Goal: Task Accomplishment & Management: Use online tool/utility

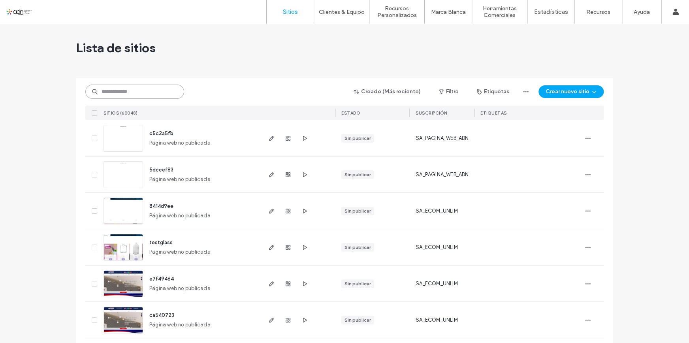
click at [145, 85] on input at bounding box center [134, 92] width 99 height 14
click at [140, 88] on input at bounding box center [134, 92] width 99 height 14
paste input "**********"
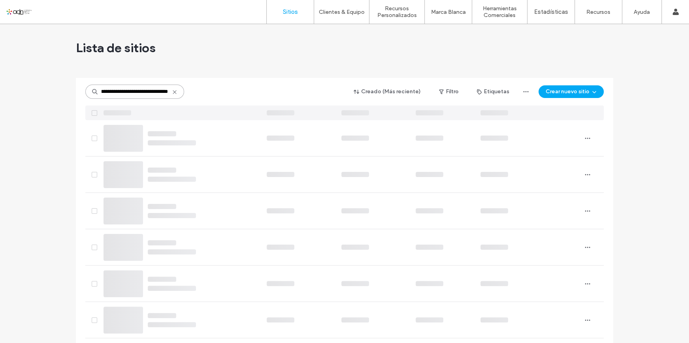
scroll to position [0, 26]
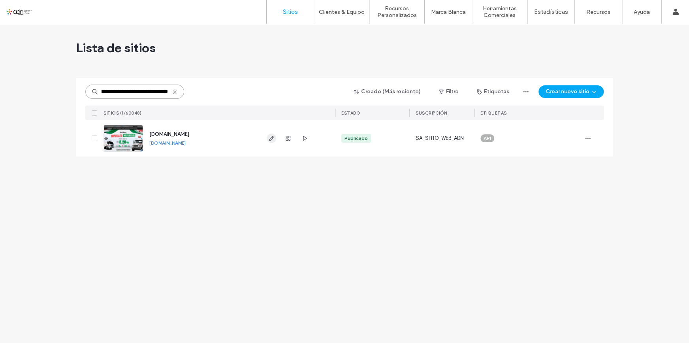
type input "**********"
click at [269, 139] on use "button" at bounding box center [271, 138] width 5 height 5
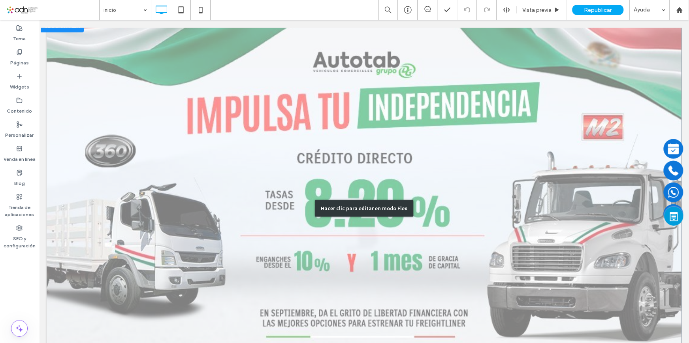
scroll to position [72, 0]
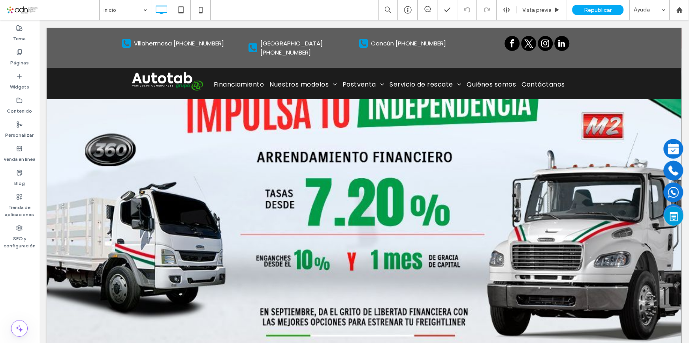
drag, startPoint x: 28, startPoint y: 10, endPoint x: 63, endPoint y: 9, distance: 35.2
click at [28, 10] on span at bounding box center [52, 10] width 93 height 16
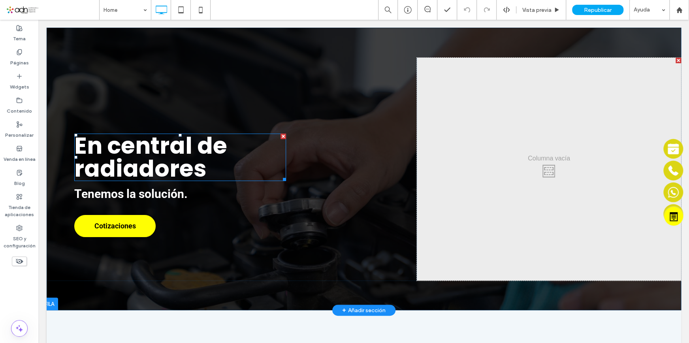
click at [190, 152] on strong "En central de radiadores" at bounding box center [150, 157] width 153 height 55
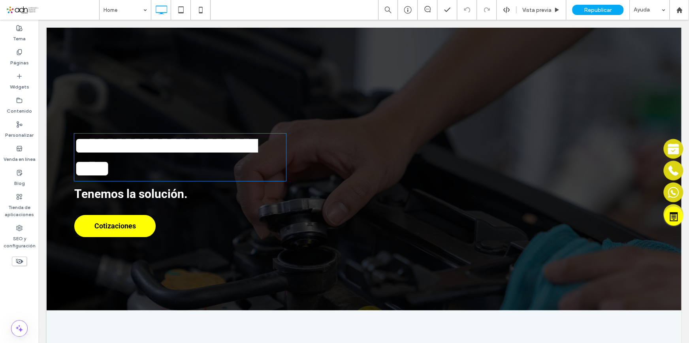
click at [190, 158] on strong "**********" at bounding box center [164, 156] width 181 height 45
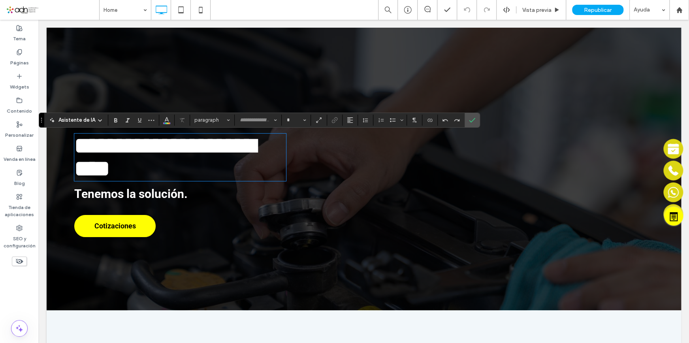
type input "*******"
type input "**"
click at [241, 155] on h1 "**********" at bounding box center [180, 157] width 212 height 46
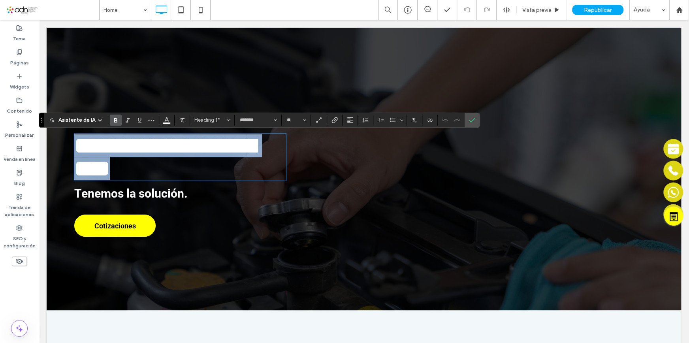
drag, startPoint x: 241, startPoint y: 173, endPoint x: 48, endPoint y: 136, distance: 195.9
click at [48, 136] on div "**********" at bounding box center [232, 169] width 370 height 223
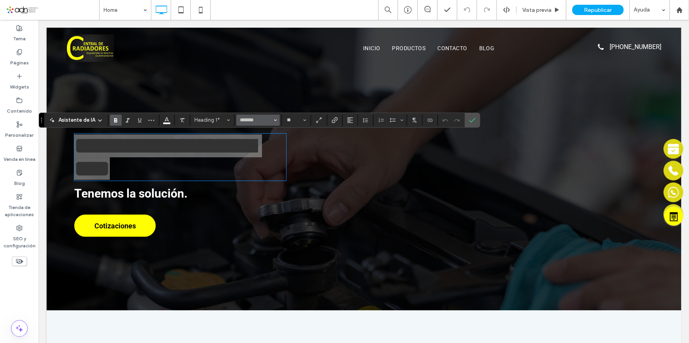
click at [272, 117] on button "*******" at bounding box center [257, 120] width 43 height 11
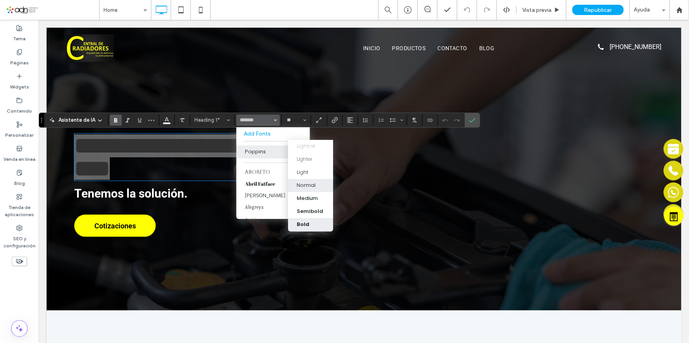
click at [314, 185] on div "Normal" at bounding box center [306, 185] width 19 height 8
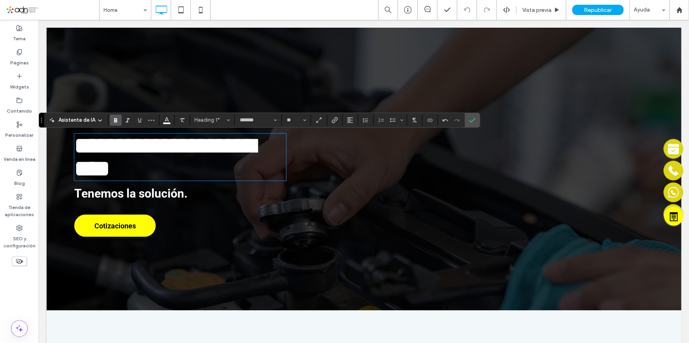
click at [271, 166] on h1 "**********" at bounding box center [180, 157] width 212 height 46
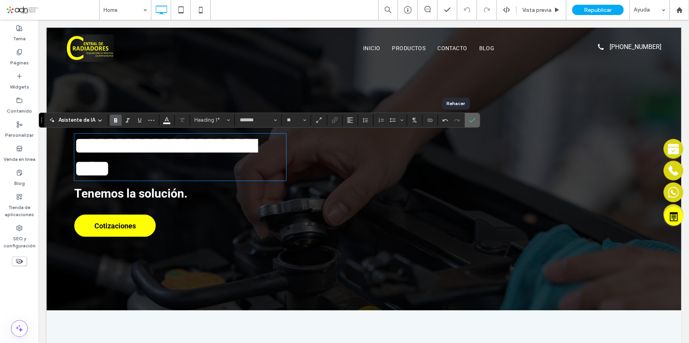
click at [466, 119] on label "Confirmar" at bounding box center [472, 120] width 12 height 14
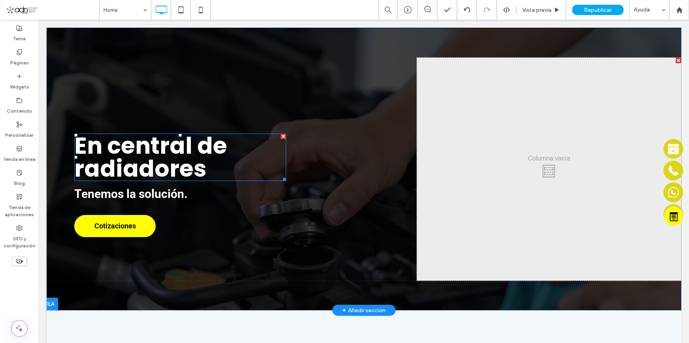
click at [168, 171] on strong "En central de radiadores" at bounding box center [150, 157] width 153 height 55
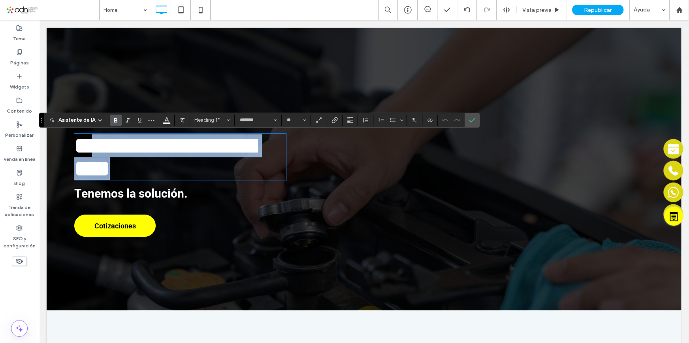
scroll to position [0, 0]
drag, startPoint x: 240, startPoint y: 166, endPoint x: 72, endPoint y: 138, distance: 170.2
click at [72, 138] on div "**********" at bounding box center [232, 169] width 370 height 223
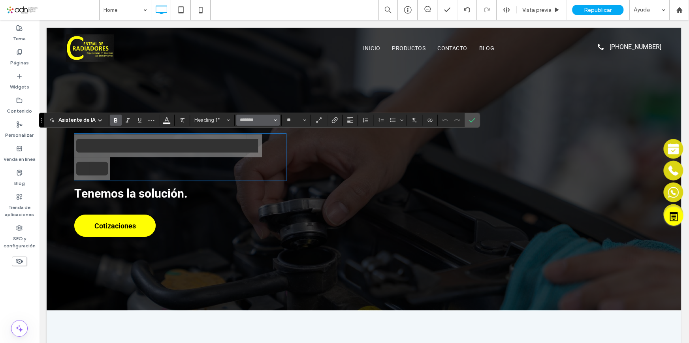
click at [272, 119] on button "*******" at bounding box center [257, 120] width 43 height 11
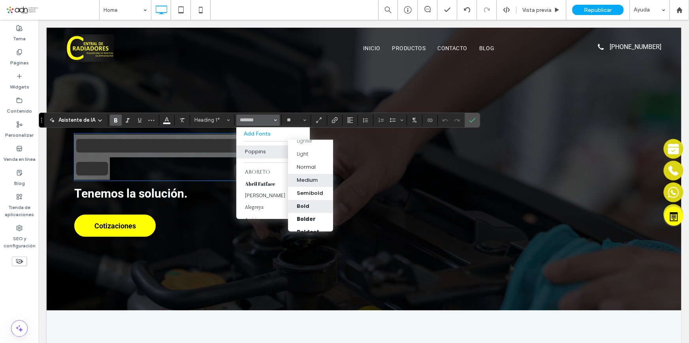
scroll to position [28, 0]
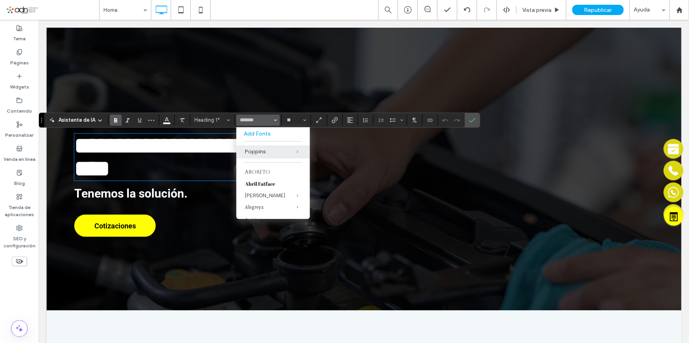
click at [196, 193] on p "Tenemos la solución." at bounding box center [241, 194] width 335 height 18
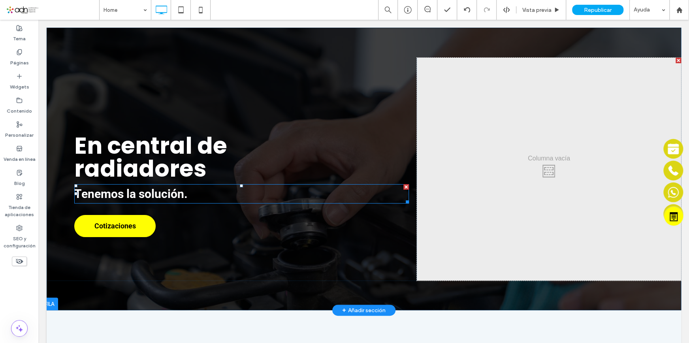
click at [193, 196] on p "Tenemos la solución." at bounding box center [241, 194] width 335 height 18
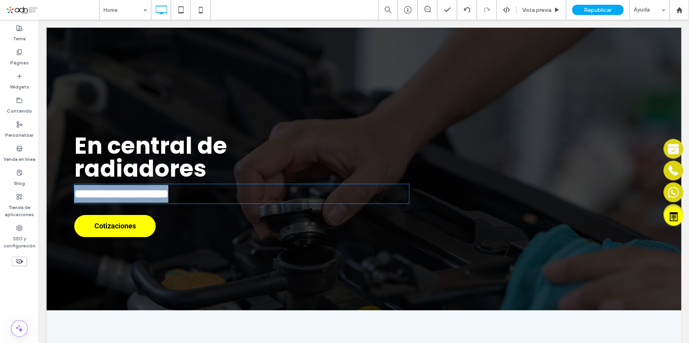
type input "******"
type input "**"
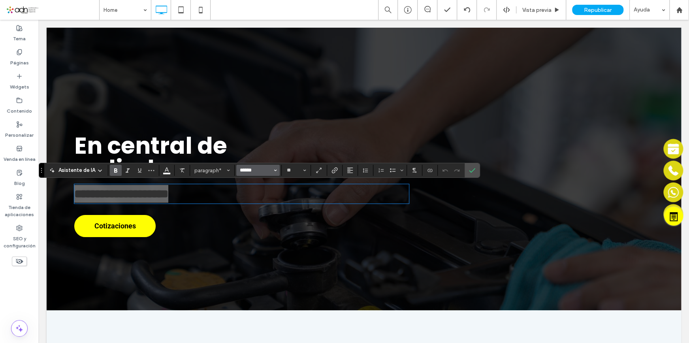
click at [259, 172] on input "******" at bounding box center [256, 170] width 34 height 6
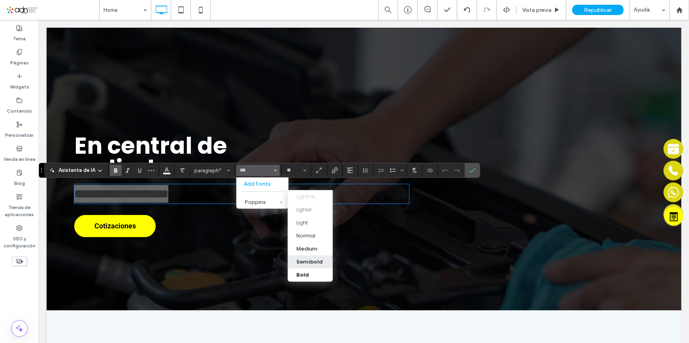
click at [313, 261] on div "Semibold" at bounding box center [309, 262] width 26 height 8
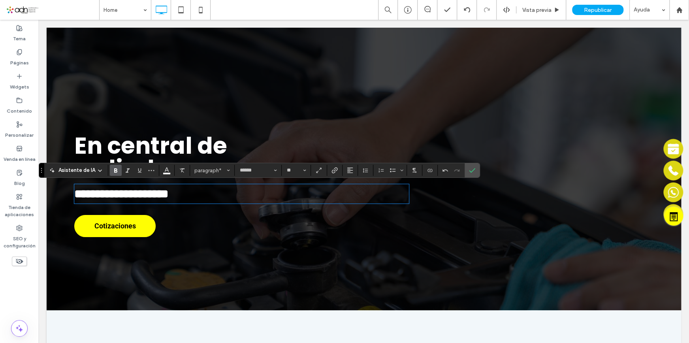
type input "*******"
click at [224, 153] on strong "En central de radiadores" at bounding box center [150, 157] width 153 height 55
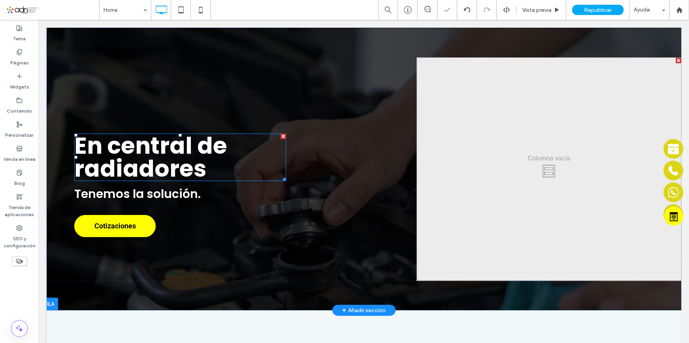
click at [224, 153] on strong "En central de radiadores" at bounding box center [150, 157] width 153 height 55
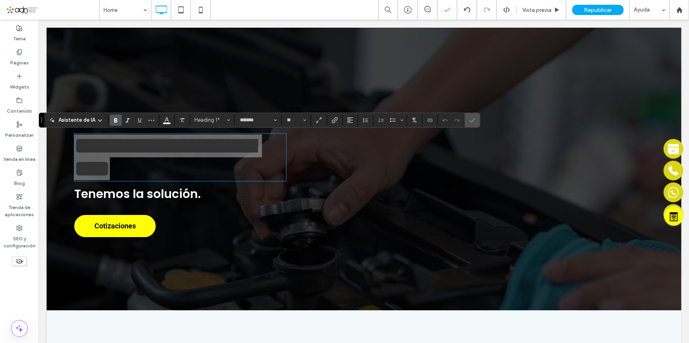
click at [282, 115] on section "**" at bounding box center [296, 120] width 29 height 11
click at [274, 117] on span "Fuente y peso de la fuente" at bounding box center [275, 120] width 3 height 10
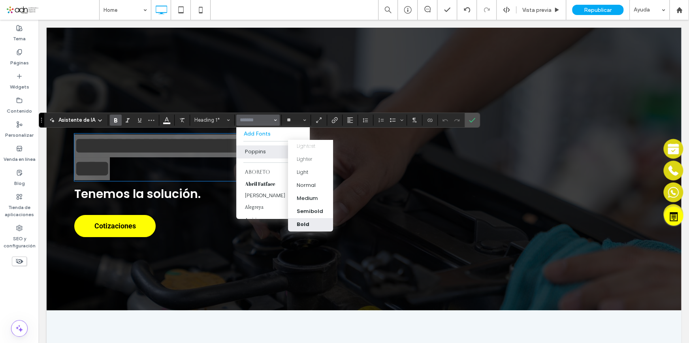
click at [307, 221] on div "Bold" at bounding box center [303, 225] width 13 height 8
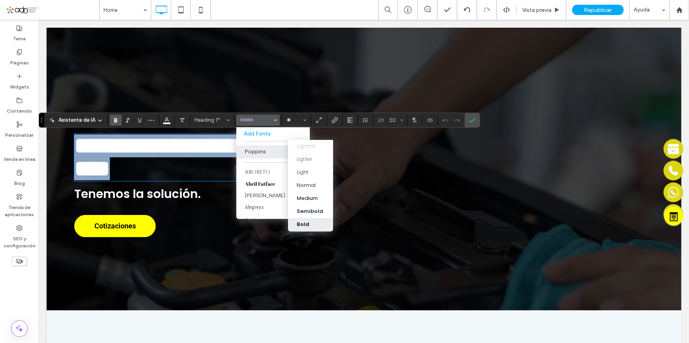
type input "*******"
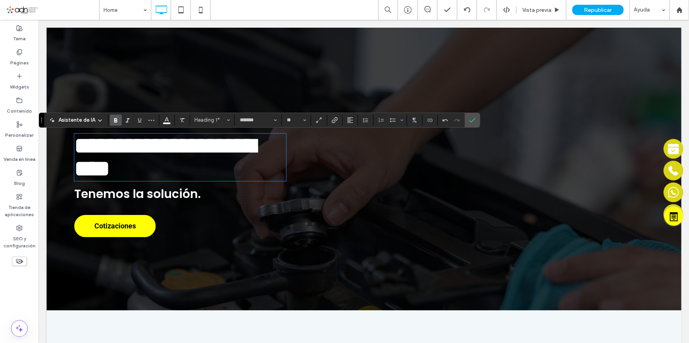
click at [347, 198] on p "Tenemos la solución." at bounding box center [241, 194] width 335 height 18
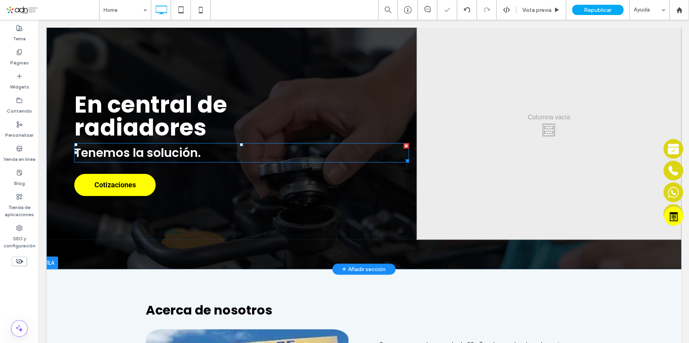
scroll to position [72, 0]
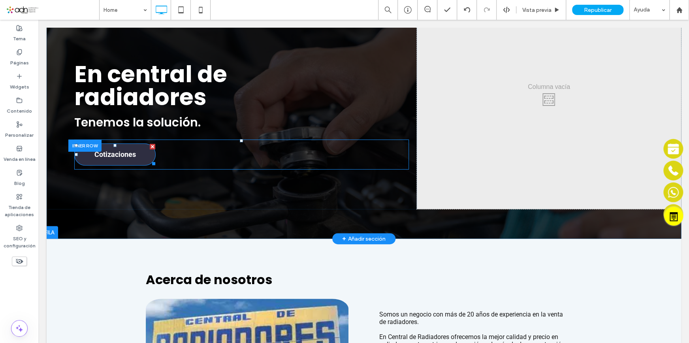
click at [107, 150] on span "Cotizaciones" at bounding box center [114, 154] width 41 height 16
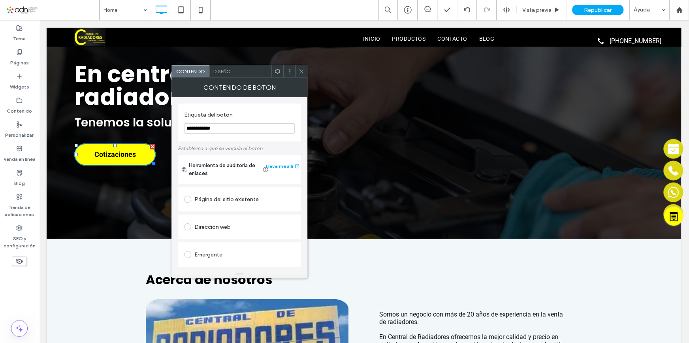
click at [220, 75] on div "Diseño" at bounding box center [222, 71] width 26 height 12
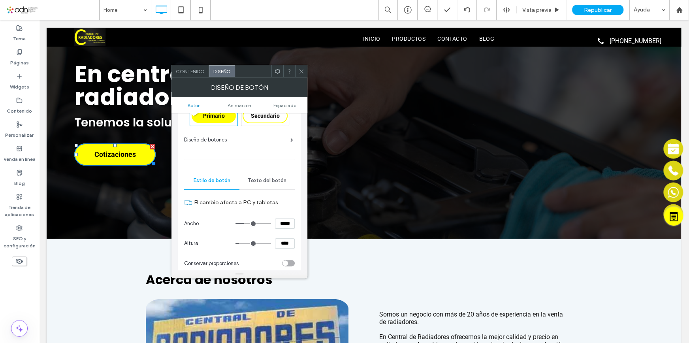
scroll to position [36, 0]
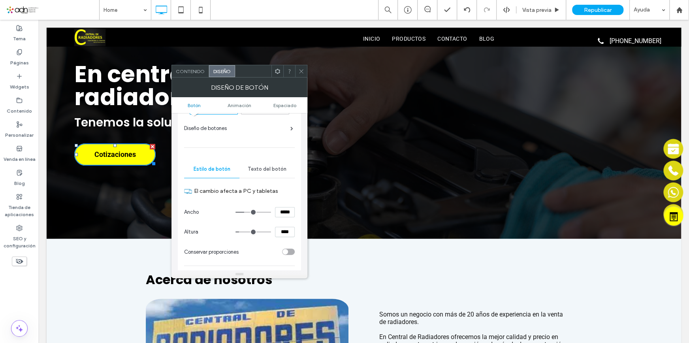
click at [264, 168] on span "Texto del botón" at bounding box center [267, 169] width 39 height 6
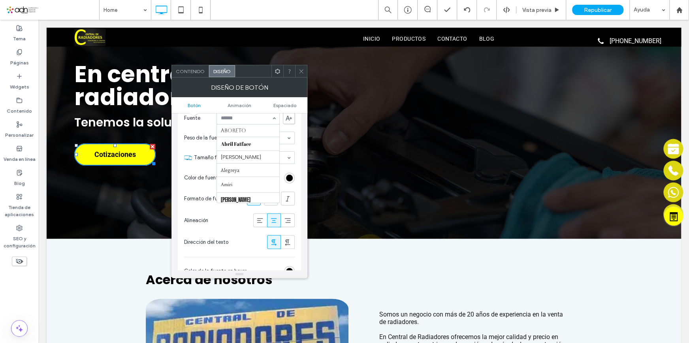
scroll to position [743, 0]
click at [252, 118] on input at bounding box center [246, 118] width 51 height 6
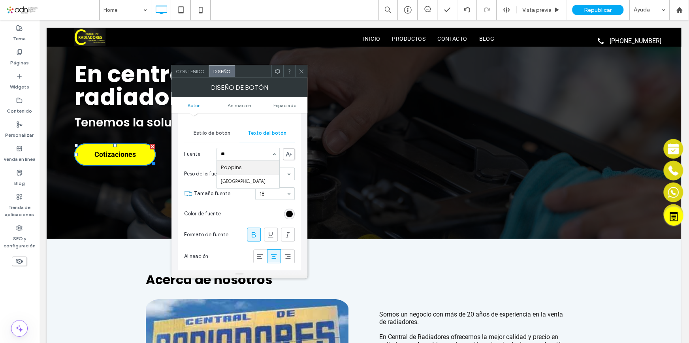
scroll to position [0, 0]
type input "**"
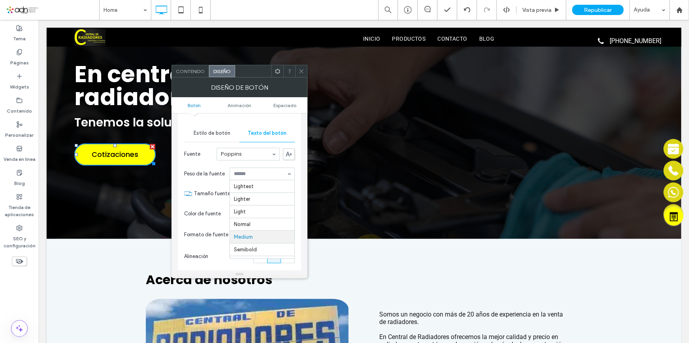
scroll to position [40, 0]
click at [261, 177] on div at bounding box center [262, 174] width 64 height 12
click at [241, 121] on div "Primario Secundario Diseño de botones Estilo de botón Texto del botón Fuente Po…" at bounding box center [239, 209] width 111 height 315
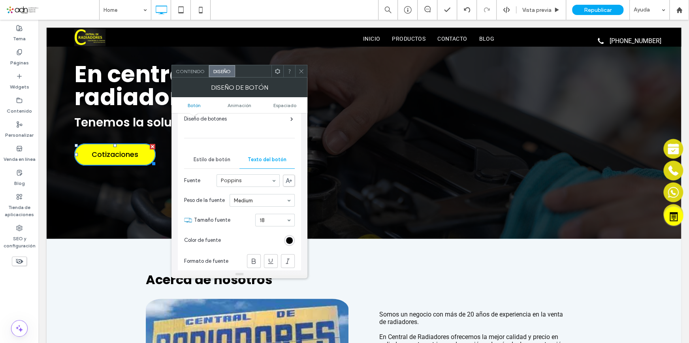
scroll to position [0, 0]
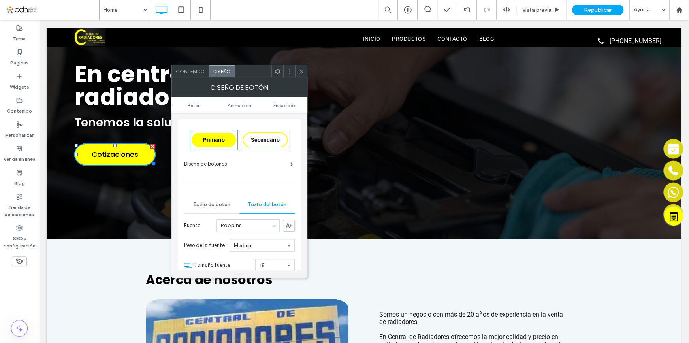
click at [221, 146] on div "Primario" at bounding box center [214, 140] width 44 height 14
click at [224, 206] on span "Estilo de botón" at bounding box center [211, 205] width 37 height 6
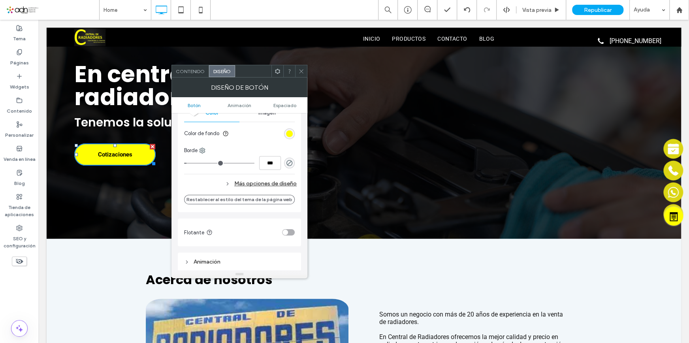
scroll to position [215, 0]
click at [290, 129] on div "rgb(255, 254, 3)" at bounding box center [289, 131] width 7 height 7
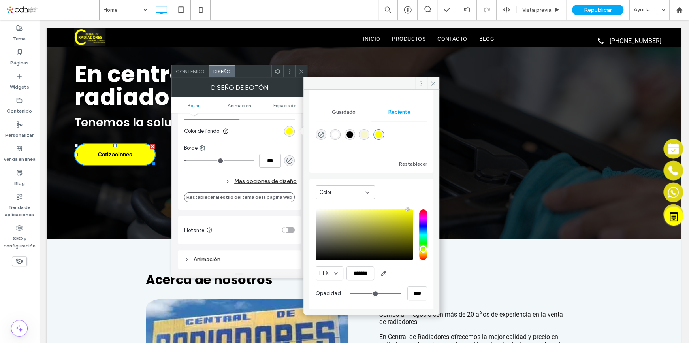
scroll to position [62, 0]
click at [366, 269] on input "*******" at bounding box center [361, 272] width 28 height 14
paste input "color picker textbox"
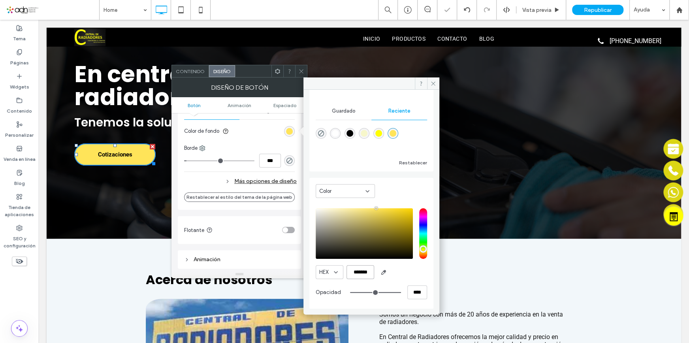
type input "*******"
click at [405, 270] on div "HEX *******" at bounding box center [371, 272] width 111 height 14
click at [435, 81] on icon at bounding box center [433, 84] width 6 height 6
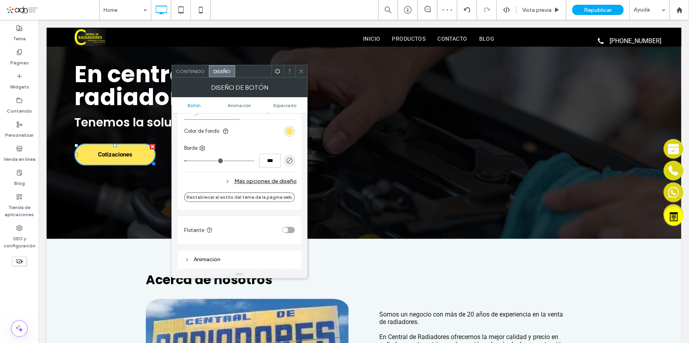
click at [303, 70] on icon at bounding box center [301, 71] width 6 height 6
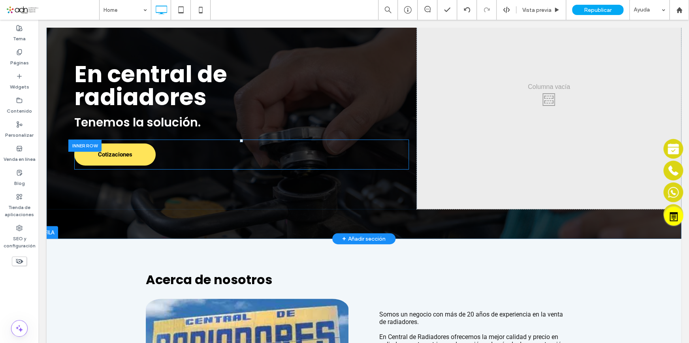
click at [181, 156] on div "Cotizaciones Click To Paste" at bounding box center [241, 154] width 335 height 30
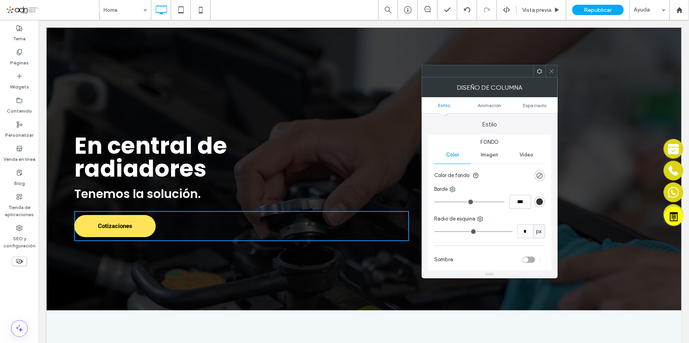
scroll to position [0, 0]
click at [552, 70] on use at bounding box center [551, 71] width 4 height 4
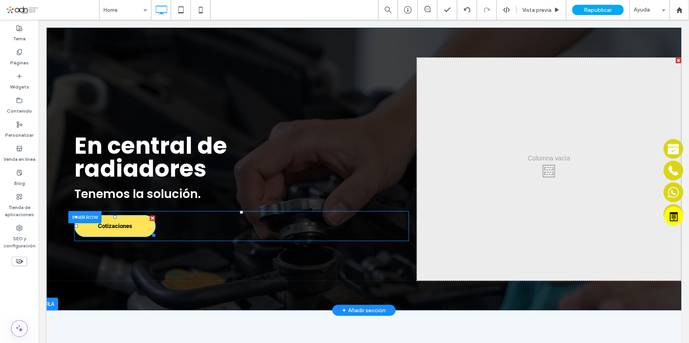
click at [139, 231] on link "Cotizaciones" at bounding box center [114, 226] width 81 height 22
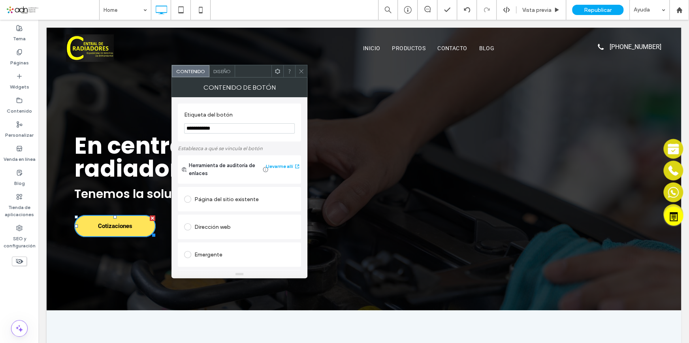
click at [222, 70] on span "Diseño" at bounding box center [221, 71] width 17 height 6
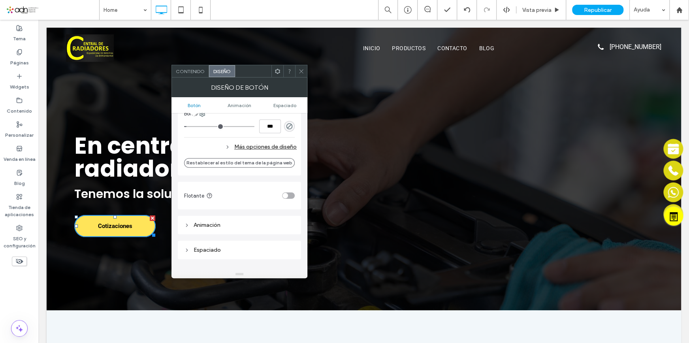
scroll to position [251, 0]
click at [269, 144] on div "Más opciones de diseño" at bounding box center [240, 145] width 113 height 11
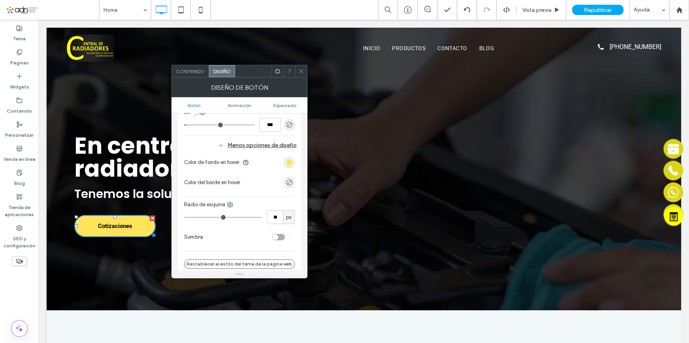
click at [281, 237] on div "toggle" at bounding box center [278, 237] width 13 height 6
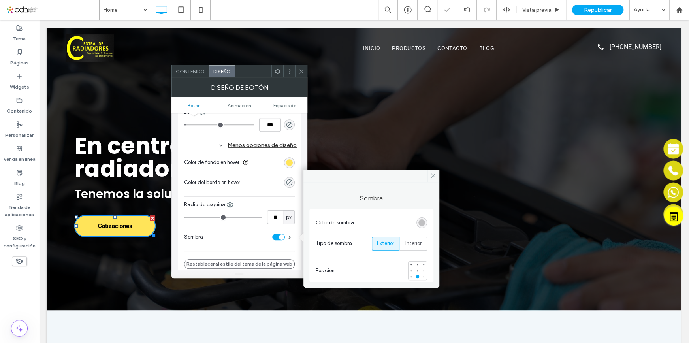
click at [423, 224] on div "rgba(0, 0, 0, 0.25)" at bounding box center [421, 222] width 7 height 7
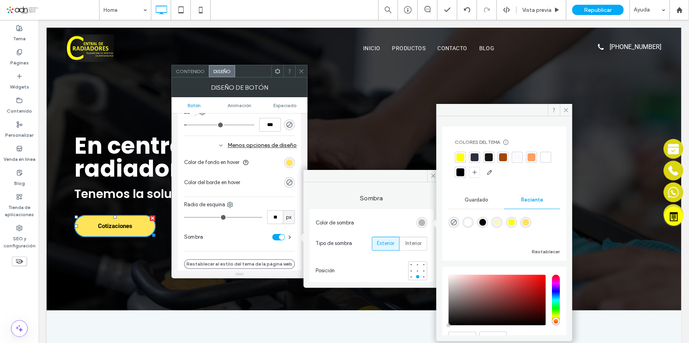
click at [383, 209] on div "Color de sombra Tipo de sombra Exterior Interior Posición" at bounding box center [371, 245] width 124 height 73
click at [337, 201] on label "Sombra" at bounding box center [371, 194] width 124 height 17
click at [241, 192] on div "Color de fondo en hover Color del borde en hover Radio de esquina ** px Sombra" at bounding box center [239, 202] width 111 height 99
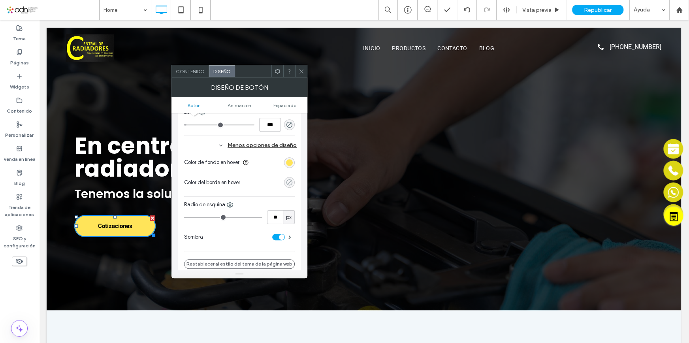
click at [289, 182] on use "rgba(0, 0, 0, 0)" at bounding box center [290, 182] width 6 height 6
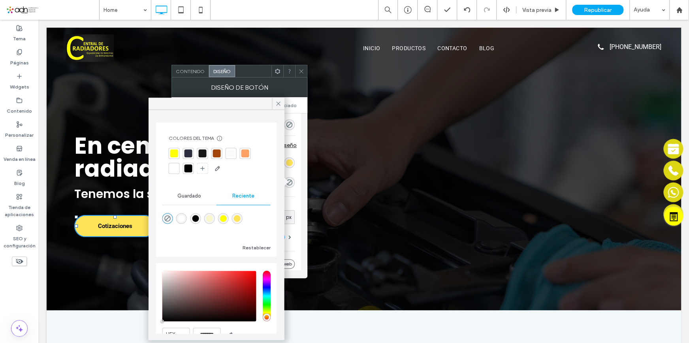
click at [300, 171] on div "Primario Secundario Diseño de botones Estilo de botón Texto del botón El cambio…" at bounding box center [239, 72] width 123 height 409
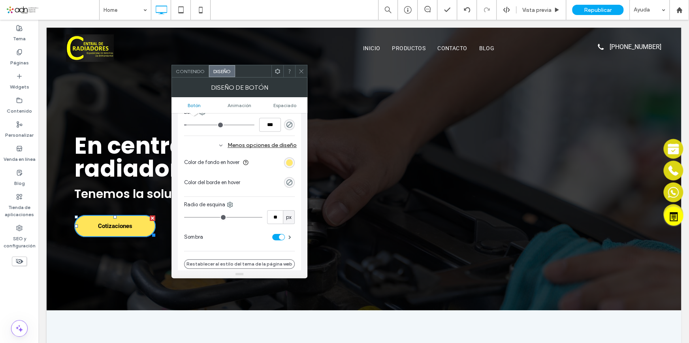
click at [290, 160] on div "rgb(255, 228, 89)" at bounding box center [289, 162] width 7 height 7
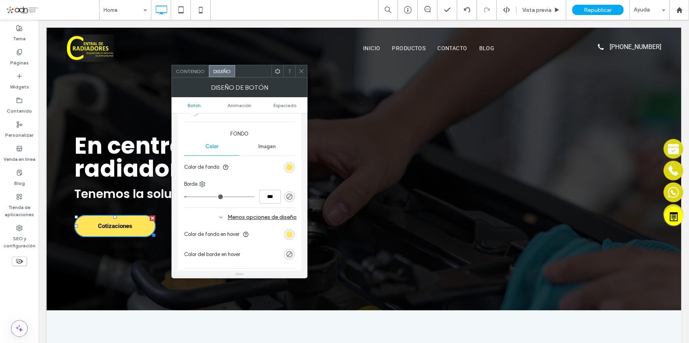
click at [287, 236] on div "rgb(255, 228, 89)" at bounding box center [289, 234] width 7 height 7
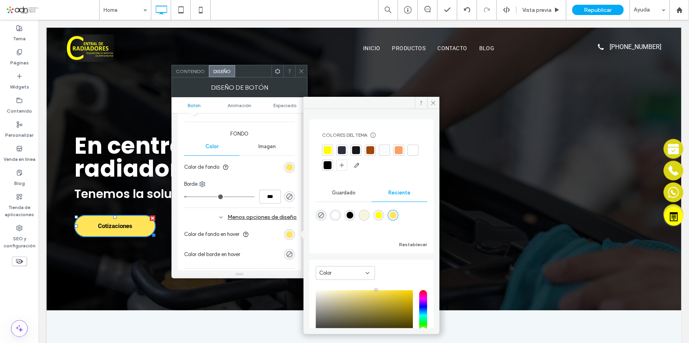
click at [409, 154] on div at bounding box center [413, 150] width 8 height 8
click at [332, 164] on div at bounding box center [328, 166] width 8 height 8
click at [330, 151] on div at bounding box center [328, 150] width 8 height 8
click at [396, 217] on div "rgba(255, 228, 89, 1)" at bounding box center [393, 216] width 7 height 7
click at [433, 101] on icon at bounding box center [433, 103] width 6 height 6
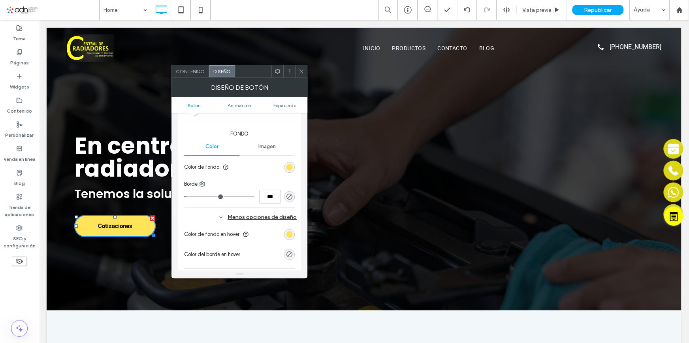
drag, startPoint x: 297, startPoint y: 71, endPoint x: 162, endPoint y: 31, distance: 140.7
click at [297, 71] on div at bounding box center [301, 71] width 12 height 12
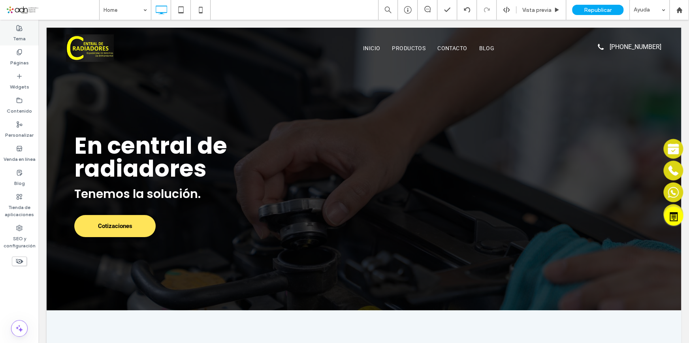
click at [14, 40] on label "Tema" at bounding box center [19, 36] width 13 height 11
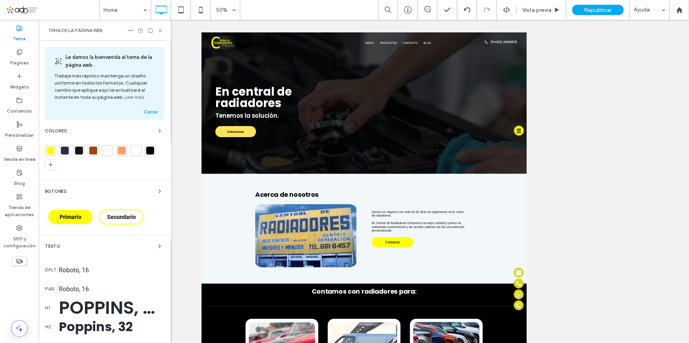
click at [52, 147] on div at bounding box center [51, 151] width 8 height 8
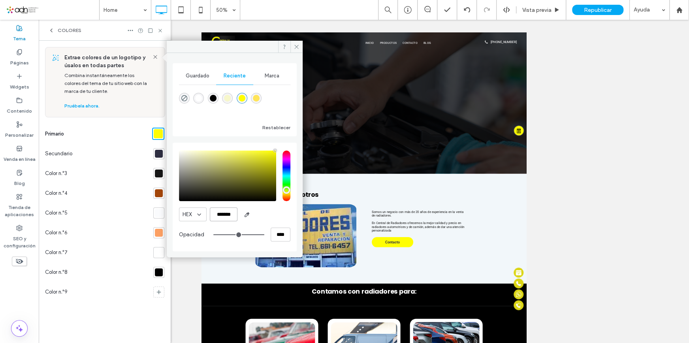
click at [228, 215] on input "*******" at bounding box center [224, 214] width 28 height 14
paste input "color picker textbox"
type input "*******"
click at [277, 211] on div "HEX *******" at bounding box center [234, 214] width 111 height 14
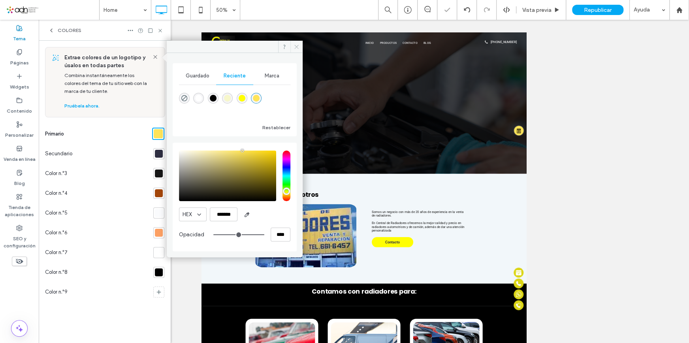
drag, startPoint x: 296, startPoint y: 48, endPoint x: 181, endPoint y: 58, distance: 116.2
click at [296, 48] on icon at bounding box center [297, 47] width 6 height 6
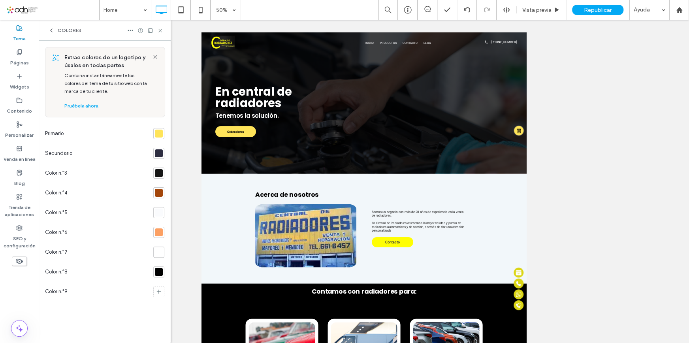
click at [51, 34] on div "Colores" at bounding box center [105, 30] width 132 height 21
click at [51, 29] on use at bounding box center [52, 30] width 2 height 3
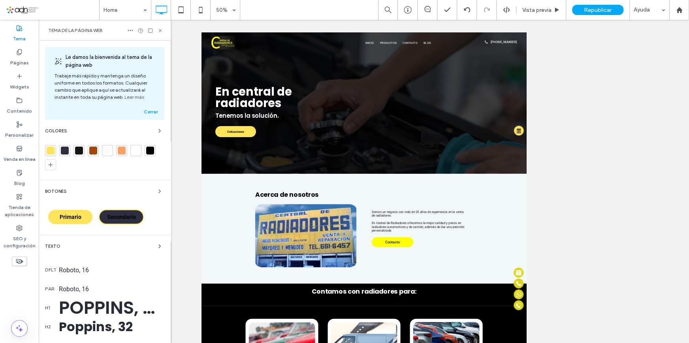
click at [126, 219] on span "Secundario" at bounding box center [121, 217] width 29 height 6
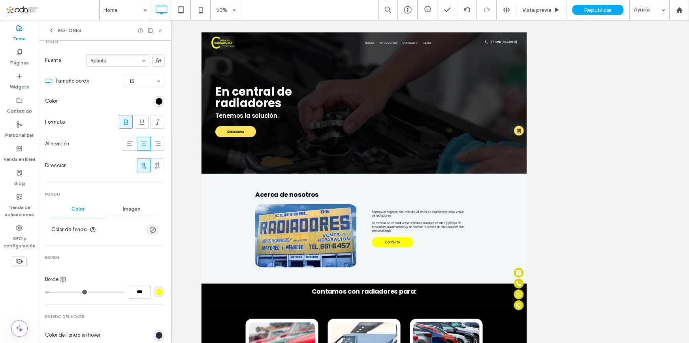
scroll to position [215, 0]
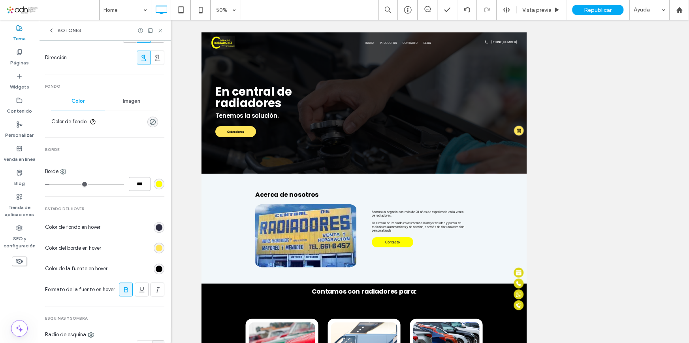
click at [156, 184] on div "rgb(255, 254, 3)" at bounding box center [159, 184] width 7 height 7
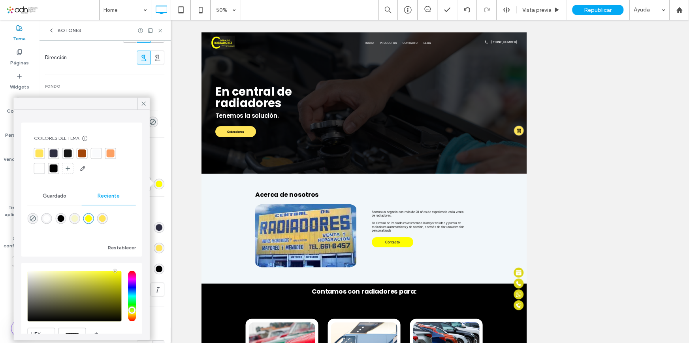
click at [41, 152] on div at bounding box center [40, 153] width 8 height 8
type input "*"
type input "***"
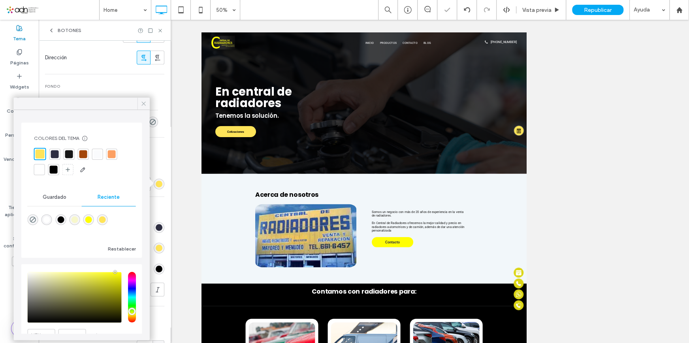
click at [143, 104] on icon at bounding box center [143, 103] width 7 height 7
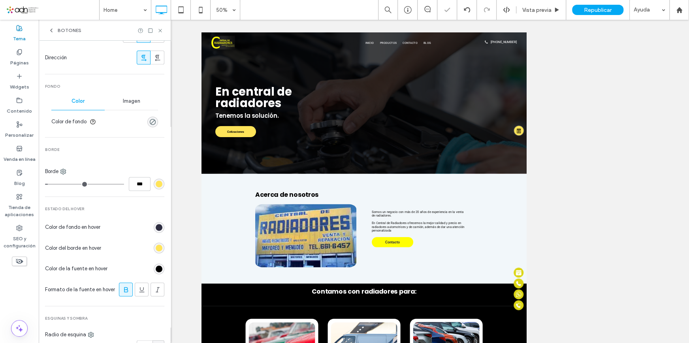
click at [156, 247] on div "rgb(255, 228, 89)" at bounding box center [159, 248] width 7 height 7
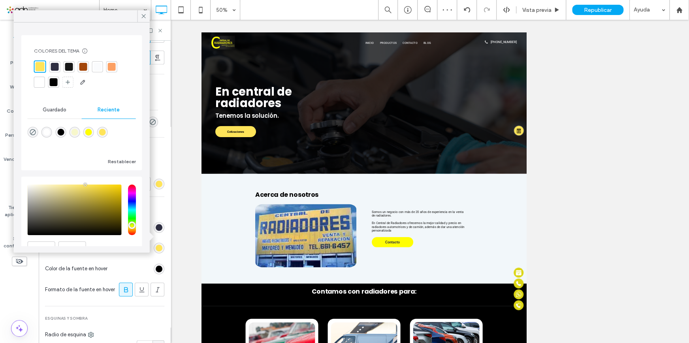
click at [41, 64] on div at bounding box center [40, 66] width 9 height 9
type input "*"
click at [146, 14] on icon at bounding box center [143, 16] width 7 height 7
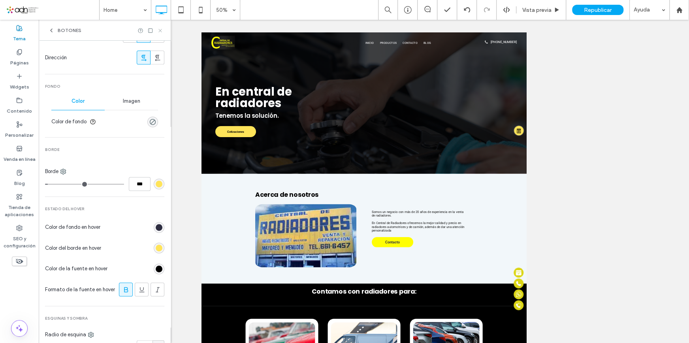
click at [160, 28] on icon at bounding box center [160, 31] width 6 height 6
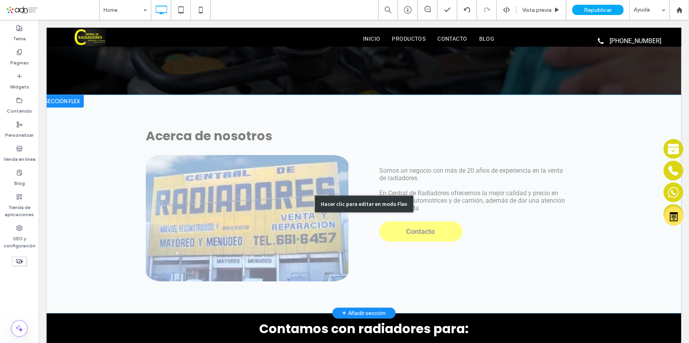
click at [260, 125] on div "Hacer clic para editar en modo Flex" at bounding box center [364, 204] width 635 height 218
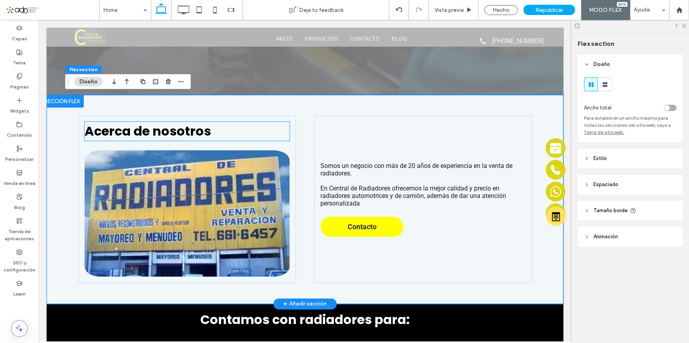
click at [195, 132] on span "Acerca de nosotros" at bounding box center [148, 131] width 126 height 18
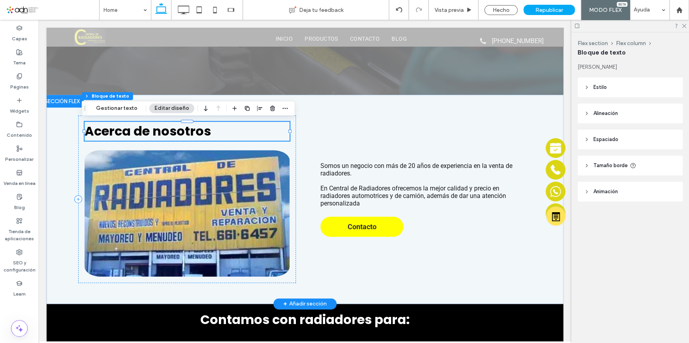
click at [195, 132] on span "Acerca de nosotros" at bounding box center [148, 131] width 126 height 18
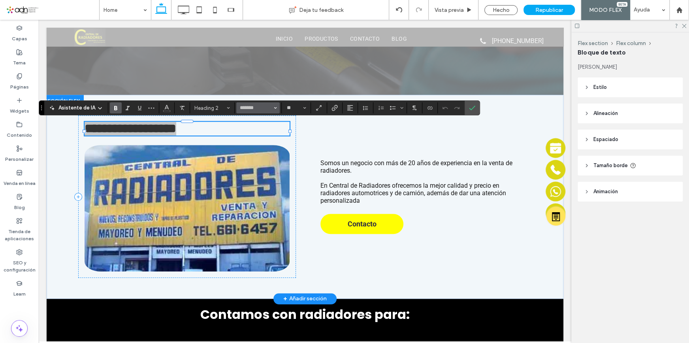
click at [274, 107] on icon "Fuente y peso de la fuente" at bounding box center [275, 107] width 3 height 3
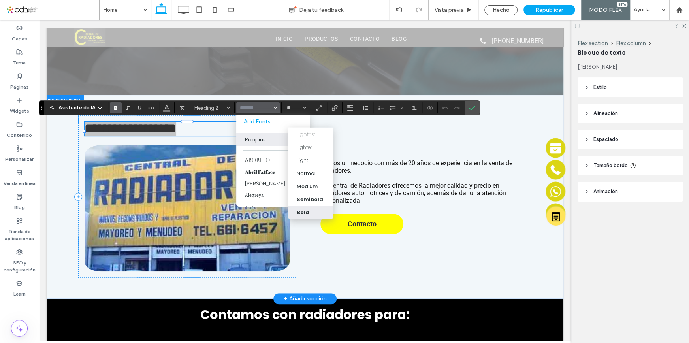
click at [312, 209] on div "Bold" at bounding box center [311, 212] width 28 height 8
type input "*******"
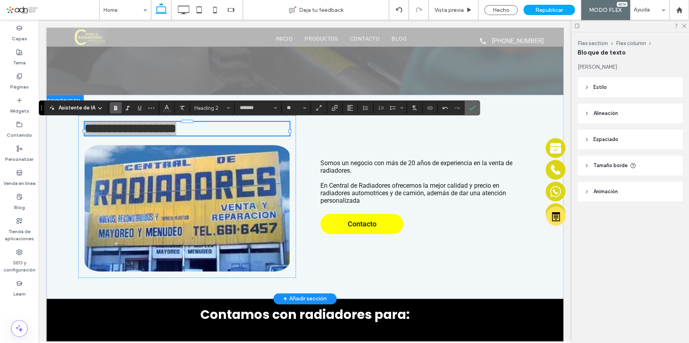
click at [469, 107] on icon "Confirmar" at bounding box center [472, 108] width 6 height 6
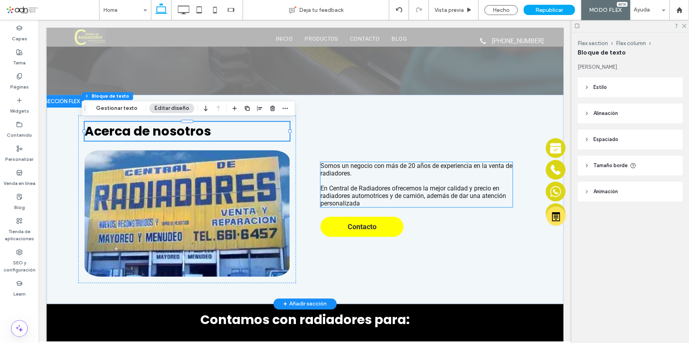
click at [402, 179] on p "﻿" at bounding box center [416, 181] width 192 height 8
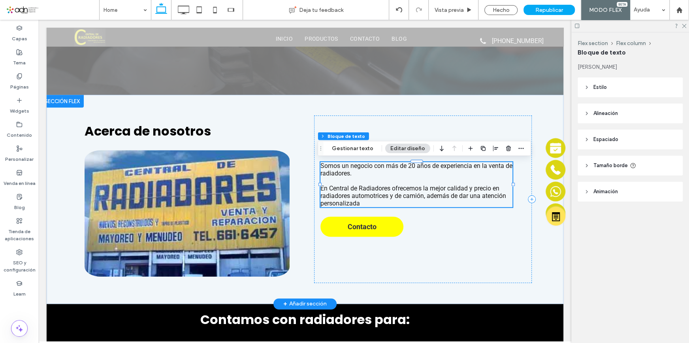
click at [402, 179] on p "﻿" at bounding box center [416, 181] width 192 height 8
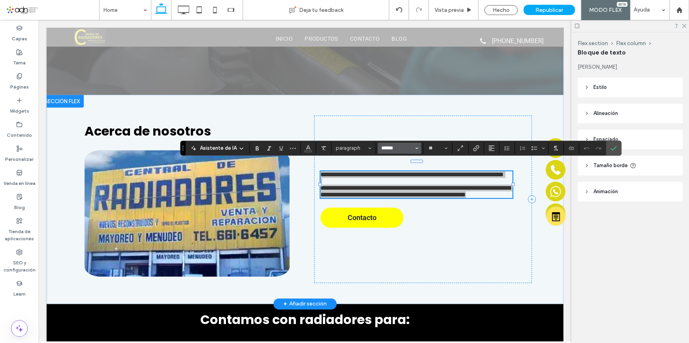
click at [398, 148] on input "******" at bounding box center [398, 148] width 34 height 6
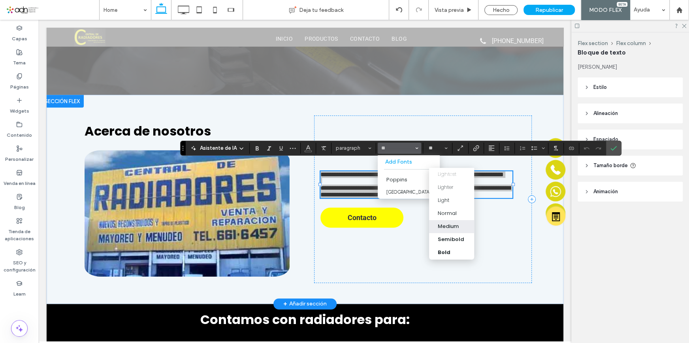
drag, startPoint x: 456, startPoint y: 223, endPoint x: 428, endPoint y: 197, distance: 38.6
click at [456, 223] on div "Medium" at bounding box center [448, 226] width 21 height 8
type input "*******"
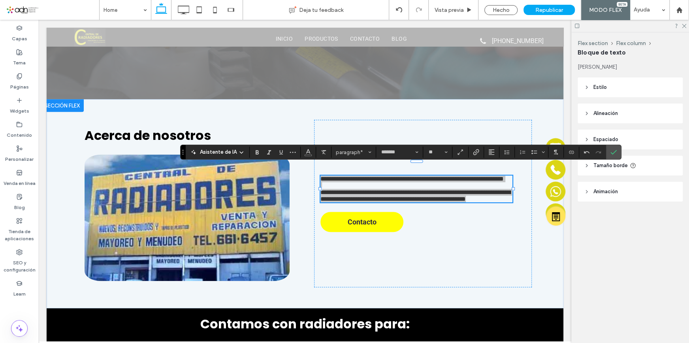
drag, startPoint x: 613, startPoint y: 153, endPoint x: 599, endPoint y: 156, distance: 13.4
click at [613, 153] on use "Confirmar" at bounding box center [614, 152] width 6 height 5
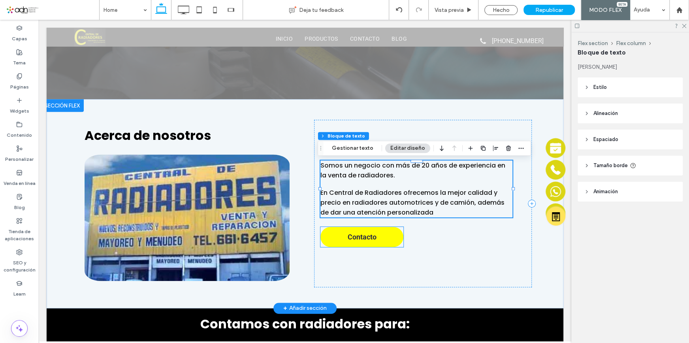
click at [368, 238] on span "Contacto" at bounding box center [361, 237] width 29 height 8
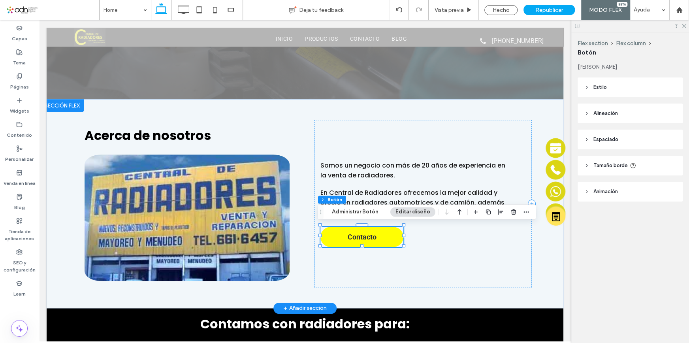
type input "**"
click at [399, 211] on button "Editar diseño" at bounding box center [412, 211] width 45 height 9
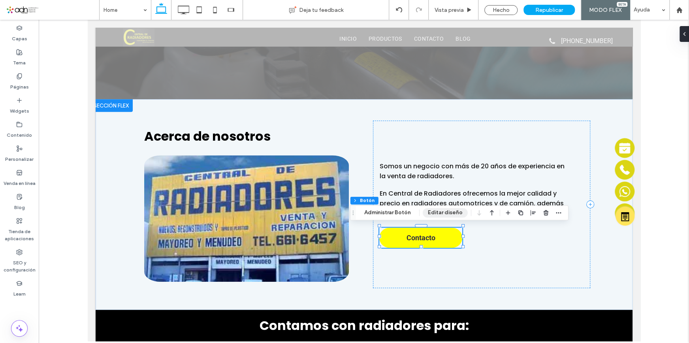
click at [444, 213] on button "Editar diseño" at bounding box center [445, 212] width 45 height 9
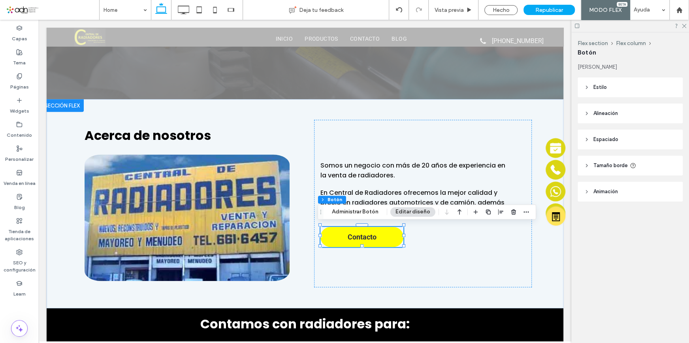
click at [615, 86] on header "Estilo" at bounding box center [630, 87] width 105 height 20
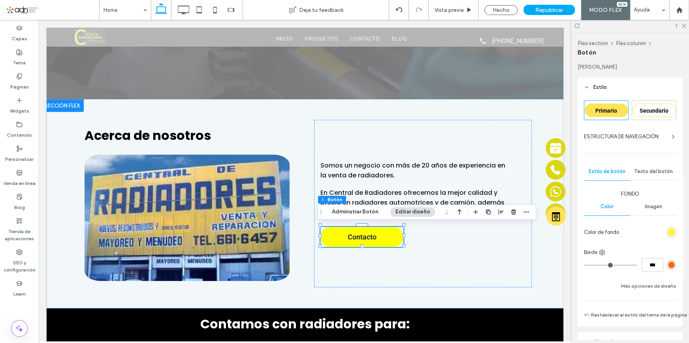
scroll to position [72, 0]
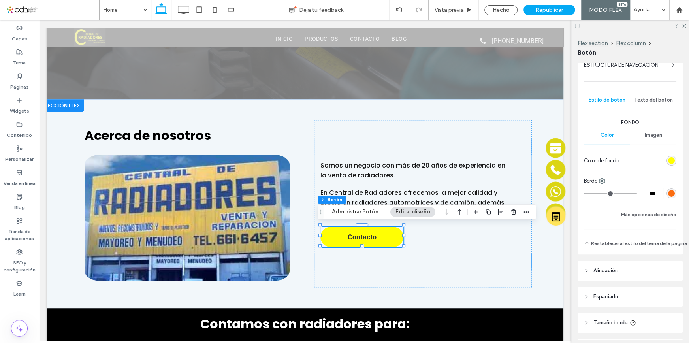
click at [653, 101] on span "Texto del botón" at bounding box center [653, 100] width 39 height 6
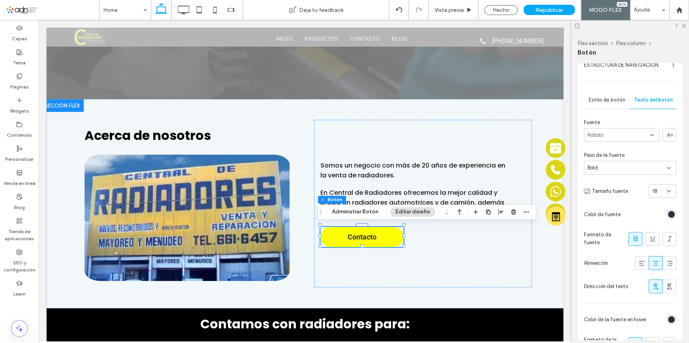
click at [638, 136] on div "Roboto" at bounding box center [621, 135] width 75 height 14
click at [605, 135] on div "Roboto" at bounding box center [621, 135] width 75 height 14
click at [604, 134] on div "Roboto" at bounding box center [621, 135] width 75 height 14
click at [604, 135] on div "Roboto" at bounding box center [621, 135] width 75 height 14
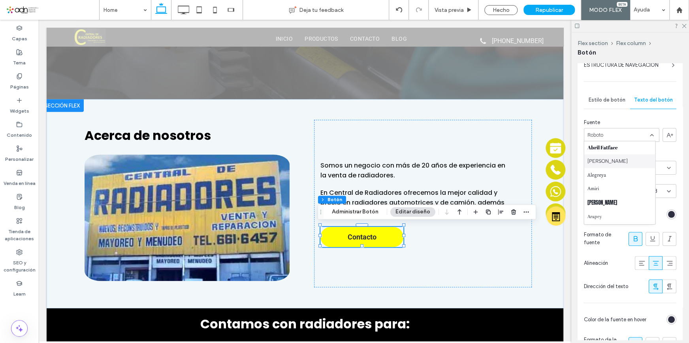
scroll to position [0, 0]
click at [17, 62] on label "Tema" at bounding box center [19, 60] width 13 height 11
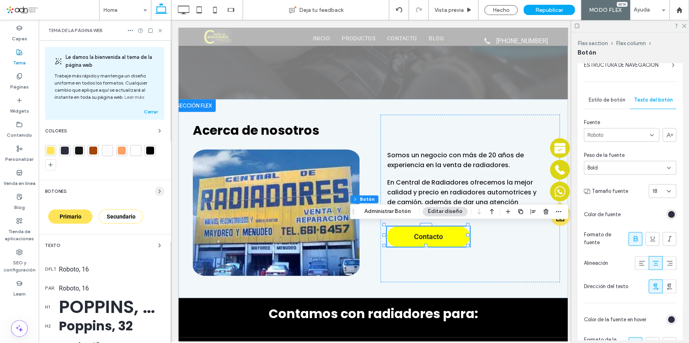
click at [155, 194] on span "button" at bounding box center [159, 191] width 9 height 9
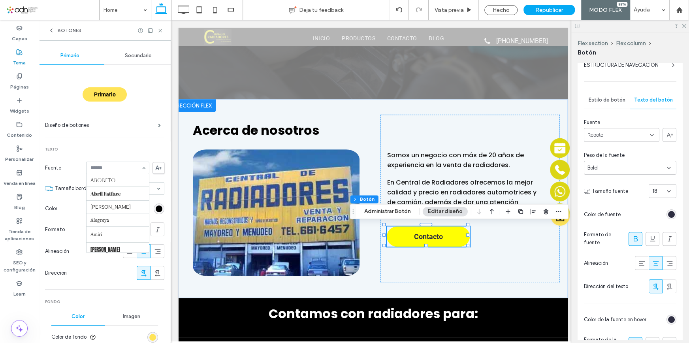
scroll to position [743, 0]
click at [107, 170] on input at bounding box center [115, 168] width 51 height 6
type input "***"
click at [138, 168] on div "Poppins" at bounding box center [117, 168] width 63 height 13
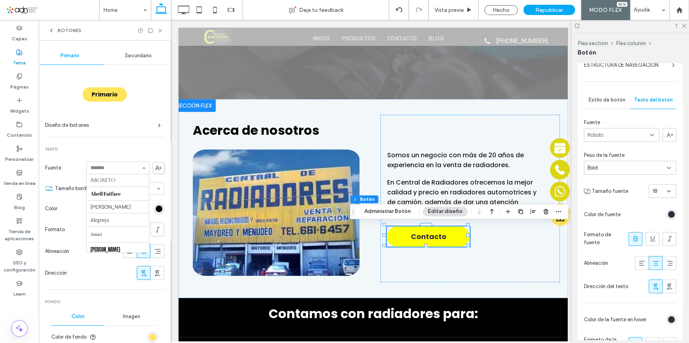
scroll to position [600, 0]
type input "*"
click at [138, 55] on span "Secundario" at bounding box center [138, 56] width 27 height 6
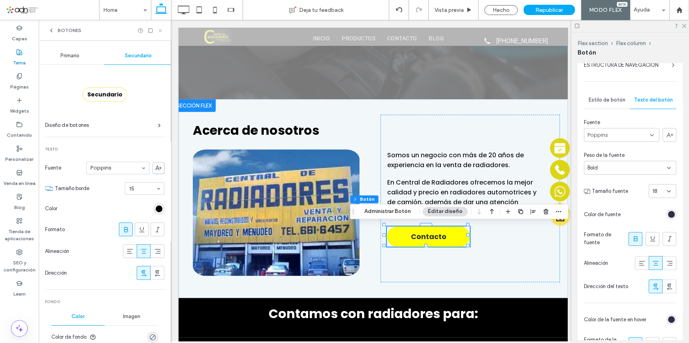
click at [161, 31] on use at bounding box center [159, 30] width 3 height 3
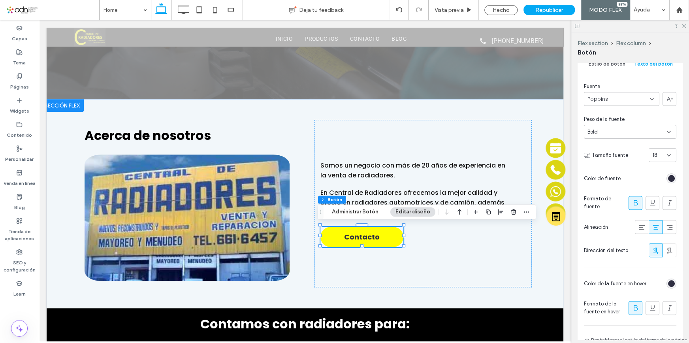
scroll to position [72, 0]
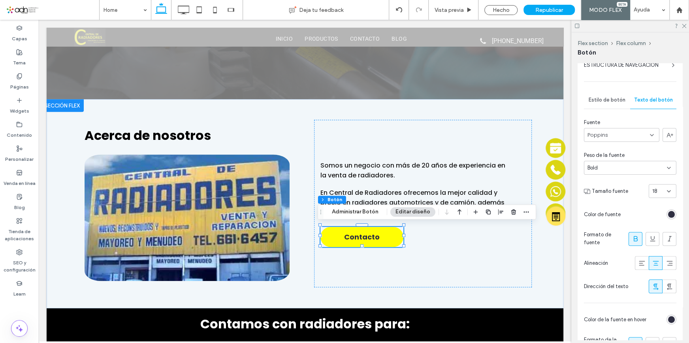
click at [617, 166] on div "Bold" at bounding box center [627, 168] width 79 height 8
click at [616, 233] on div "Medium" at bounding box center [628, 237] width 88 height 14
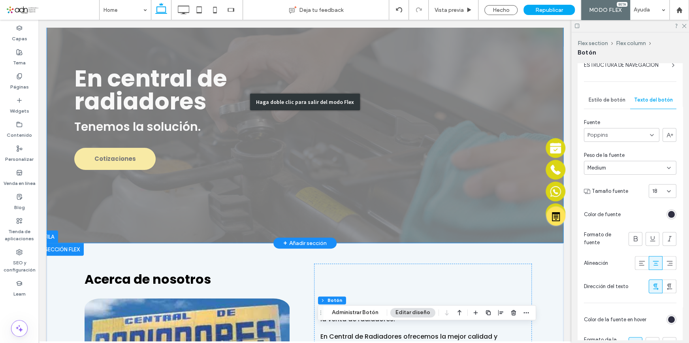
scroll to position [32, 0]
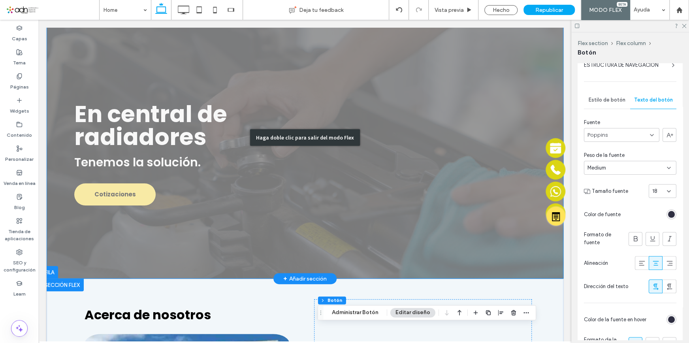
click at [145, 189] on div "Haga doble clic para salir del modo Flex" at bounding box center [305, 137] width 517 height 283
click at [145, 189] on link "Cotizaciones" at bounding box center [114, 194] width 81 height 22
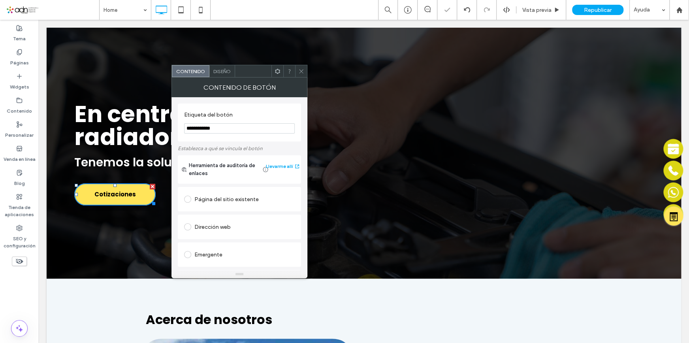
click at [129, 198] on span "Cotizaciones" at bounding box center [114, 194] width 41 height 17
click at [227, 67] on div "Diseño" at bounding box center [222, 71] width 26 height 12
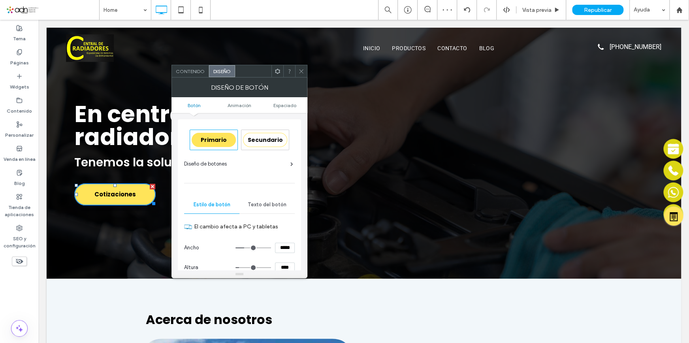
click at [274, 204] on span "Texto del botón" at bounding box center [267, 205] width 39 height 6
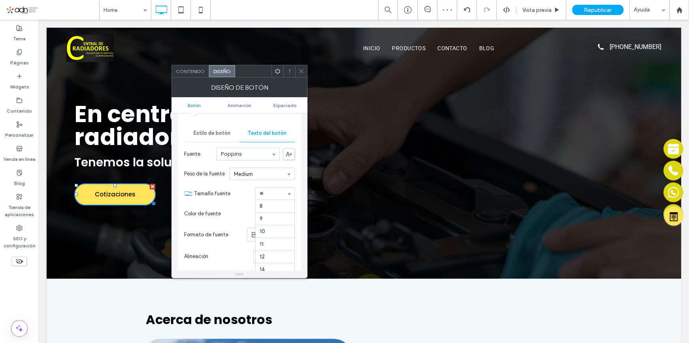
scroll to position [79, 0]
click at [300, 69] on icon at bounding box center [301, 71] width 6 height 6
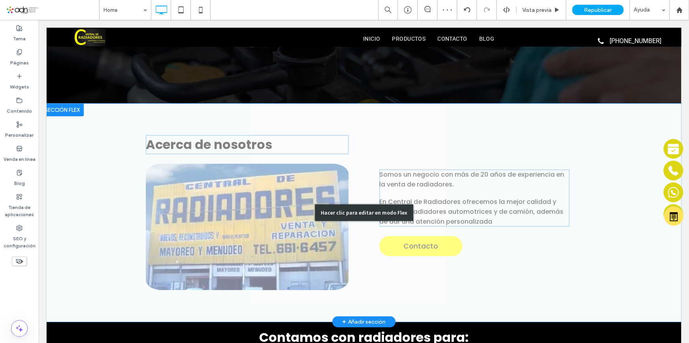
scroll to position [319, 0]
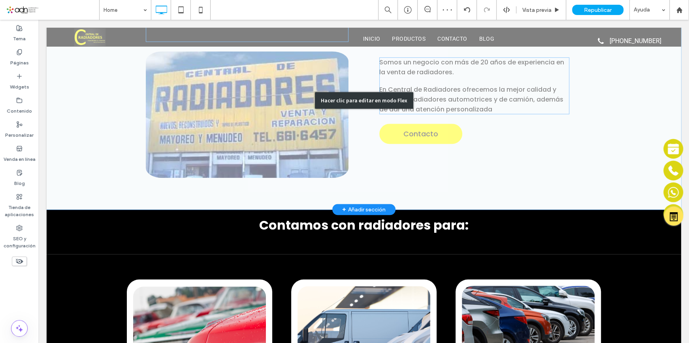
click at [421, 126] on div "Hacer clic para editar en modo Flex" at bounding box center [364, 100] width 635 height 218
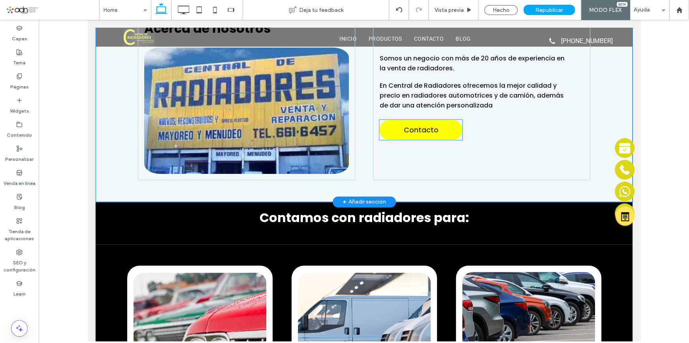
scroll to position [314, 0]
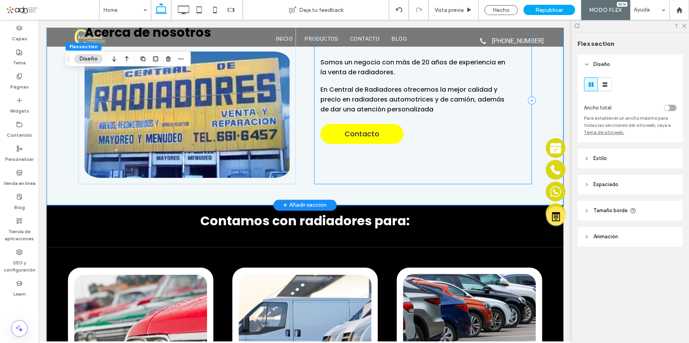
drag, startPoint x: 421, startPoint y: 133, endPoint x: 371, endPoint y: 133, distance: 49.8
click at [421, 133] on div "Somos un negocio con más de 20 años de experiencia en la venta de radiadores. E…" at bounding box center [423, 101] width 218 height 168
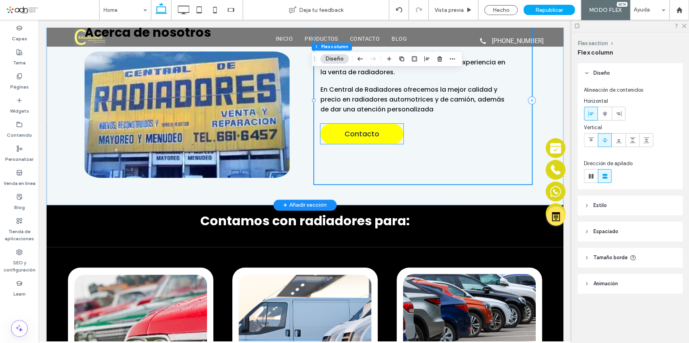
click at [359, 135] on span "Contacto" at bounding box center [362, 133] width 35 height 11
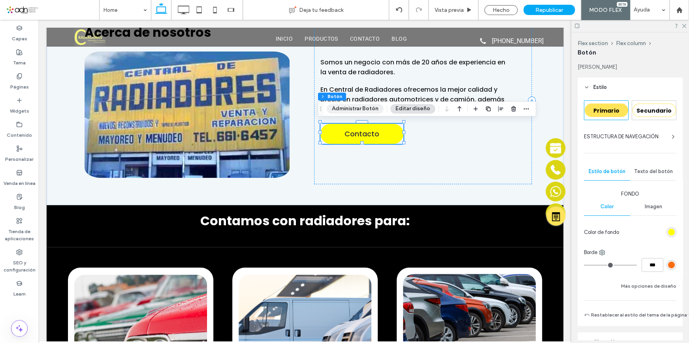
click at [359, 107] on button "Administrar Botón" at bounding box center [355, 108] width 57 height 9
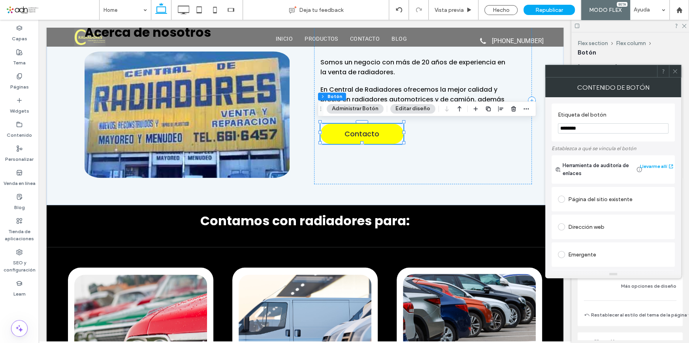
click at [675, 68] on icon at bounding box center [675, 71] width 6 height 6
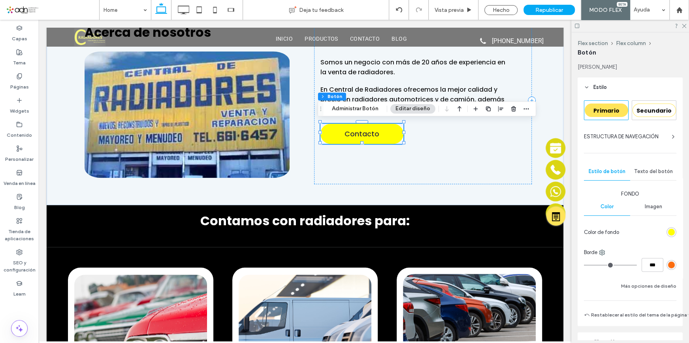
click at [669, 233] on div "rgb(255, 254, 3)" at bounding box center [671, 232] width 7 height 7
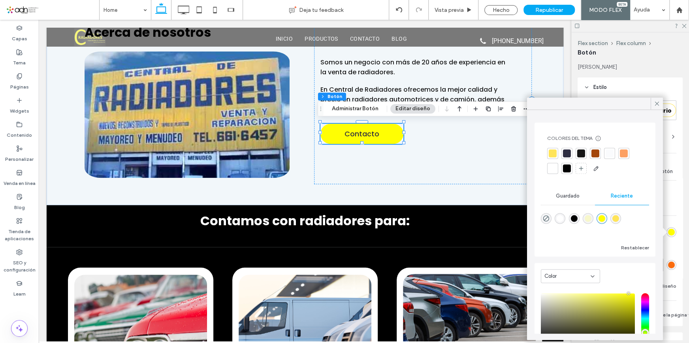
click at [550, 154] on div at bounding box center [553, 153] width 8 height 8
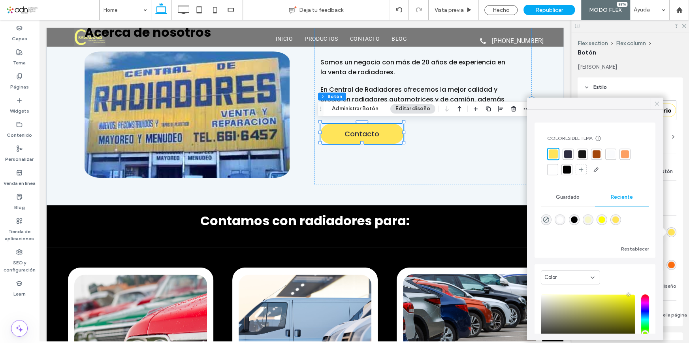
click at [656, 102] on use at bounding box center [657, 104] width 4 height 4
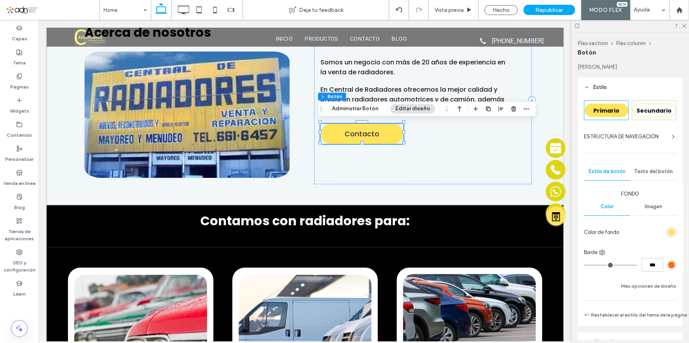
click at [670, 266] on div "rgb(251, 109, 16)" at bounding box center [671, 265] width 7 height 7
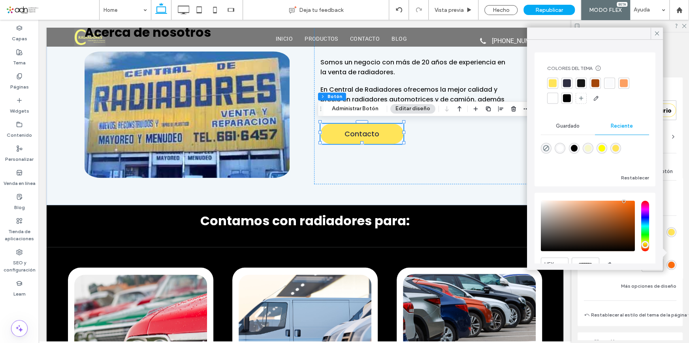
click at [542, 152] on div "rgba(0, 0, 0, 0)" at bounding box center [546, 148] width 11 height 11
type input "*******"
type input "*"
type input "**"
click at [657, 34] on use at bounding box center [657, 33] width 4 height 4
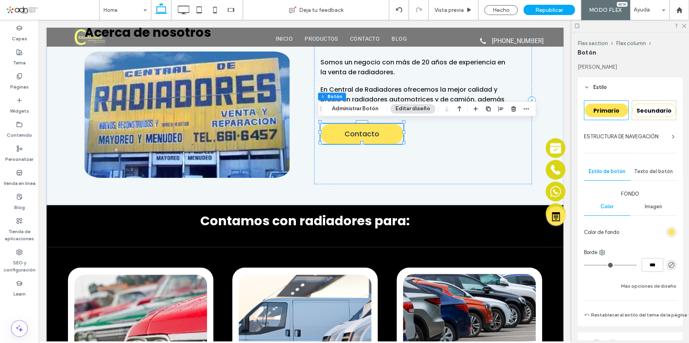
click at [660, 173] on span "Texto del botón" at bounding box center [653, 171] width 39 height 6
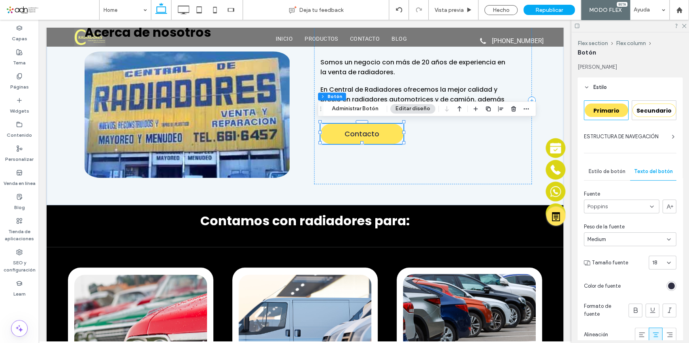
click at [626, 151] on div "Primario Secundario ESTRUCTURA DE NAVEGACIÓN Estilo de botón Texto del botón Fu…" at bounding box center [630, 276] width 92 height 352
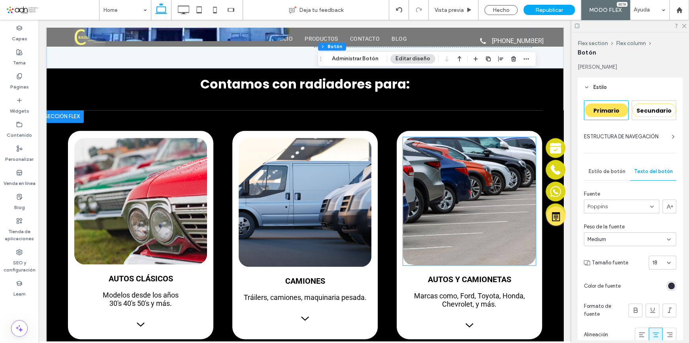
scroll to position [458, 0]
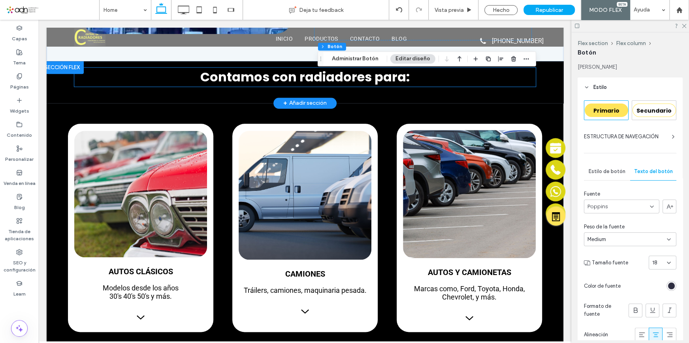
click at [285, 75] on span "Contamos con radiadores para:" at bounding box center [304, 77] width 209 height 18
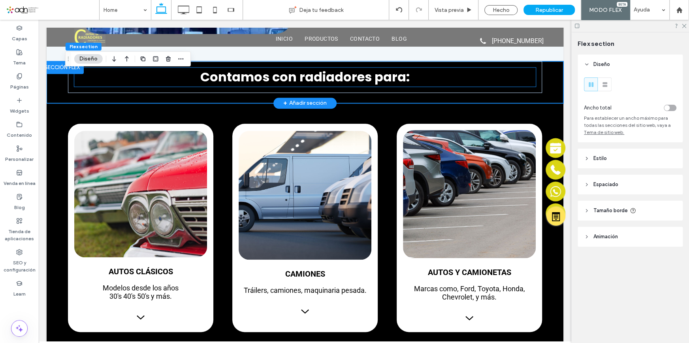
click at [285, 75] on span "Contamos con radiadores para:" at bounding box center [304, 77] width 209 height 18
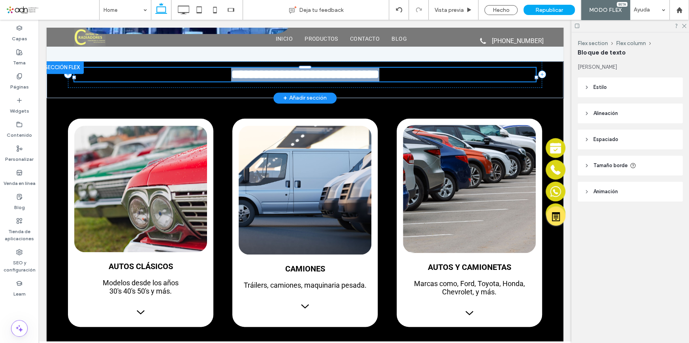
type input "*******"
type input "**"
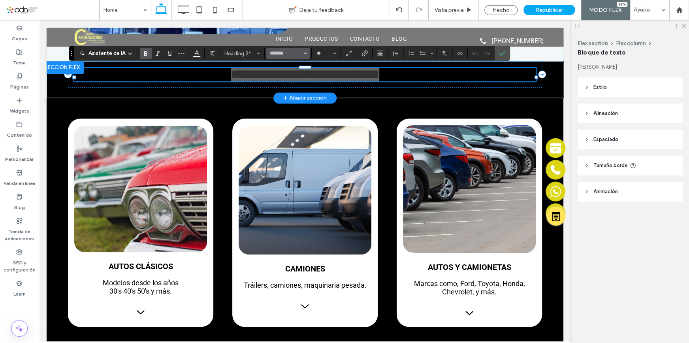
click at [304, 55] on icon "Fuente y peso de la fuente" at bounding box center [305, 53] width 3 height 3
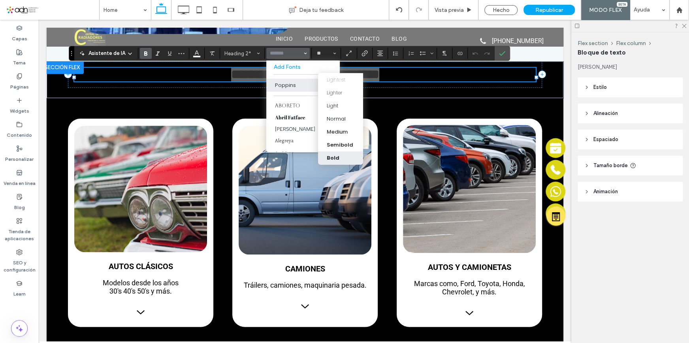
click at [343, 155] on div "Bold" at bounding box center [341, 158] width 28 height 8
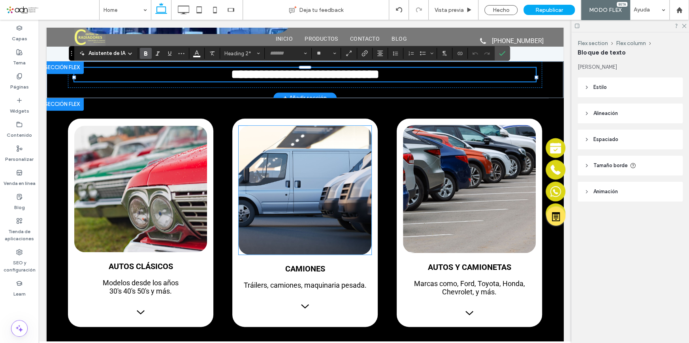
type input "*******"
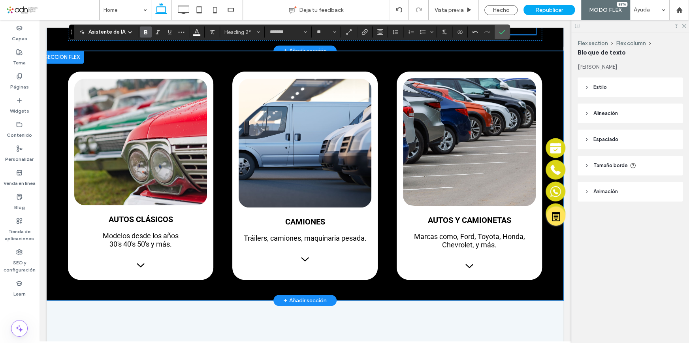
scroll to position [530, 0]
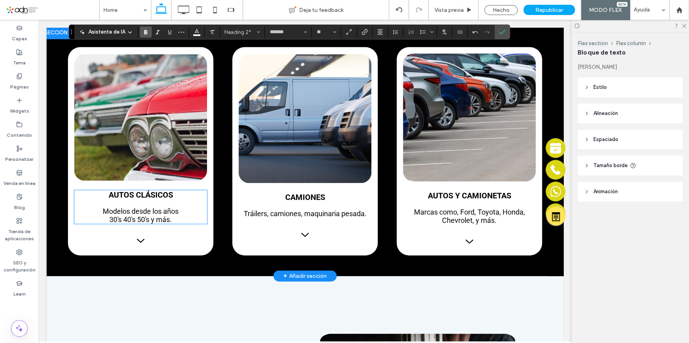
click at [147, 200] on strong "Autos clásicos" at bounding box center [141, 194] width 64 height 9
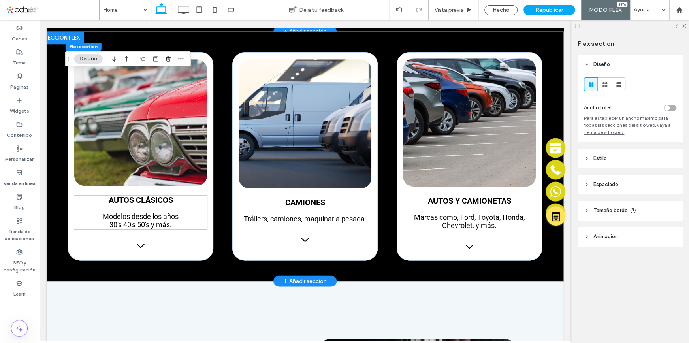
click at [147, 201] on strong "Autos clásicos" at bounding box center [141, 199] width 64 height 9
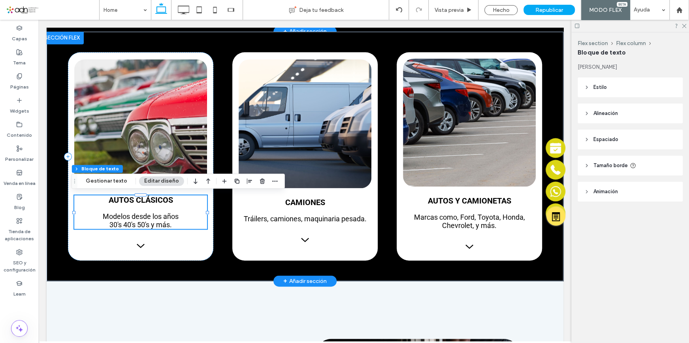
click at [175, 201] on p "Autos clásicos" at bounding box center [140, 199] width 133 height 9
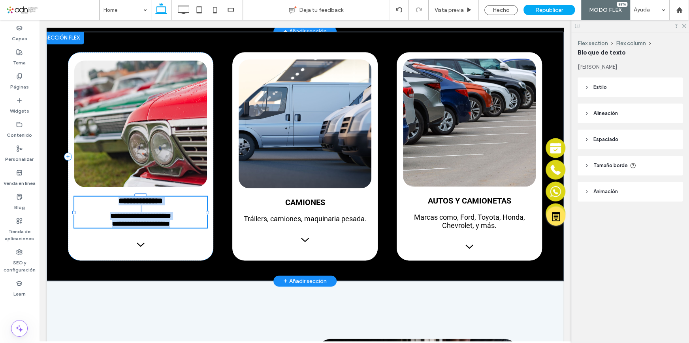
type input "******"
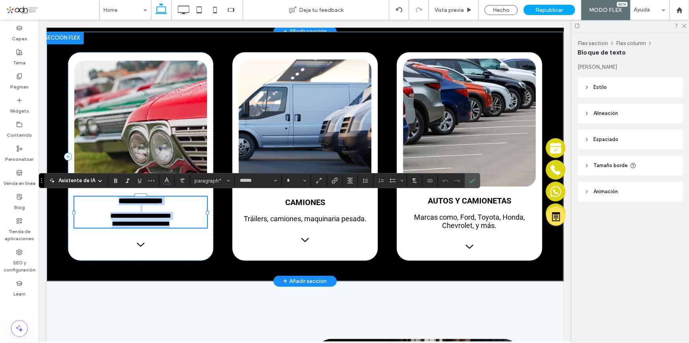
click at [174, 199] on p "**********" at bounding box center [140, 200] width 133 height 9
type input "**"
drag, startPoint x: 174, startPoint y: 197, endPoint x: 96, endPoint y: 200, distance: 78.7
click at [94, 200] on p "**********" at bounding box center [140, 200] width 133 height 9
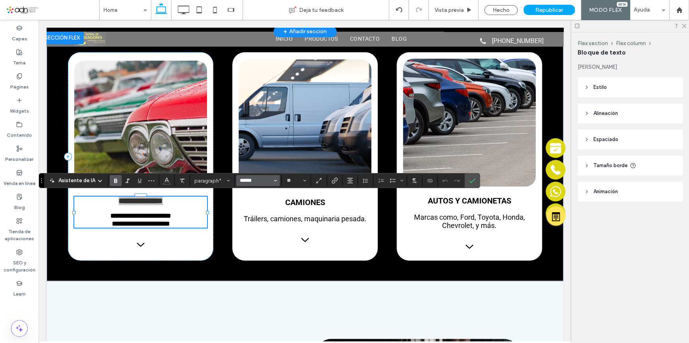
click at [251, 181] on input "******" at bounding box center [256, 180] width 34 height 6
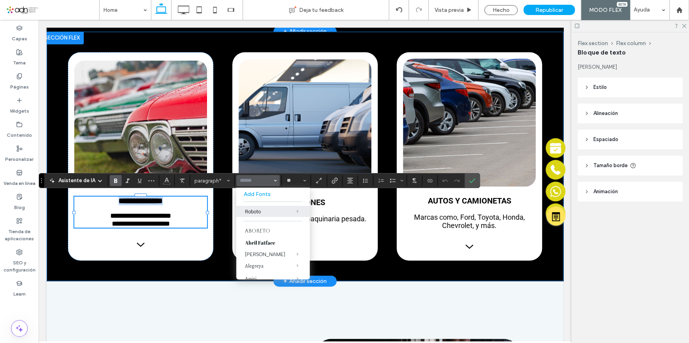
click at [202, 225] on p "**********" at bounding box center [140, 224] width 133 height 8
type input "**"
type input "******"
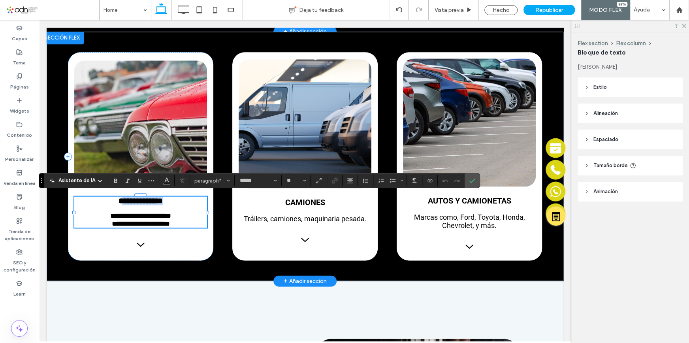
type input "**"
drag, startPoint x: 183, startPoint y: 228, endPoint x: 98, endPoint y: 191, distance: 92.6
click at [98, 191] on div "**********" at bounding box center [140, 156] width 145 height 208
click at [101, 195] on div at bounding box center [140, 195] width 133 height 0
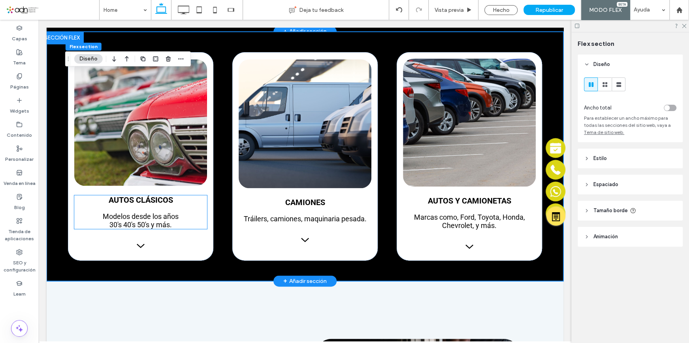
click at [102, 198] on p "Autos clásicos" at bounding box center [140, 199] width 133 height 9
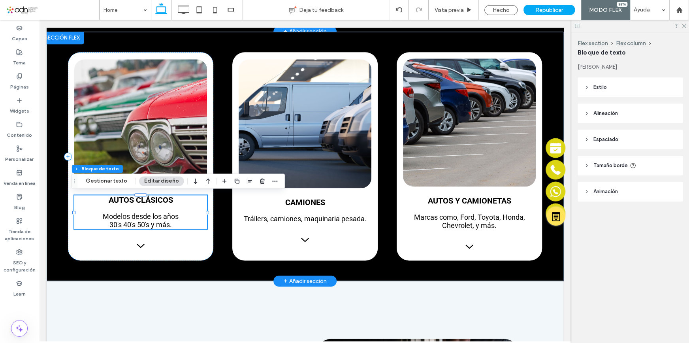
click at [102, 198] on p "Autos clásicos" at bounding box center [140, 199] width 133 height 9
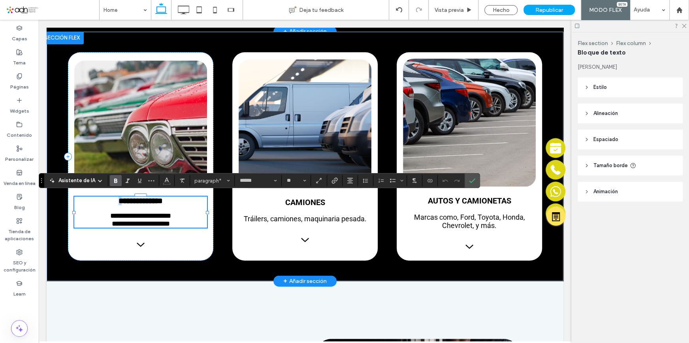
click at [102, 201] on p "**********" at bounding box center [140, 200] width 133 height 9
type input "*"
drag, startPoint x: 102, startPoint y: 201, endPoint x: 177, endPoint y: 230, distance: 79.8
click at [177, 230] on div "**********" at bounding box center [140, 156] width 145 height 208
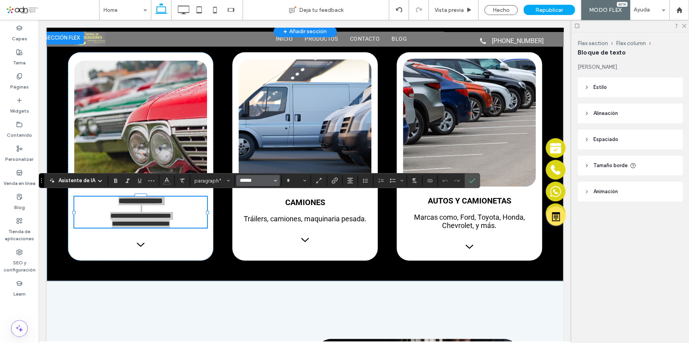
click at [252, 180] on input "******" at bounding box center [256, 180] width 34 height 6
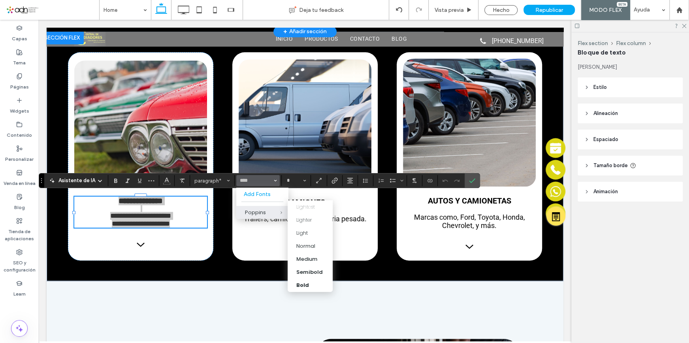
click at [263, 211] on span "Poppins" at bounding box center [275, 212] width 26 height 13
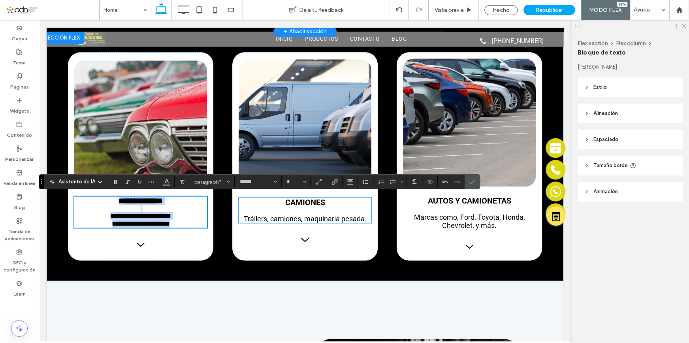
type input "*******"
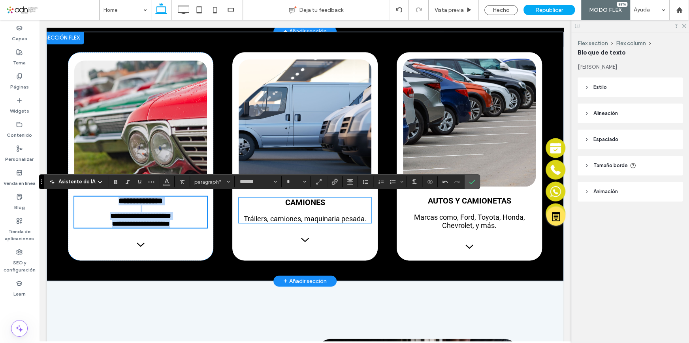
scroll to position [529, 0]
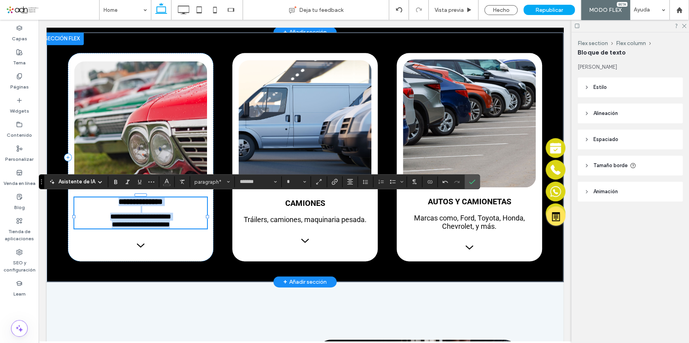
click at [163, 204] on strong "**********" at bounding box center [141, 202] width 44 height 8
type input "**"
drag, startPoint x: 177, startPoint y: 201, endPoint x: 90, endPoint y: 201, distance: 86.9
click at [85, 201] on p "**********" at bounding box center [140, 201] width 133 height 9
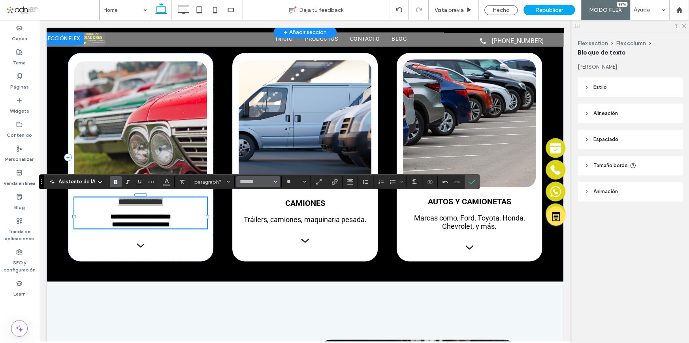
click at [274, 183] on icon "Fuente y peso de la fuente" at bounding box center [275, 181] width 3 height 3
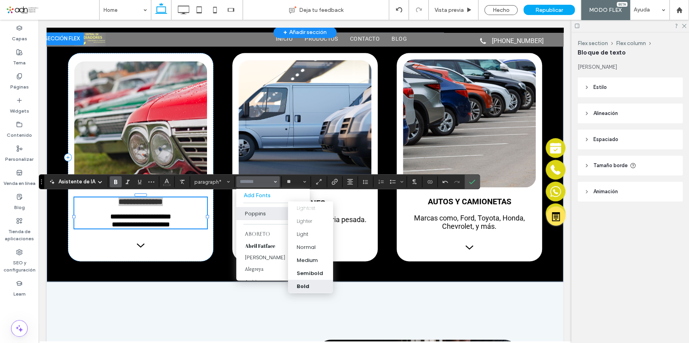
click at [304, 282] on div "Bold" at bounding box center [303, 286] width 13 height 8
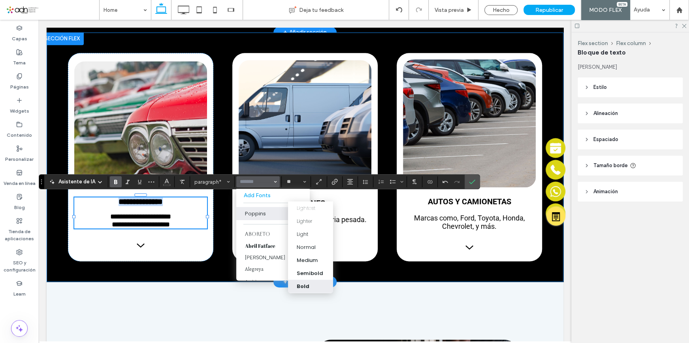
type input "*******"
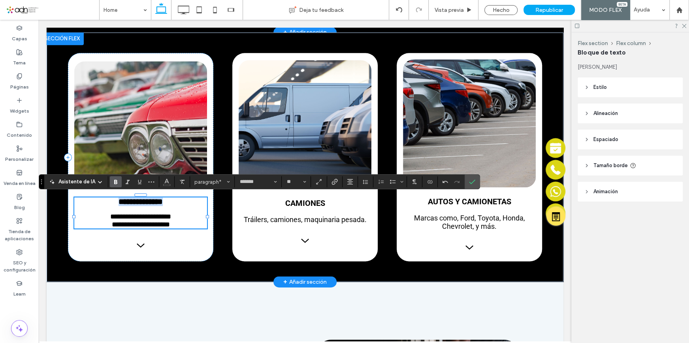
type input "**"
click at [185, 228] on p "**********" at bounding box center [140, 225] width 133 height 8
drag, startPoint x: 172, startPoint y: 234, endPoint x: 90, endPoint y: 222, distance: 82.2
click at [90, 222] on div "**********" at bounding box center [140, 212] width 133 height 31
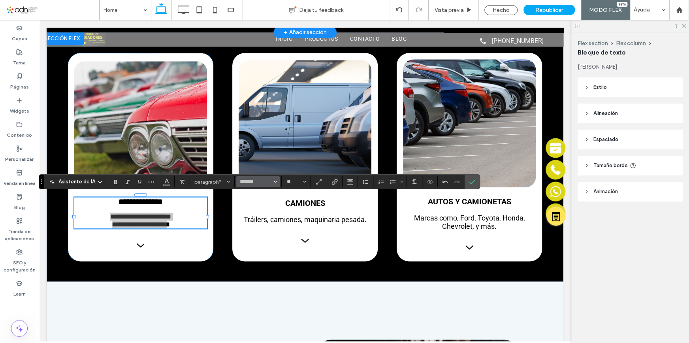
click at [275, 180] on icon "Fuente y peso de la fuente" at bounding box center [275, 181] width 3 height 3
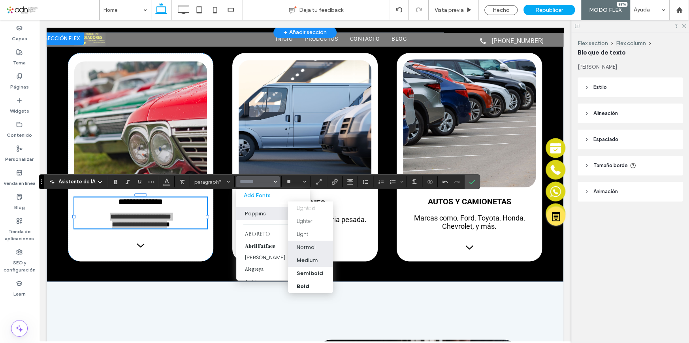
click at [313, 258] on div "Medium" at bounding box center [307, 260] width 21 height 8
type input "*******"
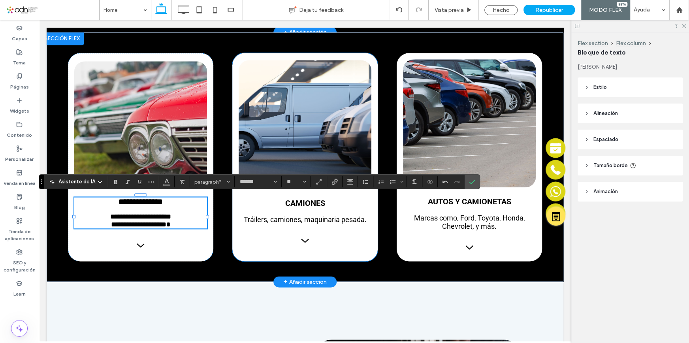
click at [301, 235] on div "Camiones Tráilers, camiones, maquinaria pesada. svg" at bounding box center [304, 157] width 145 height 208
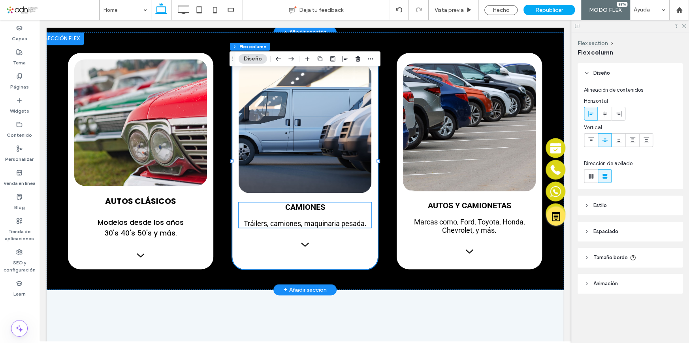
click at [301, 212] on p at bounding box center [305, 216] width 133 height 8
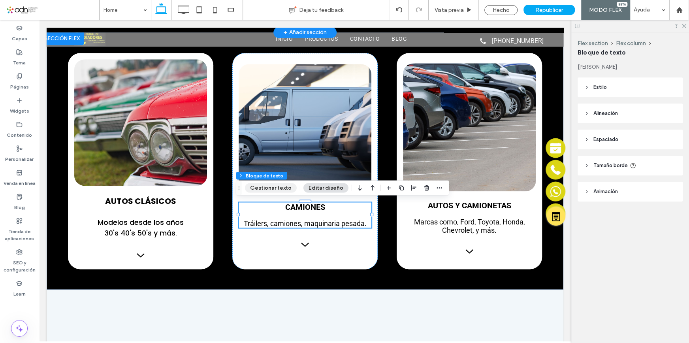
click at [275, 189] on button "Gestionar texto" at bounding box center [271, 187] width 52 height 9
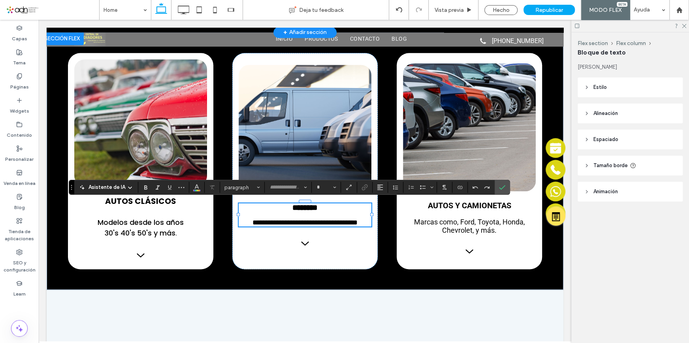
type input "******"
click at [285, 189] on input "******" at bounding box center [286, 187] width 34 height 6
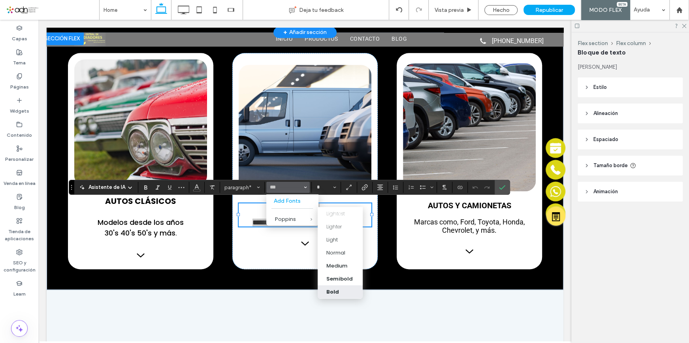
drag, startPoint x: 343, startPoint y: 287, endPoint x: 301, endPoint y: 251, distance: 55.8
click at [343, 288] on div "Bold" at bounding box center [340, 292] width 28 height 8
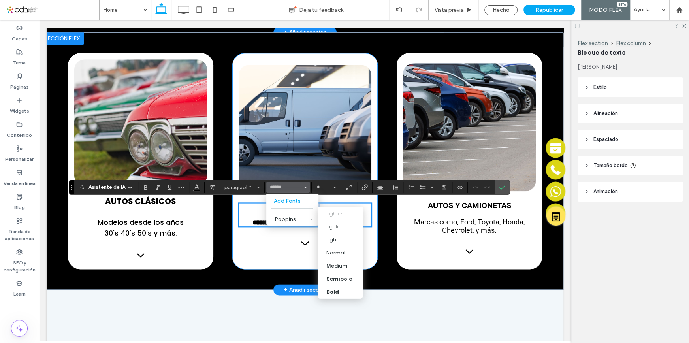
type input "*******"
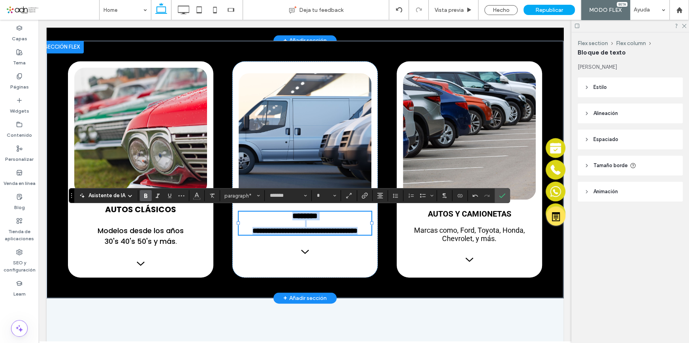
click at [335, 235] on p "**********" at bounding box center [305, 231] width 133 height 8
type input "**"
drag, startPoint x: 328, startPoint y: 239, endPoint x: 246, endPoint y: 228, distance: 82.9
click at [246, 228] on p "**********" at bounding box center [305, 231] width 133 height 8
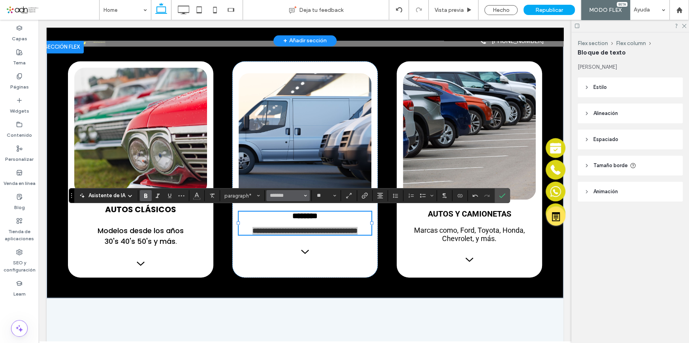
click at [304, 197] on span "Fuente y peso de la fuente" at bounding box center [305, 195] width 3 height 10
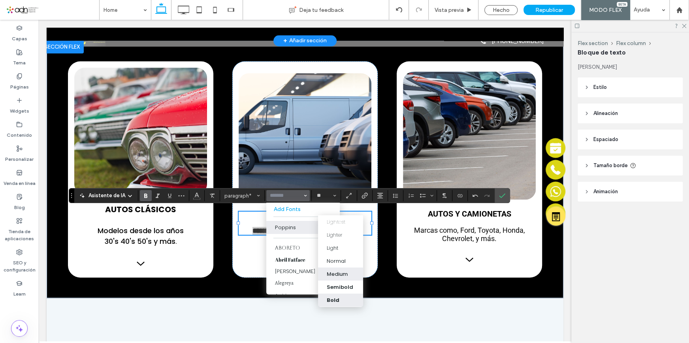
click at [337, 270] on div "Medium" at bounding box center [337, 274] width 21 height 8
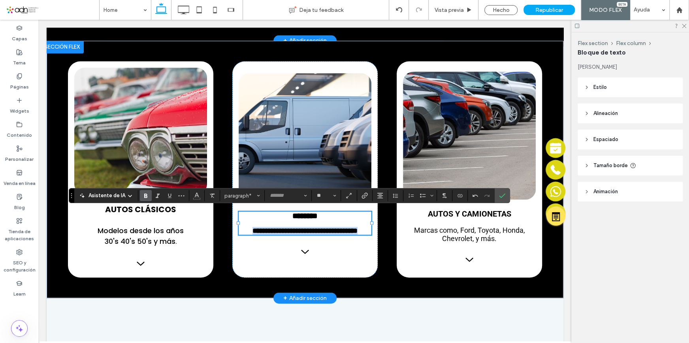
type input "*******"
click at [348, 235] on p "**********" at bounding box center [305, 231] width 133 height 8
click at [476, 220] on p at bounding box center [469, 223] width 133 height 8
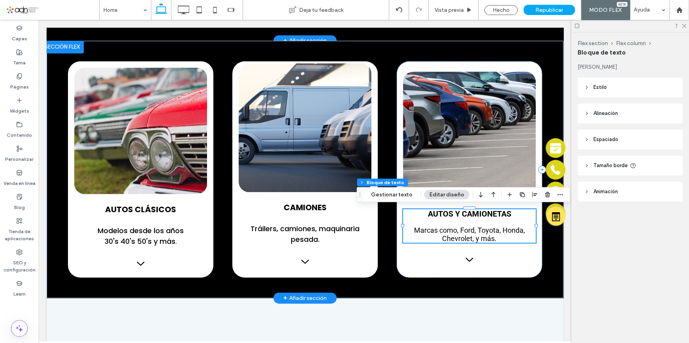
click at [476, 220] on p at bounding box center [469, 223] width 133 height 8
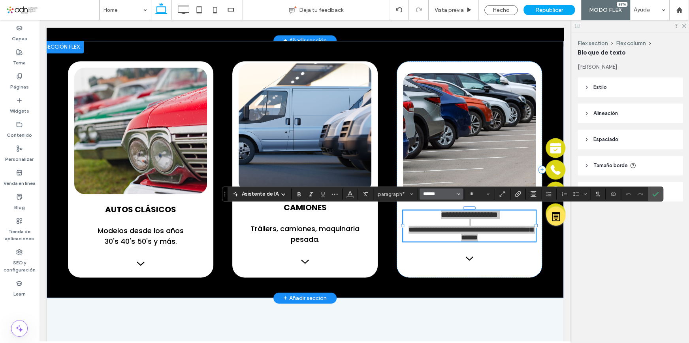
click at [450, 193] on input "******" at bounding box center [439, 194] width 34 height 6
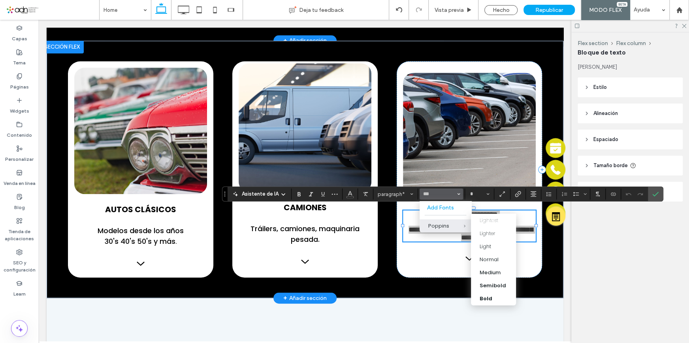
click at [454, 227] on span "Poppins" at bounding box center [459, 225] width 26 height 13
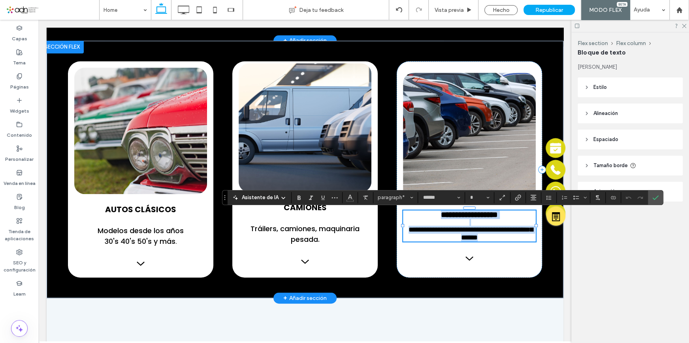
type input "*******"
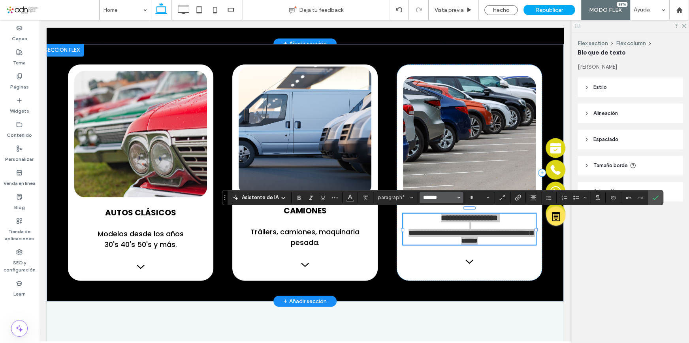
click at [453, 195] on input "*******" at bounding box center [439, 197] width 34 height 6
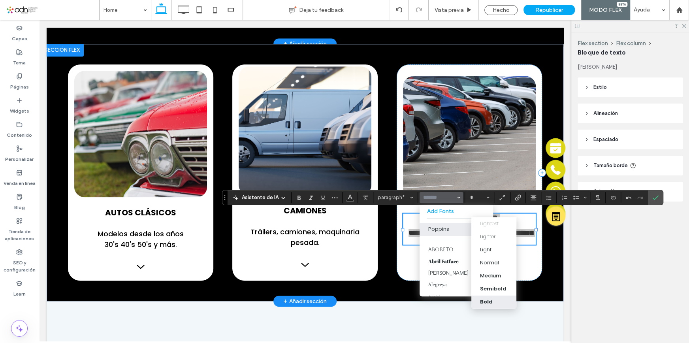
drag, startPoint x: 488, startPoint y: 300, endPoint x: 459, endPoint y: 261, distance: 49.2
click at [488, 300] on div "Bold" at bounding box center [486, 302] width 13 height 8
type input "*******"
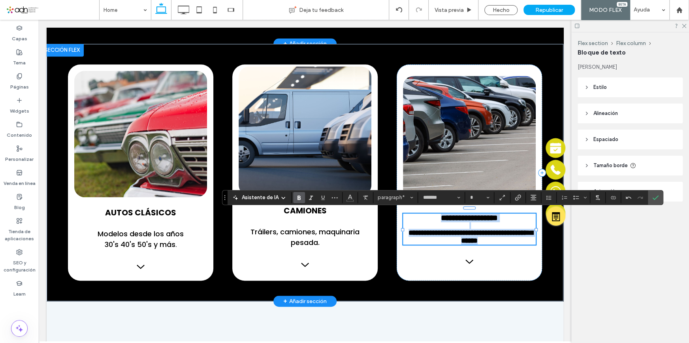
click at [515, 242] on p "**********" at bounding box center [469, 237] width 133 height 16
type input "**"
drag, startPoint x: 504, startPoint y: 247, endPoint x: 392, endPoint y: 234, distance: 112.6
click at [392, 234] on div "**********" at bounding box center [305, 173] width 474 height 258
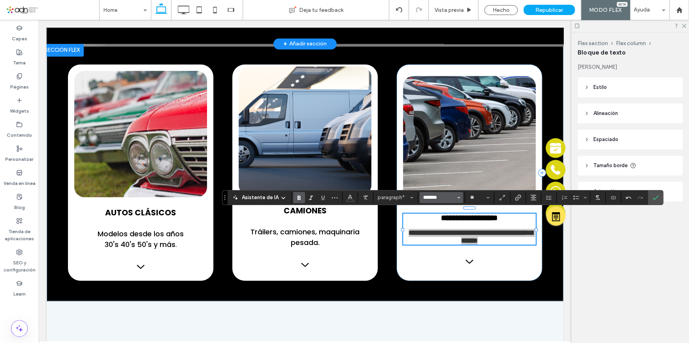
click at [453, 197] on input "*******" at bounding box center [439, 197] width 34 height 6
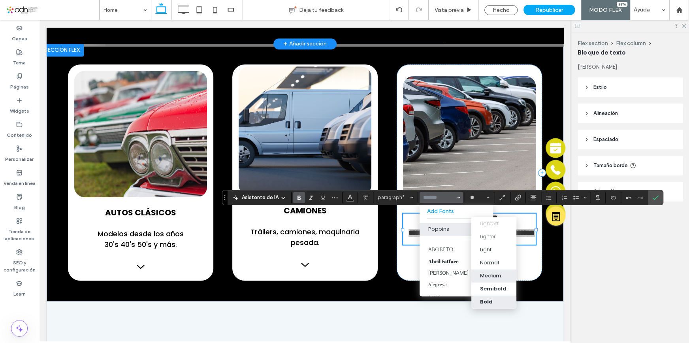
click at [487, 276] on div "Medium" at bounding box center [490, 276] width 21 height 8
type input "*******"
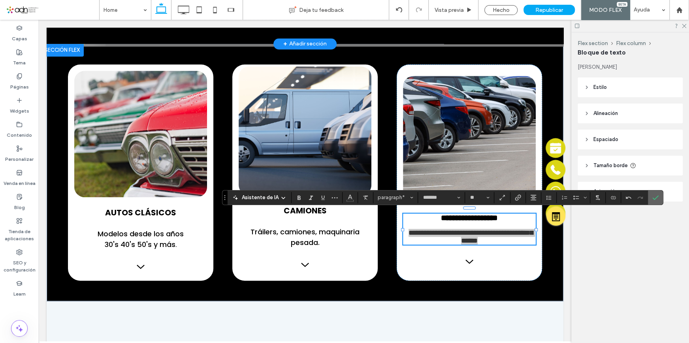
click at [656, 199] on icon "Confirmar" at bounding box center [655, 197] width 6 height 6
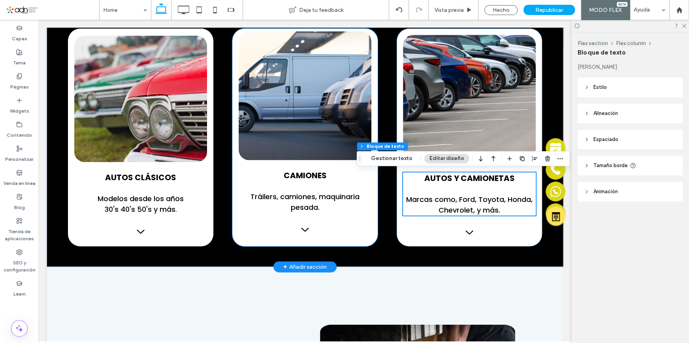
scroll to position [733, 0]
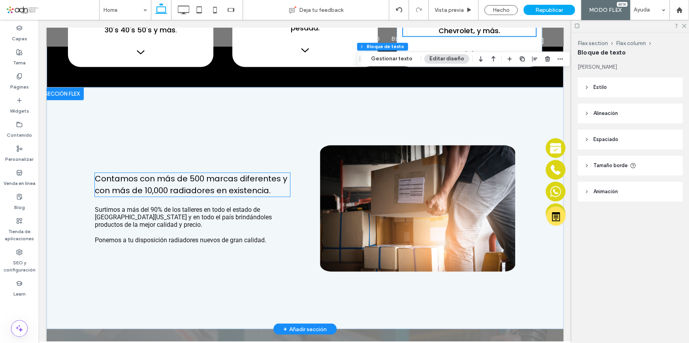
click at [251, 190] on span "Contamos con más de 500 marcas diferentes y con más de 10,000 radiadores en exi…" at bounding box center [191, 184] width 192 height 23
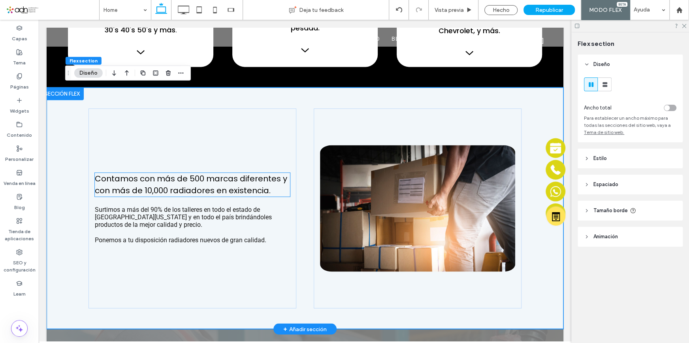
click at [251, 190] on span "Contamos con más de 500 marcas diferentes y con más de 10,000 radiadores en exi…" at bounding box center [191, 184] width 192 height 23
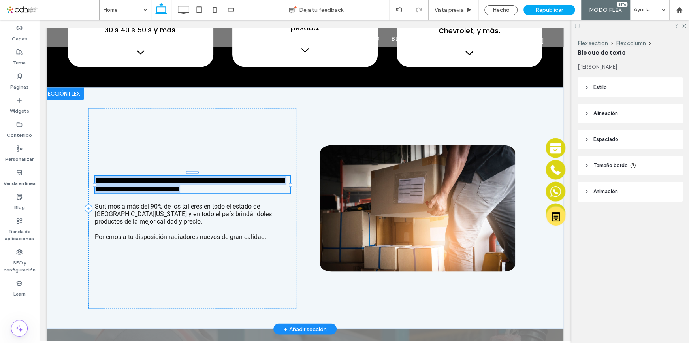
type input "*******"
type input "**"
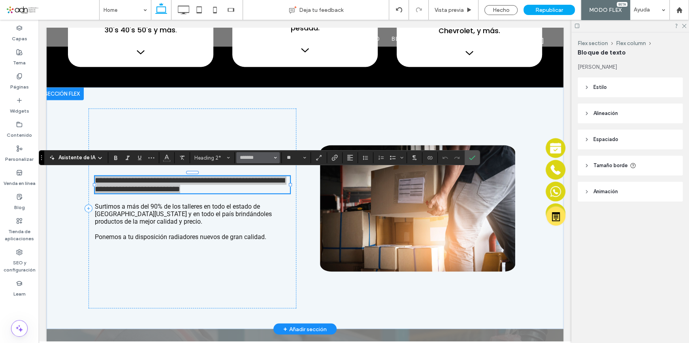
click at [272, 155] on button "*******" at bounding box center [257, 157] width 43 height 11
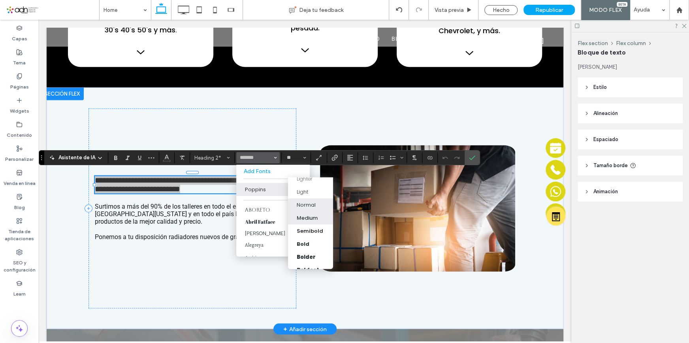
scroll to position [28, 0]
click at [315, 245] on div "Bolder" at bounding box center [311, 249] width 28 height 8
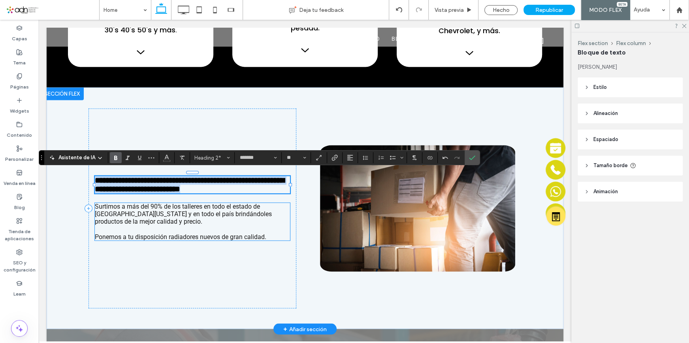
click at [280, 220] on p "Surtimos a más del 90% de los talleres en todo el estado de Baja California y e…" at bounding box center [192, 214] width 195 height 23
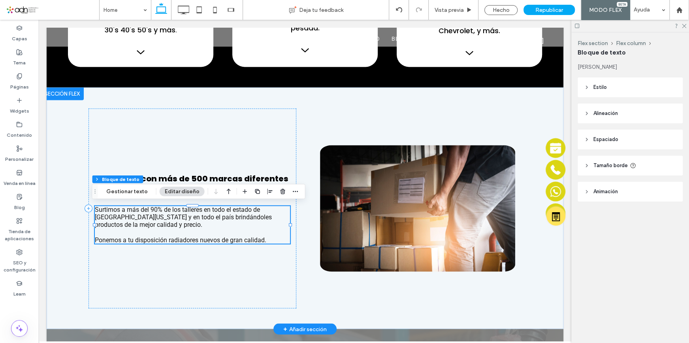
click at [233, 219] on span "Surtimos a más del 90% de los talleres en todo el estado de Baja California y e…" at bounding box center [183, 217] width 177 height 23
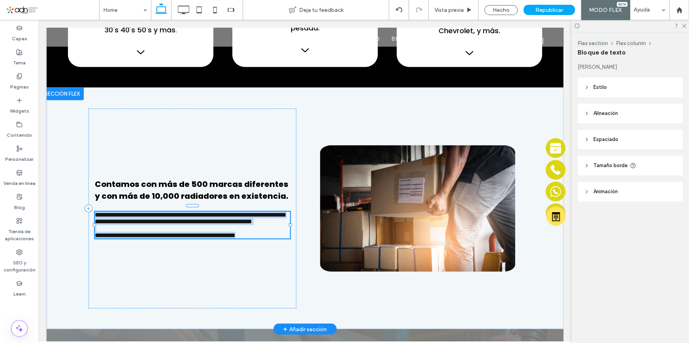
type input "******"
type input "**"
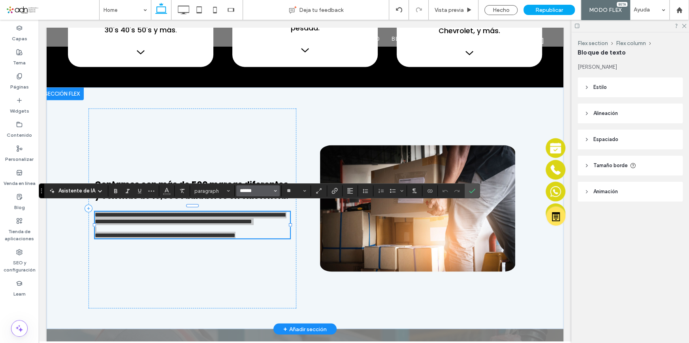
click at [250, 190] on input "******" at bounding box center [256, 191] width 34 height 6
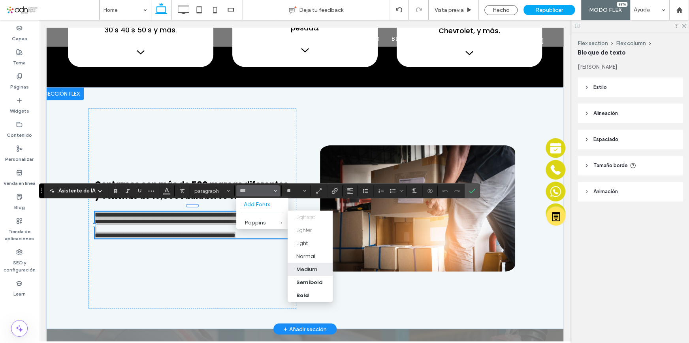
click at [308, 270] on div "Medium" at bounding box center [306, 269] width 21 height 8
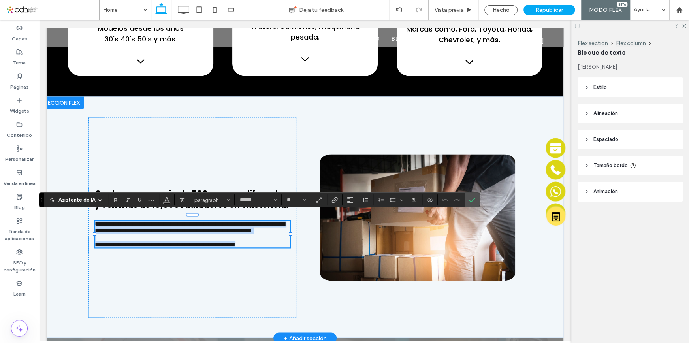
type input "*******"
click at [271, 188] on span "Contamos con más de 500 marcas diferentes y con más de 10,000 radiadores en exi…" at bounding box center [192, 199] width 194 height 23
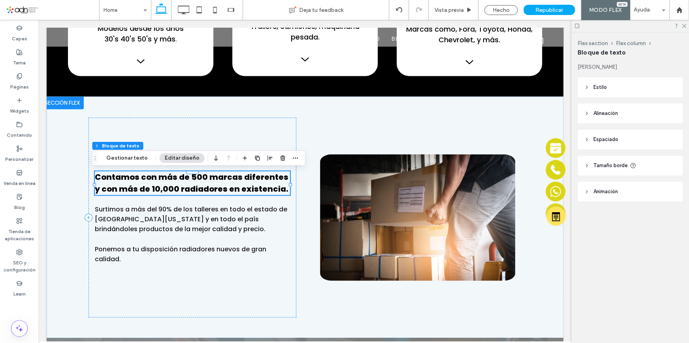
click at [271, 179] on span "Contamos con más de 500 marcas diferentes y con más de 10,000 radiadores en exi…" at bounding box center [192, 183] width 194 height 23
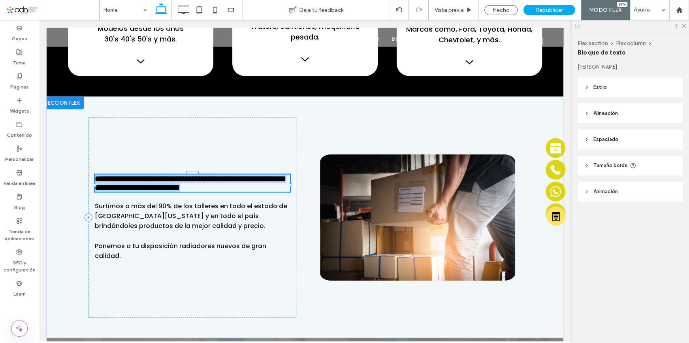
type input "*******"
type input "**"
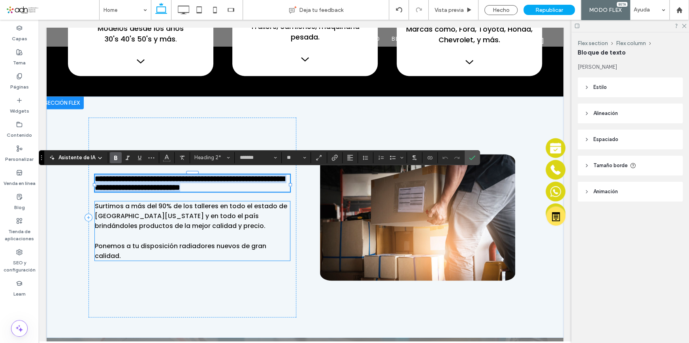
click at [271, 231] on p "Surtimos a más del 90% de los talleres en todo el estado de Baja California y e…" at bounding box center [192, 216] width 195 height 30
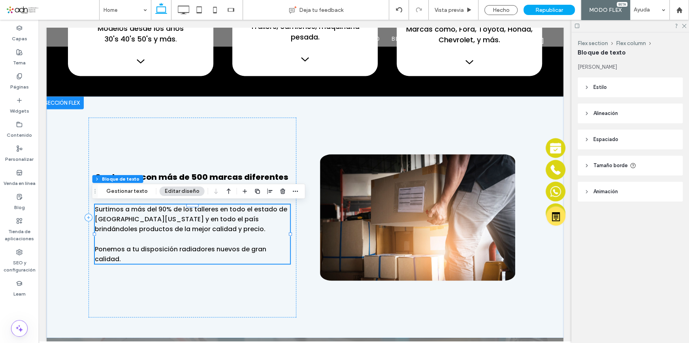
click at [271, 231] on p "Surtimos a más del 90% de los talleres en todo el estado de Baja California y e…" at bounding box center [192, 219] width 195 height 30
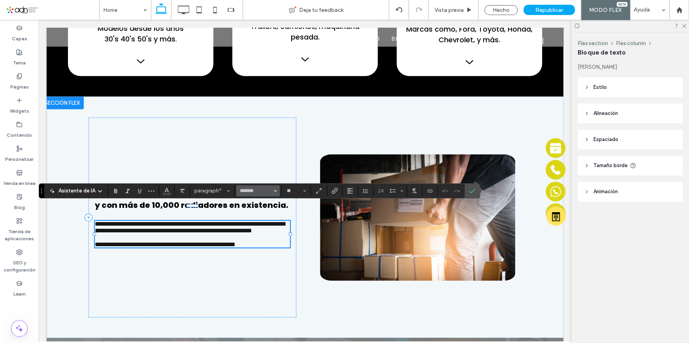
click at [271, 190] on button "*******" at bounding box center [257, 190] width 43 height 11
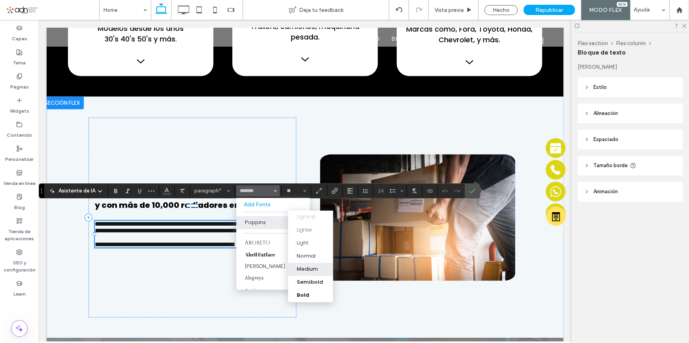
drag, startPoint x: 304, startPoint y: 265, endPoint x: 265, endPoint y: 237, distance: 48.1
click at [304, 265] on div "Medium" at bounding box center [307, 269] width 21 height 8
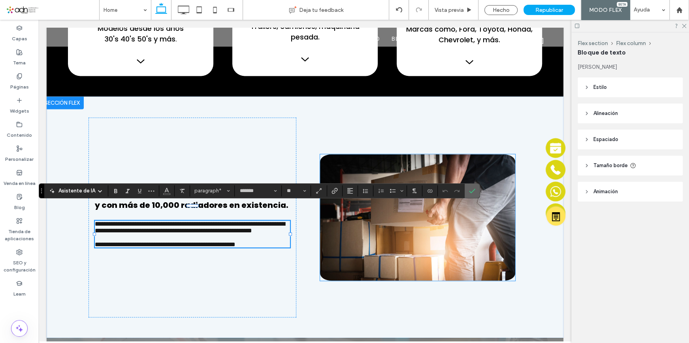
drag, startPoint x: 473, startPoint y: 194, endPoint x: 432, endPoint y: 174, distance: 45.2
click at [473, 194] on span "Confirmar" at bounding box center [472, 190] width 6 height 13
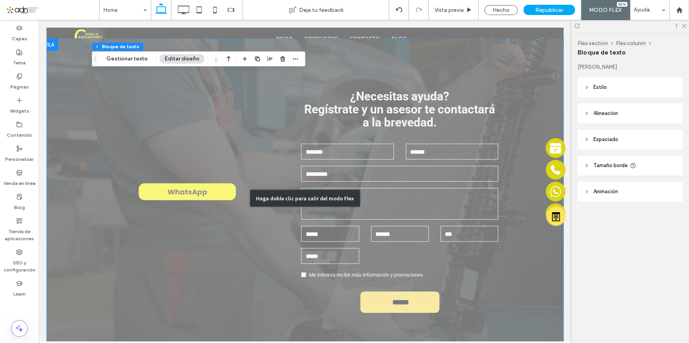
scroll to position [1011, 0]
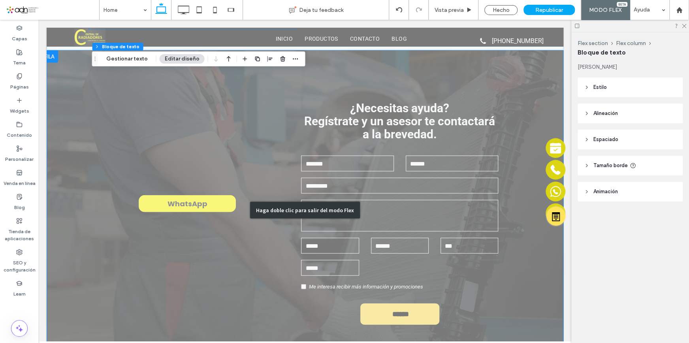
click at [241, 233] on div "Haga doble clic para salir del modo Flex" at bounding box center [305, 210] width 517 height 320
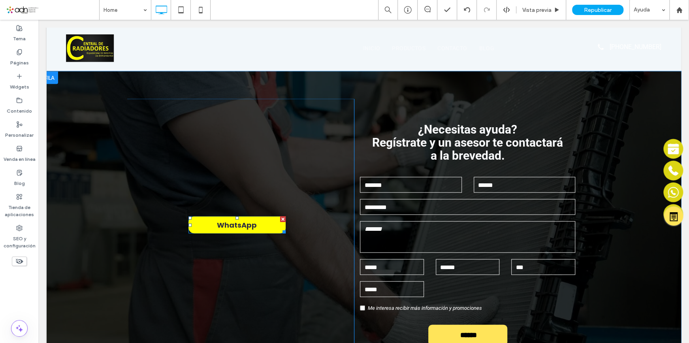
click at [247, 231] on span at bounding box center [236, 225] width 97 height 17
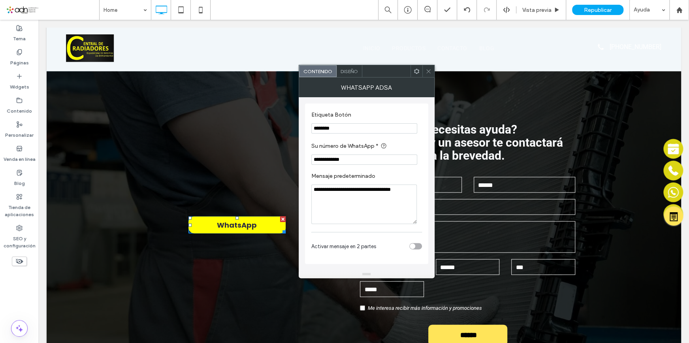
click at [350, 68] on span "Diseño" at bounding box center [349, 71] width 17 height 6
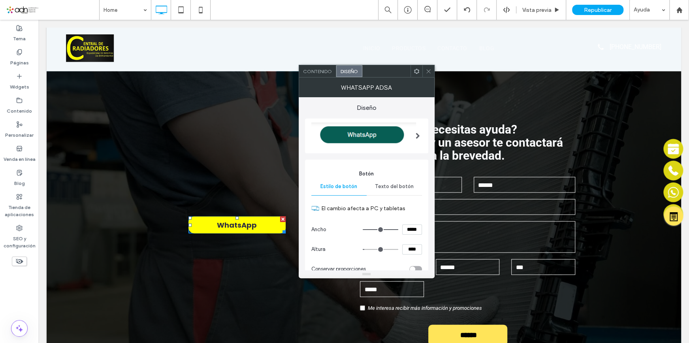
click at [391, 187] on span "Texto del botón" at bounding box center [394, 186] width 39 height 6
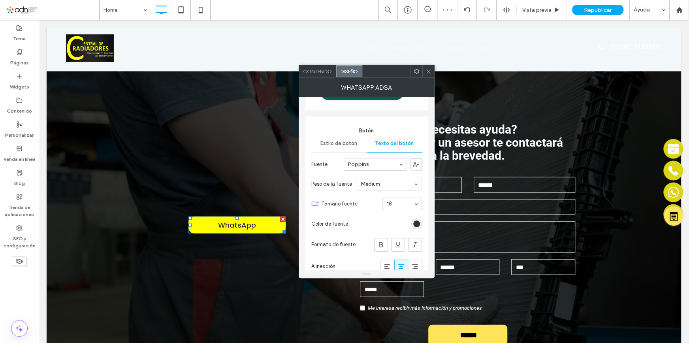
scroll to position [0, 0]
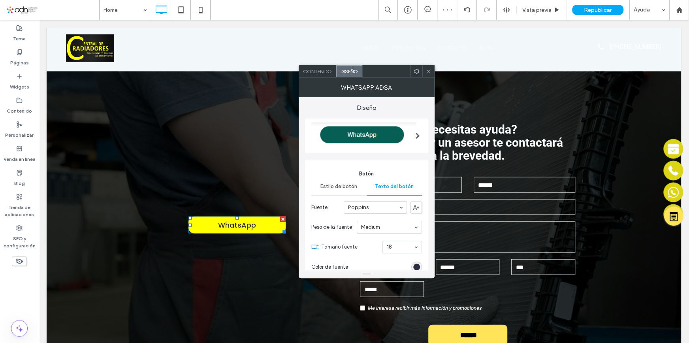
click at [315, 71] on span "Contenido" at bounding box center [317, 71] width 29 height 6
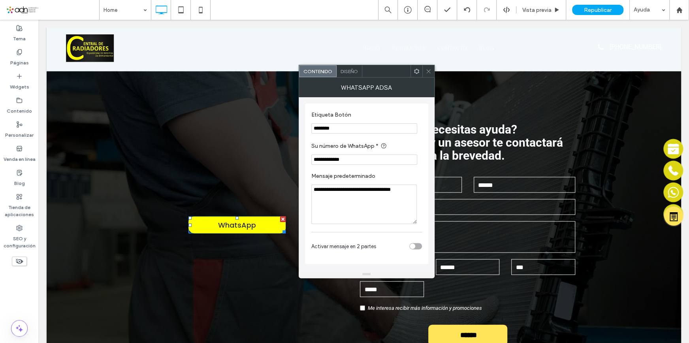
click at [358, 74] on div "Diseño" at bounding box center [350, 71] width 26 height 12
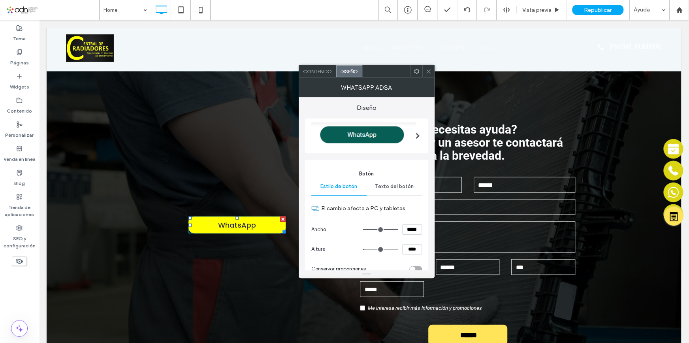
drag, startPoint x: 428, startPoint y: 70, endPoint x: 424, endPoint y: 72, distance: 4.3
click at [428, 70] on icon at bounding box center [429, 71] width 6 height 6
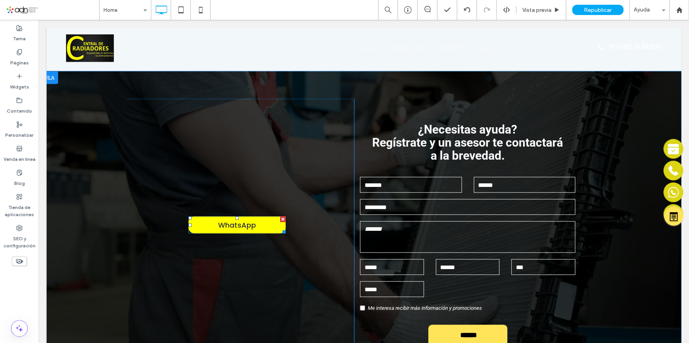
click at [265, 221] on span at bounding box center [236, 225] width 97 height 17
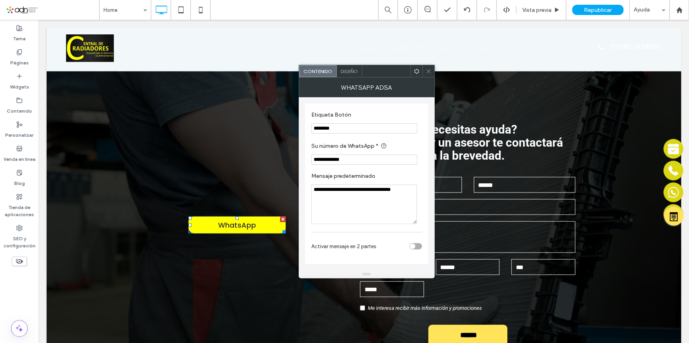
click at [351, 73] on span "Diseño" at bounding box center [349, 71] width 17 height 6
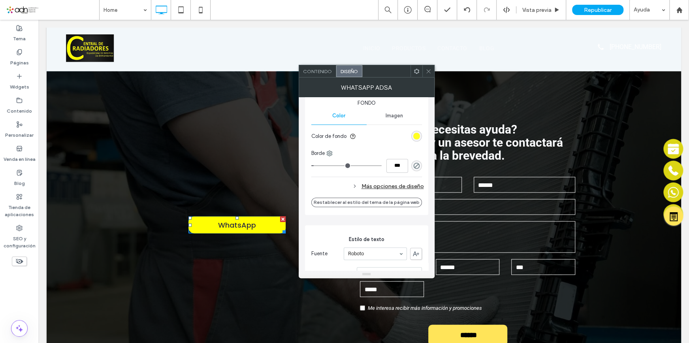
scroll to position [179, 0]
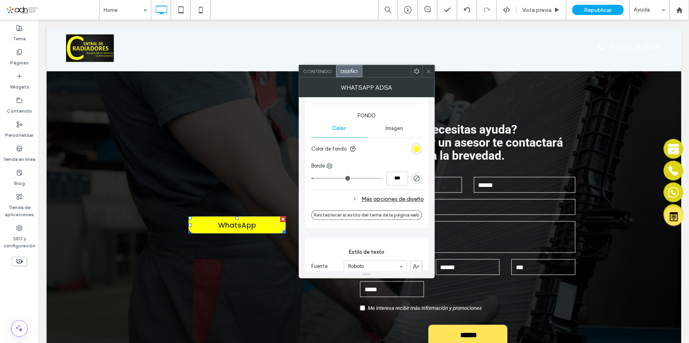
click at [415, 146] on div "rgb(255, 254, 3)" at bounding box center [416, 148] width 7 height 7
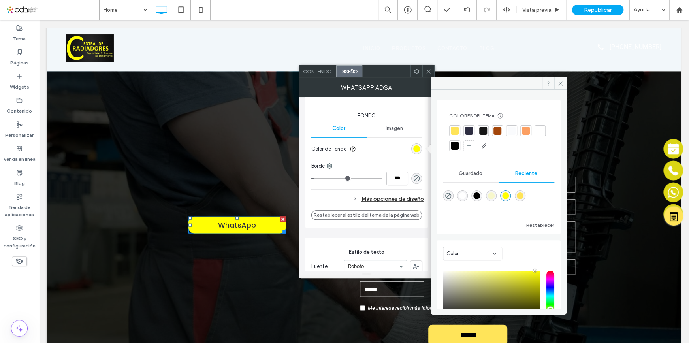
click at [455, 129] on div at bounding box center [455, 131] width 8 height 8
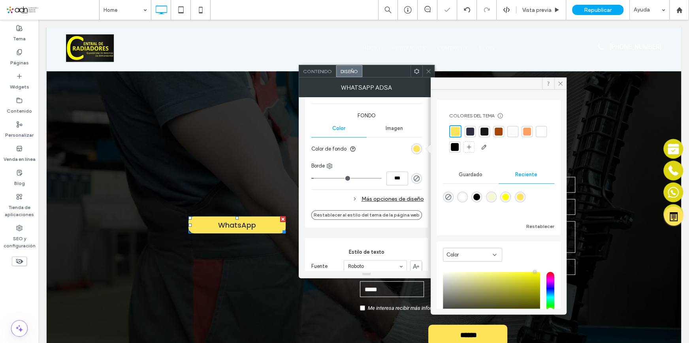
click at [391, 159] on div "El cambio afecta a PC y tabletas Ancho ***** Altura **** Conservar proporciones…" at bounding box center [366, 112] width 111 height 188
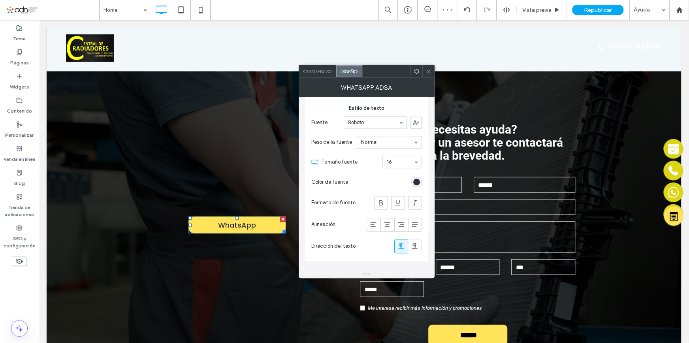
scroll to position [375, 0]
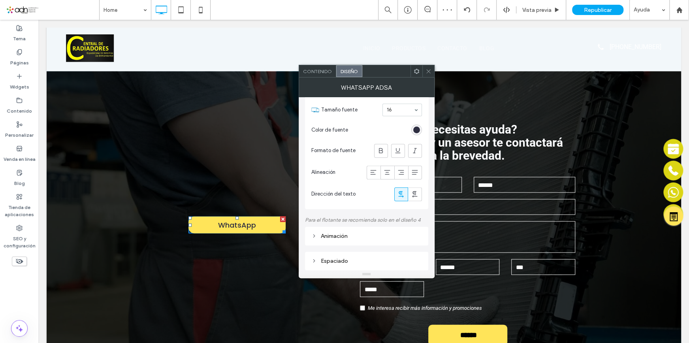
click at [428, 74] on icon at bounding box center [429, 71] width 6 height 6
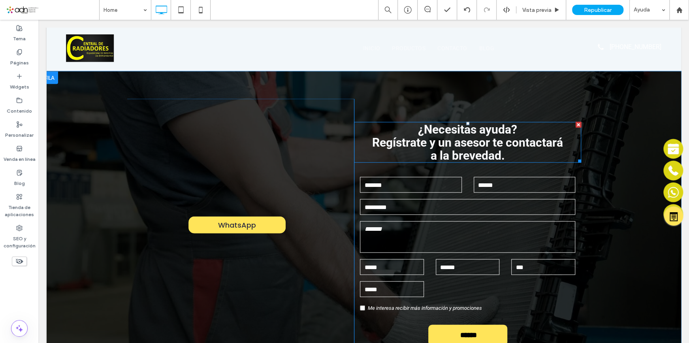
click at [473, 128] on font "¿Necesitas ayuda?" at bounding box center [467, 130] width 99 height 14
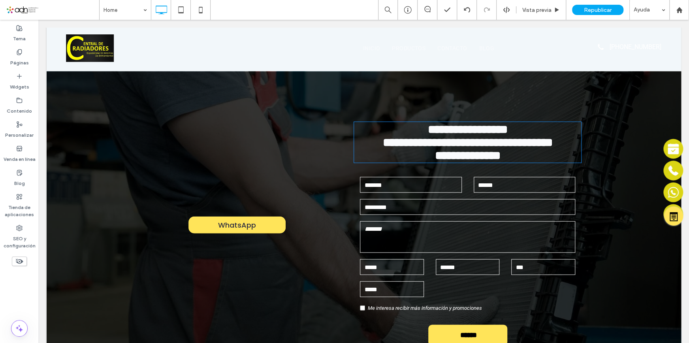
click at [473, 128] on strong "**********" at bounding box center [468, 129] width 80 height 11
type input "******"
type input "**"
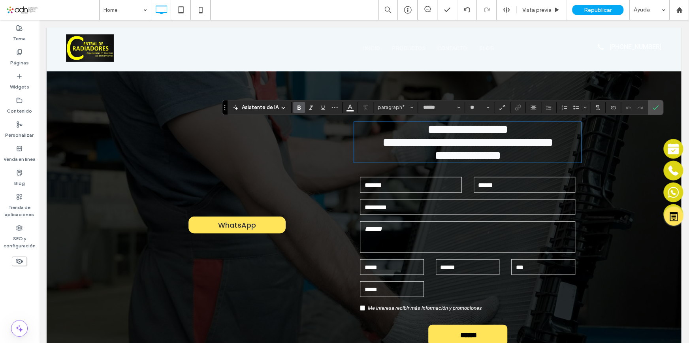
scroll to position [0, 0]
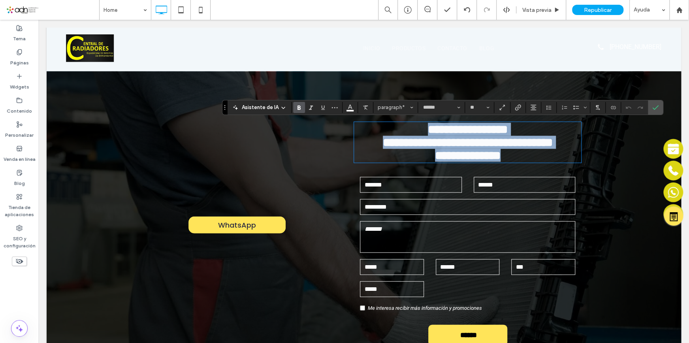
drag, startPoint x: 513, startPoint y: 153, endPoint x: 366, endPoint y: 121, distance: 151.0
click at [366, 122] on div "**********" at bounding box center [467, 142] width 227 height 41
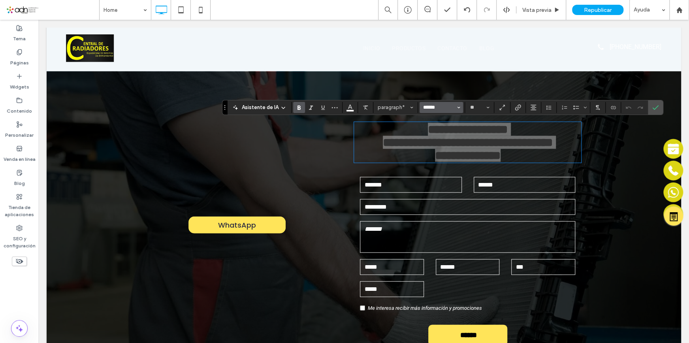
click at [437, 109] on input "******" at bounding box center [439, 107] width 34 height 6
click at [439, 138] on div "Poppins" at bounding box center [445, 139] width 35 height 8
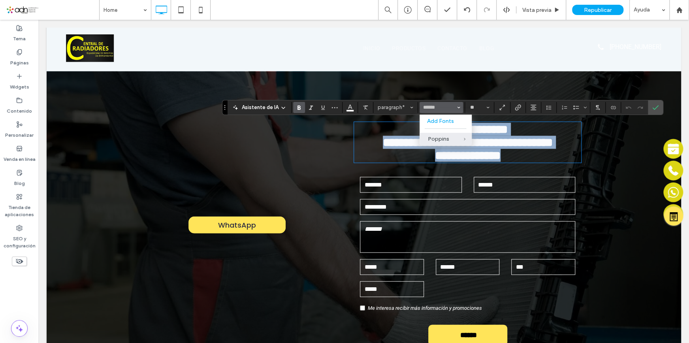
type input "*******"
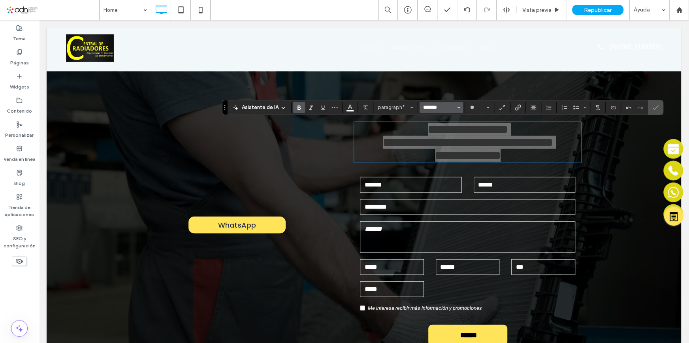
click at [452, 109] on input "*******" at bounding box center [439, 107] width 34 height 6
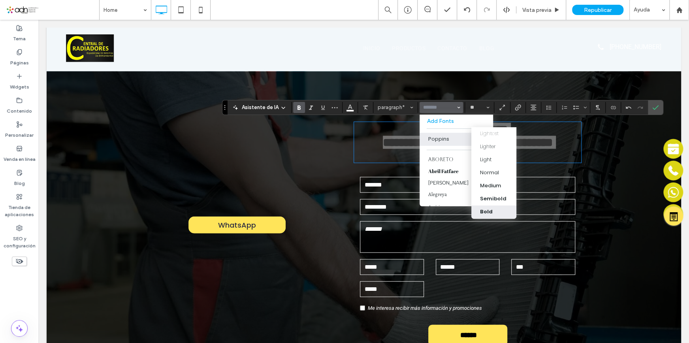
click at [494, 209] on div "Bold" at bounding box center [494, 212] width 28 height 8
type input "*******"
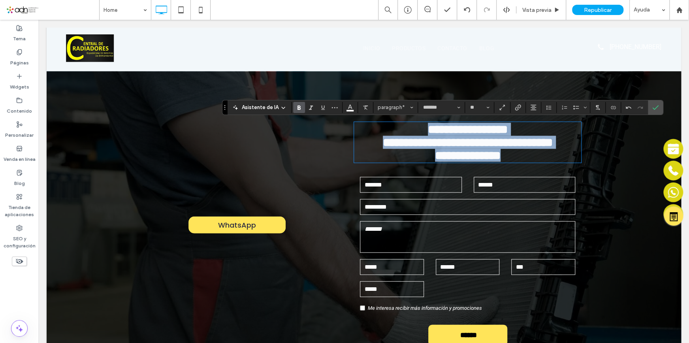
click at [526, 154] on p "**********" at bounding box center [467, 155] width 227 height 13
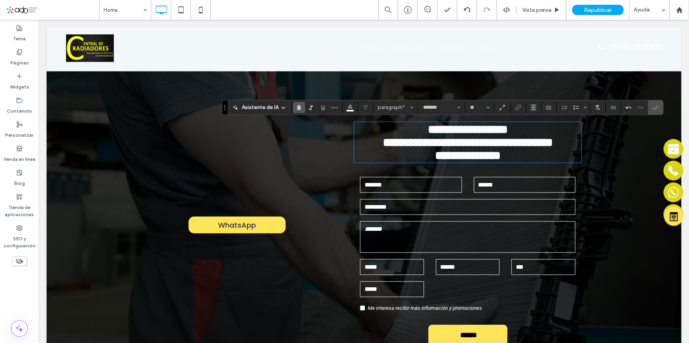
scroll to position [2, 0]
click at [416, 188] on input "text" at bounding box center [411, 185] width 102 height 16
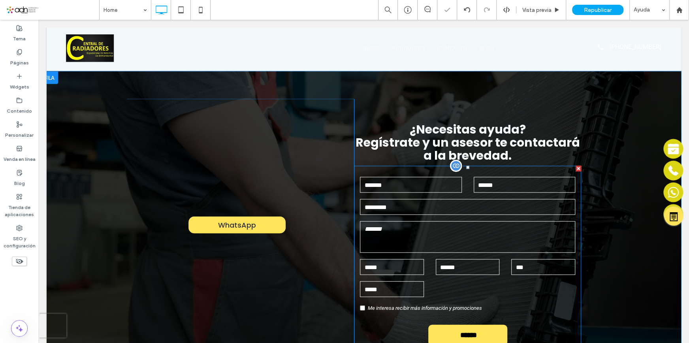
click at [415, 185] on input "text" at bounding box center [411, 185] width 102 height 16
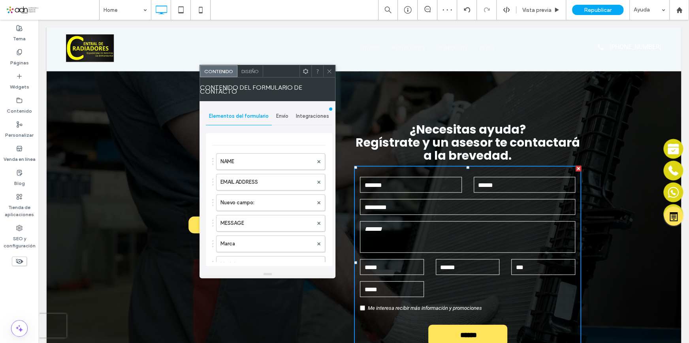
click at [245, 71] on span "Diseño" at bounding box center [249, 71] width 17 height 6
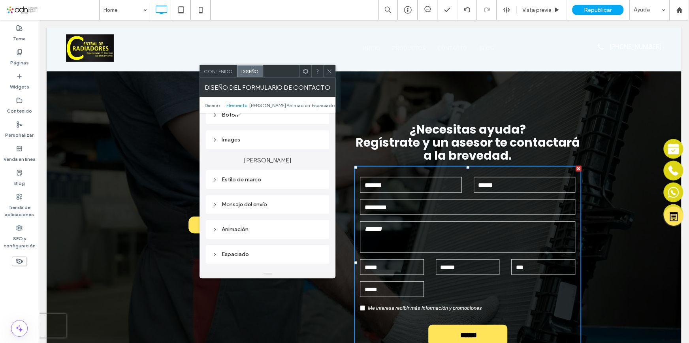
scroll to position [215, 0]
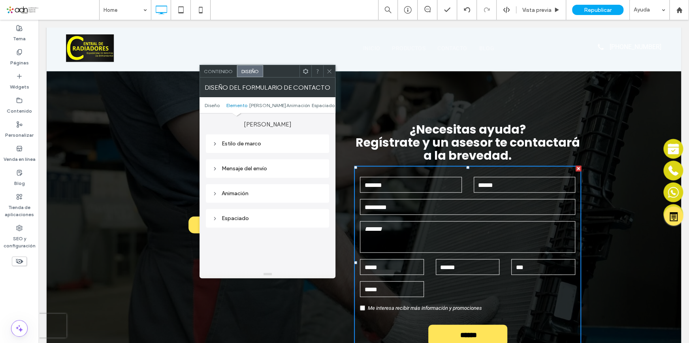
click at [252, 167] on div "Mensaje del envío" at bounding box center [267, 168] width 111 height 7
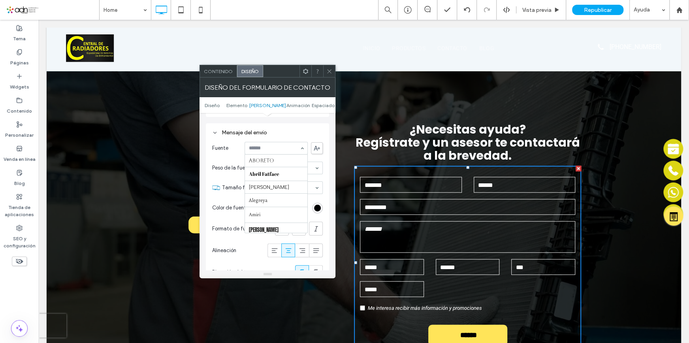
scroll to position [743, 0]
click at [279, 149] on input at bounding box center [274, 148] width 51 height 6
type input "**"
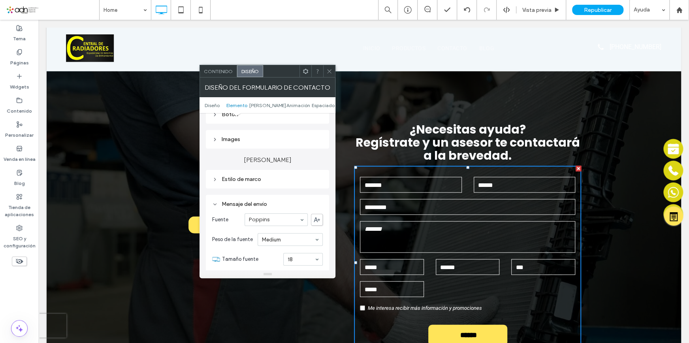
scroll to position [179, 0]
click at [253, 183] on div "Estilo de marco" at bounding box center [267, 179] width 111 height 7
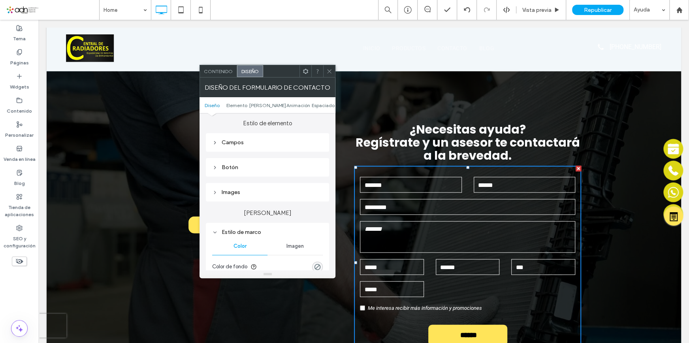
scroll to position [72, 0]
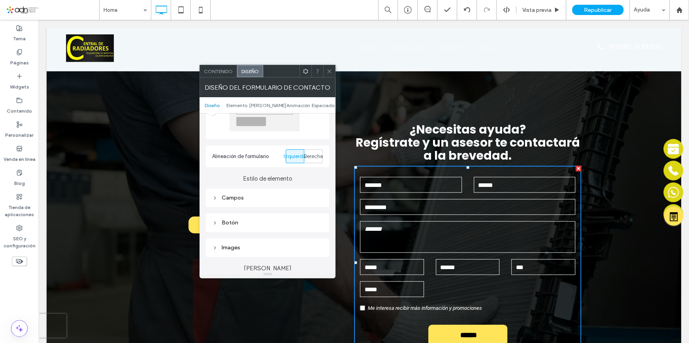
click at [245, 201] on div "Campos" at bounding box center [267, 197] width 111 height 11
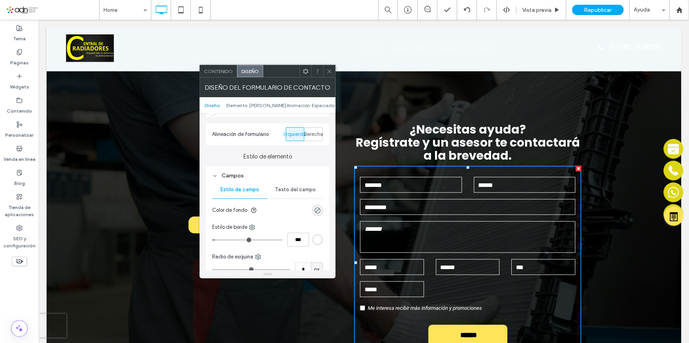
scroll to position [143, 0]
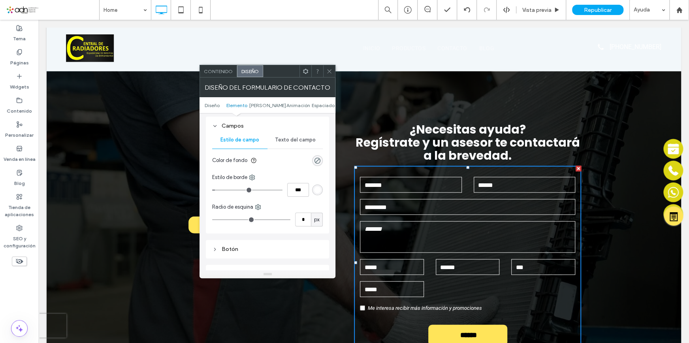
click at [288, 138] on span "Texto del campo" at bounding box center [295, 140] width 41 height 6
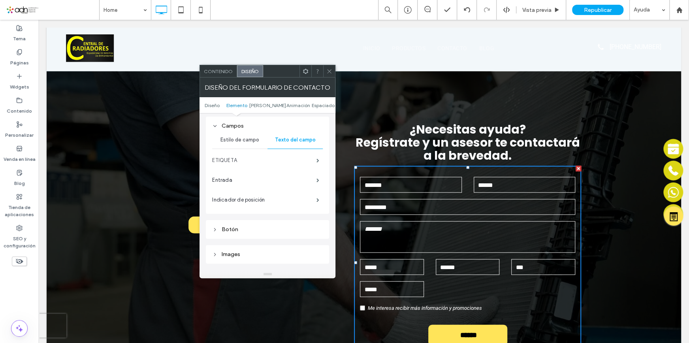
click at [272, 162] on label "ETIQUETA" at bounding box center [264, 161] width 104 height 16
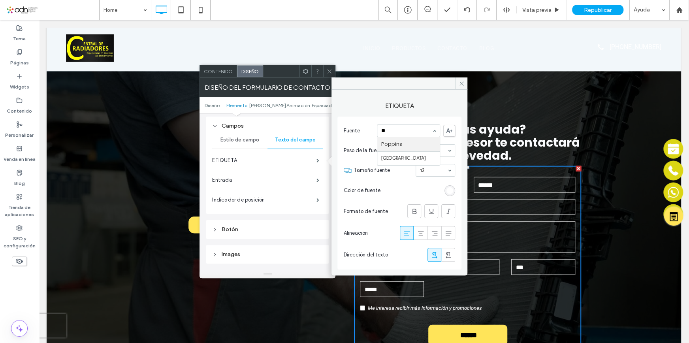
scroll to position [0, 0]
type input "****"
click at [247, 179] on label "Entrada" at bounding box center [264, 180] width 104 height 16
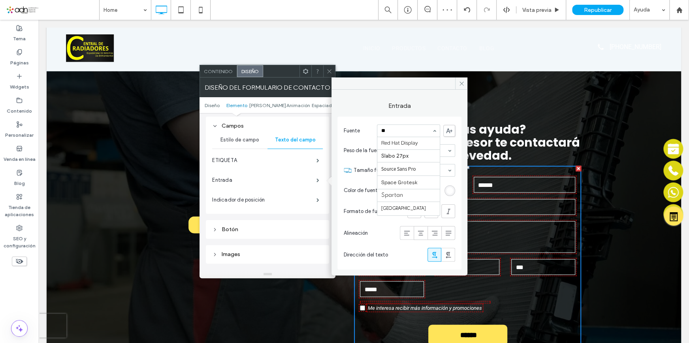
scroll to position [0, 0]
type input "***"
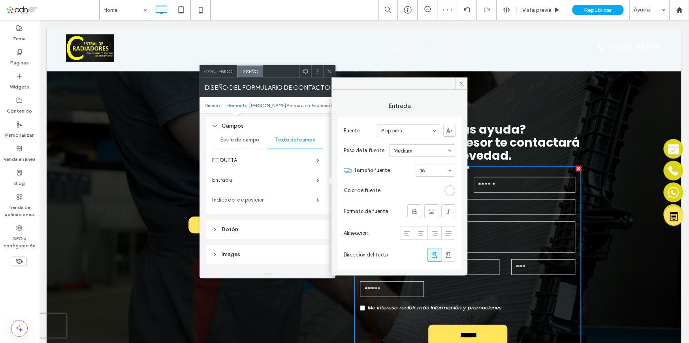
click at [259, 201] on label "Indicador de posición" at bounding box center [264, 200] width 104 height 16
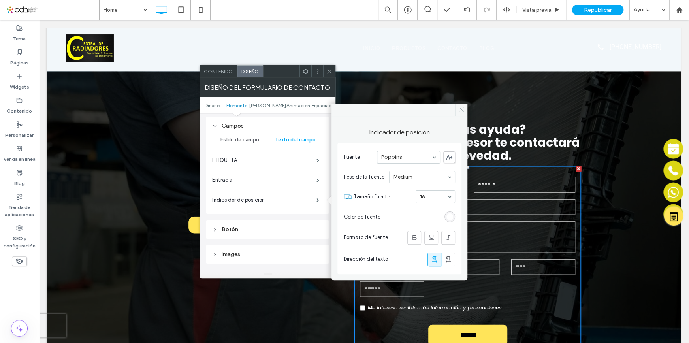
click at [462, 111] on icon at bounding box center [462, 110] width 6 height 6
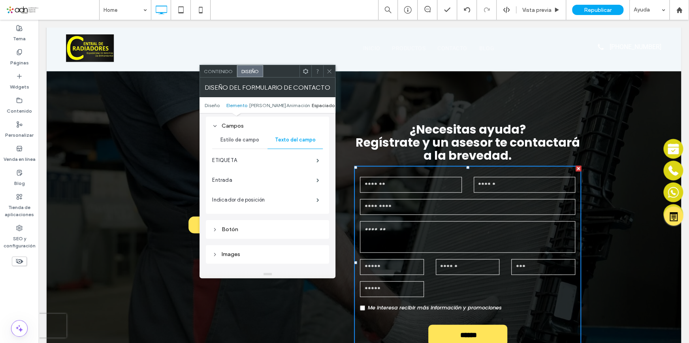
click at [313, 105] on span "Espaciado" at bounding box center [323, 105] width 23 height 6
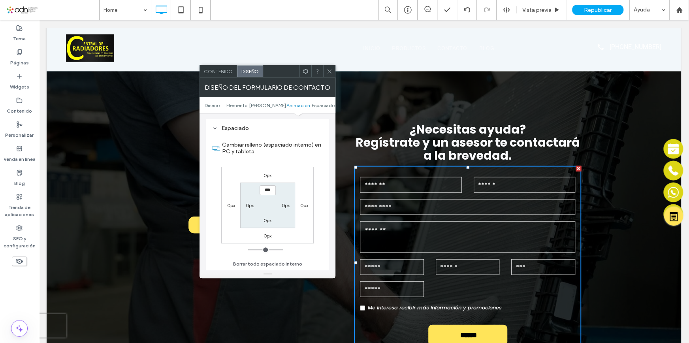
click at [293, 105] on span "Animación" at bounding box center [299, 105] width 24 height 6
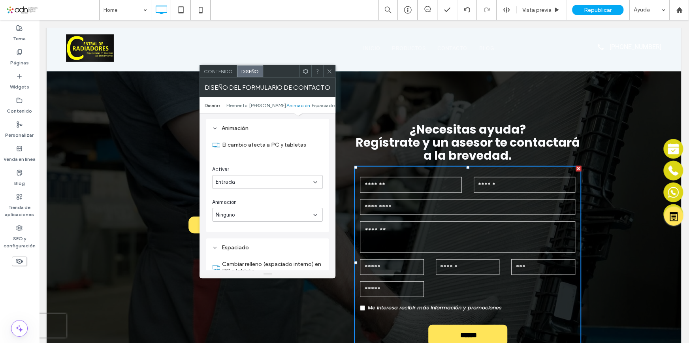
click at [216, 103] on span "Diseño" at bounding box center [212, 105] width 15 height 6
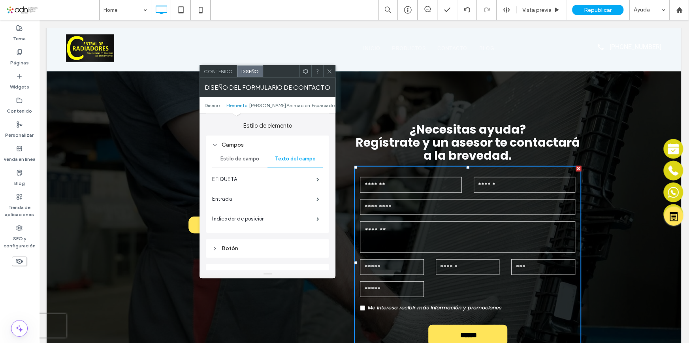
scroll to position [107, 0]
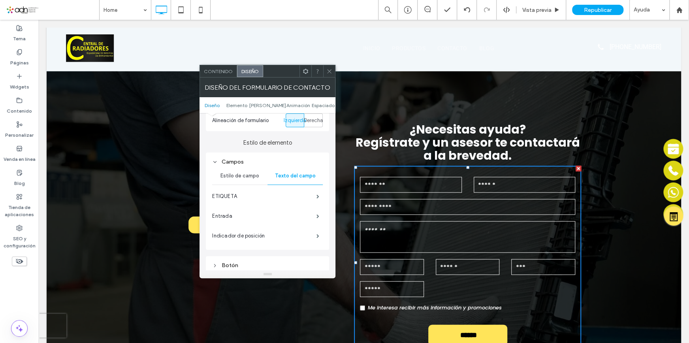
click at [221, 160] on div "Campos" at bounding box center [267, 161] width 111 height 7
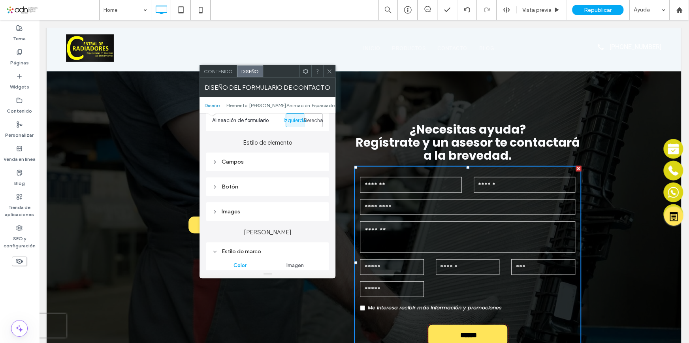
click at [252, 185] on div "Botón" at bounding box center [267, 186] width 111 height 7
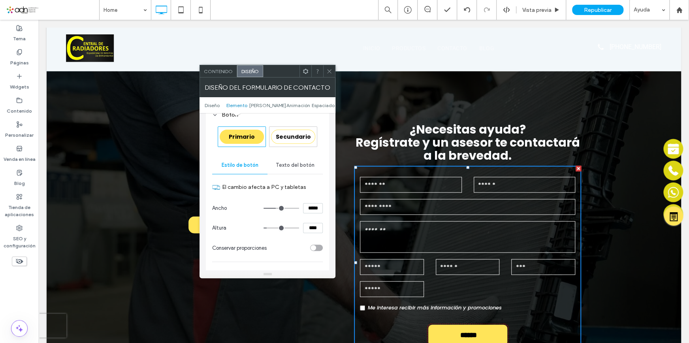
scroll to position [215, 0]
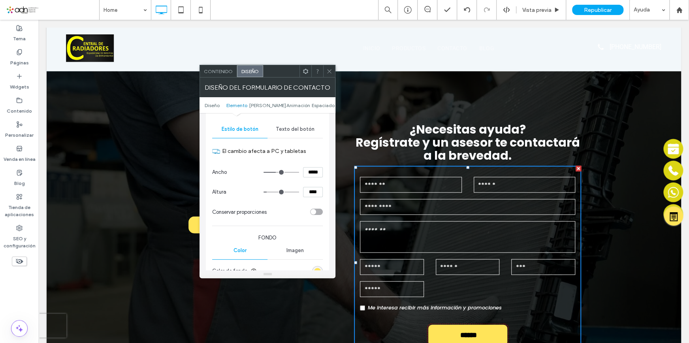
click at [295, 127] on span "Texto del botón" at bounding box center [295, 129] width 39 height 6
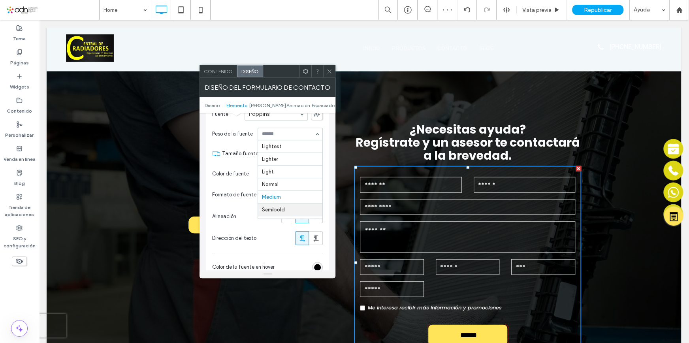
scroll to position [40, 0]
click at [330, 71] on icon at bounding box center [329, 71] width 6 height 6
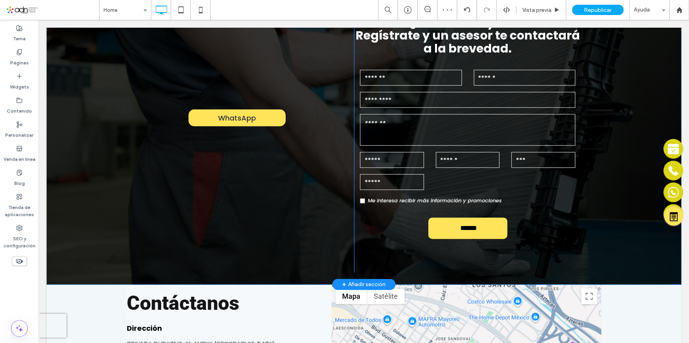
scroll to position [1119, 0]
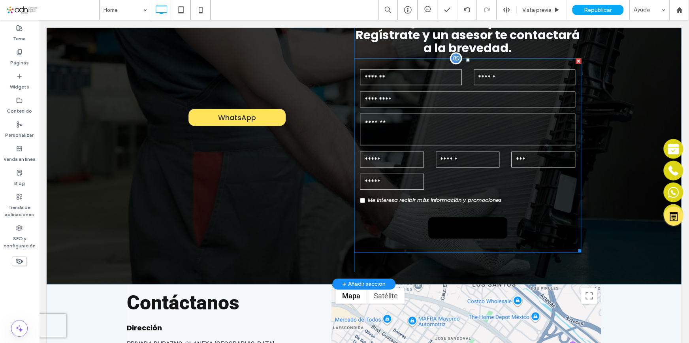
click at [496, 232] on input "******" at bounding box center [468, 228] width 77 height 16
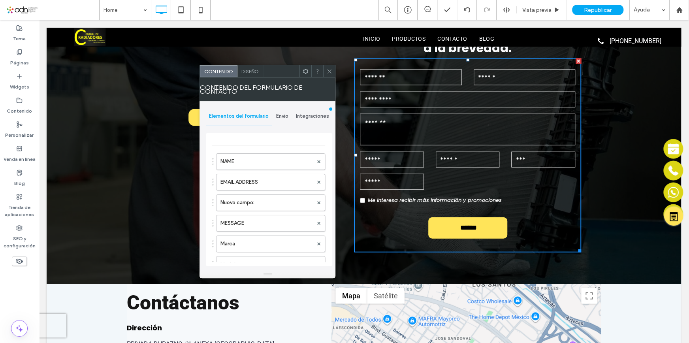
click at [307, 115] on span "Integraciones" at bounding box center [312, 116] width 33 height 6
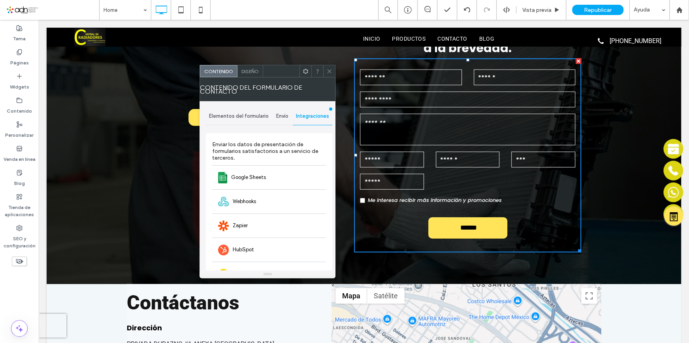
click at [257, 76] on div "Diseño" at bounding box center [250, 71] width 26 height 12
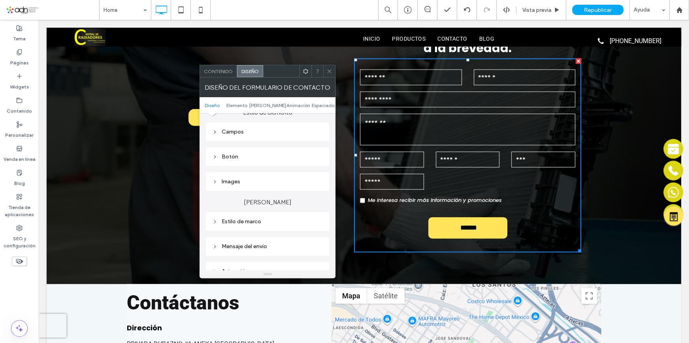
scroll to position [107, 0]
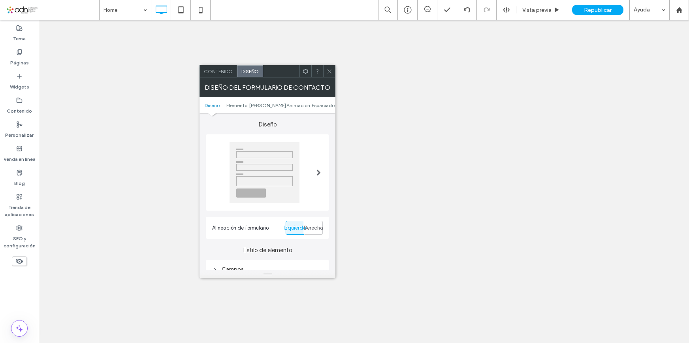
click at [241, 289] on div "Botón" at bounding box center [267, 294] width 111 height 11
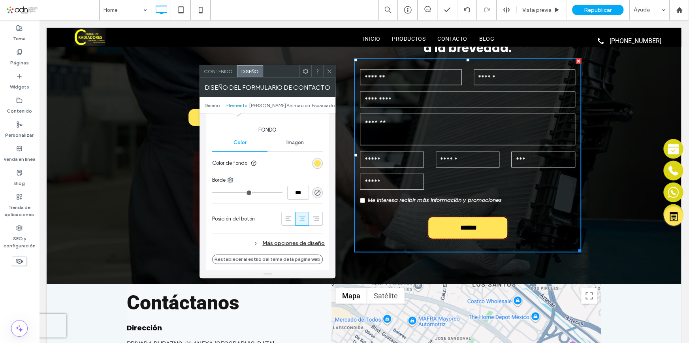
scroll to position [431, 0]
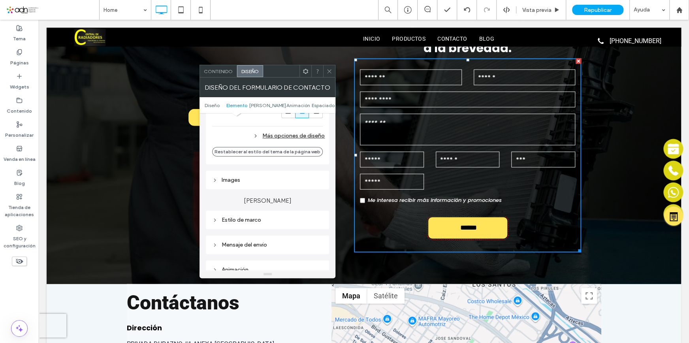
click at [288, 133] on div "Más opciones de diseño" at bounding box center [268, 135] width 113 height 11
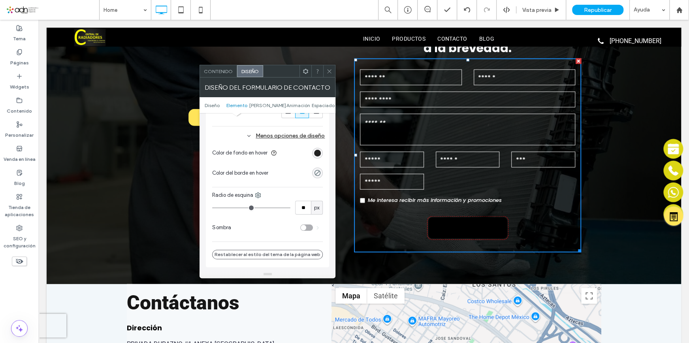
click at [319, 154] on div "rgb(0, 0, 0)" at bounding box center [317, 153] width 7 height 7
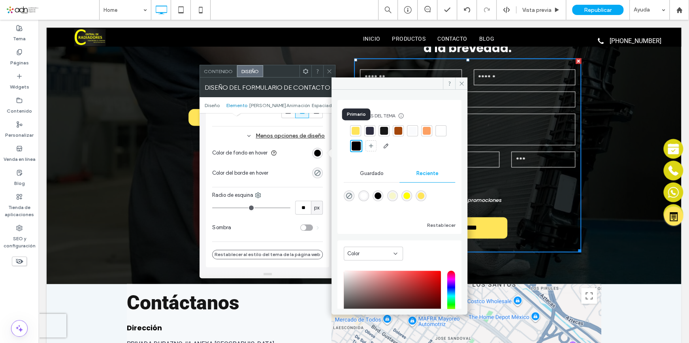
click at [354, 128] on div at bounding box center [356, 131] width 8 height 8
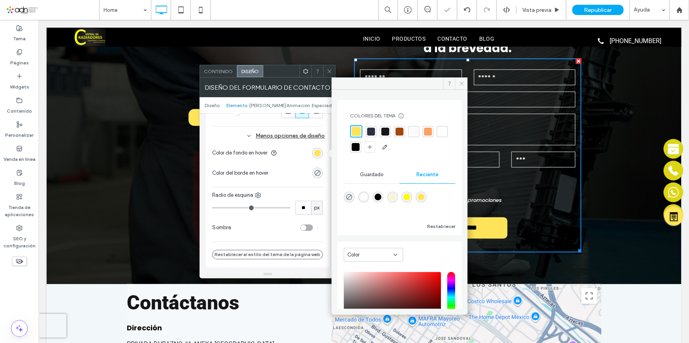
click at [466, 83] on span at bounding box center [461, 83] width 12 height 12
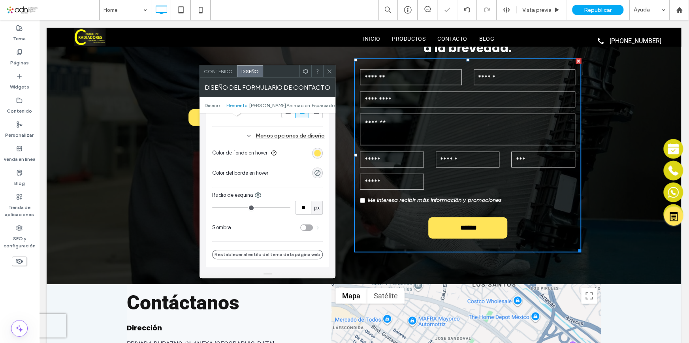
click at [330, 69] on icon at bounding box center [329, 71] width 6 height 6
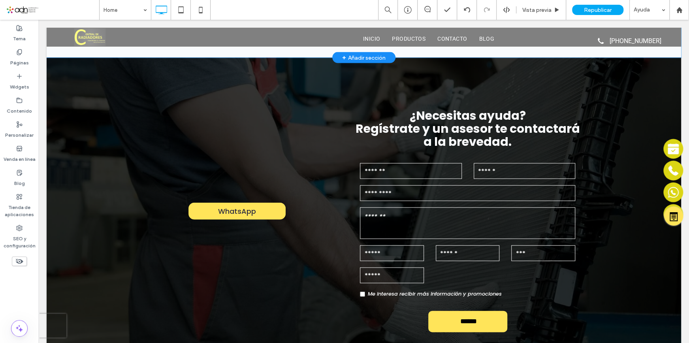
scroll to position [1083, 0]
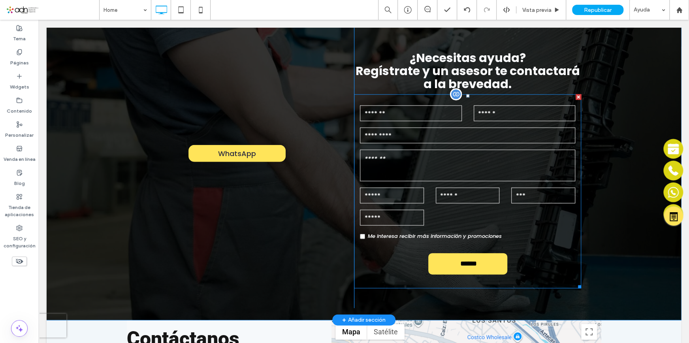
click at [466, 263] on input "******" at bounding box center [468, 264] width 77 height 16
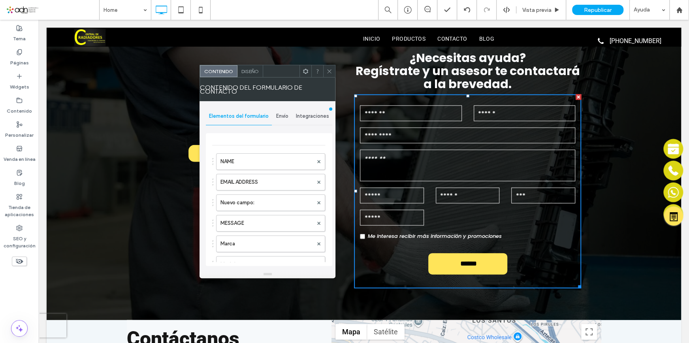
click at [259, 73] on div "Diseño" at bounding box center [250, 71] width 26 height 12
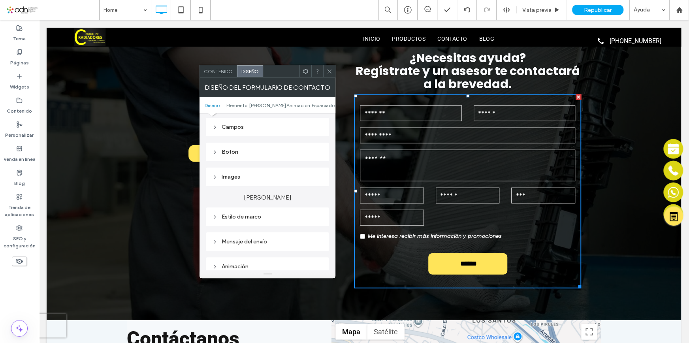
scroll to position [143, 0]
click at [220, 143] on div "Botón" at bounding box center [267, 150] width 123 height 19
click at [230, 149] on div "Botón" at bounding box center [267, 150] width 111 height 7
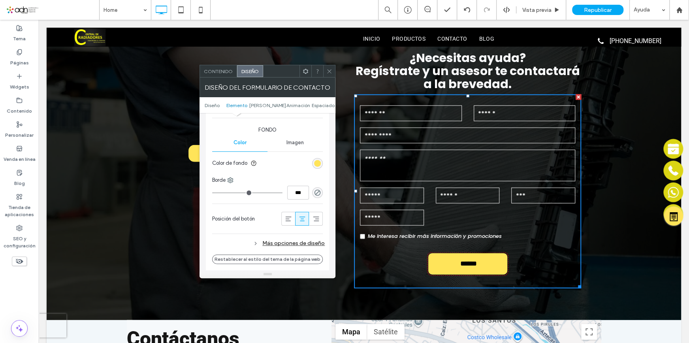
scroll to position [395, 0]
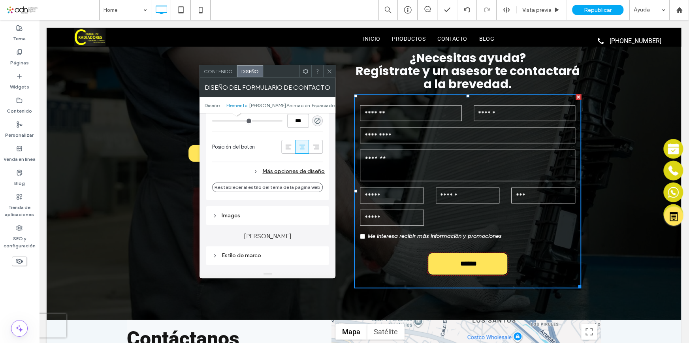
click at [303, 170] on div "Más opciones de diseño" at bounding box center [268, 171] width 113 height 11
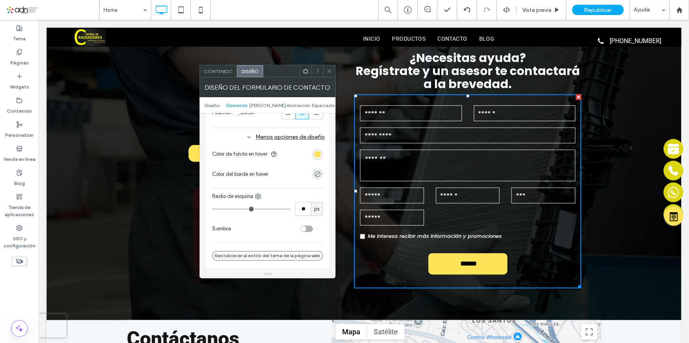
scroll to position [467, 0]
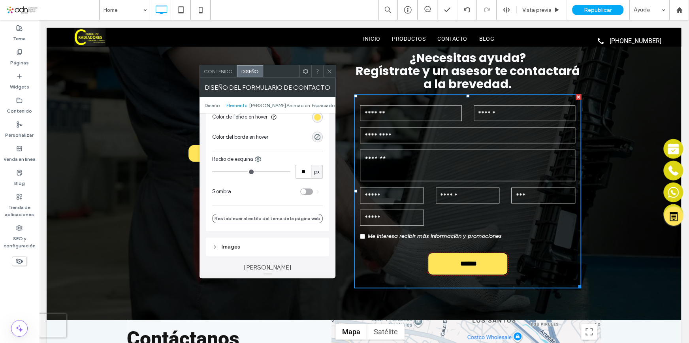
click at [310, 194] on div "Sombra" at bounding box center [267, 192] width 111 height 20
click at [307, 189] on div "toggle" at bounding box center [306, 191] width 13 height 6
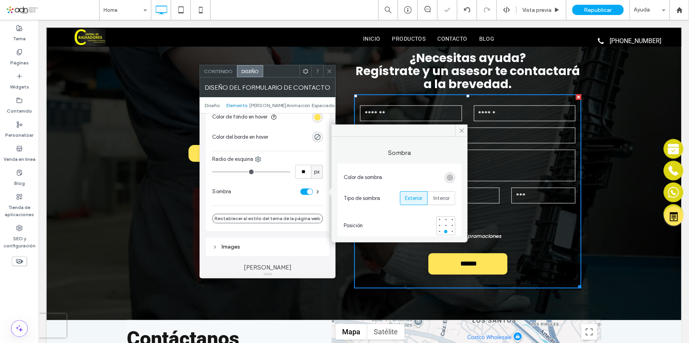
click at [450, 176] on div "rgba(0, 0, 0, 0.25)" at bounding box center [450, 177] width 7 height 7
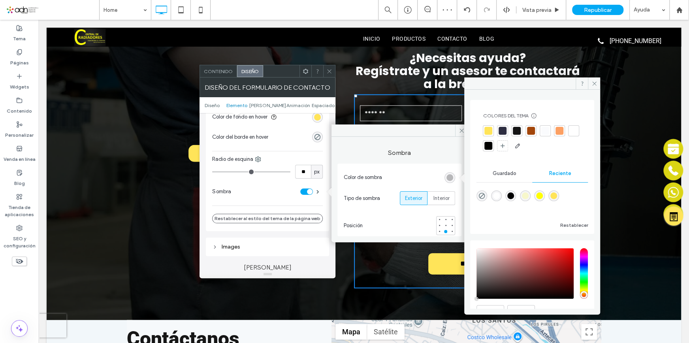
click at [492, 147] on div at bounding box center [488, 146] width 8 height 8
click at [592, 81] on icon at bounding box center [595, 84] width 6 height 6
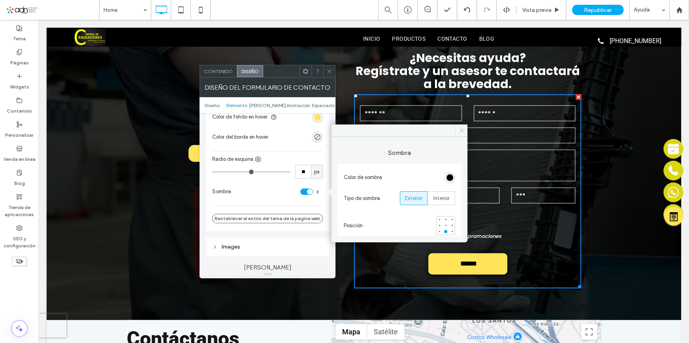
click at [460, 128] on icon at bounding box center [462, 131] width 6 height 6
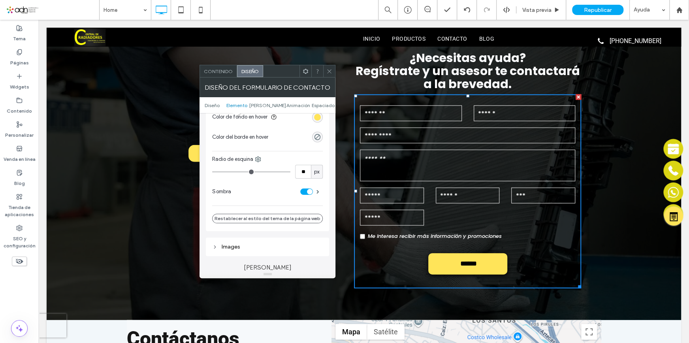
click at [332, 75] on span at bounding box center [329, 71] width 6 height 12
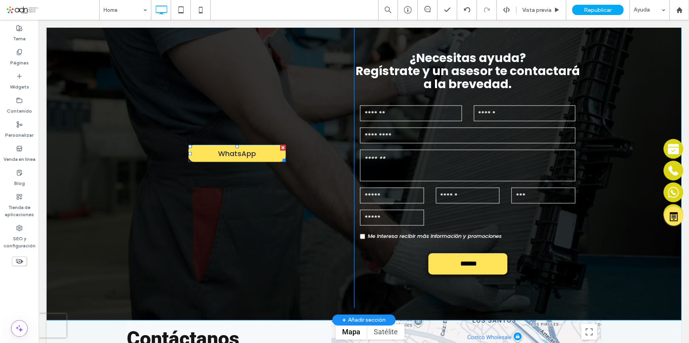
click at [247, 157] on span at bounding box center [236, 153] width 97 height 17
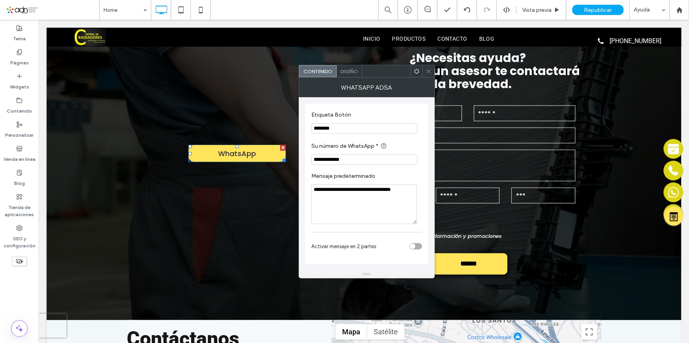
click at [351, 72] on span "Diseño" at bounding box center [349, 71] width 17 height 6
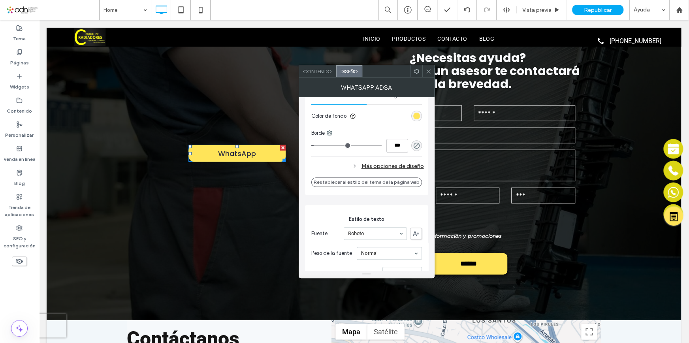
scroll to position [251, 0]
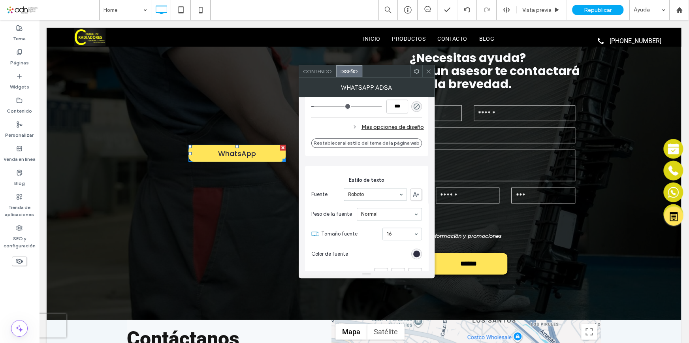
click at [396, 128] on div "Más opciones de diseño" at bounding box center [367, 127] width 113 height 11
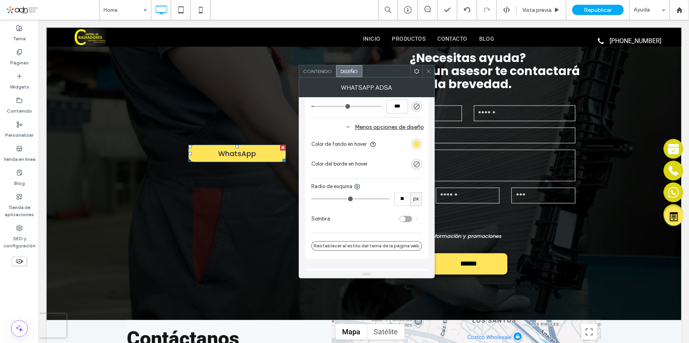
click at [403, 223] on div "Sombra" at bounding box center [366, 219] width 111 height 20
click at [404, 220] on div "toggle" at bounding box center [403, 219] width 6 height 6
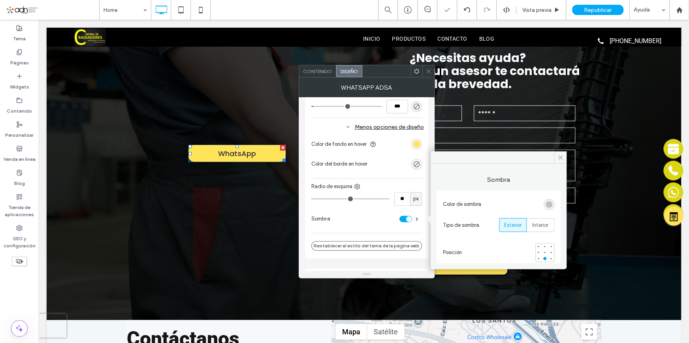
click at [550, 205] on div "rgba(0, 0, 0, 0.25)" at bounding box center [549, 204] width 7 height 7
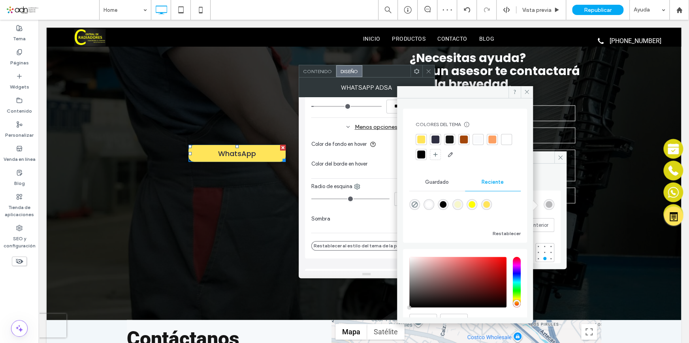
click at [425, 158] on div at bounding box center [421, 155] width 8 height 8
click at [530, 93] on icon at bounding box center [527, 92] width 6 height 6
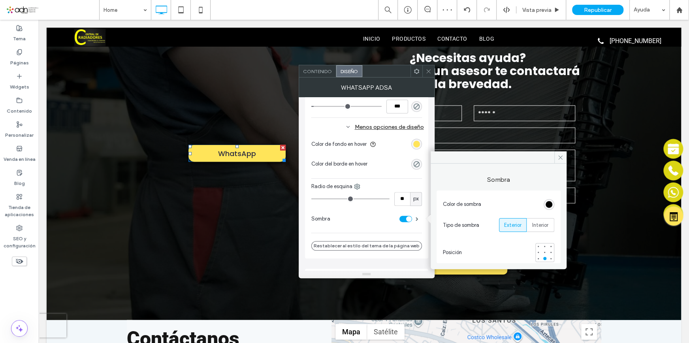
click at [428, 71] on use at bounding box center [428, 71] width 4 height 4
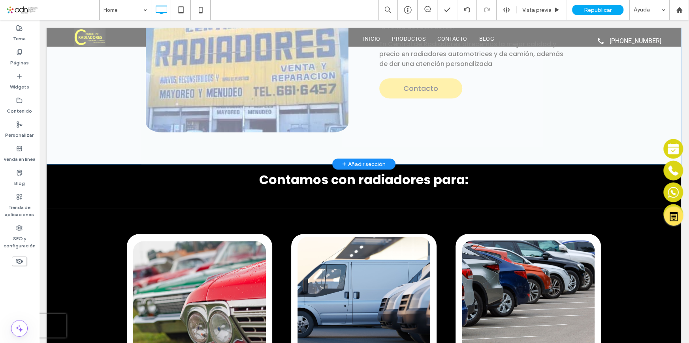
scroll to position [257, 0]
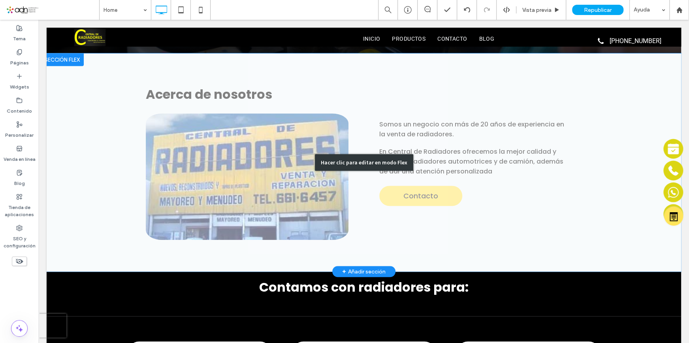
click at [396, 205] on div "Hacer clic para editar en modo Flex" at bounding box center [364, 162] width 635 height 218
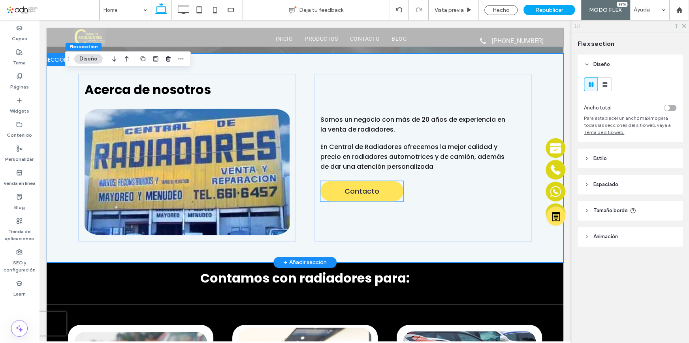
click at [383, 186] on link "Contacto" at bounding box center [361, 191] width 83 height 20
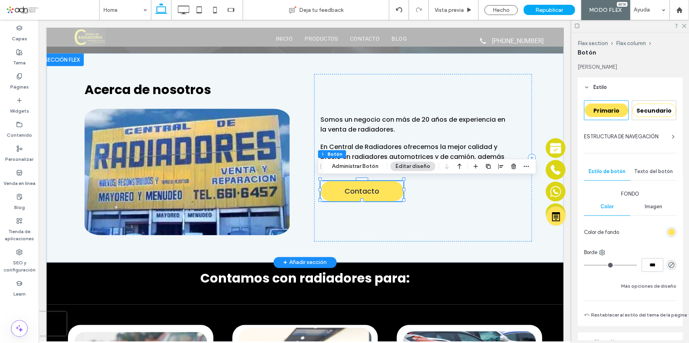
click at [384, 189] on link "Contacto" at bounding box center [361, 191] width 83 height 20
click at [407, 169] on button "Editar diseño" at bounding box center [412, 166] width 45 height 9
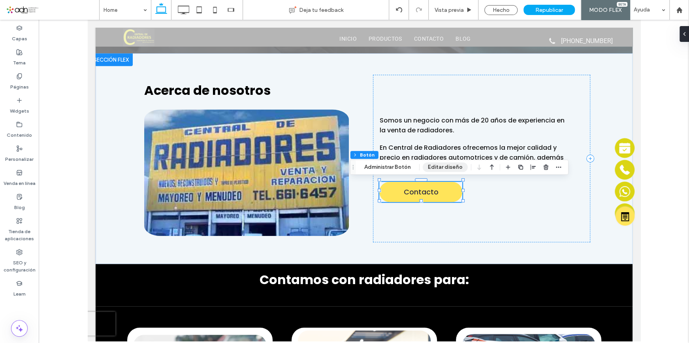
click at [451, 166] on button "Editar diseño" at bounding box center [445, 166] width 45 height 9
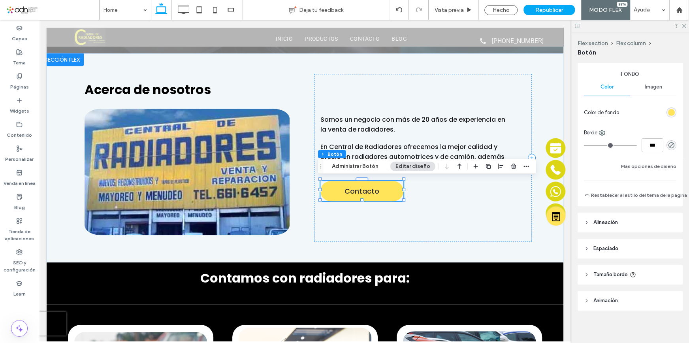
scroll to position [125, 0]
click at [661, 160] on button "Más opciones de diseño" at bounding box center [648, 163] width 55 height 9
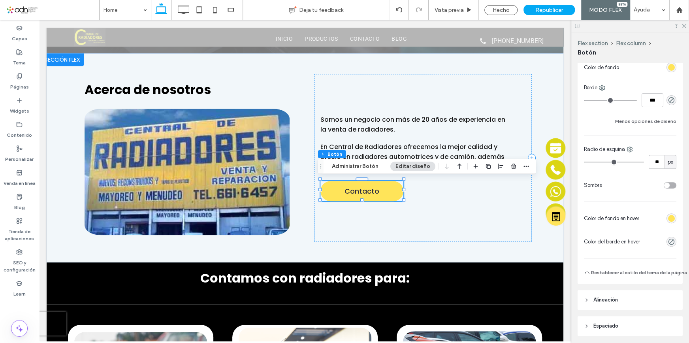
scroll to position [197, 0]
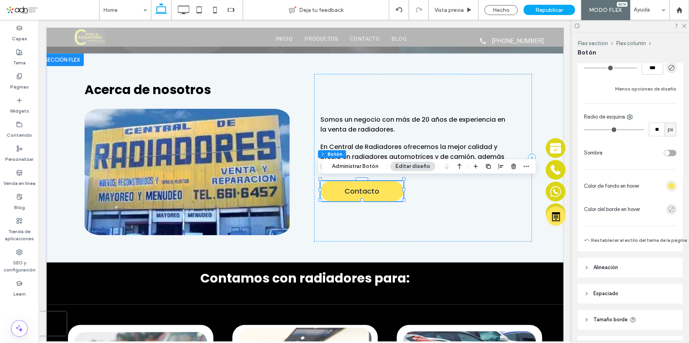
click at [669, 207] on use "rgba(0, 0, 0, 0)" at bounding box center [672, 209] width 6 height 6
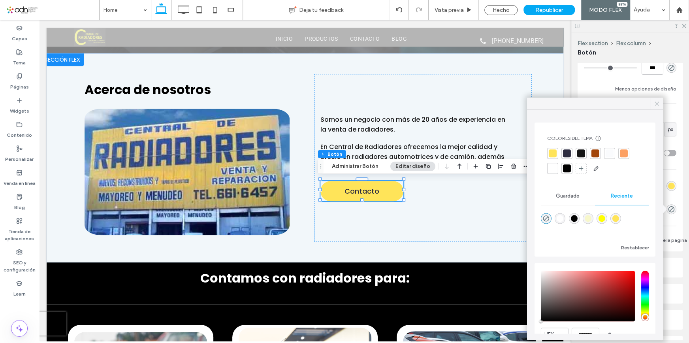
click at [656, 101] on icon at bounding box center [657, 103] width 7 height 7
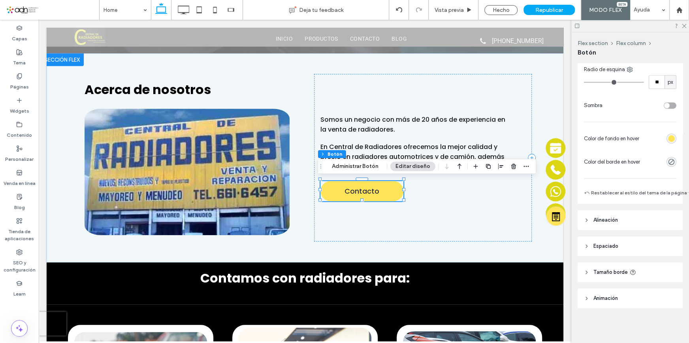
scroll to position [248, 0]
click at [666, 103] on div "toggle" at bounding box center [670, 105] width 13 height 6
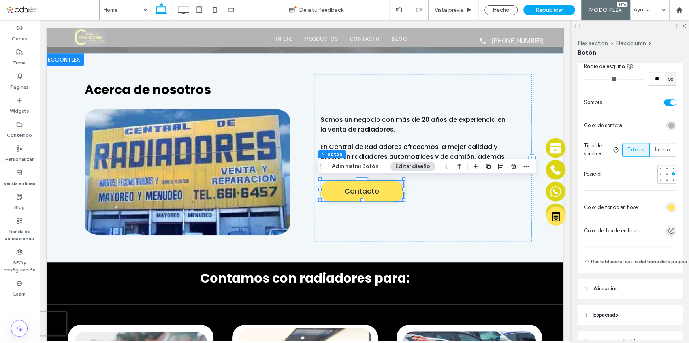
click at [667, 128] on div "rgba(0, 0, 0, 0.25)" at bounding box center [672, 126] width 10 height 10
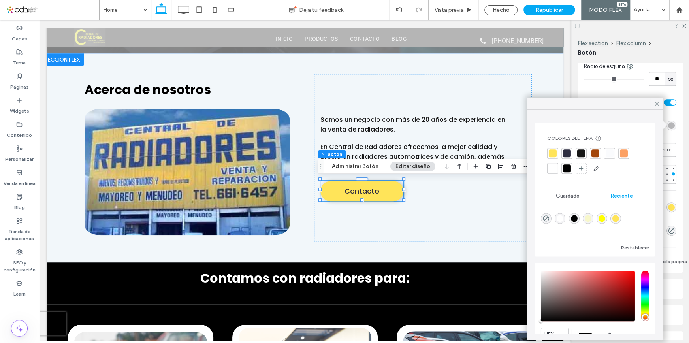
click at [569, 170] on div at bounding box center [567, 168] width 8 height 8
click at [656, 107] on icon at bounding box center [657, 103] width 7 height 7
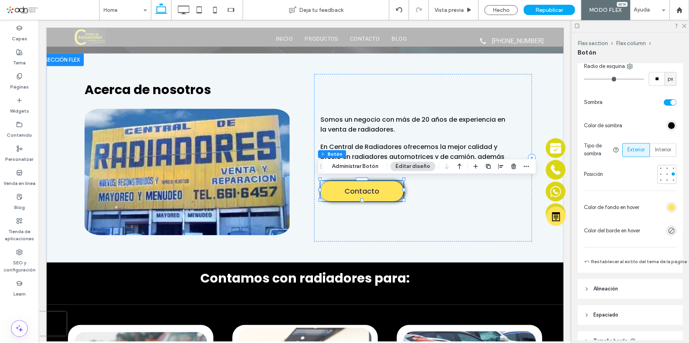
click at [669, 126] on div "rgb(0, 0, 0)" at bounding box center [671, 125] width 7 height 7
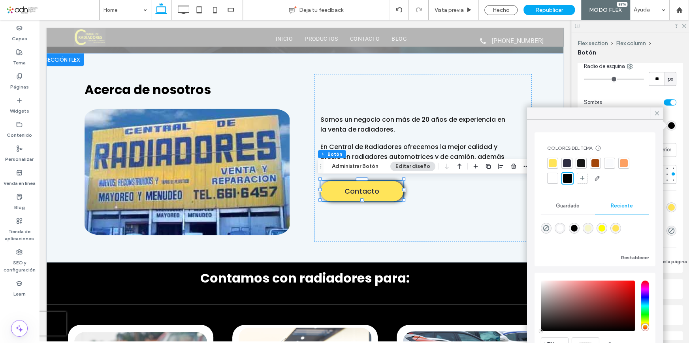
click at [568, 162] on div at bounding box center [567, 163] width 8 height 8
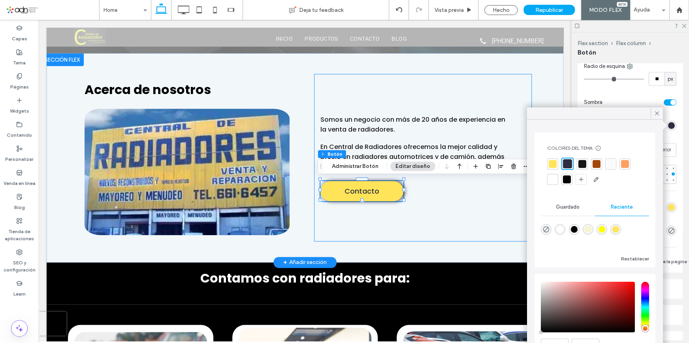
click at [459, 225] on div "Somos un negocio con más de 20 años de experiencia en la venta de radiadores. E…" at bounding box center [423, 158] width 218 height 168
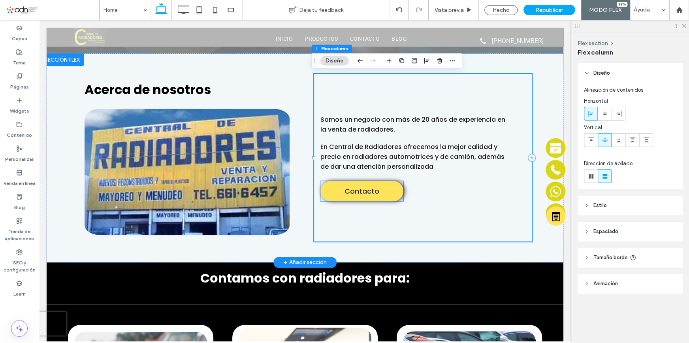
click at [390, 194] on link "Contacto" at bounding box center [361, 191] width 83 height 20
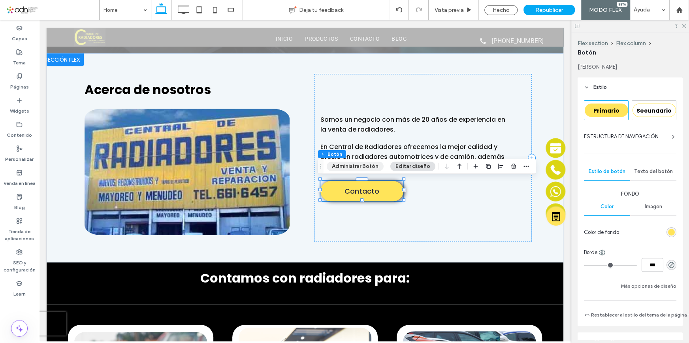
click at [369, 168] on button "Administrar Botón" at bounding box center [355, 166] width 57 height 9
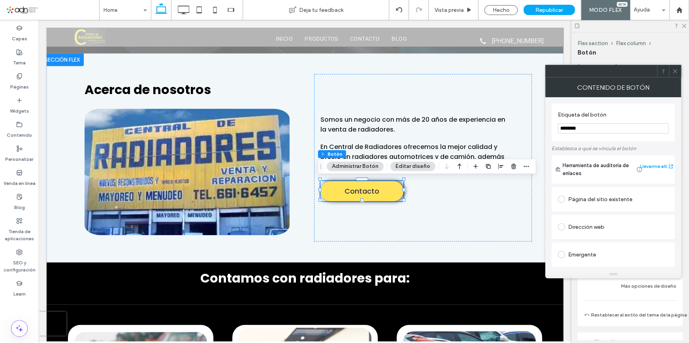
click at [674, 71] on icon at bounding box center [675, 71] width 6 height 6
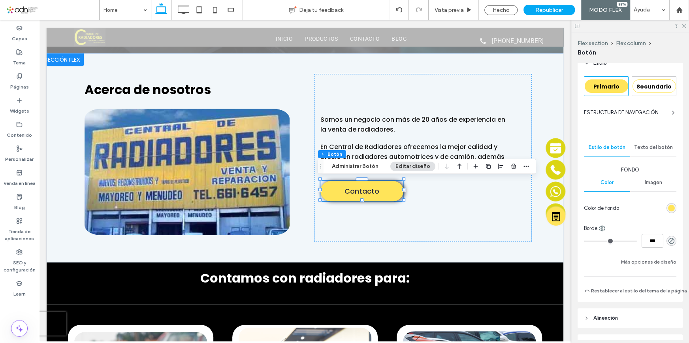
scroll to position [36, 0]
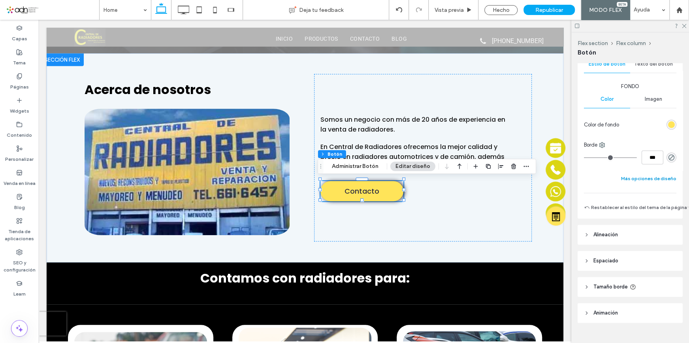
click at [646, 177] on button "Más opciones de diseño" at bounding box center [648, 178] width 55 height 9
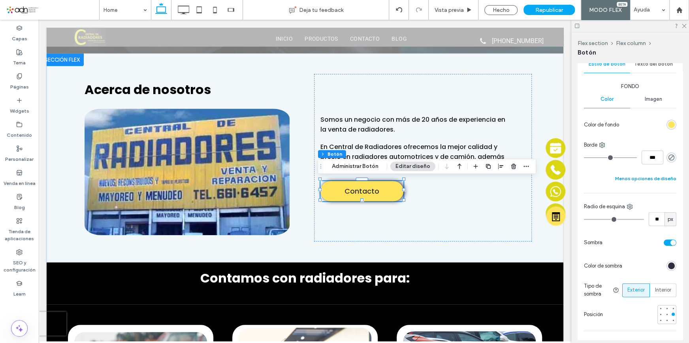
scroll to position [215, 0]
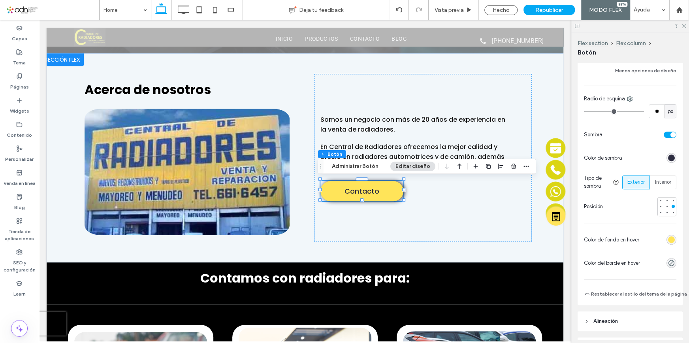
click at [668, 157] on div "rgb(46, 46, 65)" at bounding box center [671, 158] width 7 height 7
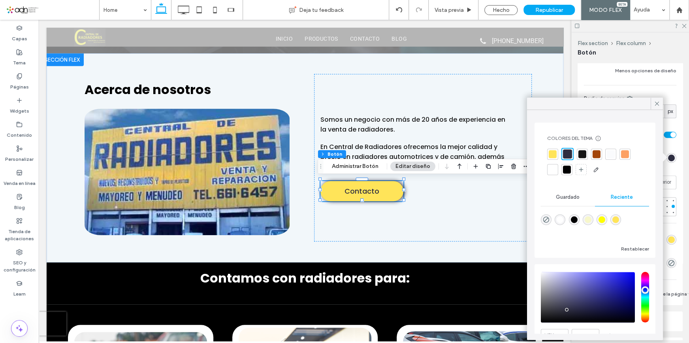
scroll to position [39, 0]
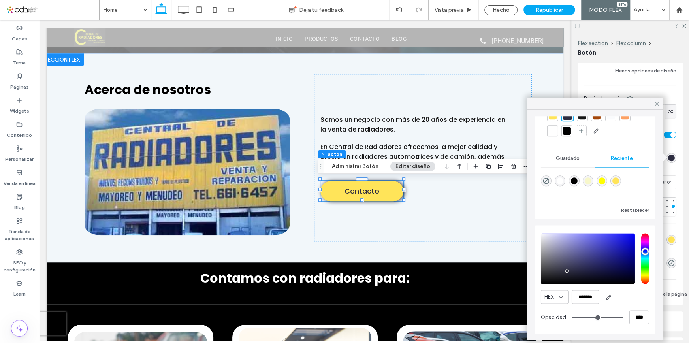
click at [559, 181] on div "rgba(255, 255, 255, 1)" at bounding box center [560, 180] width 7 height 7
drag, startPoint x: 540, startPoint y: 234, endPoint x: 540, endPoint y: 249, distance: 15.0
click at [540, 249] on div "HEX ******* Opacidad ****" at bounding box center [595, 279] width 121 height 109
drag, startPoint x: 541, startPoint y: 239, endPoint x: 541, endPoint y: 246, distance: 7.1
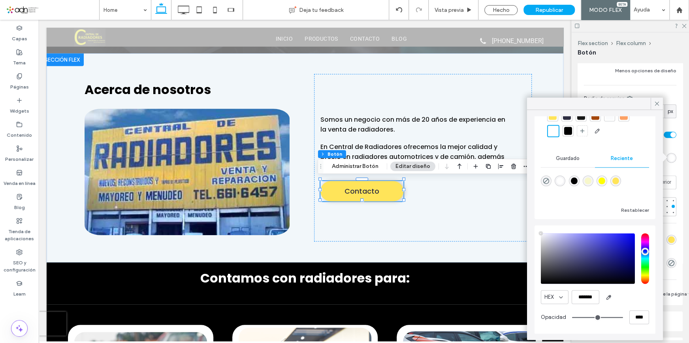
click at [541, 246] on div "saturation and value" at bounding box center [588, 258] width 94 height 51
type input "*******"
drag, startPoint x: 542, startPoint y: 245, endPoint x: 541, endPoint y: 257, distance: 12.3
click at [541, 257] on div "pointer" at bounding box center [541, 257] width 2 height 2
click at [600, 195] on div at bounding box center [595, 187] width 108 height 30
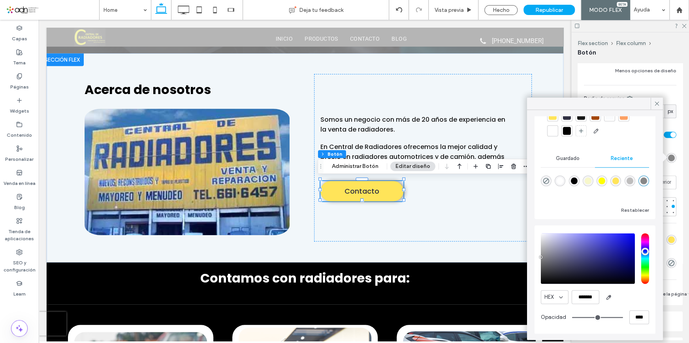
click at [641, 184] on div "rgba(135, 135, 135, 1)" at bounding box center [644, 180] width 7 height 7
click at [661, 102] on div at bounding box center [657, 104] width 12 height 12
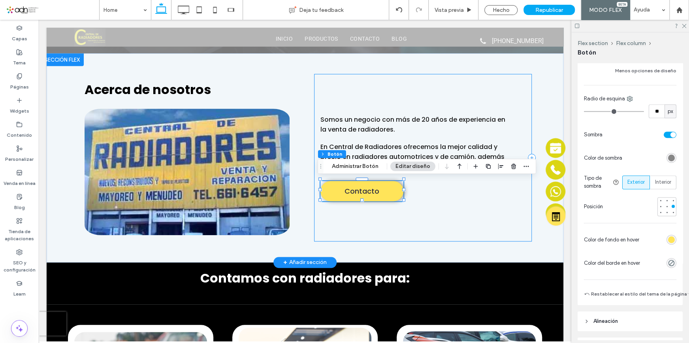
click at [466, 224] on div "Somos un negocio con más de 20 años de experiencia en la venta de radiadores. E…" at bounding box center [423, 158] width 218 height 168
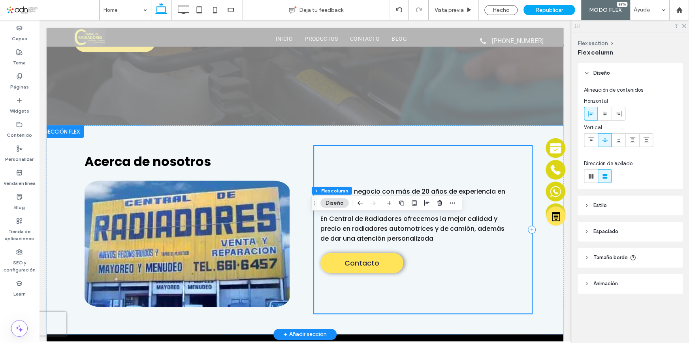
scroll to position [41, 0]
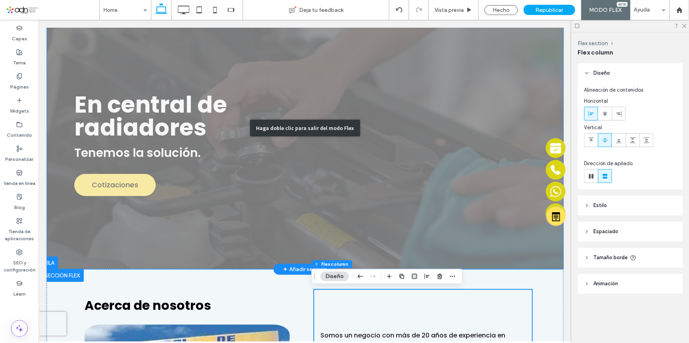
click at [98, 185] on div "Haga doble clic para salir del modo Flex" at bounding box center [305, 128] width 517 height 283
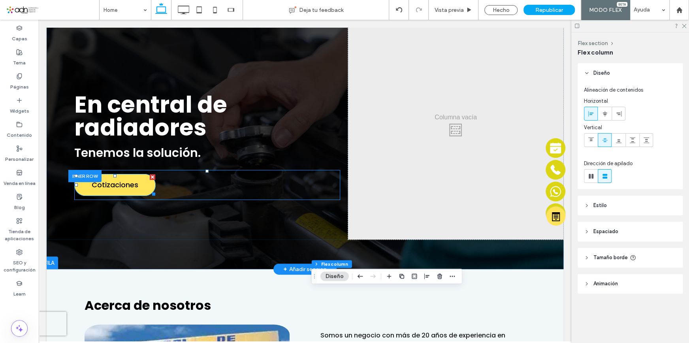
click at [122, 186] on span "Cotizaciones" at bounding box center [115, 184] width 47 height 19
drag, startPoint x: 122, startPoint y: 186, endPoint x: 128, endPoint y: 186, distance: 5.9
click at [122, 186] on span "Cotizaciones" at bounding box center [115, 184] width 47 height 19
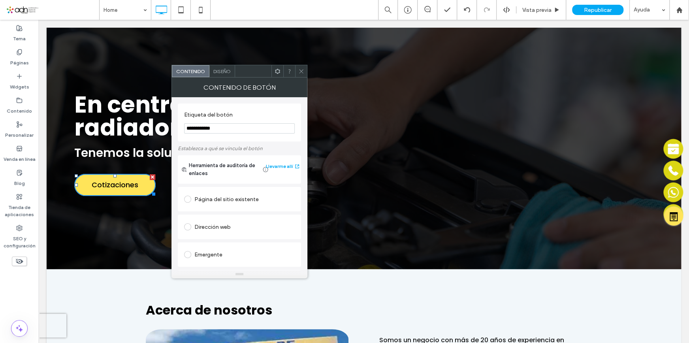
click at [131, 185] on span "Cotizaciones" at bounding box center [115, 184] width 47 height 19
click at [221, 75] on div "Diseño" at bounding box center [222, 71] width 26 height 12
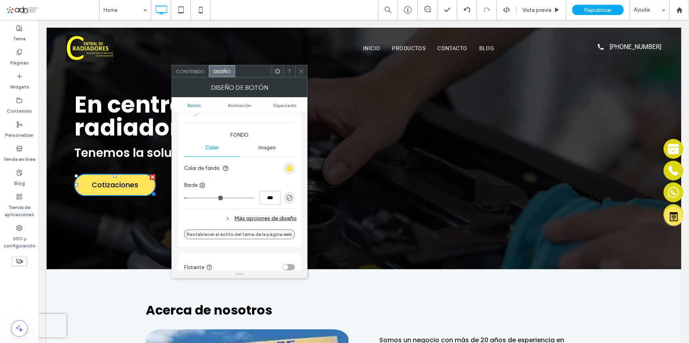
scroll to position [179, 0]
click at [265, 215] on div "Más opciones de diseño" at bounding box center [240, 217] width 113 height 11
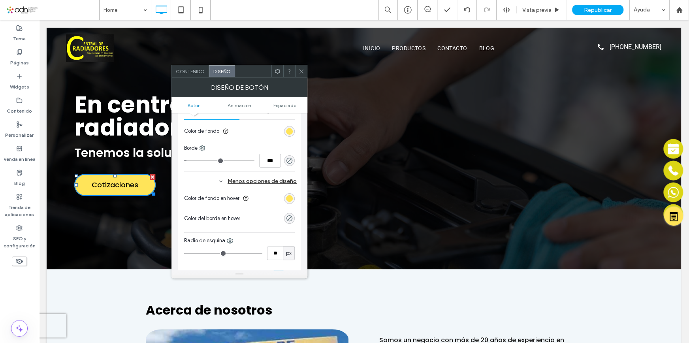
scroll to position [323, 0]
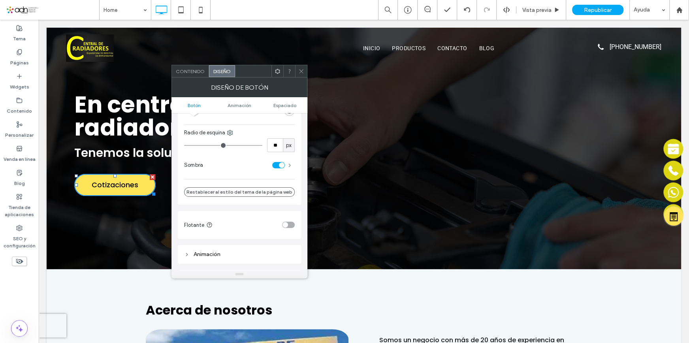
click at [290, 164] on span at bounding box center [289, 165] width 3 height 4
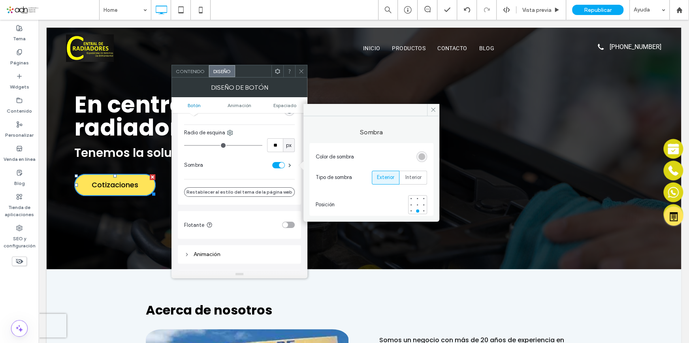
click at [419, 155] on div "rgba(0, 0, 0, 0.25)" at bounding box center [421, 156] width 7 height 7
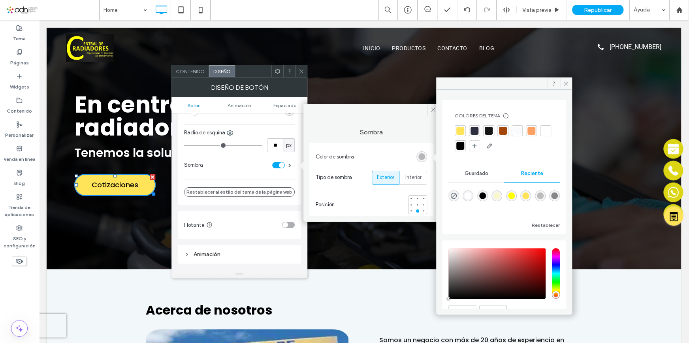
click at [464, 146] on div at bounding box center [460, 146] width 8 height 8
click at [569, 83] on icon at bounding box center [566, 84] width 6 height 6
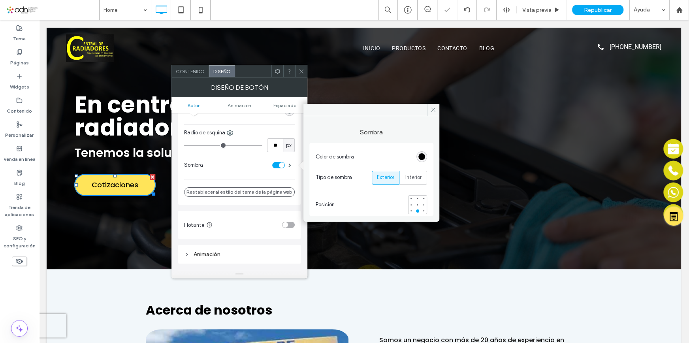
click at [303, 72] on icon at bounding box center [301, 71] width 6 height 6
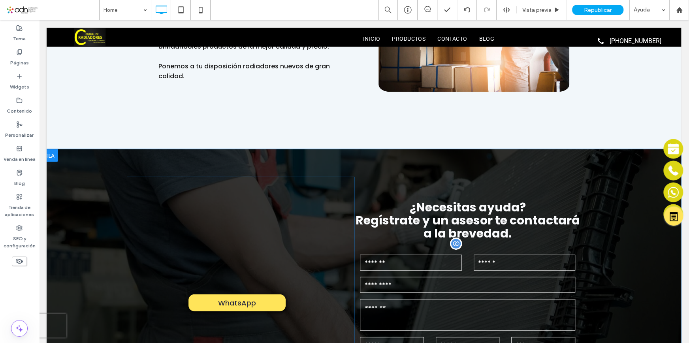
scroll to position [1078, 0]
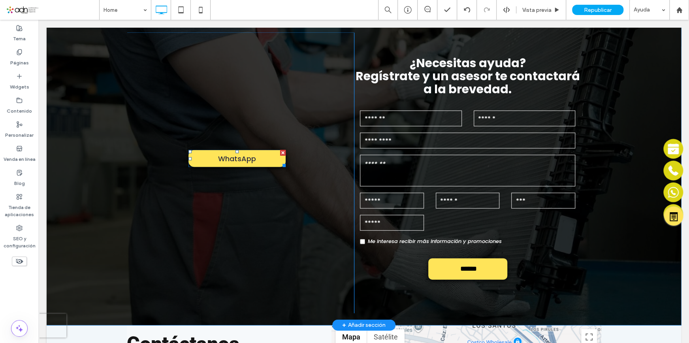
click at [269, 162] on span at bounding box center [236, 158] width 97 height 17
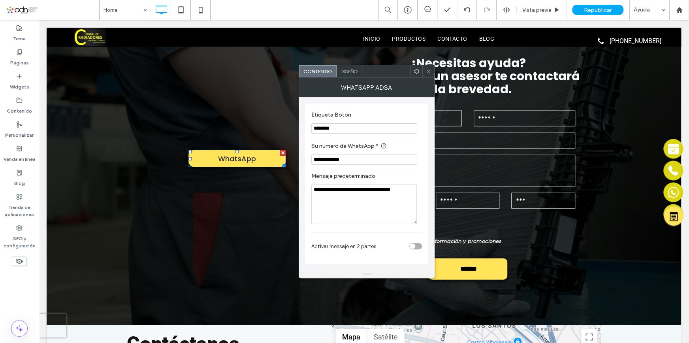
click at [349, 72] on span "Diseño" at bounding box center [349, 71] width 17 height 6
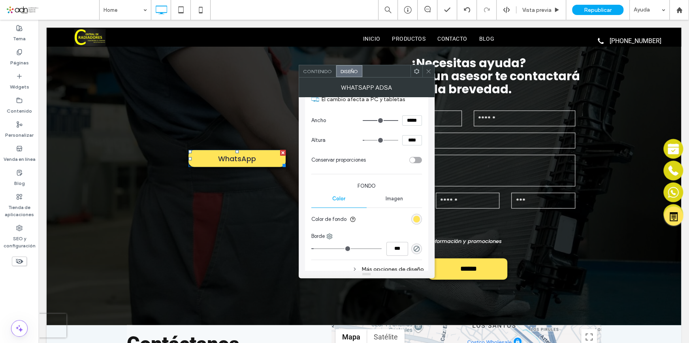
scroll to position [143, 0]
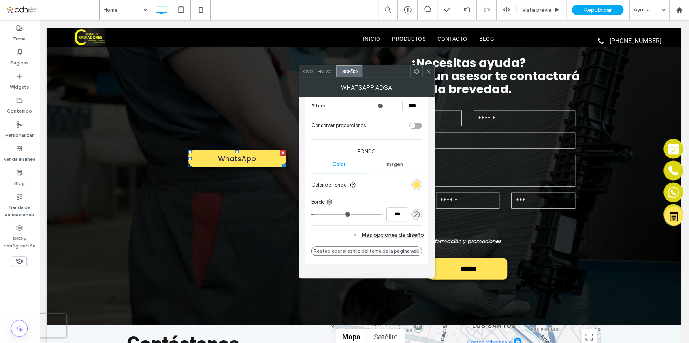
click at [385, 233] on div "Más opciones de diseño" at bounding box center [367, 235] width 113 height 11
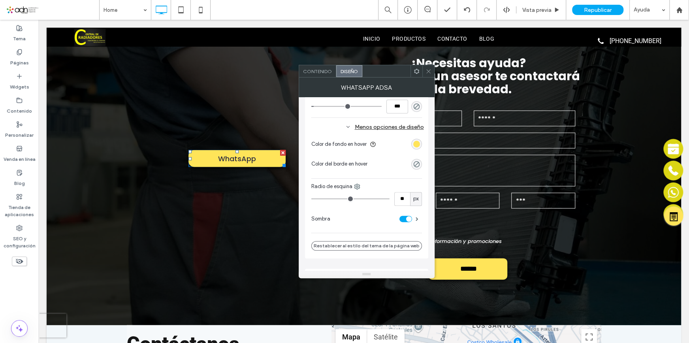
type input "**"
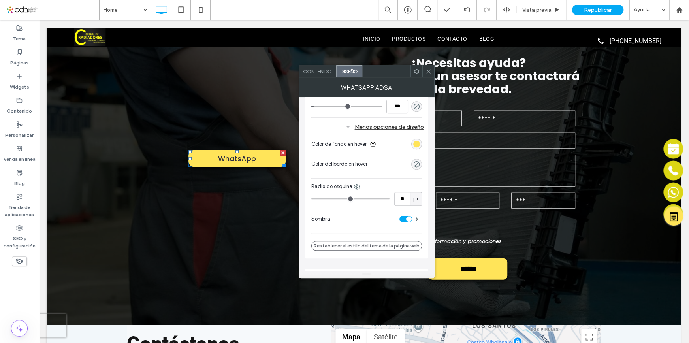
type input "**"
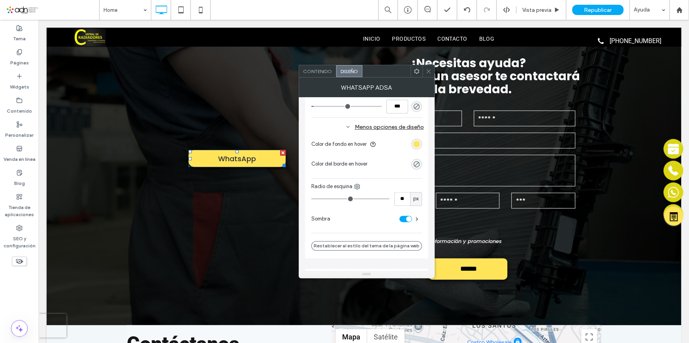
type input "**"
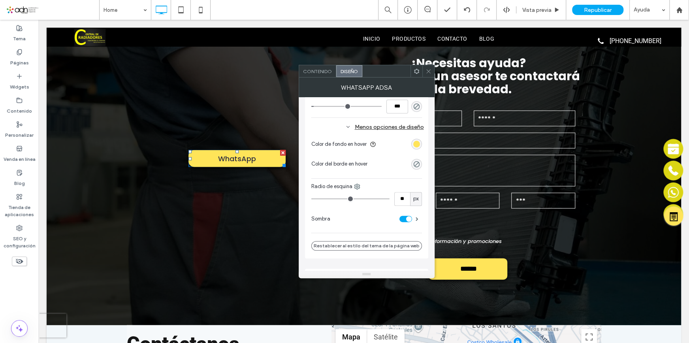
type input "**"
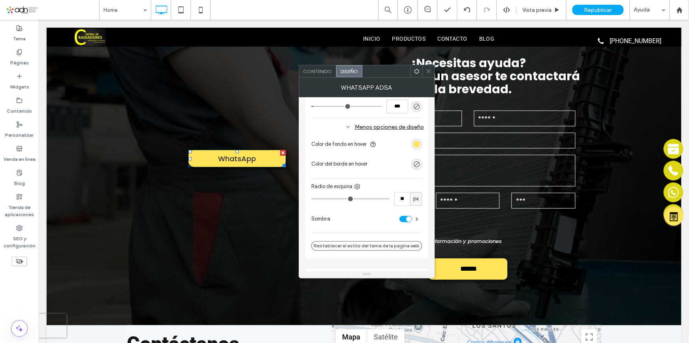
type input "**"
drag, startPoint x: 330, startPoint y: 196, endPoint x: 337, endPoint y: 197, distance: 7.3
click at [337, 198] on input "range" at bounding box center [350, 198] width 78 height 1
type input "**"
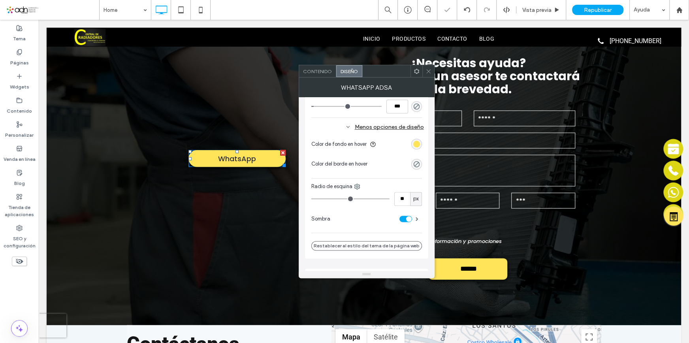
type input "**"
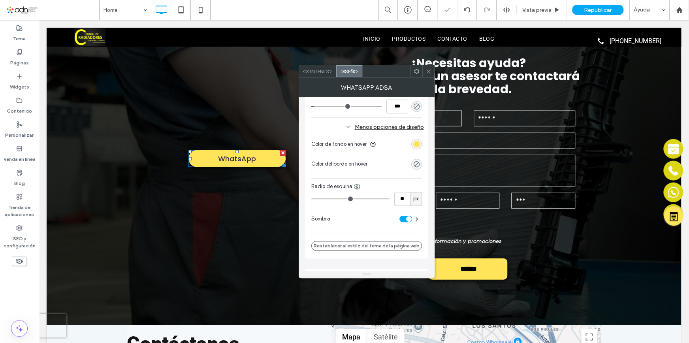
type input "**"
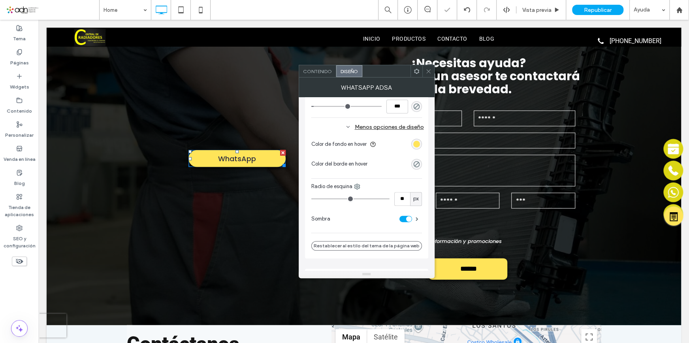
type input "**"
click at [346, 199] on input "range" at bounding box center [350, 198] width 78 height 1
click at [346, 198] on input "range" at bounding box center [350, 198] width 78 height 1
click at [407, 196] on input "**" at bounding box center [402, 199] width 16 height 14
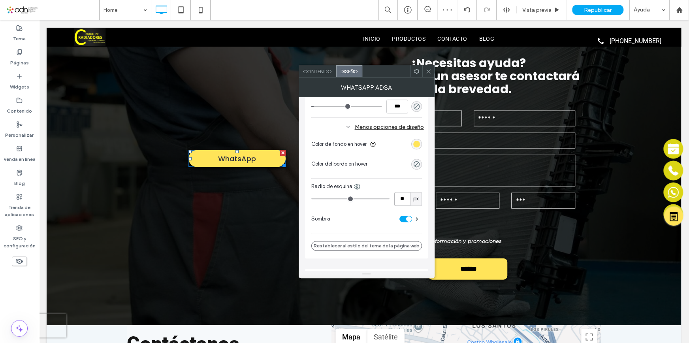
click at [407, 196] on input "**" at bounding box center [402, 199] width 16 height 14
type input "**"
click at [388, 173] on div "Color de fondo en hover Color del borde en hover" at bounding box center [366, 154] width 111 height 40
click at [427, 71] on icon at bounding box center [429, 71] width 6 height 6
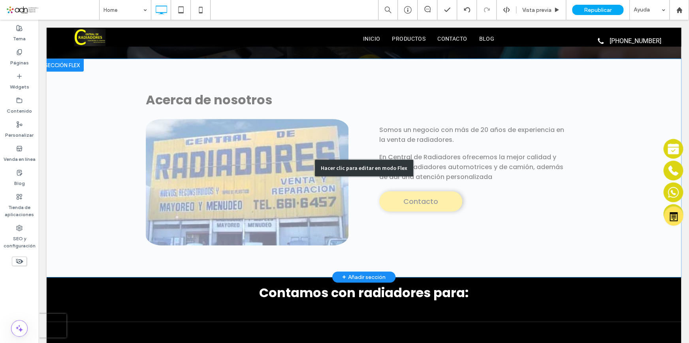
click at [435, 192] on div "Hacer clic para editar en modo Flex" at bounding box center [364, 168] width 635 height 218
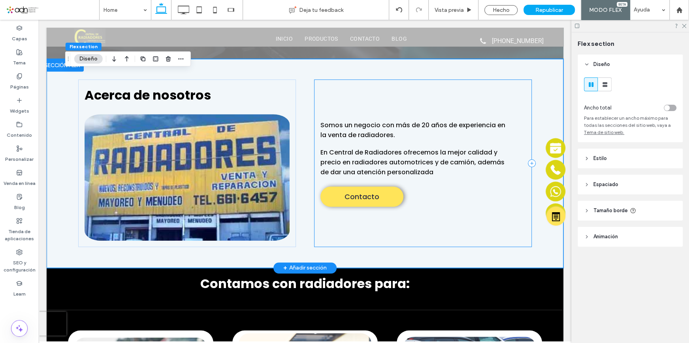
drag, startPoint x: 425, startPoint y: 201, endPoint x: 399, endPoint y: 194, distance: 27.4
click at [425, 201] on div "Somos un negocio con más de 20 años de experiencia en la venta de radiadores. E…" at bounding box center [423, 163] width 218 height 168
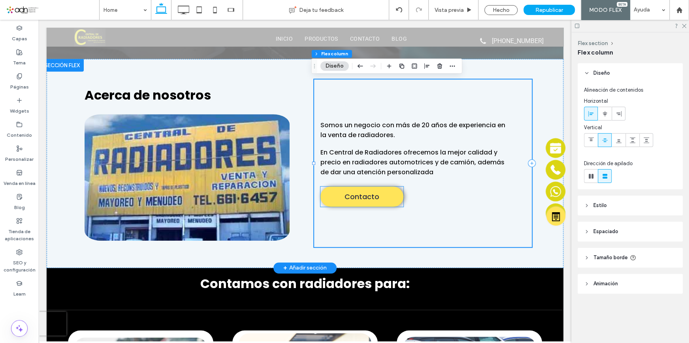
click at [390, 194] on link "Contacto" at bounding box center [361, 197] width 83 height 20
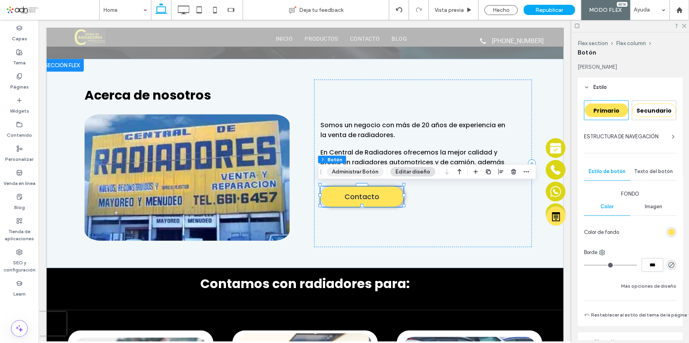
click at [362, 170] on button "Administrar Botón" at bounding box center [355, 171] width 57 height 9
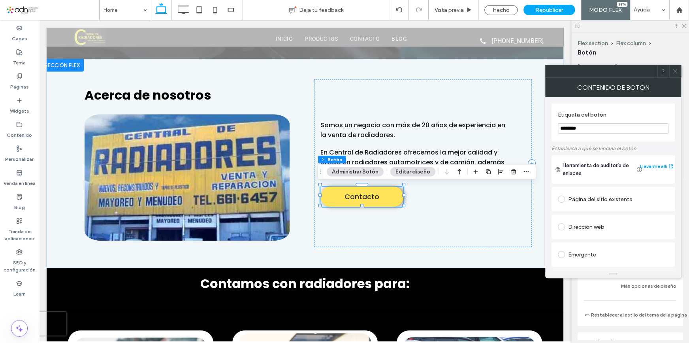
click at [672, 71] on icon at bounding box center [675, 71] width 6 height 6
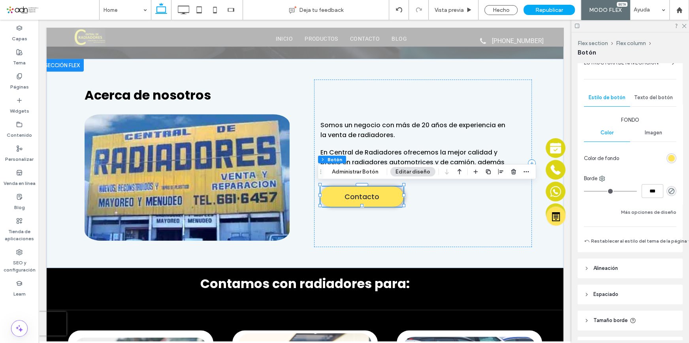
scroll to position [107, 0]
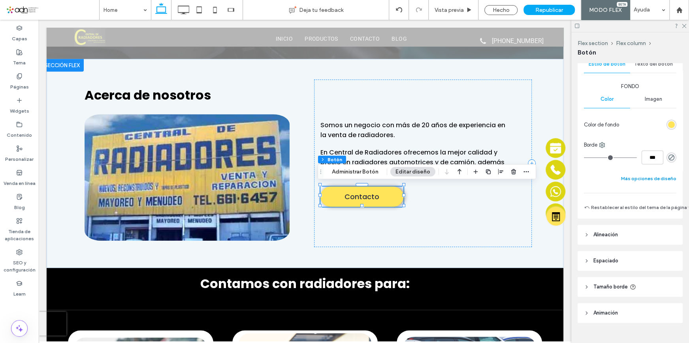
click at [631, 178] on button "Más opciones de diseño" at bounding box center [648, 178] width 55 height 9
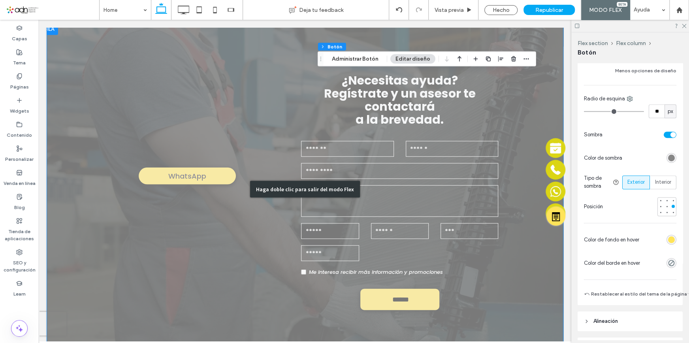
scroll to position [1078, 0]
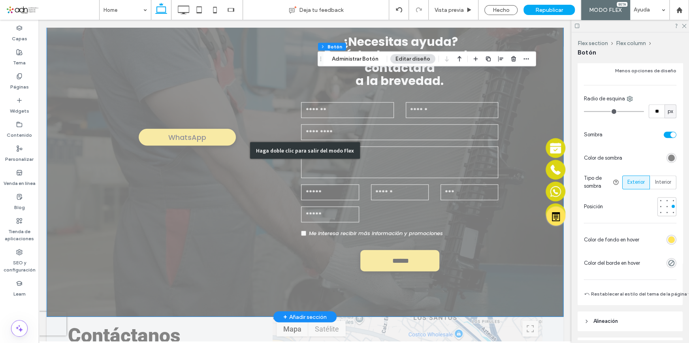
click at [206, 167] on div "Haga doble clic para salir del modo Flex" at bounding box center [305, 150] width 517 height 333
click at [209, 139] on div "WhatsApp Click To Paste Click To Paste Click To Paste Click To Paste Click To P…" at bounding box center [190, 158] width 209 height 294
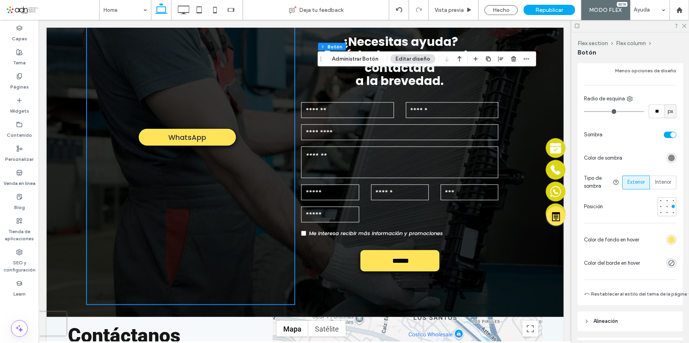
click at [209, 139] on div "WhatsApp Click To Paste Click To Paste Click To Paste Click To Paste Click To P…" at bounding box center [190, 158] width 209 height 294
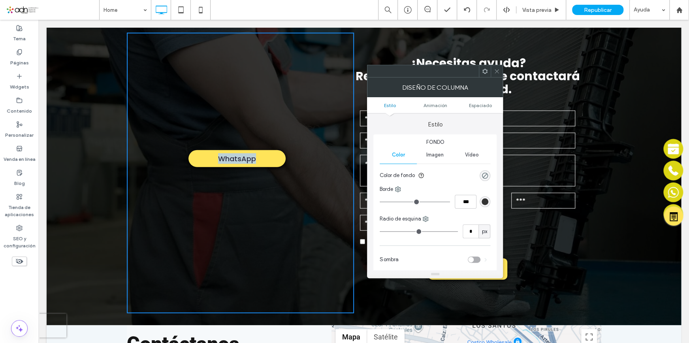
click at [266, 160] on div "WhatsApp" at bounding box center [236, 158] width 97 height 17
click at [270, 161] on div "WhatsApp" at bounding box center [236, 158] width 97 height 17
click at [324, 143] on div "WhatsApp Click To Paste Click To Paste Click To Paste Click To Paste Click To P…" at bounding box center [240, 173] width 227 height 281
click at [293, 196] on div "WhatsApp Click To Paste Click To Paste Click To Paste Click To Paste Click To P…" at bounding box center [240, 173] width 227 height 281
click at [262, 158] on div "WhatsApp" at bounding box center [236, 158] width 97 height 17
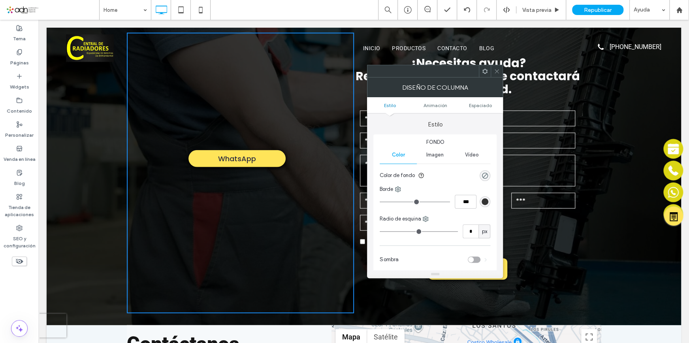
click at [497, 72] on icon at bounding box center [497, 71] width 6 height 6
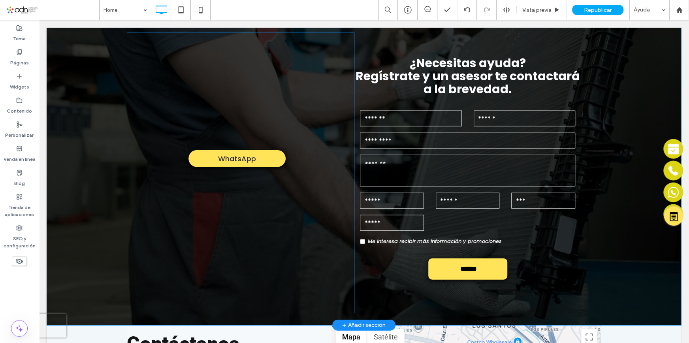
click at [260, 145] on div "WhatsApp Click To Paste Click To Paste Click To Paste Click To Paste Click To P…" at bounding box center [240, 173] width 227 height 281
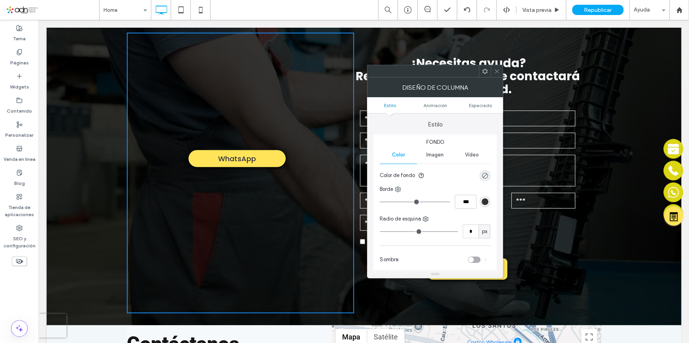
click at [261, 156] on div "WhatsApp" at bounding box center [236, 158] width 97 height 17
click at [498, 72] on use at bounding box center [497, 71] width 4 height 4
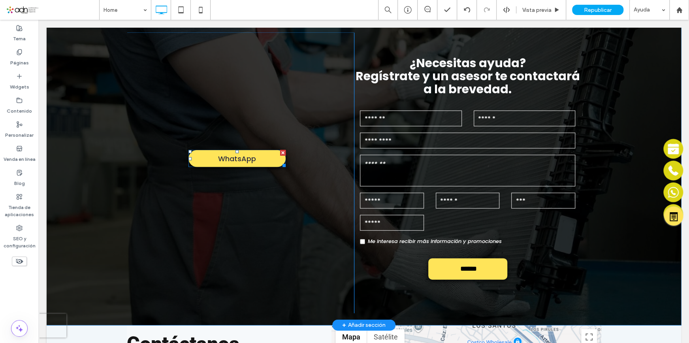
click at [267, 158] on span at bounding box center [236, 158] width 97 height 17
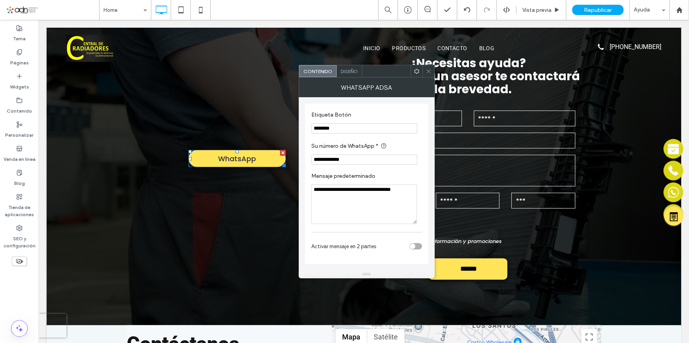
click at [356, 72] on span "Diseño" at bounding box center [349, 71] width 17 height 6
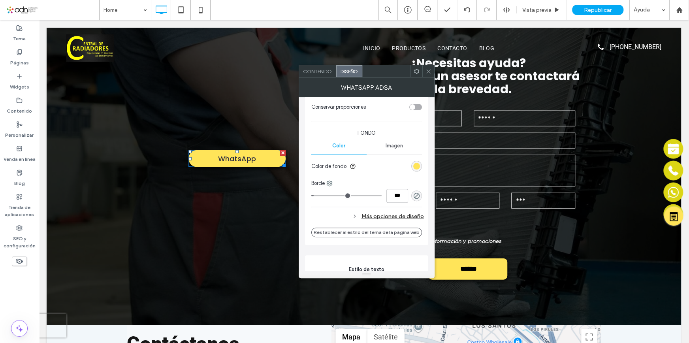
scroll to position [179, 0]
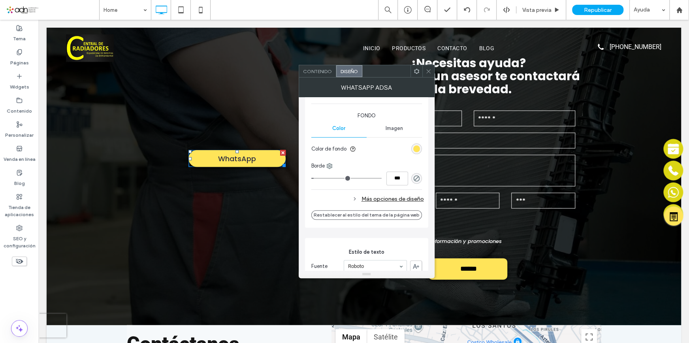
click at [369, 200] on div "Más opciones de diseño" at bounding box center [367, 199] width 113 height 11
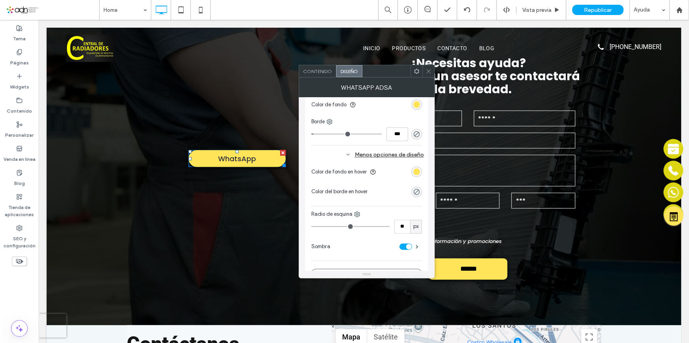
scroll to position [287, 0]
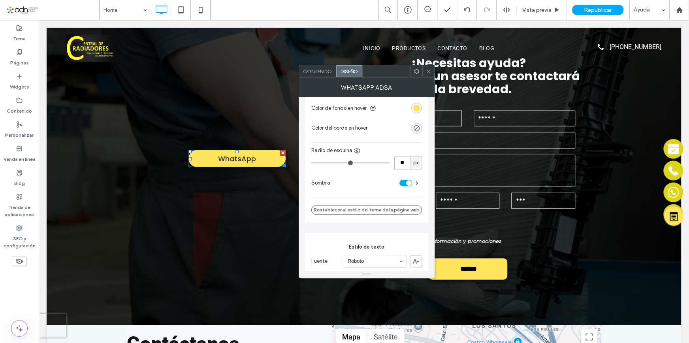
click at [398, 162] on input "**" at bounding box center [402, 163] width 16 height 14
type input "**"
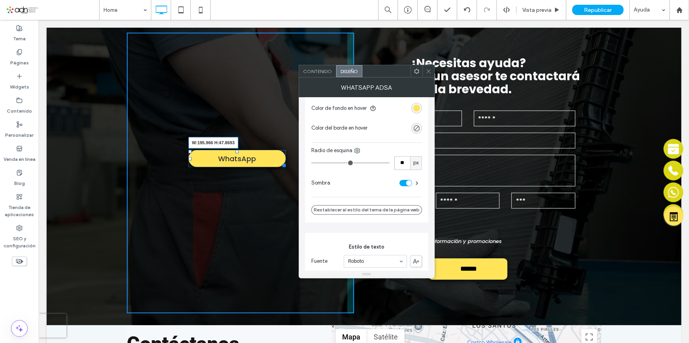
drag, startPoint x: 281, startPoint y: 163, endPoint x: 271, endPoint y: 165, distance: 10.1
click at [280, 165] on div at bounding box center [283, 164] width 6 height 6
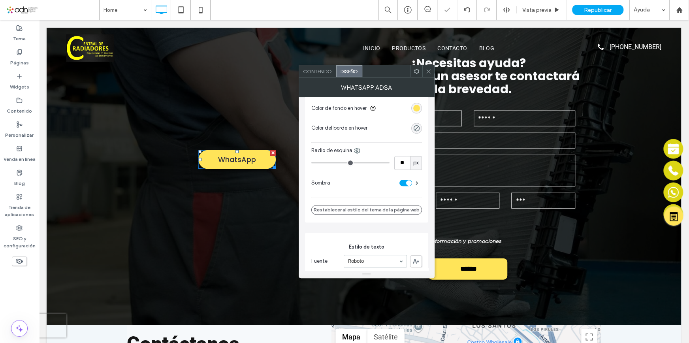
click at [431, 74] on span at bounding box center [429, 71] width 6 height 12
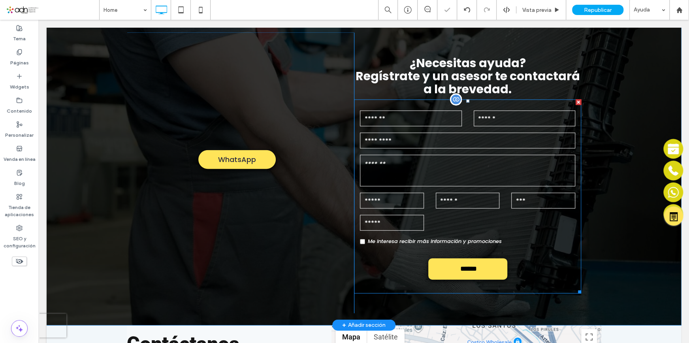
click at [462, 270] on input "******" at bounding box center [468, 269] width 77 height 16
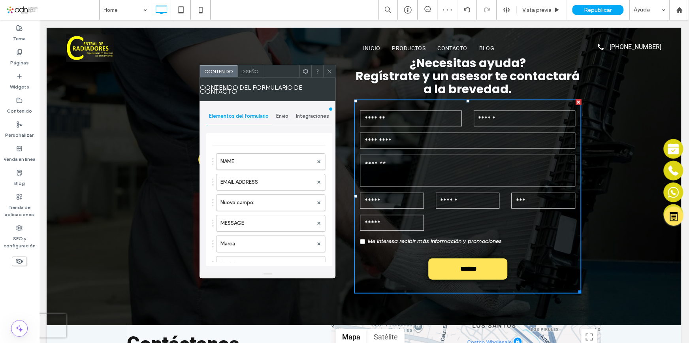
click at [248, 69] on span "Diseño" at bounding box center [249, 71] width 17 height 6
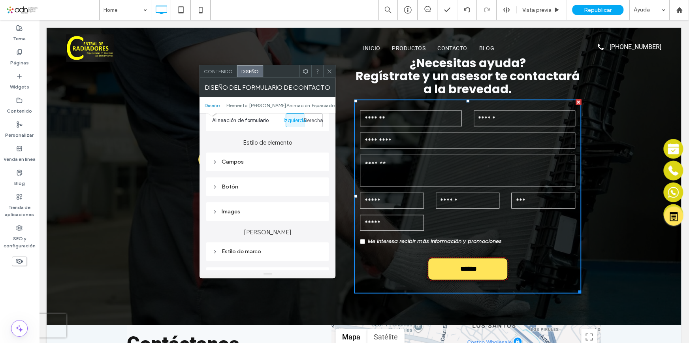
click at [228, 185] on div "Botón" at bounding box center [267, 186] width 111 height 7
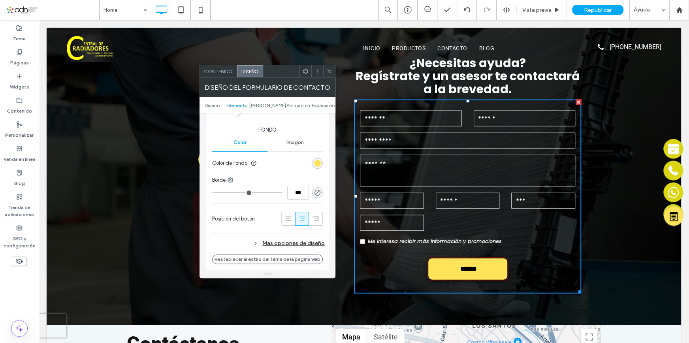
scroll to position [359, 0]
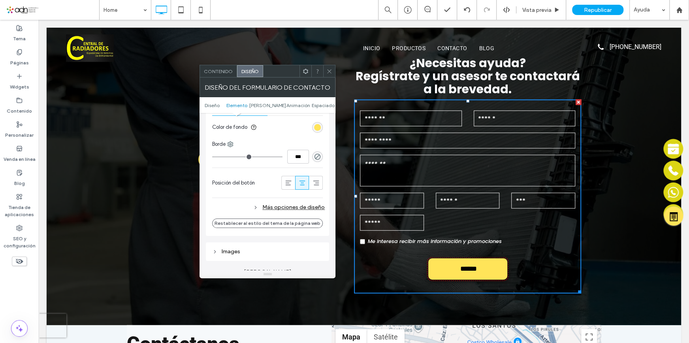
click at [301, 208] on div "Más opciones de diseño" at bounding box center [268, 207] width 113 height 11
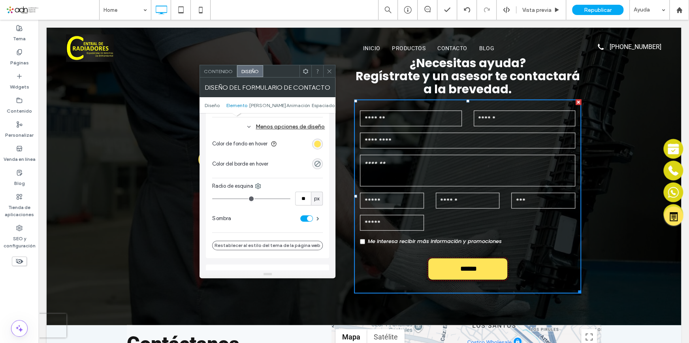
scroll to position [467, 0]
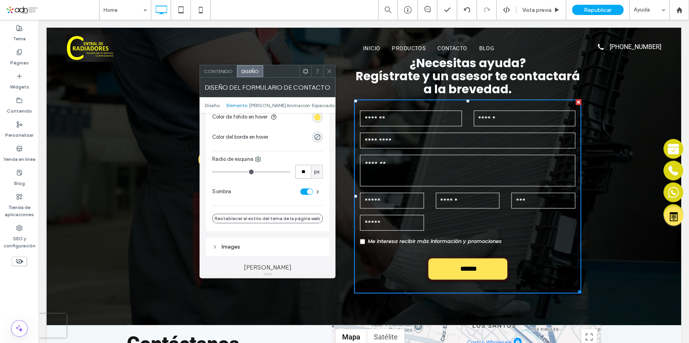
click at [304, 170] on input "**" at bounding box center [303, 172] width 16 height 14
type input "**"
click at [329, 72] on icon at bounding box center [329, 71] width 6 height 6
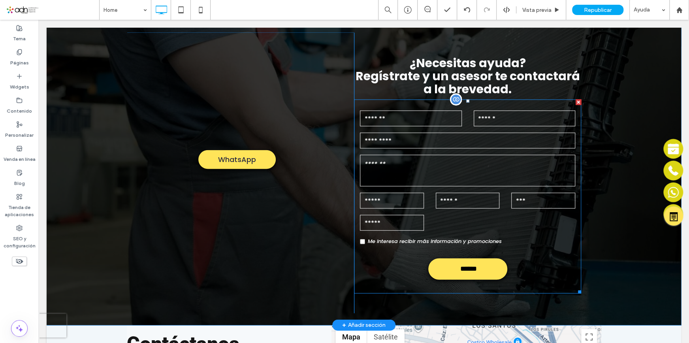
scroll to position [1186, 0]
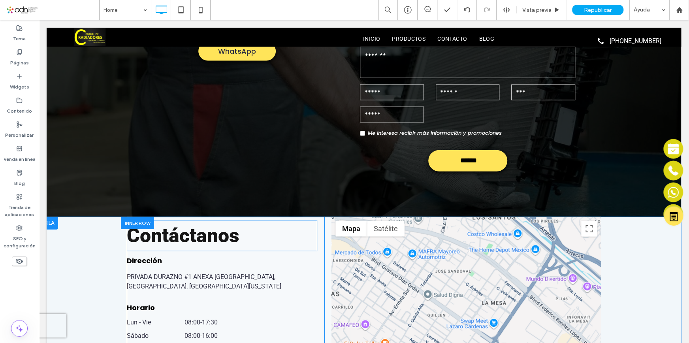
click at [222, 224] on strong "Contáctanos" at bounding box center [183, 235] width 113 height 23
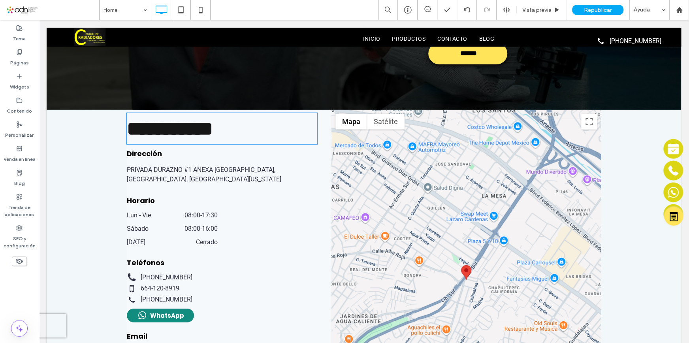
drag, startPoint x: 220, startPoint y: 132, endPoint x: 60, endPoint y: 132, distance: 159.3
click at [60, 132] on div "**********" at bounding box center [364, 283] width 635 height 346
drag, startPoint x: 261, startPoint y: 141, endPoint x: 265, endPoint y: 151, distance: 10.3
click at [261, 141] on p "**********" at bounding box center [222, 129] width 190 height 30
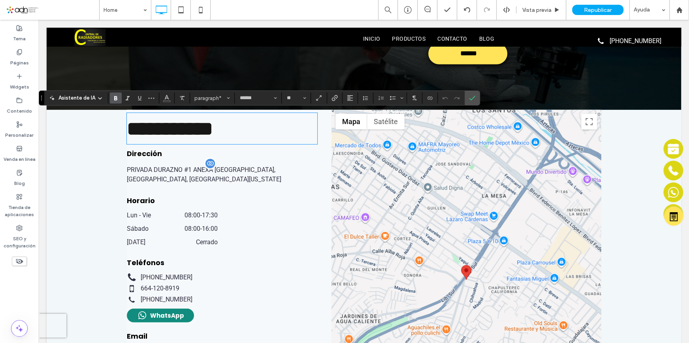
click at [277, 170] on label "PRIVADA DURAZNO #1 ANEXA [GEOGRAPHIC_DATA], [GEOGRAPHIC_DATA], [GEOGRAPHIC_DATA…" at bounding box center [222, 174] width 190 height 19
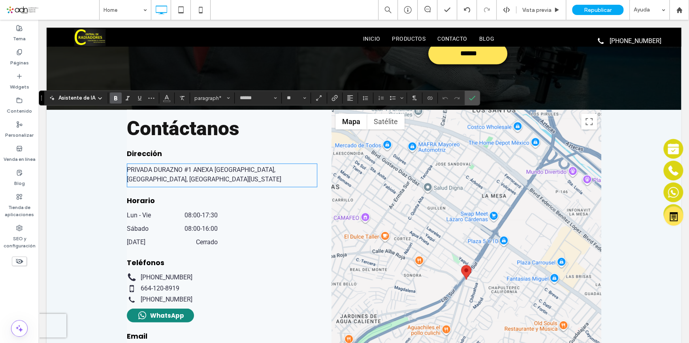
click at [242, 130] on p "Contáctanos" at bounding box center [222, 129] width 190 height 30
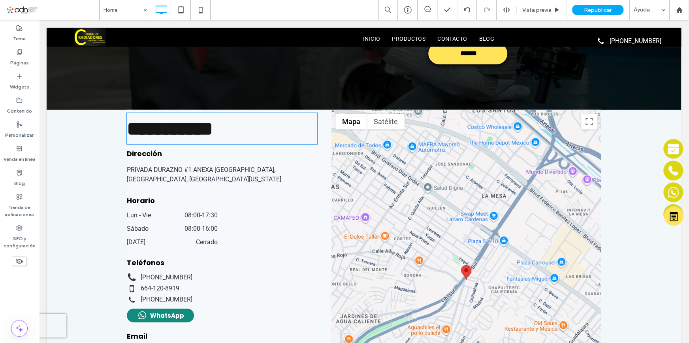
click at [242, 130] on p "**********" at bounding box center [222, 129] width 190 height 30
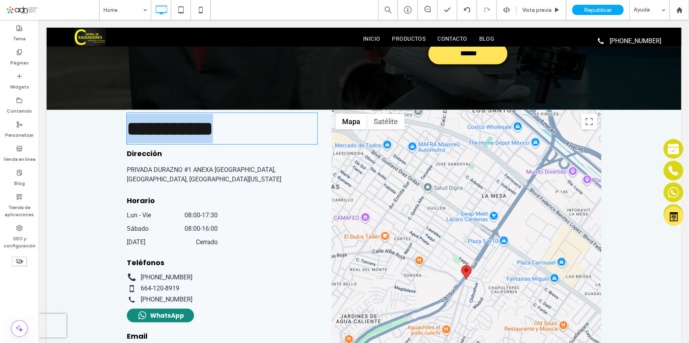
type input "******"
type input "**"
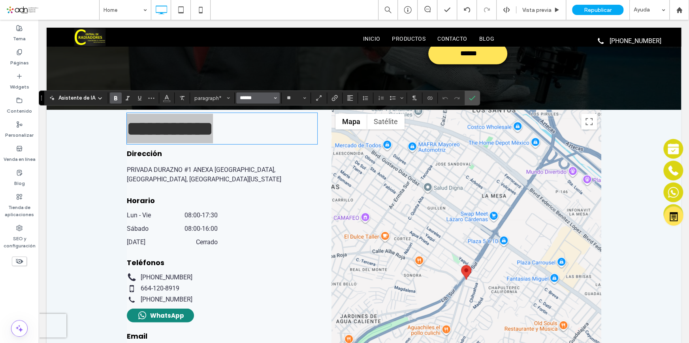
click at [260, 97] on input "******" at bounding box center [256, 98] width 34 height 6
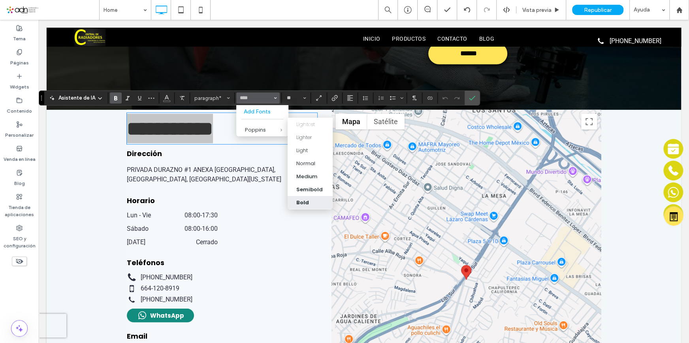
click at [303, 196] on label "Bold" at bounding box center [310, 202] width 45 height 13
type input "*******"
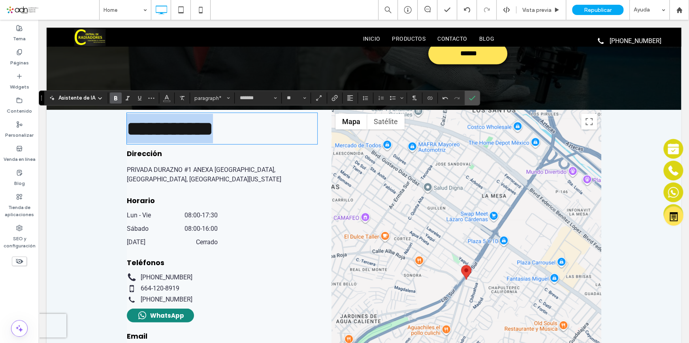
click at [146, 153] on span "Dirección" at bounding box center [144, 154] width 35 height 10
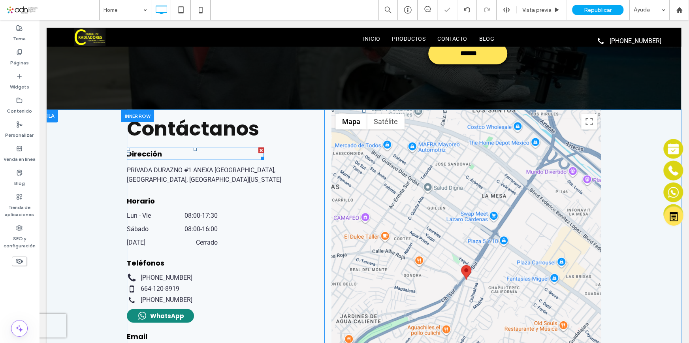
click at [146, 152] on span "Dirección" at bounding box center [144, 154] width 35 height 10
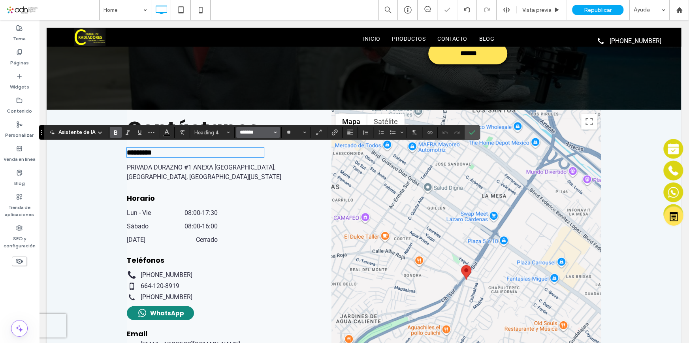
click at [267, 134] on input "*******" at bounding box center [256, 132] width 34 height 6
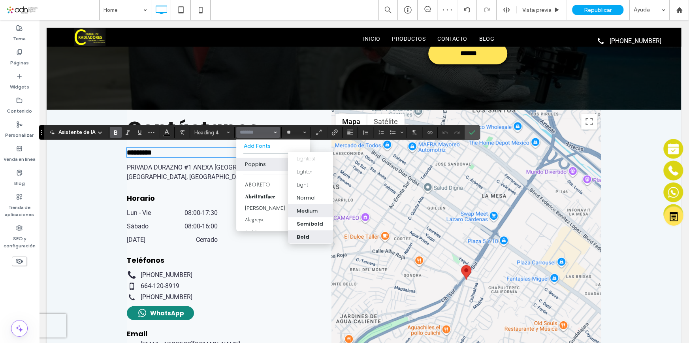
click at [307, 208] on div "Medium" at bounding box center [307, 211] width 21 height 8
type input "*******"
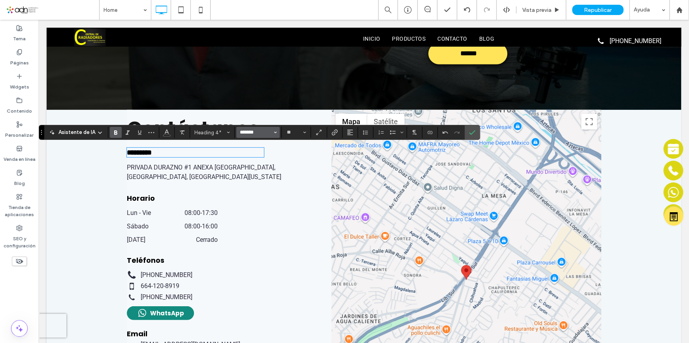
click at [265, 135] on input "*******" at bounding box center [256, 132] width 34 height 6
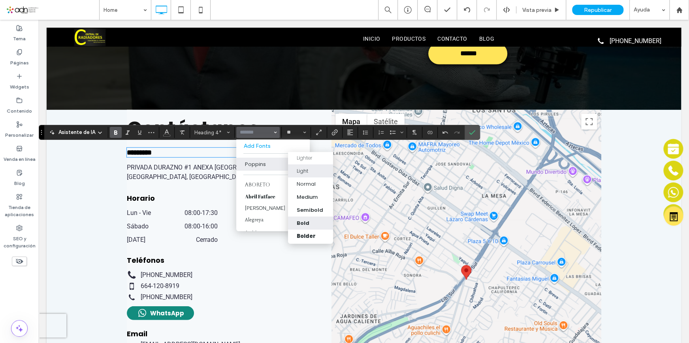
scroll to position [28, 0]
click at [310, 223] on label "Bolder" at bounding box center [310, 224] width 45 height 13
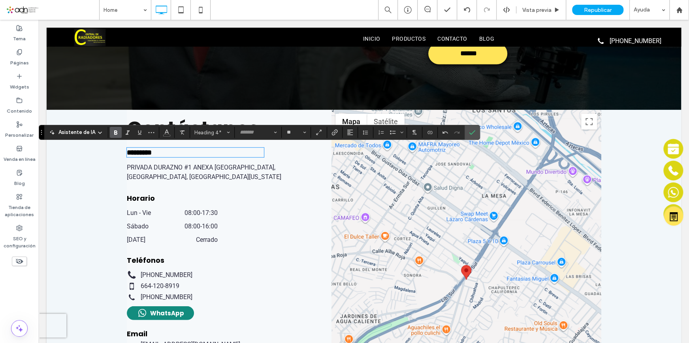
type input "*******"
click at [202, 190] on div "Contáctanos ********* PRIVADA DURAZNO #1 ANEXA DURANGO, TIJUANA, BAJA CALIFORNI…" at bounding box center [226, 280] width 198 height 340
click at [157, 197] on h4 "Horario" at bounding box center [195, 198] width 137 height 11
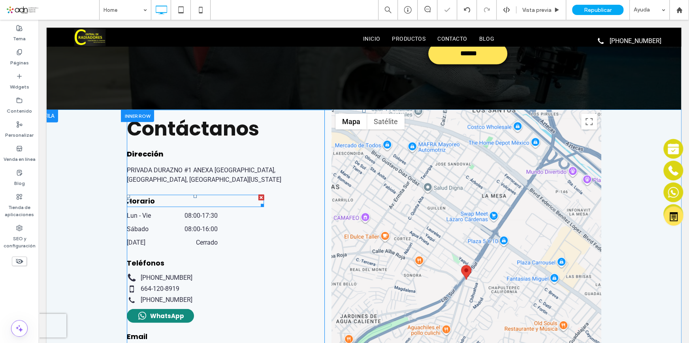
click at [157, 198] on h4 "Horario" at bounding box center [195, 201] width 137 height 11
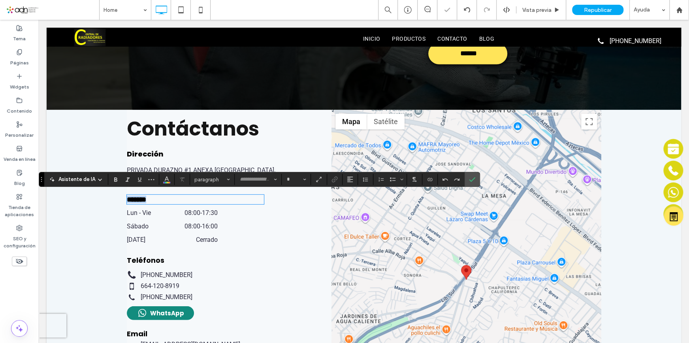
type input "*******"
type input "**"
click at [264, 183] on input "*******" at bounding box center [256, 179] width 34 height 6
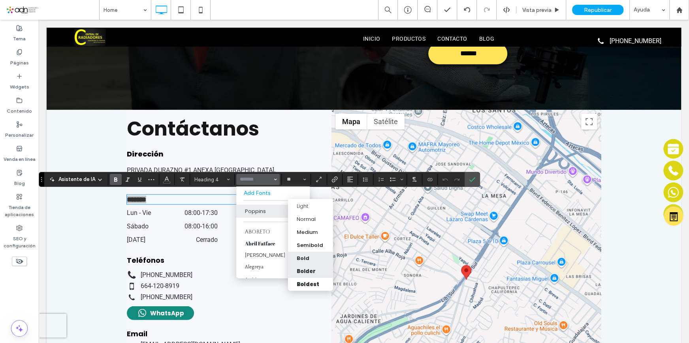
click at [305, 269] on div "Bolder" at bounding box center [306, 271] width 19 height 8
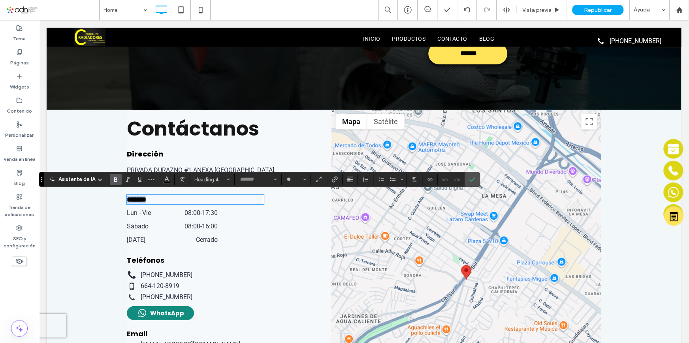
type input "*******"
click at [198, 216] on dd "08:00 - 17:30" at bounding box center [191, 212] width 54 height 9
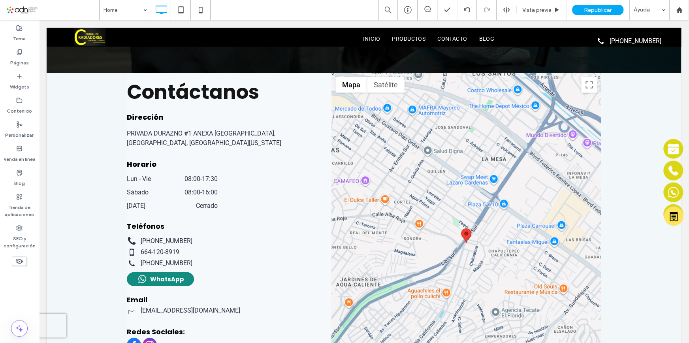
scroll to position [1365, 0]
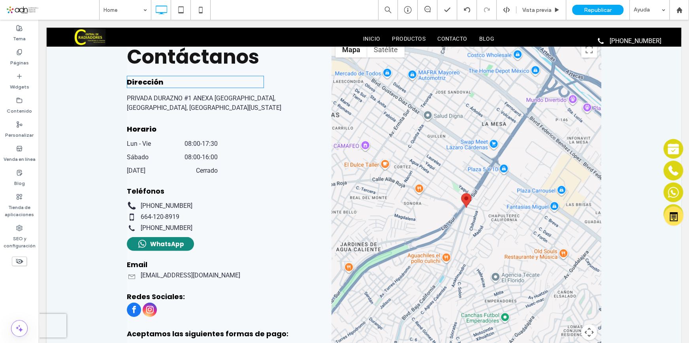
click at [200, 84] on h4 "Dirección" at bounding box center [195, 82] width 137 height 11
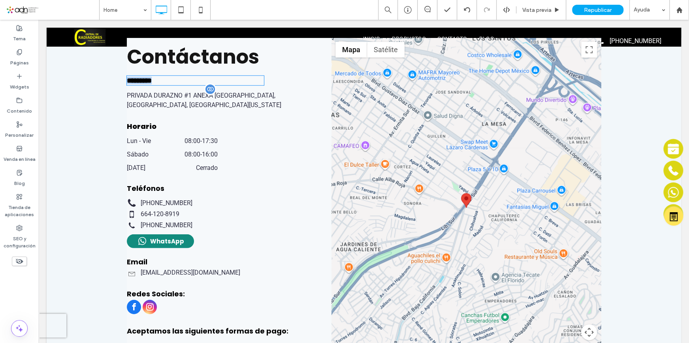
type input "*******"
type input "**"
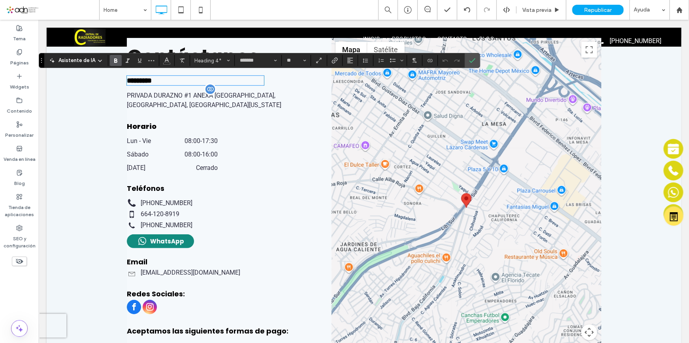
click at [200, 99] on label "PRIVADA DURAZNO #1 ANEXA [GEOGRAPHIC_DATA], [GEOGRAPHIC_DATA], [GEOGRAPHIC_DATA…" at bounding box center [222, 100] width 190 height 19
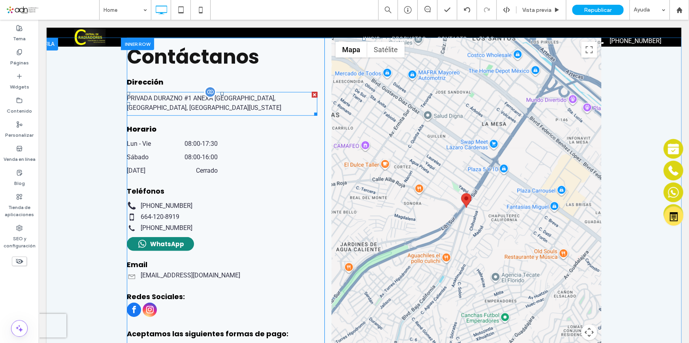
click at [201, 102] on span at bounding box center [222, 104] width 190 height 24
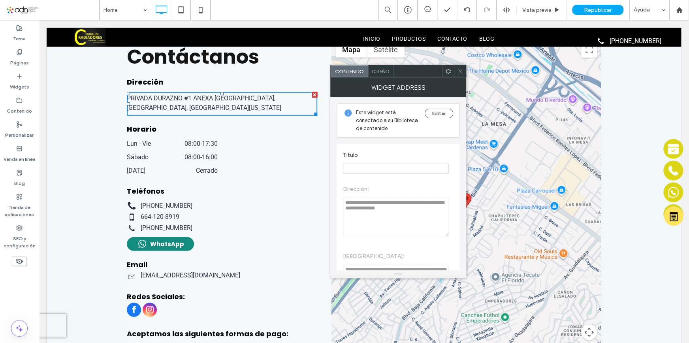
click at [380, 72] on span "Diseño" at bounding box center [380, 71] width 17 height 6
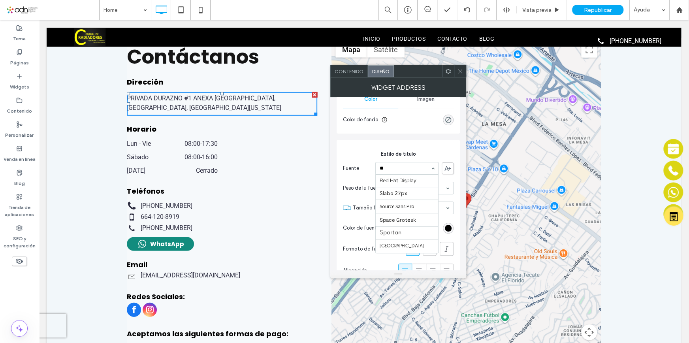
scroll to position [0, 0]
type input "***"
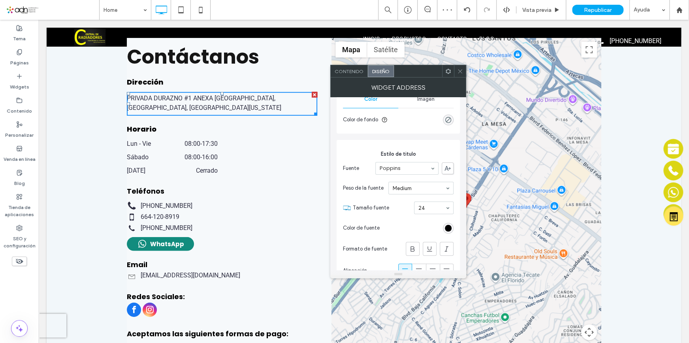
click at [189, 174] on div "Contáctanos Dirección PRIVADA DURAZNO #1 ANEXA DURANGO, TIJUANA, BAJA CALIFORNI…" at bounding box center [226, 208] width 198 height 340
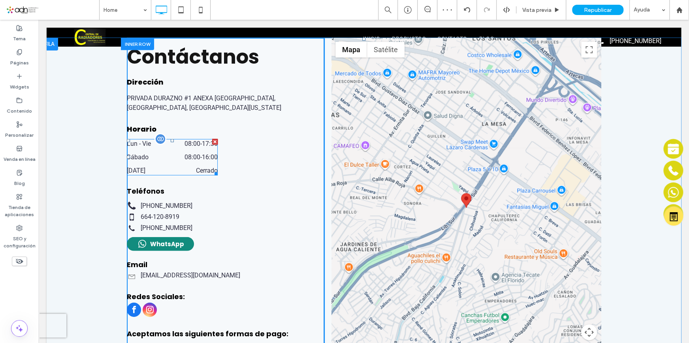
click at [192, 171] on dd "Cerrado" at bounding box center [191, 170] width 54 height 9
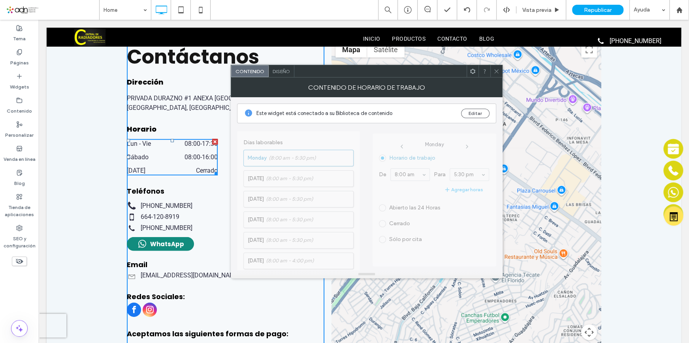
click at [281, 76] on div "Diseño" at bounding box center [282, 71] width 26 height 12
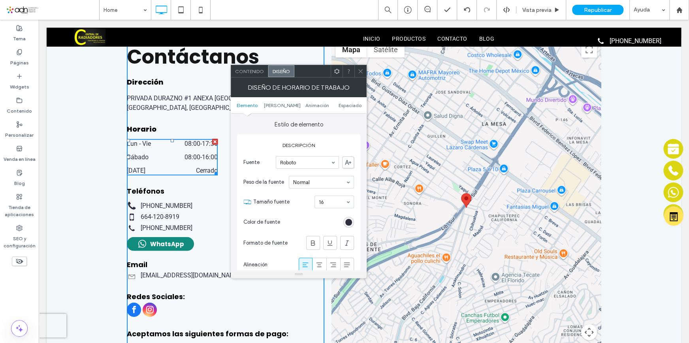
click at [281, 71] on span "Diseño" at bounding box center [281, 71] width 17 height 6
click at [306, 162] on input at bounding box center [305, 163] width 51 height 6
type input "***"
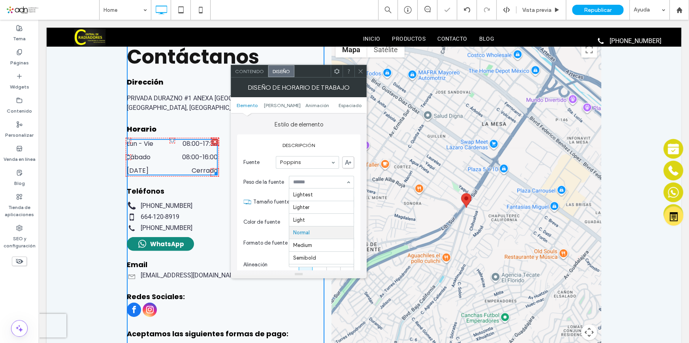
scroll to position [40, 0]
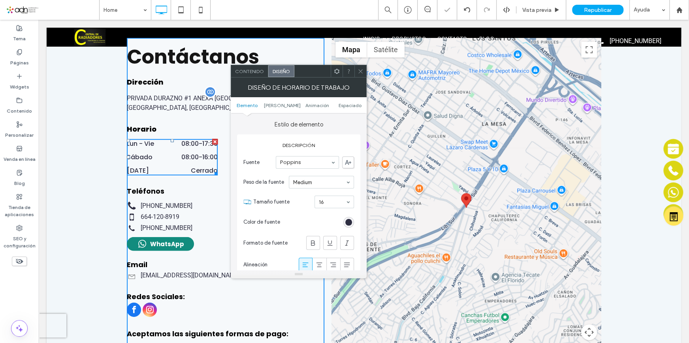
click at [178, 103] on label "PRIVADA DURAZNO #1 ANEXA [GEOGRAPHIC_DATA], [GEOGRAPHIC_DATA], [GEOGRAPHIC_DATA…" at bounding box center [222, 103] width 190 height 19
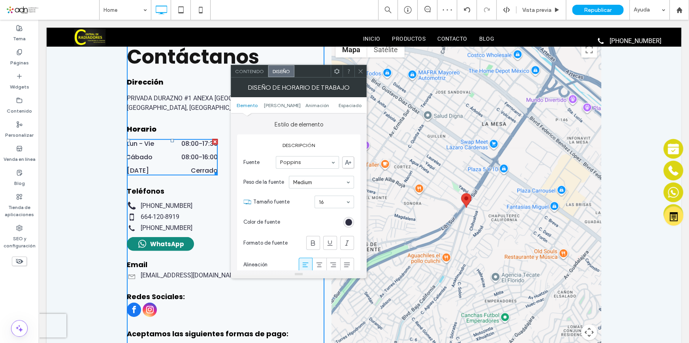
click at [360, 72] on icon at bounding box center [361, 71] width 6 height 6
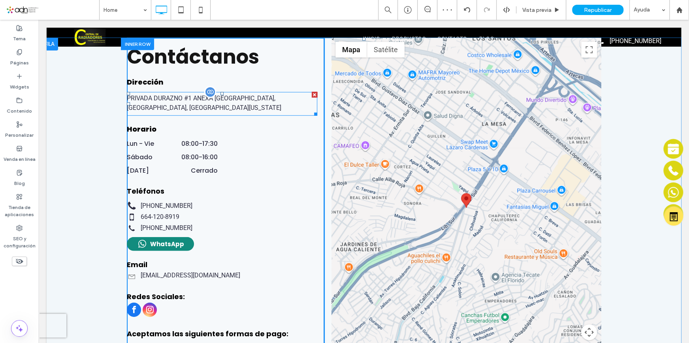
click at [186, 99] on span at bounding box center [222, 104] width 190 height 24
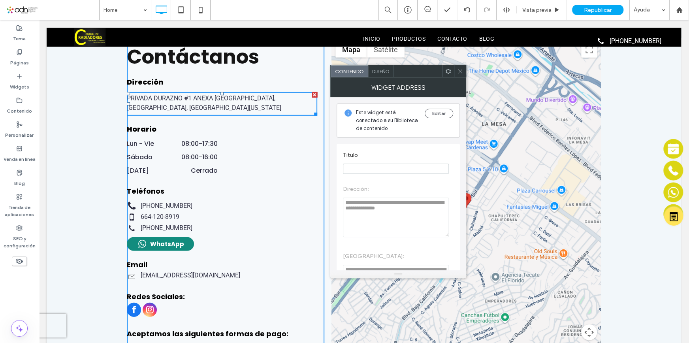
click at [369, 72] on div "Diseño" at bounding box center [381, 71] width 26 height 12
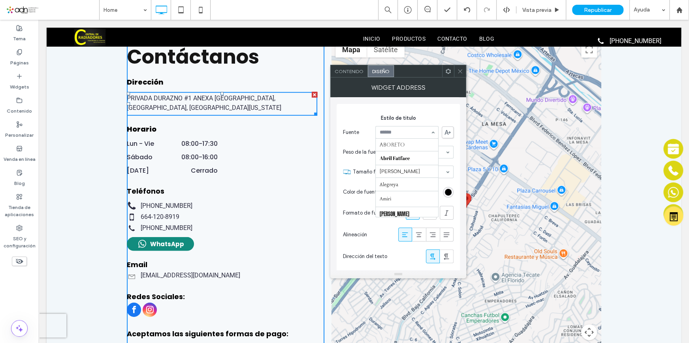
scroll to position [743, 0]
click at [407, 130] on input at bounding box center [405, 133] width 51 height 6
type input "***"
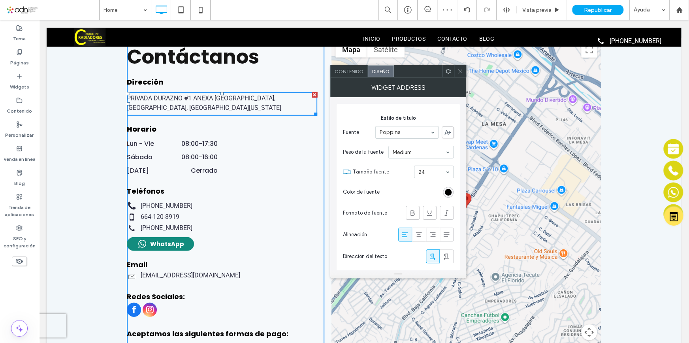
click at [399, 170] on span "Tamaño fuente" at bounding box center [382, 172] width 58 height 8
click at [462, 69] on icon at bounding box center [460, 71] width 6 height 6
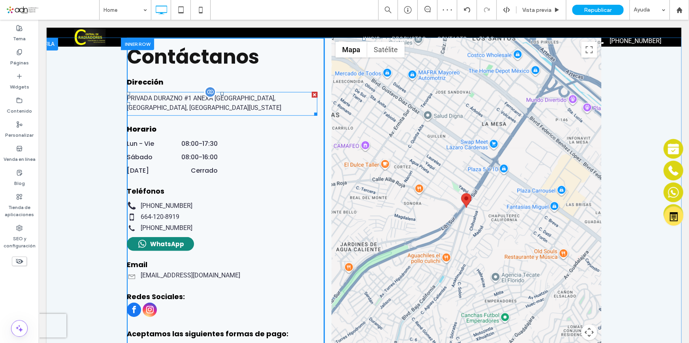
click at [216, 106] on span at bounding box center [222, 104] width 190 height 24
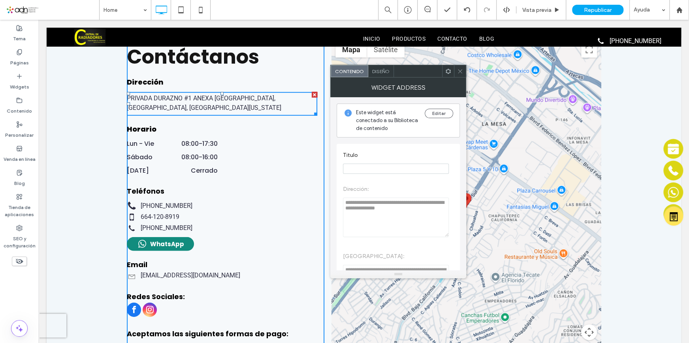
click at [374, 70] on span "Diseño" at bounding box center [380, 71] width 17 height 6
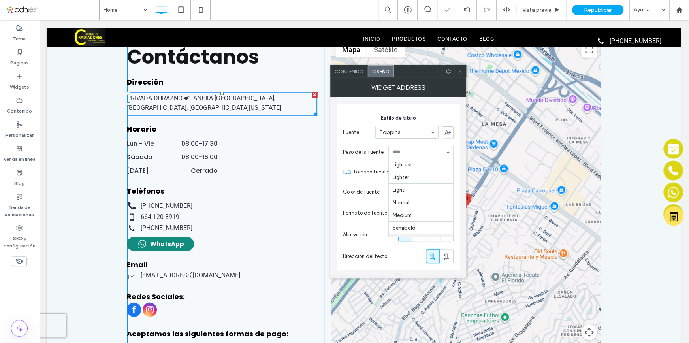
scroll to position [40, 0]
click at [403, 173] on span "Tamaño fuente" at bounding box center [382, 172] width 58 height 8
click at [460, 66] on span at bounding box center [460, 71] width 6 height 12
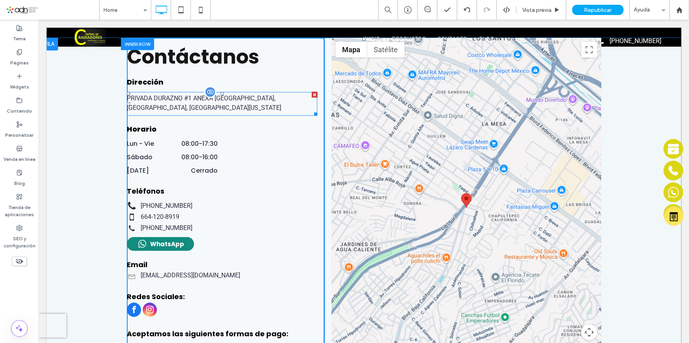
click at [215, 101] on span at bounding box center [222, 104] width 190 height 24
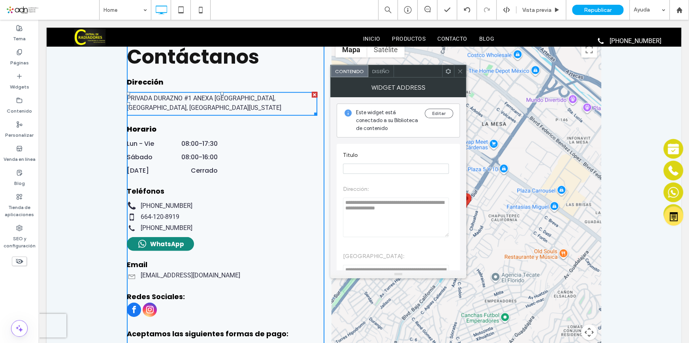
click at [460, 72] on icon at bounding box center [460, 71] width 6 height 6
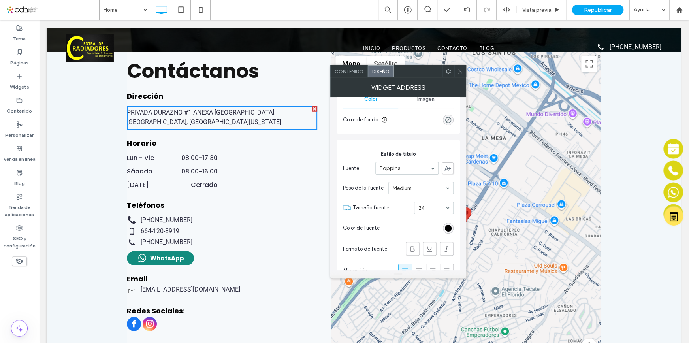
drag, startPoint x: 399, startPoint y: 208, endPoint x: 191, endPoint y: 136, distance: 220.0
click at [399, 208] on span "Tamaño fuente" at bounding box center [382, 208] width 58 height 8
click at [458, 70] on icon at bounding box center [460, 71] width 6 height 6
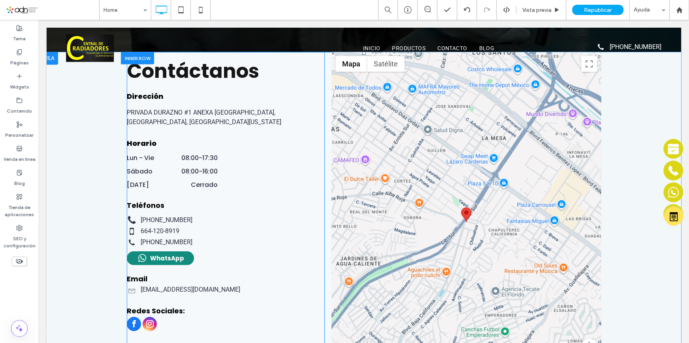
click at [239, 157] on div "Contáctanos Dirección PRIVADA DURAZNO #1 ANEXA [GEOGRAPHIC_DATA], [GEOGRAPHIC_D…" at bounding box center [226, 222] width 198 height 340
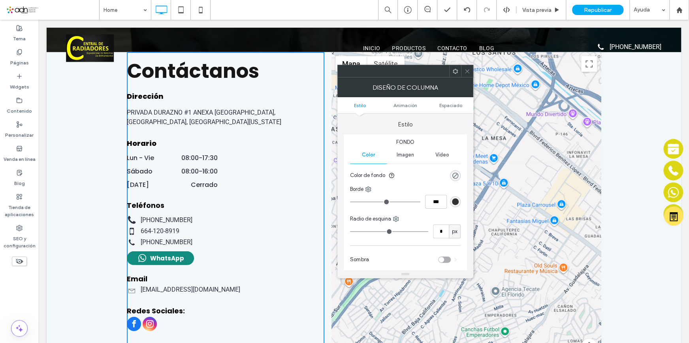
click at [468, 69] on icon at bounding box center [467, 71] width 6 height 6
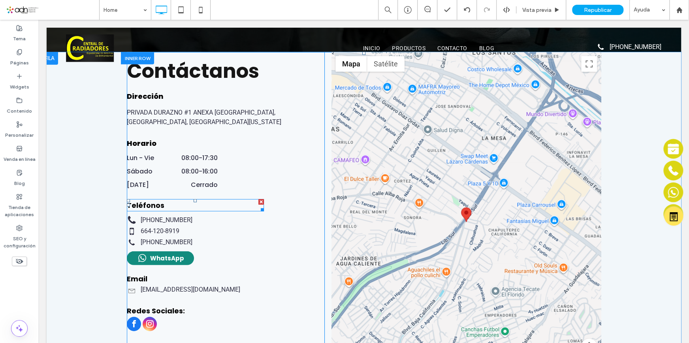
click at [141, 201] on span "Teléfonos" at bounding box center [146, 205] width 38 height 10
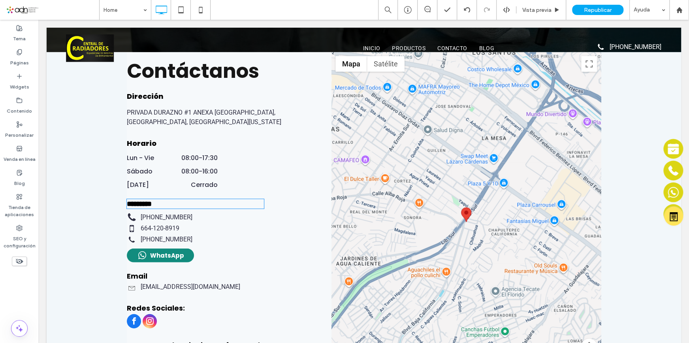
type input "*******"
type input "**"
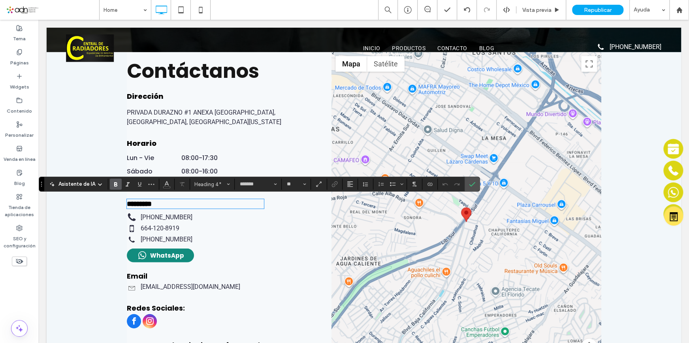
click at [173, 203] on h4 "*********" at bounding box center [195, 204] width 137 height 8
drag, startPoint x: 138, startPoint y: 207, endPoint x: 111, endPoint y: 208, distance: 27.3
click at [111, 208] on div "Contáctanos Dirección PRIVADA DURAZNO #1 ANEXA [GEOGRAPHIC_DATA], [GEOGRAPHIC_D…" at bounding box center [364, 225] width 635 height 346
click at [268, 182] on input "*******" at bounding box center [256, 184] width 34 height 6
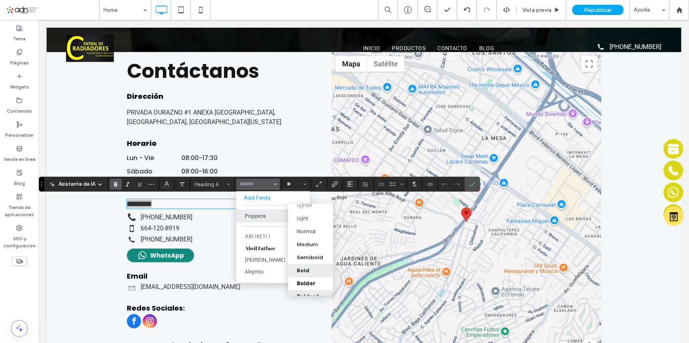
scroll to position [28, 0]
click at [311, 270] on label "Bolder" at bounding box center [310, 276] width 45 height 13
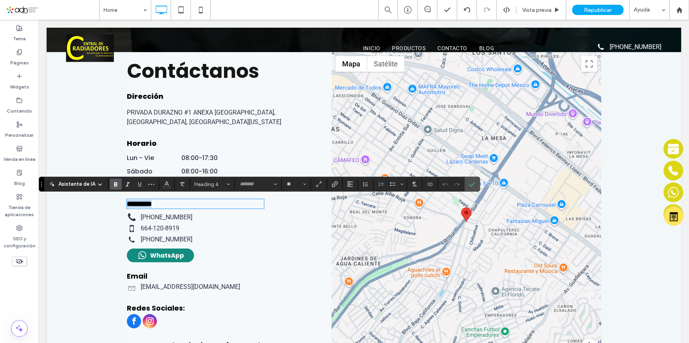
type input "*******"
click at [132, 277] on span "Email" at bounding box center [137, 276] width 21 height 10
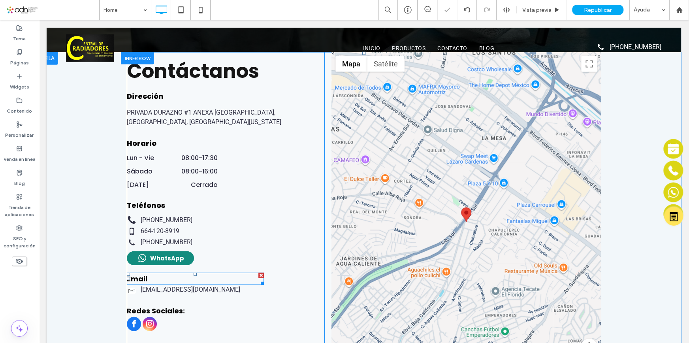
click at [134, 277] on span "Email" at bounding box center [137, 279] width 21 height 10
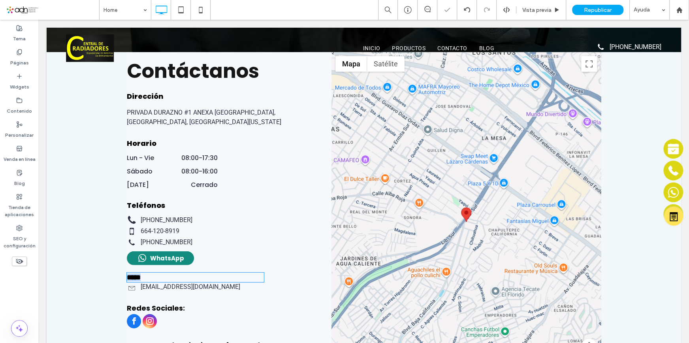
type input "*******"
type input "**"
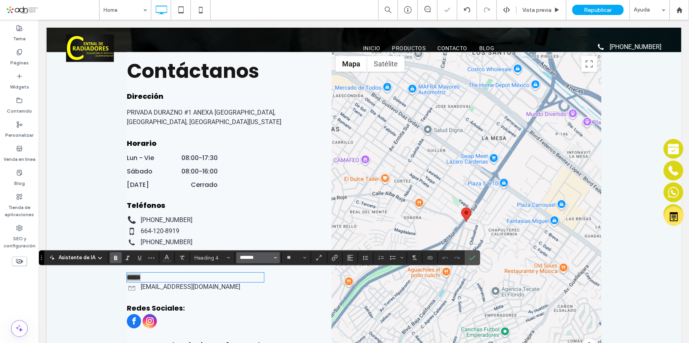
click at [265, 257] on input "*******" at bounding box center [256, 257] width 34 height 6
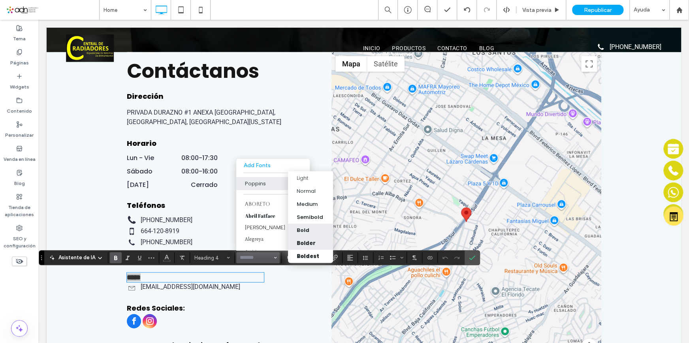
click at [306, 239] on div "Bolder" at bounding box center [306, 243] width 19 height 8
type input "*******"
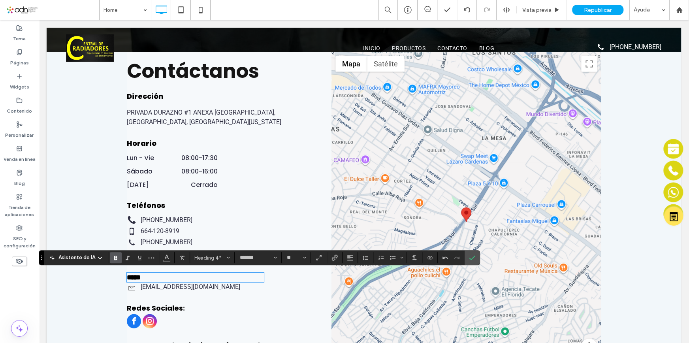
click at [297, 289] on div "Contáctanos Dirección PRIVADA DURAZNO #1 ANEXA DURANGO, TIJUANA, BAJA CALIFORNI…" at bounding box center [226, 222] width 198 height 340
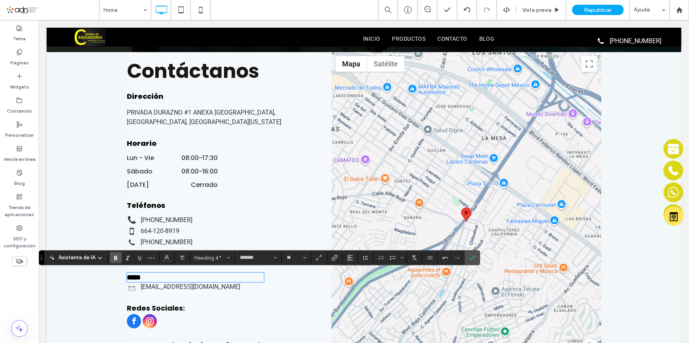
scroll to position [1387, 0]
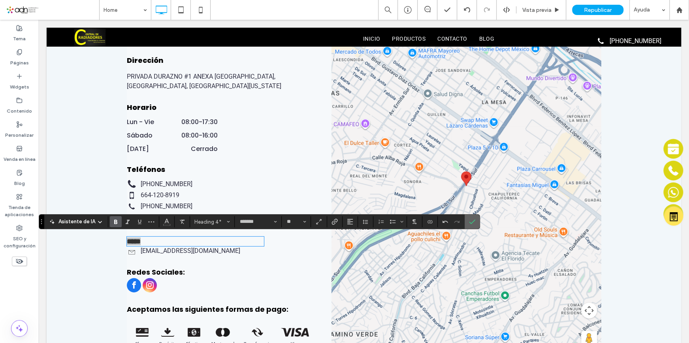
click at [471, 226] on span "Confirmar" at bounding box center [471, 222] width 4 height 14
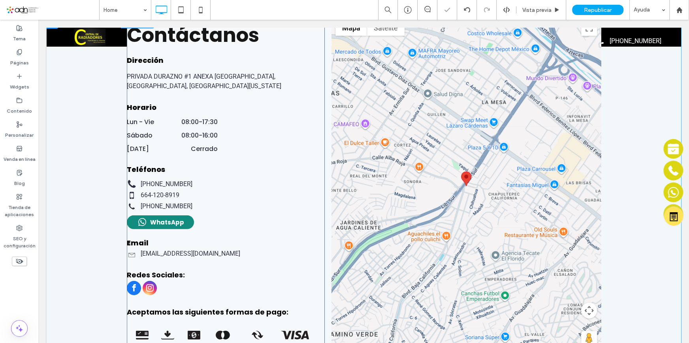
scroll to position [1458, 0]
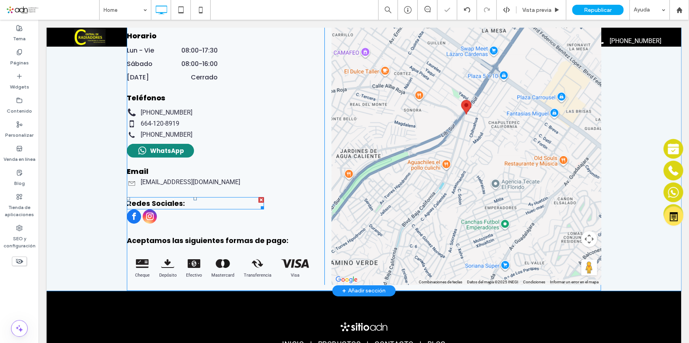
click at [163, 198] on span "Redes Sociales:" at bounding box center [156, 203] width 58 height 10
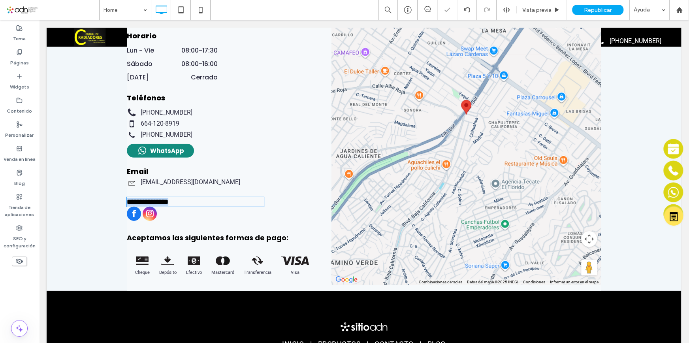
type input "*******"
type input "**"
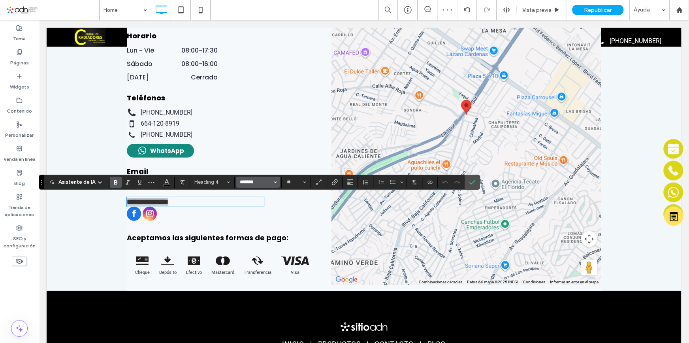
click at [271, 181] on input "*******" at bounding box center [256, 182] width 34 height 6
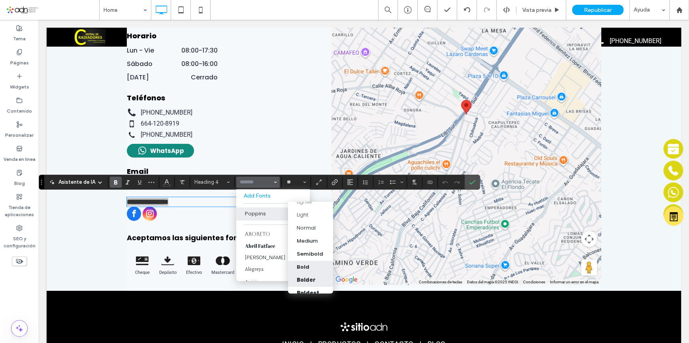
scroll to position [28, 0]
click at [309, 270] on div "Bolder" at bounding box center [306, 274] width 19 height 8
type input "*******"
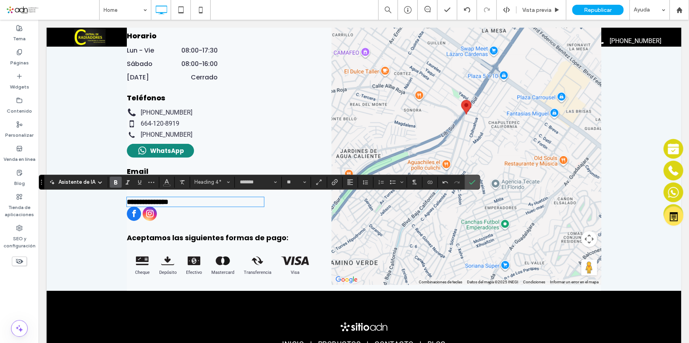
click at [195, 237] on h4 "Aceptamos las siguientes formas de pago:" at bounding box center [222, 237] width 190 height 11
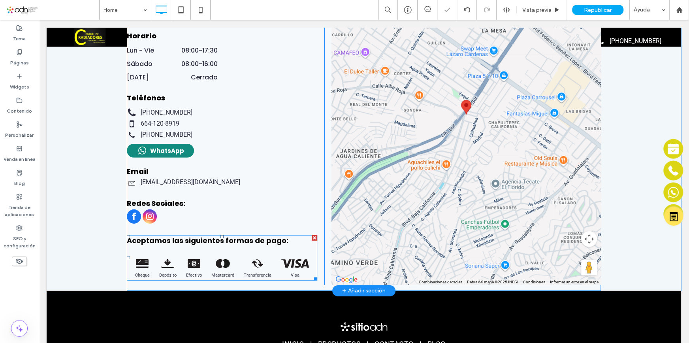
click at [195, 237] on span at bounding box center [222, 257] width 190 height 45
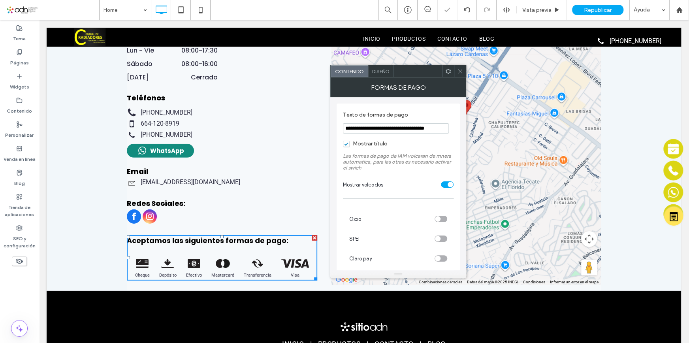
click at [379, 68] on span "Diseño" at bounding box center [380, 71] width 17 height 6
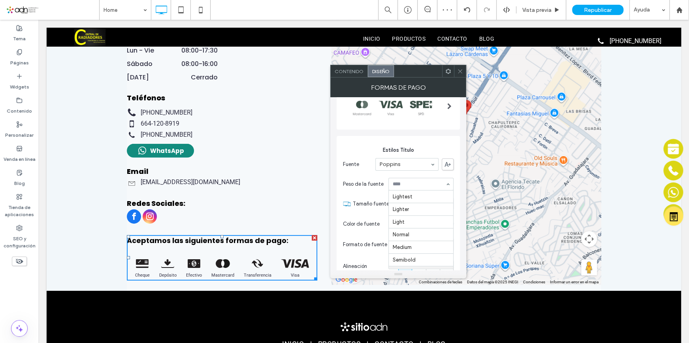
scroll to position [40, 0]
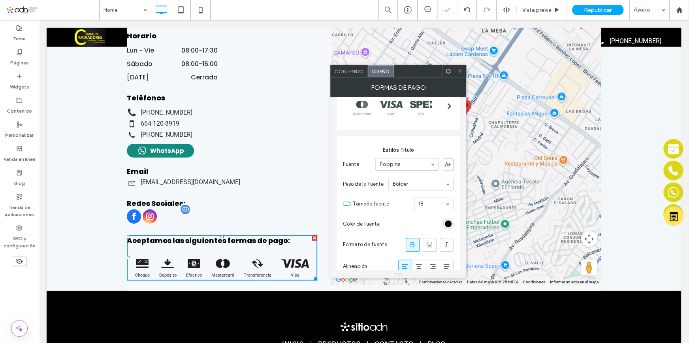
click at [258, 209] on div at bounding box center [197, 217] width 141 height 16
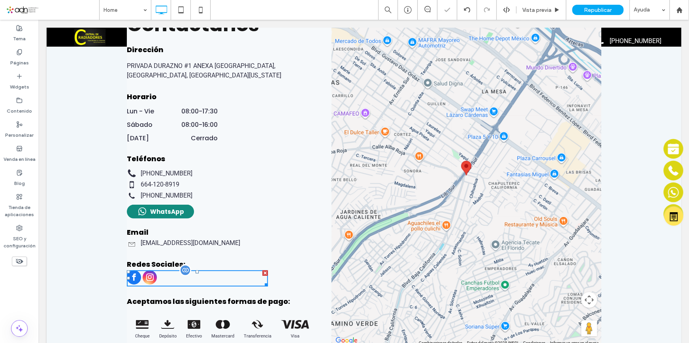
scroll to position [1387, 0]
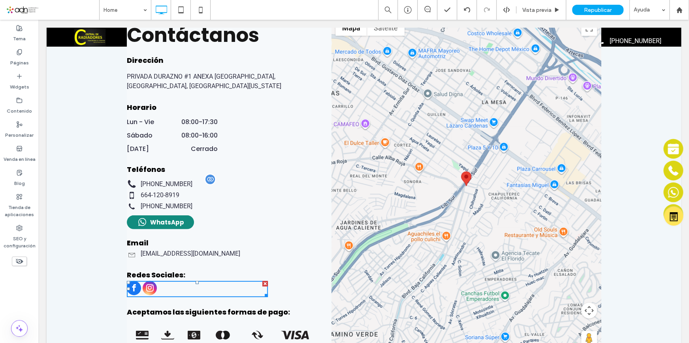
click at [172, 199] on div "664-661-6457 664-120-8919 664-250-5720" at bounding box center [222, 195] width 190 height 32
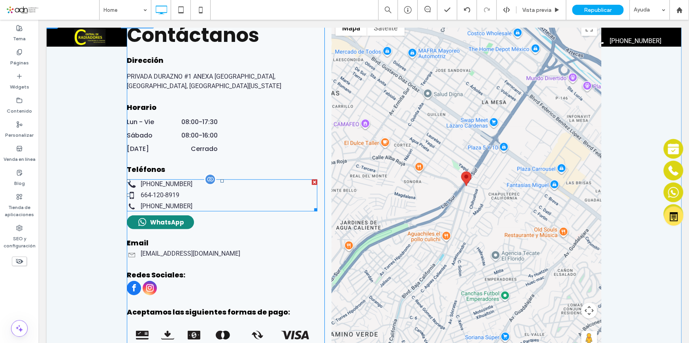
click at [172, 199] on span at bounding box center [222, 195] width 190 height 32
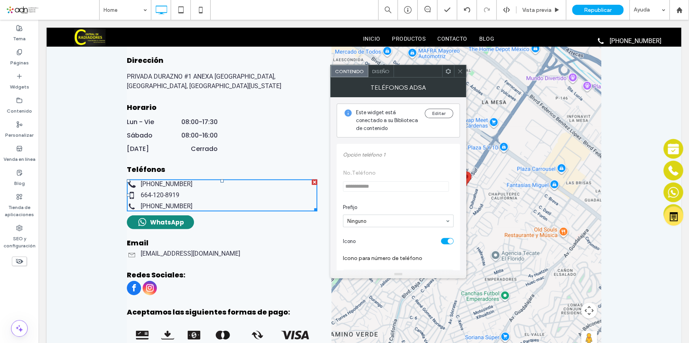
click at [380, 69] on span "Diseño" at bounding box center [380, 71] width 17 height 6
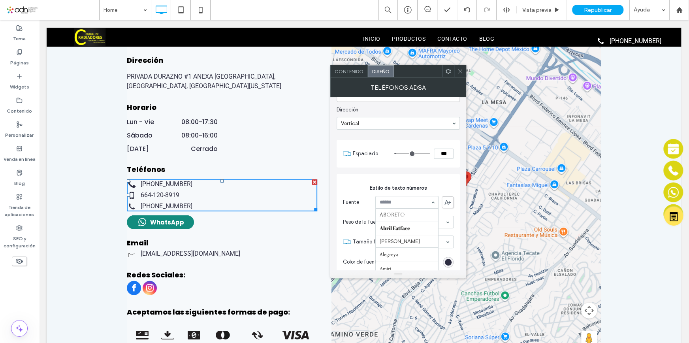
scroll to position [743, 0]
click at [403, 200] on input at bounding box center [405, 203] width 51 height 6
type input "***"
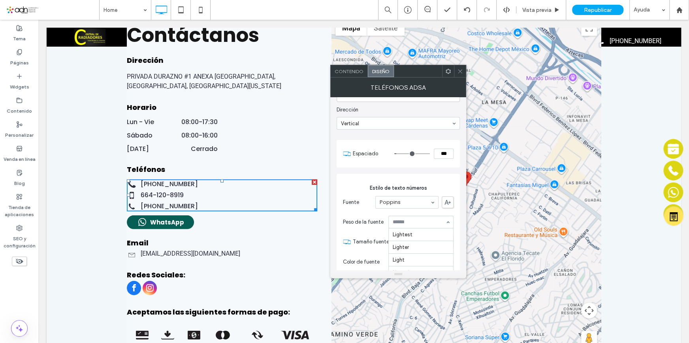
scroll to position [40, 0]
click at [178, 223] on span "WhatsApp" at bounding box center [167, 222] width 34 height 9
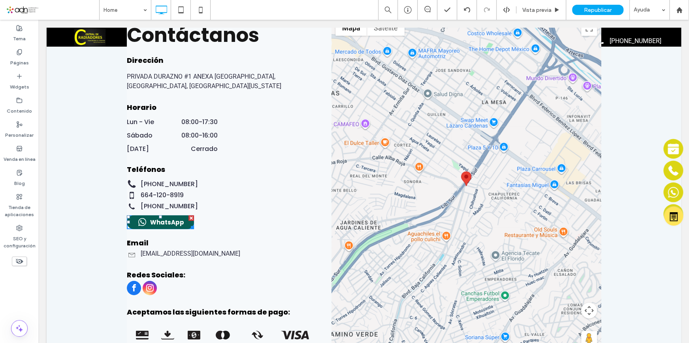
click at [175, 225] on div "WhatsApp" at bounding box center [160, 222] width 67 height 14
click at [158, 223] on span "WhatsApp" at bounding box center [167, 222] width 34 height 9
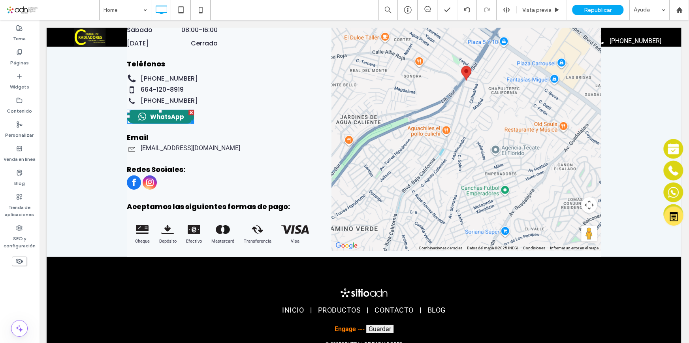
scroll to position [1494, 0]
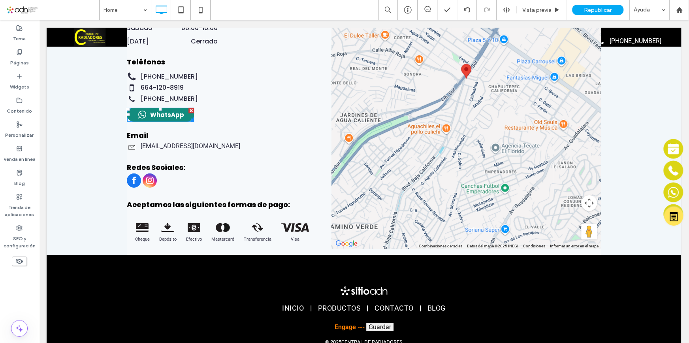
click at [264, 116] on div "Contáctanos Dirección PRIVADA DURAZNO #1 ANEXA DURANGO, TIJUANA, BAJA CALIFORNI…" at bounding box center [226, 79] width 198 height 340
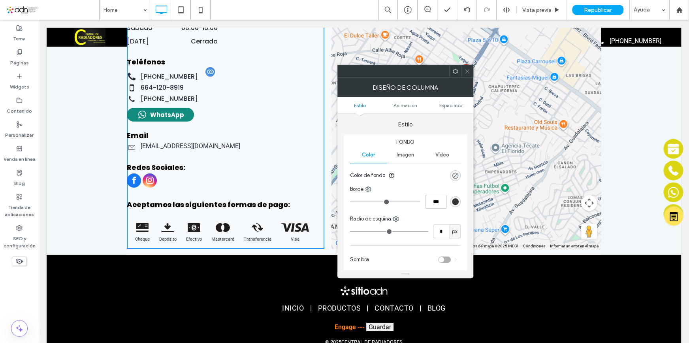
scroll to position [1423, 0]
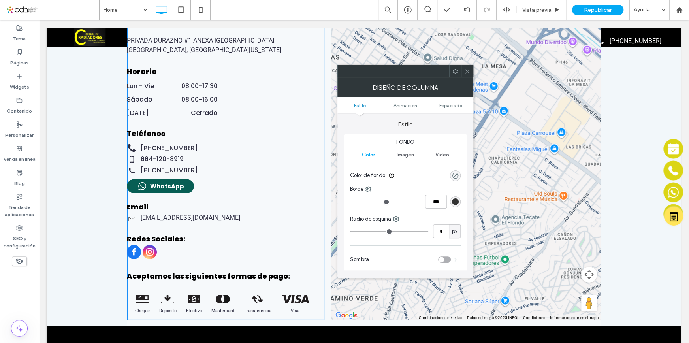
click at [147, 190] on div "WhatsApp" at bounding box center [160, 186] width 67 height 14
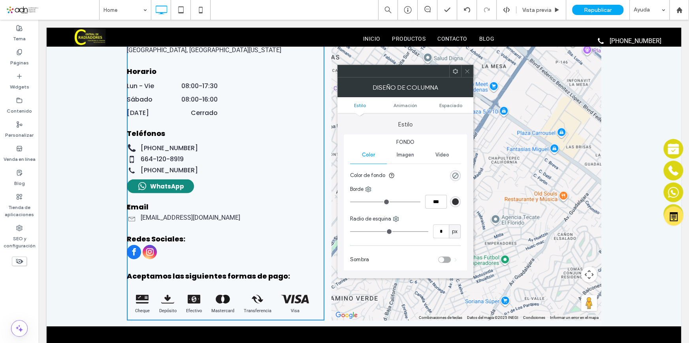
click at [466, 72] on icon at bounding box center [467, 71] width 6 height 6
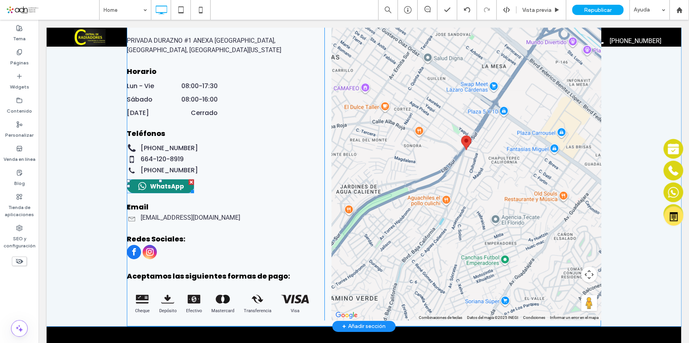
click at [152, 189] on span at bounding box center [160, 186] width 67 height 14
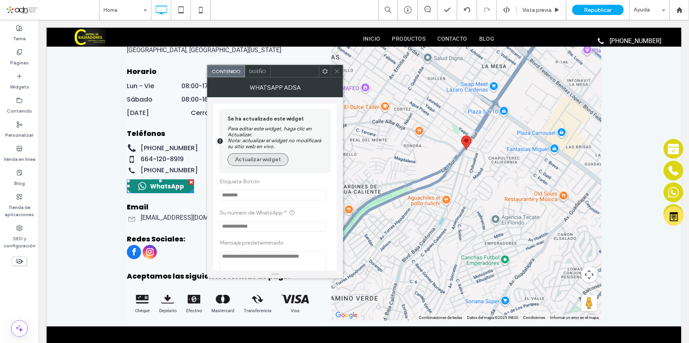
click at [263, 163] on button "Actualizar widget" at bounding box center [258, 159] width 61 height 13
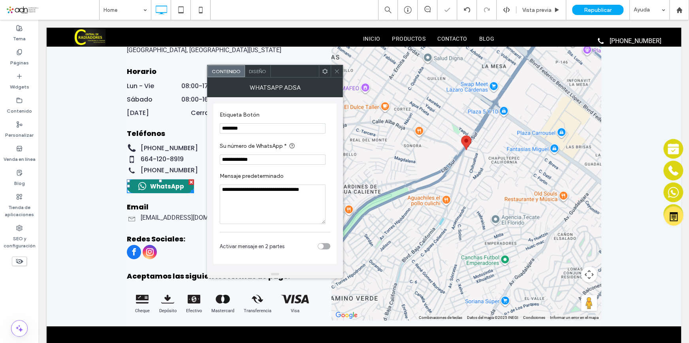
scroll to position [0, 0]
click at [251, 71] on span "Diseño" at bounding box center [257, 71] width 17 height 6
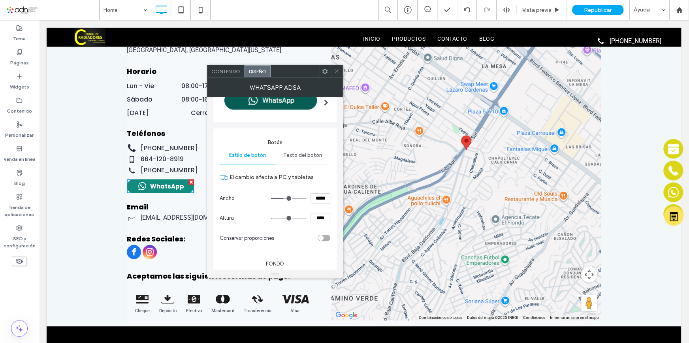
click at [300, 156] on span "Texto del botón" at bounding box center [302, 155] width 39 height 6
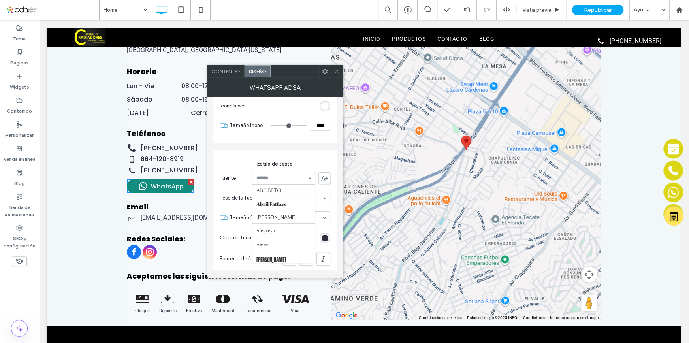
scroll to position [743, 0]
click at [287, 177] on input at bounding box center [281, 178] width 51 height 6
type input "****"
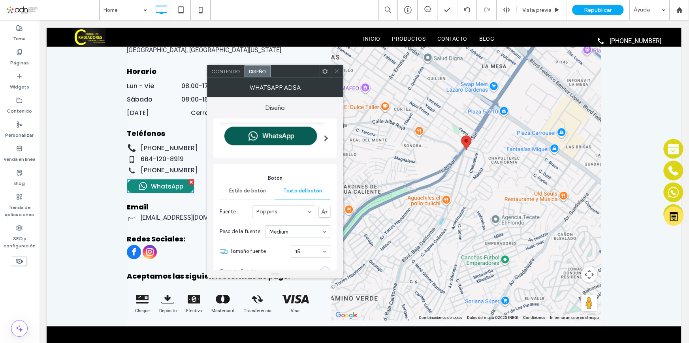
click at [250, 188] on span "Estilo de botón" at bounding box center [247, 191] width 37 height 6
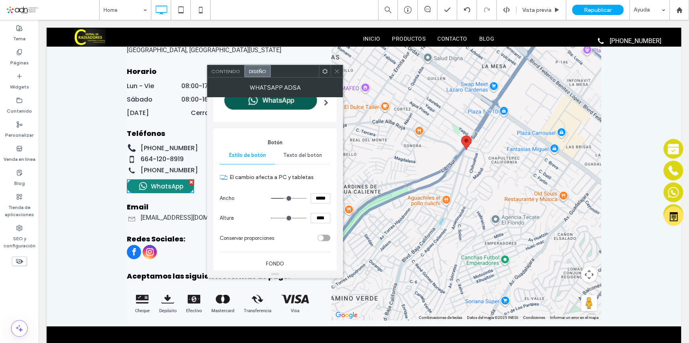
scroll to position [143, 0]
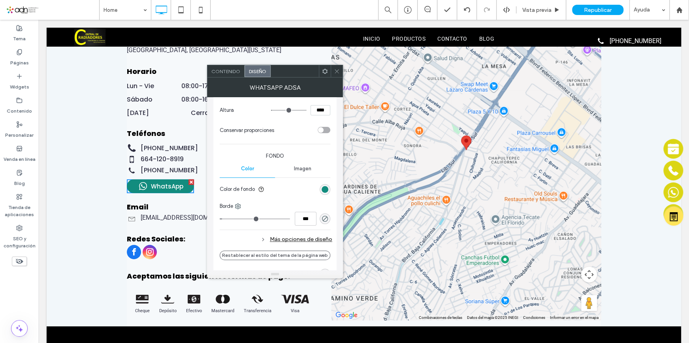
click at [328, 186] on div "rgb(18, 140, 126)" at bounding box center [325, 189] width 7 height 7
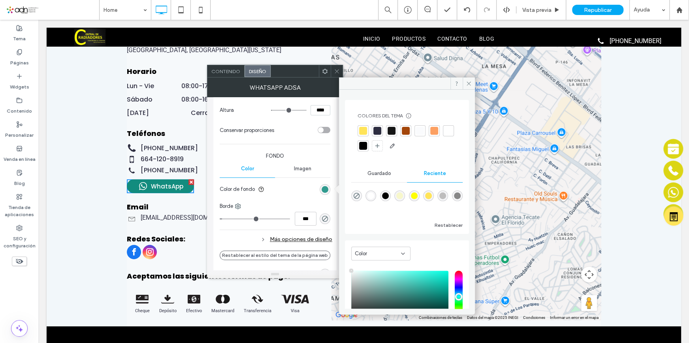
click at [325, 189] on div "rgb(18, 140, 126)" at bounding box center [325, 189] width 7 height 7
click at [366, 130] on div at bounding box center [363, 131] width 8 height 8
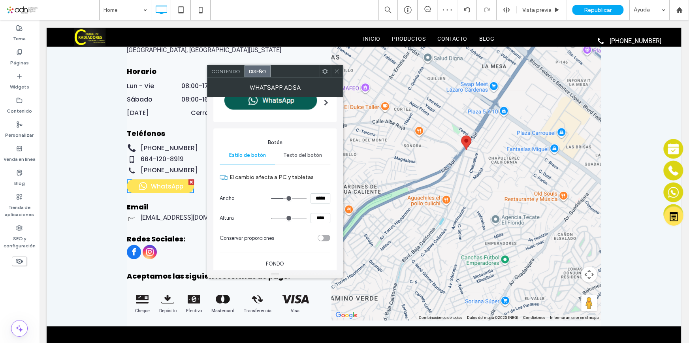
scroll to position [0, 0]
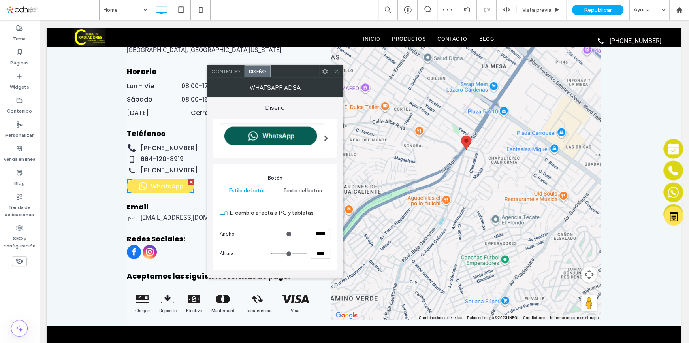
click at [301, 189] on span "Texto del botón" at bounding box center [302, 191] width 39 height 6
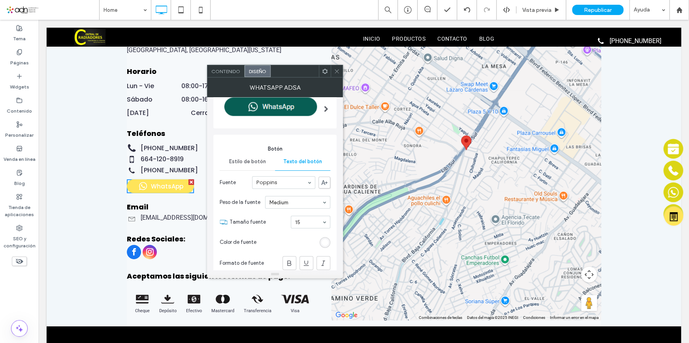
scroll to position [72, 0]
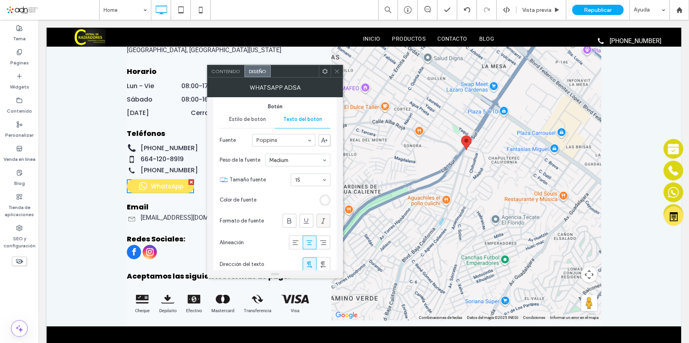
click at [322, 214] on span at bounding box center [323, 220] width 8 height 13
click at [324, 206] on section "Color de fuente" at bounding box center [275, 200] width 111 height 20
click at [323, 219] on icon at bounding box center [323, 221] width 8 height 8
click at [330, 201] on section "Color de fuente" at bounding box center [275, 200] width 111 height 20
click at [327, 200] on div "rgb(255, 255, 255)" at bounding box center [325, 200] width 7 height 7
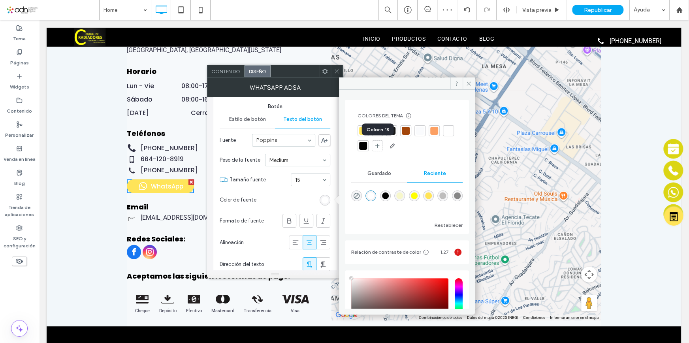
click at [367, 147] on div at bounding box center [363, 146] width 8 height 8
click at [287, 190] on section "Color de fuente" at bounding box center [275, 200] width 111 height 20
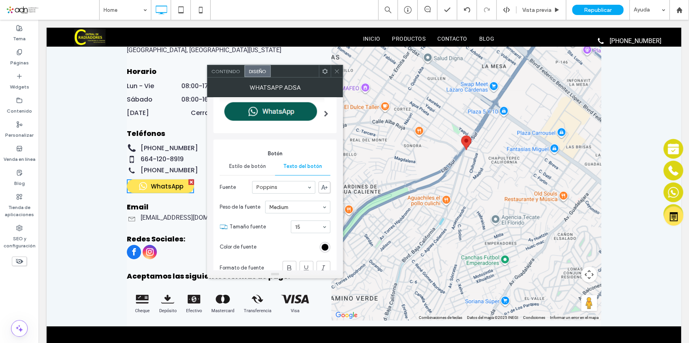
scroll to position [0, 0]
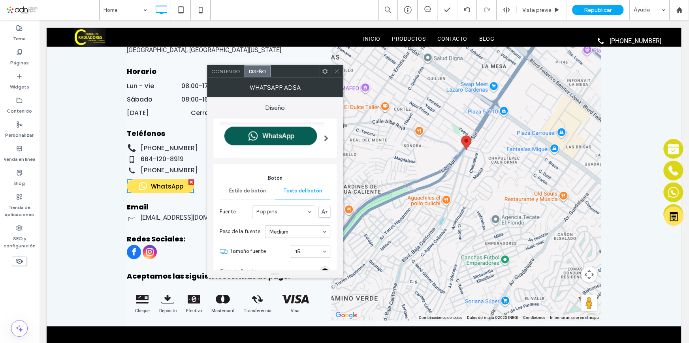
click at [245, 188] on span "Estilo de botón" at bounding box center [247, 191] width 37 height 6
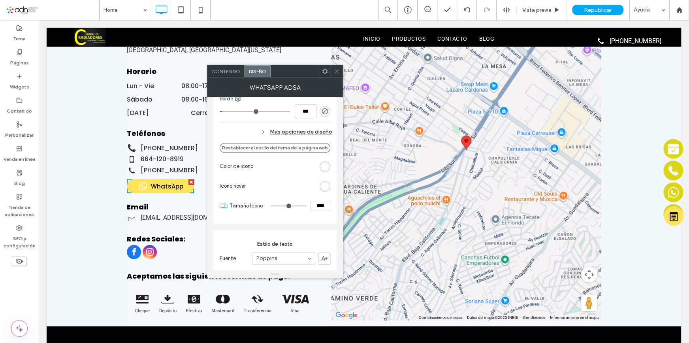
scroll to position [251, 0]
click at [324, 168] on div "rgb(255, 255, 255)" at bounding box center [325, 166] width 7 height 7
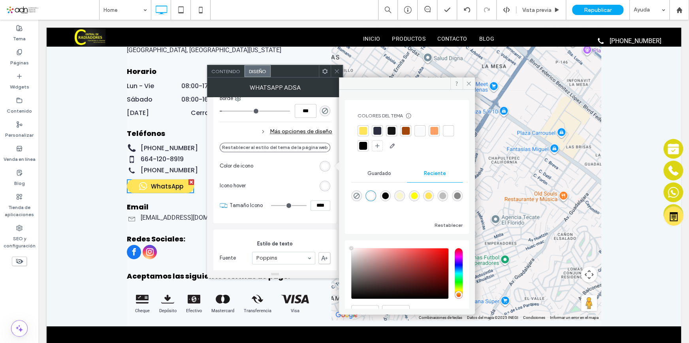
click at [369, 145] on div at bounding box center [363, 145] width 11 height 11
click at [328, 187] on div "rgb(255, 255, 255)" at bounding box center [325, 186] width 7 height 7
click at [367, 148] on div at bounding box center [363, 146] width 8 height 8
click at [283, 188] on section "Icono hover" at bounding box center [275, 186] width 111 height 20
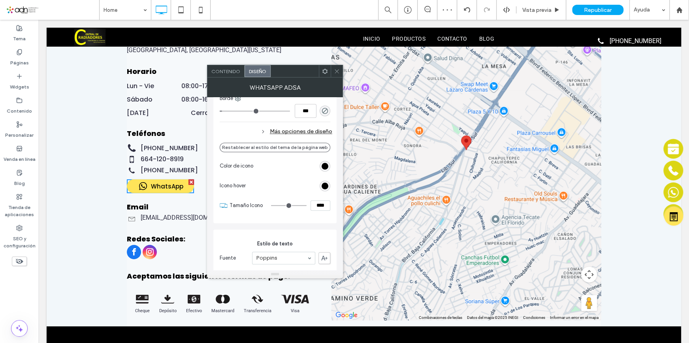
click at [337, 72] on use at bounding box center [337, 71] width 4 height 4
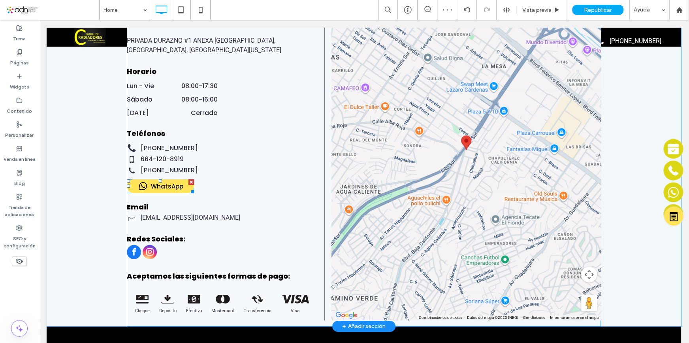
click at [172, 187] on span at bounding box center [160, 186] width 67 height 14
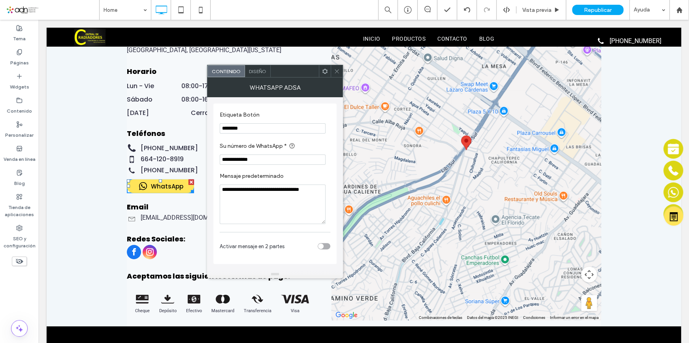
click at [255, 75] on div "Diseño" at bounding box center [258, 71] width 26 height 12
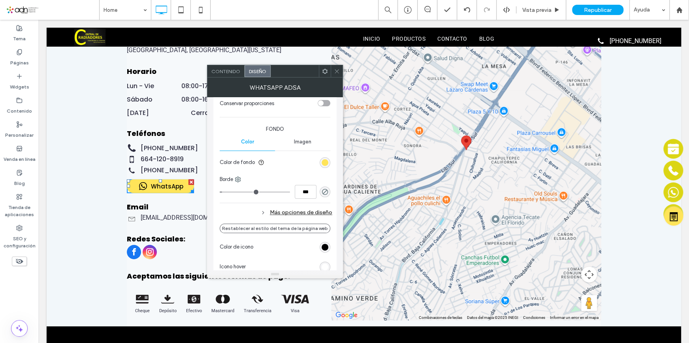
scroll to position [215, 0]
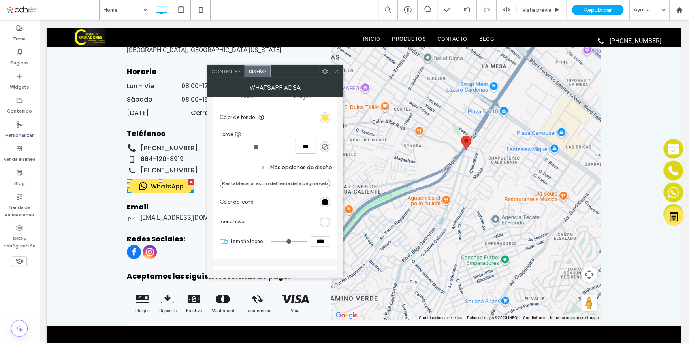
click at [303, 166] on div "Más opciones de diseño" at bounding box center [276, 167] width 113 height 11
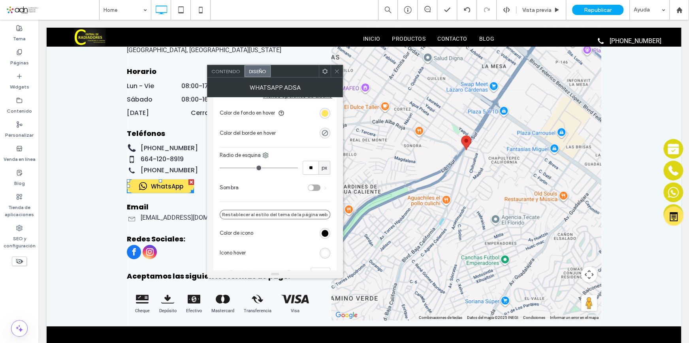
scroll to position [287, 0]
click at [319, 186] on div "toggle" at bounding box center [314, 187] width 13 height 6
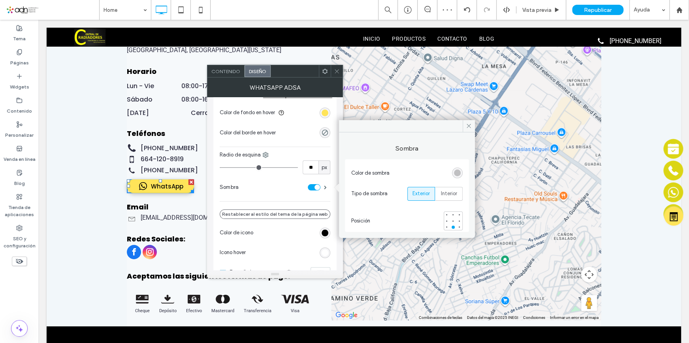
click at [455, 175] on div "rgba(0, 0, 0, 0.25)" at bounding box center [457, 173] width 7 height 7
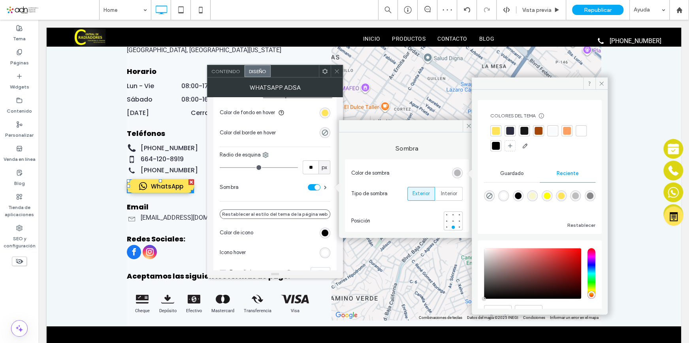
click at [587, 199] on div "rgba(135, 135, 135, 1)" at bounding box center [590, 195] width 7 height 7
type input "*******"
type input "***"
type input "****"
click at [336, 76] on span at bounding box center [337, 71] width 6 height 12
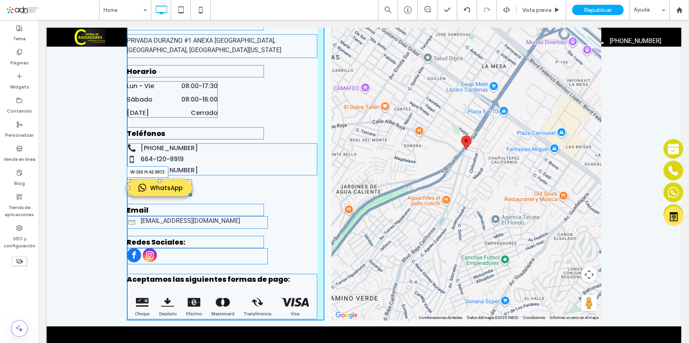
drag, startPoint x: 190, startPoint y: 191, endPoint x: 227, endPoint y: 214, distance: 44.0
click at [188, 194] on div at bounding box center [189, 193] width 6 height 6
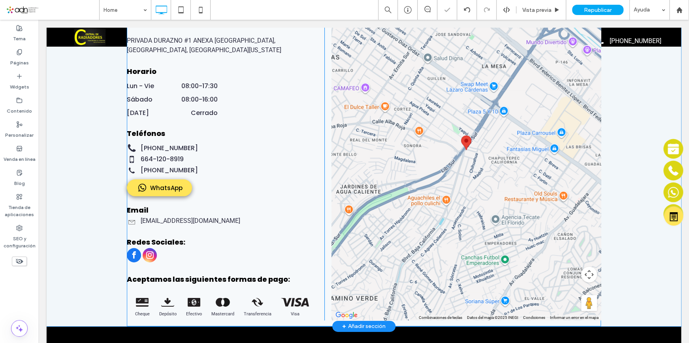
click at [217, 193] on div "Contáctanos Dirección PRIVADA DURAZNO #1 ANEXA DURANGO, TIJUANA, BAJA CALIFORNI…" at bounding box center [226, 150] width 198 height 340
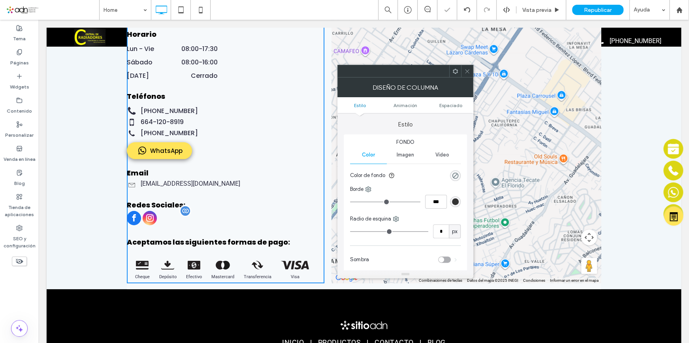
scroll to position [1494, 0]
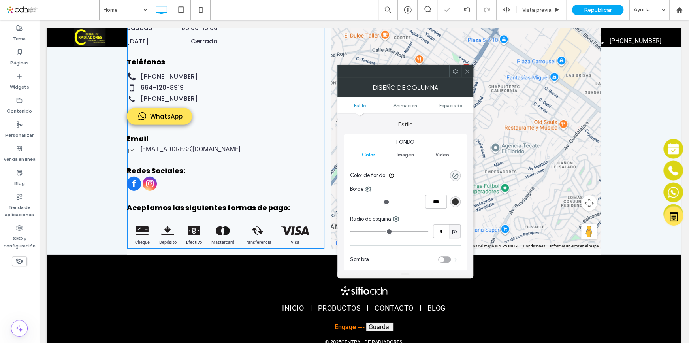
click at [257, 129] on div "Contáctanos Dirección PRIVADA DURAZNO #1 ANEXA DURANGO, TIJUANA, BAJA CALIFORNI…" at bounding box center [226, 79] width 198 height 340
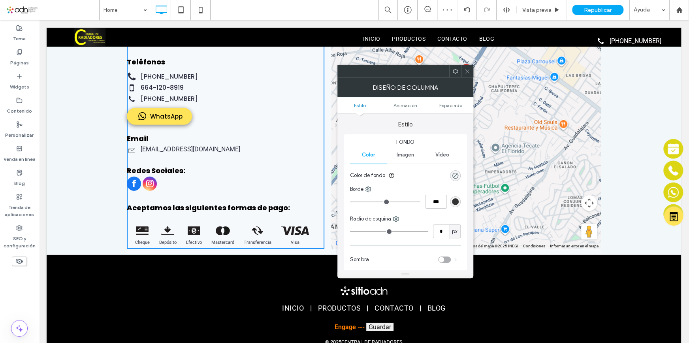
click at [466, 71] on icon at bounding box center [467, 71] width 6 height 6
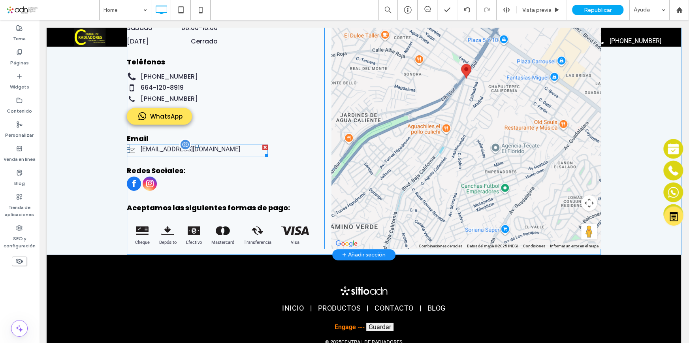
click at [164, 145] on span at bounding box center [197, 151] width 141 height 13
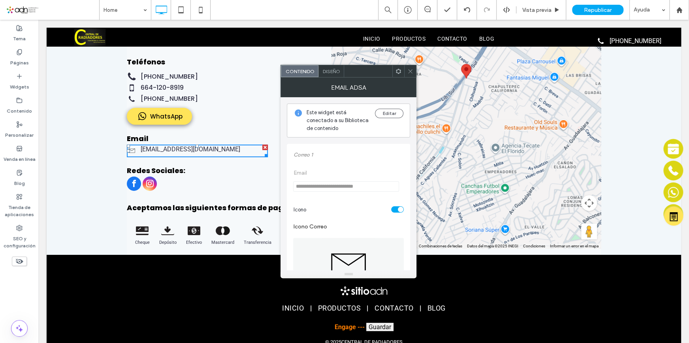
click at [330, 73] on span "Diseño" at bounding box center [330, 71] width 17 height 6
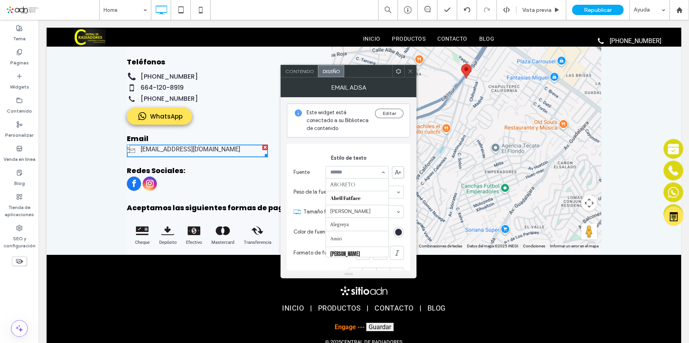
scroll to position [743, 0]
click at [366, 173] on input at bounding box center [355, 173] width 51 height 6
type input "***"
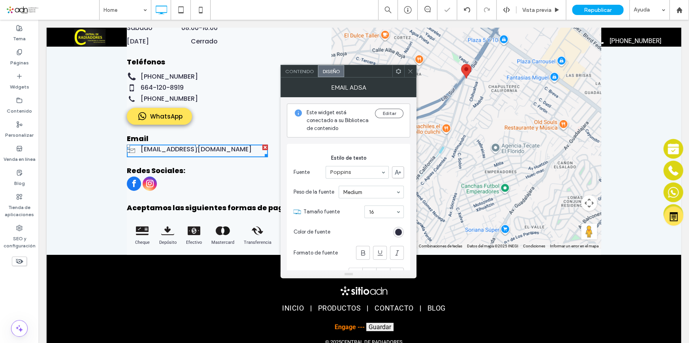
click at [239, 193] on div "Contáctanos Dirección PRIVADA DURAZNO #1 ANEXA DURANGO, TIJUANA, BAJA CALIFORNI…" at bounding box center [226, 79] width 198 height 340
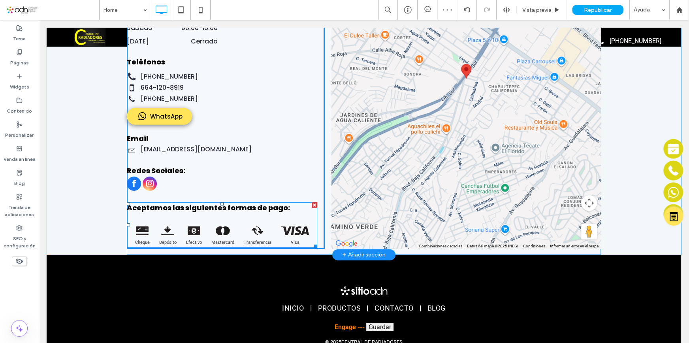
click at [245, 231] on span at bounding box center [222, 224] width 190 height 45
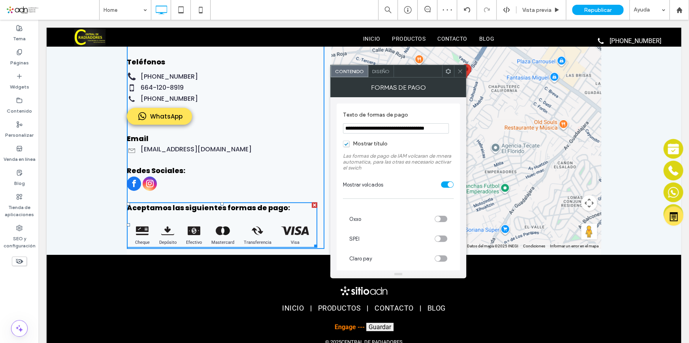
click at [388, 73] on span "Diseño" at bounding box center [380, 71] width 17 height 6
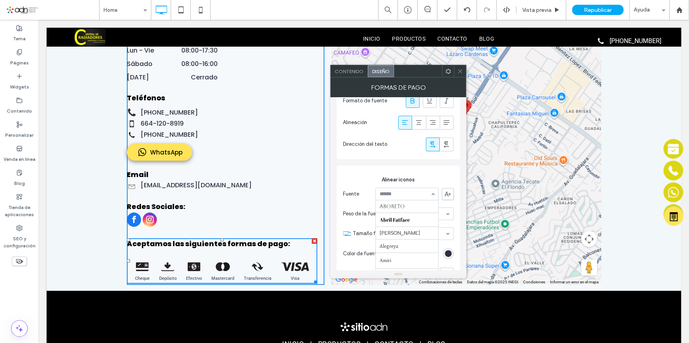
scroll to position [743, 0]
click at [400, 193] on input at bounding box center [405, 194] width 51 height 6
type input "****"
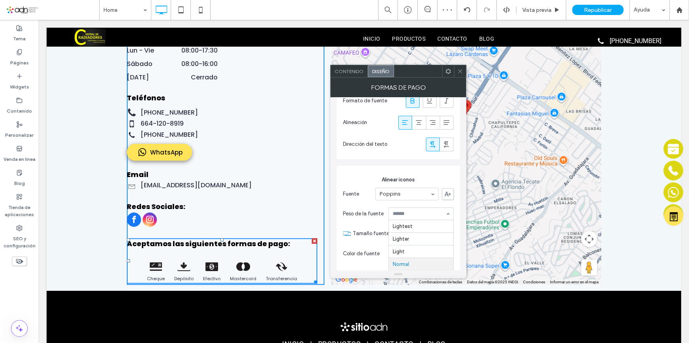
scroll to position [40, 0]
click at [462, 77] on div "Formas de pago" at bounding box center [398, 87] width 136 height 20
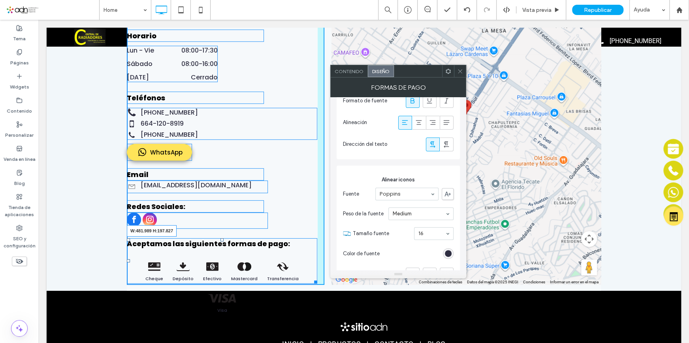
drag, startPoint x: 312, startPoint y: 281, endPoint x: 315, endPoint y: 313, distance: 32.9
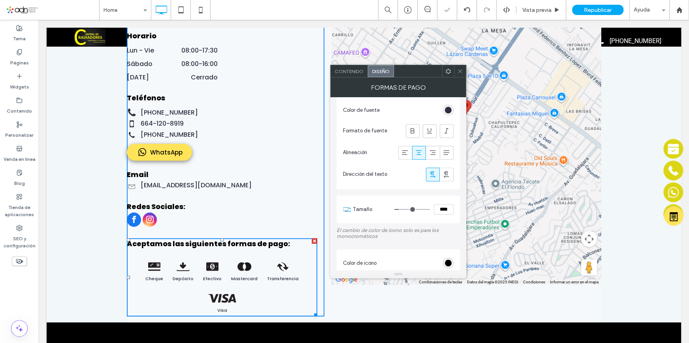
scroll to position [323, 0]
type input "**"
type input "****"
type input "**"
type input "****"
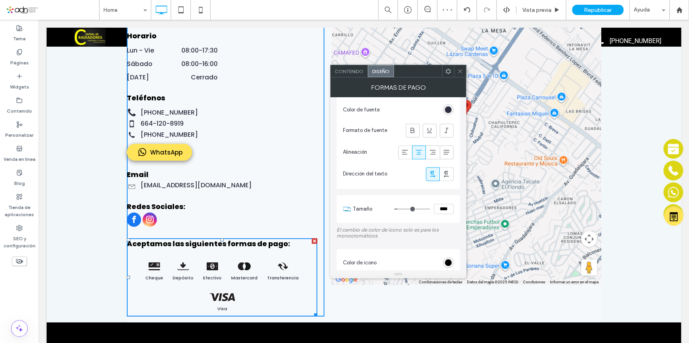
type input "**"
type input "****"
type input "**"
type input "****"
type input "**"
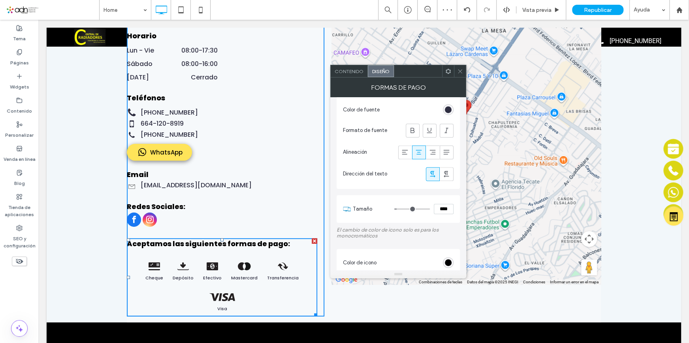
type input "****"
type input "**"
type input "****"
type input "**"
type input "****"
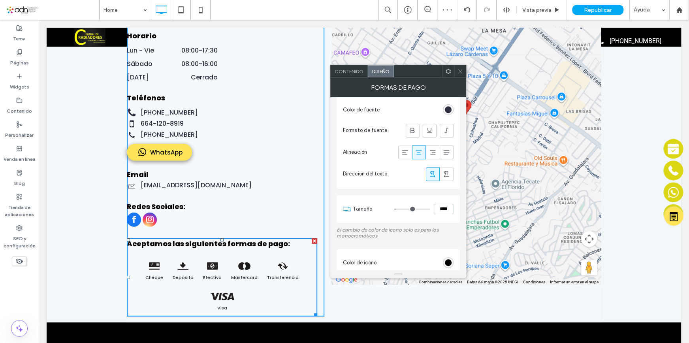
type input "**"
type input "****"
type input "**"
type input "****"
type input "**"
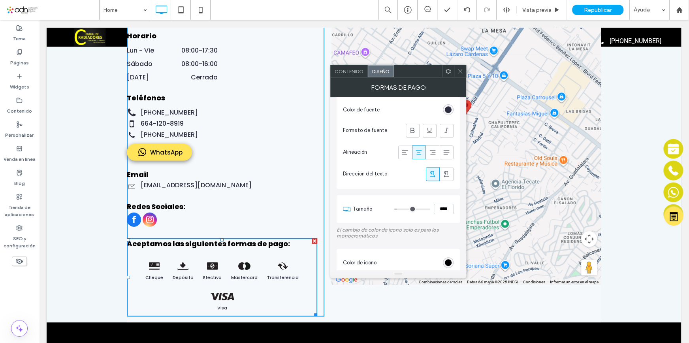
click at [400, 209] on input "range" at bounding box center [412, 209] width 36 height 1
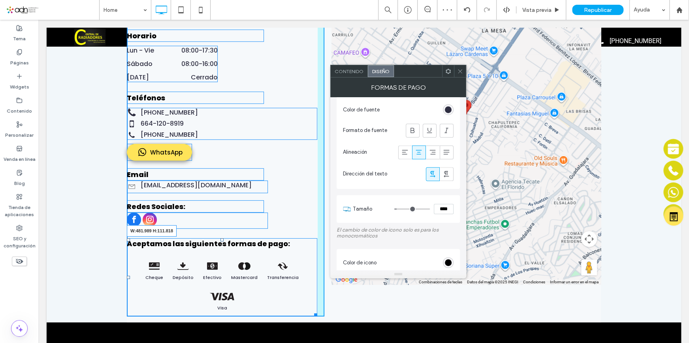
drag, startPoint x: 313, startPoint y: 314, endPoint x: 316, endPoint y: 280, distance: 33.7
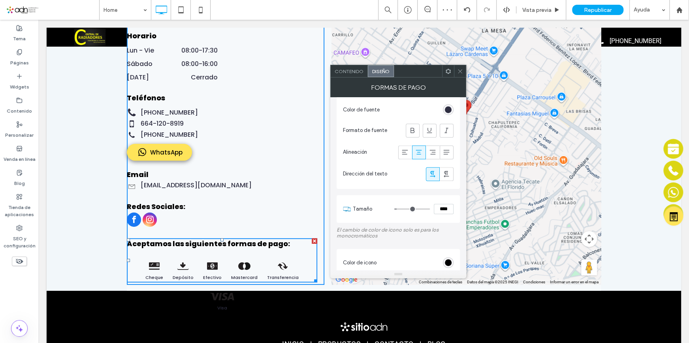
click at [98, 260] on div "Contáctanos Dirección PRIVADA DURAZNO #1 ANEXA DURANGO, TIJUANA, BAJA CALIFORNI…" at bounding box center [364, 118] width 635 height 346
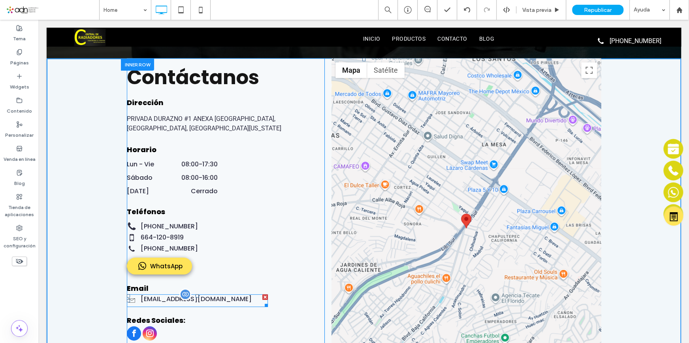
scroll to position [1279, 0]
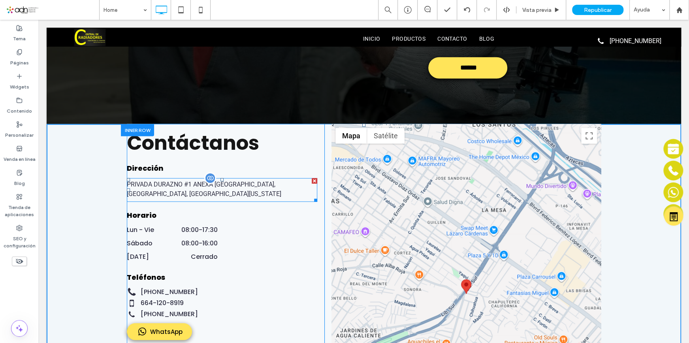
click at [217, 186] on span at bounding box center [222, 190] width 190 height 24
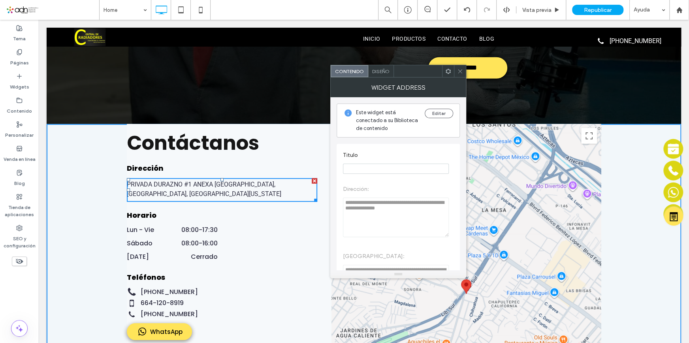
click at [461, 70] on use at bounding box center [460, 71] width 4 height 4
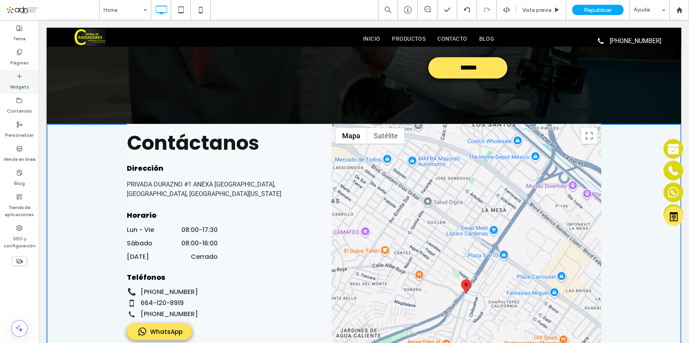
click at [30, 81] on div "Widgets" at bounding box center [19, 82] width 39 height 24
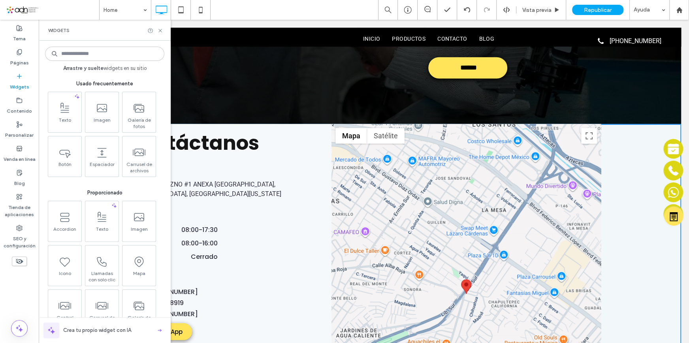
click at [110, 55] on input at bounding box center [104, 54] width 119 height 14
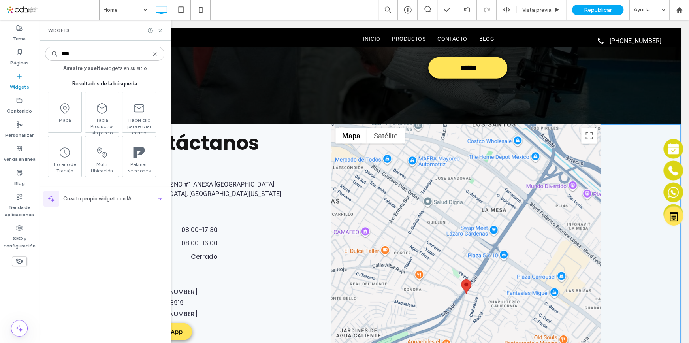
type input "***"
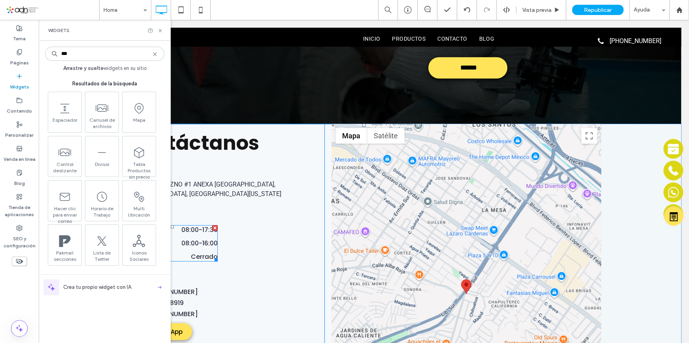
click at [205, 246] on dd "08:00 - 16:00" at bounding box center [191, 243] width 54 height 9
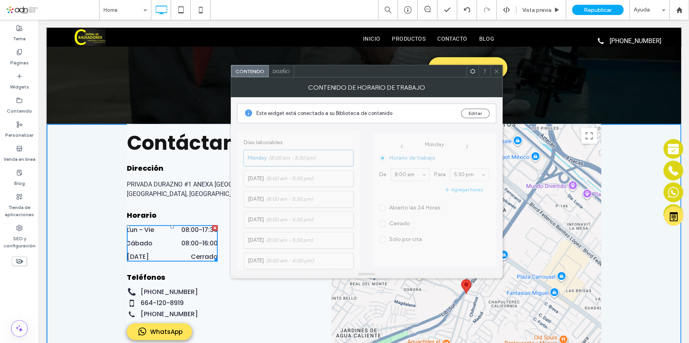
click at [498, 69] on icon at bounding box center [497, 71] width 6 height 6
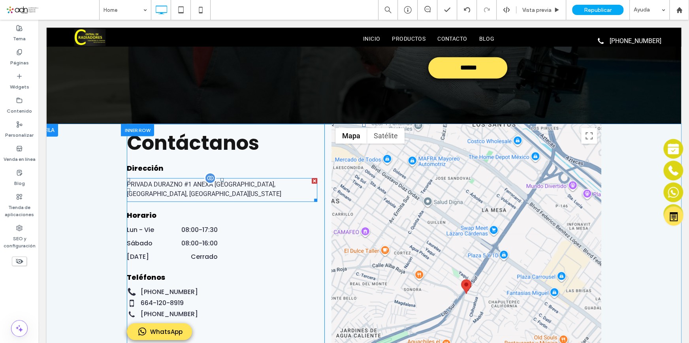
click at [182, 186] on span at bounding box center [222, 190] width 190 height 24
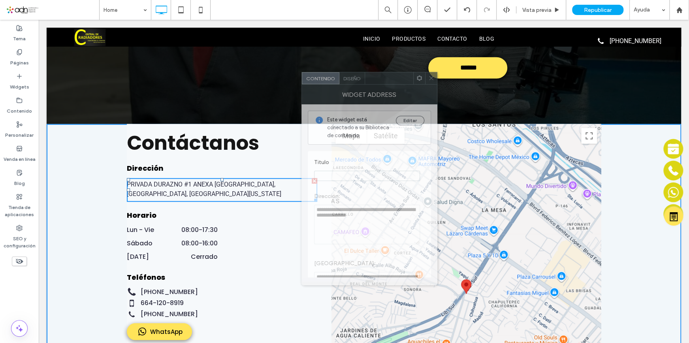
drag, startPoint x: 435, startPoint y: 87, endPoint x: 407, endPoint y: 90, distance: 27.8
click at [405, 92] on div "Widget Address" at bounding box center [370, 95] width 136 height 20
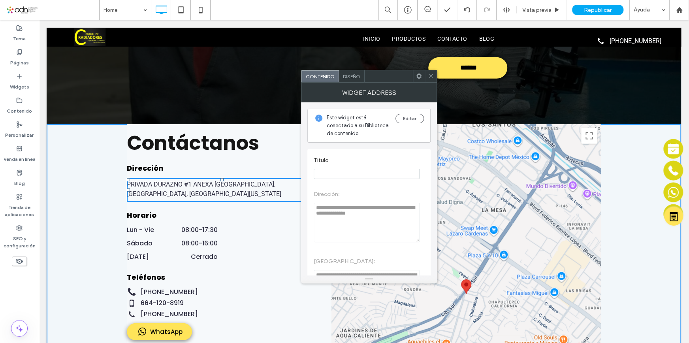
click at [383, 98] on div "Widget Address" at bounding box center [369, 93] width 136 height 20
click at [430, 75] on icon at bounding box center [431, 76] width 6 height 6
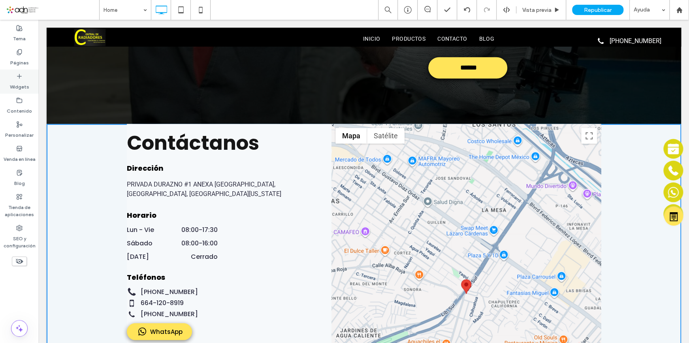
click at [15, 81] on label "Widgets" at bounding box center [19, 84] width 19 height 11
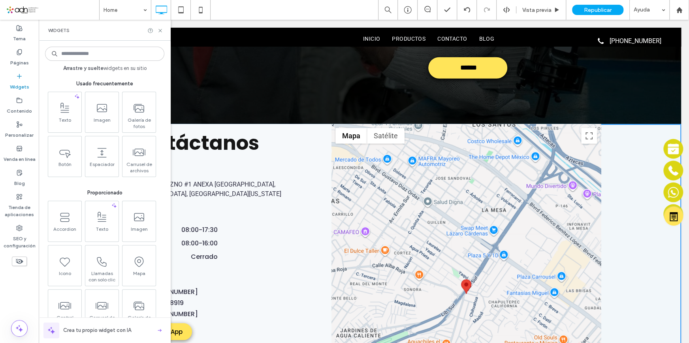
click at [94, 55] on input at bounding box center [104, 54] width 119 height 14
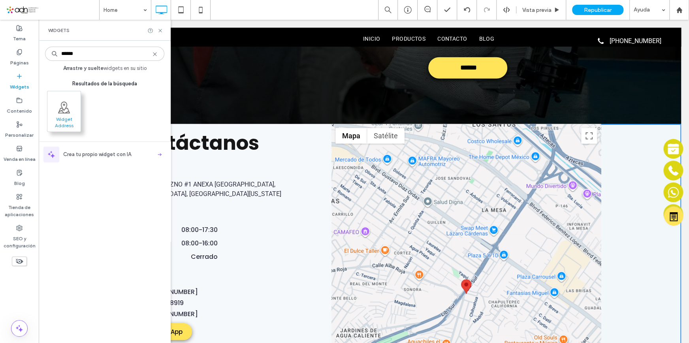
type input "******"
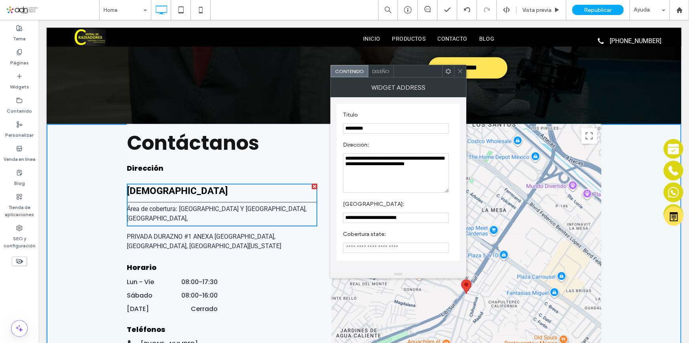
click at [460, 72] on icon at bounding box center [460, 71] width 6 height 6
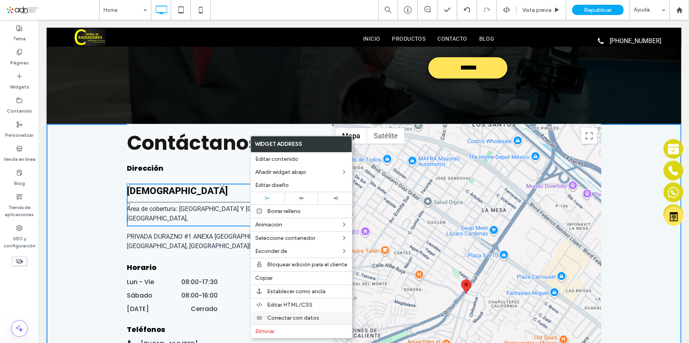
click at [287, 318] on span "Conectar con datos" at bounding box center [293, 318] width 52 height 7
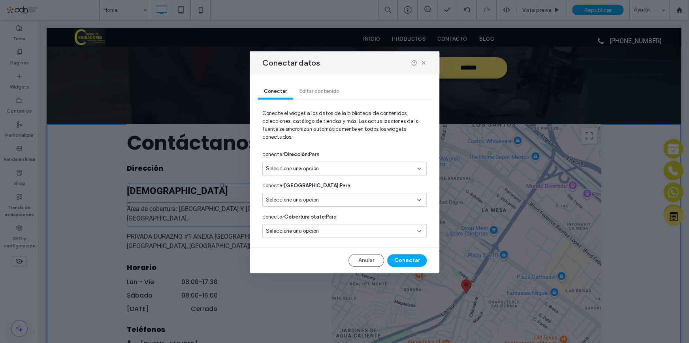
click at [346, 170] on div "Seleccione una opción" at bounding box center [340, 169] width 148 height 8
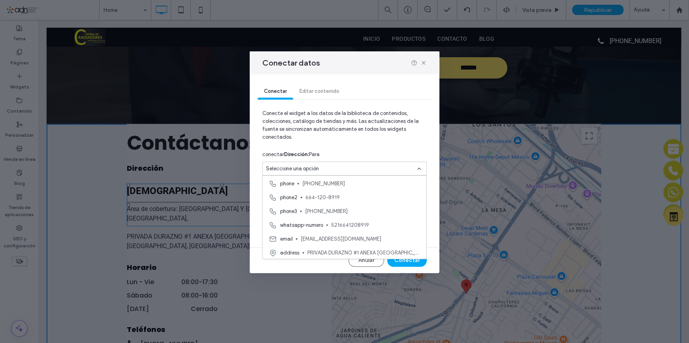
scroll to position [83, 0]
click at [327, 255] on span "PRIVADA DURAZNO #1 ANEXA [GEOGRAPHIC_DATA], [GEOGRAPHIC_DATA], [GEOGRAPHIC_DATA…" at bounding box center [363, 252] width 113 height 8
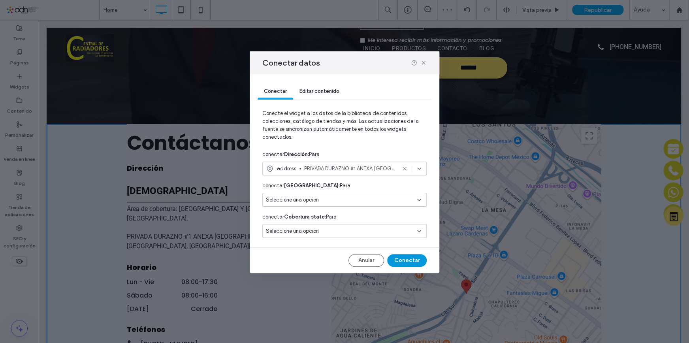
drag, startPoint x: 409, startPoint y: 259, endPoint x: 321, endPoint y: 222, distance: 94.8
click at [409, 259] on button "Conectar" at bounding box center [407, 260] width 40 height 13
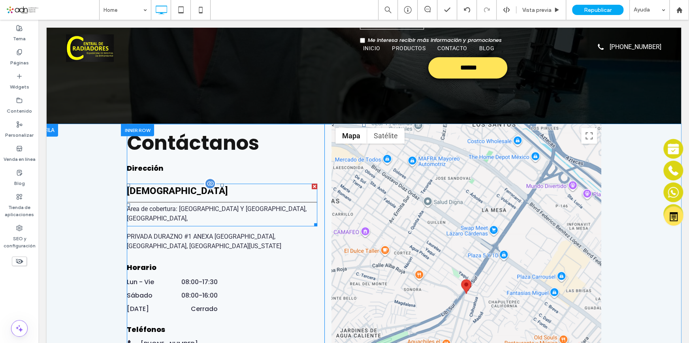
click at [251, 200] on span at bounding box center [222, 205] width 190 height 43
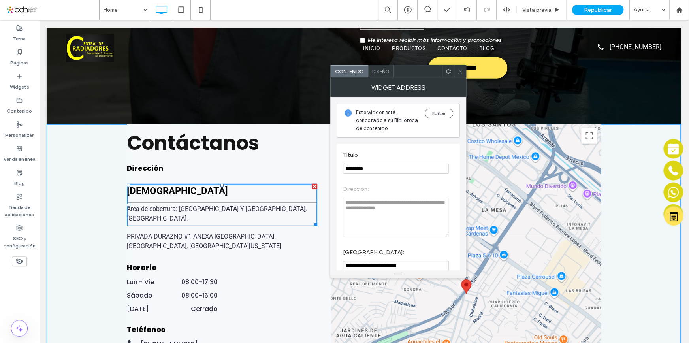
drag, startPoint x: 429, startPoint y: 193, endPoint x: 315, endPoint y: 173, distance: 115.9
click at [401, 152] on label "Titulo" at bounding box center [396, 156] width 107 height 9
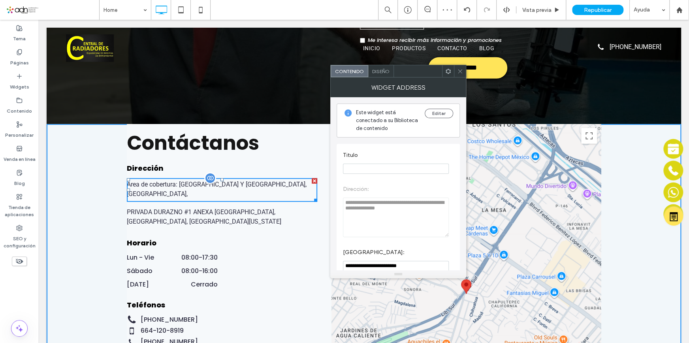
click at [263, 186] on label "Área de cobertura: GUADALAJARA Y ZAPOPAN, JAL," at bounding box center [222, 189] width 190 height 19
click at [195, 211] on label "PRIVADA DURAZNO #1 ANEXA [GEOGRAPHIC_DATA], [GEOGRAPHIC_DATA], [GEOGRAPHIC_DATA…" at bounding box center [222, 216] width 190 height 19
click at [195, 207] on label "PRIVADA DURAZNO #1 ANEXA [GEOGRAPHIC_DATA], [GEOGRAPHIC_DATA], [GEOGRAPHIC_DATA…" at bounding box center [222, 216] width 190 height 19
click at [459, 75] on span at bounding box center [460, 71] width 6 height 12
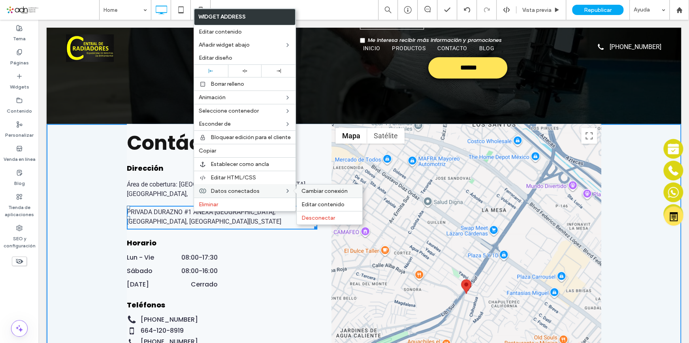
click at [323, 192] on span "Cambiar conexión" at bounding box center [325, 191] width 46 height 7
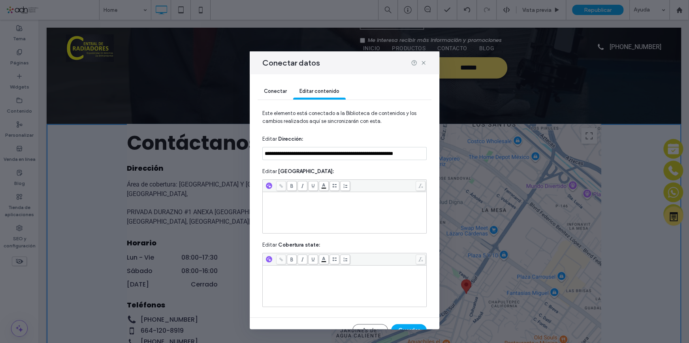
click at [281, 89] on span "Conectar" at bounding box center [275, 91] width 23 height 6
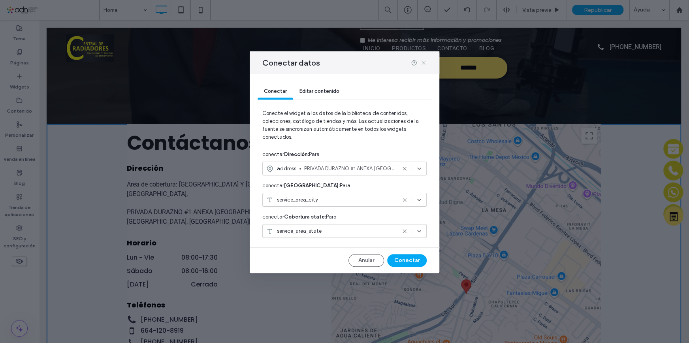
click at [425, 62] on icon at bounding box center [423, 63] width 6 height 6
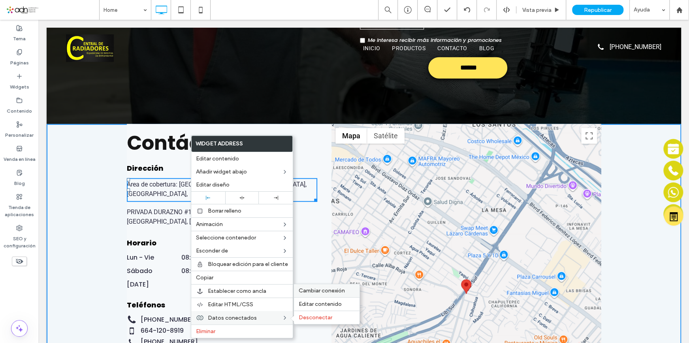
click at [323, 294] on span "Cambiar conexión" at bounding box center [322, 290] width 46 height 7
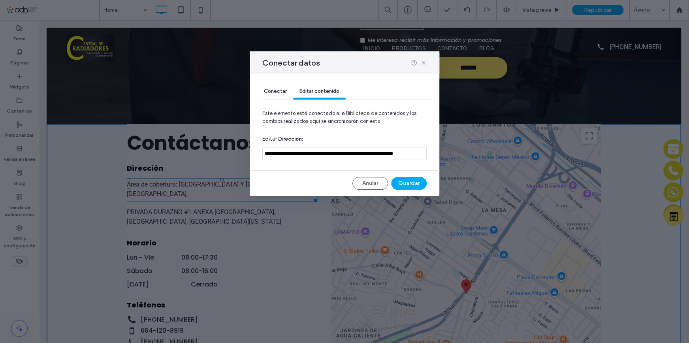
click at [277, 89] on span "Conectar" at bounding box center [275, 91] width 23 height 6
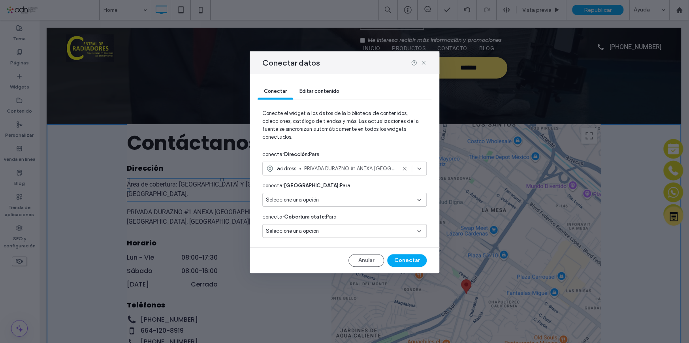
click at [319, 202] on div "Seleccione una opción" at bounding box center [340, 200] width 148 height 8
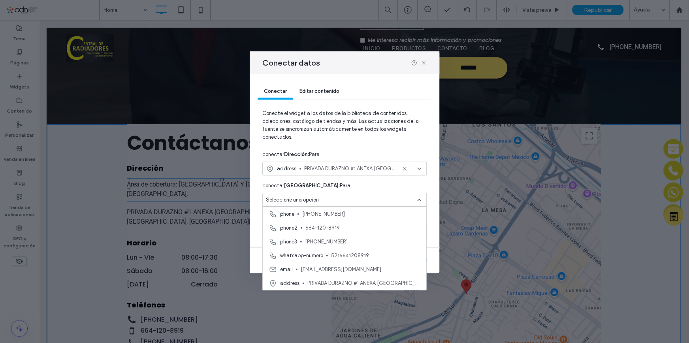
click at [418, 120] on span "Conecte el widget a los datos de la biblioteca de contenidos, colecciones, catá…" at bounding box center [344, 128] width 164 height 38
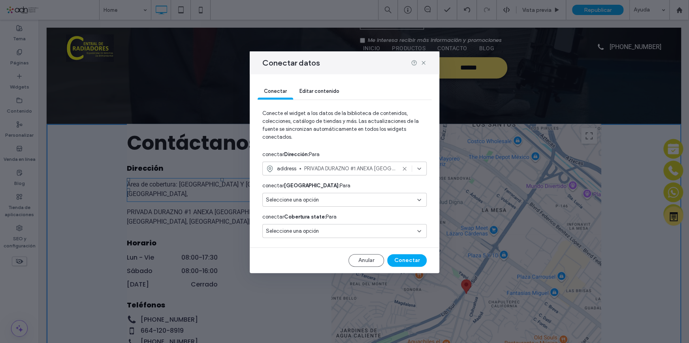
click at [330, 198] on div "Seleccione una opción" at bounding box center [340, 200] width 148 height 8
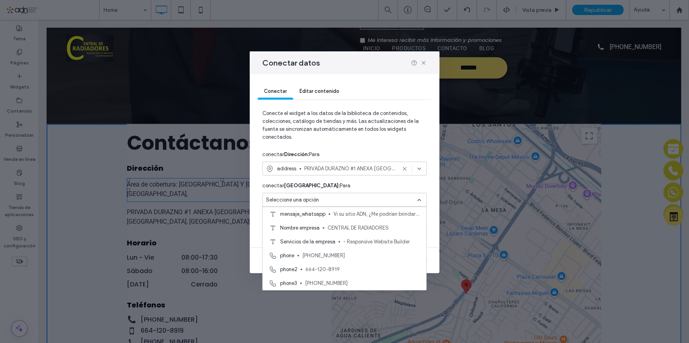
scroll to position [0, 0]
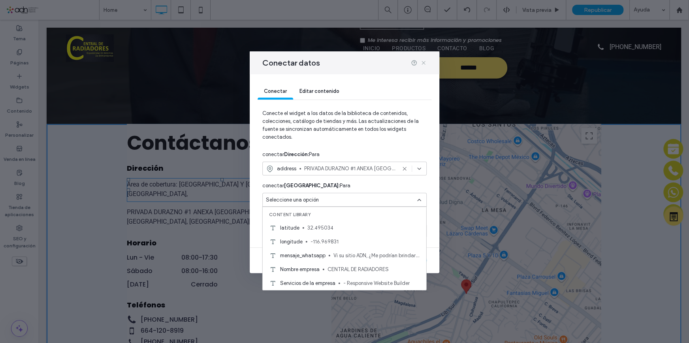
click at [423, 64] on icon at bounding box center [423, 63] width 6 height 6
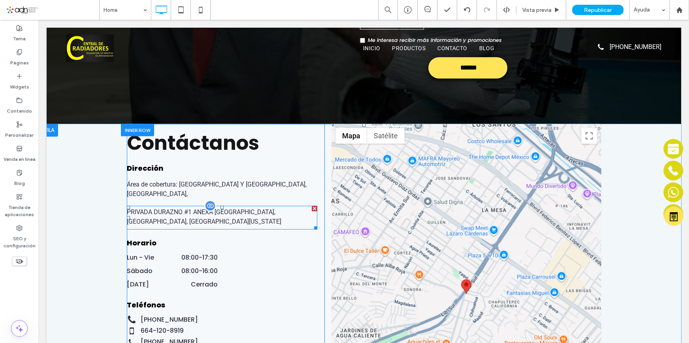
click at [229, 206] on span at bounding box center [222, 218] width 190 height 24
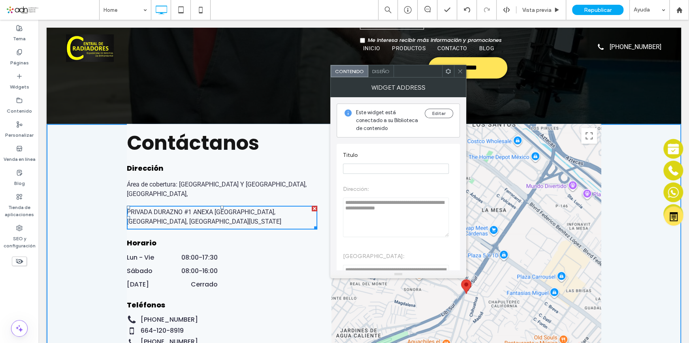
click at [384, 73] on span "Diseño" at bounding box center [380, 71] width 17 height 6
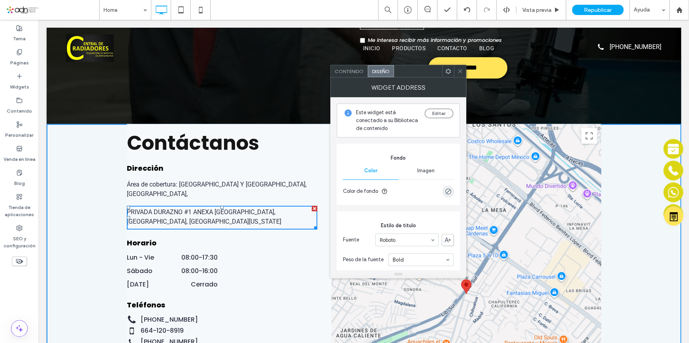
click at [462, 76] on span at bounding box center [460, 71] width 6 height 12
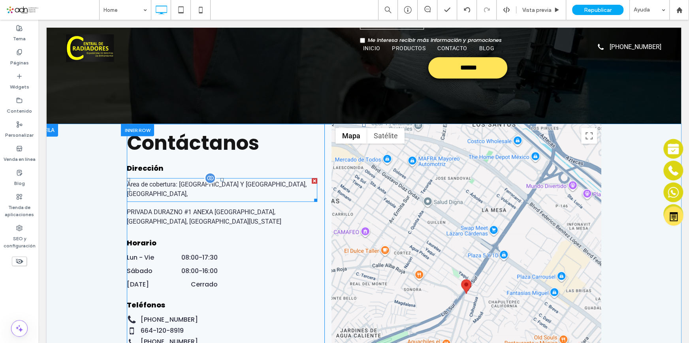
click at [312, 178] on div at bounding box center [315, 181] width 6 height 6
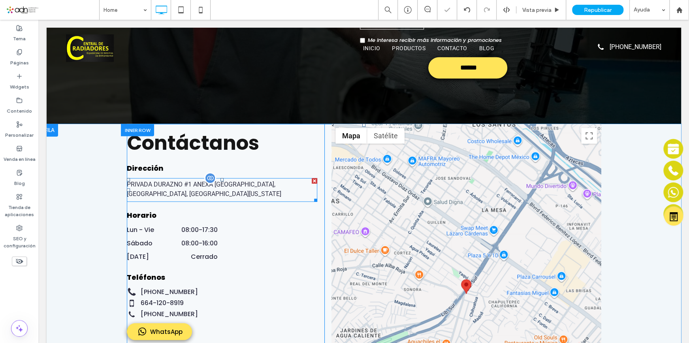
click at [168, 198] on span at bounding box center [222, 190] width 190 height 24
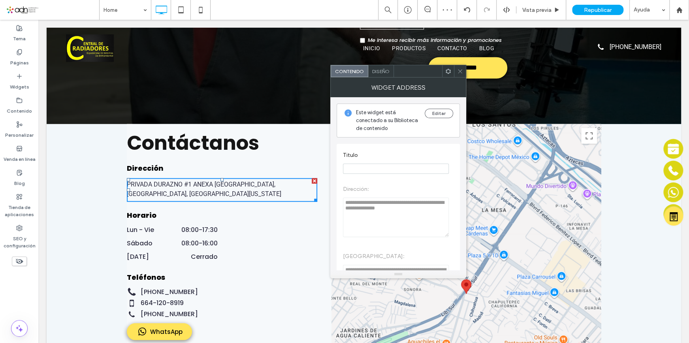
click at [383, 71] on span "Diseño" at bounding box center [380, 71] width 17 height 6
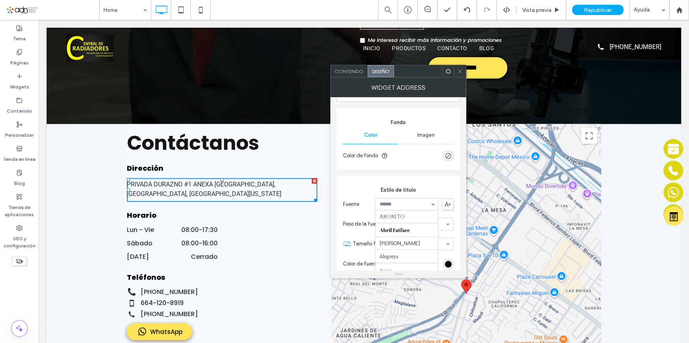
scroll to position [743, 0]
click at [407, 202] on input at bounding box center [405, 205] width 51 height 6
type input "****"
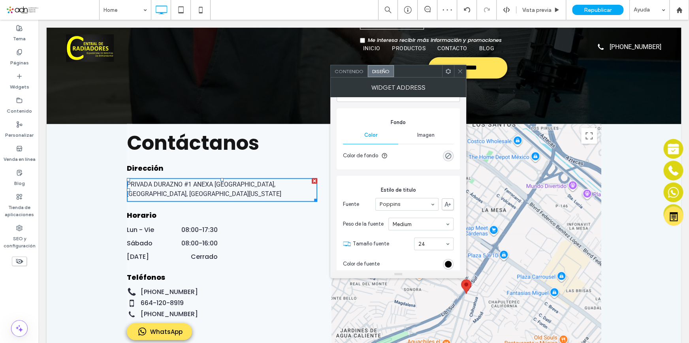
click at [385, 241] on span "Tamaño fuente" at bounding box center [382, 244] width 58 height 8
click at [398, 240] on span "Tamaño fuente" at bounding box center [382, 244] width 58 height 8
click at [458, 71] on icon at bounding box center [460, 71] width 6 height 6
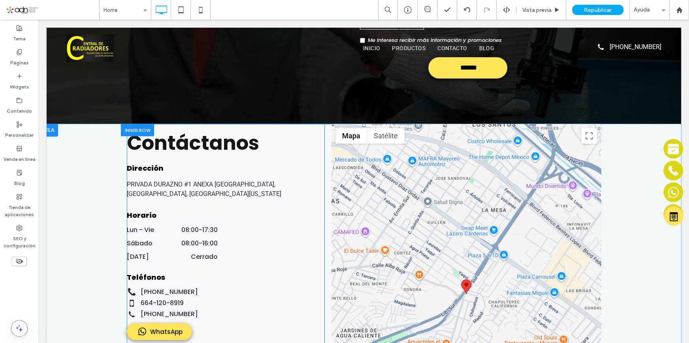
click at [290, 256] on div "Contáctanos Dirección PRIVADA DURAZNO #1 ANEXA DURANGO, TIJUANA, BAJA CALIFORNI…" at bounding box center [226, 294] width 198 height 340
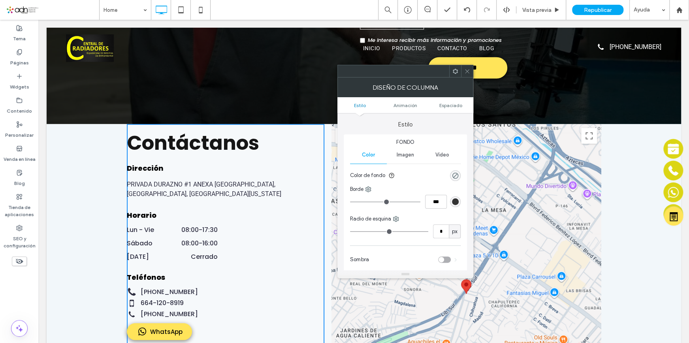
click at [275, 237] on div "Contáctanos Dirección PRIVADA DURAZNO #1 ANEXA DURANGO, TIJUANA, BAJA CALIFORNI…" at bounding box center [226, 294] width 198 height 340
click at [467, 69] on icon at bounding box center [467, 71] width 6 height 6
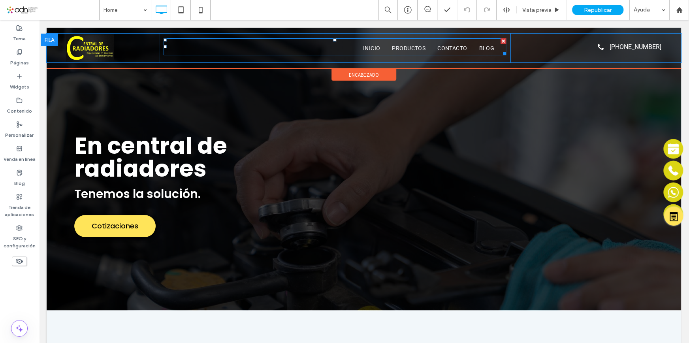
click at [373, 44] on span "INICIO" at bounding box center [371, 48] width 17 height 8
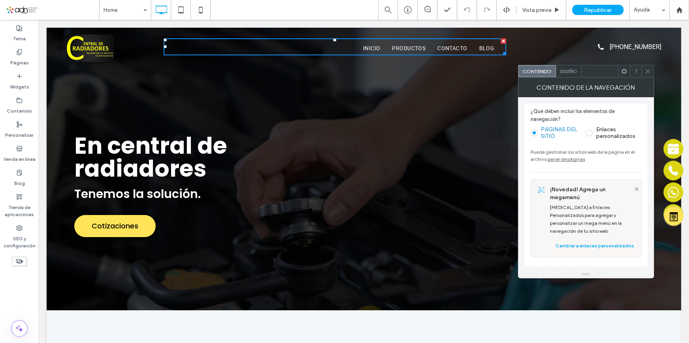
click at [570, 70] on span "Diseño" at bounding box center [568, 71] width 17 height 6
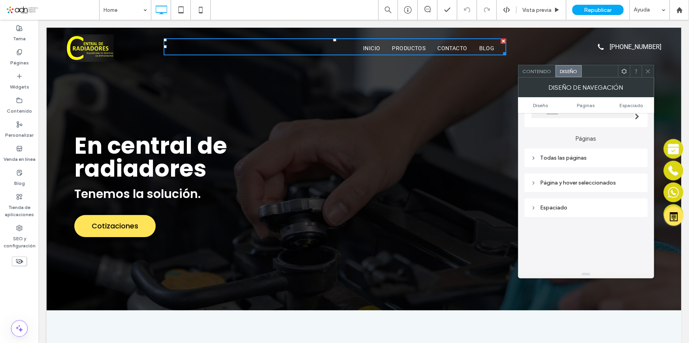
scroll to position [107, 0]
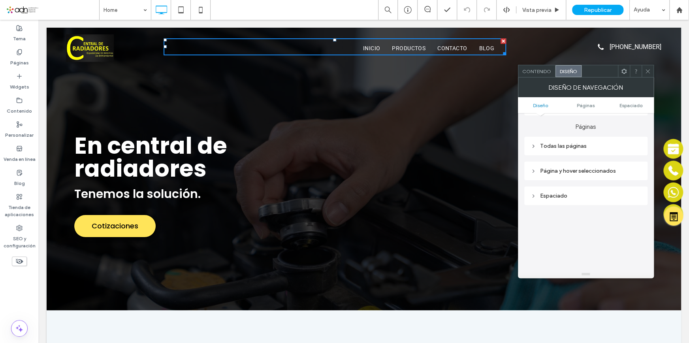
click at [572, 149] on div "Todas las páginas" at bounding box center [586, 146] width 111 height 7
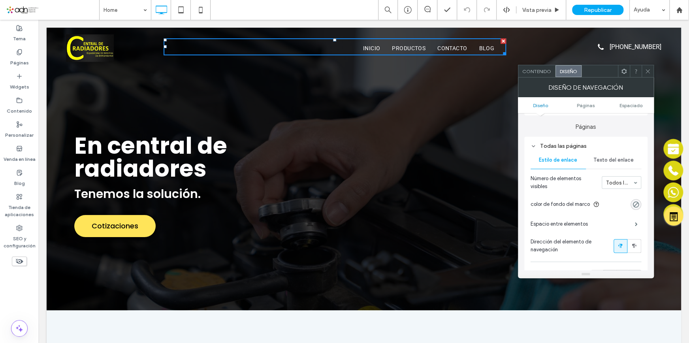
click at [607, 162] on span "Texto del enlace" at bounding box center [614, 160] width 40 height 6
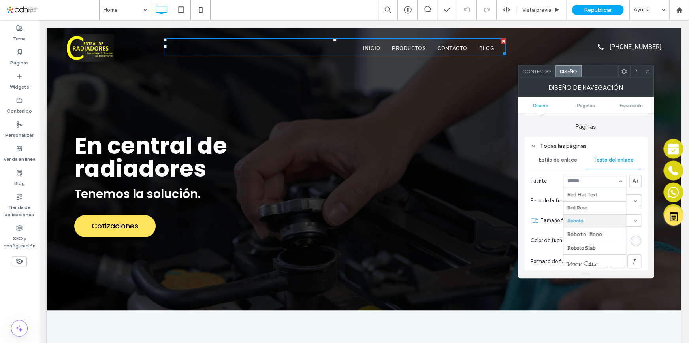
click at [592, 184] on input at bounding box center [592, 181] width 51 height 6
type input "****"
click at [648, 70] on icon at bounding box center [648, 71] width 6 height 6
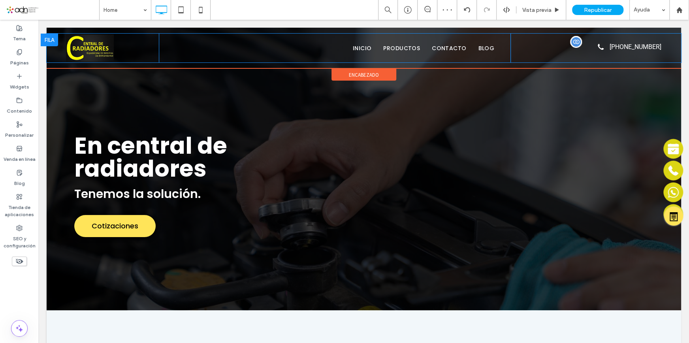
click at [630, 49] on span at bounding box center [588, 47] width 147 height 10
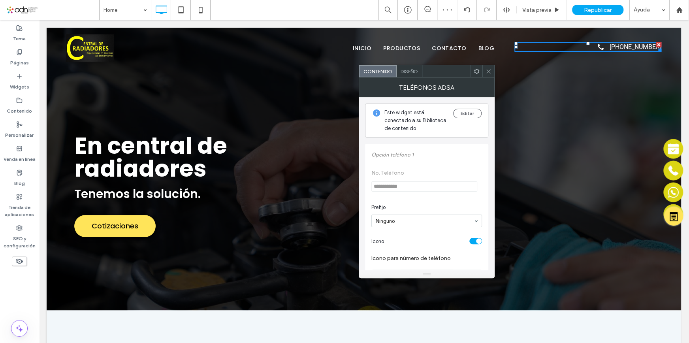
click at [410, 68] on span "Diseño" at bounding box center [409, 71] width 17 height 6
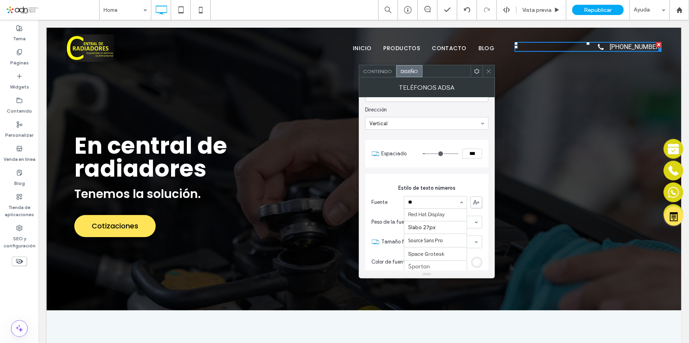
scroll to position [0, 0]
type input "****"
click at [490, 68] on icon at bounding box center [489, 71] width 6 height 6
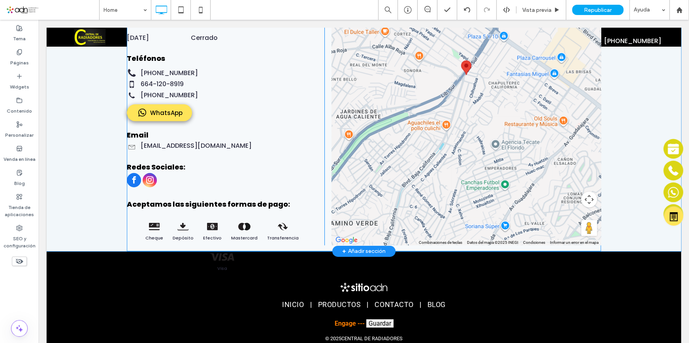
scroll to position [1509, 0]
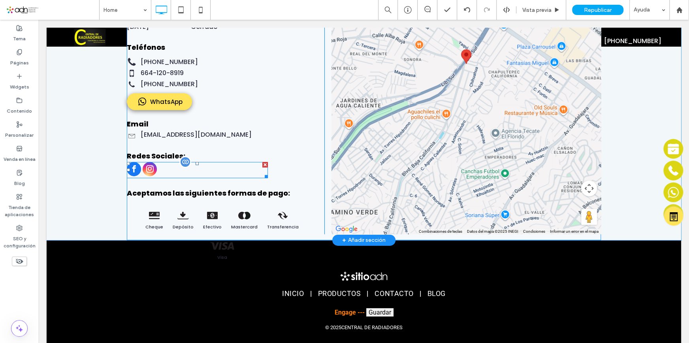
click at [143, 169] on span "instagram" at bounding box center [150, 169] width 14 height 14
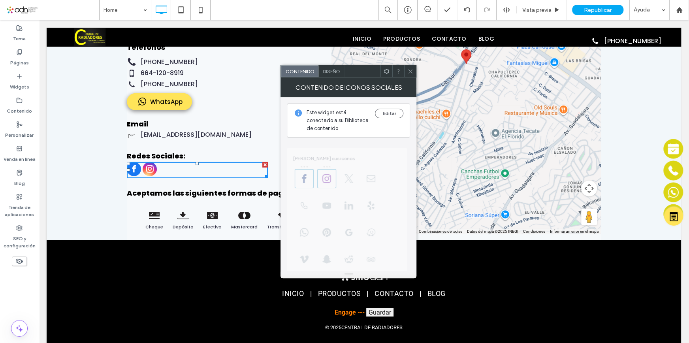
scroll to position [0, 0]
click at [386, 115] on button "Editar" at bounding box center [389, 113] width 28 height 9
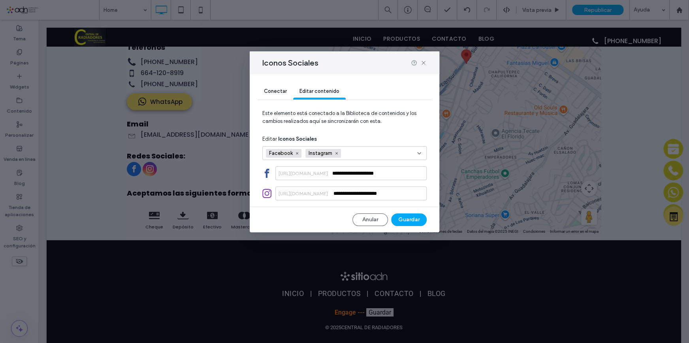
click at [280, 90] on span "Conectar" at bounding box center [275, 91] width 23 height 6
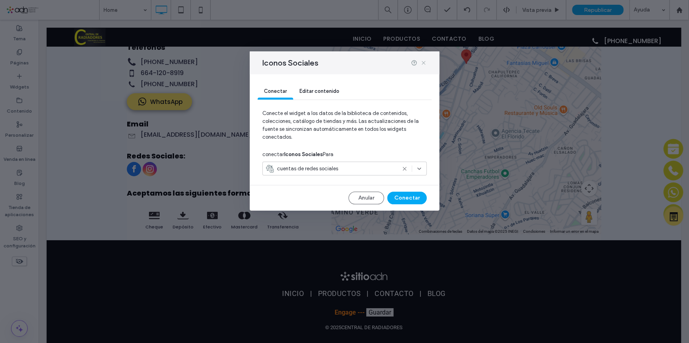
click at [424, 60] on icon at bounding box center [423, 63] width 6 height 6
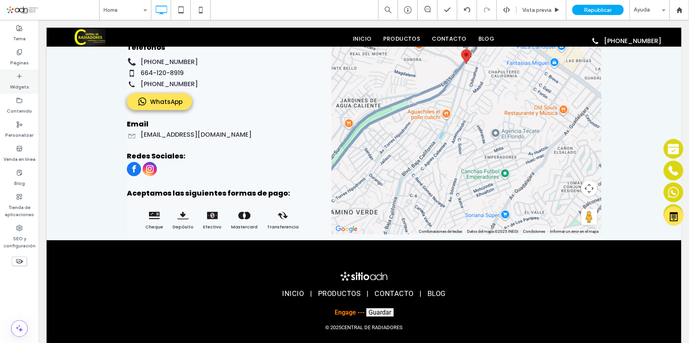
click at [23, 81] on label "Widgets" at bounding box center [19, 84] width 19 height 11
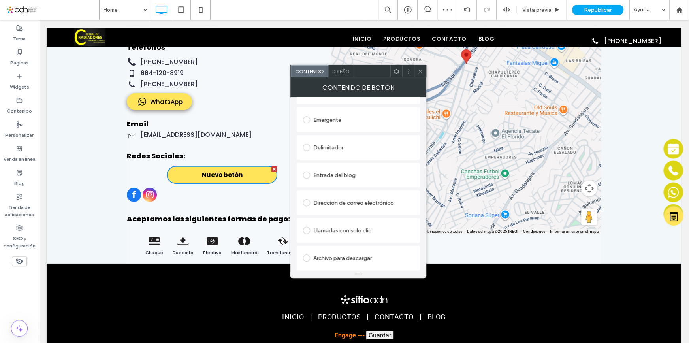
scroll to position [16, 0]
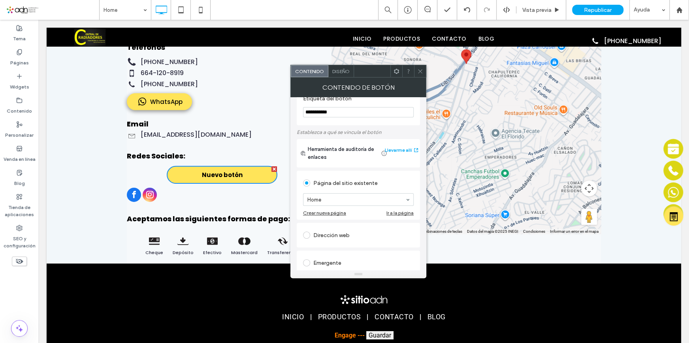
click at [337, 72] on span "Diseño" at bounding box center [340, 71] width 17 height 6
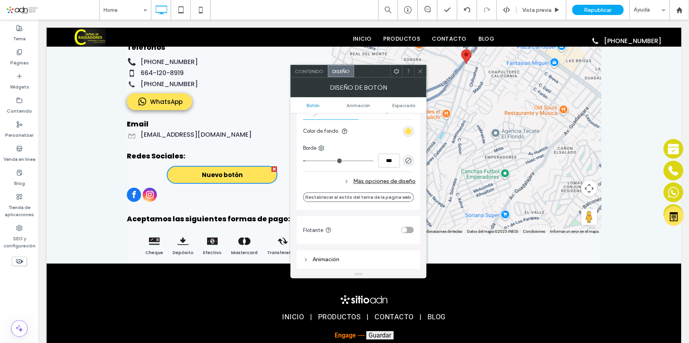
scroll to position [323, 0]
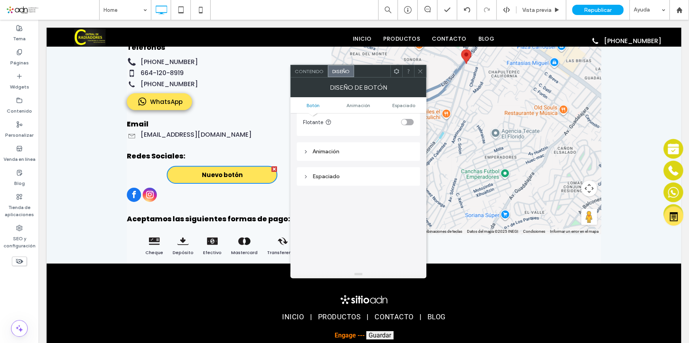
click at [419, 74] on icon at bounding box center [420, 71] width 6 height 6
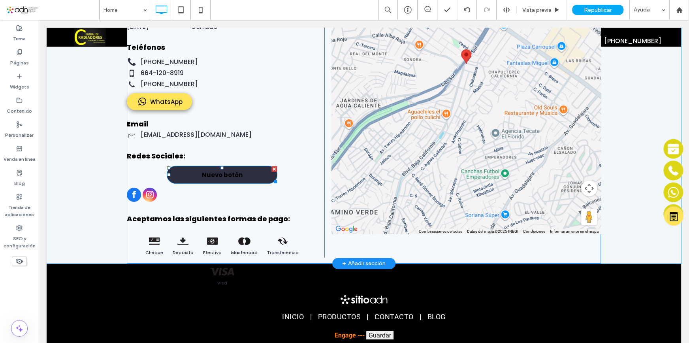
click at [271, 169] on div at bounding box center [274, 169] width 6 height 6
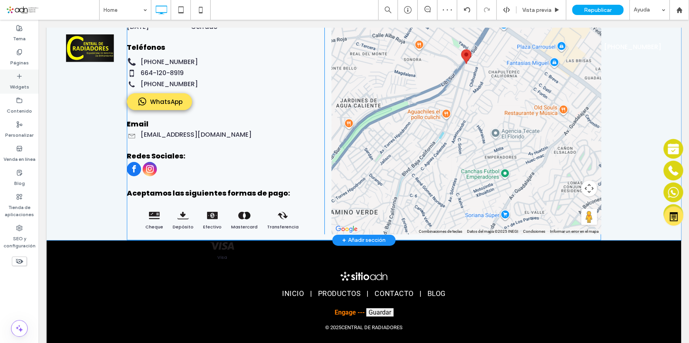
click at [14, 80] on label "Widgets" at bounding box center [19, 84] width 19 height 11
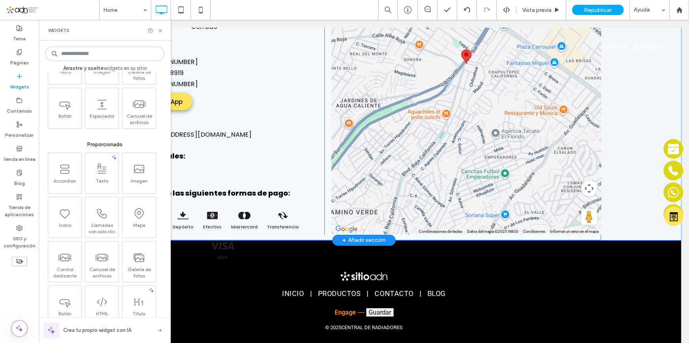
scroll to position [36, 0]
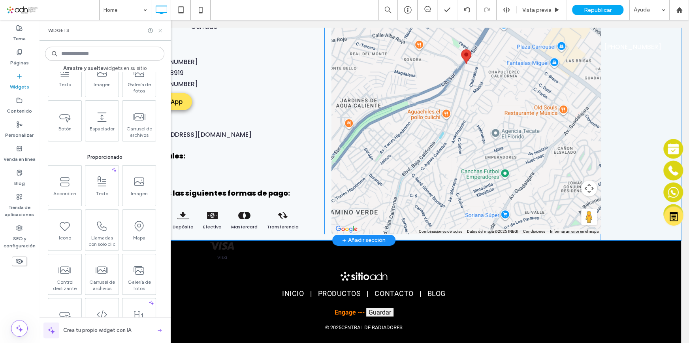
click at [161, 29] on icon at bounding box center [160, 31] width 6 height 6
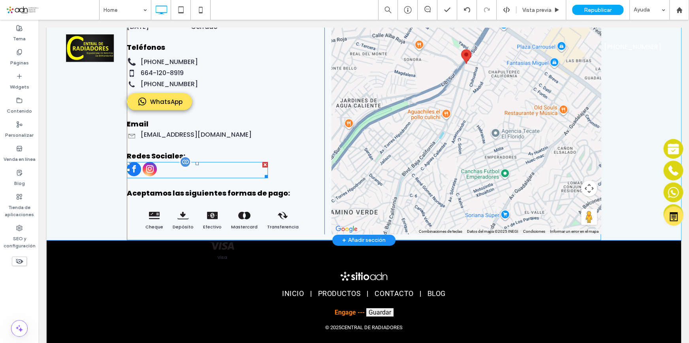
click at [148, 168] on span "instagram" at bounding box center [150, 169] width 14 height 14
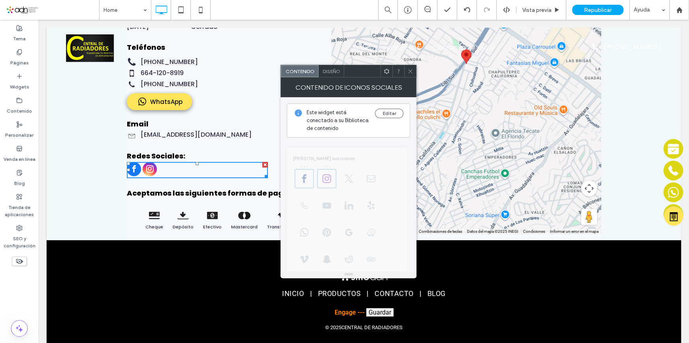
click at [410, 70] on icon at bounding box center [410, 71] width 6 height 6
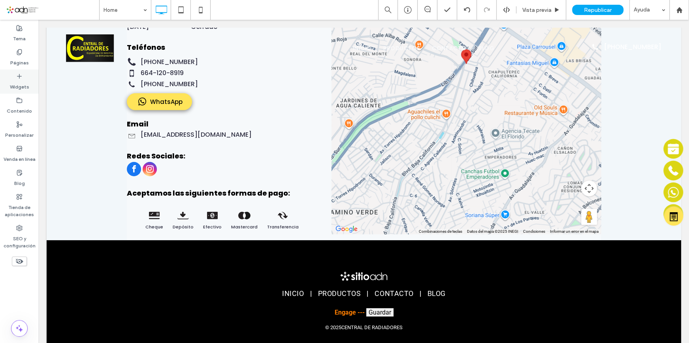
click at [17, 75] on icon at bounding box center [19, 76] width 6 height 6
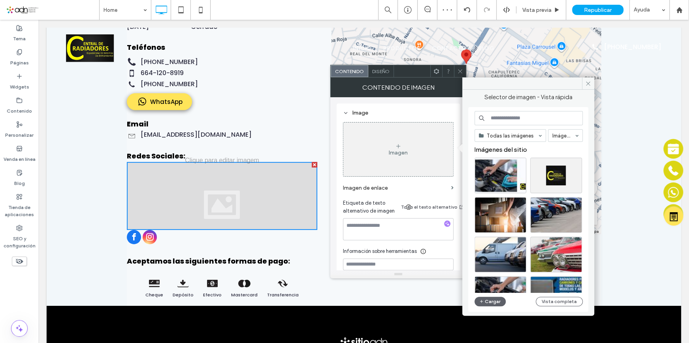
click at [406, 149] on div "Imagen" at bounding box center [398, 152] width 19 height 7
click at [492, 299] on button "Cargar" at bounding box center [491, 301] width 32 height 9
click at [482, 299] on icon "button" at bounding box center [481, 301] width 5 height 6
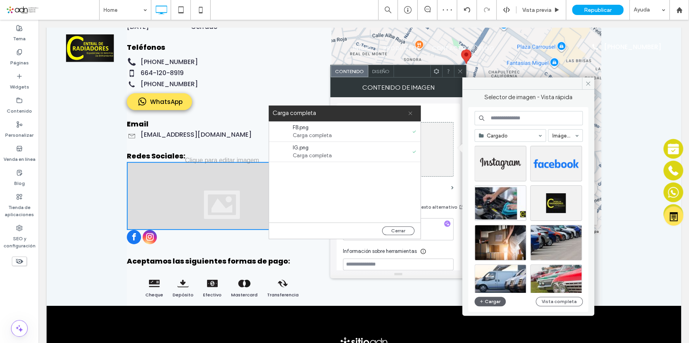
click at [409, 112] on icon at bounding box center [410, 113] width 5 height 5
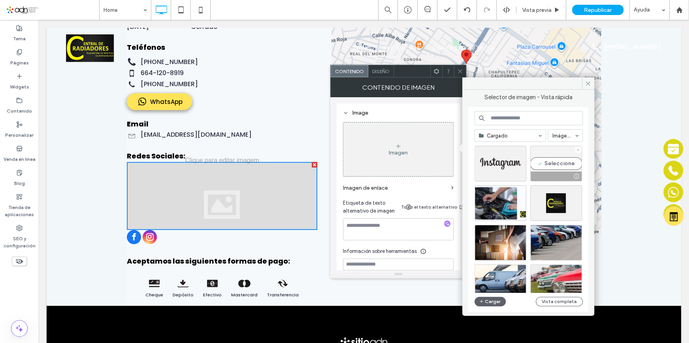
click at [560, 162] on div "Seleccione" at bounding box center [556, 164] width 52 height 36
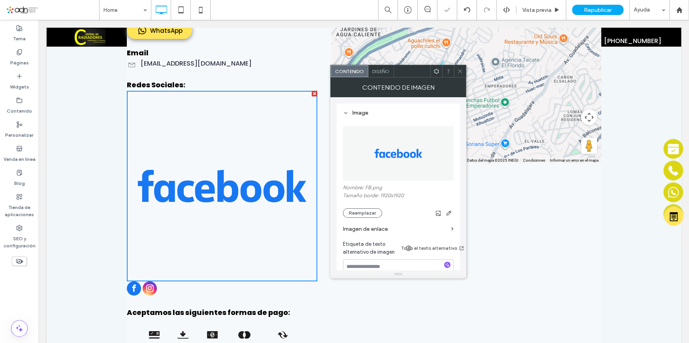
scroll to position [1581, 0]
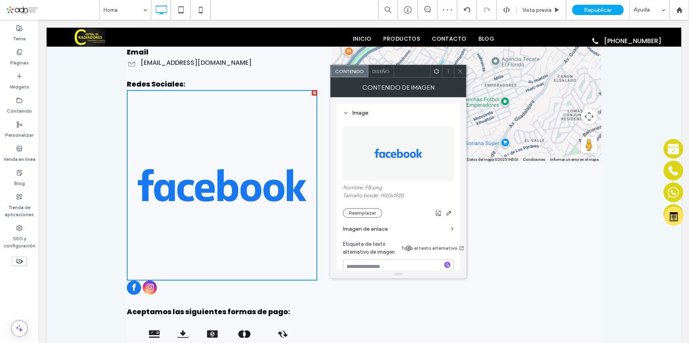
click at [458, 72] on icon at bounding box center [460, 71] width 6 height 6
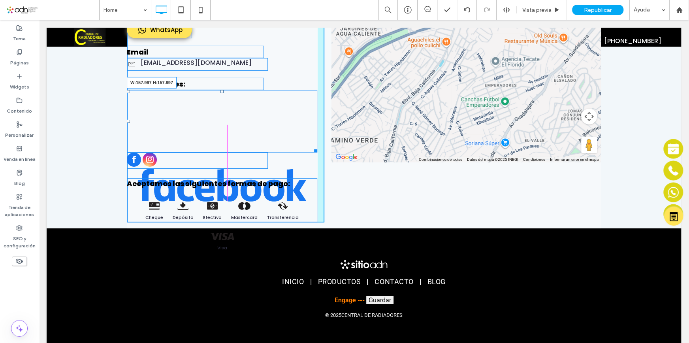
drag, startPoint x: 312, startPoint y: 278, endPoint x: 230, endPoint y: 143, distance: 157.5
click at [230, 143] on div "Contáctanos Dirección PRIVADA DURAZNO #1 ANEXA DURANGO, TIJUANA, BAJA CALIFORNI…" at bounding box center [226, 22] width 198 height 400
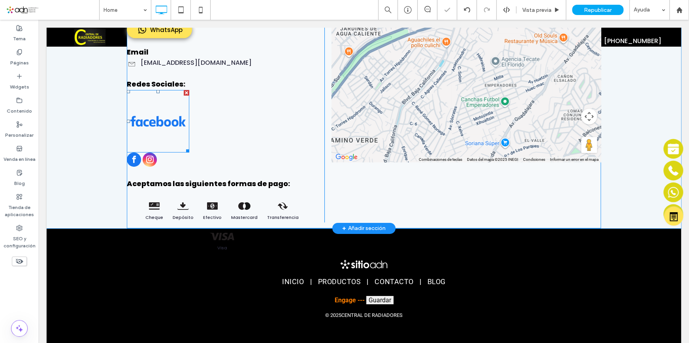
click at [174, 126] on img at bounding box center [158, 121] width 62 height 62
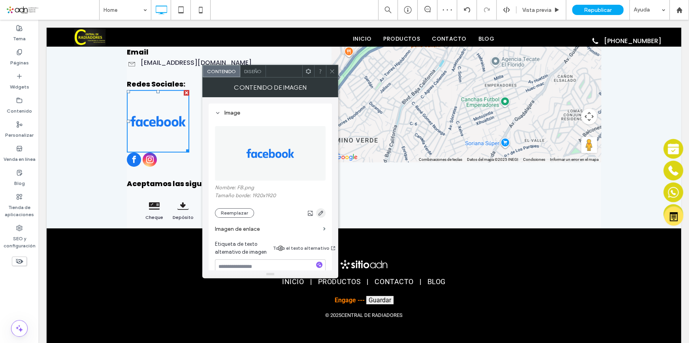
click at [321, 212] on use "button" at bounding box center [321, 213] width 5 height 5
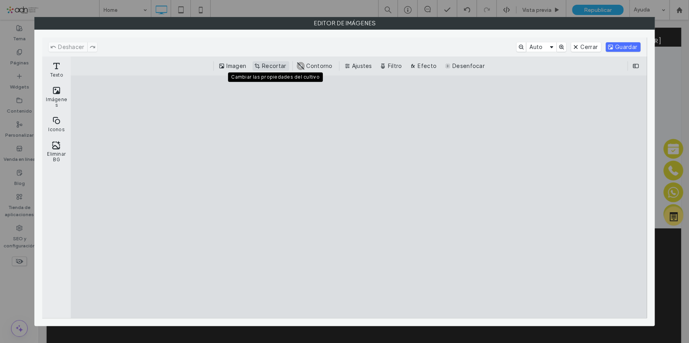
click at [276, 68] on button "Recortar" at bounding box center [271, 65] width 37 height 9
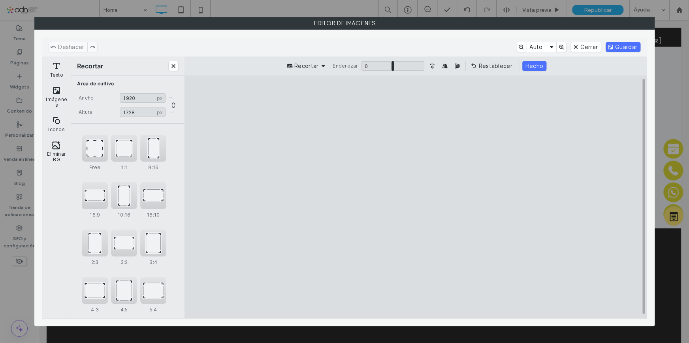
type input "****"
drag, startPoint x: 414, startPoint y: 99, endPoint x: 432, endPoint y: 79, distance: 26.6
click at [416, 197] on cesdk-canvas "Lienzo del editor" at bounding box center [416, 197] width 0 height 0
click at [161, 201] on div "16:10" at bounding box center [153, 195] width 26 height 27
click at [93, 195] on div "16:9" at bounding box center [95, 195] width 26 height 27
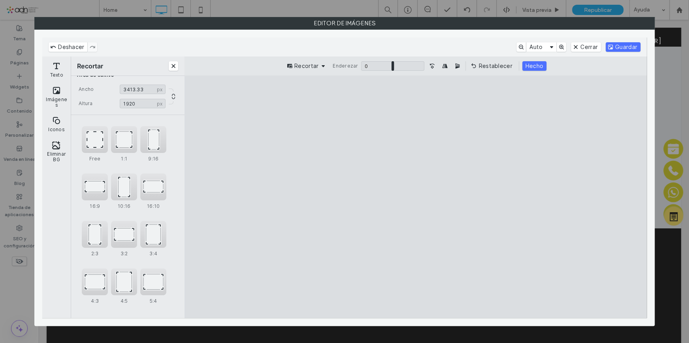
scroll to position [14, 0]
type input "****"
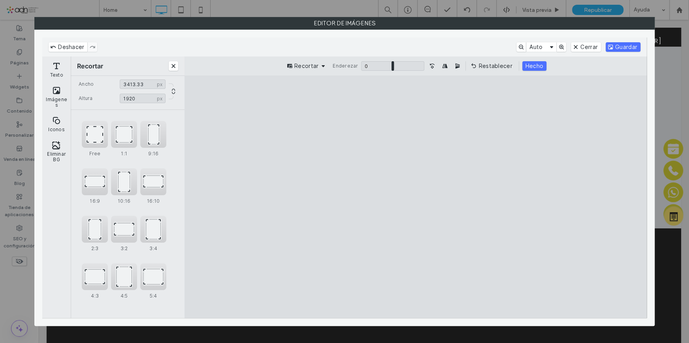
type input "****"
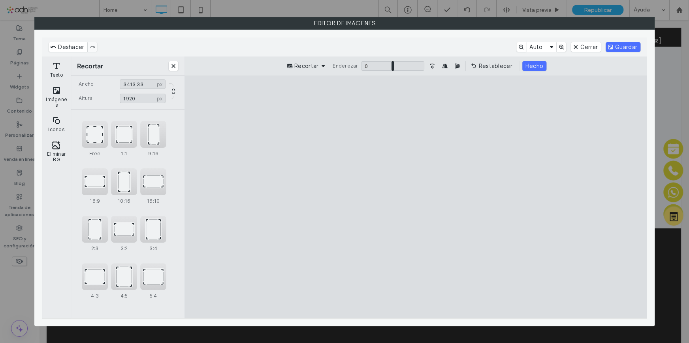
type input "****"
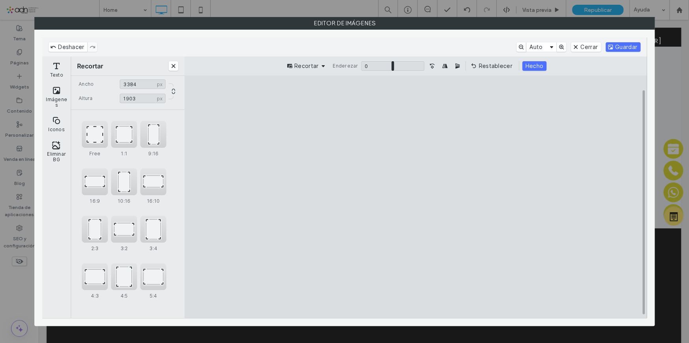
type input "****"
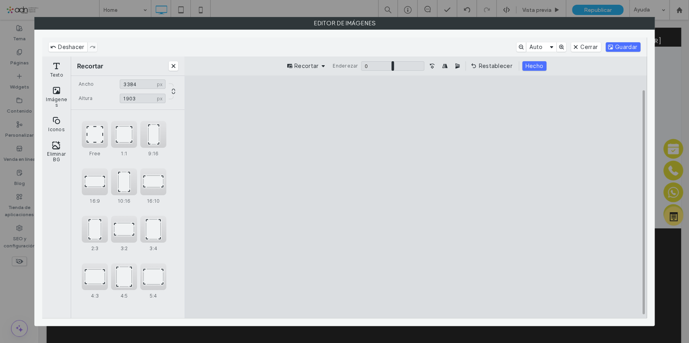
type input "****"
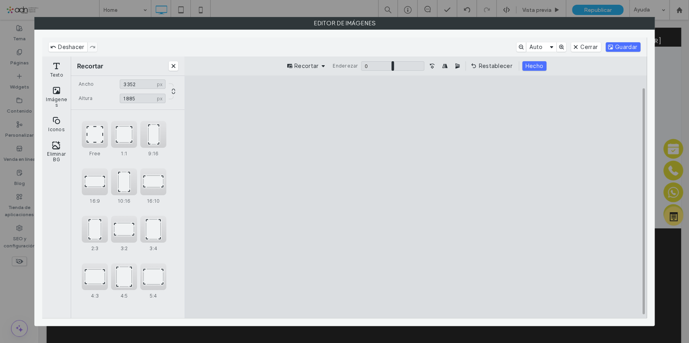
type input "****"
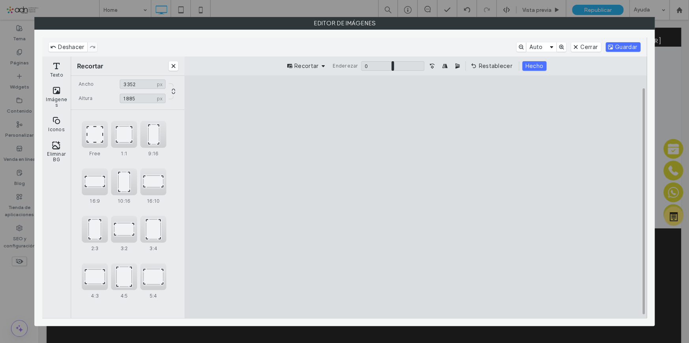
type input "****"
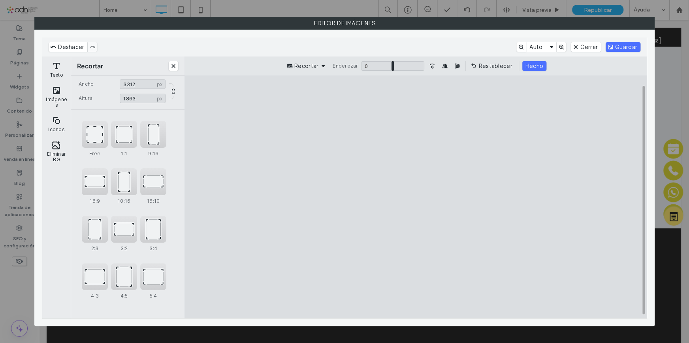
type input "****"
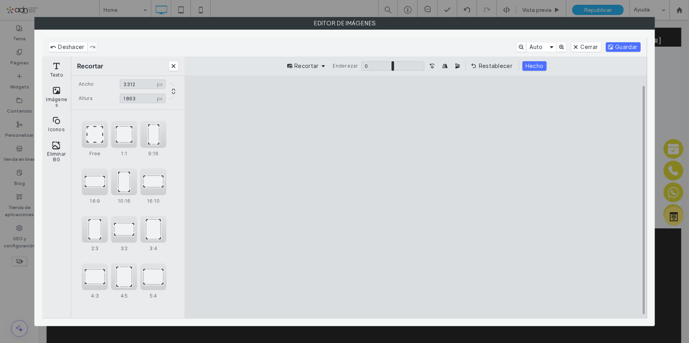
type input "****"
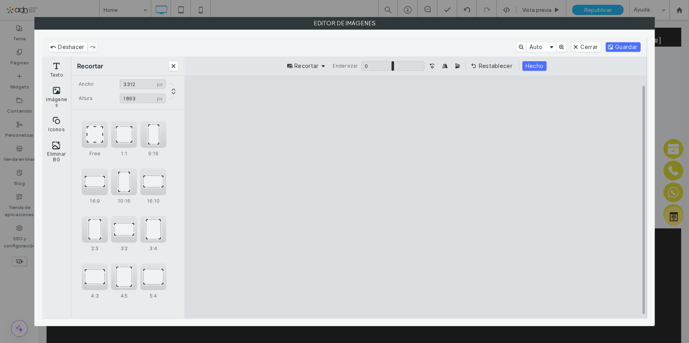
type input "****"
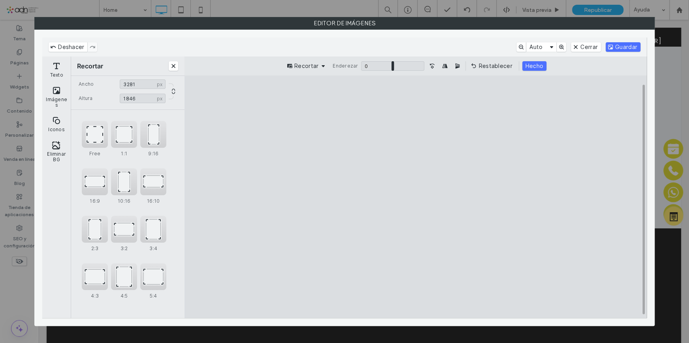
type input "****"
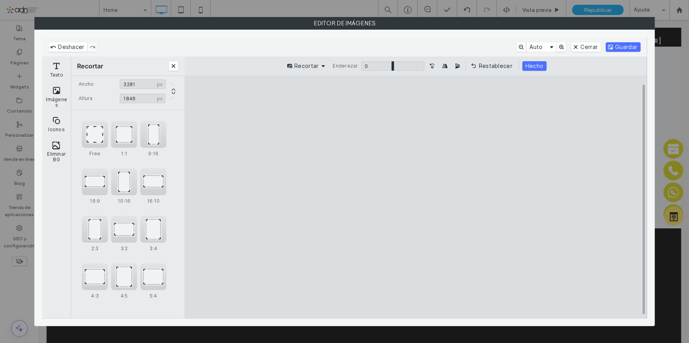
type input "****"
drag, startPoint x: 585, startPoint y: 101, endPoint x: 591, endPoint y: 145, distance: 44.7
click at [416, 197] on cesdk-canvas "Lienzo del editor" at bounding box center [416, 197] width 0 height 0
drag, startPoint x: 466, startPoint y: 177, endPoint x: 456, endPoint y: 182, distance: 10.4
click at [416, 197] on cesdk-canvas "Lienzo del editor" at bounding box center [416, 197] width 0 height 0
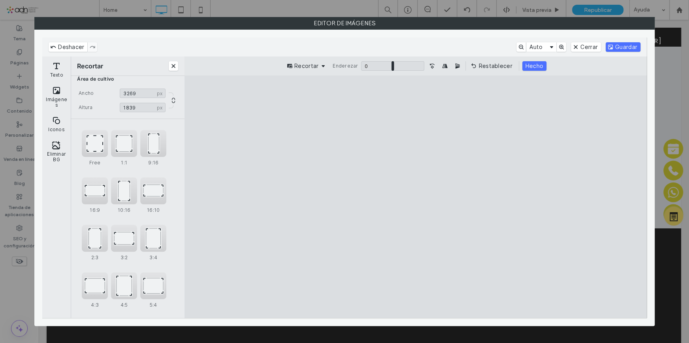
scroll to position [0, 0]
click at [94, 145] on div "Free" at bounding box center [95, 148] width 26 height 27
drag, startPoint x: 416, startPoint y: 105, endPoint x: 409, endPoint y: 168, distance: 62.8
click at [416, 197] on cesdk-canvas "Lienzo del editor" at bounding box center [416, 197] width 0 height 0
type input "***"
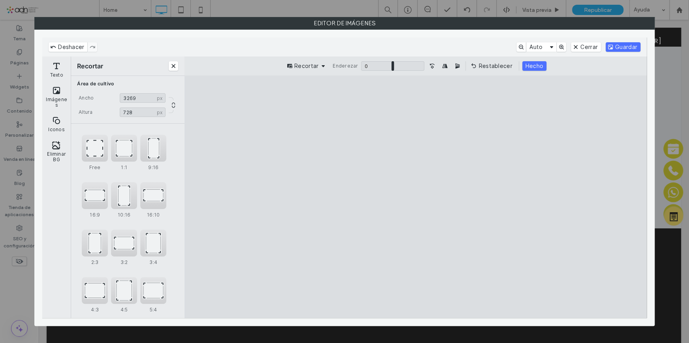
drag, startPoint x: 415, startPoint y: 287, endPoint x: 439, endPoint y: 217, distance: 73.4
click at [416, 197] on cesdk-canvas "Lienzo del editor" at bounding box center [416, 197] width 0 height 0
click at [531, 68] on button "Hecho" at bounding box center [534, 65] width 24 height 9
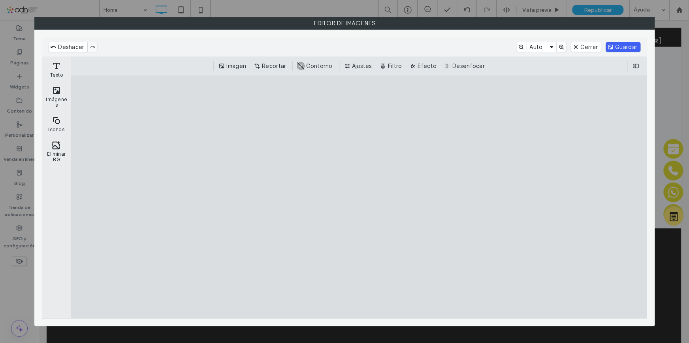
click at [627, 51] on button "Guardar" at bounding box center [623, 46] width 35 height 9
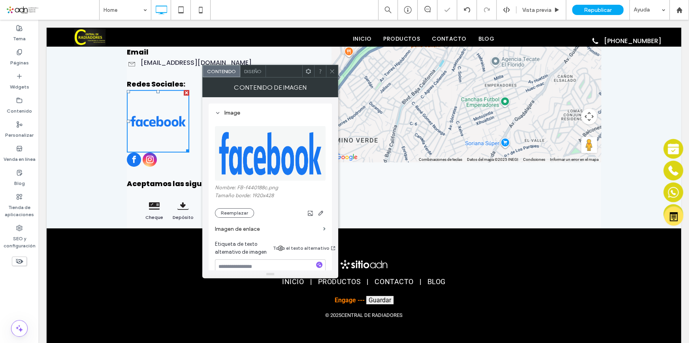
scroll to position [1560, 0]
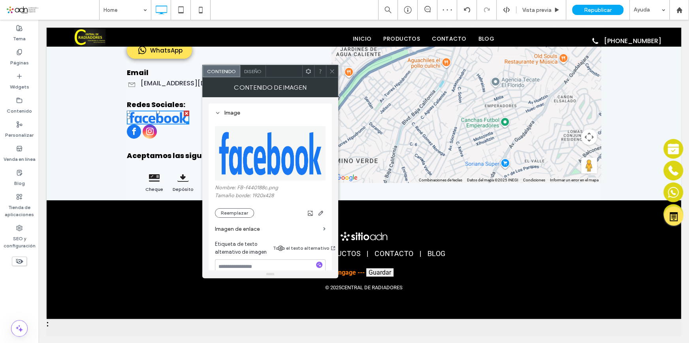
click at [333, 72] on icon at bounding box center [332, 71] width 6 height 6
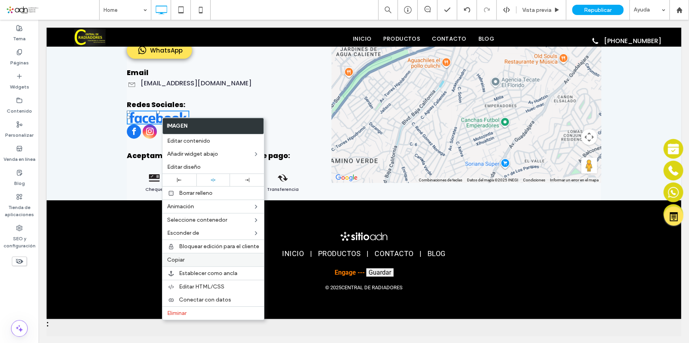
click at [185, 262] on label "Copiar" at bounding box center [213, 259] width 92 height 7
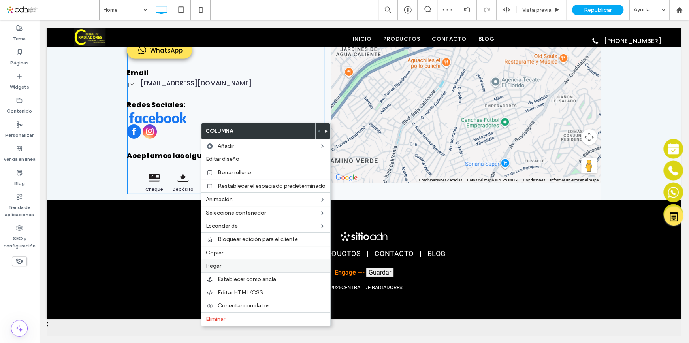
click at [230, 265] on label "Pegar" at bounding box center [266, 265] width 120 height 7
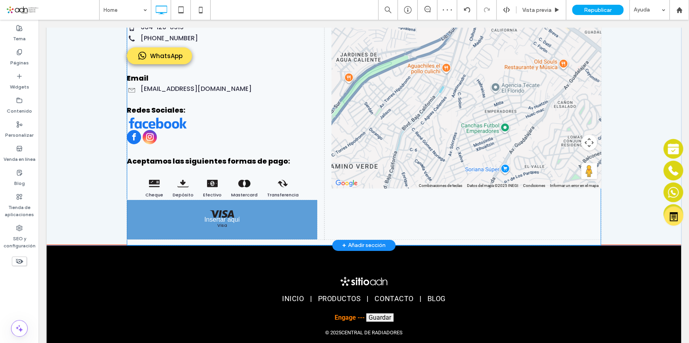
scroll to position [1581, 0]
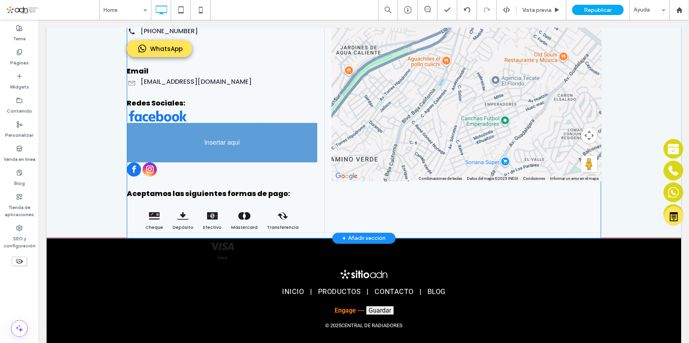
drag, startPoint x: 164, startPoint y: 187, endPoint x: 158, endPoint y: 148, distance: 38.8
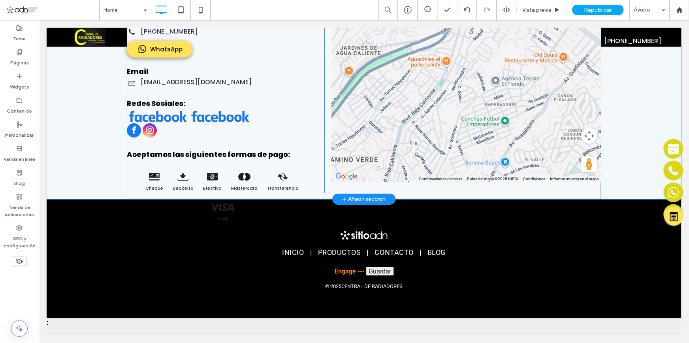
scroll to position [1560, 0]
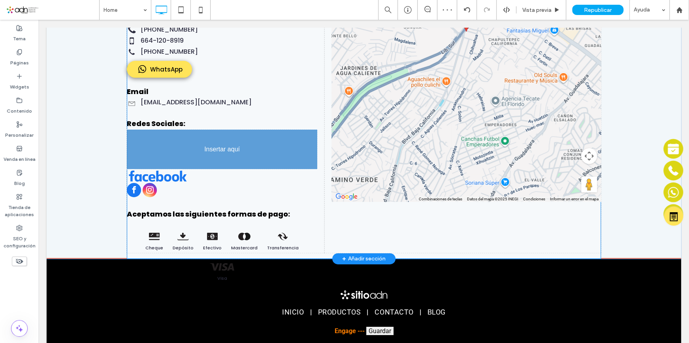
drag, startPoint x: 211, startPoint y: 117, endPoint x: 203, endPoint y: 162, distance: 45.8
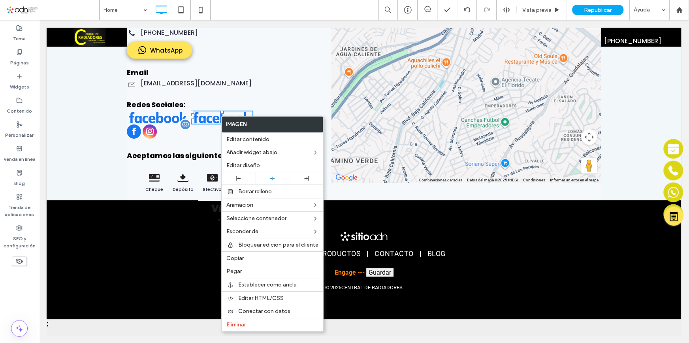
click at [194, 131] on div at bounding box center [197, 132] width 141 height 16
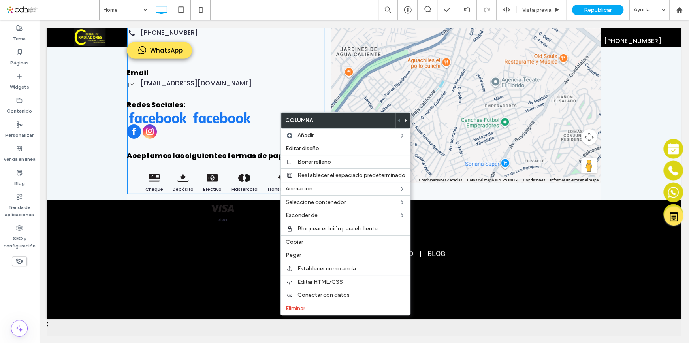
click at [196, 105] on h4 "Redes Sociales:" at bounding box center [195, 104] width 137 height 11
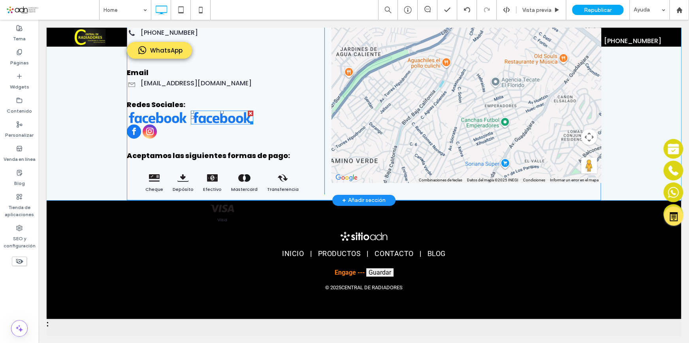
click at [248, 111] on div at bounding box center [251, 114] width 6 height 6
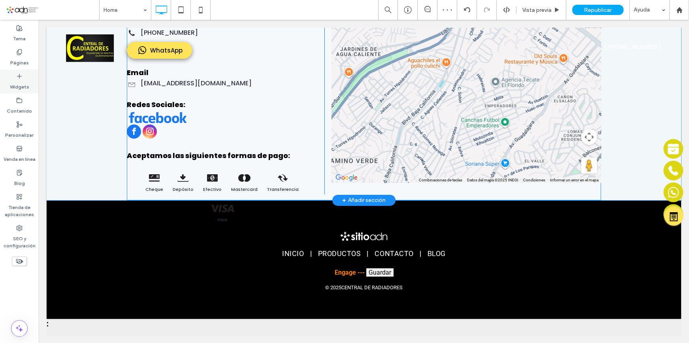
click at [25, 87] on label "Widgets" at bounding box center [19, 84] width 19 height 11
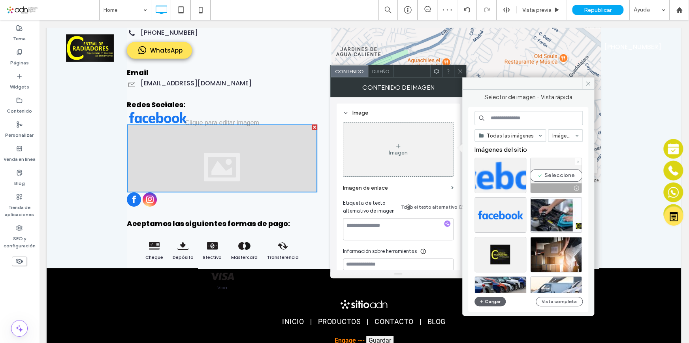
click at [569, 176] on div "Seleccione" at bounding box center [556, 176] width 52 height 36
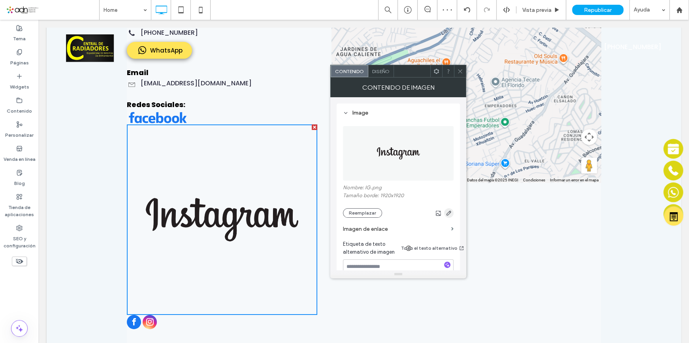
click at [450, 212] on use "button" at bounding box center [449, 213] width 5 height 5
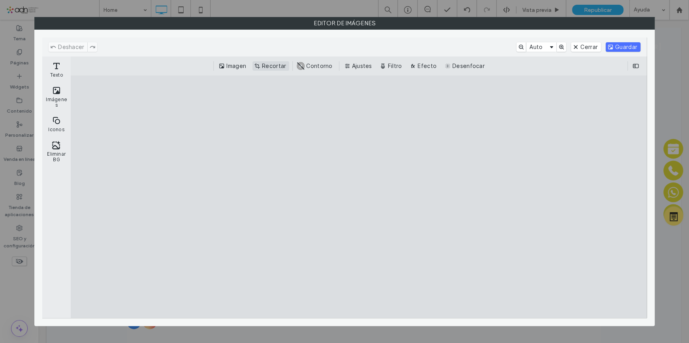
click at [271, 70] on button "Recortar" at bounding box center [271, 65] width 37 height 9
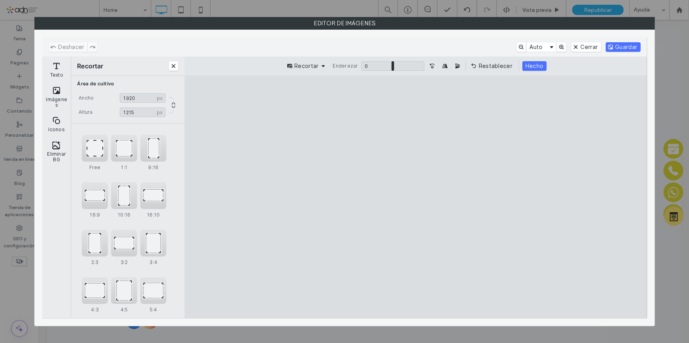
drag, startPoint x: 417, startPoint y: 98, endPoint x: 424, endPoint y: 170, distance: 71.5
click at [416, 197] on cesdk-canvas "Lienzo del editor" at bounding box center [416, 197] width 0 height 0
type input "***"
drag, startPoint x: 416, startPoint y: 308, endPoint x: 430, endPoint y: 193, distance: 115.4
click at [416, 197] on cesdk-canvas "Lienzo del editor" at bounding box center [416, 197] width 0 height 0
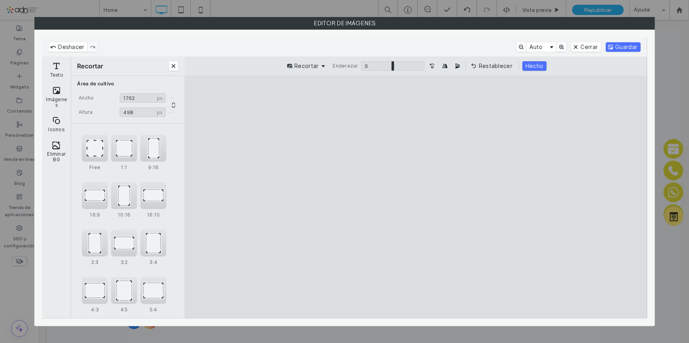
drag, startPoint x: 622, startPoint y: 201, endPoint x: 588, endPoint y: 200, distance: 34.0
click at [416, 197] on cesdk-canvas "Lienzo del editor" at bounding box center [416, 197] width 0 height 0
type input "****"
drag, startPoint x: 209, startPoint y: 203, endPoint x: 247, endPoint y: 202, distance: 38.7
click at [416, 197] on cesdk-canvas "Lienzo del editor" at bounding box center [416, 197] width 0 height 0
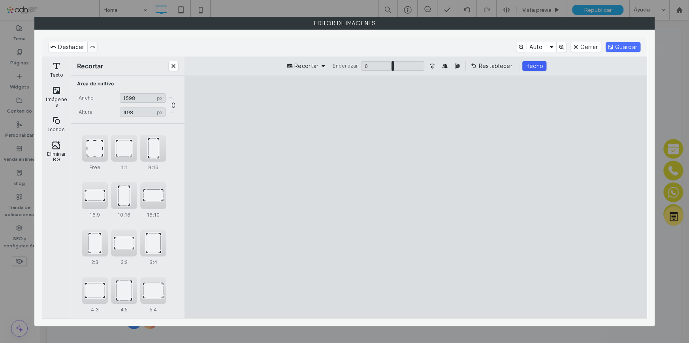
click at [526, 68] on button "Hecho" at bounding box center [534, 65] width 24 height 9
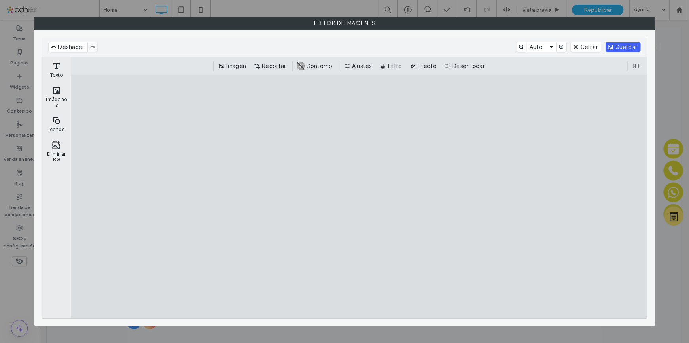
click at [625, 45] on button "Guardar" at bounding box center [623, 46] width 35 height 9
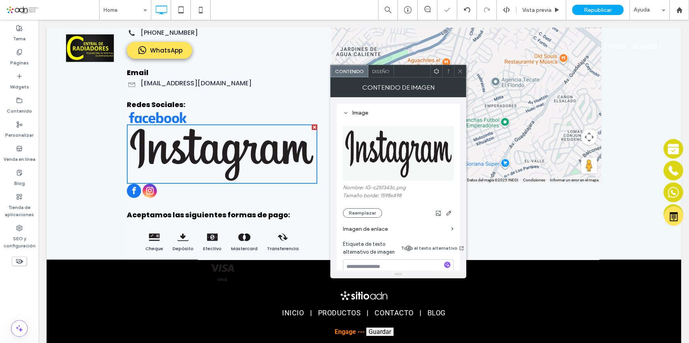
click at [458, 70] on icon at bounding box center [460, 71] width 6 height 6
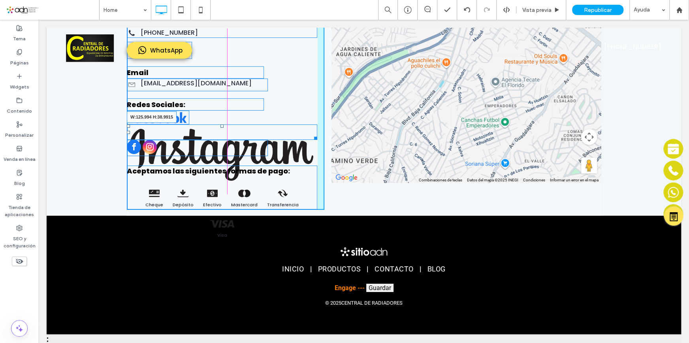
drag, startPoint x: 311, startPoint y: 182, endPoint x: 241, endPoint y: 152, distance: 76.5
click at [241, 152] on div "Contáctanos Dirección PRIVADA DURAZNO #1 ANEXA DURANGO, TIJUANA, BAJA CALIFORNI…" at bounding box center [226, 26] width 198 height 367
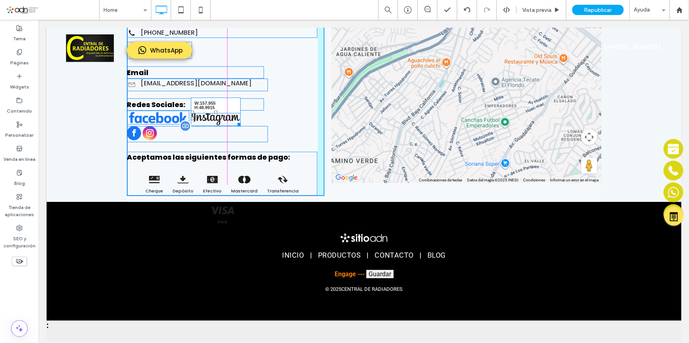
drag, startPoint x: 237, startPoint y: 123, endPoint x: 243, endPoint y: 127, distance: 7.7
click at [241, 126] on div "W:157.955 H:48.9915" at bounding box center [216, 118] width 50 height 15
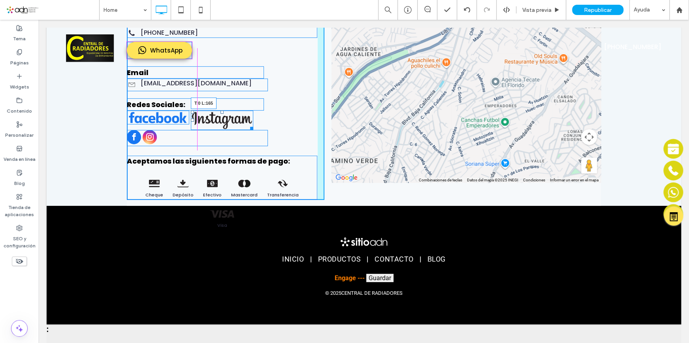
drag, startPoint x: 190, startPoint y: 109, endPoint x: 229, endPoint y: 125, distance: 42.3
click at [190, 106] on div "Contáctanos Dirección PRIVADA DURAZNO #1 ANEXA DURANGO, TIJUANA, BAJA CALIFORNI…" at bounding box center [226, 21] width 198 height 357
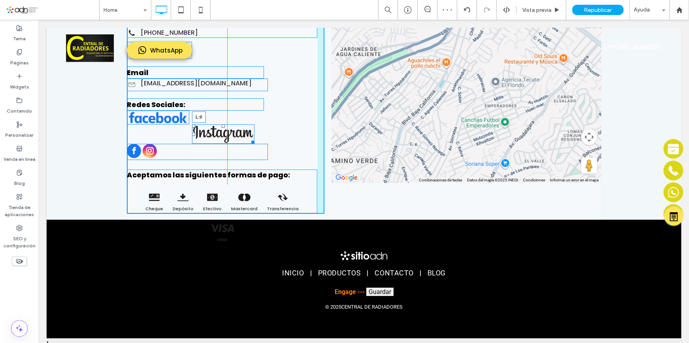
drag, startPoint x: 191, startPoint y: 131, endPoint x: 118, endPoint y: 136, distance: 72.9
click at [118, 136] on div "Contáctanos Dirección PRIVADA DURAZNO #1 ANEXA DURANGO, TIJUANA, BAJA CALIFORNI…" at bounding box center [364, 31] width 635 height 377
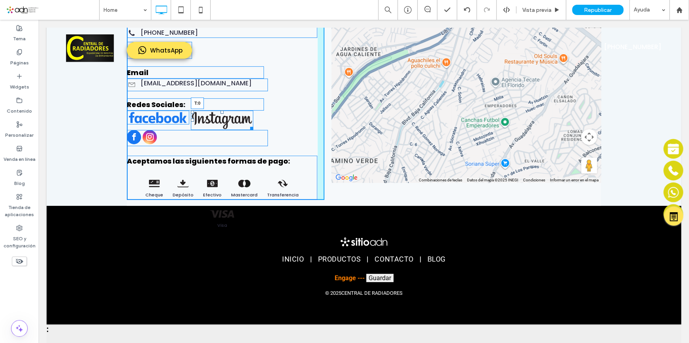
click at [215, 111] on div "T:0" at bounding box center [222, 120] width 62 height 19
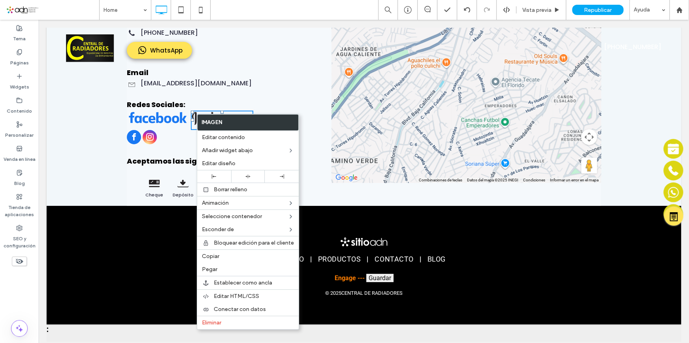
click at [281, 107] on div "Contáctanos Dirección PRIVADA DURAZNO #1 ANEXA [GEOGRAPHIC_DATA], [GEOGRAPHIC_D…" at bounding box center [226, 21] width 198 height 357
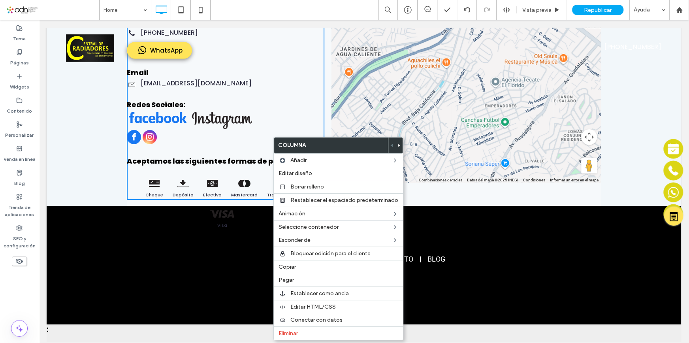
click at [224, 125] on img at bounding box center [222, 120] width 62 height 19
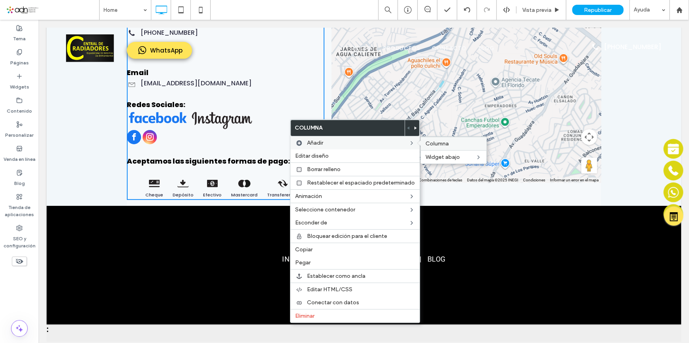
click at [441, 142] on span "Columna" at bounding box center [437, 143] width 23 height 7
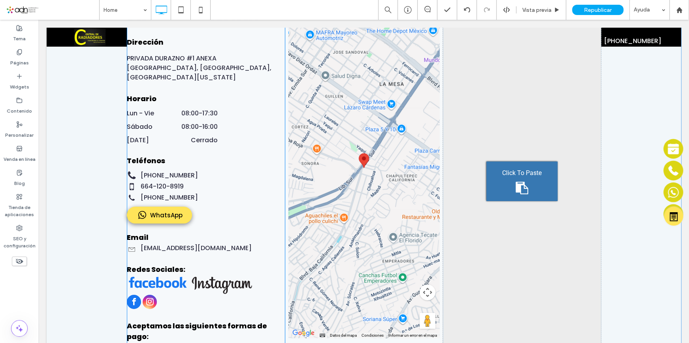
scroll to position [1344, 0]
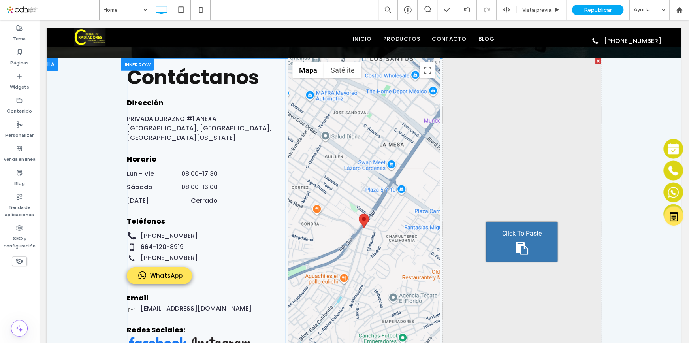
click at [596, 60] on div at bounding box center [599, 61] width 6 height 6
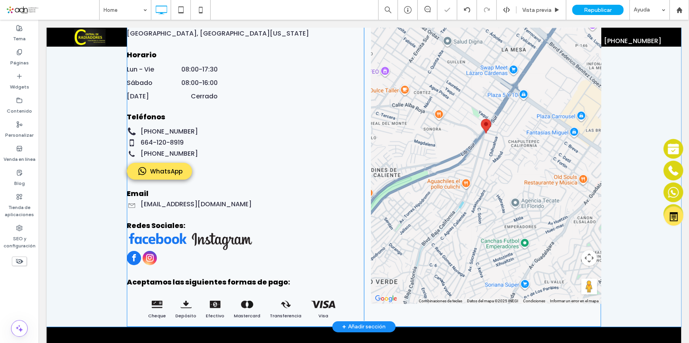
scroll to position [1488, 0]
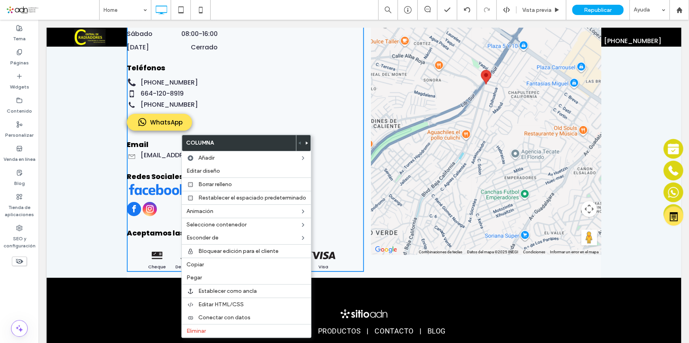
click at [330, 202] on div "Contáctanos Dirección PRIVADA DURAZNO #1 ANEXA DURANGO, TIJUANA, BAJA CALIFORNI…" at bounding box center [245, 93] width 237 height 357
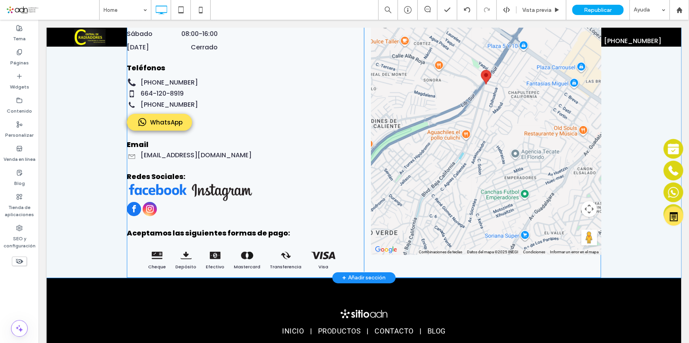
click at [326, 202] on div "Contáctanos Dirección PRIVADA DURAZNO #1 ANEXA DURANGO, TIJUANA, BAJA CALIFORNI…" at bounding box center [245, 93] width 237 height 357
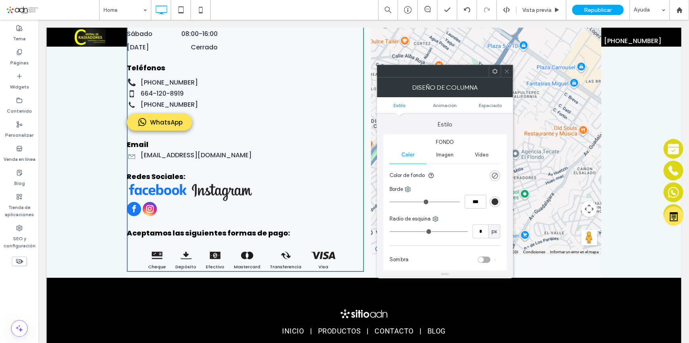
click at [326, 202] on div "Contáctanos Dirección PRIVADA DURAZNO #1 ANEXA DURANGO, TIJUANA, BAJA CALIFORNI…" at bounding box center [245, 93] width 237 height 357
click at [194, 210] on div "Contáctanos Dirección PRIVADA DURAZNO #1 ANEXA DURANGO, TIJUANA, BAJA CALIFORNI…" at bounding box center [245, 93] width 237 height 357
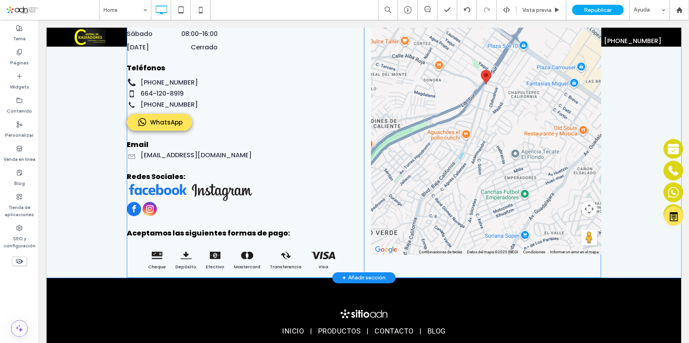
click at [127, 213] on div "Contáctanos Dirección PRIVADA DURAZNO #1 ANEXA DURANGO, TIJUANA, BAJA CALIFORNI…" at bounding box center [245, 93] width 237 height 357
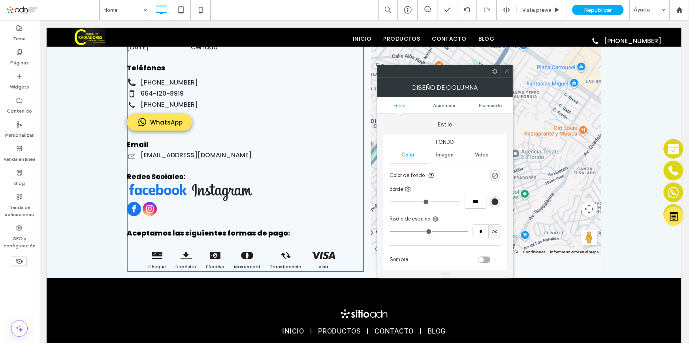
click at [506, 70] on icon at bounding box center [507, 71] width 6 height 6
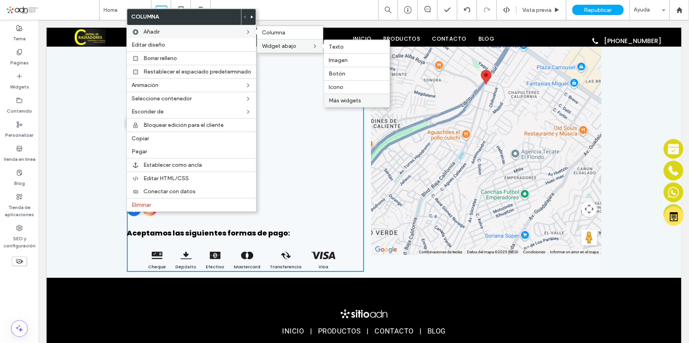
click at [349, 100] on span "Más widgets" at bounding box center [345, 100] width 32 height 7
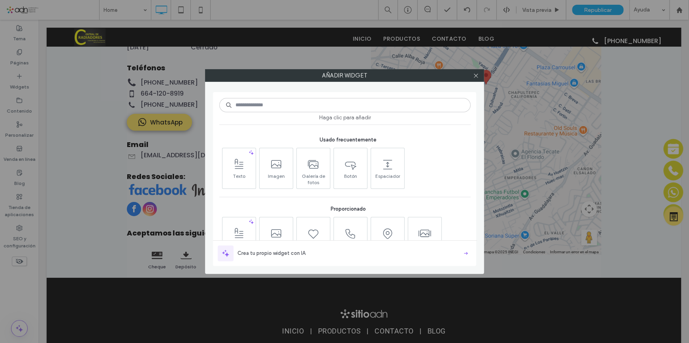
click at [349, 102] on input at bounding box center [344, 105] width 251 height 14
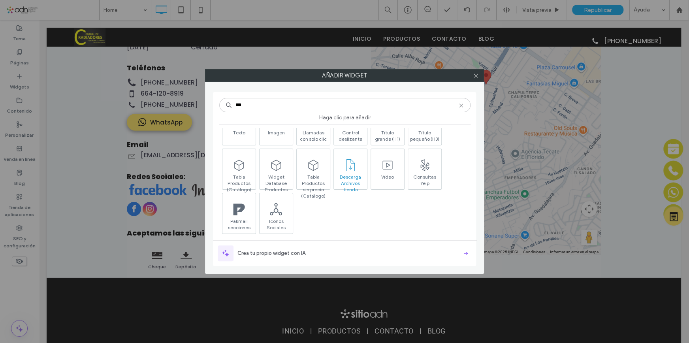
scroll to position [45, 0]
click at [280, 105] on input "***" at bounding box center [344, 105] width 251 height 14
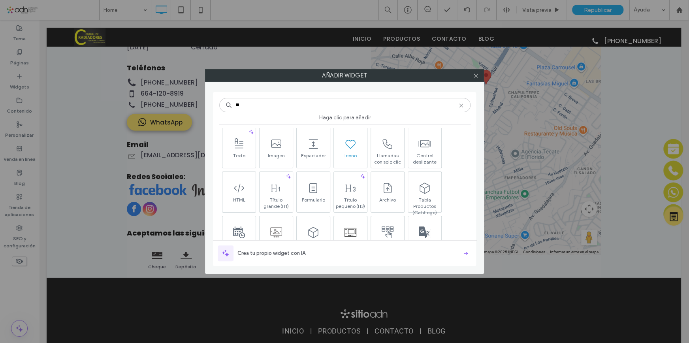
scroll to position [0, 0]
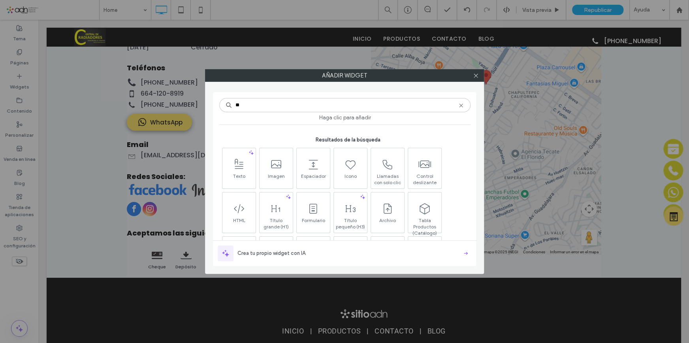
type input "**"
click at [462, 105] on icon at bounding box center [461, 105] width 6 height 6
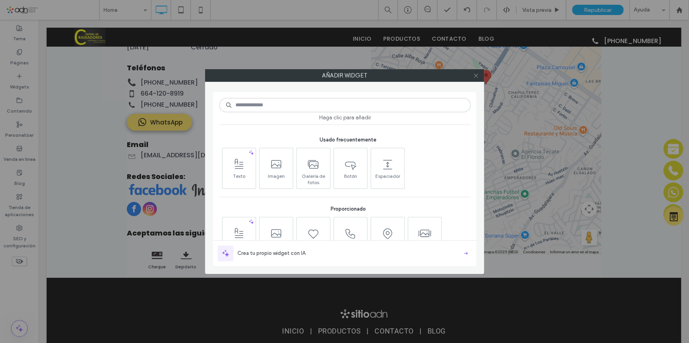
click at [477, 77] on icon at bounding box center [476, 76] width 6 height 6
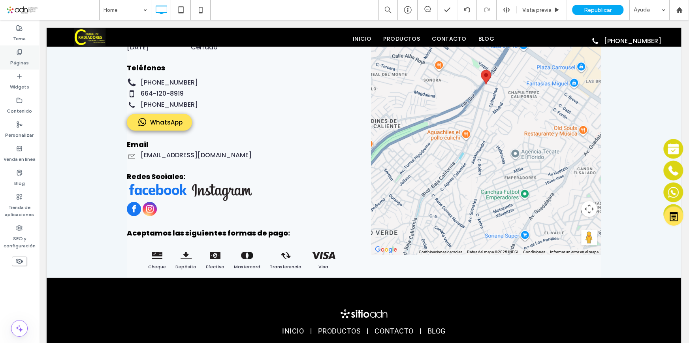
click at [21, 55] on icon at bounding box center [19, 52] width 6 height 6
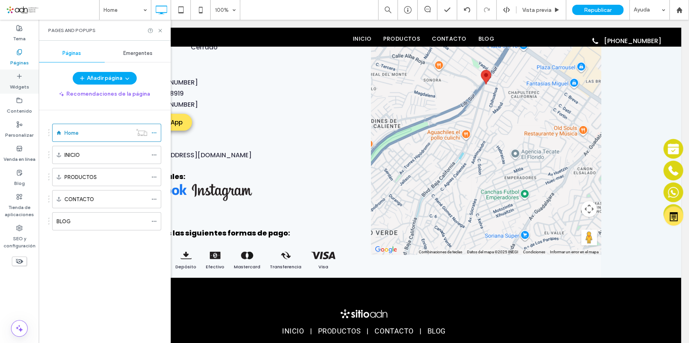
click at [26, 73] on div "Widgets" at bounding box center [19, 82] width 39 height 24
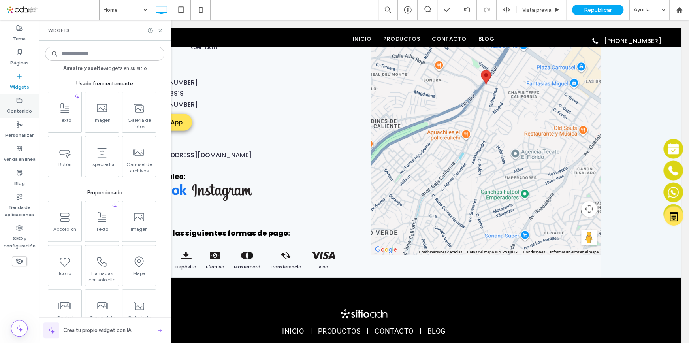
click at [20, 107] on label "Contenido" at bounding box center [19, 109] width 25 height 11
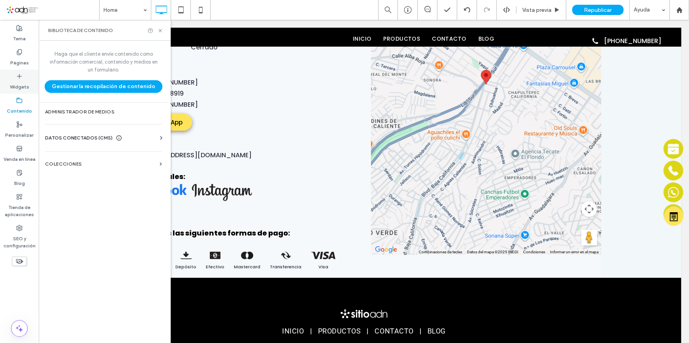
click at [21, 87] on label "Widgets" at bounding box center [19, 84] width 19 height 11
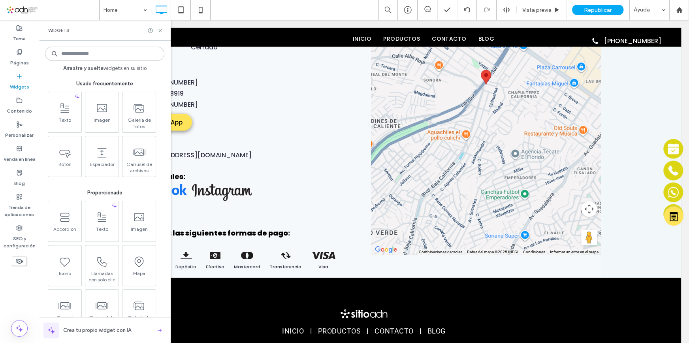
click at [92, 51] on input at bounding box center [104, 54] width 119 height 14
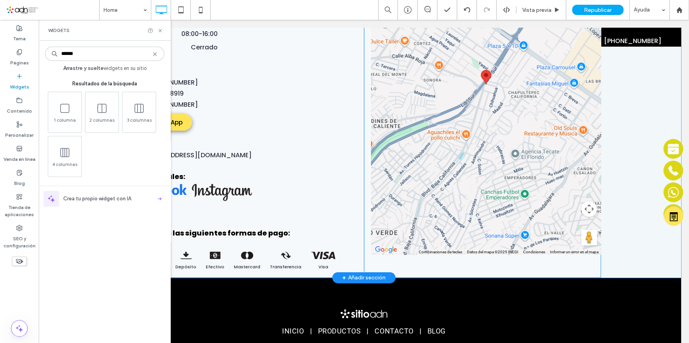
type input "******"
click at [234, 212] on div "Contáctanos Dirección PRIVADA DURAZNO #1 ANEXA DURANGO, TIJUANA, BAJA CALIFORNI…" at bounding box center [245, 93] width 237 height 357
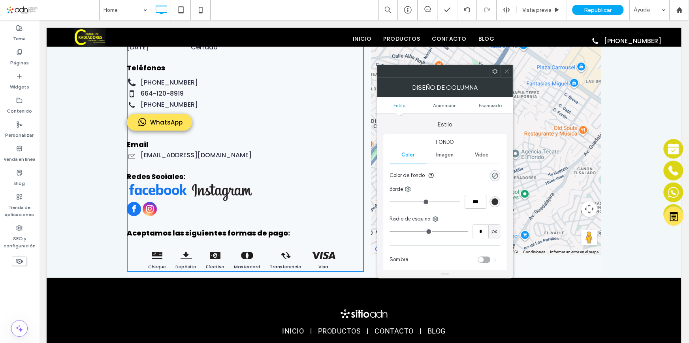
click at [510, 73] on div at bounding box center [507, 71] width 12 height 12
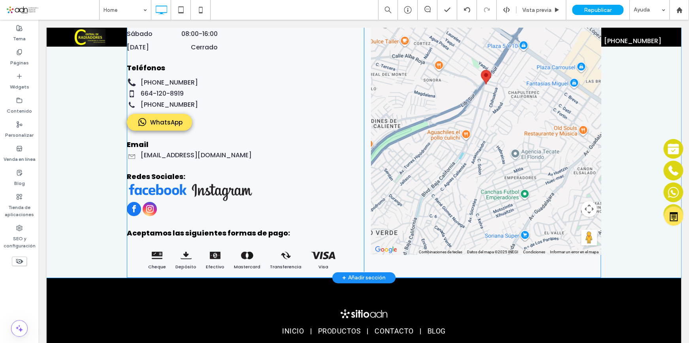
click at [355, 216] on div "Contáctanos Dirección PRIVADA DURAZNO #1 ANEXA DURANGO, TIJUANA, BAJA CALIFORNI…" at bounding box center [245, 93] width 237 height 357
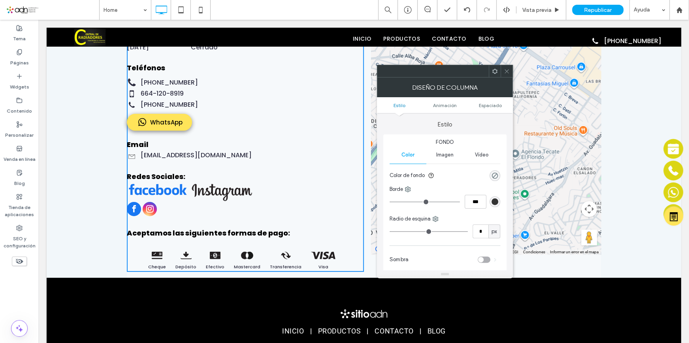
drag, startPoint x: 508, startPoint y: 71, endPoint x: 381, endPoint y: 134, distance: 142.3
click at [508, 71] on icon at bounding box center [507, 71] width 6 height 6
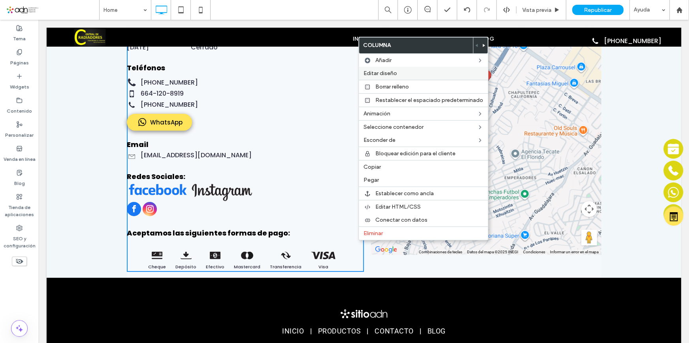
click at [424, 75] on label "Editar diseño" at bounding box center [424, 73] width 120 height 7
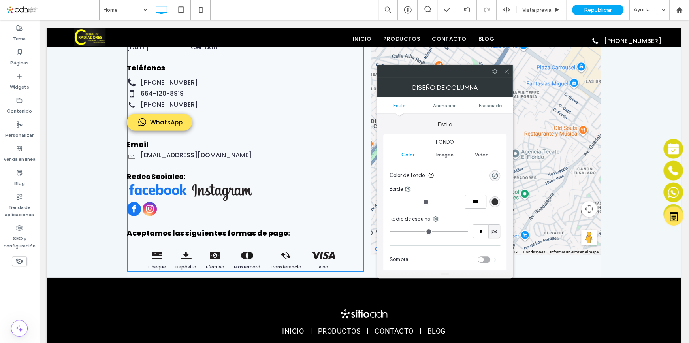
click at [503, 75] on div at bounding box center [507, 71] width 12 height 12
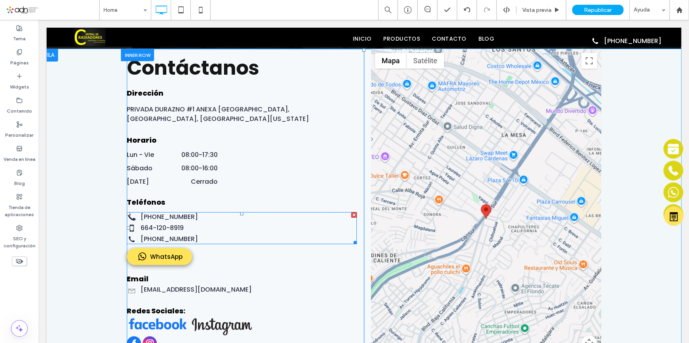
scroll to position [1416, 0]
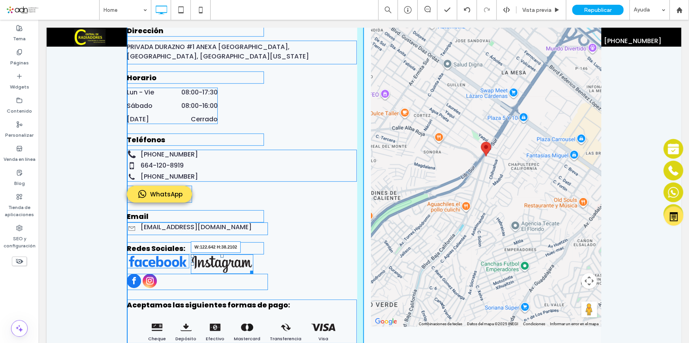
drag, startPoint x: 250, startPoint y: 261, endPoint x: 213, endPoint y: 256, distance: 36.6
click at [213, 256] on div "W:122.642 H:38.2102" at bounding box center [222, 263] width 62 height 19
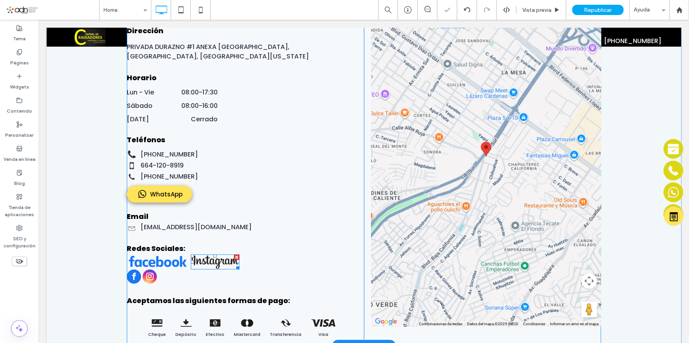
drag, startPoint x: 234, startPoint y: 246, endPoint x: 222, endPoint y: 271, distance: 27.2
click at [234, 254] on div at bounding box center [237, 257] width 6 height 6
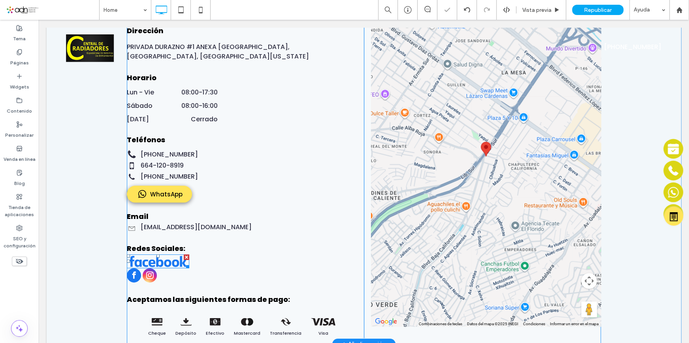
click at [158, 254] on img at bounding box center [158, 261] width 62 height 14
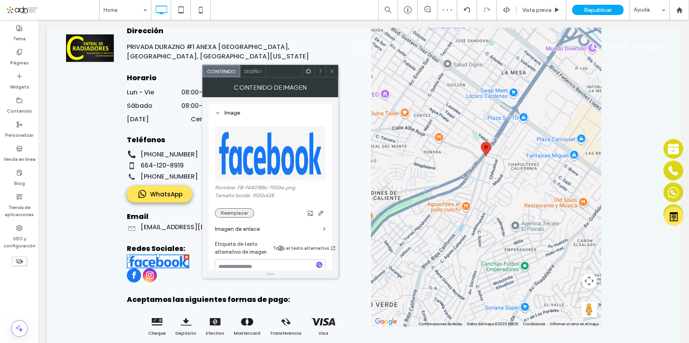
click at [232, 215] on button "Reemplazar" at bounding box center [234, 212] width 39 height 9
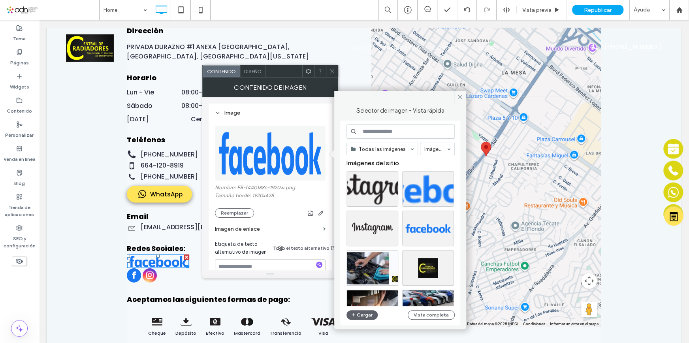
click at [453, 100] on div at bounding box center [400, 97] width 132 height 12
click at [330, 73] on icon at bounding box center [332, 71] width 6 height 6
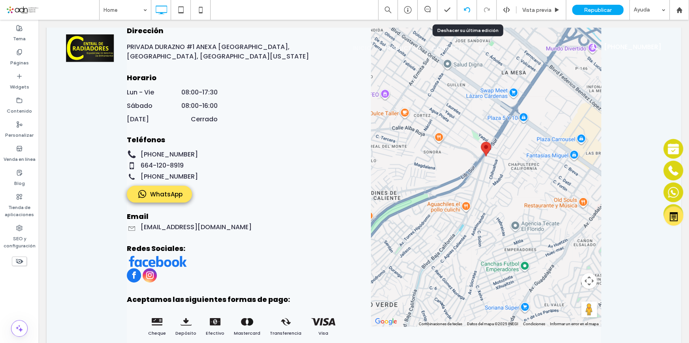
click at [464, 15] on div at bounding box center [467, 10] width 20 height 20
click at [469, 5] on div at bounding box center [467, 10] width 20 height 20
click at [466, 12] on icon at bounding box center [467, 10] width 6 height 6
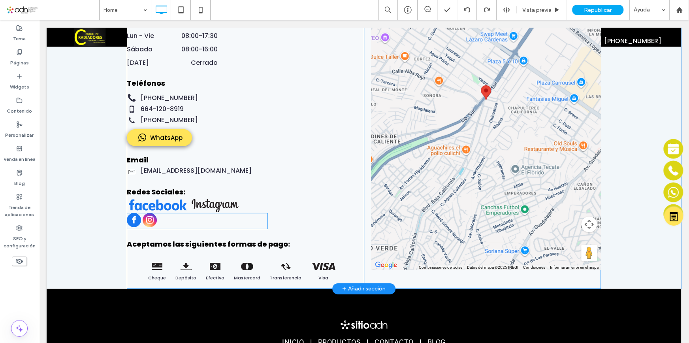
scroll to position [0, 0]
click at [170, 198] on img at bounding box center [158, 205] width 62 height 14
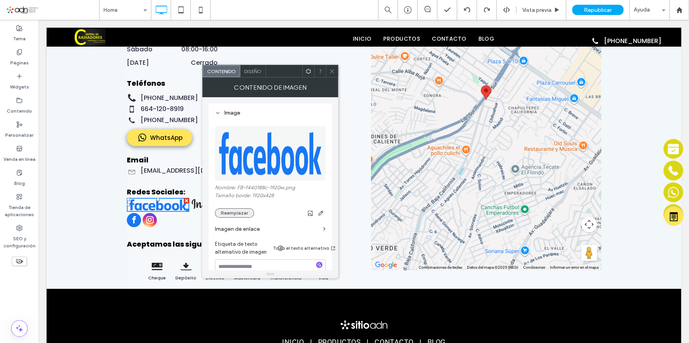
click at [247, 215] on button "Reemplazar" at bounding box center [234, 212] width 39 height 9
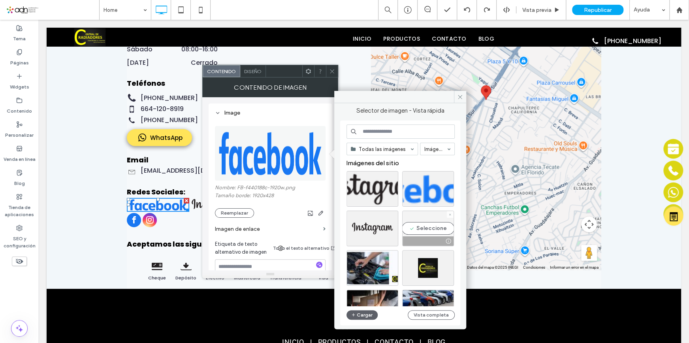
click at [427, 227] on div "Seleccione" at bounding box center [428, 229] width 52 height 36
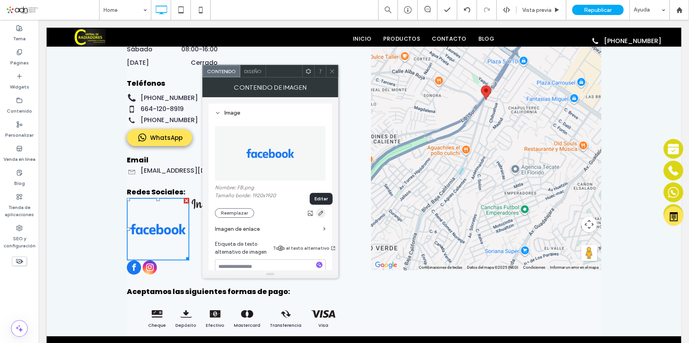
click at [319, 215] on use "button" at bounding box center [321, 213] width 5 height 5
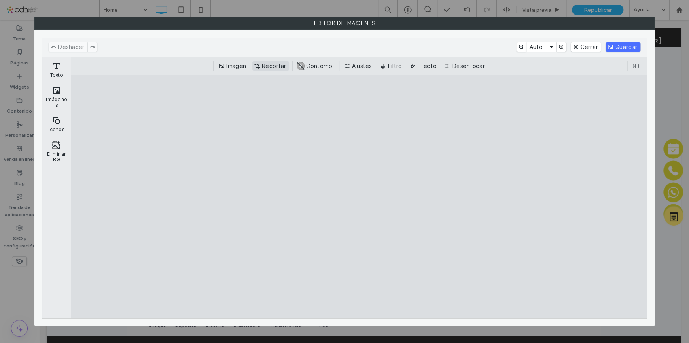
click at [261, 66] on button "Recortar" at bounding box center [271, 65] width 37 height 9
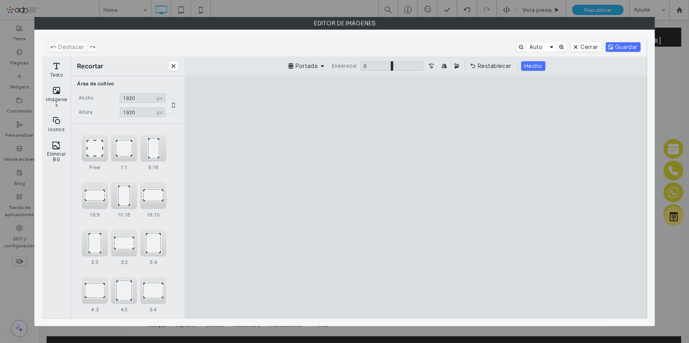
click at [416, 197] on cesdk-canvas "Lienzo del editor" at bounding box center [416, 197] width 0 height 0
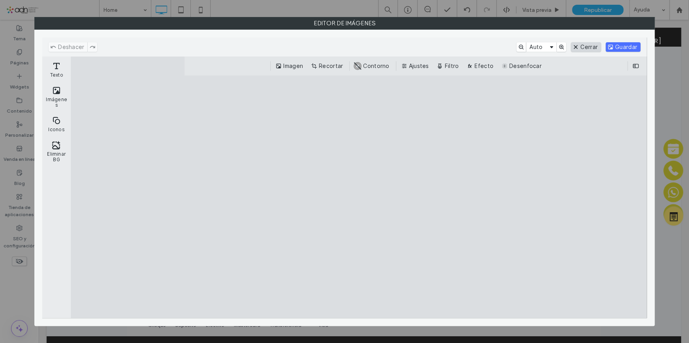
click at [575, 45] on button "Cerrar" at bounding box center [586, 46] width 30 height 9
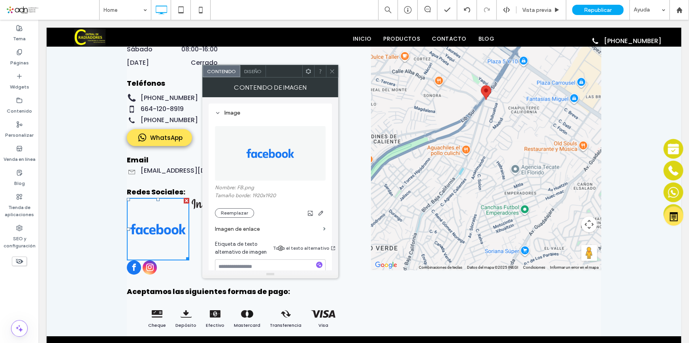
click at [333, 74] on icon at bounding box center [332, 71] width 6 height 6
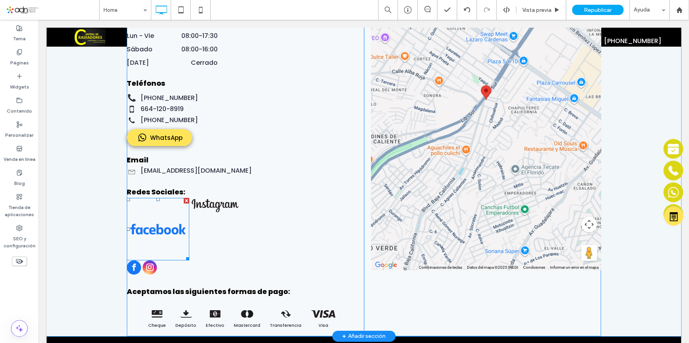
click at [166, 228] on img at bounding box center [158, 229] width 62 height 62
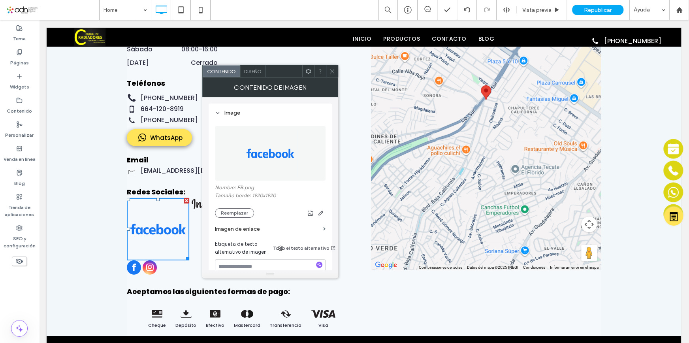
click at [335, 71] on div at bounding box center [332, 71] width 12 height 12
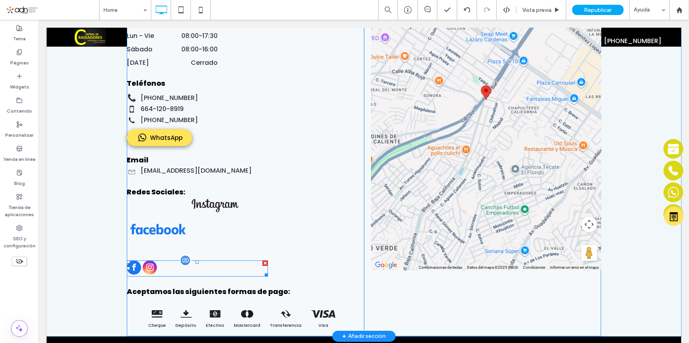
click at [144, 260] on span "instagram" at bounding box center [150, 267] width 14 height 14
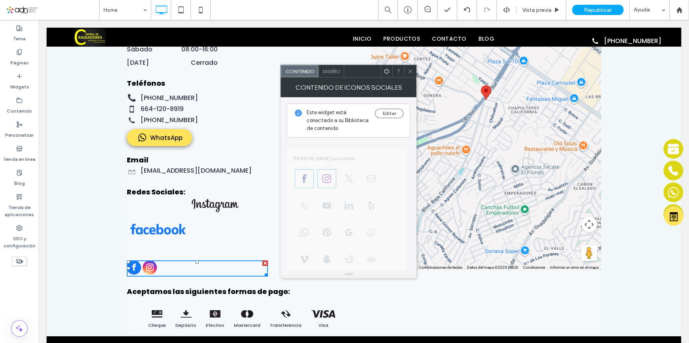
click at [408, 69] on icon at bounding box center [410, 71] width 6 height 6
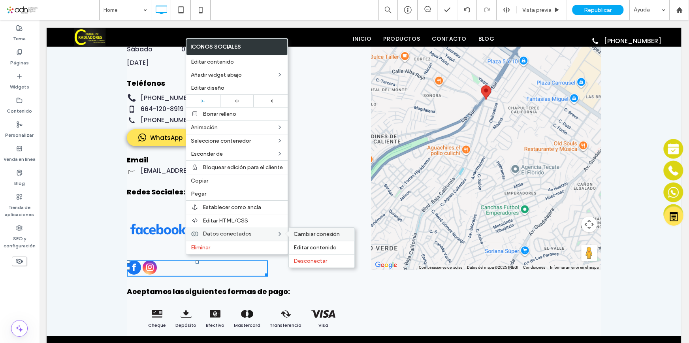
click at [315, 237] on span "Cambiar conexión" at bounding box center [317, 234] width 46 height 7
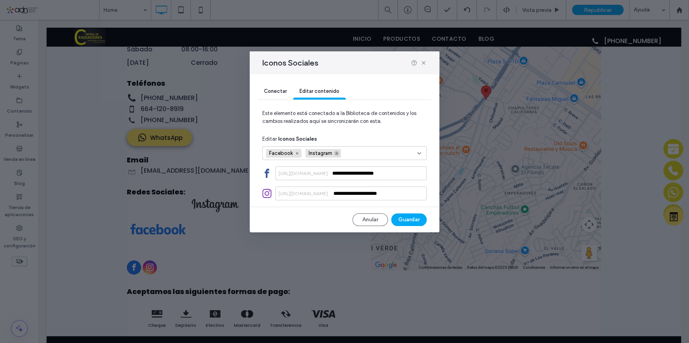
click at [337, 154] on icon at bounding box center [337, 153] width 4 height 4
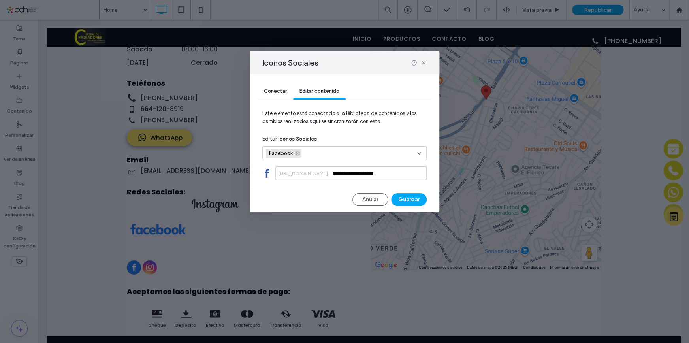
click at [298, 154] on icon at bounding box center [297, 153] width 4 height 4
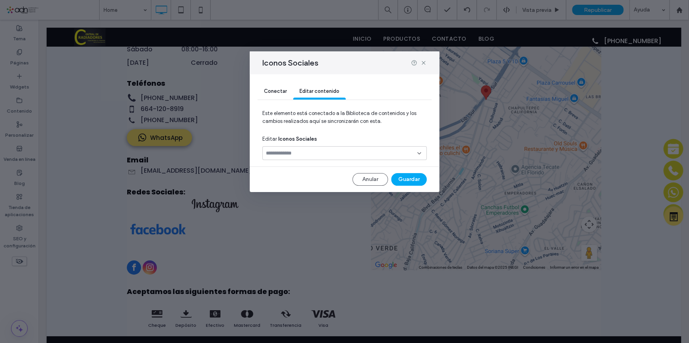
click at [285, 95] on div "Conectar" at bounding box center [276, 92] width 36 height 16
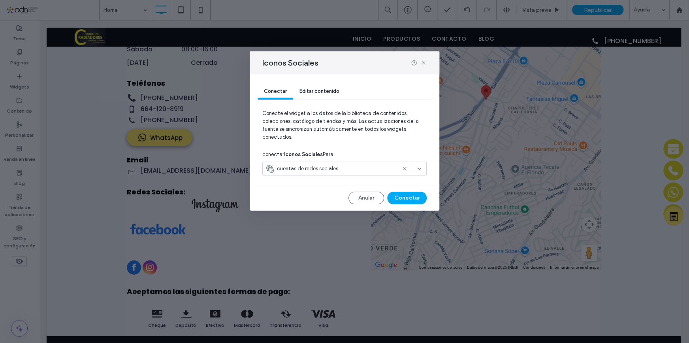
click at [403, 168] on use at bounding box center [405, 169] width 4 height 4
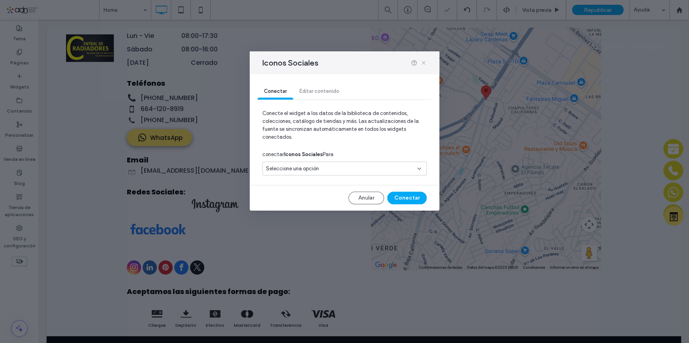
click at [422, 64] on use at bounding box center [424, 63] width 4 height 4
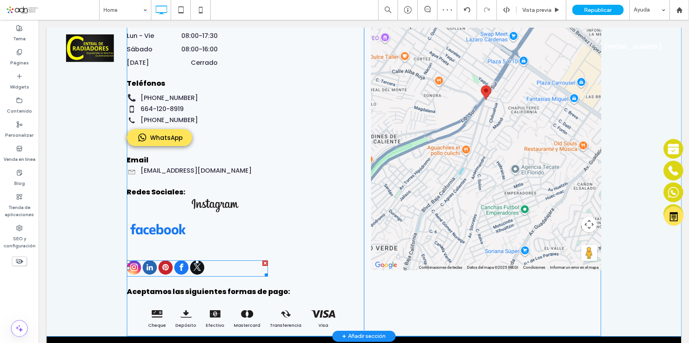
click at [194, 260] on span "twitter" at bounding box center [197, 267] width 14 height 14
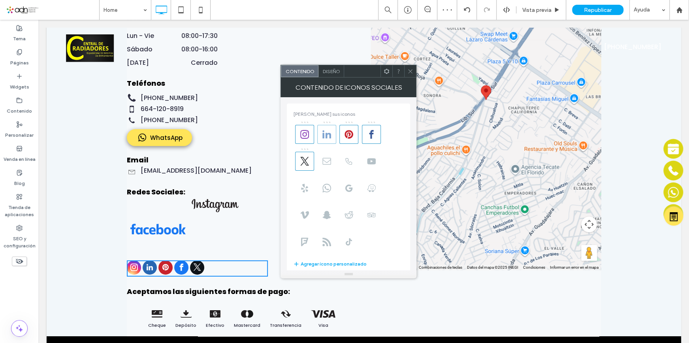
click at [328, 134] on icon at bounding box center [326, 134] width 9 height 9
click at [346, 132] on use at bounding box center [349, 134] width 9 height 9
click at [301, 164] on use at bounding box center [304, 161] width 9 height 9
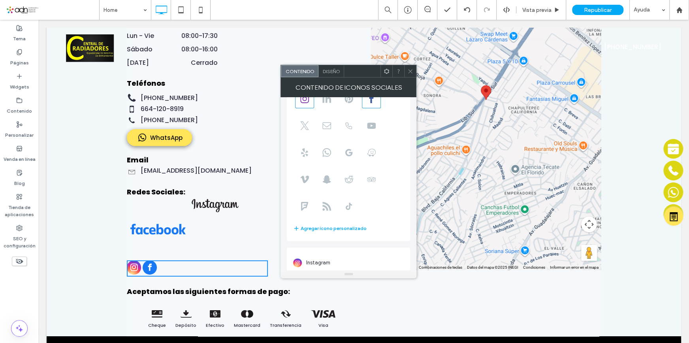
click at [407, 71] on icon at bounding box center [410, 71] width 6 height 6
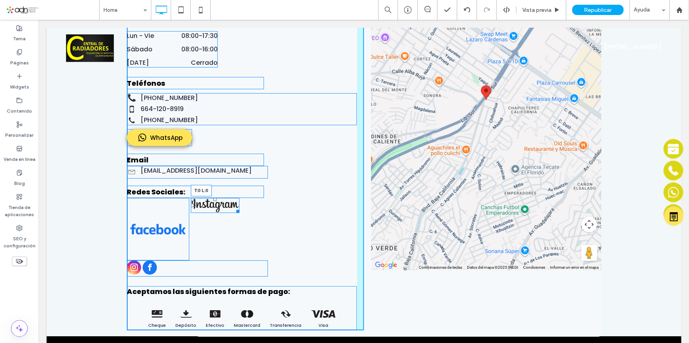
drag, startPoint x: 189, startPoint y: 188, endPoint x: 227, endPoint y: 206, distance: 42.4
click at [188, 184] on div "Contáctanos Dirección PRIVADA DURAZNO #1 ANEXA DURANGO, TIJUANA, BAJA CALIFORNI…" at bounding box center [245, 130] width 237 height 400
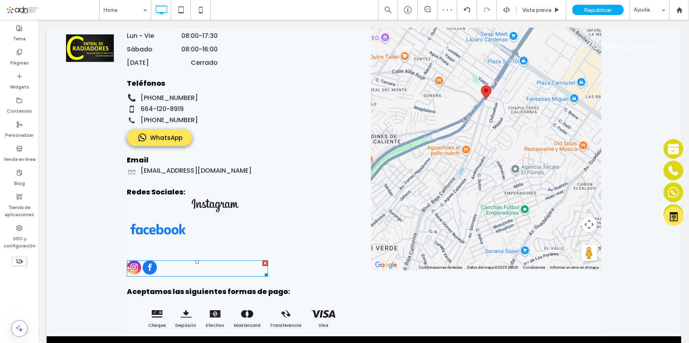
click at [146, 260] on span "facebook" at bounding box center [150, 267] width 14 height 14
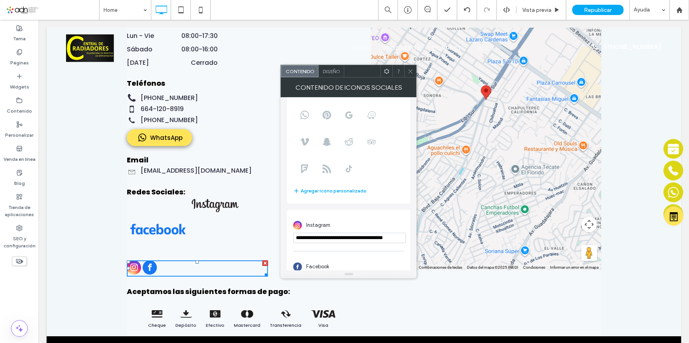
scroll to position [61, 0]
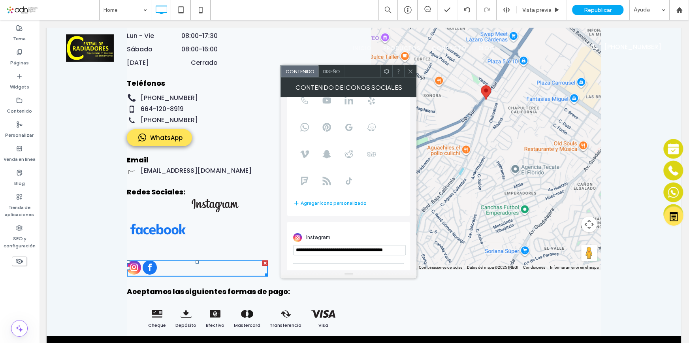
click at [331, 74] on span "Diseño" at bounding box center [330, 71] width 17 height 6
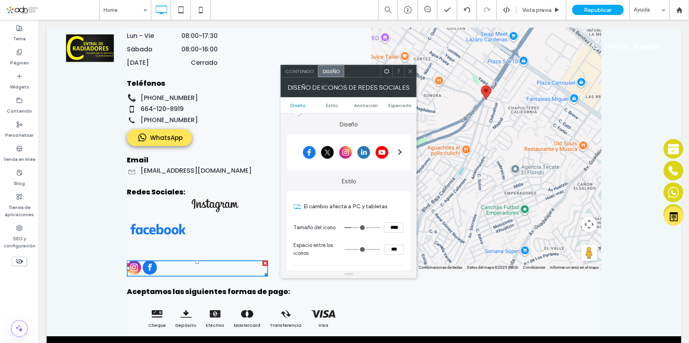
click at [305, 73] on span "Contenido" at bounding box center [299, 71] width 29 height 6
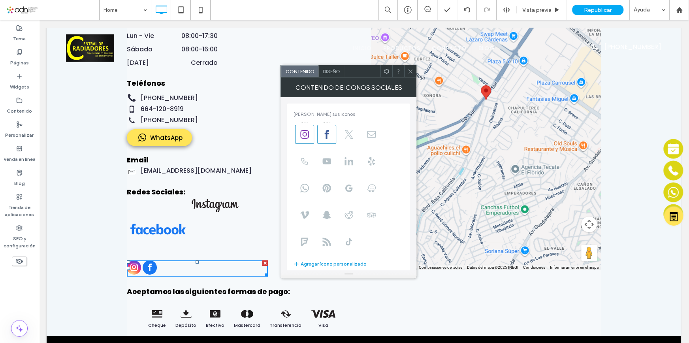
click at [338, 259] on button "Agregar ícono personalizado" at bounding box center [329, 263] width 73 height 9
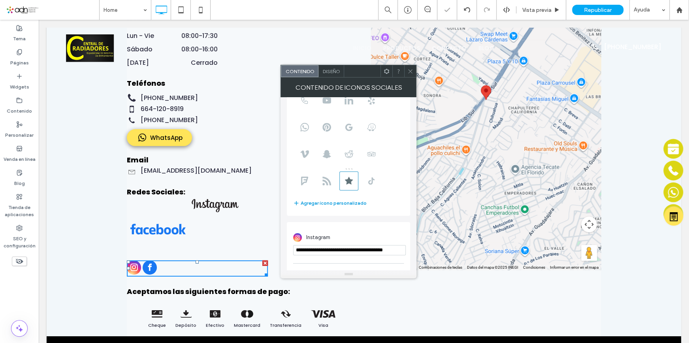
click at [338, 263] on div "**********" at bounding box center [348, 329] width 123 height 214
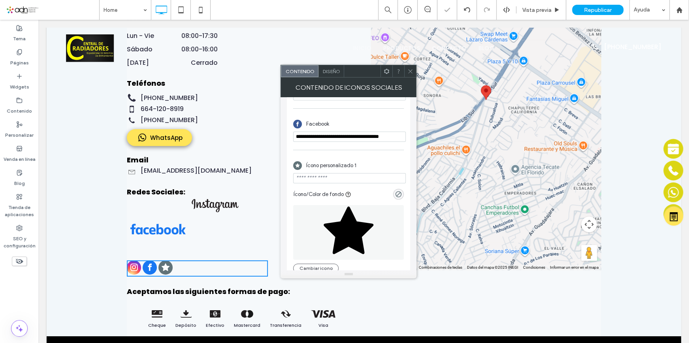
scroll to position [229, 0]
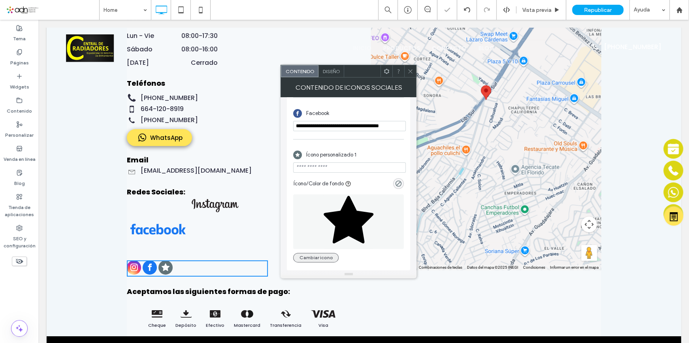
click at [318, 258] on button "Cambiar icono" at bounding box center [315, 257] width 45 height 9
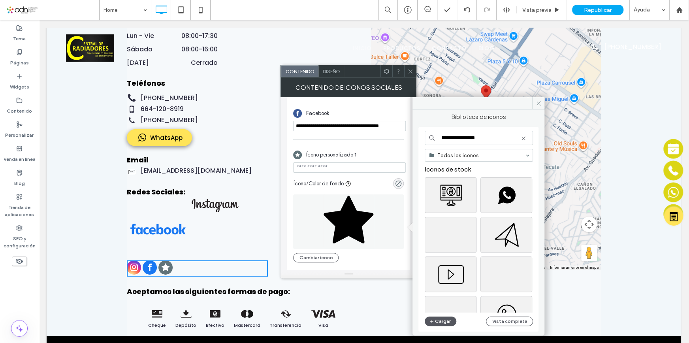
click at [442, 324] on button "Cargar" at bounding box center [441, 321] width 32 height 9
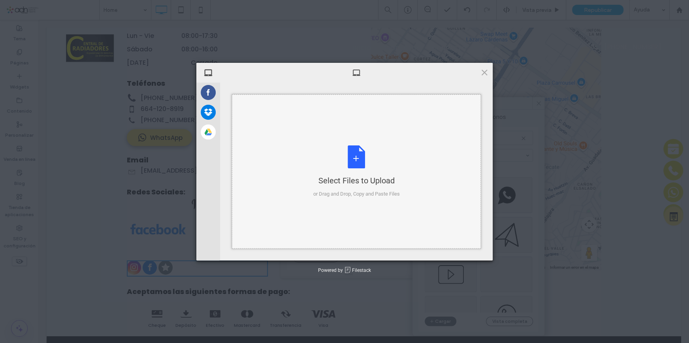
click at [373, 173] on div "Select Files to Upload or Drag and Drop, Copy and Paste Files" at bounding box center [356, 171] width 87 height 53
click at [486, 72] on span at bounding box center [484, 72] width 9 height 9
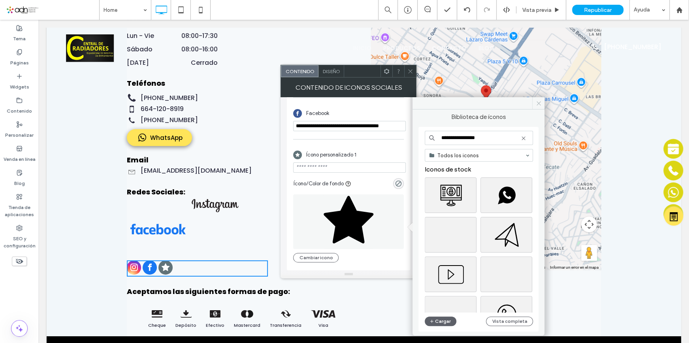
click at [534, 101] on span at bounding box center [538, 103] width 12 height 12
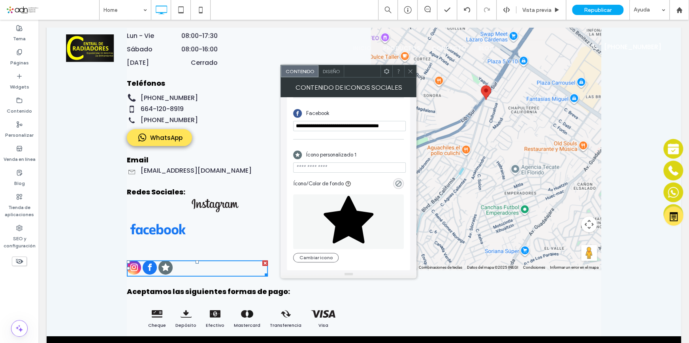
scroll to position [193, 0]
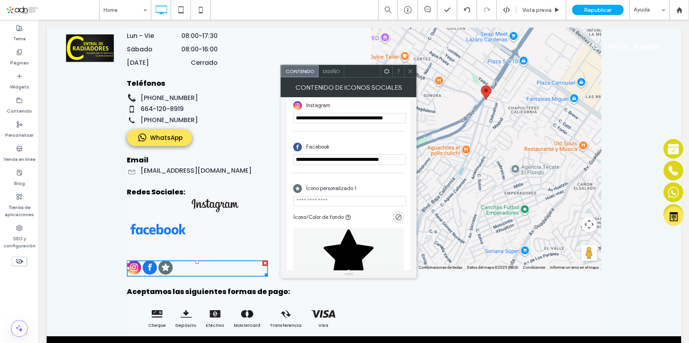
click at [411, 74] on icon at bounding box center [410, 71] width 6 height 6
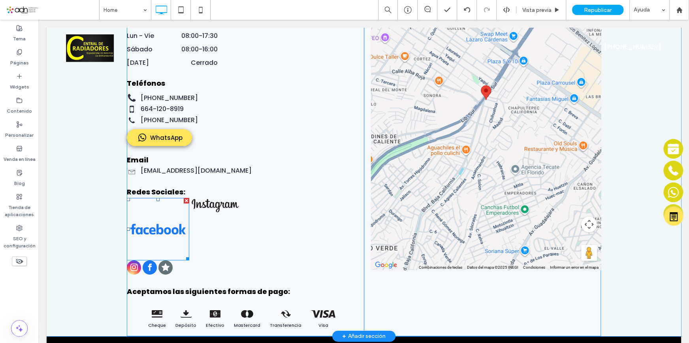
drag, startPoint x: 184, startPoint y: 217, endPoint x: 186, endPoint y: 214, distance: 4.1
click at [184, 217] on img at bounding box center [158, 229] width 62 height 62
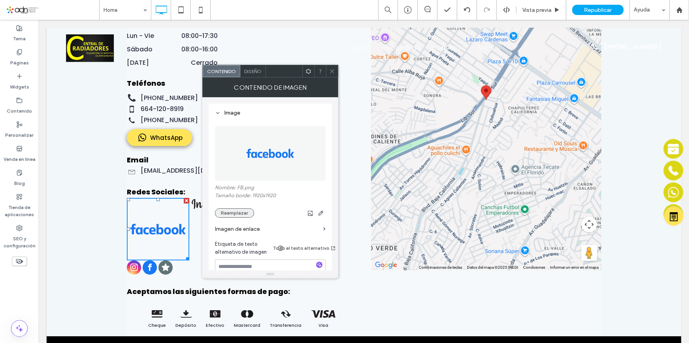
click at [233, 217] on button "Reemplazar" at bounding box center [234, 212] width 39 height 9
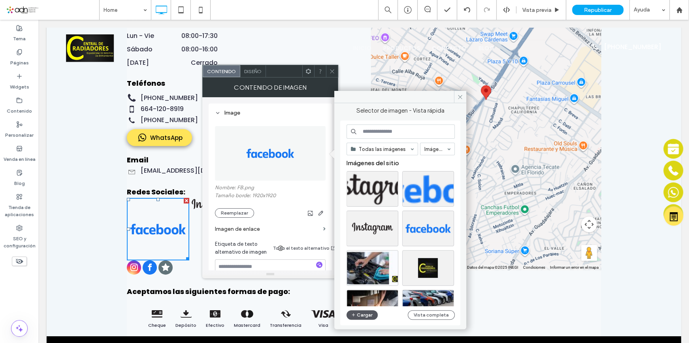
click at [359, 318] on button "Cargar" at bounding box center [363, 314] width 32 height 9
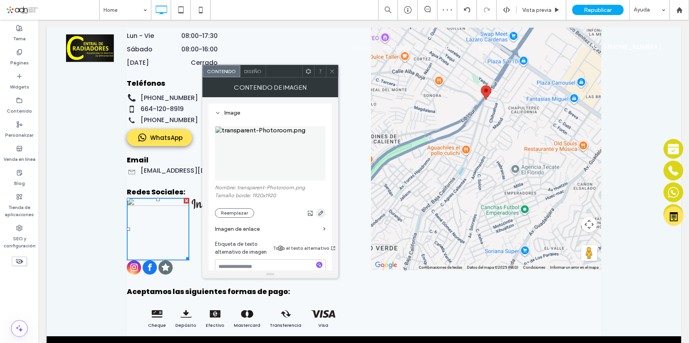
click at [324, 214] on icon "button" at bounding box center [321, 213] width 6 height 6
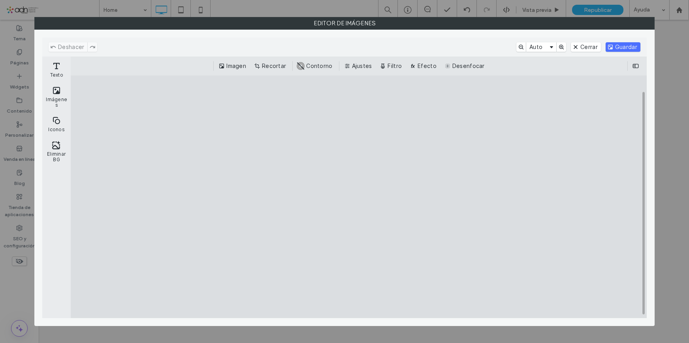
click at [271, 64] on button "Recortar" at bounding box center [271, 65] width 37 height 9
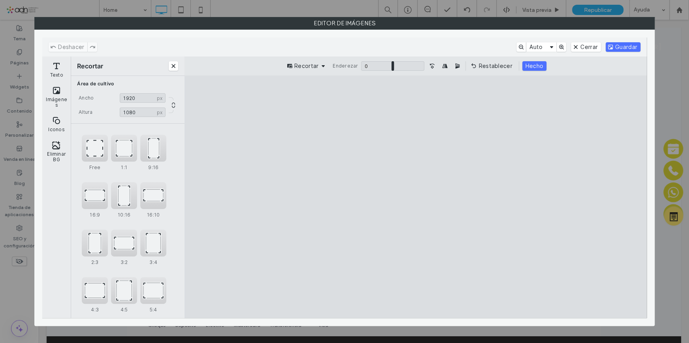
drag, startPoint x: 415, startPoint y: 100, endPoint x: 417, endPoint y: 185, distance: 85.0
click at [416, 197] on cesdk-canvas "Lienzo del editor" at bounding box center [416, 197] width 0 height 0
type input "***"
drag, startPoint x: 415, startPoint y: 309, endPoint x: 425, endPoint y: 159, distance: 150.1
click at [416, 197] on cesdk-canvas "Lienzo del editor" at bounding box center [416, 197] width 0 height 0
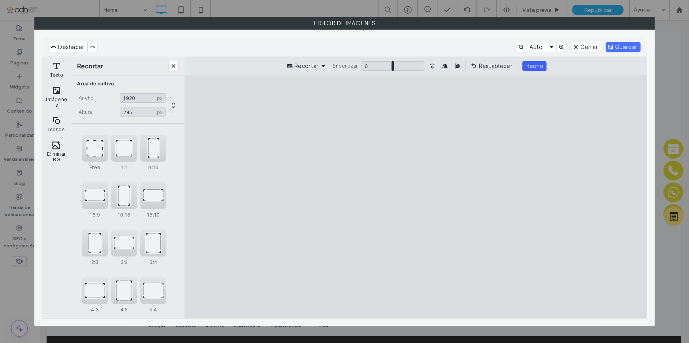
click at [535, 67] on button "Hecho" at bounding box center [534, 65] width 24 height 9
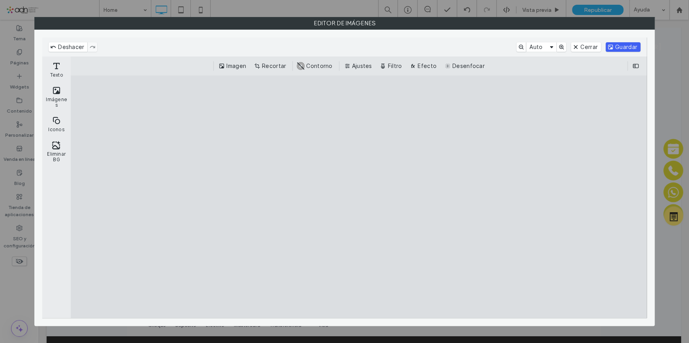
click at [627, 45] on button "Guardar" at bounding box center [623, 46] width 35 height 9
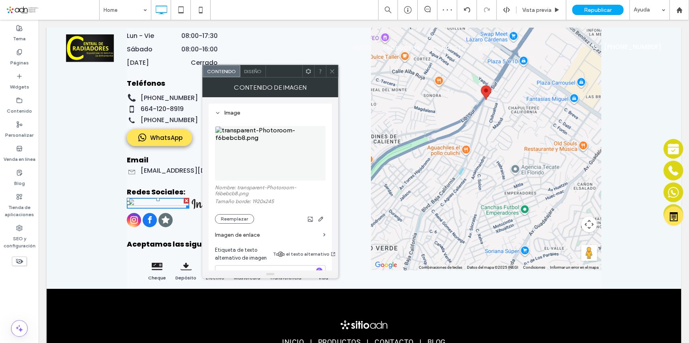
click at [330, 73] on icon at bounding box center [332, 71] width 6 height 6
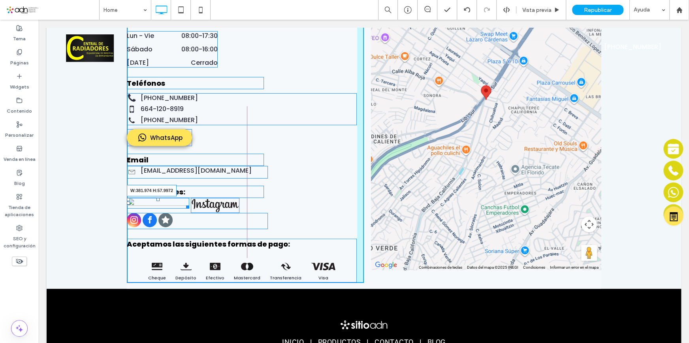
drag, startPoint x: 185, startPoint y: 196, endPoint x: 230, endPoint y: 201, distance: 44.5
click at [189, 201] on div "W:381.974 H:57.9972" at bounding box center [158, 203] width 62 height 11
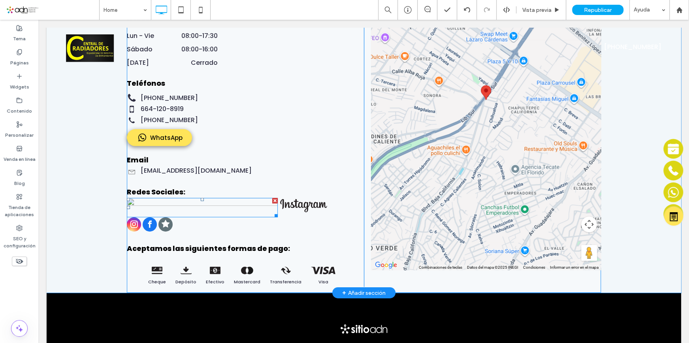
click at [221, 199] on img at bounding box center [202, 207] width 151 height 19
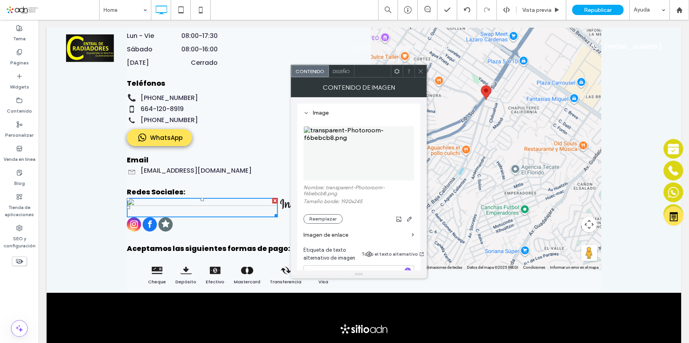
click at [418, 73] on icon at bounding box center [421, 71] width 6 height 6
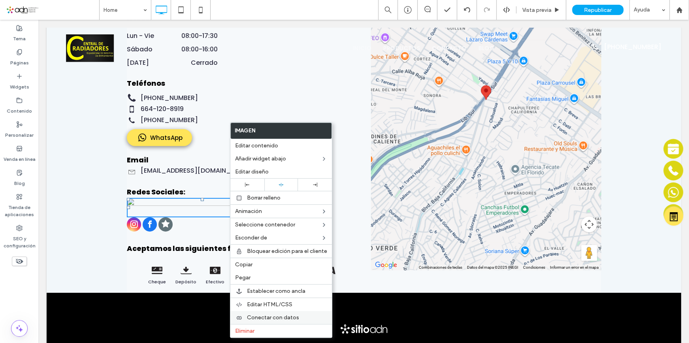
click at [276, 316] on span "Conectar con datos" at bounding box center [273, 317] width 52 height 7
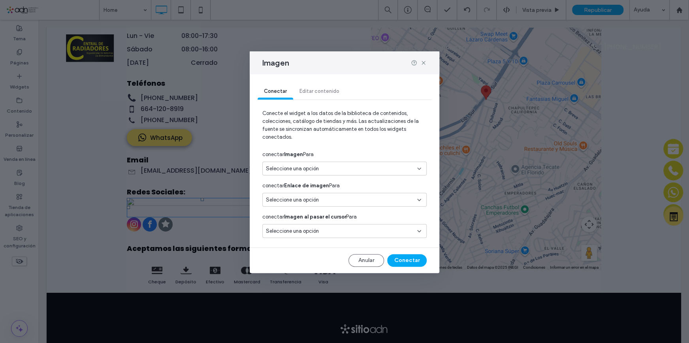
click at [342, 168] on div "Seleccione una opción" at bounding box center [340, 169] width 148 height 8
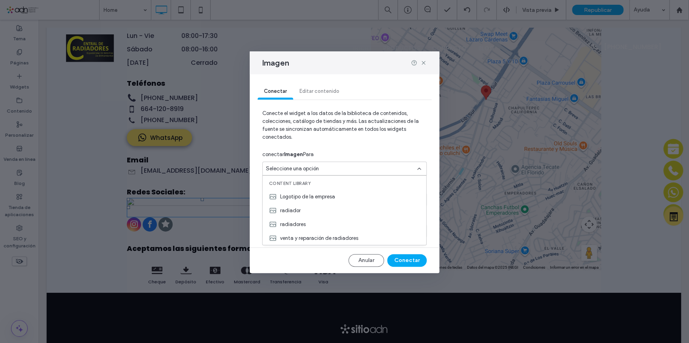
click at [324, 169] on div "Seleccione una opción" at bounding box center [340, 169] width 148 height 8
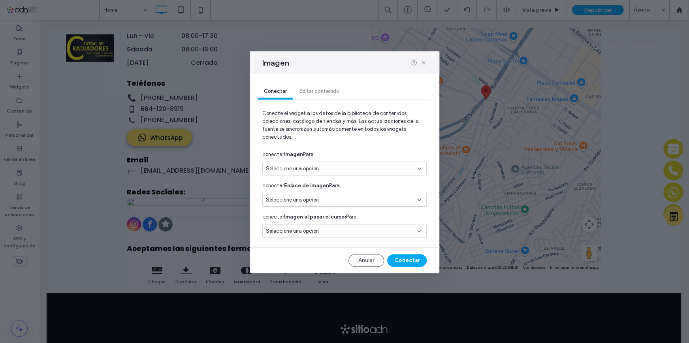
click at [343, 201] on div "Seleccione una opción" at bounding box center [340, 200] width 148 height 8
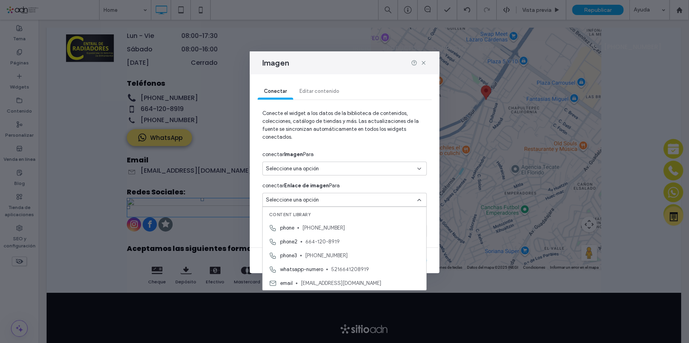
click at [343, 201] on div "Seleccione una opción" at bounding box center [340, 200] width 148 height 8
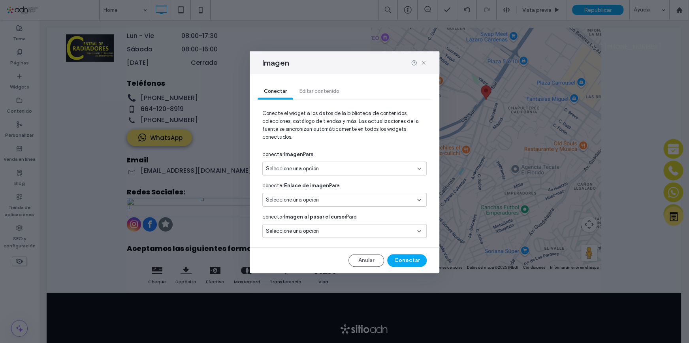
click at [336, 200] on div "Seleccione una opción" at bounding box center [340, 200] width 148 height 8
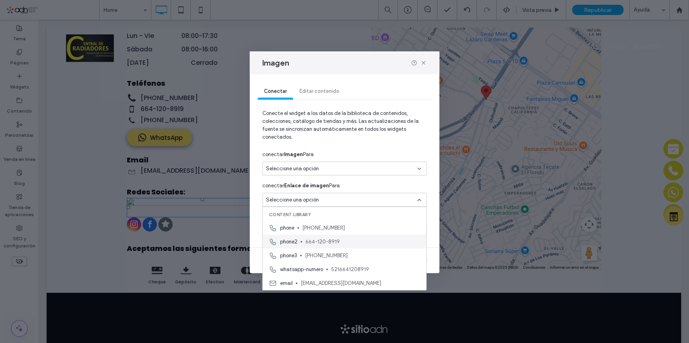
scroll to position [28, 0]
click at [337, 273] on div "Facebook CentralDeRadiadoresMX" at bounding box center [345, 269] width 164 height 14
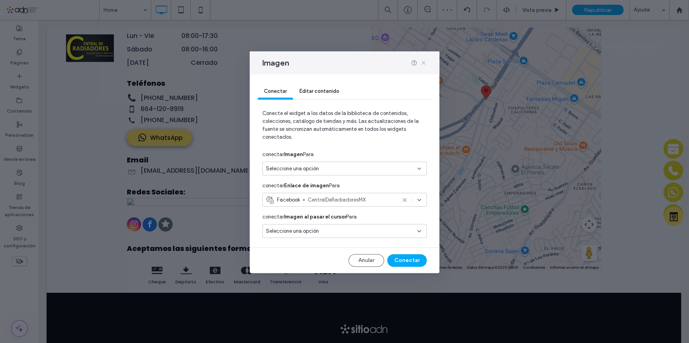
drag, startPoint x: 422, startPoint y: 62, endPoint x: 315, endPoint y: 64, distance: 107.9
click at [422, 62] on use at bounding box center [424, 63] width 4 height 4
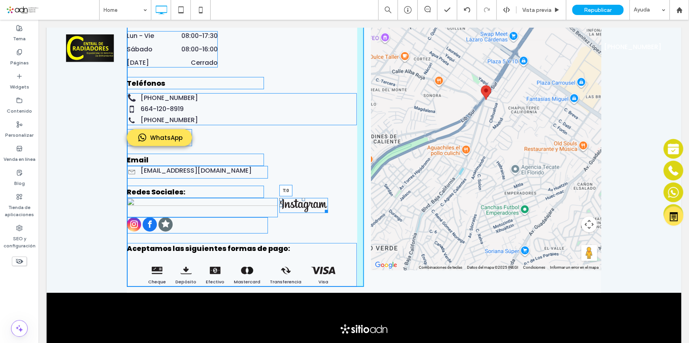
drag, startPoint x: 300, startPoint y: 189, endPoint x: 296, endPoint y: 181, distance: 9.2
click at [296, 181] on div "Contáctanos Dirección PRIVADA DURAZNO #1 ANEXA DURANGO, TIJUANA, BAJA CALIFORNI…" at bounding box center [245, 108] width 237 height 357
drag, startPoint x: 279, startPoint y: 189, endPoint x: 262, endPoint y: 168, distance: 27.8
click at [262, 168] on div "Contáctanos Dirección PRIVADA DURAZNO #1 ANEXA DURANGO, TIJUANA, BAJA CALIFORNI…" at bounding box center [245, 108] width 237 height 357
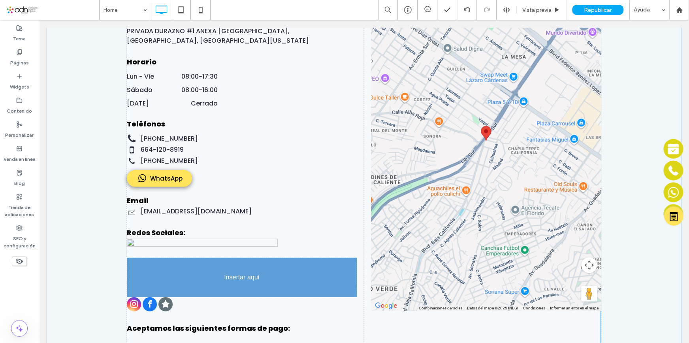
drag, startPoint x: 283, startPoint y: 196, endPoint x: 146, endPoint y: 270, distance: 155.4
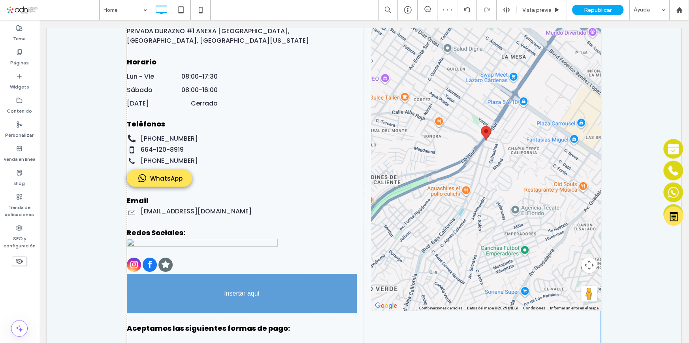
drag, startPoint x: 296, startPoint y: 193, endPoint x: 139, endPoint y: 288, distance: 182.6
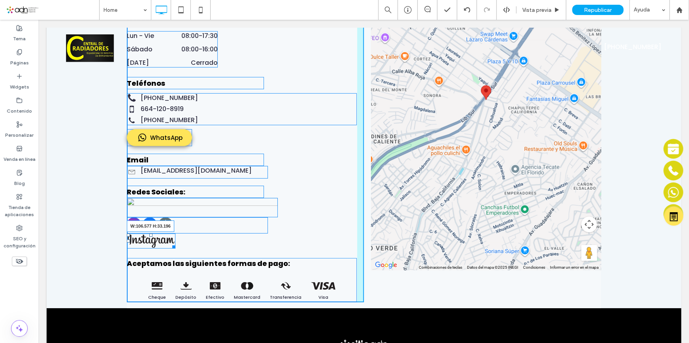
drag, startPoint x: 170, startPoint y: 236, endPoint x: 149, endPoint y: 233, distance: 21.1
click at [149, 234] on div "W:106.577 H:33.196" at bounding box center [151, 241] width 49 height 15
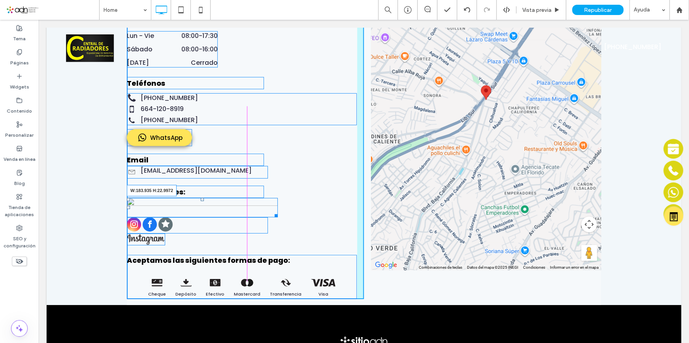
drag, startPoint x: 272, startPoint y: 204, endPoint x: 232, endPoint y: 212, distance: 40.6
click at [232, 212] on div "Contáctanos Dirección PRIVADA DURAZNO #1 ANEXA DURANGO, TIJUANA, BAJA CALIFORNI…" at bounding box center [245, 114] width 237 height 369
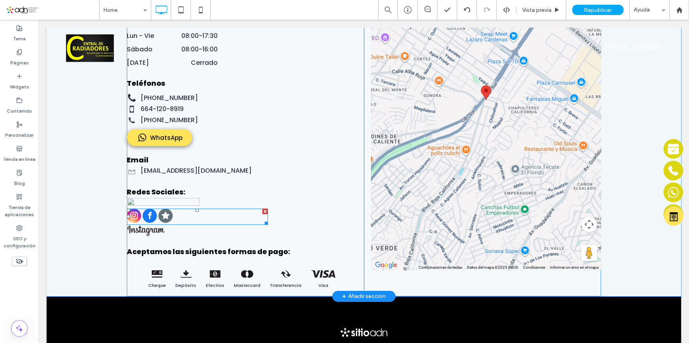
click at [262, 209] on div at bounding box center [265, 212] width 6 height 6
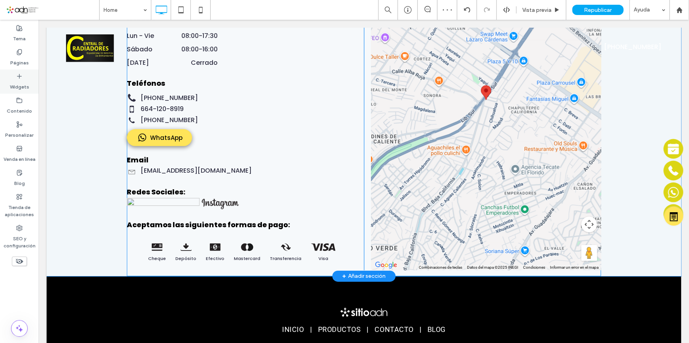
click at [17, 79] on icon at bounding box center [19, 76] width 6 height 6
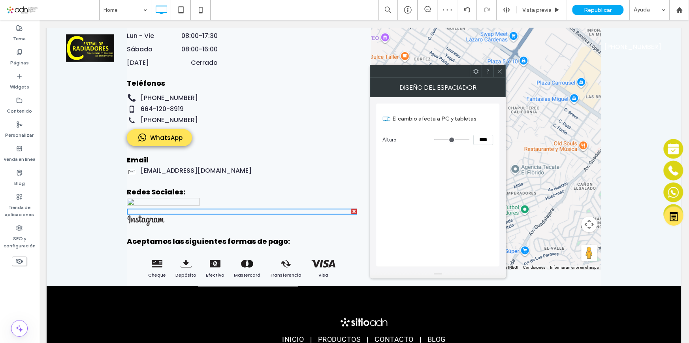
click at [288, 213] on div "Contáctanos Dirección PRIVADA DURAZNO #1 ANEXA DURANGO, TIJUANA, BAJA CALIFORNI…" at bounding box center [245, 105] width 237 height 350
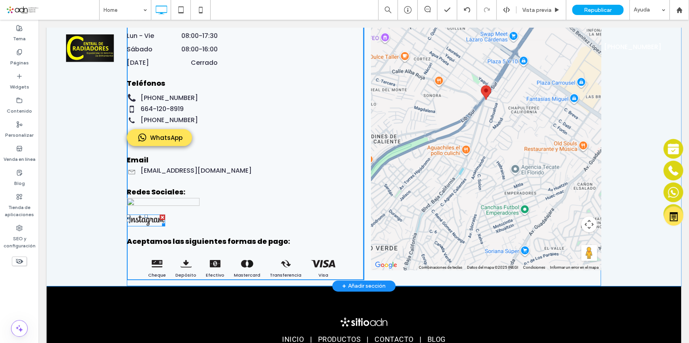
click at [156, 215] on img at bounding box center [146, 221] width 38 height 12
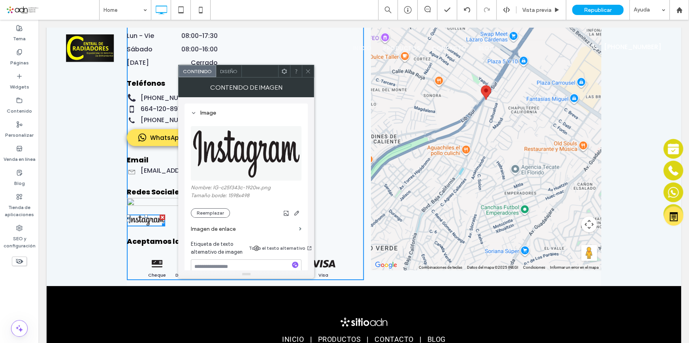
click at [307, 71] on icon at bounding box center [308, 71] width 6 height 6
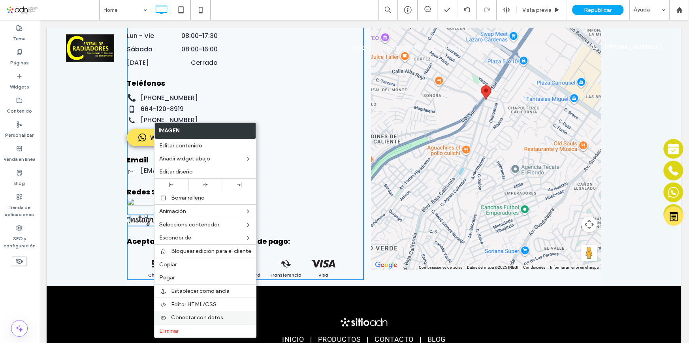
click at [188, 316] on span "Conectar con datos" at bounding box center [197, 317] width 52 height 7
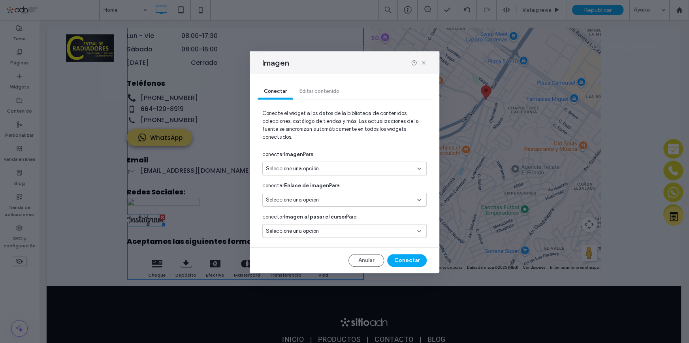
click at [299, 201] on span "Seleccione una opción" at bounding box center [292, 200] width 53 height 8
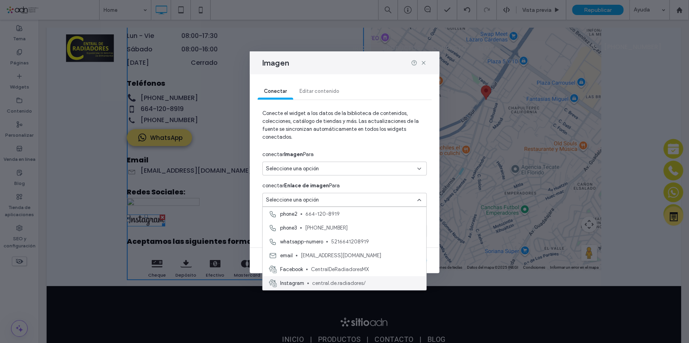
click at [317, 282] on span "central.de.radiadores/" at bounding box center [366, 283] width 108 height 8
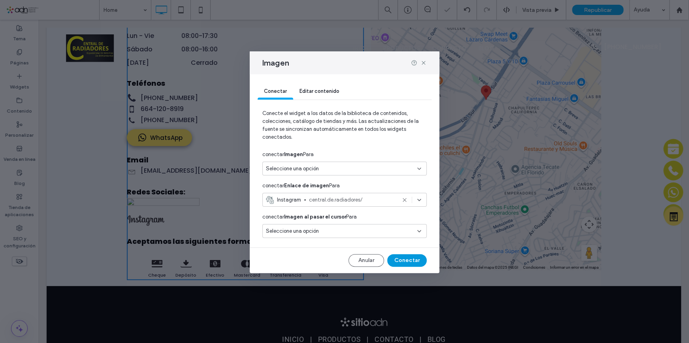
click at [407, 263] on button "Conectar" at bounding box center [407, 260] width 40 height 13
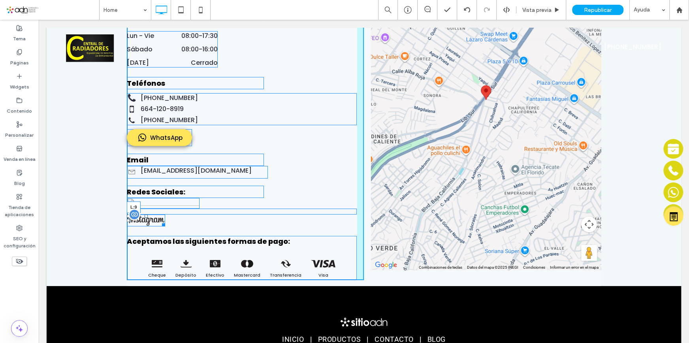
click at [130, 219] on div at bounding box center [128, 220] width 3 height 3
click at [130, 219] on div at bounding box center [131, 220] width 3 height 3
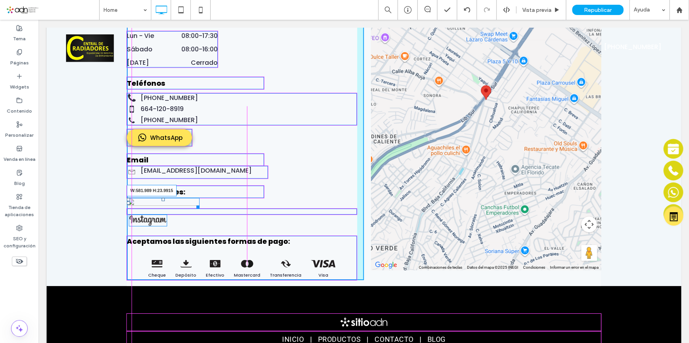
drag, startPoint x: 193, startPoint y: 195, endPoint x: 233, endPoint y: 217, distance: 45.3
click at [194, 197] on div "Contáctanos Dirección PRIVADA DURAZNO #1 ANEXA DURANGO, TIJUANA, BAJA CALIFORNI…" at bounding box center [245, 105] width 237 height 350
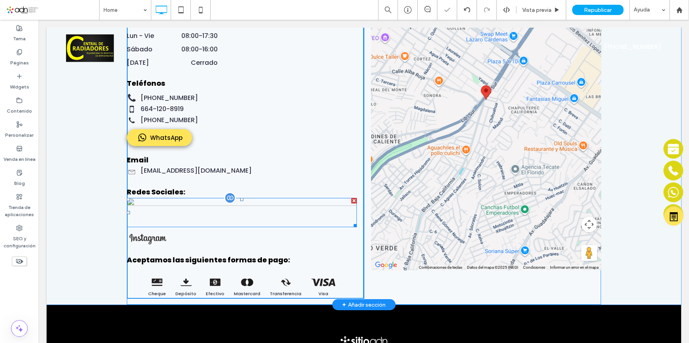
click at [318, 209] on img at bounding box center [242, 212] width 230 height 29
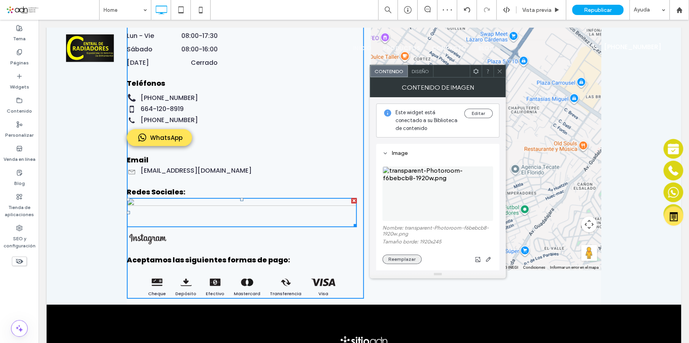
click at [402, 262] on button "Reemplazar" at bounding box center [402, 258] width 39 height 9
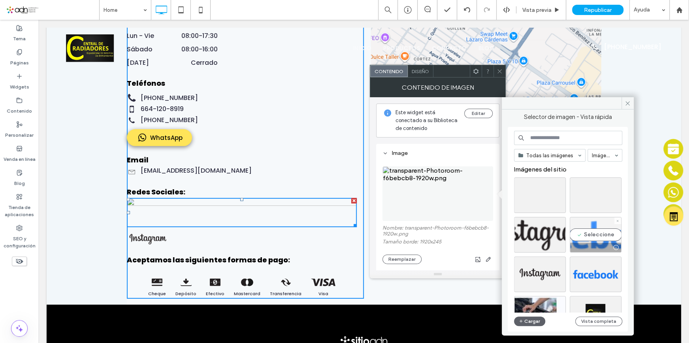
click at [595, 235] on div "Seleccione" at bounding box center [596, 235] width 52 height 36
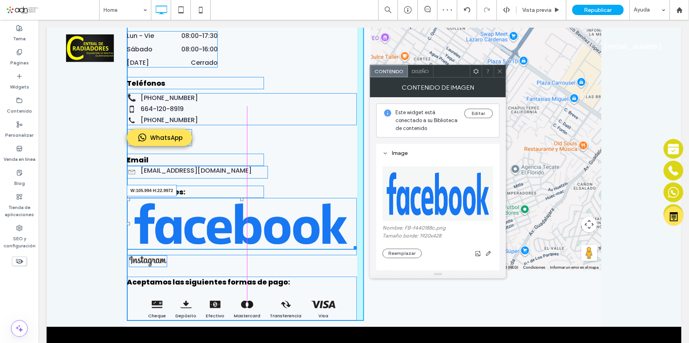
drag, startPoint x: 351, startPoint y: 237, endPoint x: 257, endPoint y: 223, distance: 95.1
click at [257, 223] on div "Contáctanos Dirección PRIVADA DURAZNO #1 ANEXA DURANGO, TIJUANA, BAJA CALIFORNI…" at bounding box center [245, 125] width 237 height 391
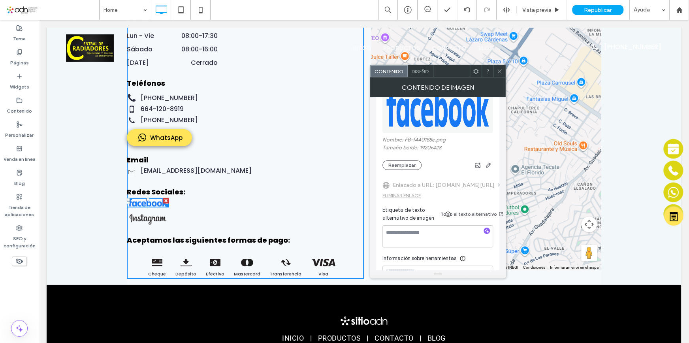
scroll to position [36, 0]
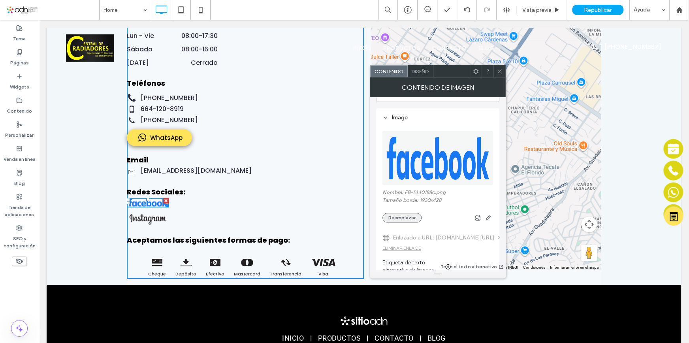
click at [402, 216] on button "Reemplazar" at bounding box center [402, 217] width 39 height 9
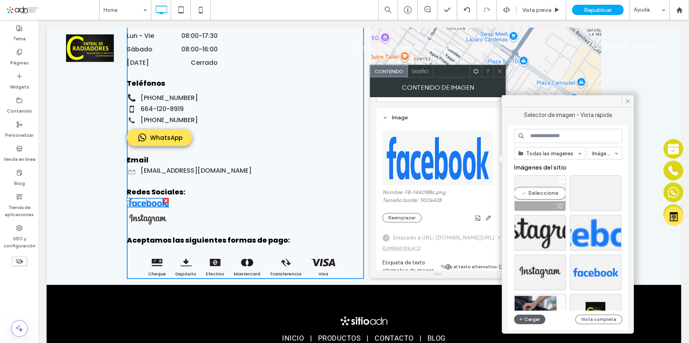
click at [561, 179] on use at bounding box center [562, 179] width 2 height 2
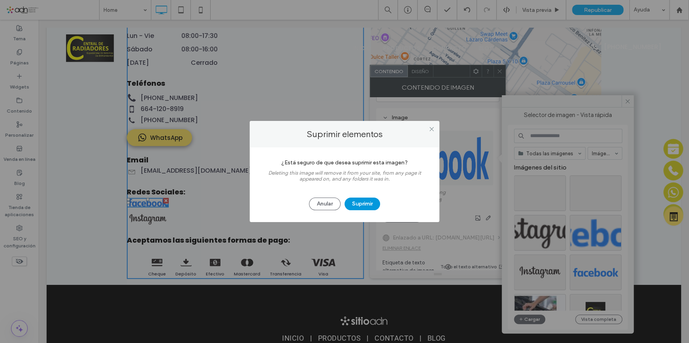
click at [365, 204] on button "Suprimir" at bounding box center [363, 204] width 36 height 13
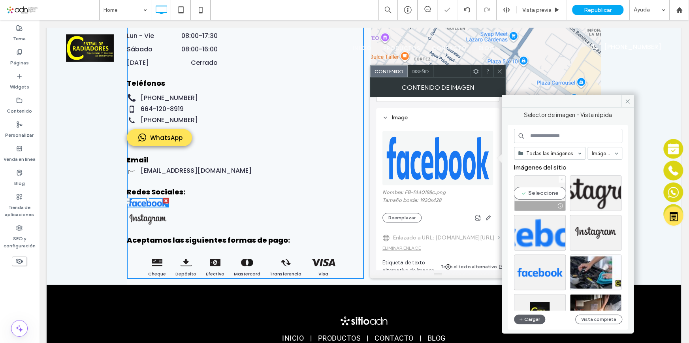
click at [562, 179] on use at bounding box center [562, 179] width 2 height 2
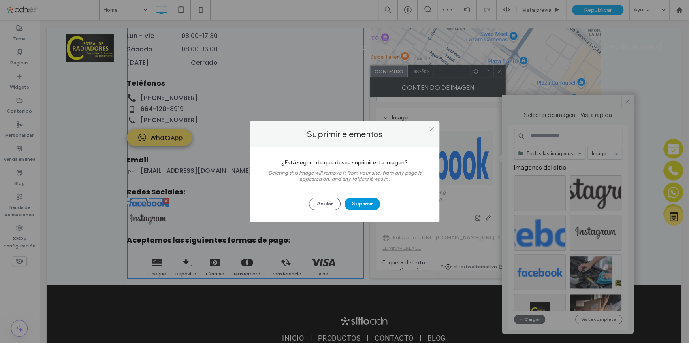
click at [366, 205] on button "Suprimir" at bounding box center [363, 204] width 36 height 13
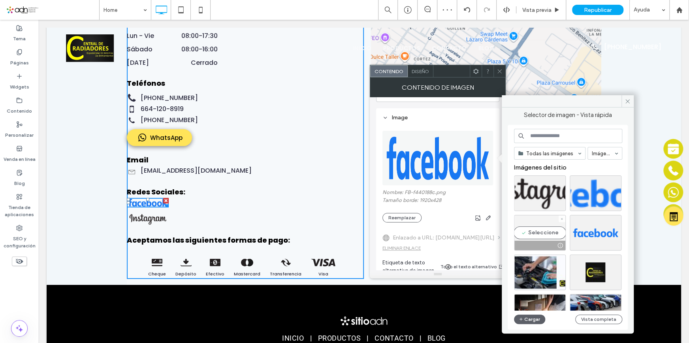
click at [560, 217] on div at bounding box center [562, 218] width 7 height 7
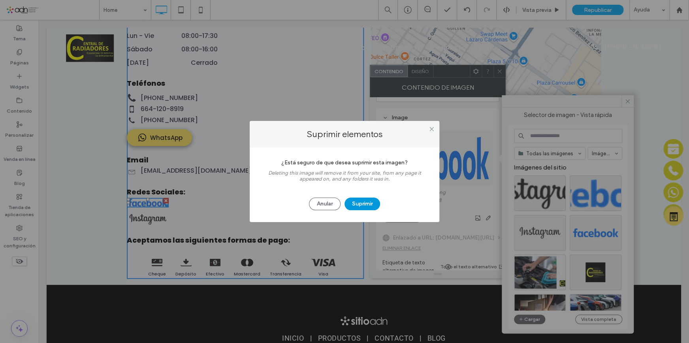
click at [364, 204] on button "Suprimir" at bounding box center [363, 204] width 36 height 13
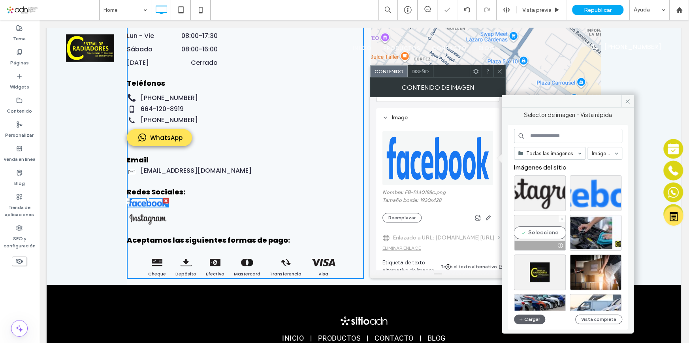
click at [562, 219] on icon at bounding box center [561, 218] width 3 height 3
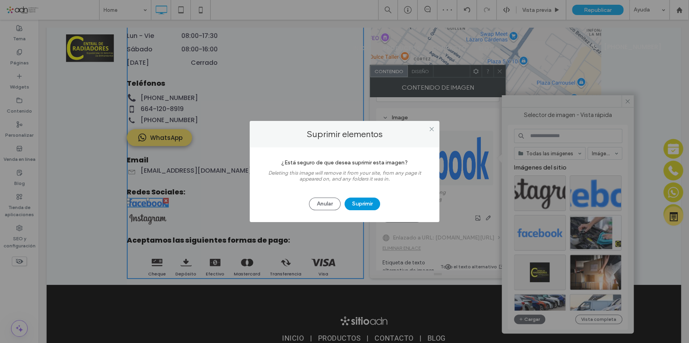
click at [364, 199] on button "Suprimir" at bounding box center [363, 204] width 36 height 13
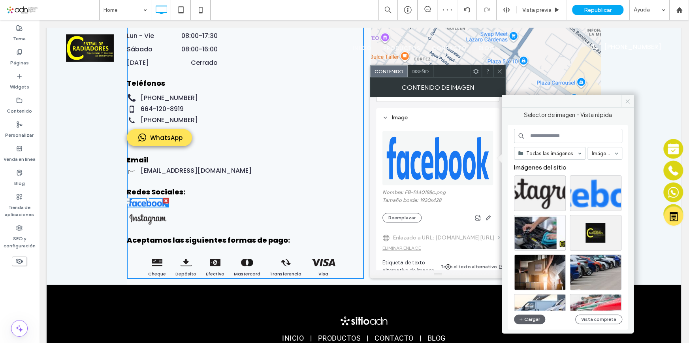
drag, startPoint x: 627, startPoint y: 101, endPoint x: 500, endPoint y: 75, distance: 130.0
click at [627, 101] on icon at bounding box center [628, 101] width 6 height 6
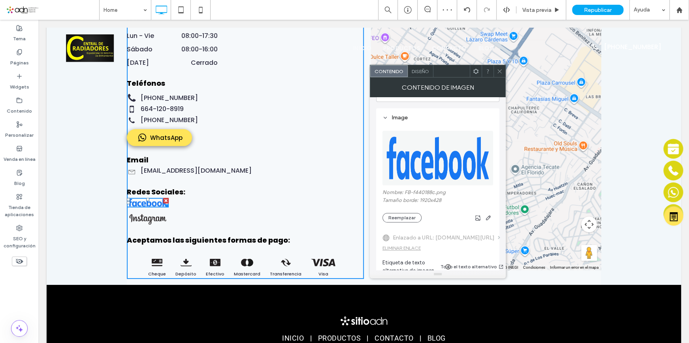
click at [500, 76] on span at bounding box center [500, 71] width 6 height 12
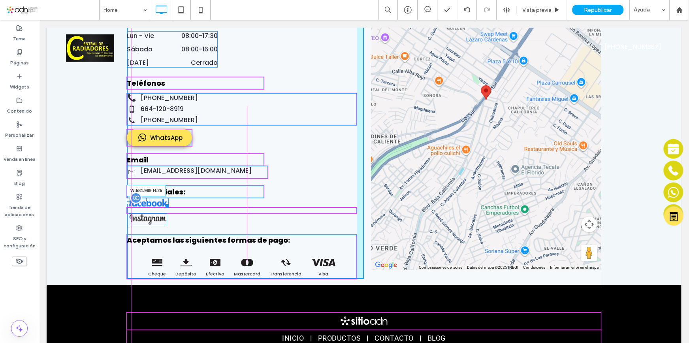
drag, startPoint x: 162, startPoint y: 194, endPoint x: 150, endPoint y: 194, distance: 12.3
click at [150, 198] on div "W:581.989 H:25" at bounding box center [148, 202] width 42 height 9
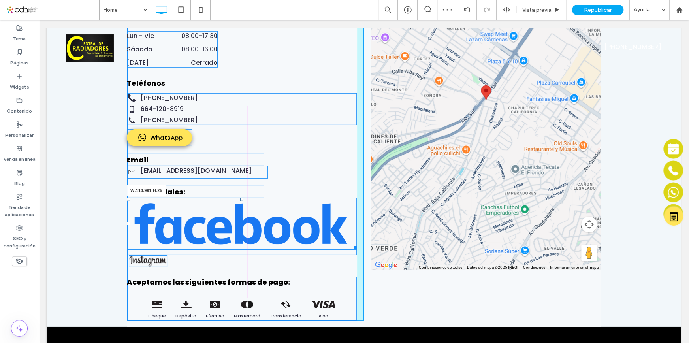
drag, startPoint x: 352, startPoint y: 235, endPoint x: 260, endPoint y: 217, distance: 94.2
click at [260, 217] on div "Contáctanos Dirección PRIVADA DURAZNO #1 ANEXA DURANGO, TIJUANA, BAJA CALIFORNI…" at bounding box center [245, 125] width 237 height 391
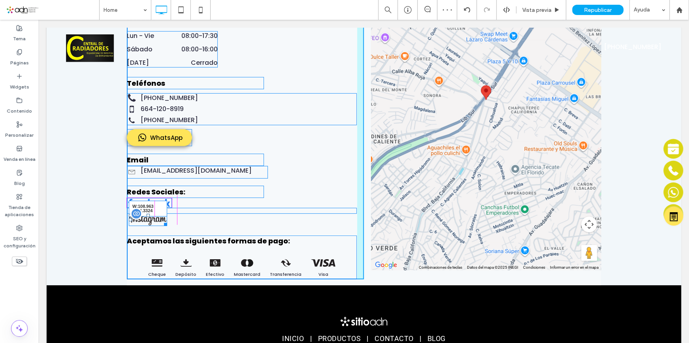
click at [166, 220] on div at bounding box center [164, 223] width 6 height 6
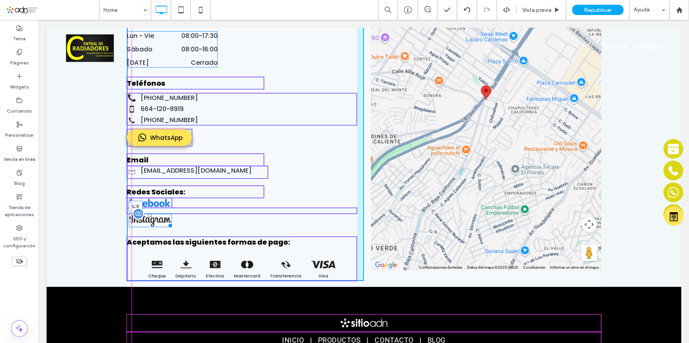
click at [129, 219] on div at bounding box center [130, 220] width 3 height 3
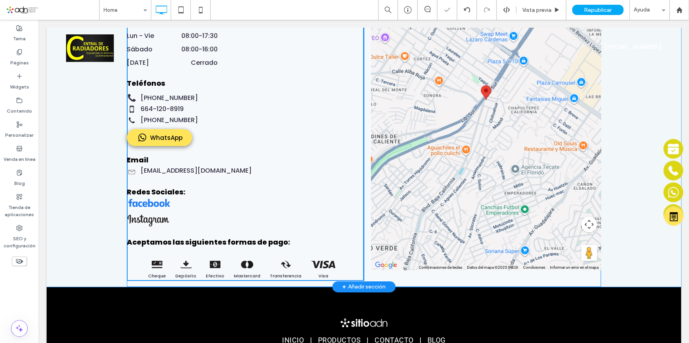
click at [208, 215] on div "Contáctanos Dirección PRIVADA DURAZNO #1 ANEXA [GEOGRAPHIC_DATA], [GEOGRAPHIC_D…" at bounding box center [245, 105] width 237 height 351
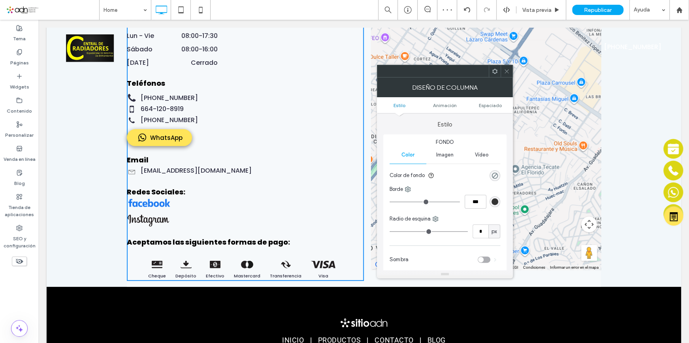
click at [272, 213] on div "Contáctanos Dirección PRIVADA DURAZNO #1 ANEXA [GEOGRAPHIC_DATA], [GEOGRAPHIC_D…" at bounding box center [245, 105] width 237 height 351
click at [145, 214] on img at bounding box center [148, 220] width 43 height 13
click at [146, 214] on img at bounding box center [148, 220] width 43 height 13
click at [180, 215] on div "Contáctanos Dirección PRIVADA DURAZNO #1 ANEXA [GEOGRAPHIC_DATA], [GEOGRAPHIC_D…" at bounding box center [245, 105] width 237 height 351
click at [507, 72] on icon at bounding box center [507, 71] width 6 height 6
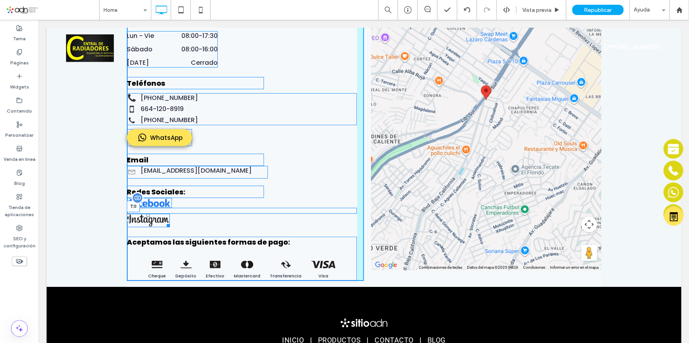
drag, startPoint x: 145, startPoint y: 204, endPoint x: 146, endPoint y: 194, distance: 9.6
click at [146, 194] on div "Contáctanos Dirección PRIVADA DURAZNO #1 ANEXA DURANGO, TIJUANA, BAJA CALIFORNI…" at bounding box center [245, 105] width 237 height 351
click at [170, 202] on div at bounding box center [169, 205] width 6 height 6
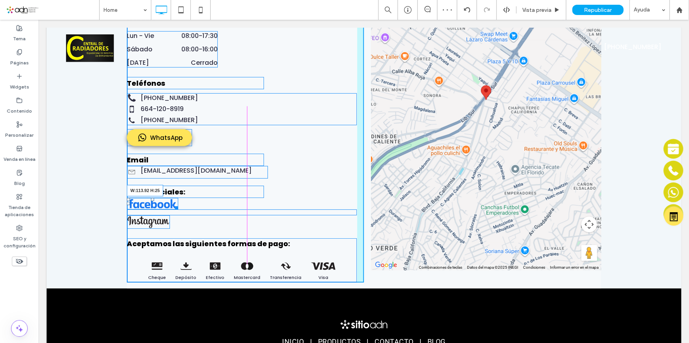
drag, startPoint x: 173, startPoint y: 196, endPoint x: 170, endPoint y: 195, distance: 4.1
click at [170, 195] on div "Contáctanos Dirección PRIVADA DURAZNO #1 ANEXA DURANGO, TIJUANA, BAJA CALIFORNI…" at bounding box center [245, 106] width 237 height 352
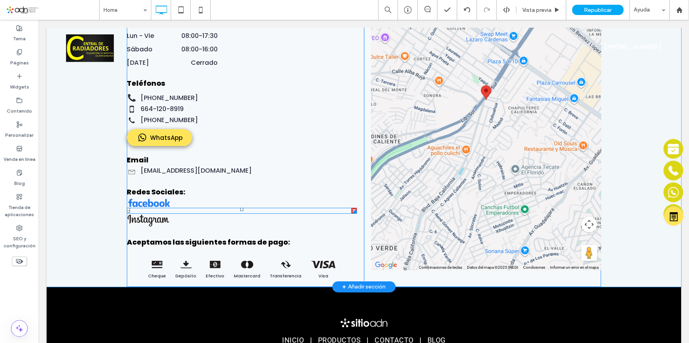
click at [187, 208] on div at bounding box center [242, 211] width 230 height 6
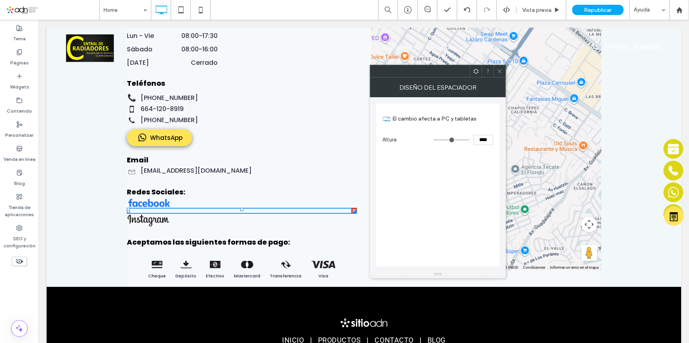
type input "*"
type input "***"
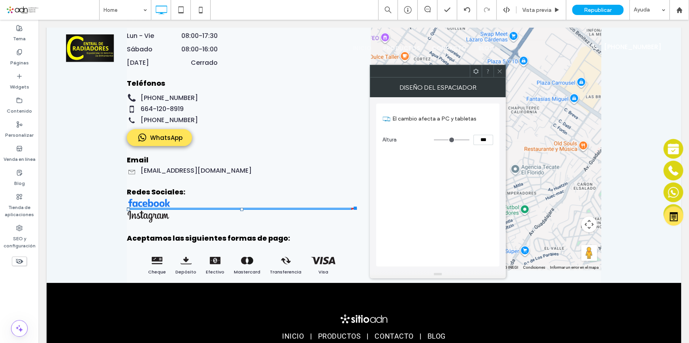
drag, startPoint x: 438, startPoint y: 141, endPoint x: 415, endPoint y: 140, distance: 22.9
type input "*"
click at [434, 140] on input "range" at bounding box center [452, 139] width 36 height 1
click at [503, 72] on div at bounding box center [500, 71] width 12 height 12
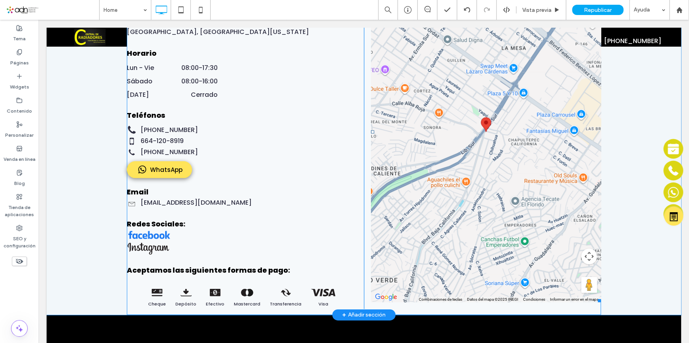
scroll to position [1549, 0]
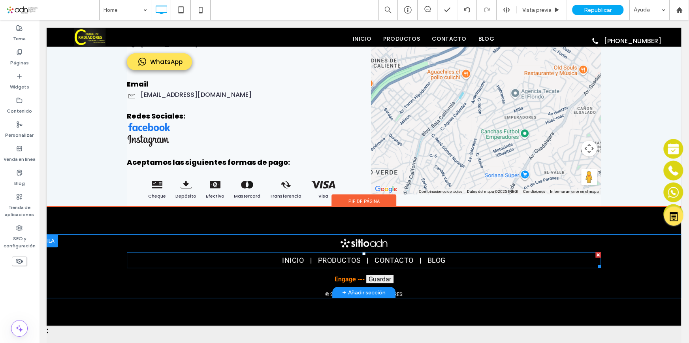
click at [261, 256] on nav "INICIO PRODUCTOS CONTACTO BLOG" at bounding box center [364, 260] width 474 height 16
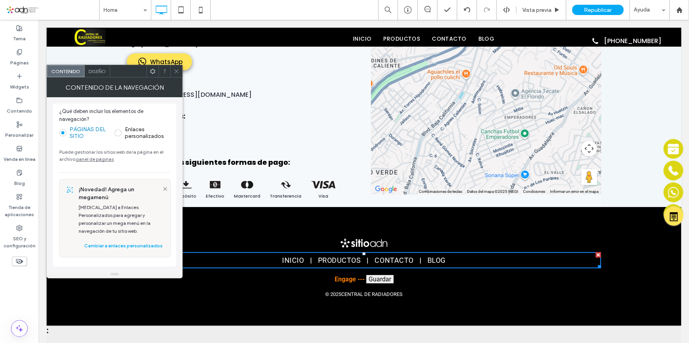
click at [94, 69] on span "Diseño" at bounding box center [97, 71] width 17 height 6
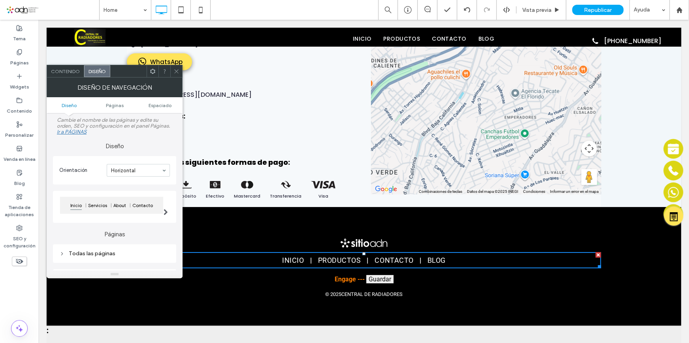
scroll to position [72, 0]
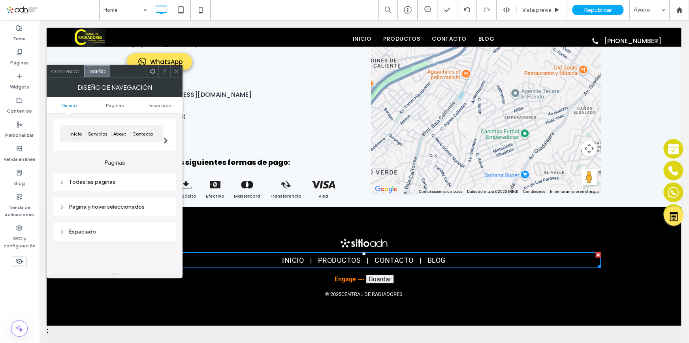
click at [113, 181] on div "Todas las páginas" at bounding box center [114, 182] width 111 height 7
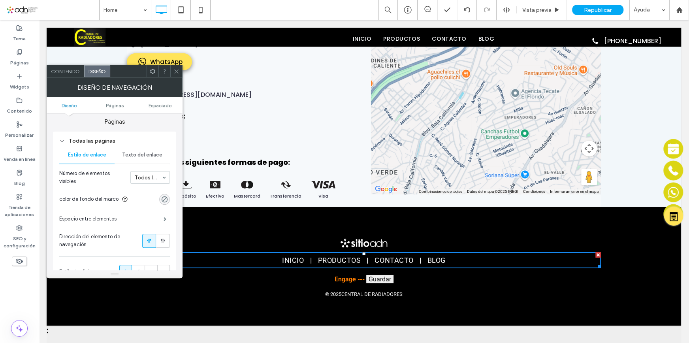
scroll to position [143, 0]
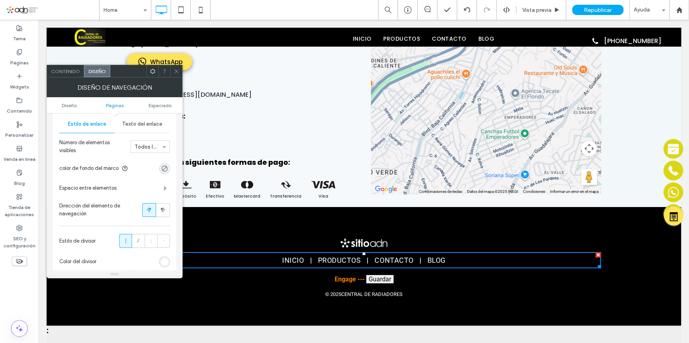
click at [135, 129] on div "Texto del enlace" at bounding box center [142, 123] width 55 height 17
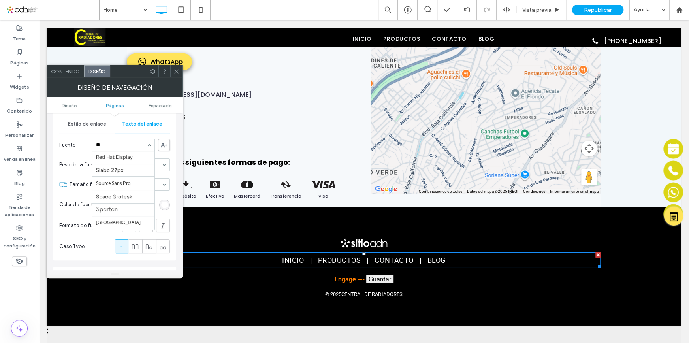
scroll to position [0, 0]
type input "***"
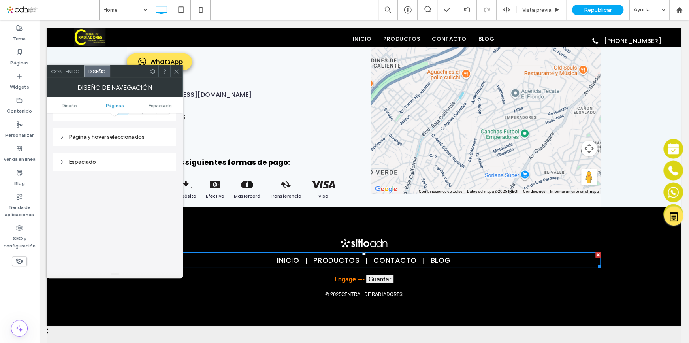
scroll to position [245, 0]
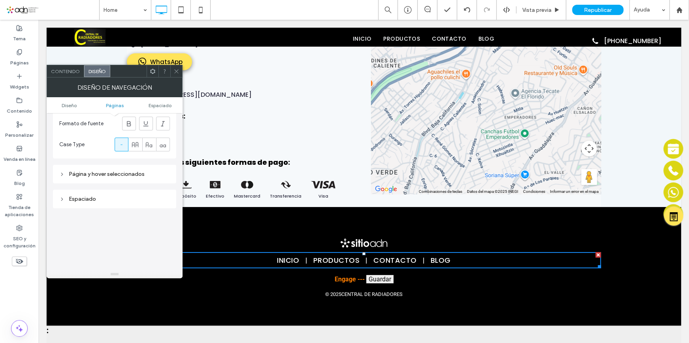
click at [97, 172] on div "Página y hover seleccionados" at bounding box center [114, 174] width 111 height 7
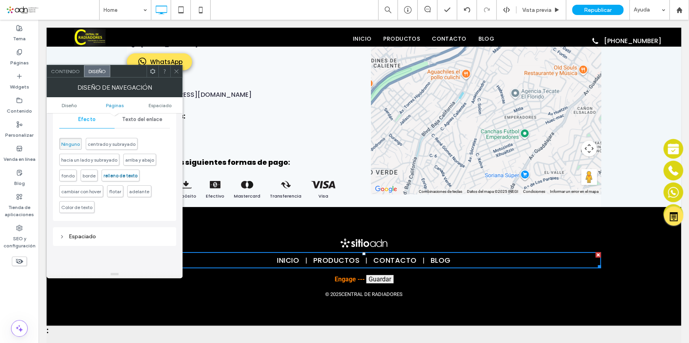
scroll to position [353, 0]
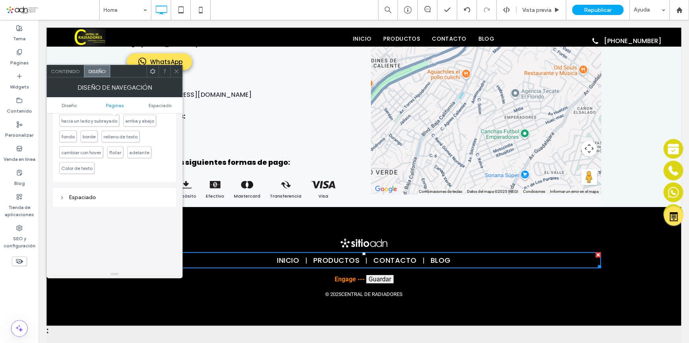
click at [91, 200] on div "Espaciado" at bounding box center [114, 197] width 111 height 7
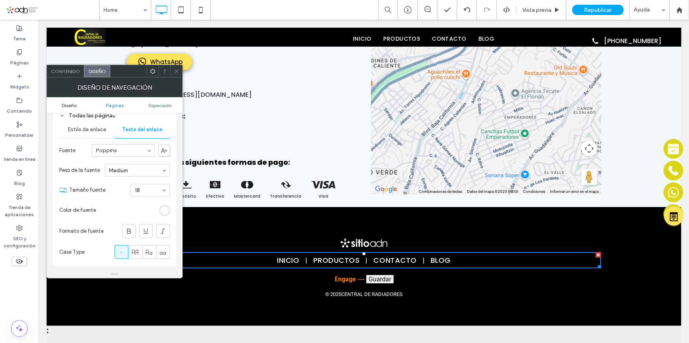
click at [72, 104] on span "Diseño" at bounding box center [69, 105] width 15 height 6
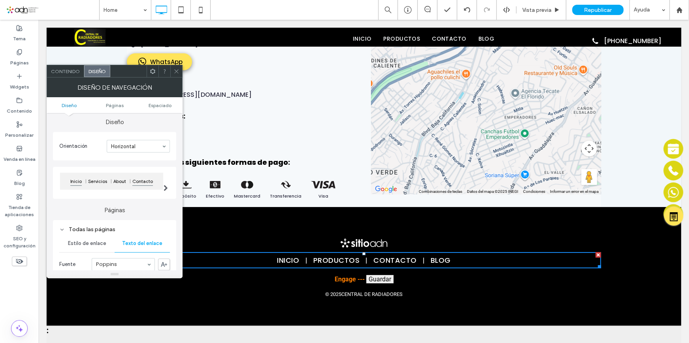
scroll to position [23, 0]
click at [164, 189] on span at bounding box center [166, 188] width 4 height 6
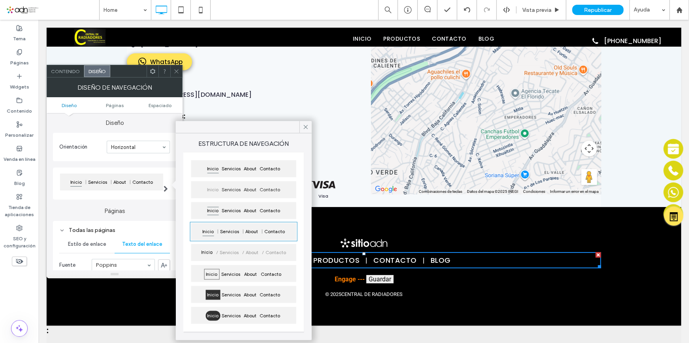
click at [146, 215] on label "Páginas" at bounding box center [114, 207] width 123 height 15
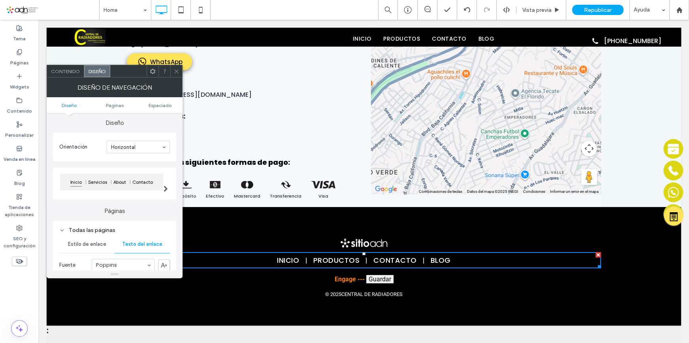
scroll to position [95, 0]
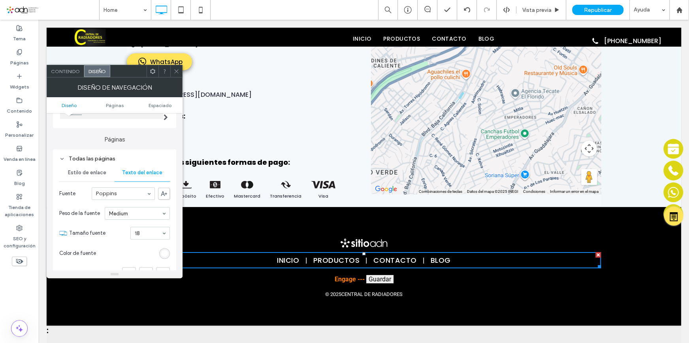
click at [85, 173] on span "Estilo de enlace" at bounding box center [87, 173] width 38 height 6
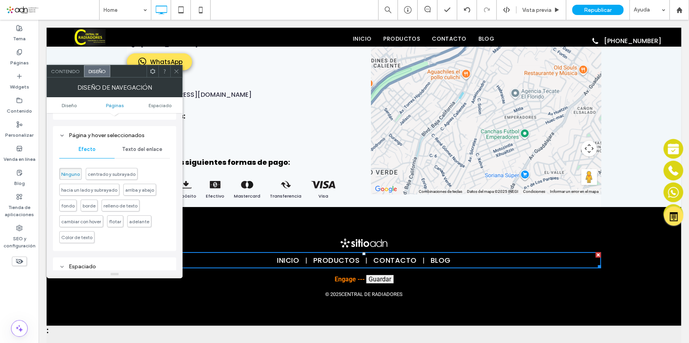
scroll to position [311, 0]
click at [146, 149] on span "Texto del enlace" at bounding box center [142, 146] width 40 height 6
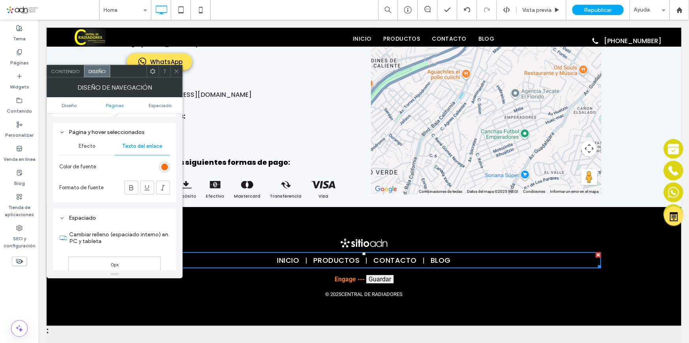
scroll to position [347, 0]
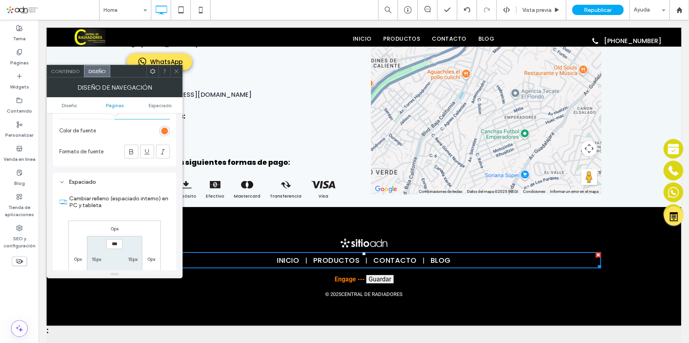
click at [165, 131] on div "rgb(251, 109, 16)" at bounding box center [164, 131] width 7 height 7
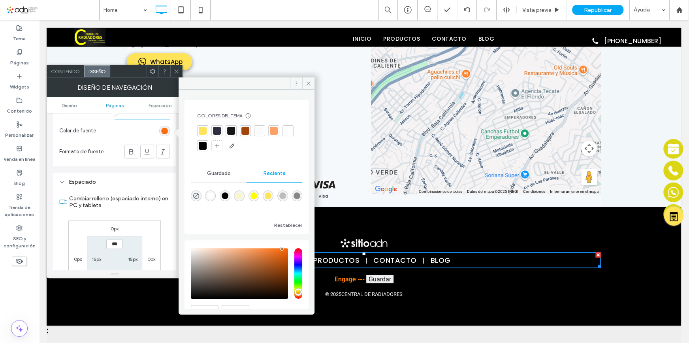
click at [205, 132] on div at bounding box center [203, 131] width 8 height 8
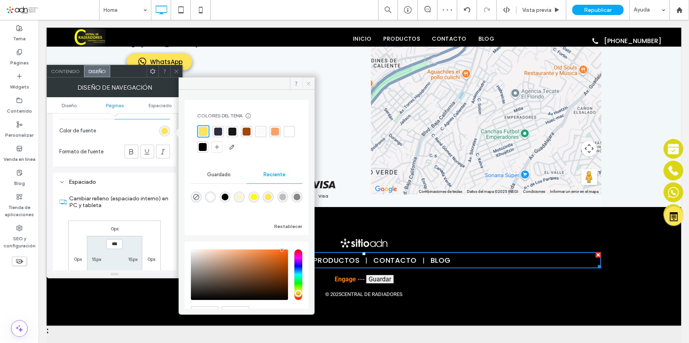
drag, startPoint x: 309, startPoint y: 83, endPoint x: 200, endPoint y: 61, distance: 110.4
click at [309, 83] on icon at bounding box center [308, 84] width 6 height 6
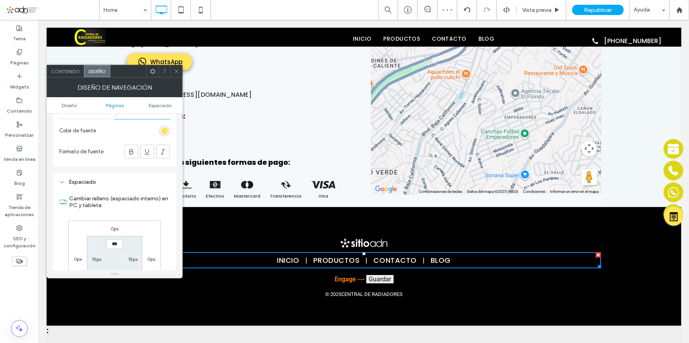
click at [176, 71] on icon at bounding box center [176, 71] width 6 height 6
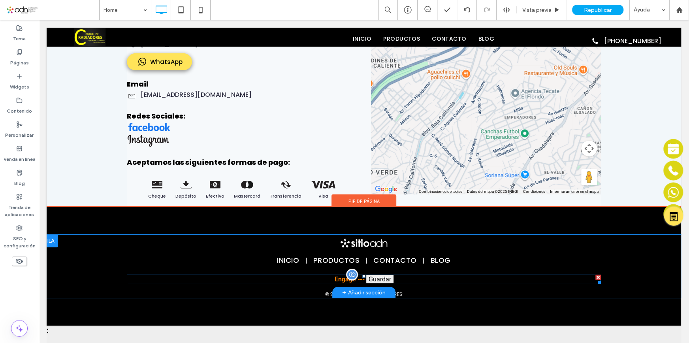
click at [347, 275] on span at bounding box center [364, 279] width 474 height 9
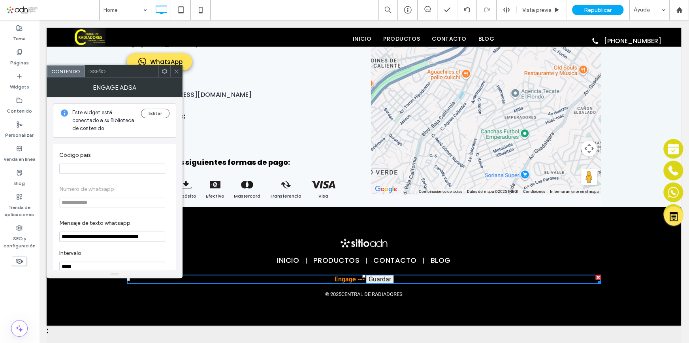
scroll to position [21, 0]
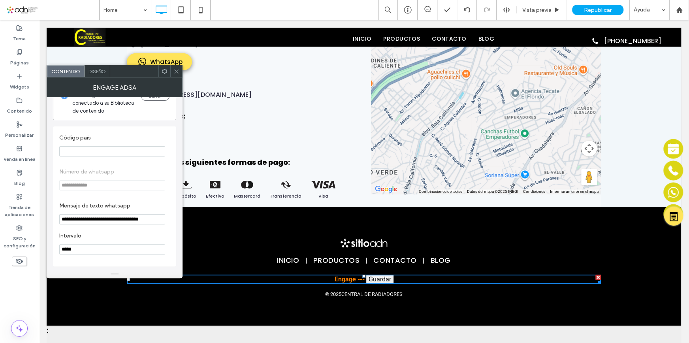
click at [97, 70] on span "Diseño" at bounding box center [97, 71] width 17 height 6
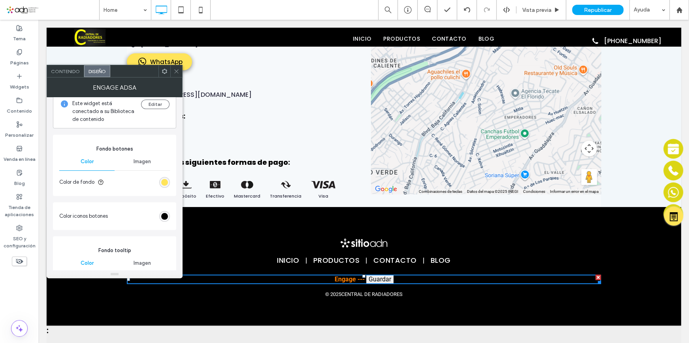
scroll to position [0, 0]
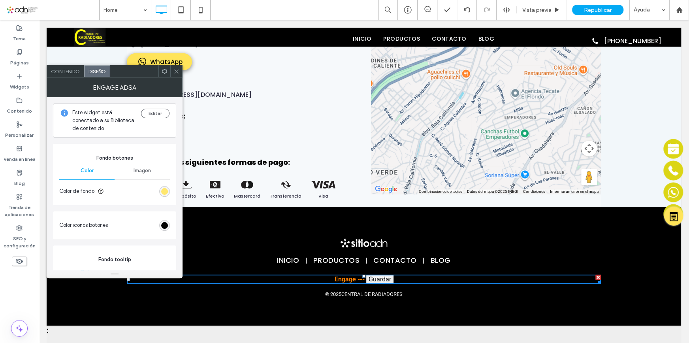
click at [168, 190] on div "rgb(255, 228, 89)" at bounding box center [164, 191] width 7 height 7
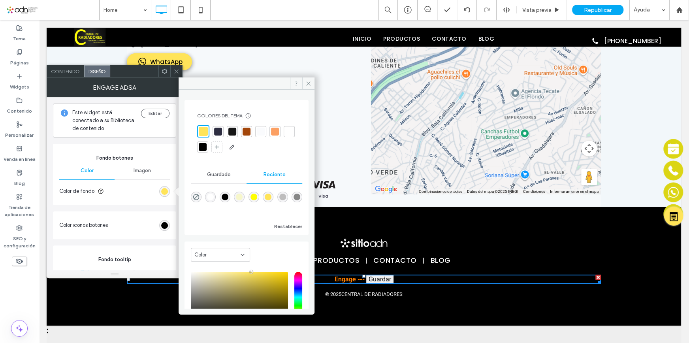
click at [205, 128] on div at bounding box center [203, 131] width 9 height 9
click at [309, 82] on icon at bounding box center [308, 84] width 6 height 6
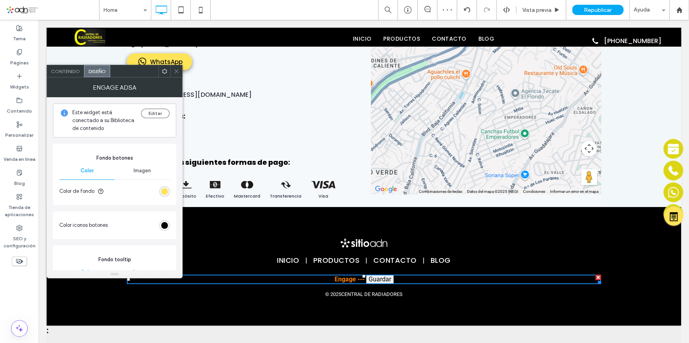
click at [175, 74] on icon at bounding box center [176, 71] width 6 height 6
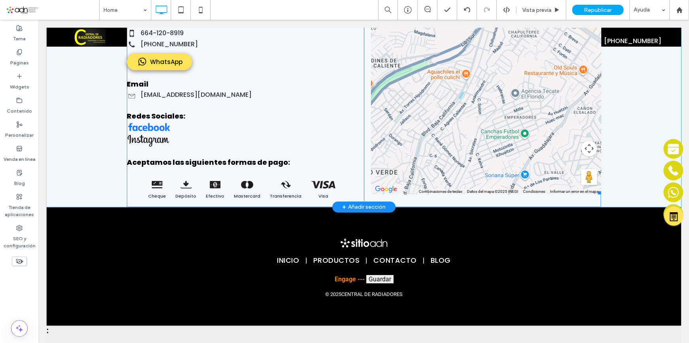
scroll to position [1513, 0]
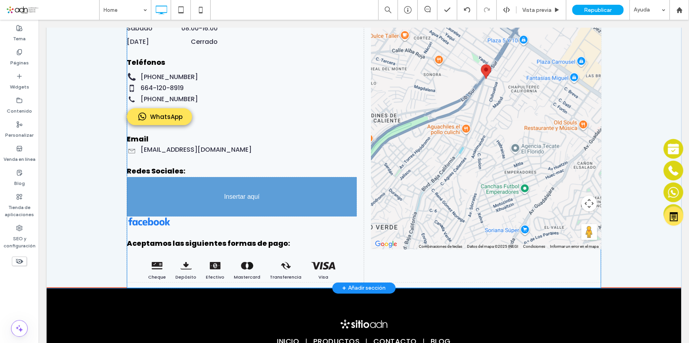
drag, startPoint x: 143, startPoint y: 166, endPoint x: 150, endPoint y: 193, distance: 27.9
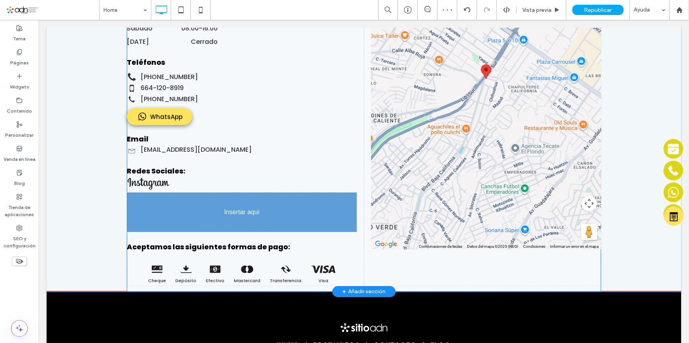
drag, startPoint x: 181, startPoint y: 153, endPoint x: 138, endPoint y: 215, distance: 76.0
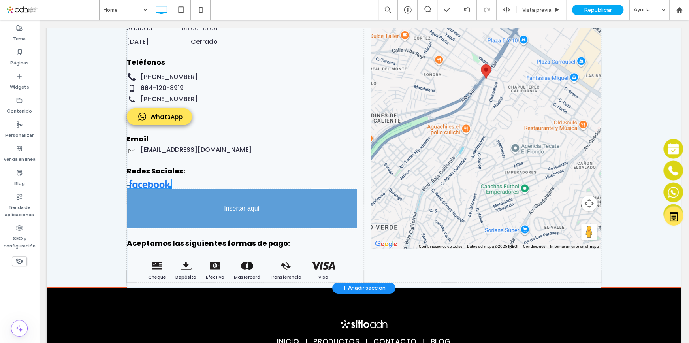
drag, startPoint x: 148, startPoint y: 157, endPoint x: 146, endPoint y: 211, distance: 54.2
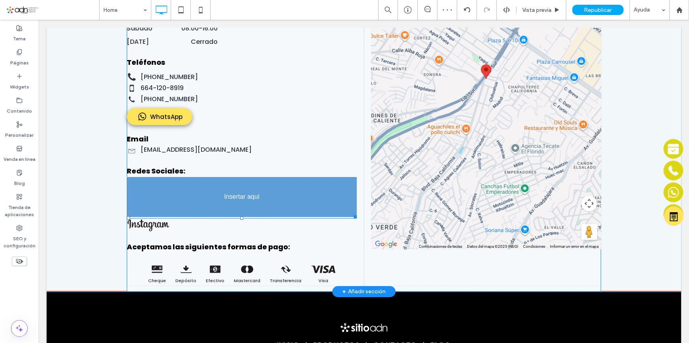
drag, startPoint x: 158, startPoint y: 153, endPoint x: 154, endPoint y: 186, distance: 33.5
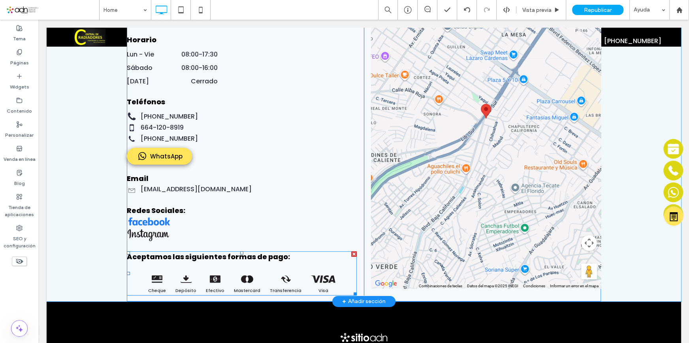
scroll to position [1441, 0]
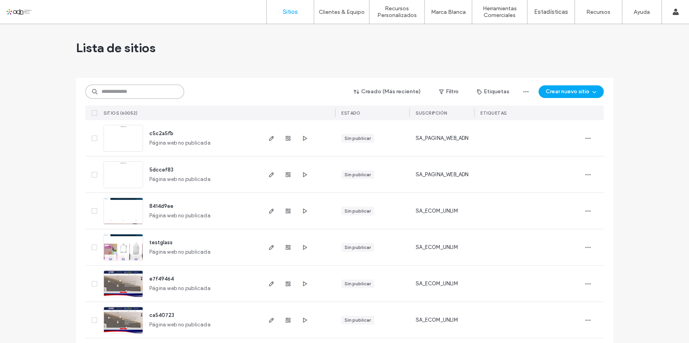
click at [104, 90] on input at bounding box center [134, 92] width 99 height 14
paste input "**********"
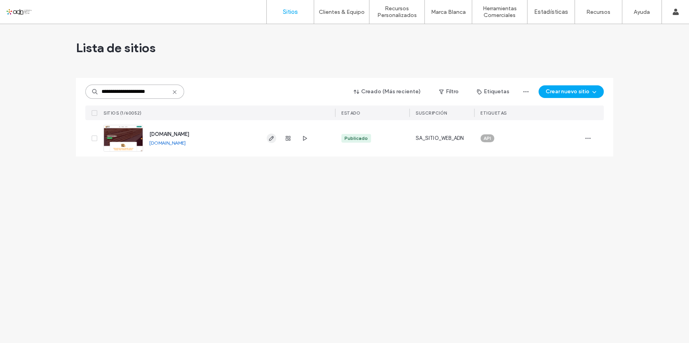
type input "**********"
click at [273, 136] on icon "button" at bounding box center [271, 138] width 6 height 6
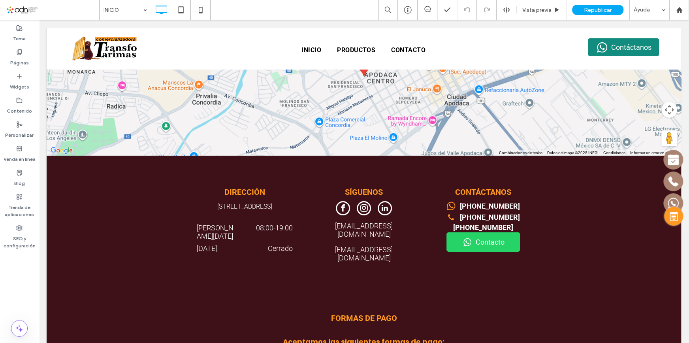
scroll to position [1548, 0]
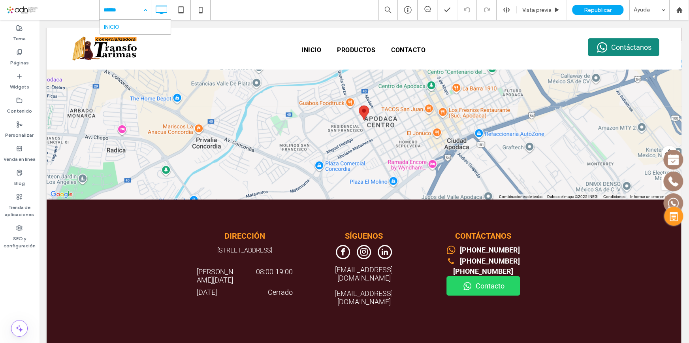
click at [134, 11] on input at bounding box center [124, 10] width 40 height 20
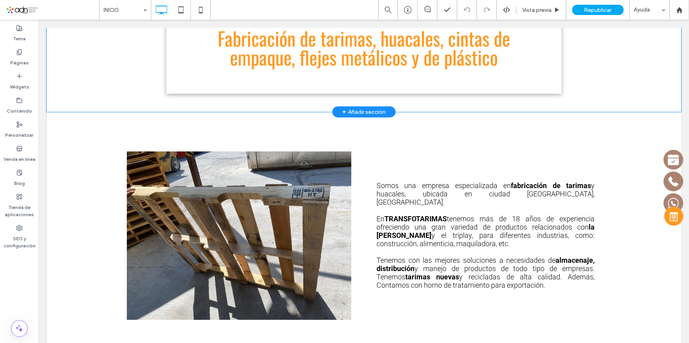
scroll to position [323, 0]
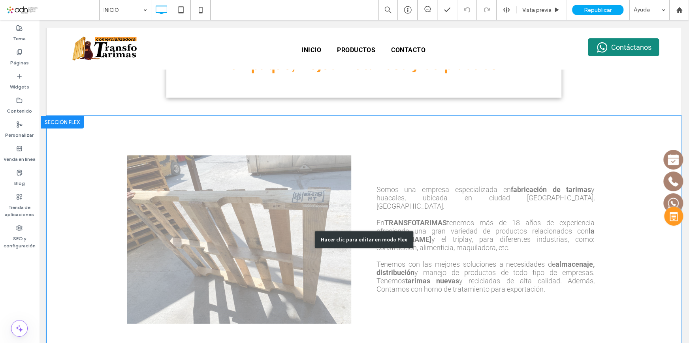
click at [394, 138] on div "Hacer clic para editar en modo Flex" at bounding box center [364, 239] width 635 height 247
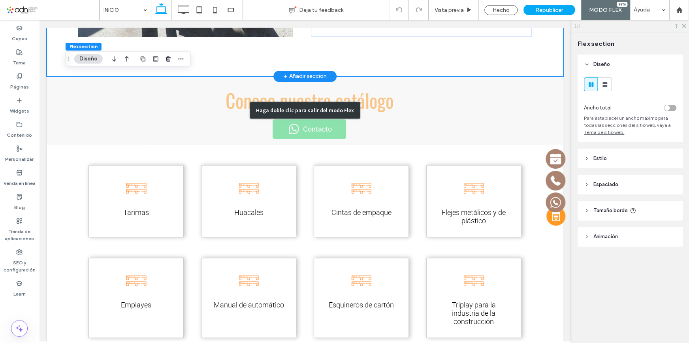
scroll to position [647, 0]
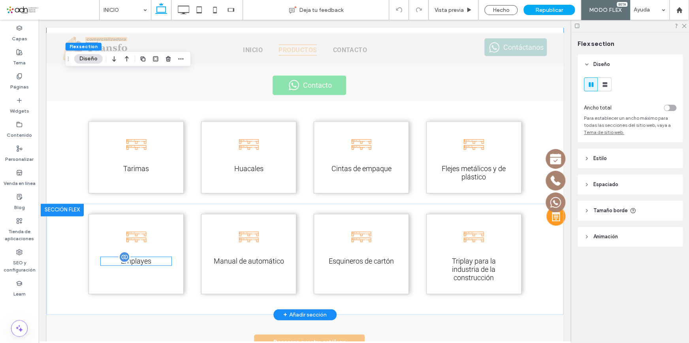
click at [143, 264] on span "Emplayes" at bounding box center [136, 261] width 30 height 8
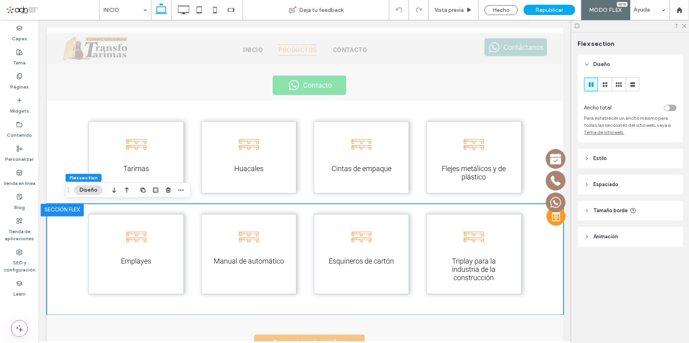
click at [95, 192] on button "Diseño" at bounding box center [88, 189] width 28 height 9
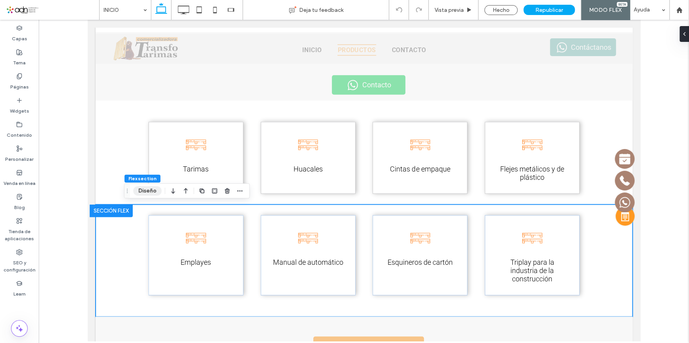
click at [141, 194] on button "Diseño" at bounding box center [147, 190] width 28 height 9
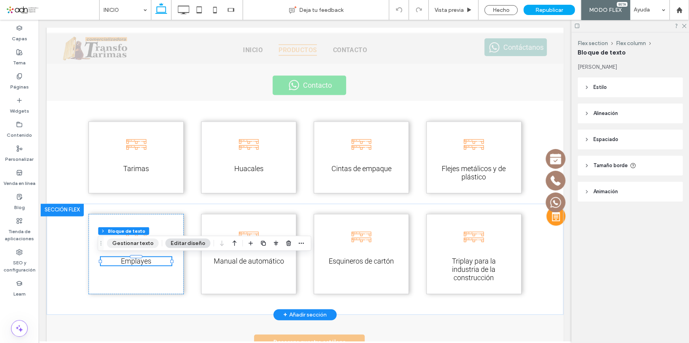
click at [139, 241] on button "Gestionar texto" at bounding box center [133, 242] width 52 height 9
type input "******"
type input "**"
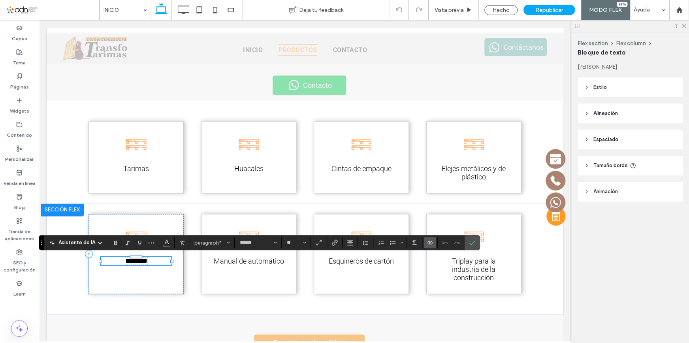
click at [153, 260] on p "﻿ ******** ﻿" at bounding box center [136, 261] width 71 height 8
click at [154, 260] on p "﻿ ******** ﻿" at bounding box center [136, 261] width 71 height 8
click at [150, 259] on p "﻿ ******** ﻿" at bounding box center [136, 261] width 71 height 8
click at [147, 258] on span "********" at bounding box center [136, 260] width 22 height 7
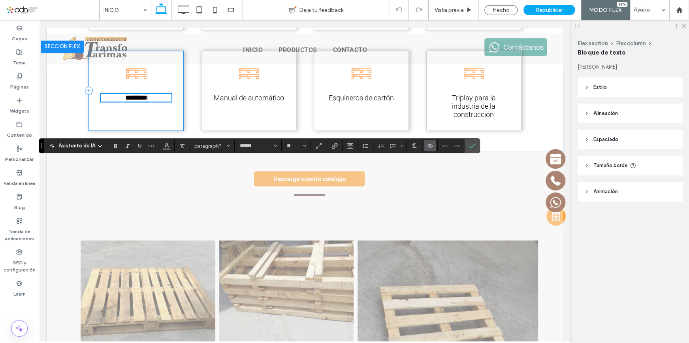
scroll to position [712, 0]
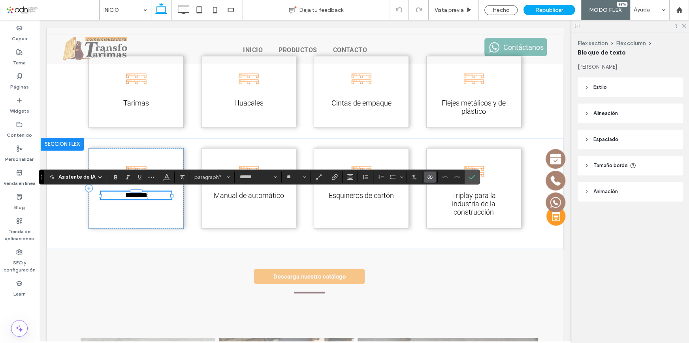
click at [147, 194] on span "********" at bounding box center [136, 195] width 22 height 7
drag, startPoint x: 151, startPoint y: 194, endPoint x: 158, endPoint y: 195, distance: 7.5
click at [158, 195] on p "﻿ ******** ﻿" at bounding box center [136, 195] width 71 height 8
click at [134, 194] on span "********" at bounding box center [136, 195] width 22 height 7
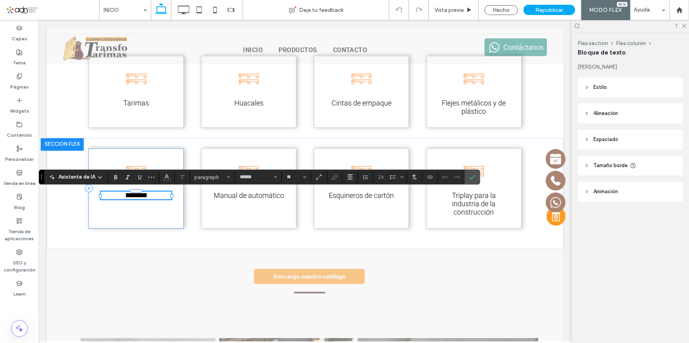
click at [134, 194] on span "********" at bounding box center [136, 195] width 22 height 7
drag, startPoint x: 136, startPoint y: 202, endPoint x: 165, endPoint y: 203, distance: 29.3
click at [150, 203] on span "********" at bounding box center [139, 203] width 22 height 7
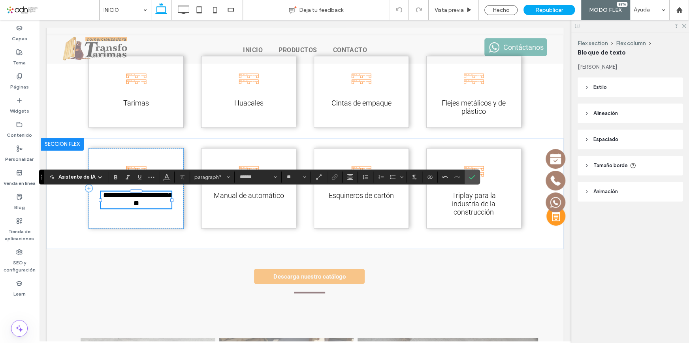
click at [126, 193] on span "**********" at bounding box center [137, 199] width 69 height 15
click at [162, 201] on p "**********" at bounding box center [136, 199] width 71 height 16
drag, startPoint x: 469, startPoint y: 174, endPoint x: 410, endPoint y: 168, distance: 58.8
click at [469, 174] on icon "Confirmar" at bounding box center [472, 177] width 6 height 6
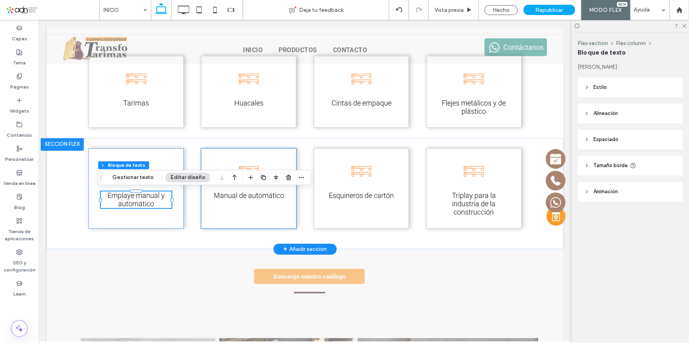
click at [217, 221] on div "Manual de automático" at bounding box center [248, 188] width 95 height 80
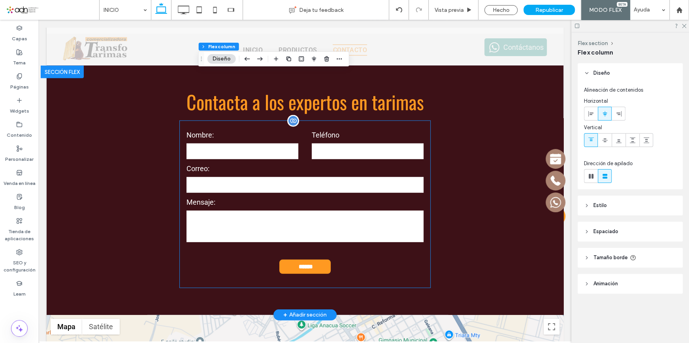
scroll to position [1257, 0]
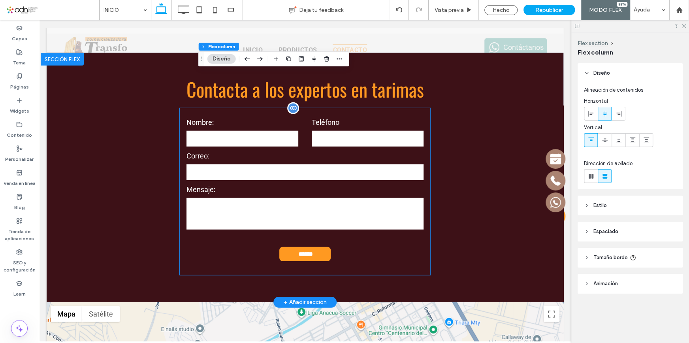
click at [382, 120] on label "Teléfono" at bounding box center [368, 122] width 112 height 8
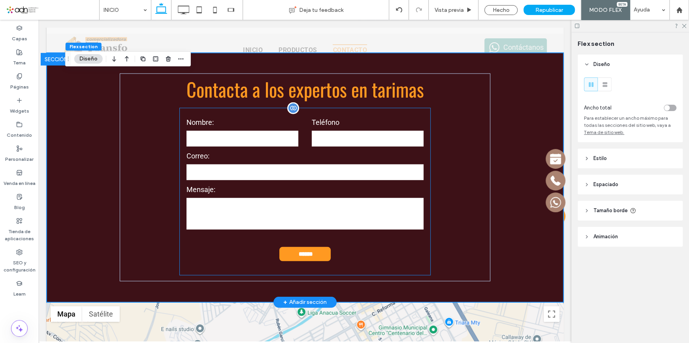
click at [382, 120] on label "Teléfono" at bounding box center [368, 122] width 112 height 8
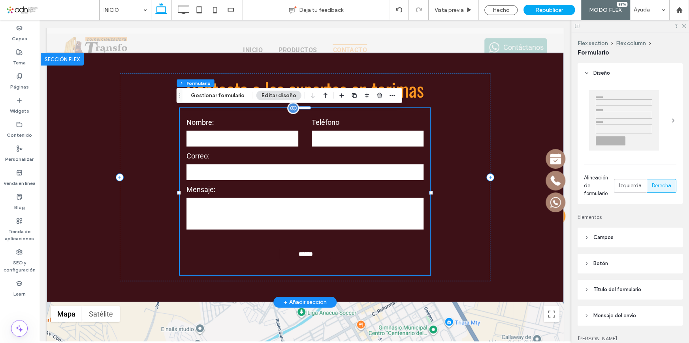
click at [382, 120] on div "Contacto Nombre: Teléfono [GEOGRAPHIC_DATA]: Mensaje: ****** Gracias por contac…" at bounding box center [305, 191] width 251 height 167
type input "**"
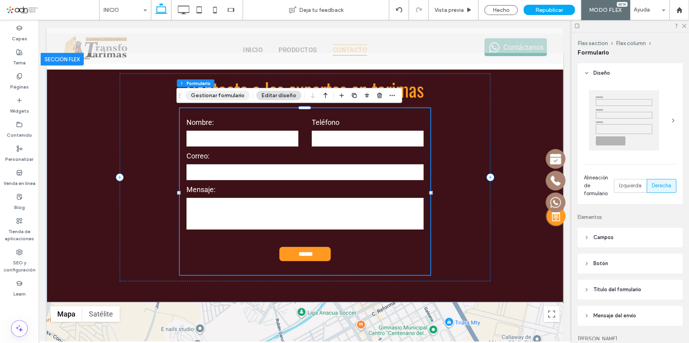
drag, startPoint x: 214, startPoint y: 97, endPoint x: 467, endPoint y: 105, distance: 253.4
click at [214, 97] on button "Gestionar formulario" at bounding box center [218, 95] width 64 height 9
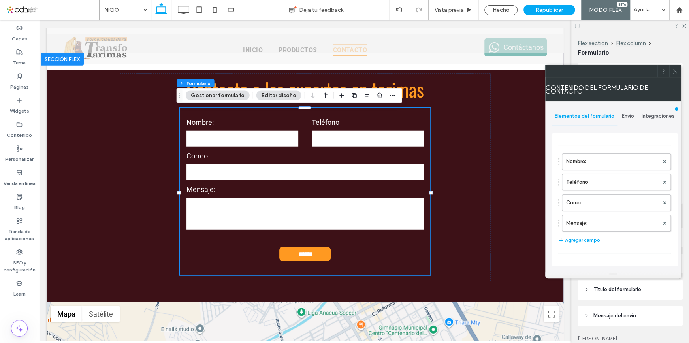
click at [630, 114] on span "Envío" at bounding box center [628, 116] width 12 height 6
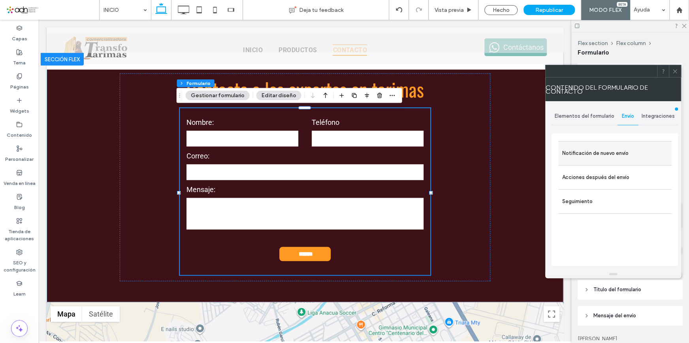
click at [611, 154] on label "Notificación de nuevo envío" at bounding box center [615, 153] width 106 height 16
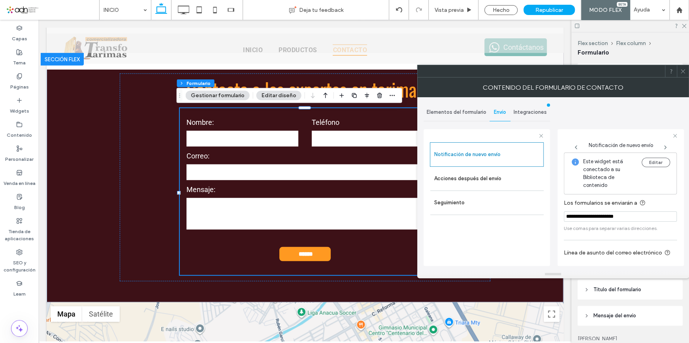
drag, startPoint x: 634, startPoint y: 215, endPoint x: 558, endPoint y: 215, distance: 75.9
click at [558, 215] on div "**********" at bounding box center [621, 197] width 126 height 137
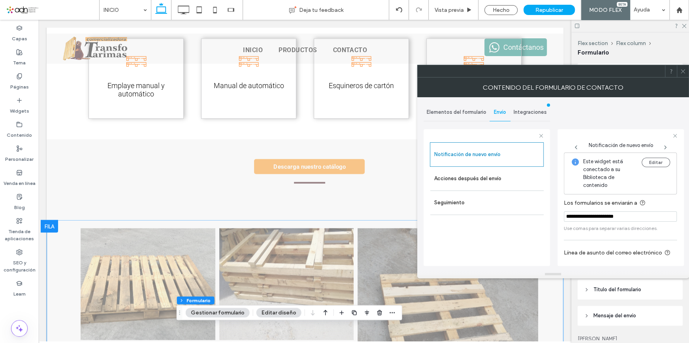
scroll to position [718, 0]
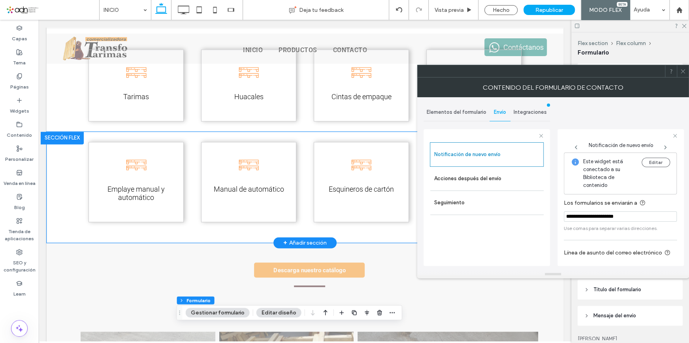
drag, startPoint x: 383, startPoint y: 234, endPoint x: 379, endPoint y: 233, distance: 4.4
click at [383, 234] on div "Emplaye manual y automático Manual de automático Esquineros de cartón Triplay p…" at bounding box center [305, 187] width 474 height 111
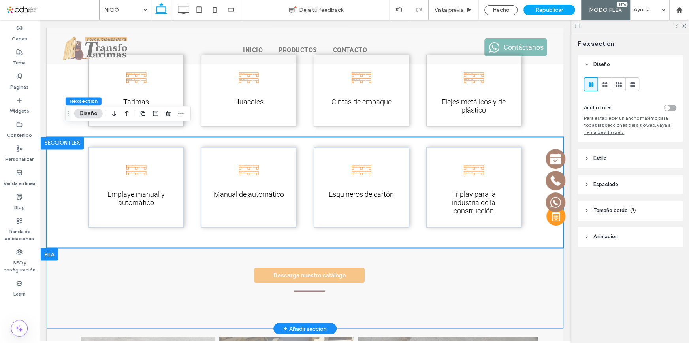
scroll to position [754, 0]
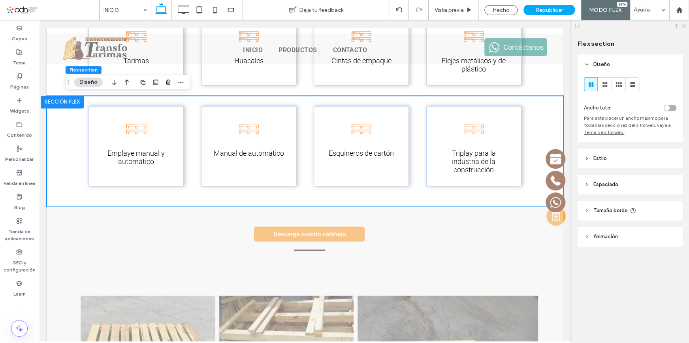
click at [685, 24] on icon at bounding box center [683, 25] width 5 height 5
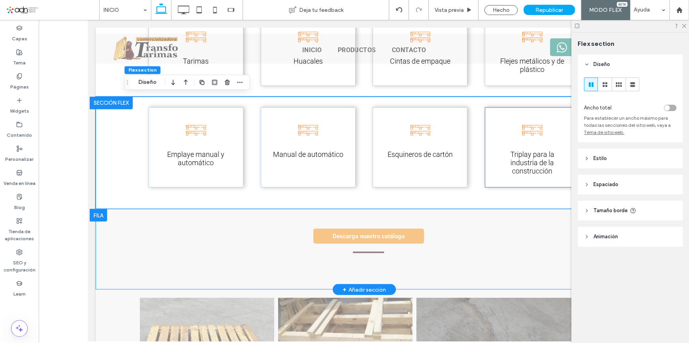
scroll to position [755, 0]
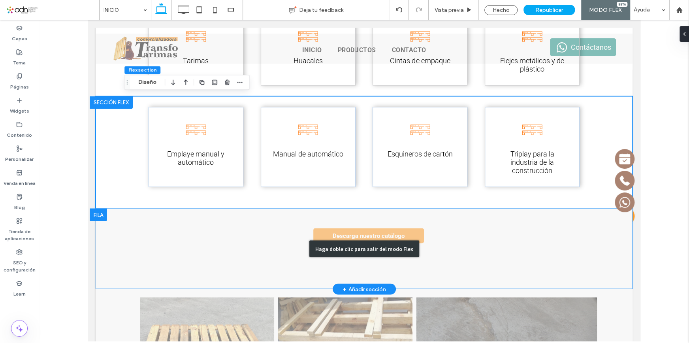
click at [425, 239] on div "Haga doble clic para salir del modo Flex" at bounding box center [363, 248] width 537 height 81
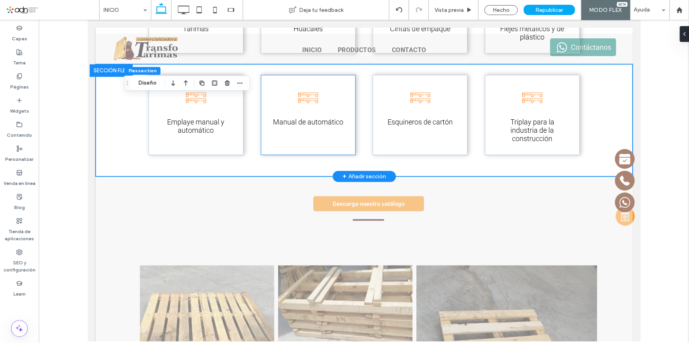
scroll to position [754, 0]
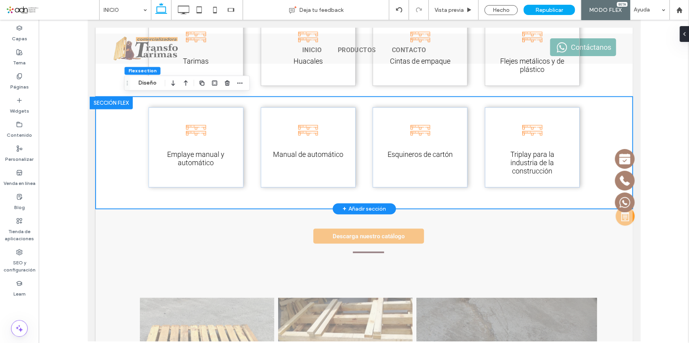
click at [107, 103] on div at bounding box center [110, 102] width 43 height 13
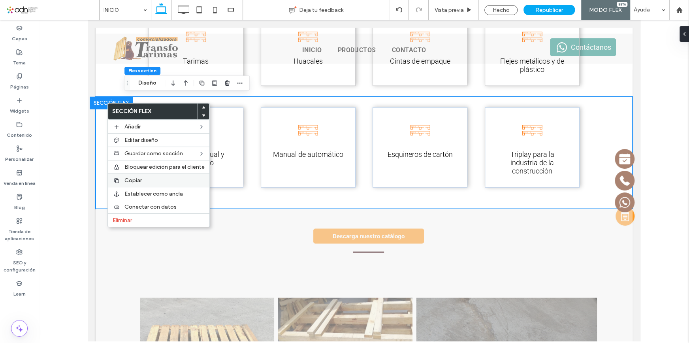
click at [133, 174] on div "Copiar" at bounding box center [159, 179] width 102 height 13
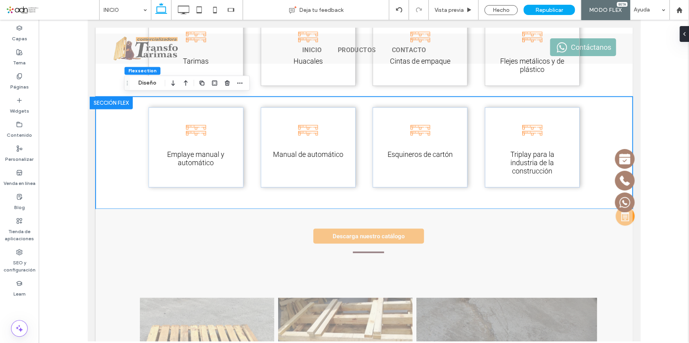
click at [98, 101] on div at bounding box center [110, 102] width 43 height 13
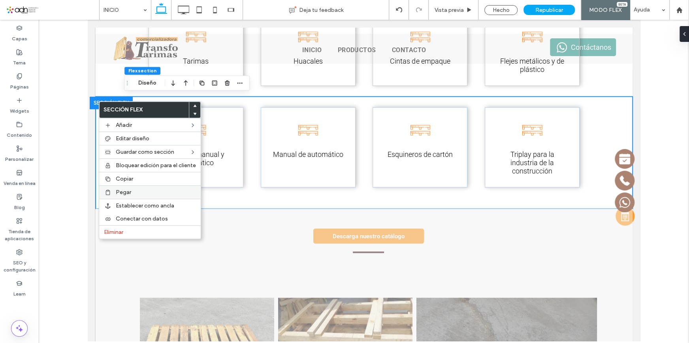
click at [134, 190] on label "Pegar" at bounding box center [156, 192] width 80 height 7
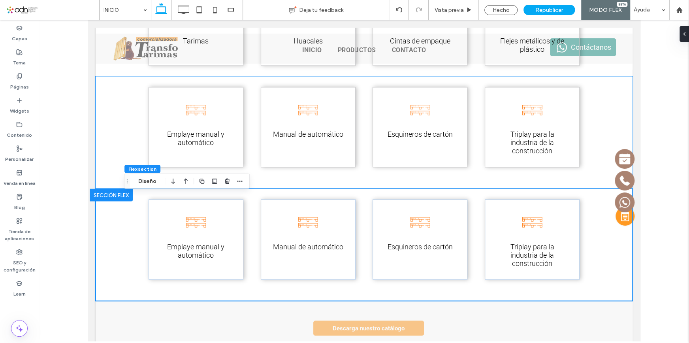
scroll to position [790, 0]
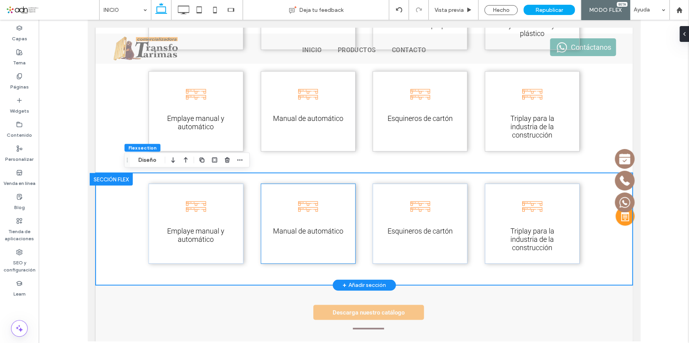
click at [320, 219] on div "Manual de automático" at bounding box center [307, 223] width 95 height 80
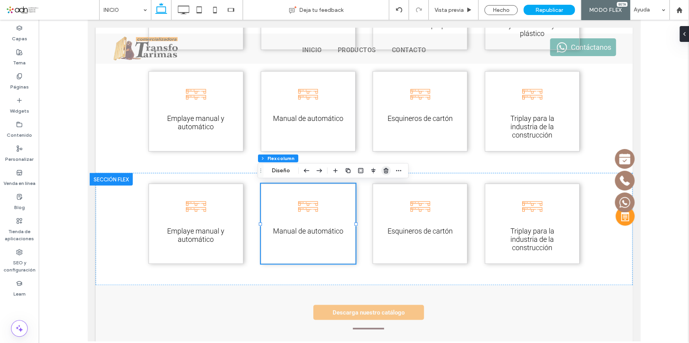
drag, startPoint x: 383, startPoint y: 170, endPoint x: 298, endPoint y: 156, distance: 85.8
click at [383, 170] on icon "button" at bounding box center [386, 171] width 6 height 6
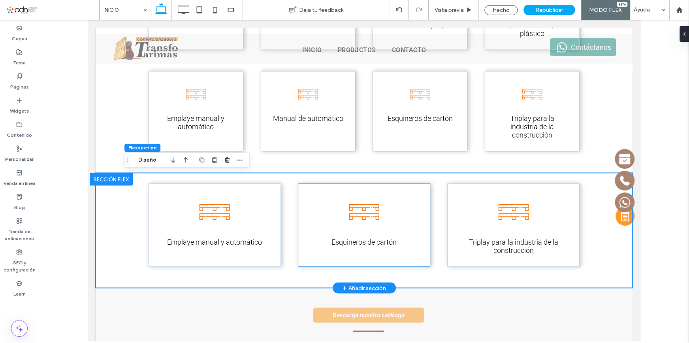
click at [412, 202] on div "Esquineros de cartón" at bounding box center [364, 224] width 132 height 83
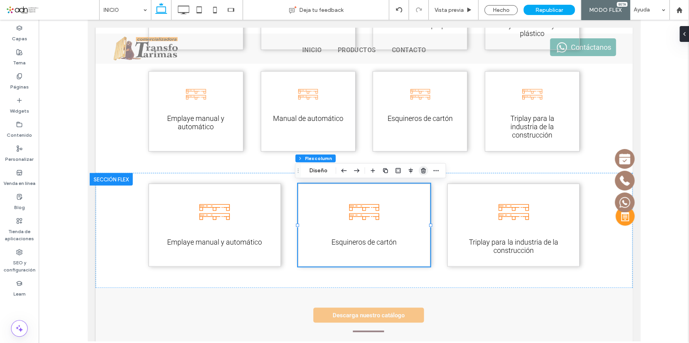
click at [422, 170] on icon "button" at bounding box center [423, 171] width 6 height 6
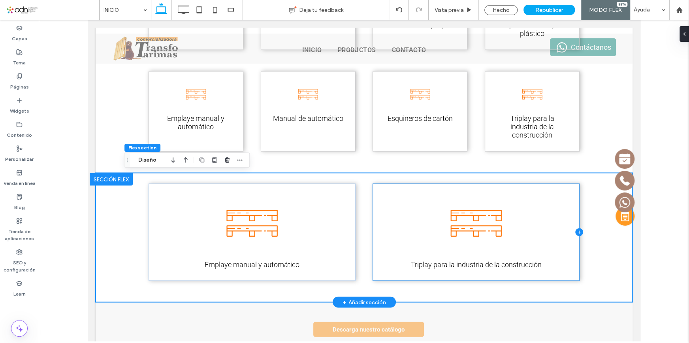
click at [579, 233] on icon at bounding box center [579, 231] width 0 height 3
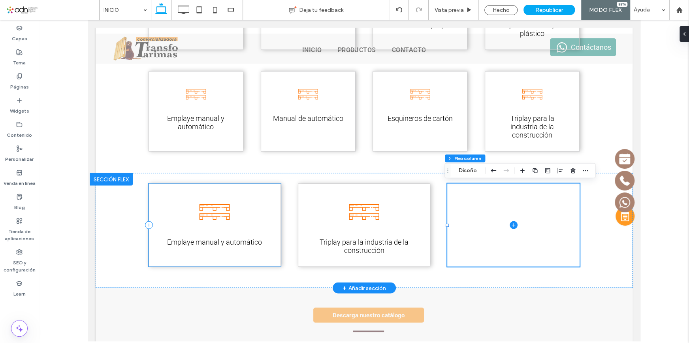
click at [260, 221] on div "Emplaye manual y automático" at bounding box center [214, 224] width 132 height 83
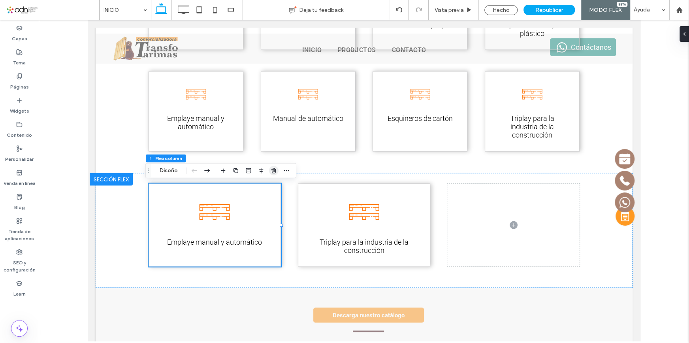
click at [275, 170] on use "button" at bounding box center [273, 170] width 5 height 5
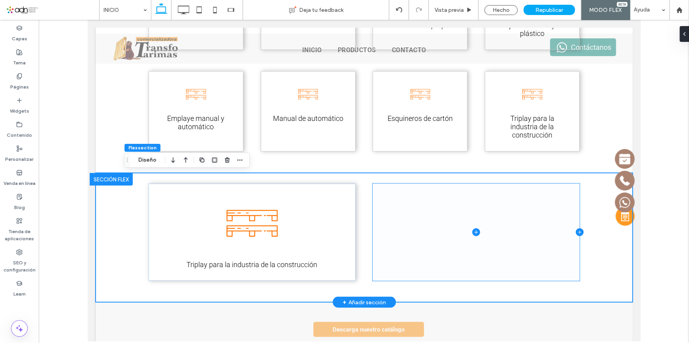
click at [579, 233] on icon at bounding box center [579, 232] width 8 height 8
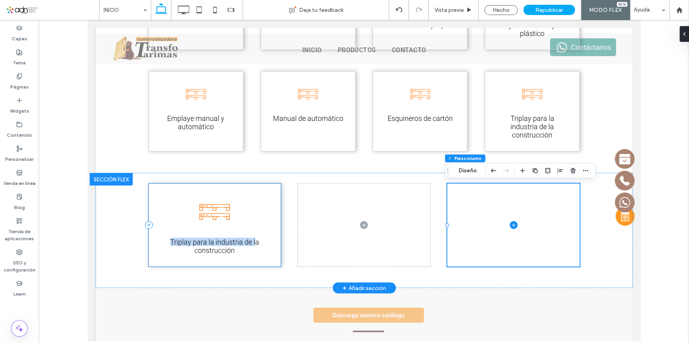
drag, startPoint x: 159, startPoint y: 221, endPoint x: 253, endPoint y: 226, distance: 94.2
click at [253, 226] on div "Triplay para la industria de la construcción" at bounding box center [214, 224] width 132 height 83
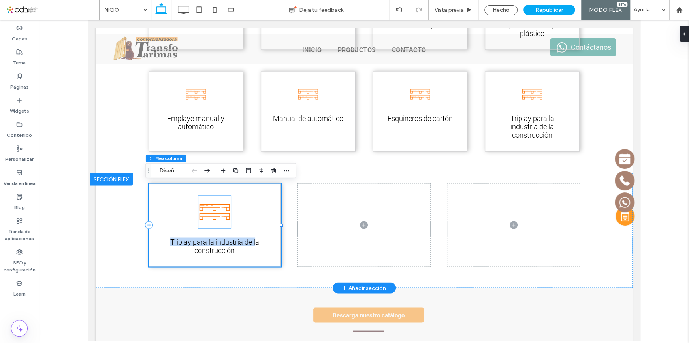
click at [211, 213] on img at bounding box center [214, 212] width 32 height 32
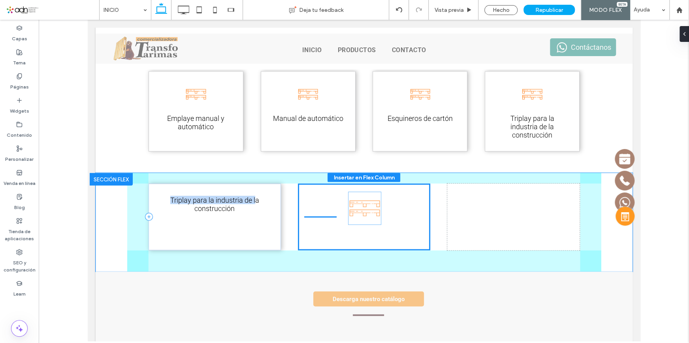
drag, startPoint x: 210, startPoint y: 215, endPoint x: 363, endPoint y: 213, distance: 153.4
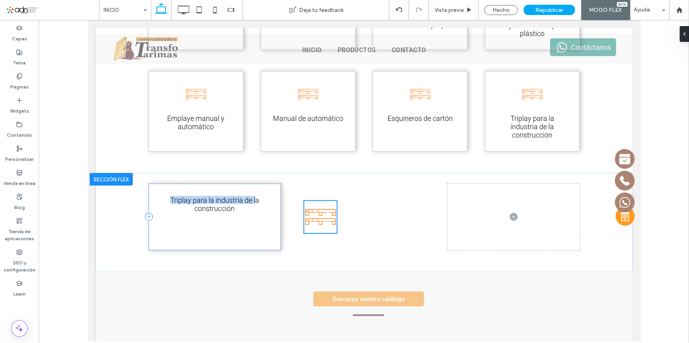
type input "**"
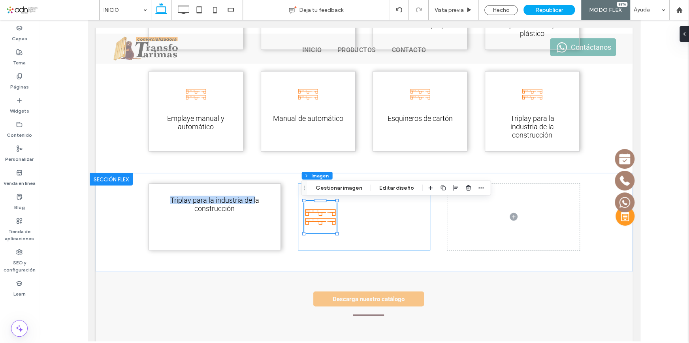
drag, startPoint x: 211, startPoint y: 209, endPoint x: 267, endPoint y: 216, distance: 57.0
click at [319, 234] on div "Triplay para la industria de la construcción" at bounding box center [364, 222] width 474 height 99
click at [243, 217] on div "Triplay para la industria de la construcción" at bounding box center [214, 216] width 132 height 66
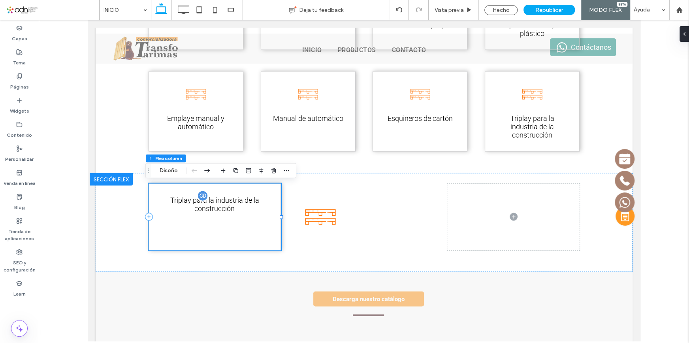
drag, startPoint x: 239, startPoint y: 211, endPoint x: 245, endPoint y: 205, distance: 7.8
click at [251, 230] on div "Triplay para la industria de la construcción" at bounding box center [214, 216] width 132 height 66
click at [244, 204] on span "Triplay para la industria de la construcción" at bounding box center [214, 204] width 89 height 17
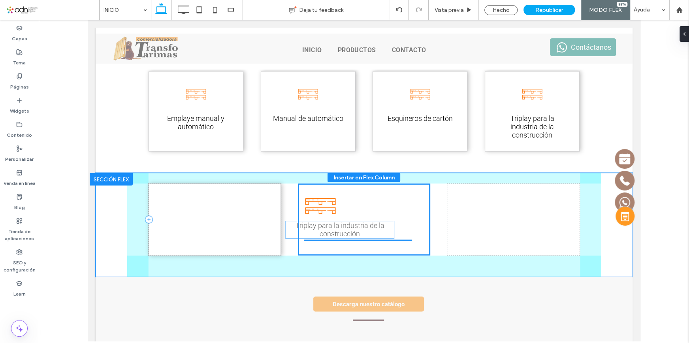
drag, startPoint x: 245, startPoint y: 208, endPoint x: 374, endPoint y: 219, distance: 129.7
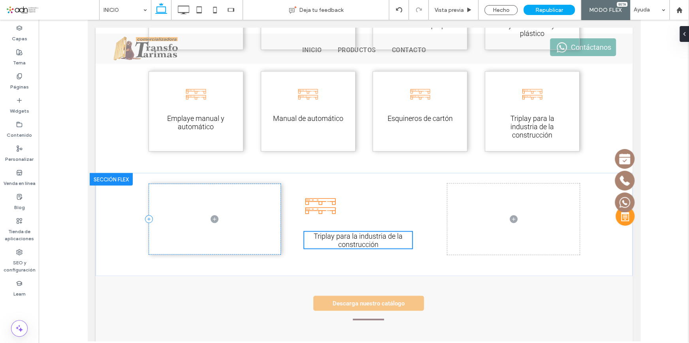
type input "**"
type input "****"
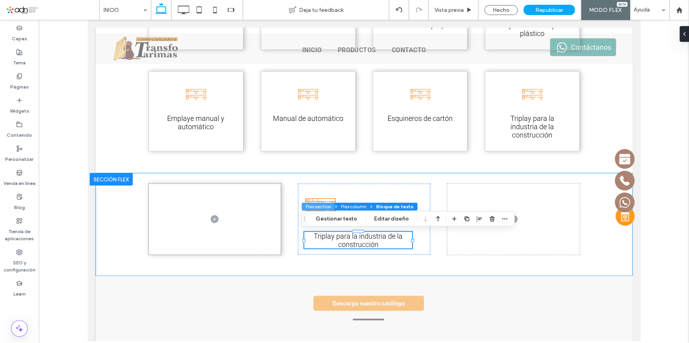
click at [323, 209] on button "Flex section" at bounding box center [318, 207] width 33 height 8
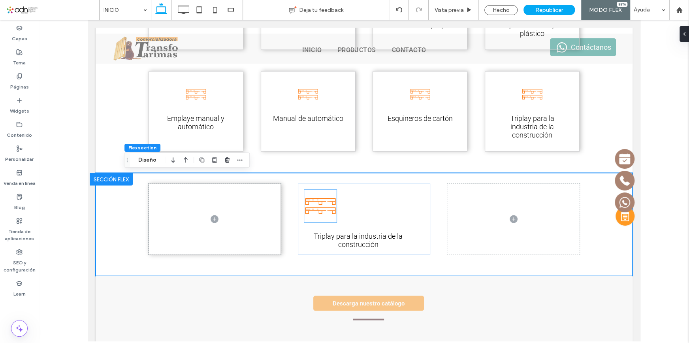
click at [322, 209] on img at bounding box center [320, 206] width 32 height 32
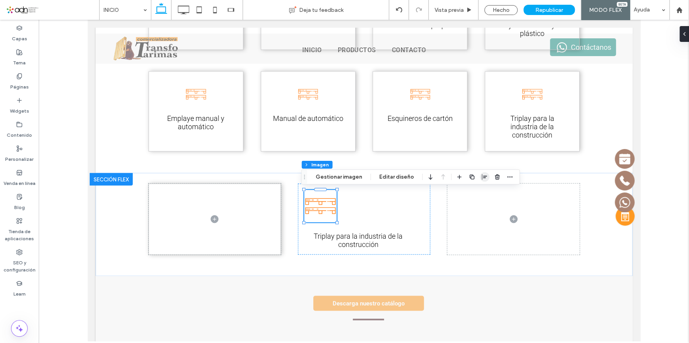
click at [480, 177] on span "button" at bounding box center [484, 176] width 9 height 9
click at [474, 194] on icon "center" at bounding box center [476, 192] width 6 height 6
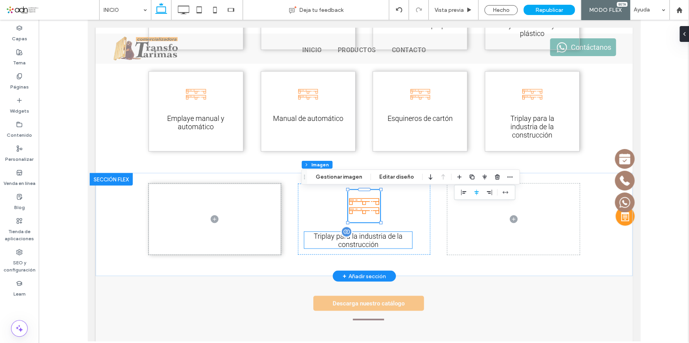
click at [355, 236] on span "Triplay para la industria de la construcción" at bounding box center [357, 240] width 89 height 17
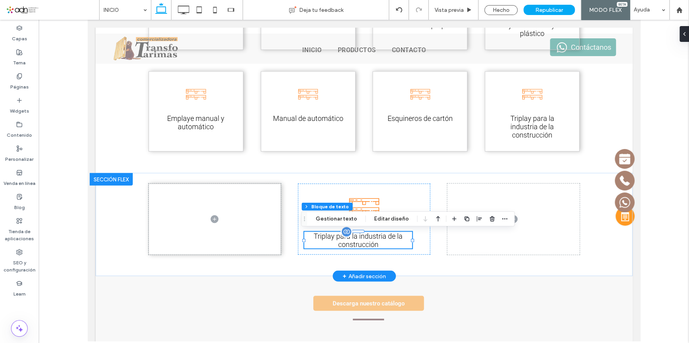
click at [360, 241] on span "Triplay para la industria de la construcción" at bounding box center [357, 240] width 89 height 17
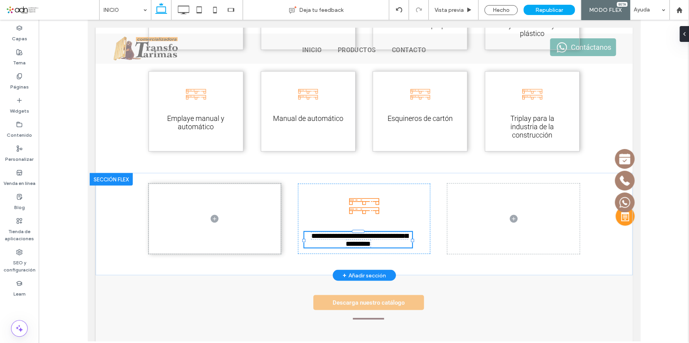
type input "******"
type input "**"
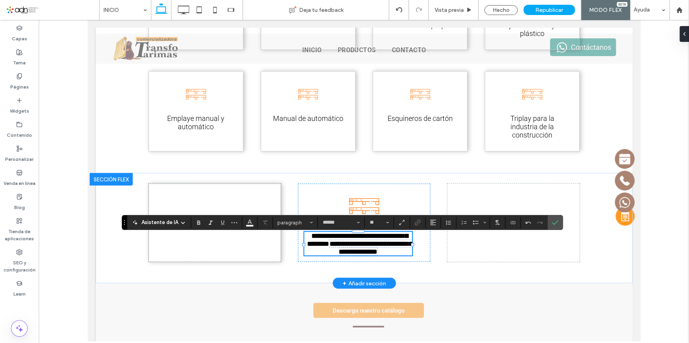
drag, startPoint x: 364, startPoint y: 245, endPoint x: 400, endPoint y: 253, distance: 37.2
click at [400, 253] on p "**********" at bounding box center [358, 244] width 108 height 24
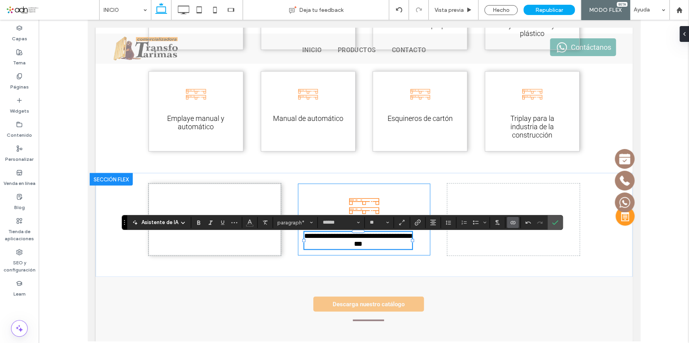
scroll to position [0, 0]
drag, startPoint x: 556, startPoint y: 222, endPoint x: 456, endPoint y: 201, distance: 102.2
click at [556, 222] on icon "Confirmar" at bounding box center [555, 222] width 6 height 6
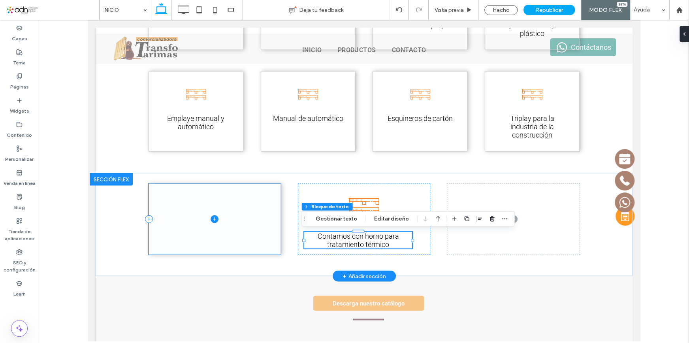
click at [251, 224] on span at bounding box center [215, 219] width 132 height 70
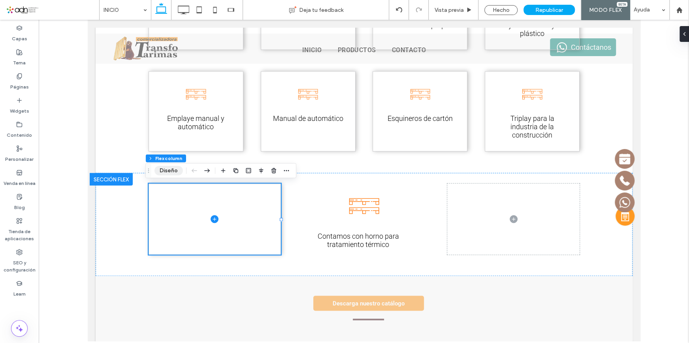
click at [173, 170] on button "Diseño" at bounding box center [169, 170] width 28 height 9
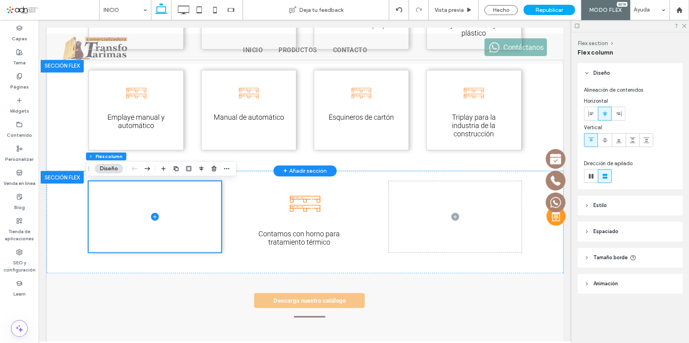
scroll to position [790, 0]
click at [623, 201] on header "Estilo" at bounding box center [630, 206] width 105 height 20
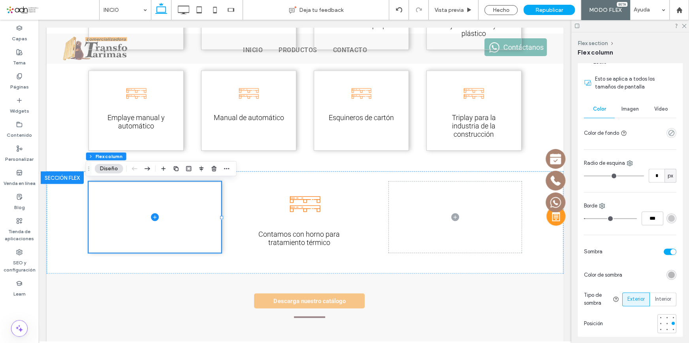
scroll to position [179, 0]
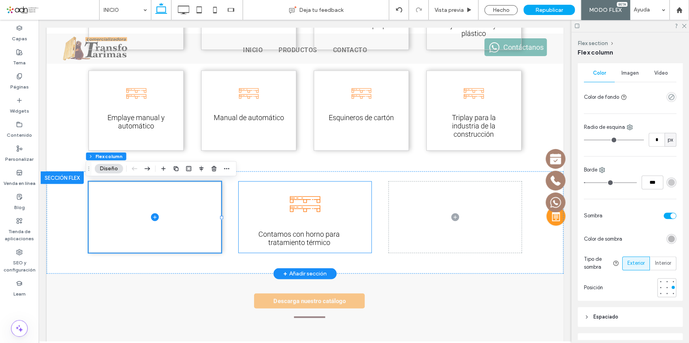
click at [368, 219] on div "Contamos con horno para tratamiento térmico" at bounding box center [305, 216] width 133 height 71
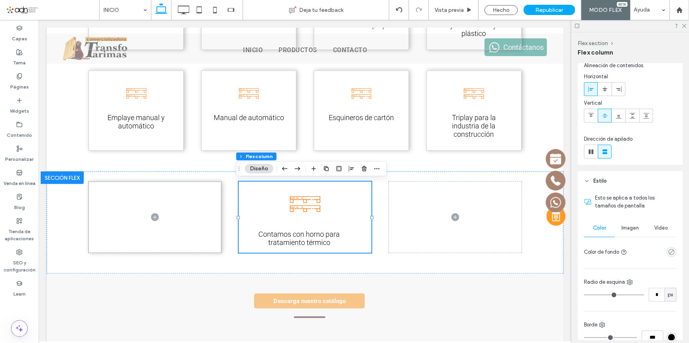
scroll to position [143, 0]
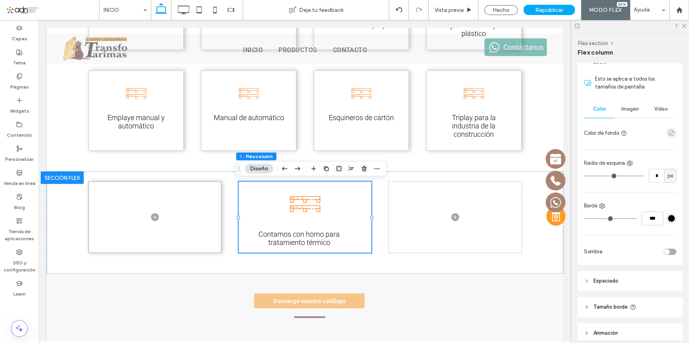
click at [664, 252] on div "toggle" at bounding box center [667, 252] width 6 height 6
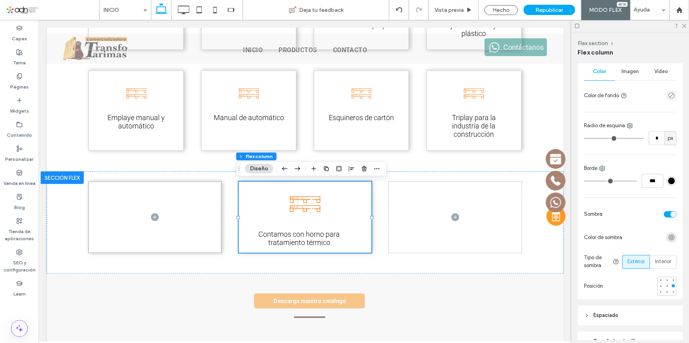
scroll to position [250, 0]
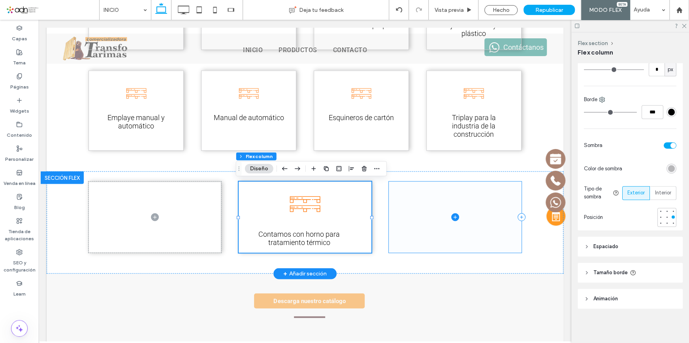
click at [398, 242] on span at bounding box center [455, 216] width 133 height 71
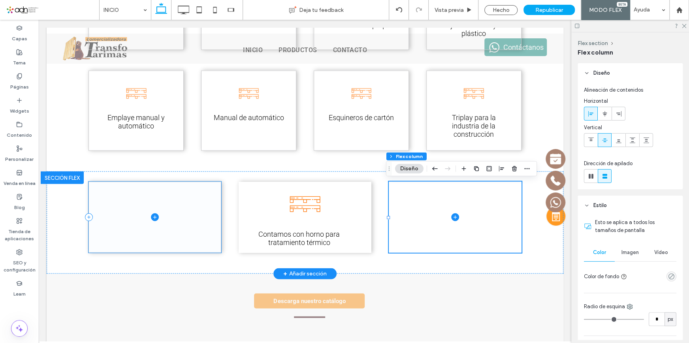
click at [185, 216] on span at bounding box center [155, 217] width 132 height 70
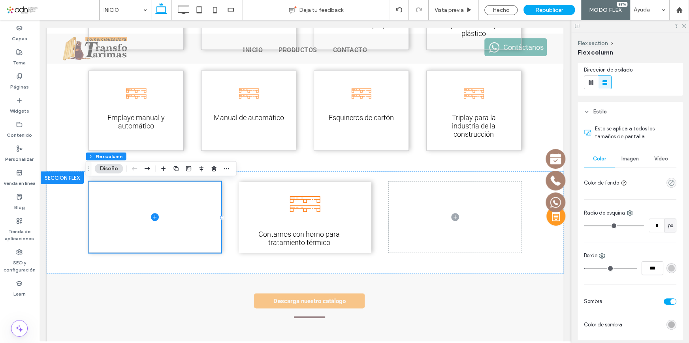
scroll to position [179, 0]
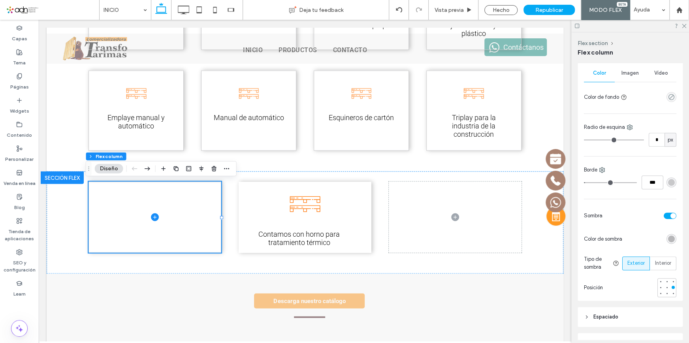
click at [665, 219] on div at bounding box center [641, 216] width 71 height 14
click at [671, 216] on div "toggle" at bounding box center [674, 216] width 6 height 6
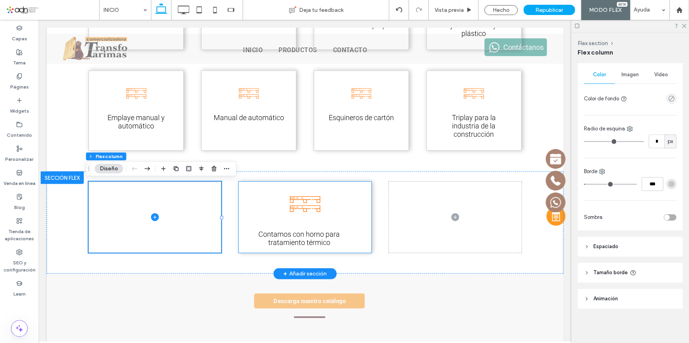
click at [264, 215] on div "Contamos con horno para tratamiento térmico" at bounding box center [305, 216] width 133 height 71
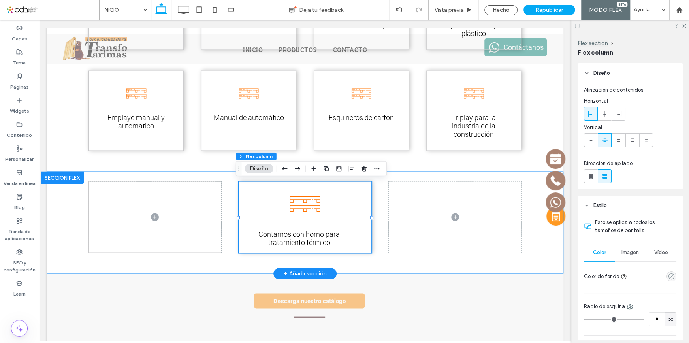
click at [387, 257] on div "Contamos con horno para tratamiento térmico" at bounding box center [305, 222] width 474 height 102
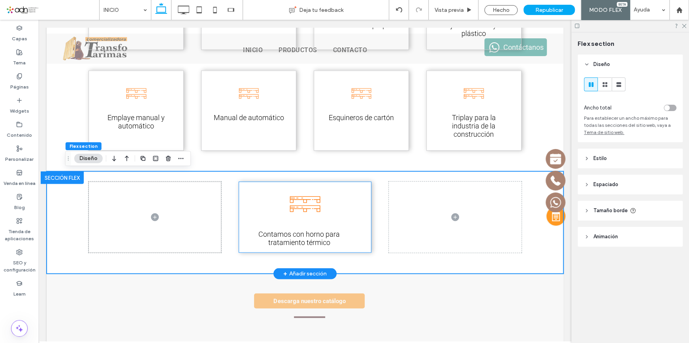
click at [359, 219] on div "Contamos con horno para tratamiento térmico" at bounding box center [305, 216] width 133 height 71
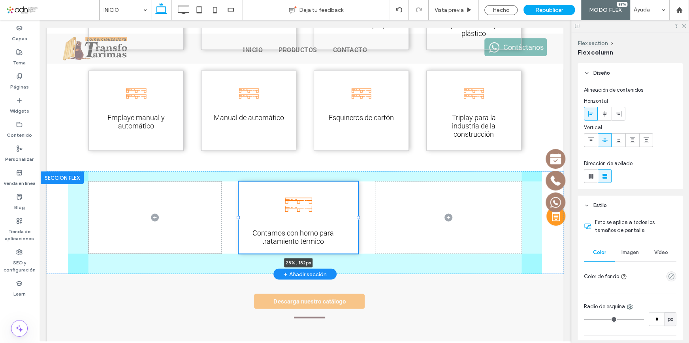
drag, startPoint x: 369, startPoint y: 218, endPoint x: 356, endPoint y: 216, distance: 13.6
click at [357, 216] on div at bounding box center [358, 217] width 3 height 3
type input "**"
type input "*****"
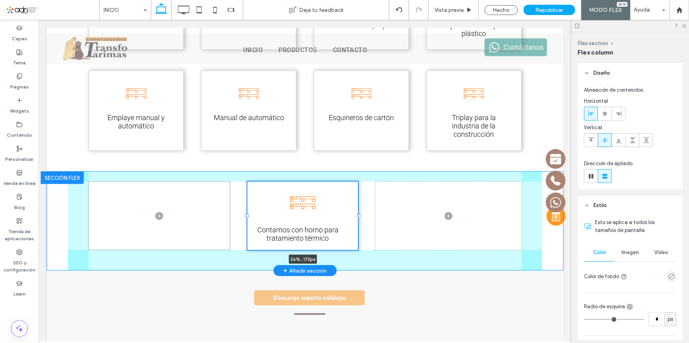
drag, startPoint x: 235, startPoint y: 215, endPoint x: 243, endPoint y: 217, distance: 8.5
click at [245, 217] on div at bounding box center [246, 215] width 3 height 3
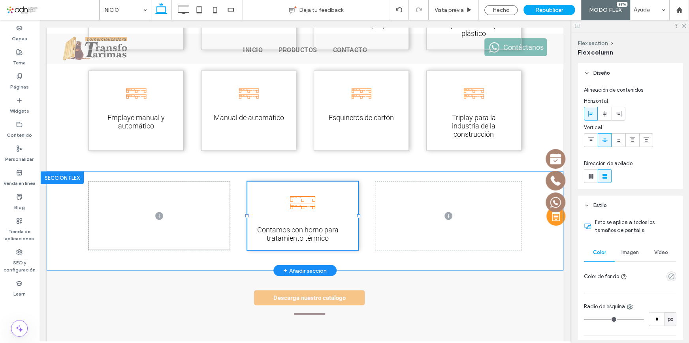
type input "**"
type input "*****"
click at [372, 262] on div "Contamos con horno para tratamiento térmico 26% , 173px" at bounding box center [305, 220] width 474 height 99
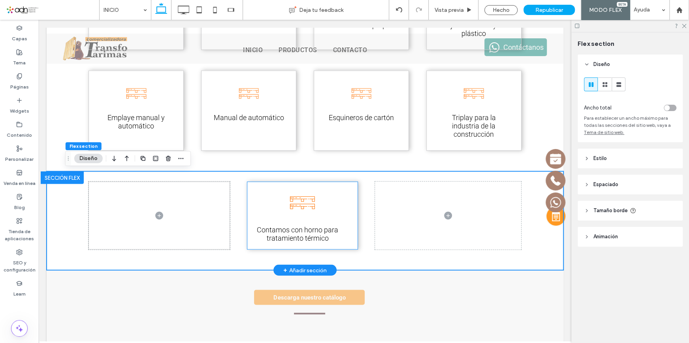
click at [347, 213] on div "Contamos con horno para tratamiento térmico" at bounding box center [302, 215] width 111 height 68
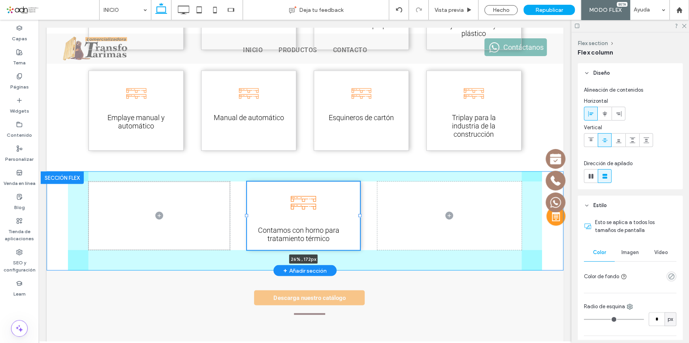
click at [358, 217] on div at bounding box center [359, 215] width 3 height 3
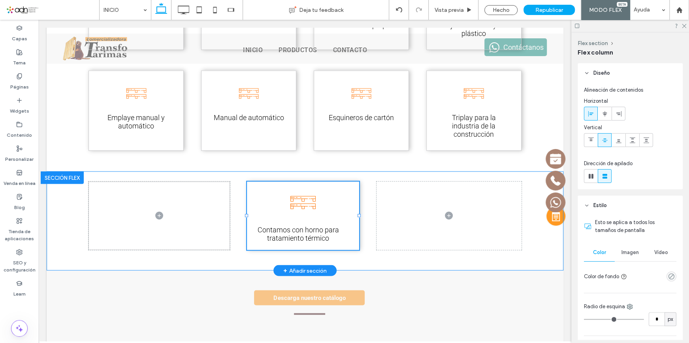
type input "*****"
click at [293, 232] on span "Contamos con horno para tratamiento térmico" at bounding box center [297, 233] width 81 height 17
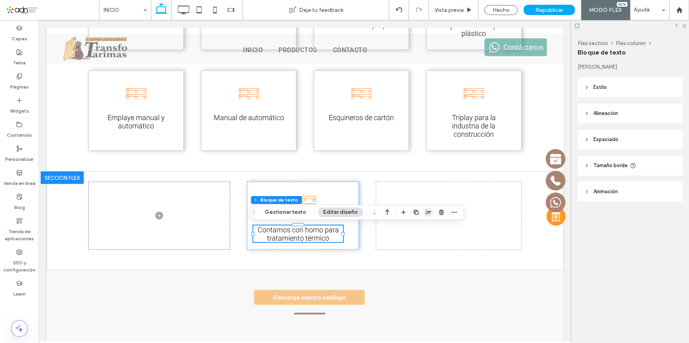
click at [426, 213] on icon "button" at bounding box center [429, 212] width 6 height 6
click at [418, 225] on icon "center" at bounding box center [421, 227] width 6 height 6
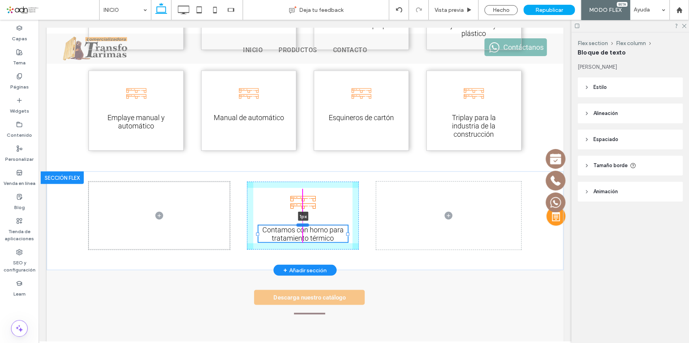
click at [300, 226] on div at bounding box center [302, 224] width 13 height 3
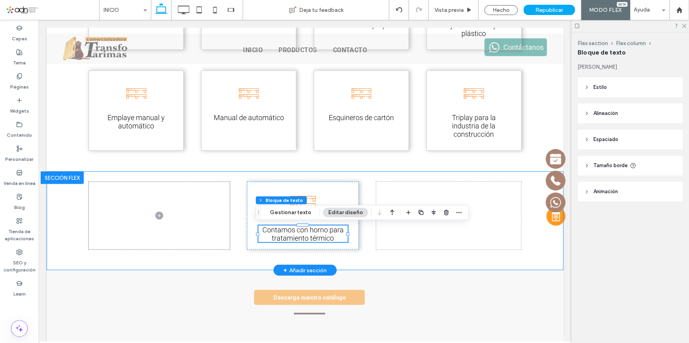
click at [363, 258] on div "Contamos con horno para tratamiento térmico 1px" at bounding box center [305, 220] width 474 height 99
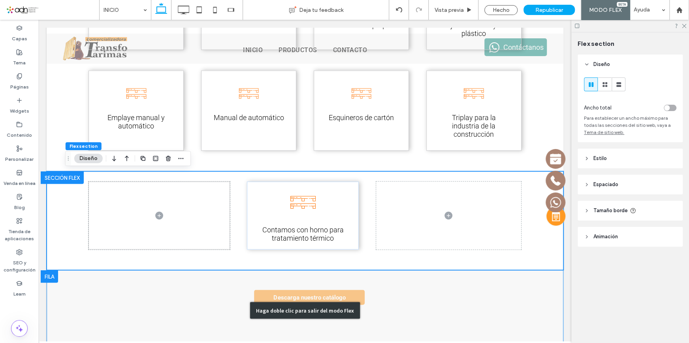
click at [433, 289] on div "Haga doble clic para salir del modo Flex" at bounding box center [305, 310] width 517 height 81
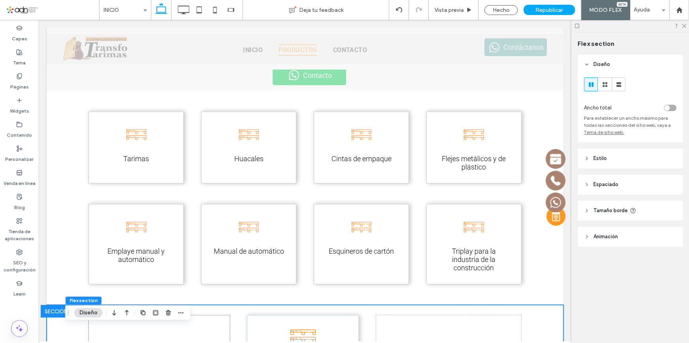
scroll to position [754, 0]
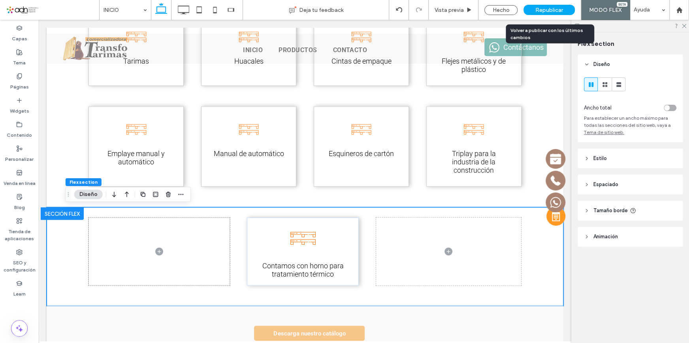
click at [542, 5] on div "Republicar" at bounding box center [549, 10] width 51 height 10
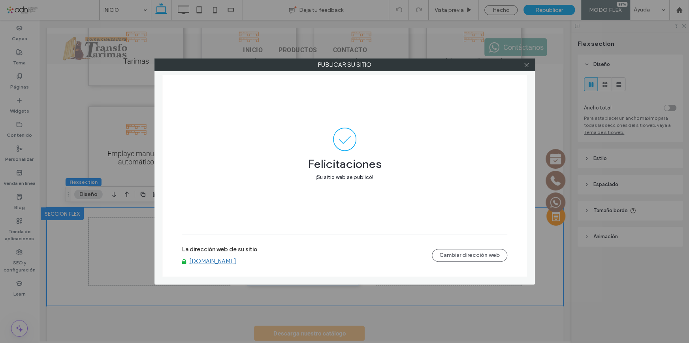
click at [475, 188] on div "Felicitaciones ¡Su sitio web se publicó!" at bounding box center [344, 154] width 325 height 159
click at [525, 64] on icon at bounding box center [527, 65] width 6 height 6
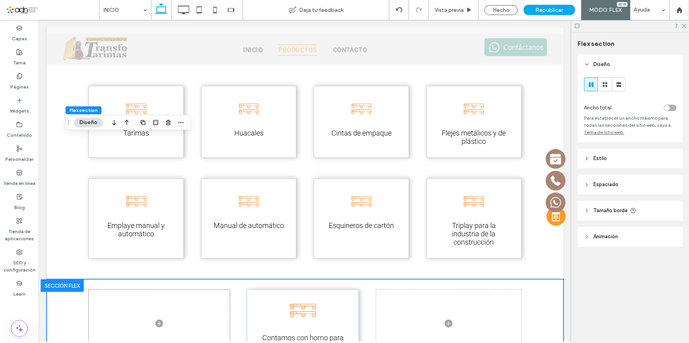
scroll to position [826, 0]
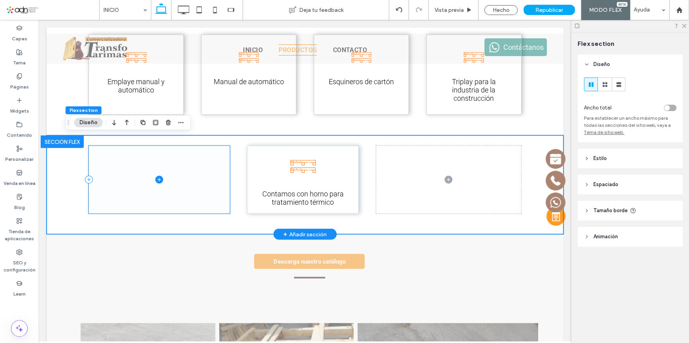
click at [211, 182] on span at bounding box center [159, 179] width 140 height 67
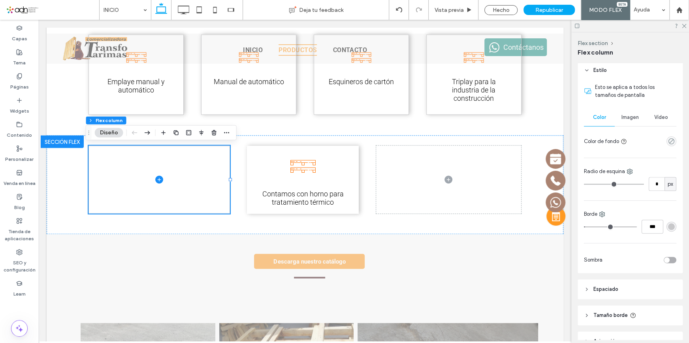
scroll to position [178, 0]
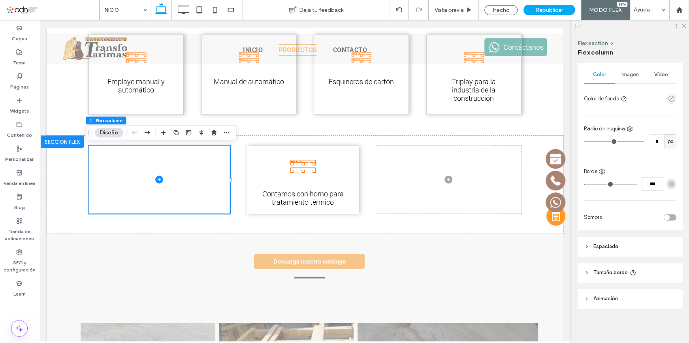
type input "*"
type input "***"
drag, startPoint x: 586, startPoint y: 185, endPoint x: 573, endPoint y: 183, distance: 12.7
type input "*"
click at [584, 184] on input "range" at bounding box center [610, 184] width 53 height 1
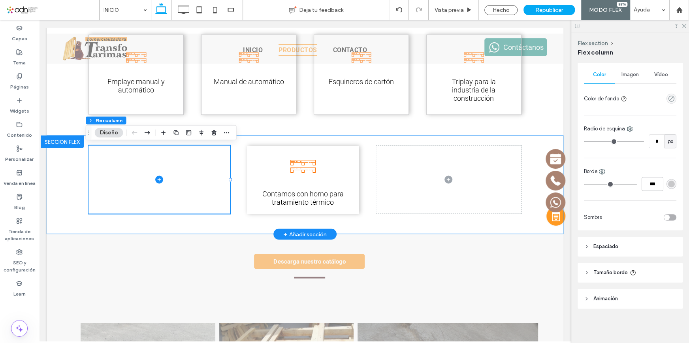
click at [444, 222] on div "Contamos con horno para tratamiento térmico" at bounding box center [305, 184] width 474 height 99
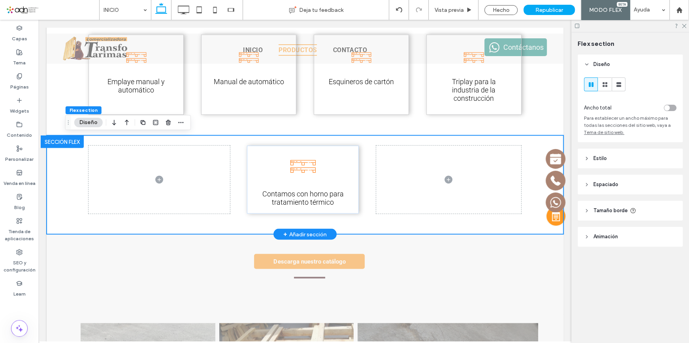
click at [229, 227] on div "Contamos con horno para tratamiento térmico" at bounding box center [305, 184] width 474 height 99
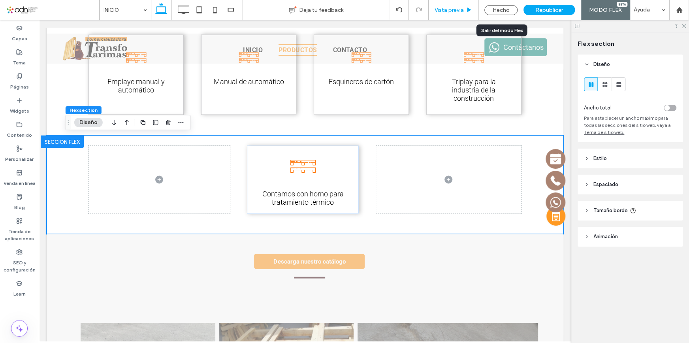
click at [453, 12] on span "Vista previa" at bounding box center [449, 10] width 29 height 7
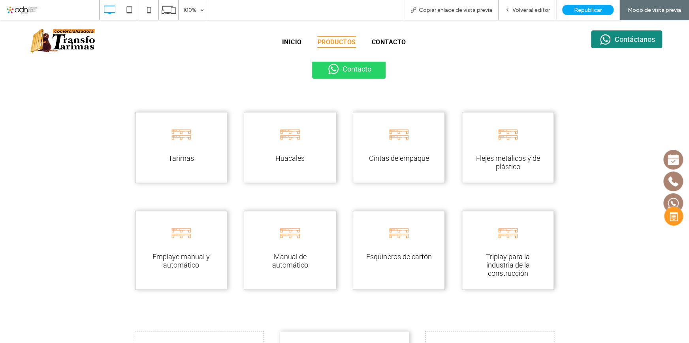
scroll to position [878, 0]
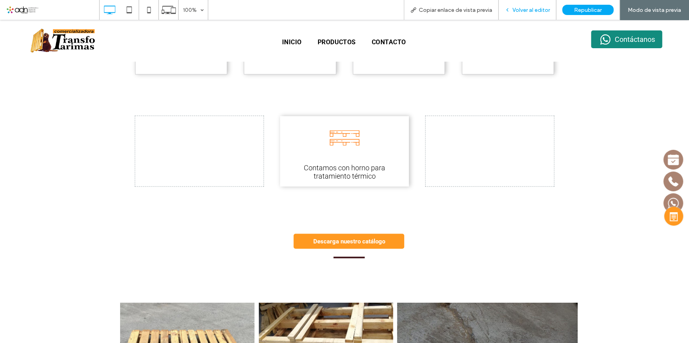
click at [513, 15] on div "Volver al editor" at bounding box center [528, 10] width 58 height 20
click at [523, 9] on span "Volver al editor" at bounding box center [532, 10] width 38 height 7
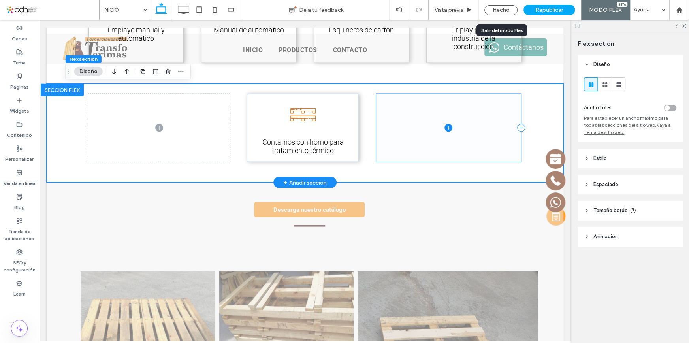
scroll to position [877, 0]
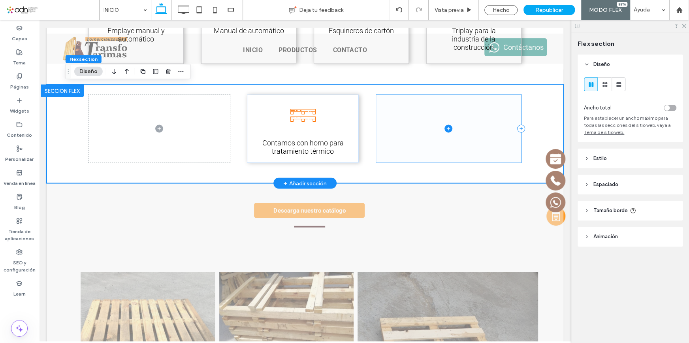
click at [379, 142] on span at bounding box center [448, 128] width 145 height 68
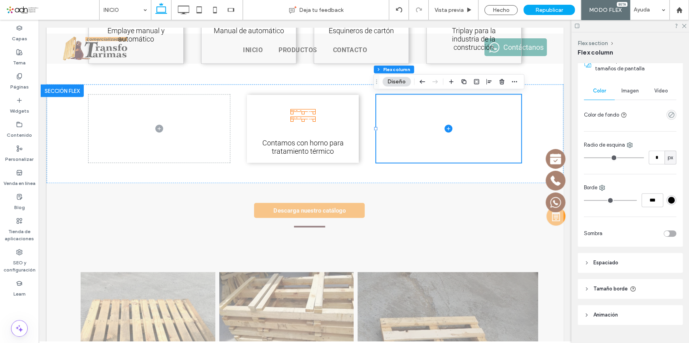
scroll to position [178, 0]
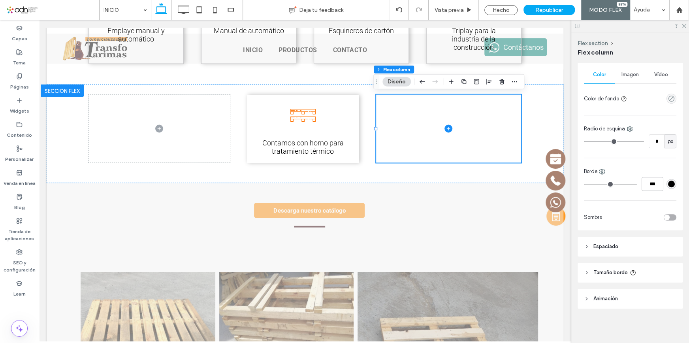
click at [670, 184] on div "#000000" at bounding box center [671, 184] width 7 height 7
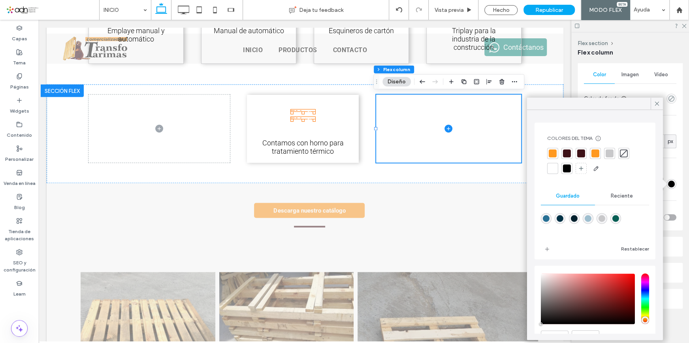
click at [622, 151] on div at bounding box center [624, 153] width 8 height 8
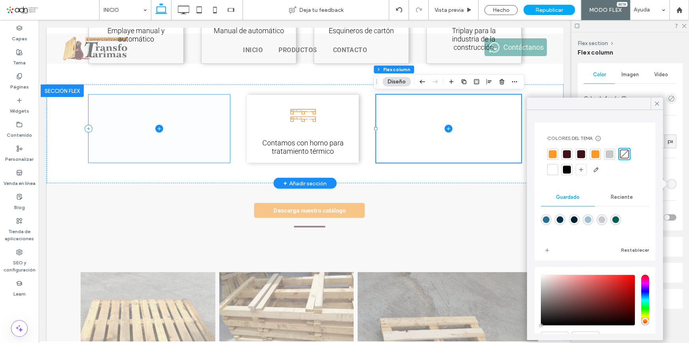
click at [218, 139] on span at bounding box center [159, 128] width 141 height 68
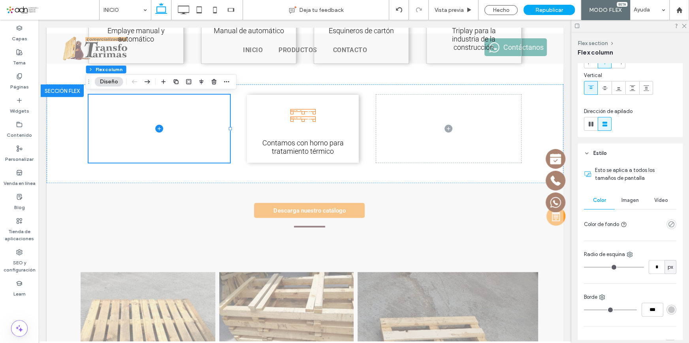
scroll to position [107, 0]
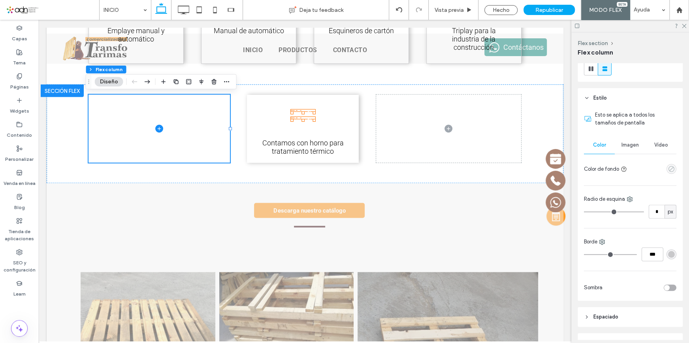
click at [668, 169] on icon "empty color" at bounding box center [671, 169] width 7 height 7
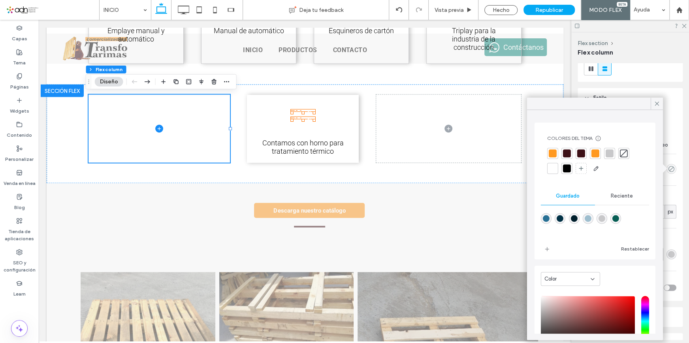
click at [624, 154] on div at bounding box center [624, 153] width 8 height 8
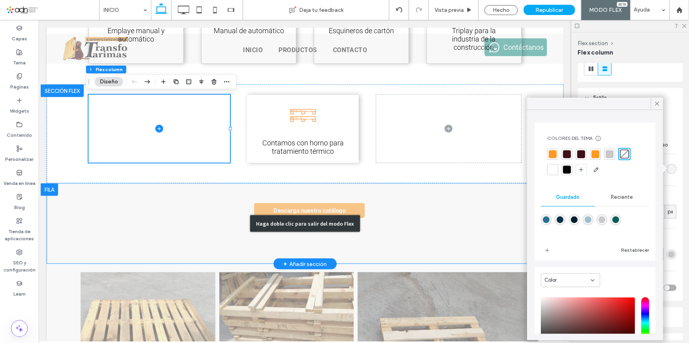
click at [388, 209] on div "Haga doble clic para salir del modo Flex" at bounding box center [305, 223] width 517 height 81
click at [379, 239] on div "Haga doble clic para salir del modo Flex" at bounding box center [305, 223] width 517 height 81
click at [325, 232] on div at bounding box center [309, 227] width 31 height 10
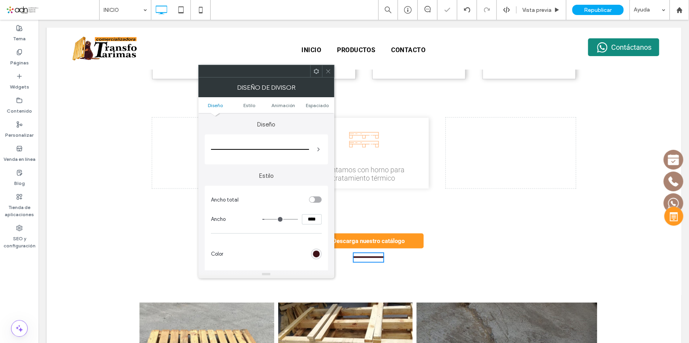
scroll to position [893, 0]
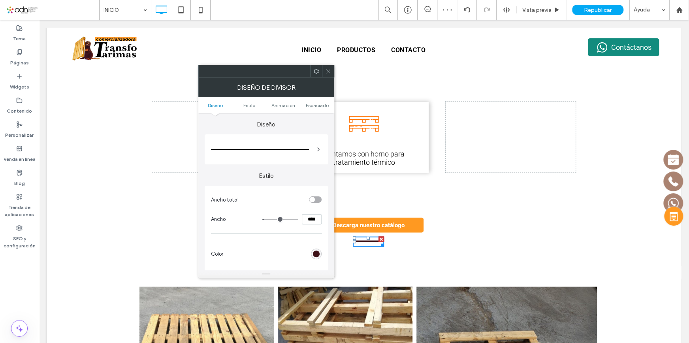
click at [327, 71] on icon at bounding box center [328, 71] width 6 height 6
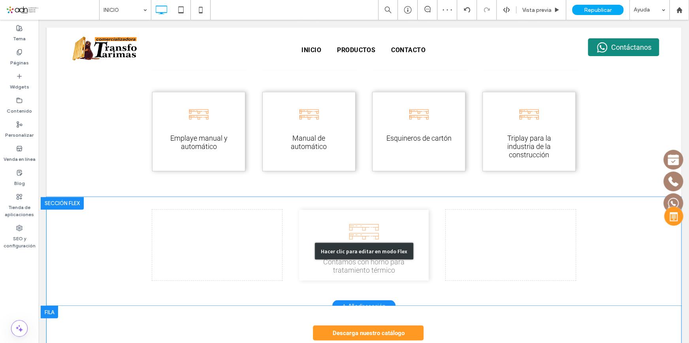
scroll to position [641, 0]
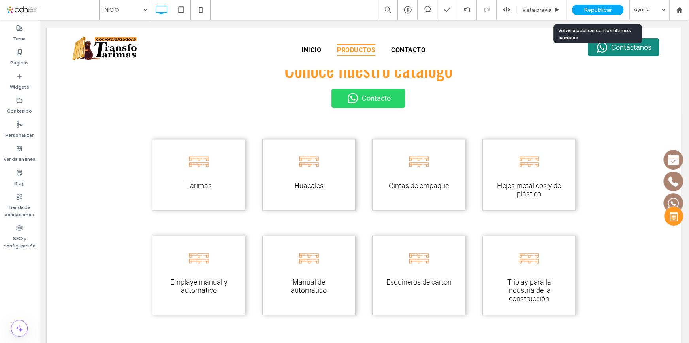
click at [596, 11] on span "Republicar" at bounding box center [598, 10] width 28 height 7
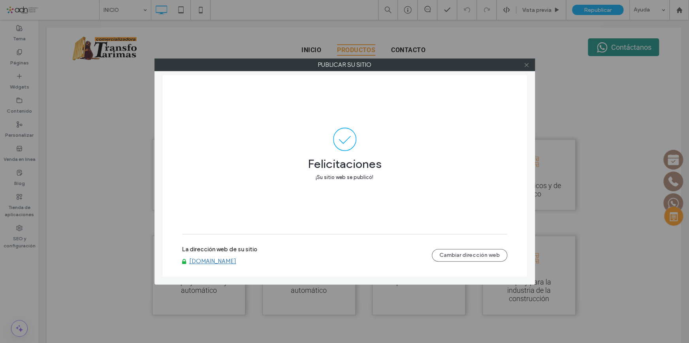
click at [524, 66] on icon at bounding box center [527, 65] width 6 height 6
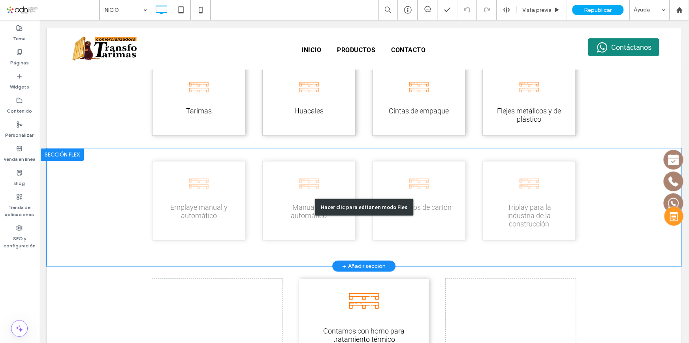
scroll to position [713, 0]
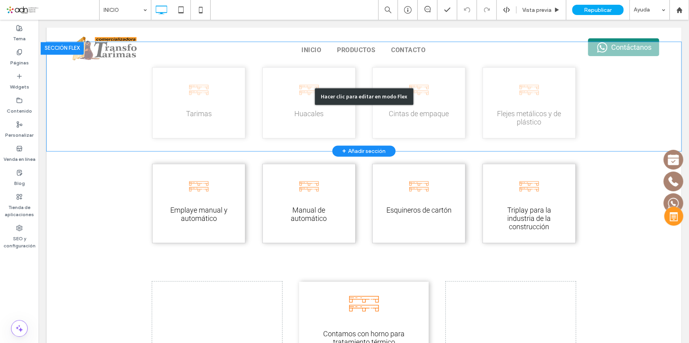
click at [301, 145] on div "Hacer clic para editar en modo Flex" at bounding box center [364, 96] width 635 height 109
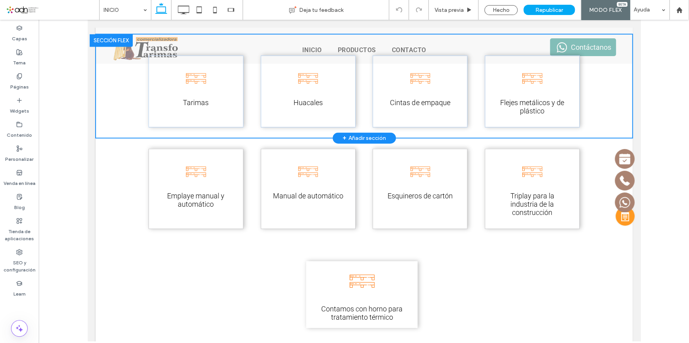
scroll to position [706, 0]
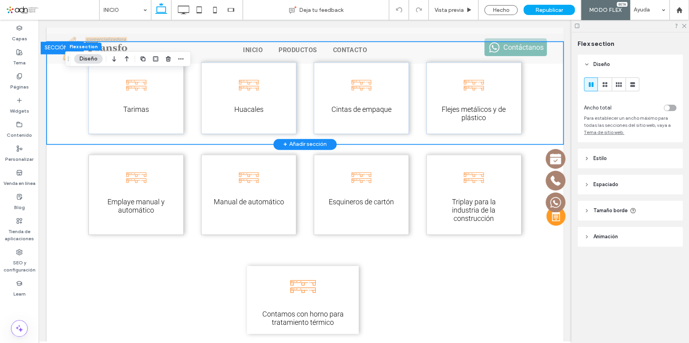
click at [249, 139] on div "Tarimas Huacales Cintas de empaque Flejes metálicos y de plástico" at bounding box center [305, 92] width 474 height 103
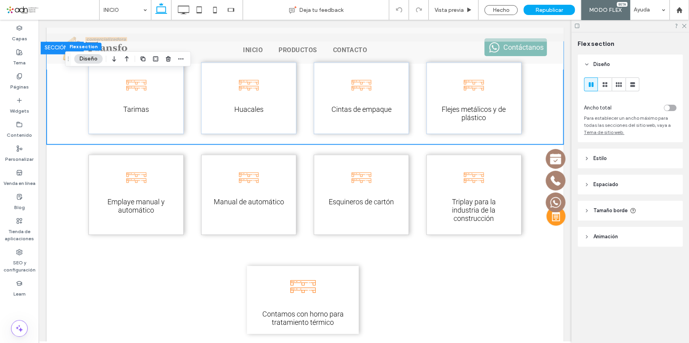
click at [613, 186] on span "Espaciado" at bounding box center [606, 185] width 25 height 8
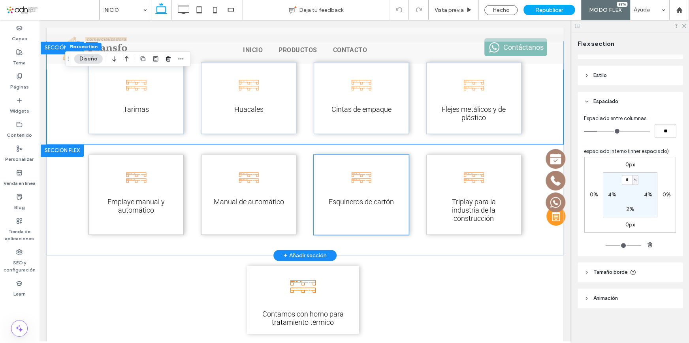
scroll to position [814, 0]
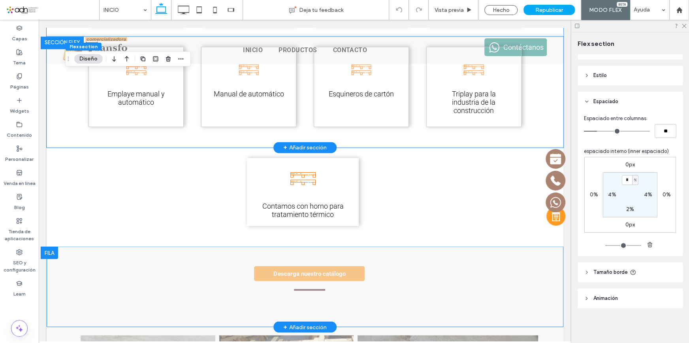
click at [339, 139] on div "Emplaye manual y automático Manual de automático Esquineros de cartón Triplay p…" at bounding box center [305, 91] width 474 height 111
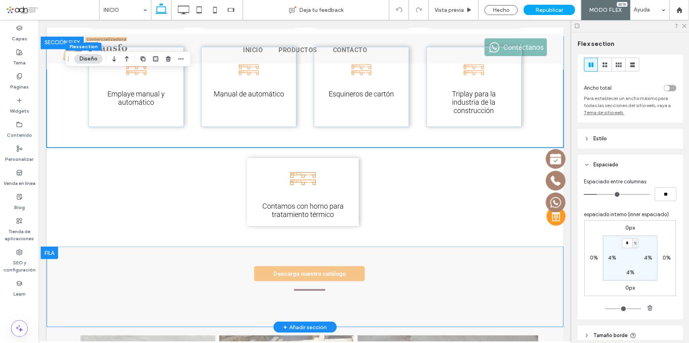
scroll to position [72, 0]
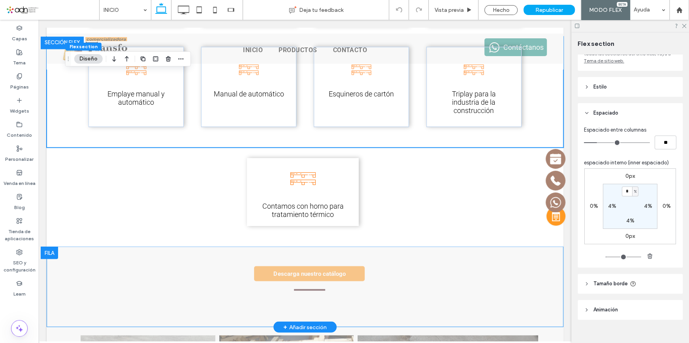
click at [626, 223] on label "4%" at bounding box center [630, 220] width 8 height 7
type input "*"
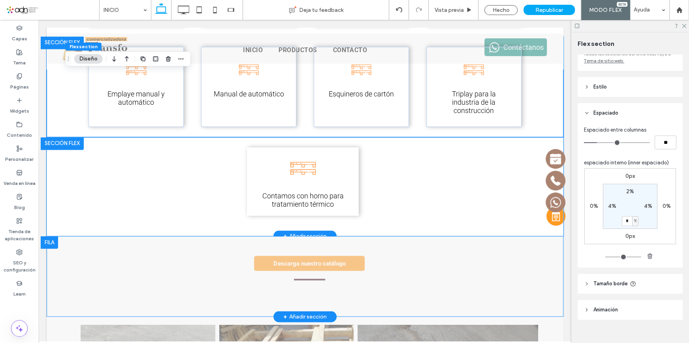
click at [355, 220] on div "Contamos con horno para tratamiento térmico" at bounding box center [305, 186] width 474 height 99
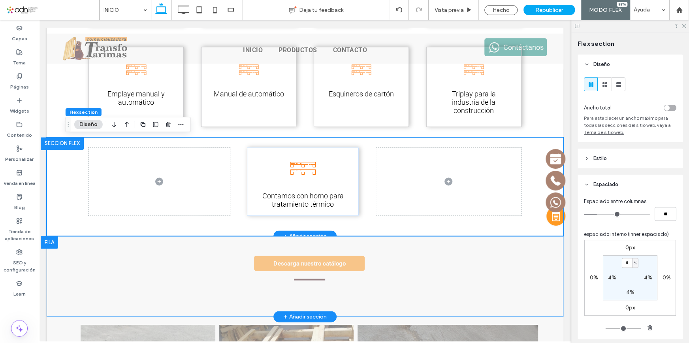
click at [388, 229] on div "Contamos con horno para tratamiento térmico" at bounding box center [305, 186] width 474 height 99
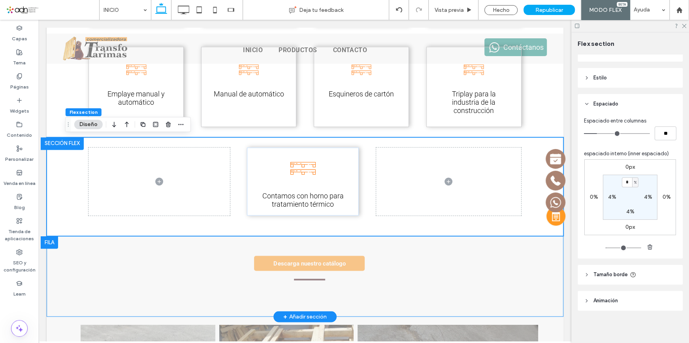
scroll to position [83, 0]
click at [348, 185] on div "Contamos con horno para tratamiento térmico" at bounding box center [303, 181] width 112 height 68
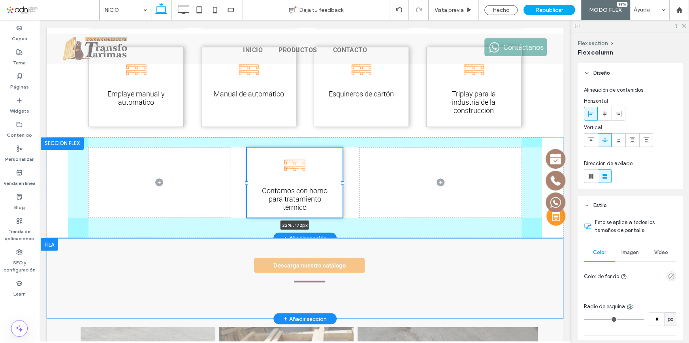
drag, startPoint x: 356, startPoint y: 182, endPoint x: 339, endPoint y: 182, distance: 16.6
click at [341, 182] on div at bounding box center [342, 182] width 3 height 3
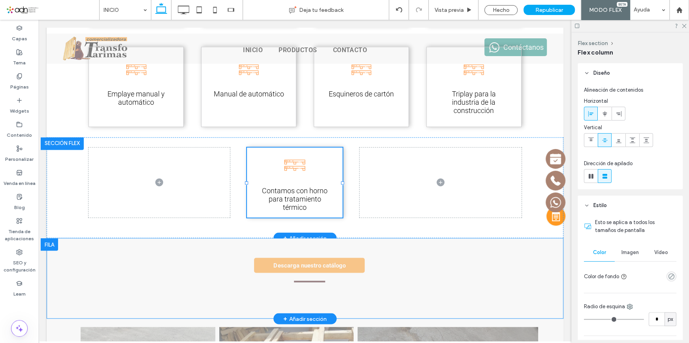
type input "**"
type input "***"
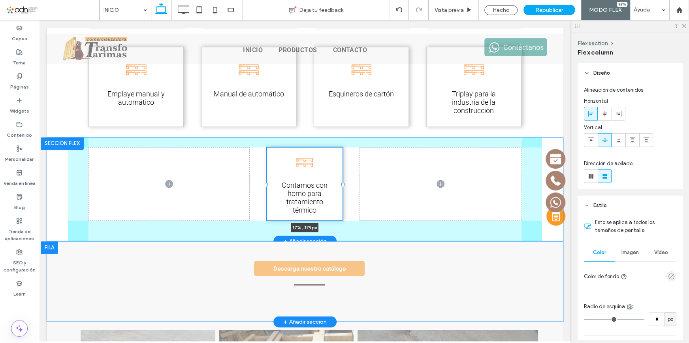
drag, startPoint x: 243, startPoint y: 185, endPoint x: 263, endPoint y: 182, distance: 19.6
click at [263, 182] on div "Contamos con horno para tratamiento térmico 17% , 179px" at bounding box center [305, 189] width 474 height 104
type input "**"
type input "*****"
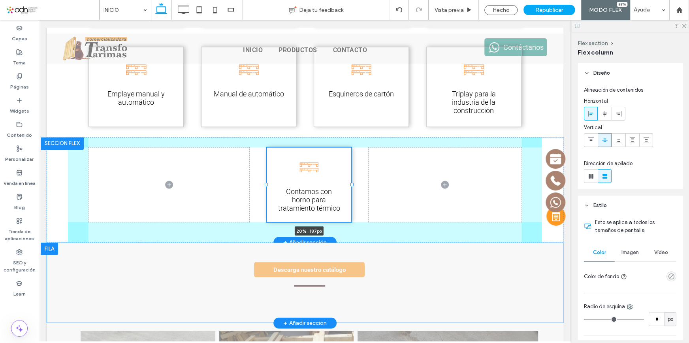
drag, startPoint x: 341, startPoint y: 184, endPoint x: 352, endPoint y: 184, distance: 11.1
click at [352, 184] on div at bounding box center [352, 184] width 3 height 3
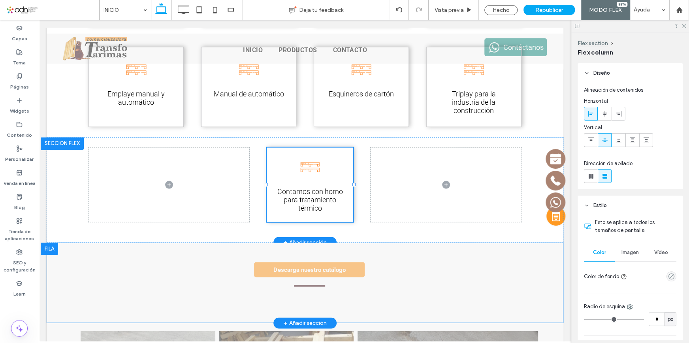
type input "**"
type input "***"
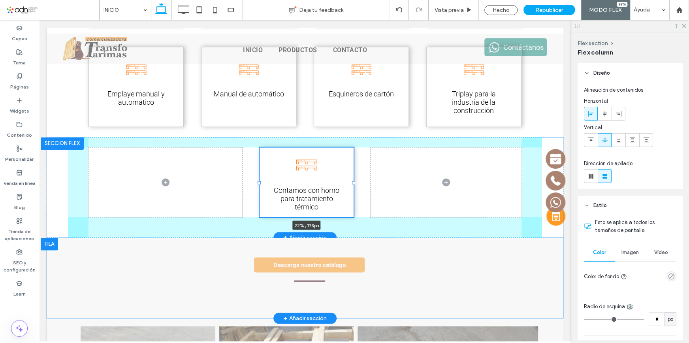
drag, startPoint x: 264, startPoint y: 182, endPoint x: 256, endPoint y: 180, distance: 7.3
click at [260, 148] on div at bounding box center [260, 147] width 0 height 0
type input "**"
type input "*****"
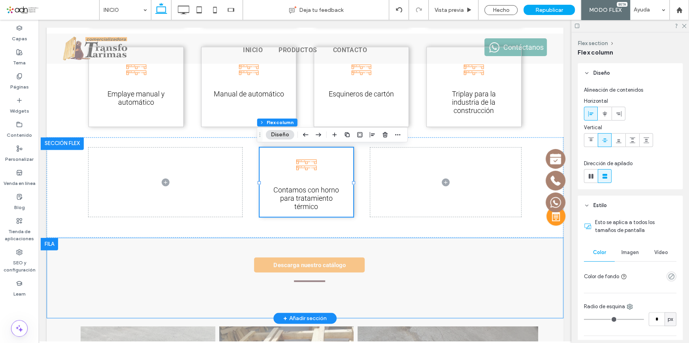
scroll to position [143, 0]
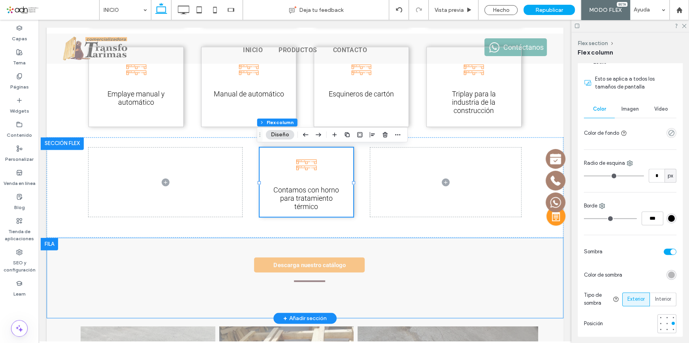
type input "*"
type input "***"
type input "*"
type input "***"
type input "*"
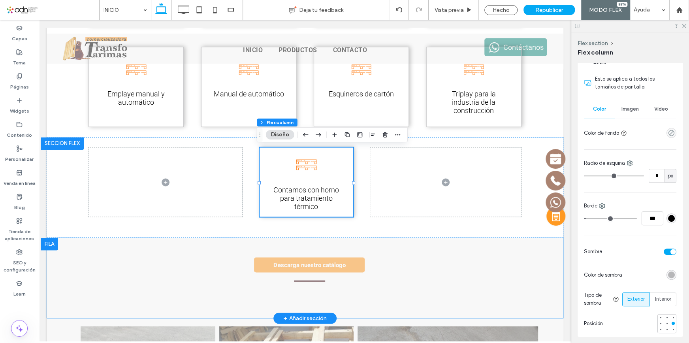
type input "***"
type input "*"
type input "***"
type input "*"
type input "***"
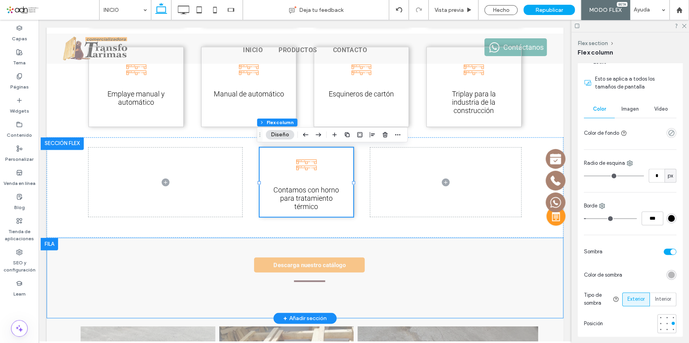
type input "*"
click at [589, 218] on input "range" at bounding box center [610, 218] width 53 height 1
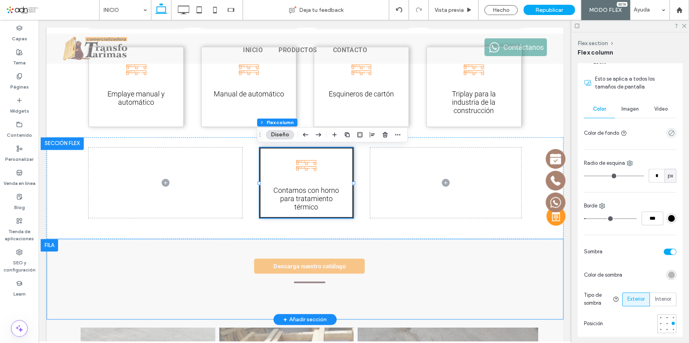
click at [668, 218] on div "#000000" at bounding box center [671, 218] width 7 height 7
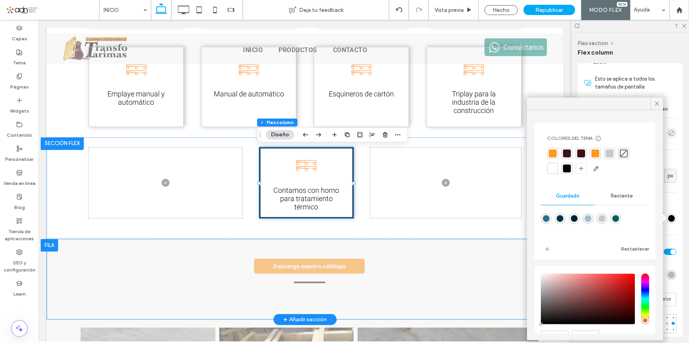
click at [611, 154] on div at bounding box center [610, 153] width 8 height 8
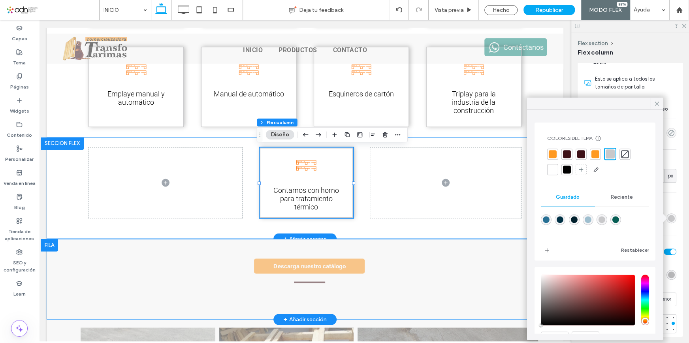
click at [362, 229] on div "Contamos con horno para tratamiento térmico 22% , 173px" at bounding box center [305, 188] width 474 height 102
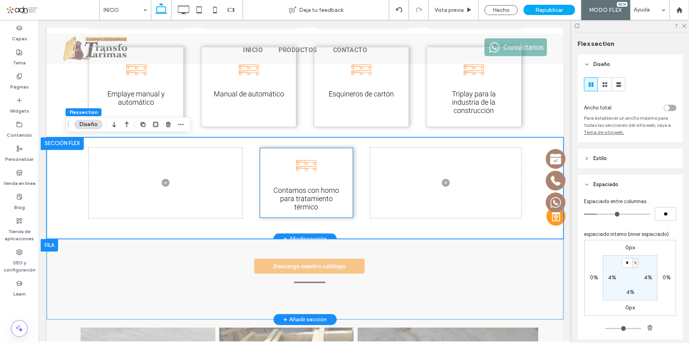
click at [340, 183] on div "Contamos con horno para tratamiento térmico" at bounding box center [307, 182] width 94 height 70
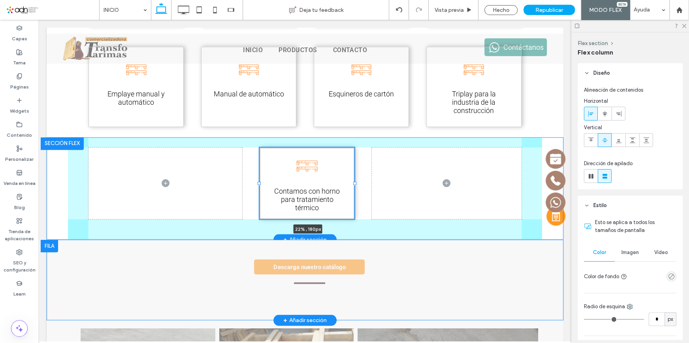
click at [353, 185] on div at bounding box center [354, 182] width 3 height 3
type input "*****"
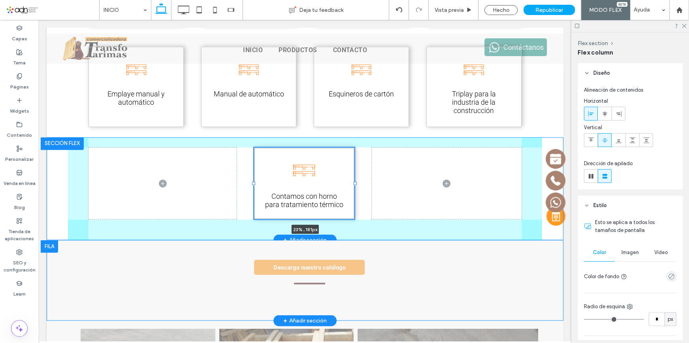
drag, startPoint x: 258, startPoint y: 184, endPoint x: 252, endPoint y: 182, distance: 6.1
click at [252, 182] on div at bounding box center [253, 182] width 3 height 3
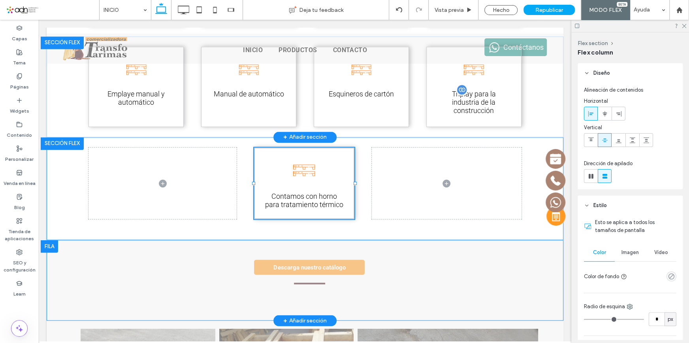
type input "**"
type input "*****"
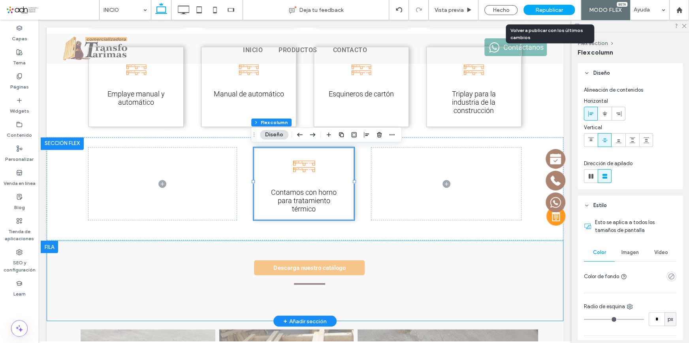
click at [549, 12] on span "Republicar" at bounding box center [549, 10] width 28 height 7
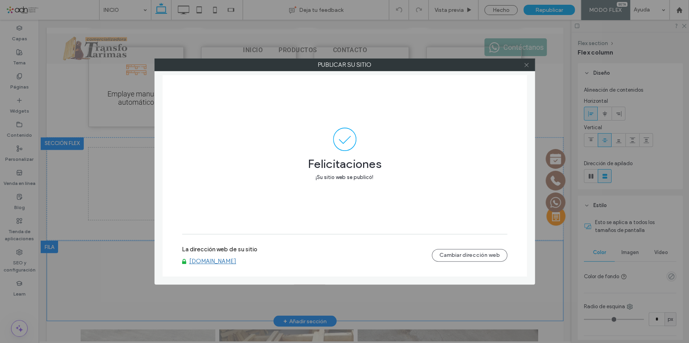
click at [529, 62] on icon at bounding box center [527, 65] width 6 height 6
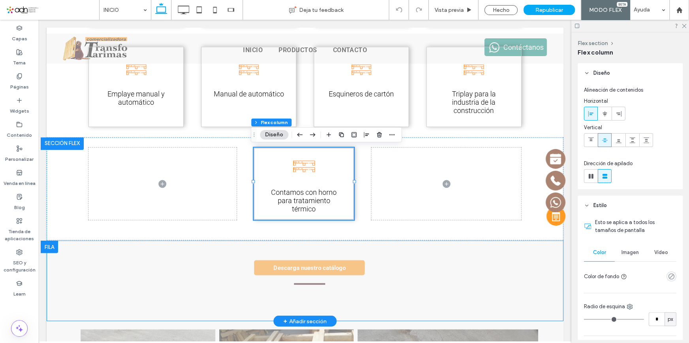
click at [2, 12] on div "INICIO Deja tu feedback Vista previa Hecho Republicar MODO FLEX Ayuda" at bounding box center [344, 10] width 689 height 20
click at [13, 11] on span at bounding box center [52, 10] width 93 height 16
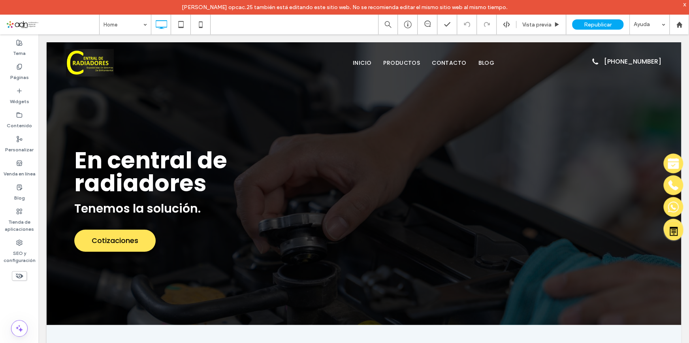
click at [684, 2] on div "x" at bounding box center [685, 4] width 4 height 7
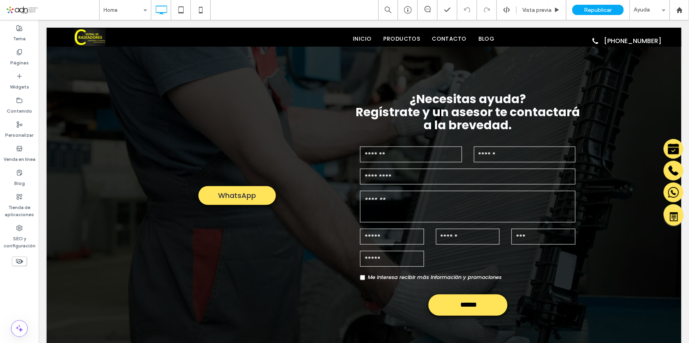
scroll to position [1473, 0]
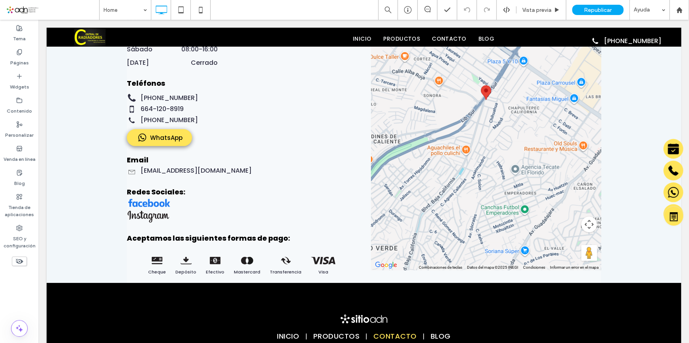
drag, startPoint x: 26, startPoint y: 11, endPoint x: 62, endPoint y: 3, distance: 37.1
click at [26, 11] on span at bounding box center [52, 10] width 93 height 16
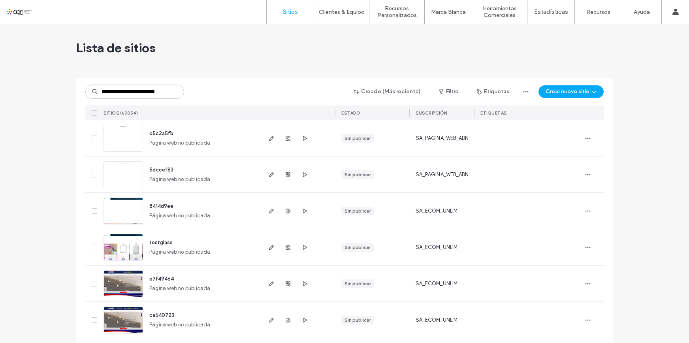
type input "**********"
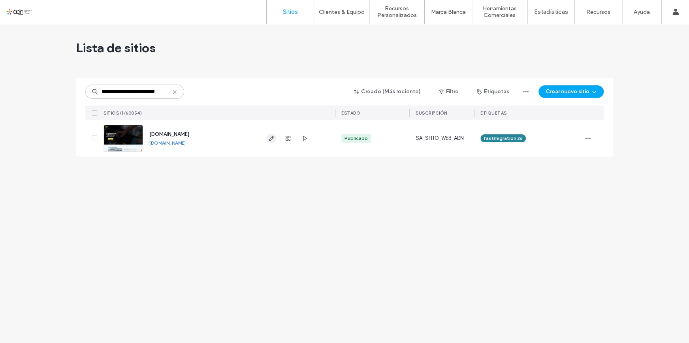
click at [273, 138] on icon "button" at bounding box center [271, 138] width 6 height 6
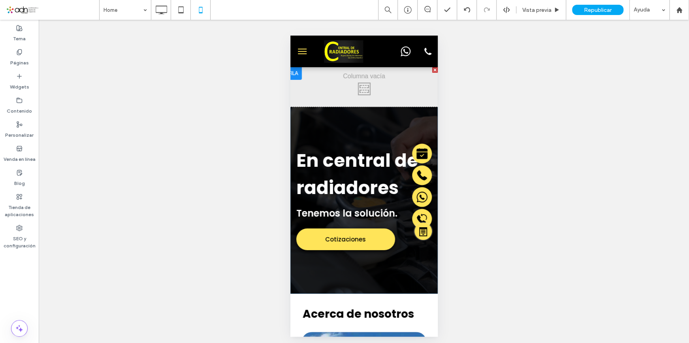
click at [432, 70] on div at bounding box center [435, 70] width 6 height 6
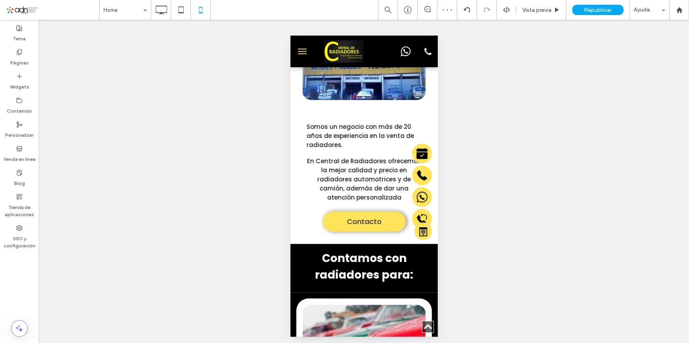
scroll to position [323, 0]
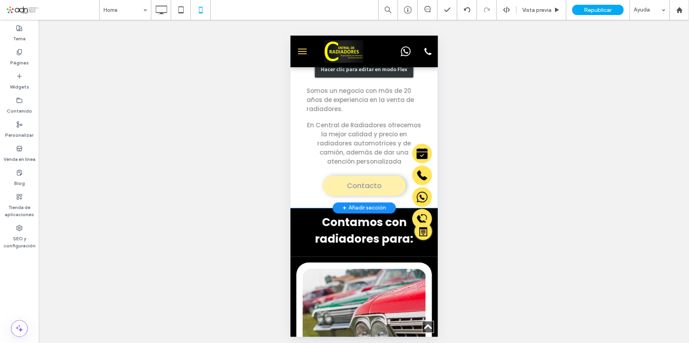
click at [354, 147] on div "Hacer clic para editar en modo Flex" at bounding box center [363, 69] width 147 height 277
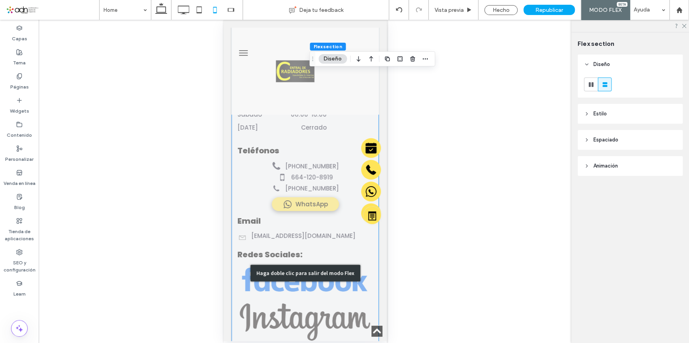
scroll to position [1834, 0]
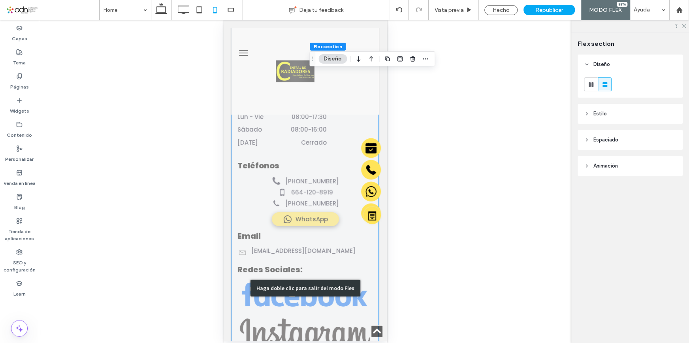
click at [294, 298] on div "Haga doble clic para salir del modo Flex" at bounding box center [304, 288] width 147 height 701
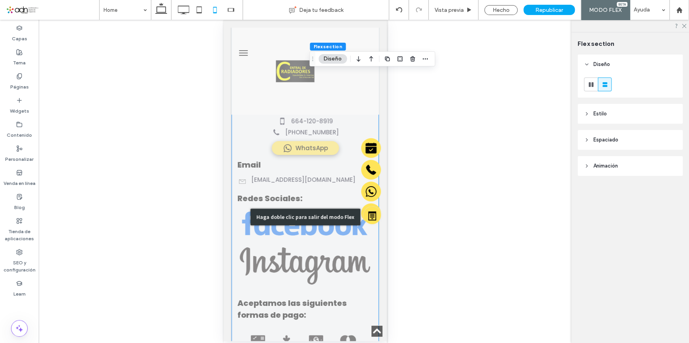
scroll to position [1905, 0]
click at [292, 232] on div "Haga doble clic para salir del modo Flex" at bounding box center [304, 216] width 147 height 701
click at [231, 212] on div "Contáctanos Dirección PRIVADA DURAZNO #1 ANEXA [GEOGRAPHIC_DATA], [GEOGRAPHIC_D…" at bounding box center [304, 216] width 147 height 689
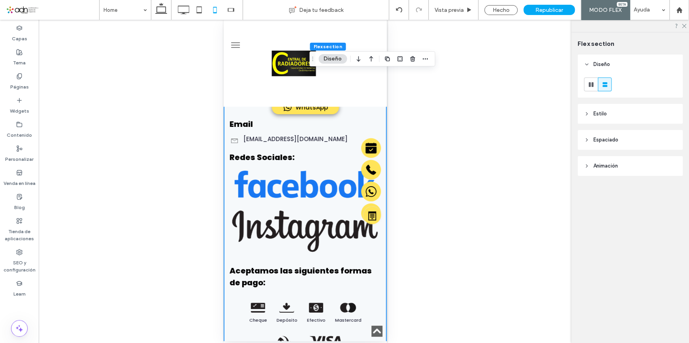
click at [223, 196] on div "Contáctanos Dirección PRIVADA DURAZNO #1 ANEXA [GEOGRAPHIC_DATA], [GEOGRAPHIC_D…" at bounding box center [304, 185] width 163 height 688
click at [223, 196] on div "Contáctanos Dirección PRIVADA DURAZNO #1 ANEXA DURANGO, TIJUANA, BAJA CALIFORNI…" at bounding box center [304, 185] width 163 height 688
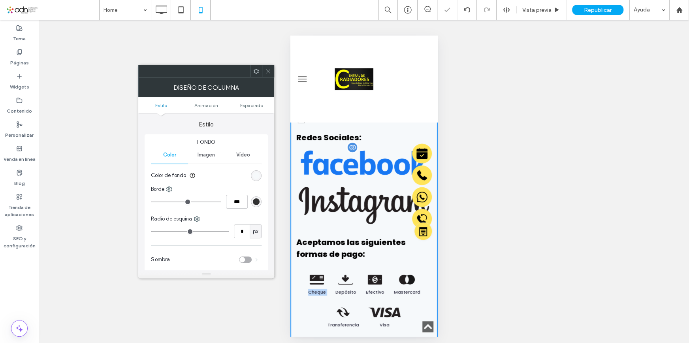
scroll to position [1938, 0]
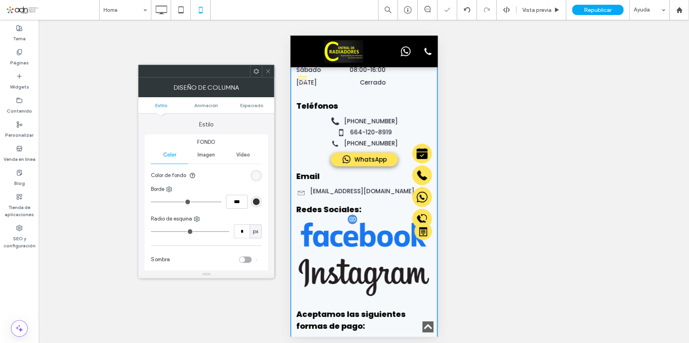
click at [346, 219] on img at bounding box center [364, 234] width 136 height 30
click at [268, 73] on icon at bounding box center [268, 71] width 6 height 6
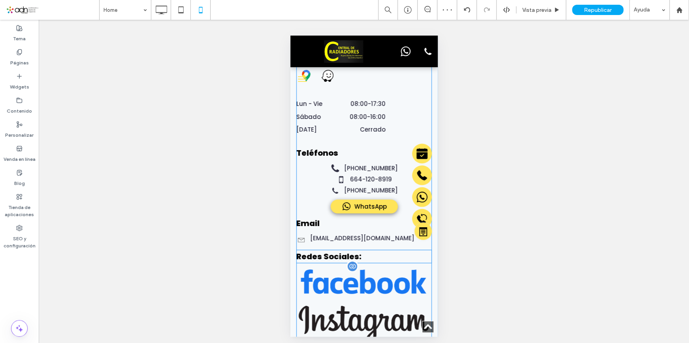
scroll to position [1866, 0]
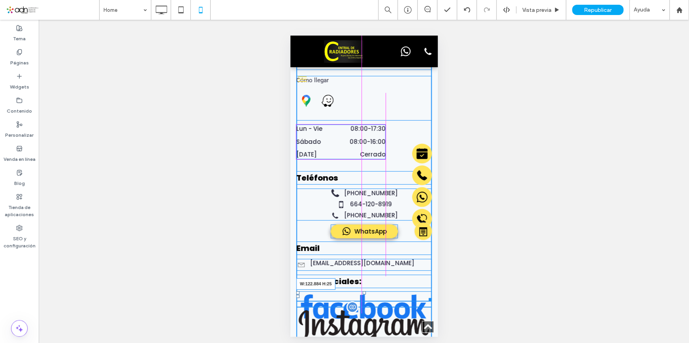
drag, startPoint x: 424, startPoint y: 288, endPoint x: 381, endPoint y: 275, distance: 44.6
click at [381, 275] on div "Contáctanos Dirección PRIVADA DURAZNO #1 ANEXA DURANGO, TIJUANA, BAJA CALIFORNI…" at bounding box center [364, 210] width 136 height 499
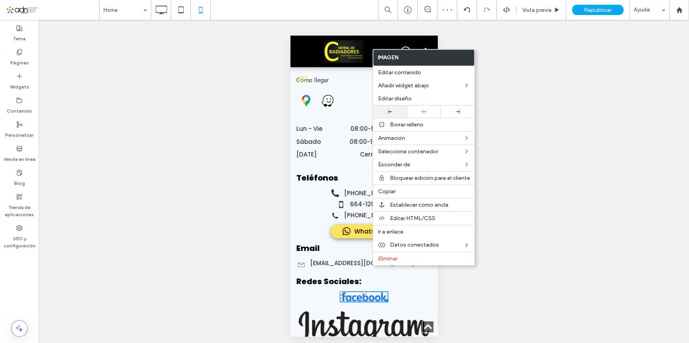
click at [396, 112] on div at bounding box center [390, 111] width 26 height 4
click at [349, 308] on img at bounding box center [364, 329] width 136 height 42
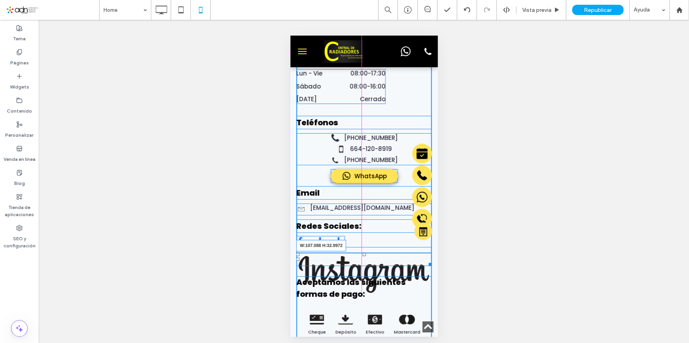
drag, startPoint x: 424, startPoint y: 315, endPoint x: 384, endPoint y: 269, distance: 61.1
click at [384, 269] on div "Contáctanos Dirección PRIVADA DURAZNO #1 ANEXA DURANGO, TIJUANA, BAJA CALIFORNI…" at bounding box center [364, 141] width 136 height 471
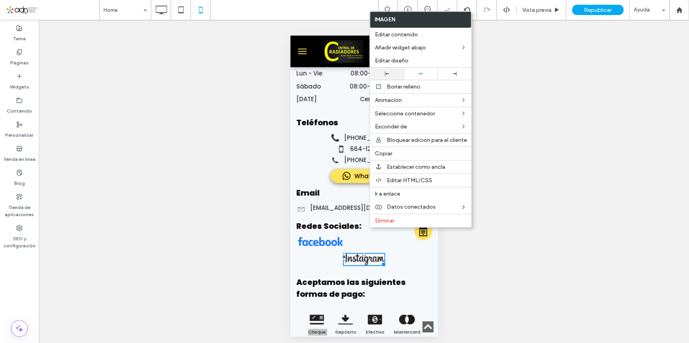
click at [399, 72] on div at bounding box center [387, 74] width 26 height 4
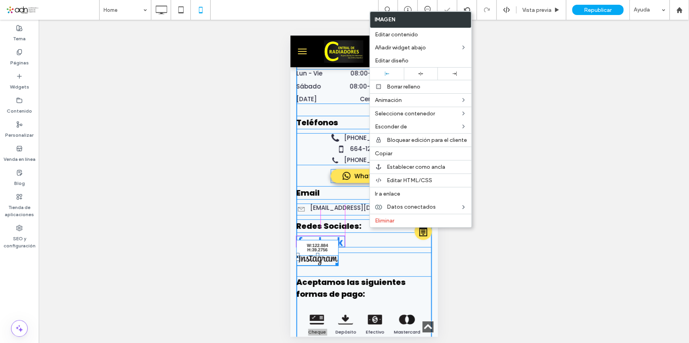
drag, startPoint x: 335, startPoint y: 232, endPoint x: 345, endPoint y: 234, distance: 10.1
click at [345, 234] on div "Contáctanos Dirección PRIVADA DURAZNO #1 ANEXA DURANGO, TIJUANA, BAJA CALIFORNI…" at bounding box center [364, 141] width 136 height 471
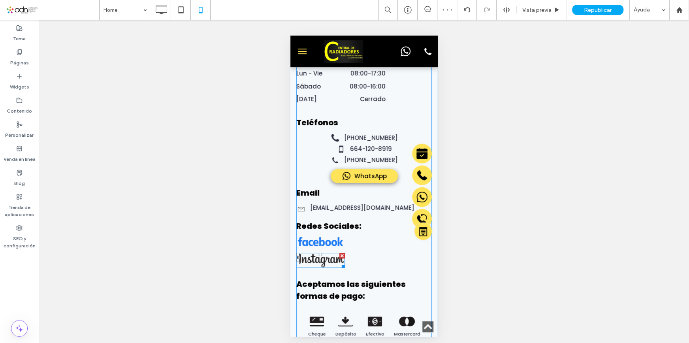
click at [376, 236] on div "Contáctanos Dirección PRIVADA DURAZNO #1 ANEXA DURANGO, TIJUANA, BAJA CALIFORNI…" at bounding box center [364, 142] width 136 height 473
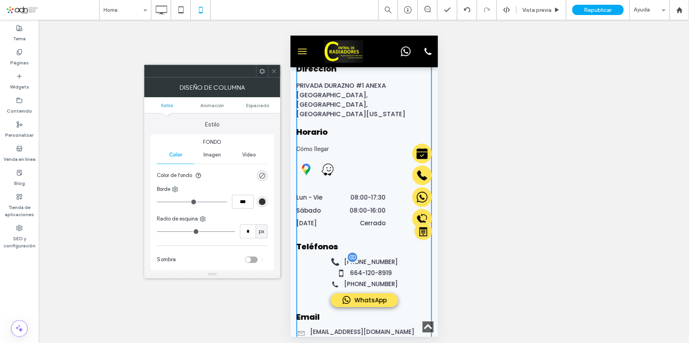
scroll to position [1759, 0]
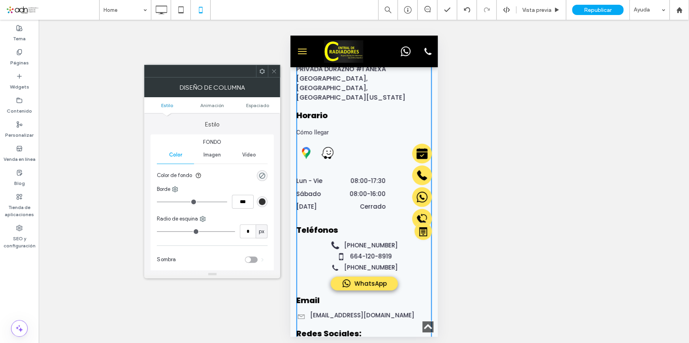
drag, startPoint x: 271, startPoint y: 68, endPoint x: 276, endPoint y: 77, distance: 10.8
click at [271, 68] on icon at bounding box center [274, 71] width 6 height 6
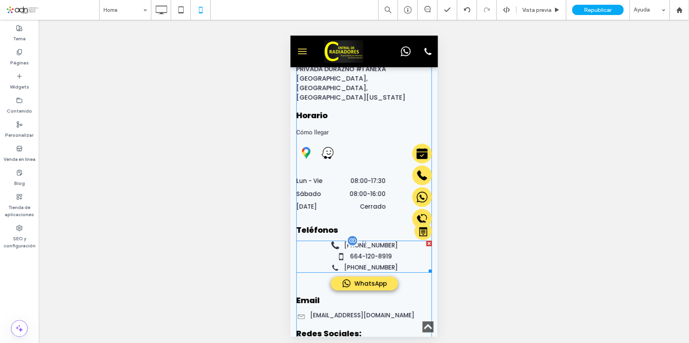
click at [371, 241] on span at bounding box center [364, 257] width 136 height 32
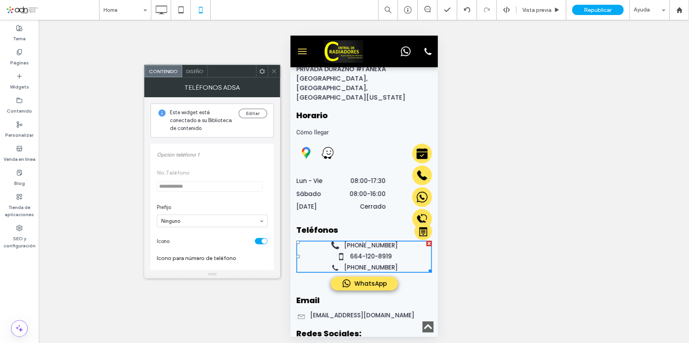
click at [275, 72] on icon at bounding box center [274, 71] width 6 height 6
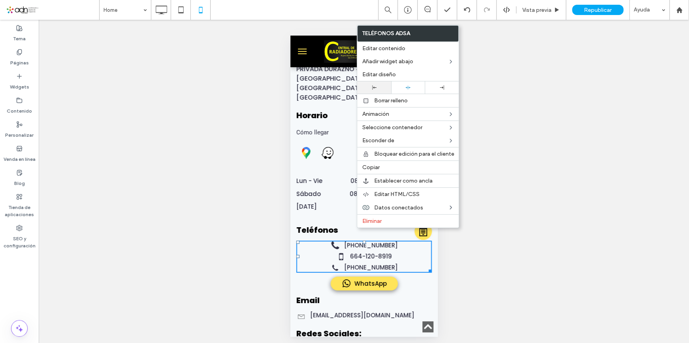
click at [375, 90] on div at bounding box center [374, 87] width 34 height 12
click at [331, 263] on icon at bounding box center [332, 268] width 10 height 10
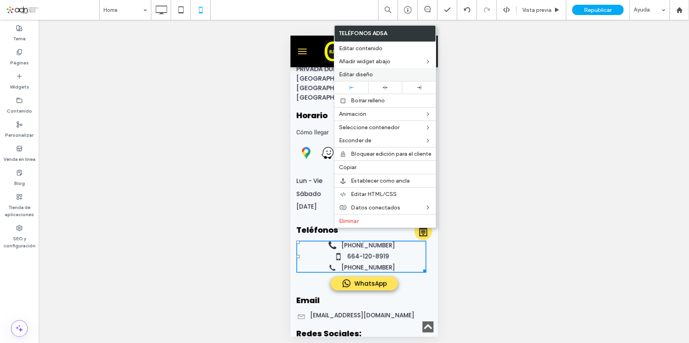
click at [371, 79] on div "Editar diseño" at bounding box center [385, 74] width 102 height 13
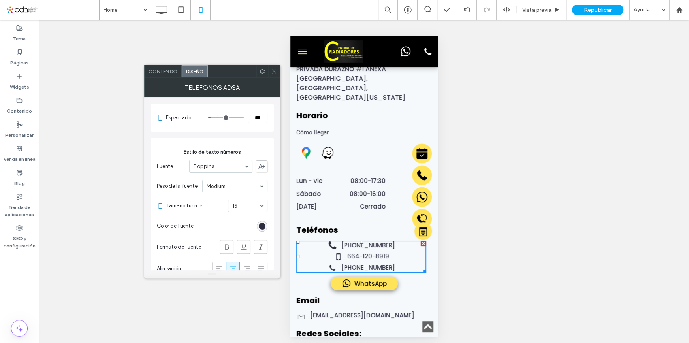
scroll to position [143, 0]
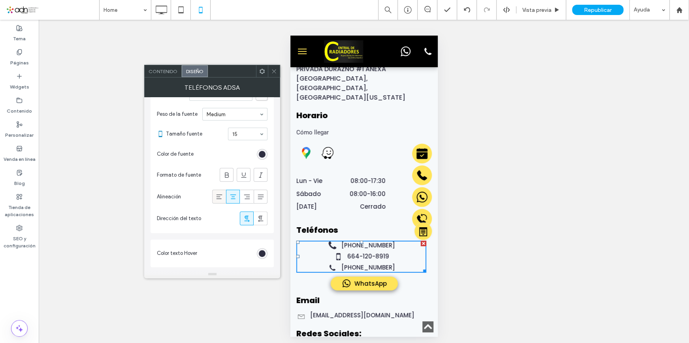
click at [218, 196] on use at bounding box center [219, 196] width 6 height 5
click at [271, 72] on icon at bounding box center [274, 71] width 6 height 6
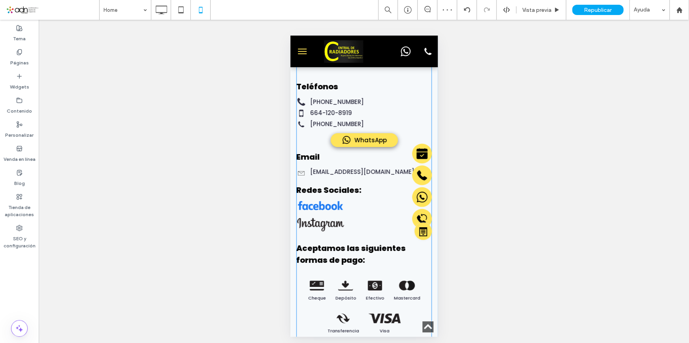
scroll to position [2010, 0]
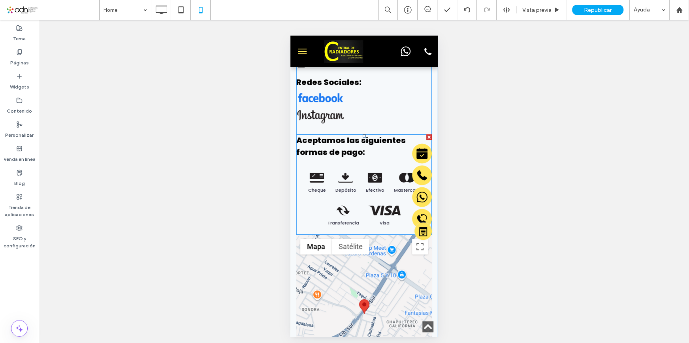
click at [341, 173] on span at bounding box center [364, 184] width 136 height 100
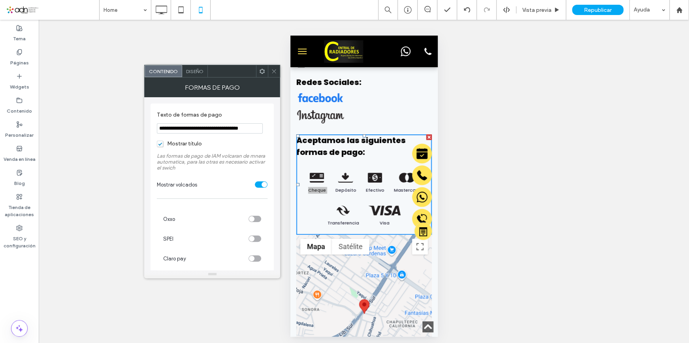
click at [194, 69] on span "Diseño" at bounding box center [194, 71] width 17 height 6
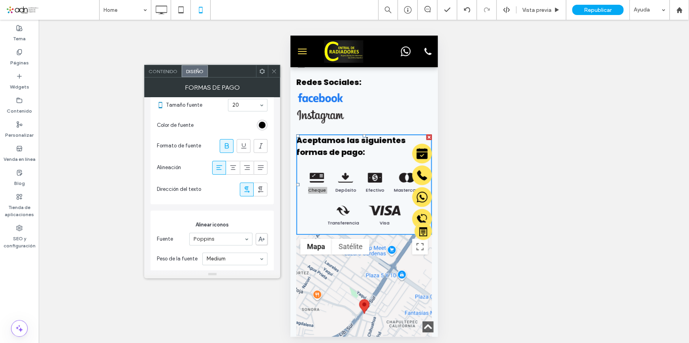
scroll to position [143, 0]
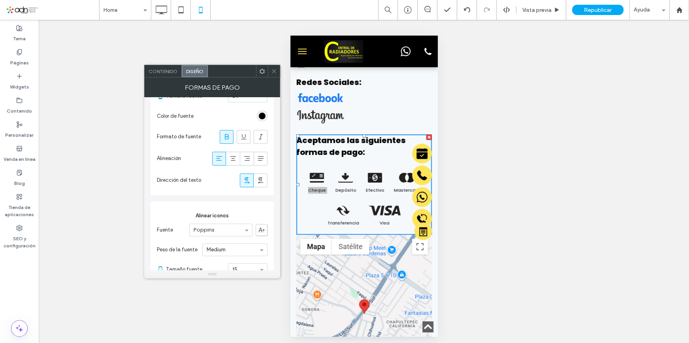
click at [219, 156] on icon at bounding box center [219, 159] width 8 height 8
click at [234, 156] on icon at bounding box center [233, 159] width 8 height 8
click at [218, 158] on use at bounding box center [219, 158] width 6 height 5
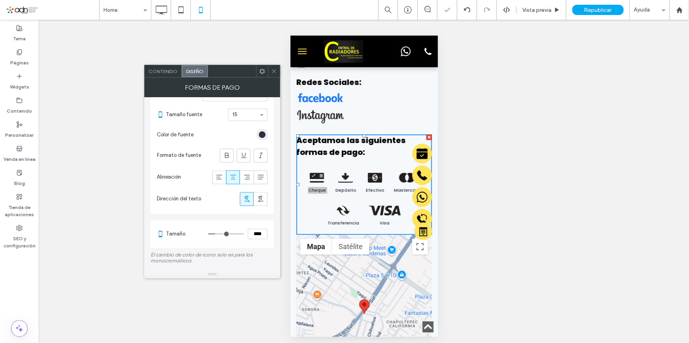
scroll to position [323, 0]
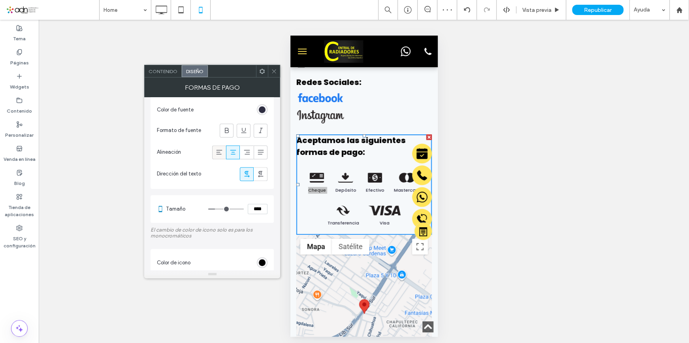
click at [217, 153] on use at bounding box center [219, 152] width 6 height 5
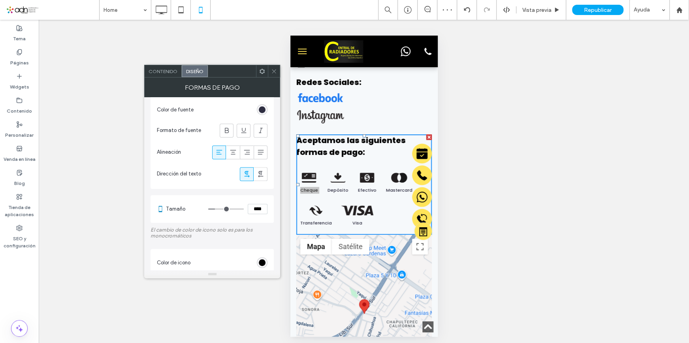
click at [271, 72] on icon at bounding box center [274, 71] width 6 height 6
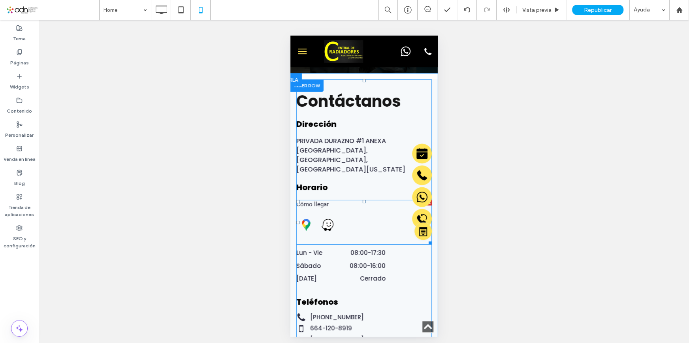
scroll to position [1651, 0]
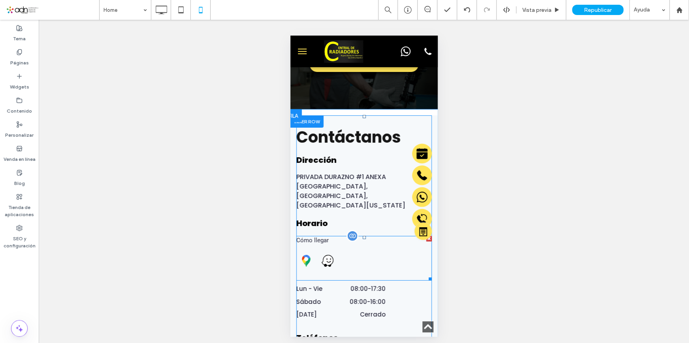
click at [334, 236] on span at bounding box center [364, 258] width 136 height 45
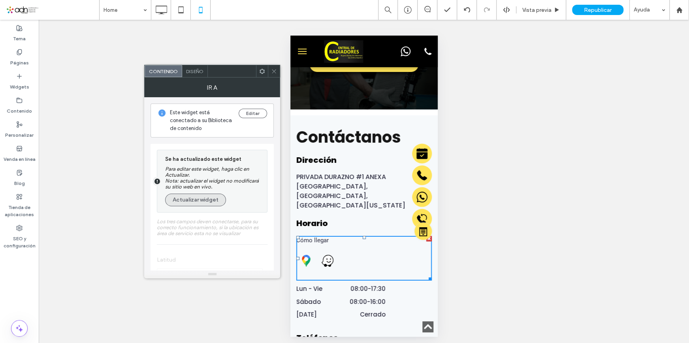
click at [206, 201] on button "Actualizar widget" at bounding box center [195, 200] width 61 height 13
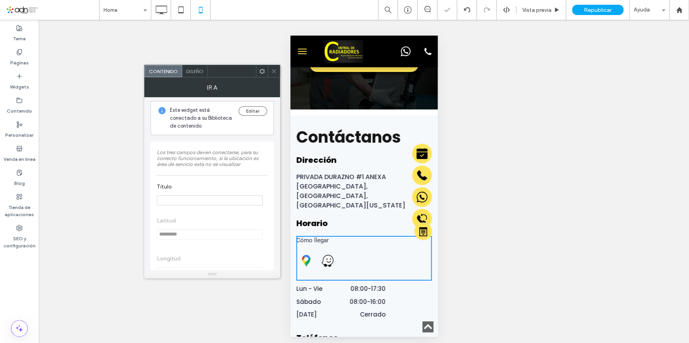
scroll to position [68, 0]
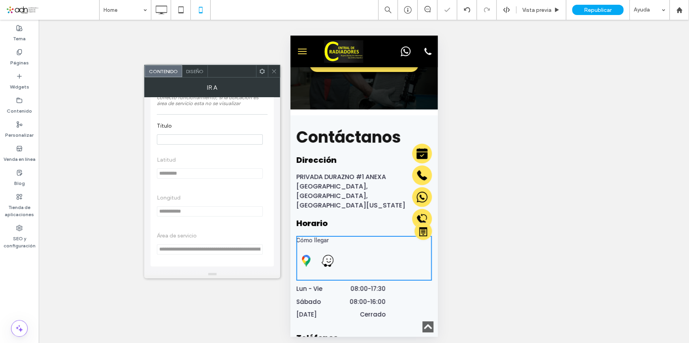
click at [193, 77] on div "Ir a" at bounding box center [212, 87] width 136 height 20
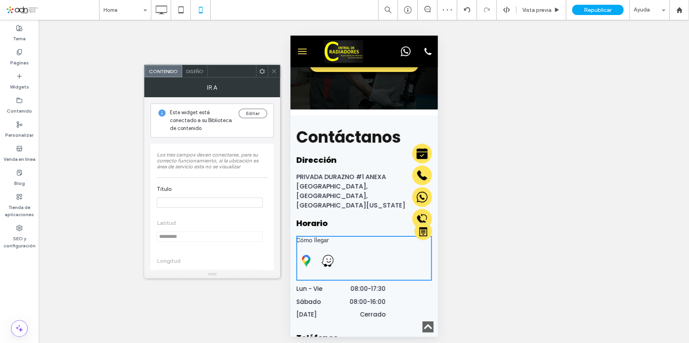
click at [198, 67] on div "Diseño" at bounding box center [195, 71] width 26 height 12
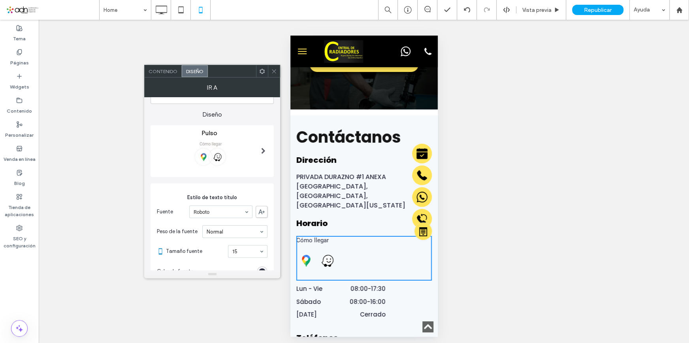
scroll to position [72, 0]
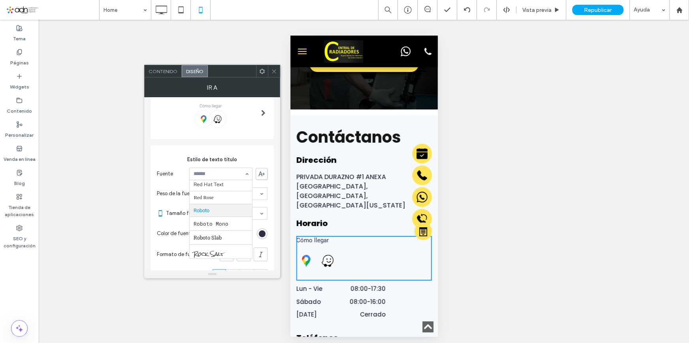
click at [225, 177] on div at bounding box center [221, 174] width 62 height 12
type input "****"
click at [269, 73] on div at bounding box center [274, 71] width 12 height 12
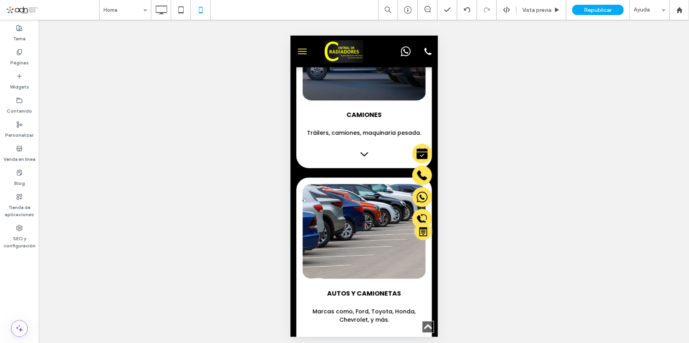
scroll to position [874, 0]
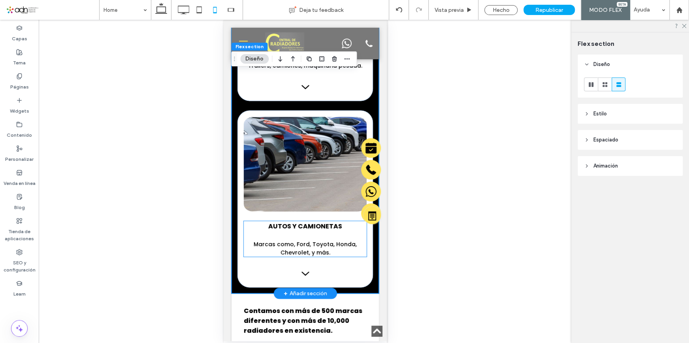
scroll to position [826, 0]
click at [289, 240] on span "Marcas como, Ford, Toyota, Honda, Chevrolet, y más." at bounding box center [304, 248] width 103 height 16
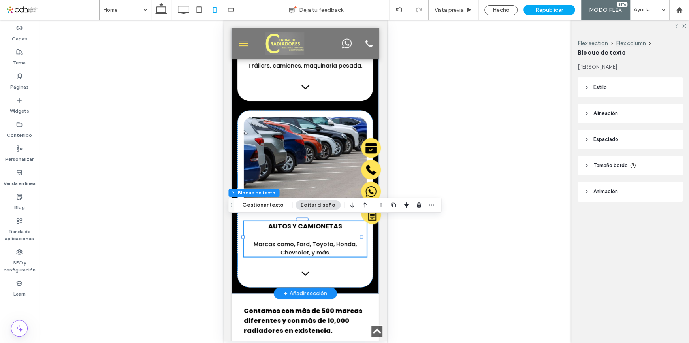
click at [289, 244] on span "Marcas como, Ford, Toyota, Honda, Chevrolet, y más." at bounding box center [304, 248] width 103 height 16
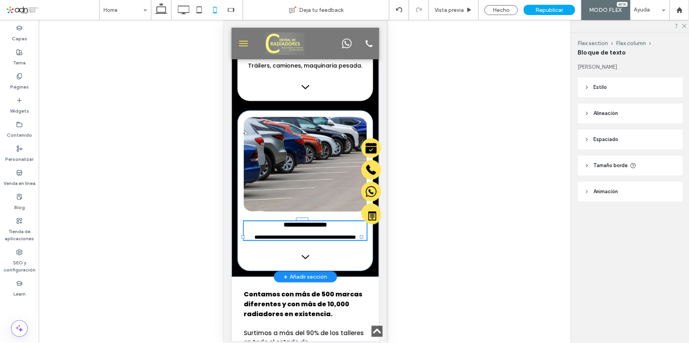
type input "*******"
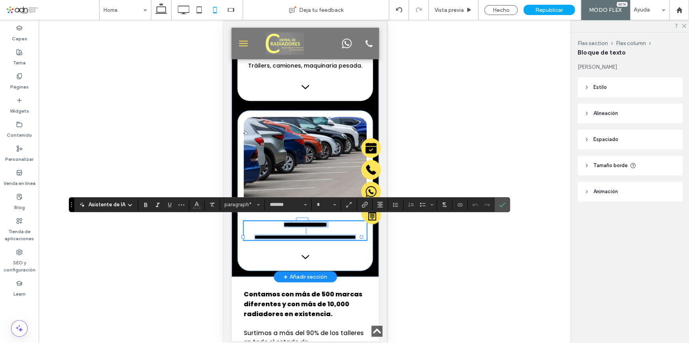
click at [334, 240] on p "**********" at bounding box center [304, 237] width 123 height 6
type input "**"
drag, startPoint x: 332, startPoint y: 249, endPoint x: 253, endPoint y: 241, distance: 79.8
click at [253, 240] on p "**********" at bounding box center [304, 237] width 123 height 6
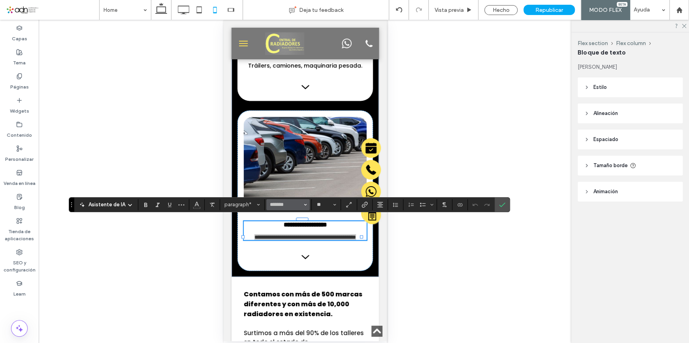
click at [302, 204] on button "*******" at bounding box center [287, 204] width 43 height 11
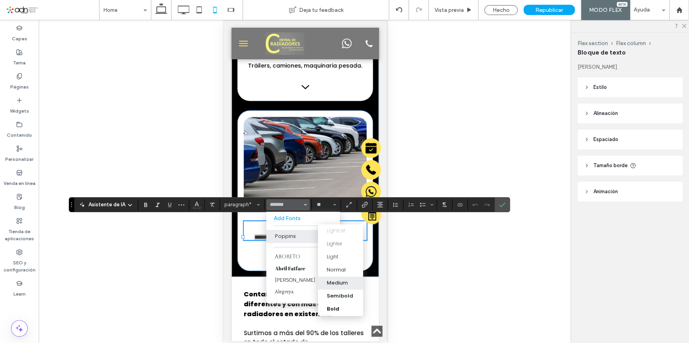
click at [339, 281] on div "Medium" at bounding box center [337, 283] width 21 height 8
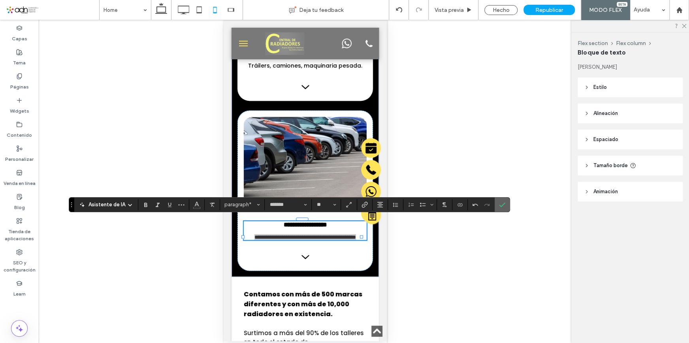
click at [504, 205] on label "Confirmar" at bounding box center [502, 205] width 12 height 14
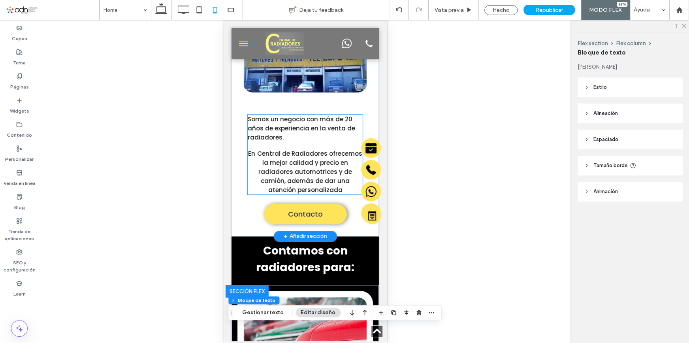
click at [311, 180] on span "En Central de Radiadores ofrecemos la mejor calidad y precio en radiadores auto…" at bounding box center [305, 171] width 114 height 45
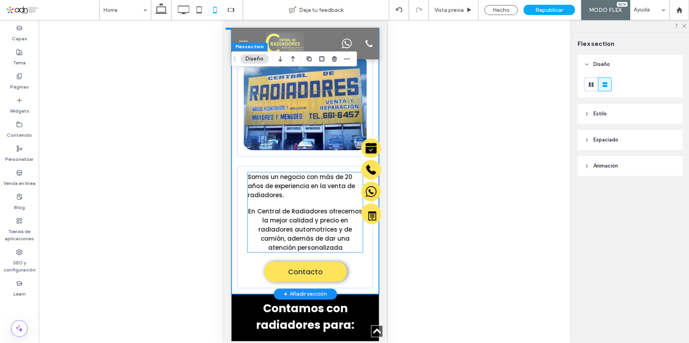
click at [311, 180] on span "Somos un negocio con más de 20 años de experiencia en la venta de radiadores." at bounding box center [300, 186] width 107 height 26
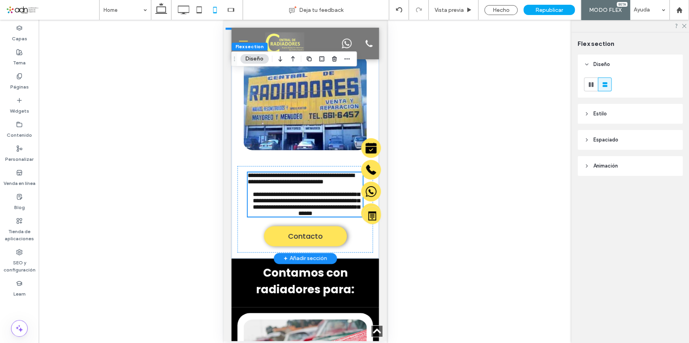
click at [308, 217] on div "**********" at bounding box center [304, 194] width 115 height 44
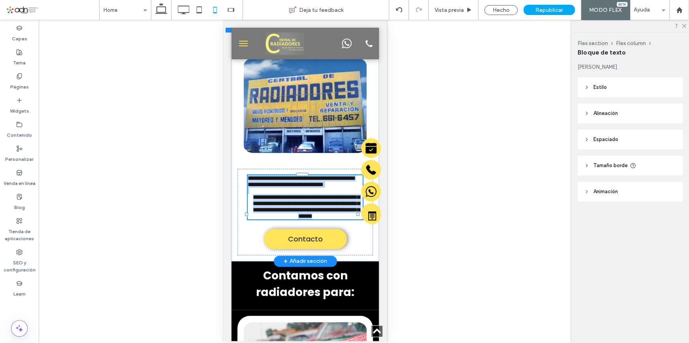
type input "*******"
type input "**"
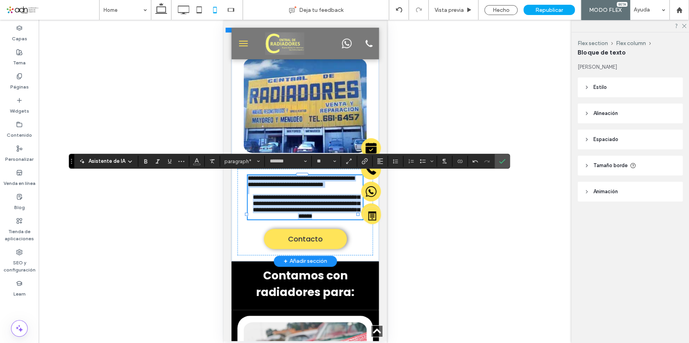
click at [339, 219] on p "**********" at bounding box center [304, 206] width 115 height 25
drag, startPoint x: 340, startPoint y: 252, endPoint x: 248, endPoint y: 216, distance: 99.1
click at [248, 216] on p "**********" at bounding box center [304, 206] width 115 height 25
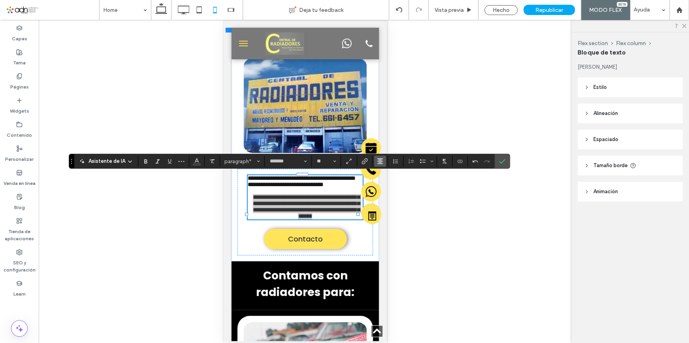
click at [381, 162] on icon "Alineación" at bounding box center [380, 161] width 6 height 6
click at [384, 174] on icon "ui.textEditor.alignment.left" at bounding box center [386, 174] width 6 height 6
click at [499, 158] on icon "Confirmar" at bounding box center [502, 161] width 6 height 6
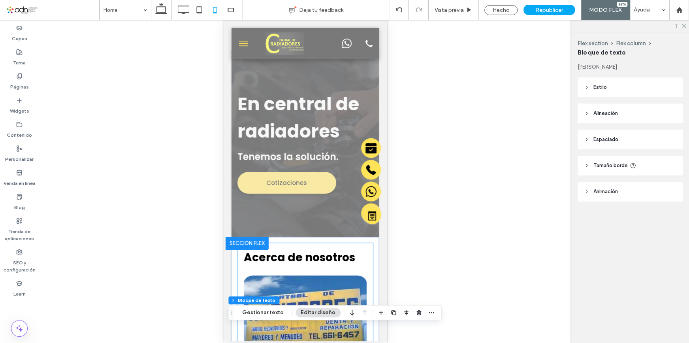
scroll to position [0, 0]
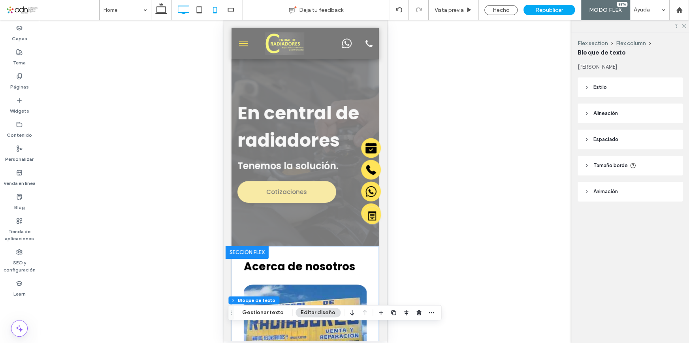
click at [188, 8] on icon at bounding box center [183, 10] width 16 height 16
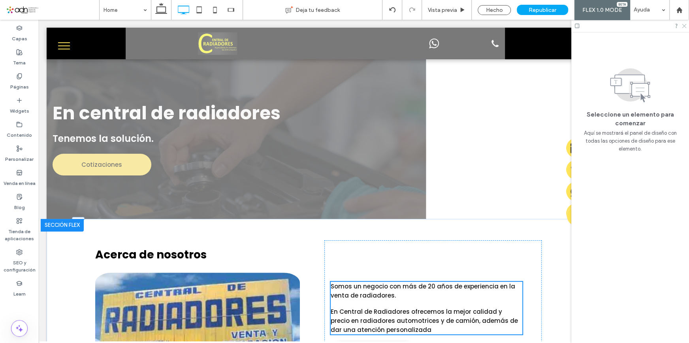
click at [683, 25] on icon at bounding box center [683, 25] width 5 height 5
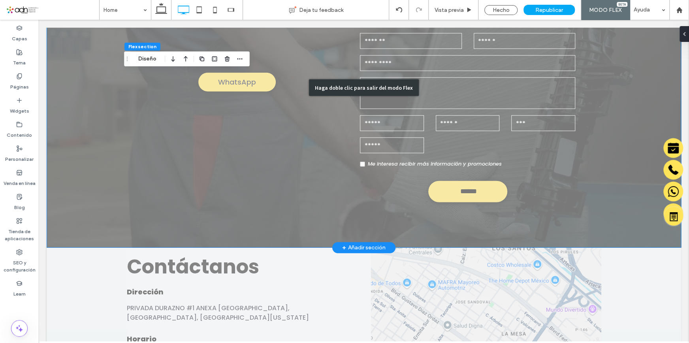
scroll to position [1050, 0]
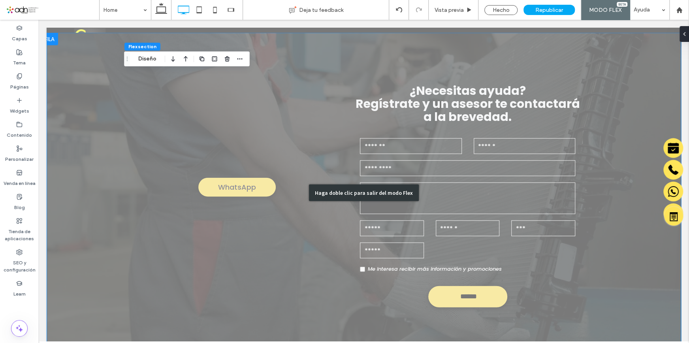
click at [268, 209] on div "Haga doble clic para salir del modo Flex" at bounding box center [364, 193] width 635 height 320
click at [319, 209] on div "Haga doble clic para salir del modo Flex" at bounding box center [364, 193] width 635 height 320
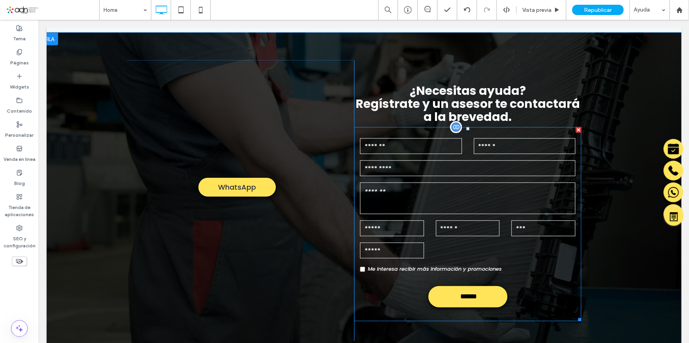
click at [389, 241] on div "MOTOR" at bounding box center [392, 250] width 76 height 18
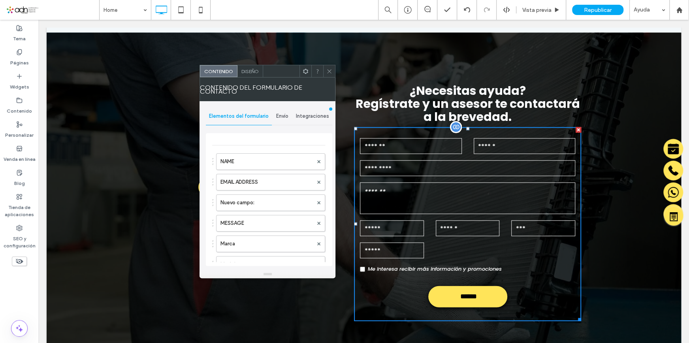
click at [389, 232] on input "text" at bounding box center [392, 229] width 64 height 16
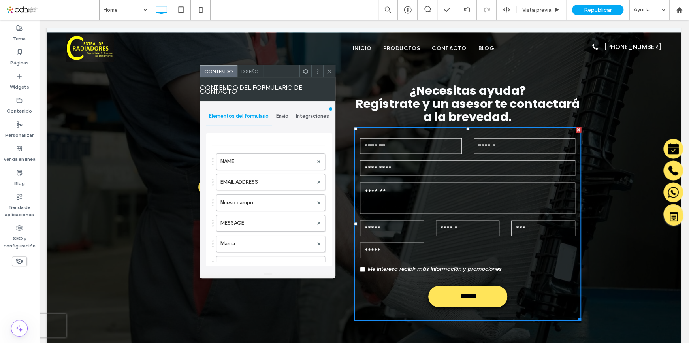
click at [255, 75] on div "Diseño" at bounding box center [250, 71] width 26 height 12
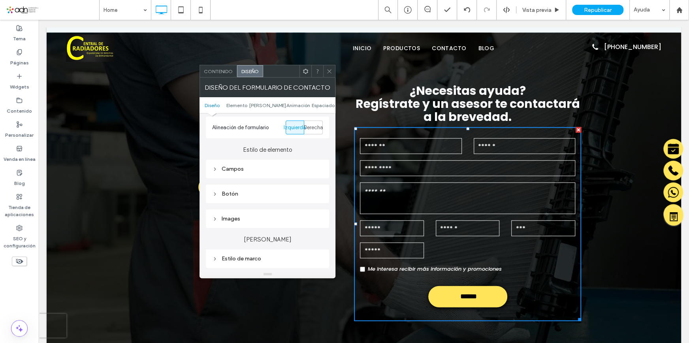
scroll to position [107, 0]
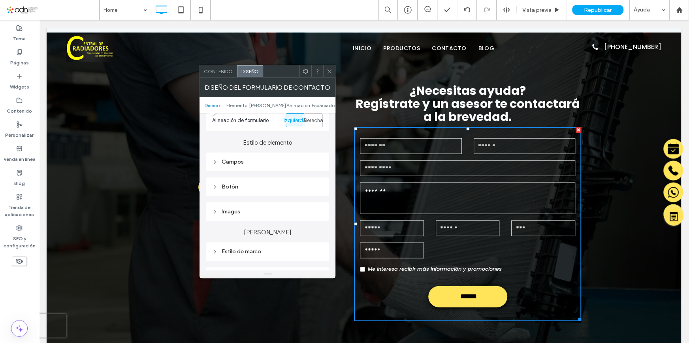
click at [226, 70] on span "Contenido" at bounding box center [218, 71] width 29 height 6
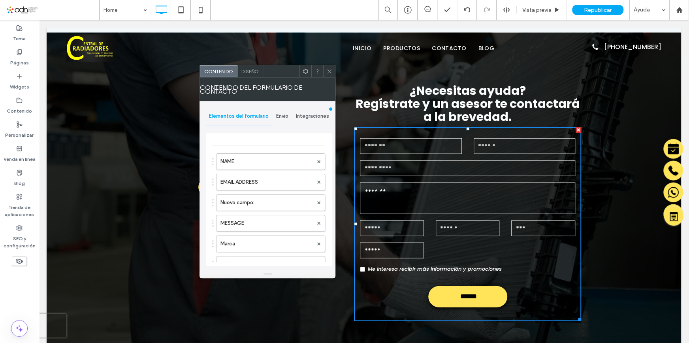
scroll to position [36, 0]
click at [248, 201] on label "Marca" at bounding box center [267, 208] width 92 height 16
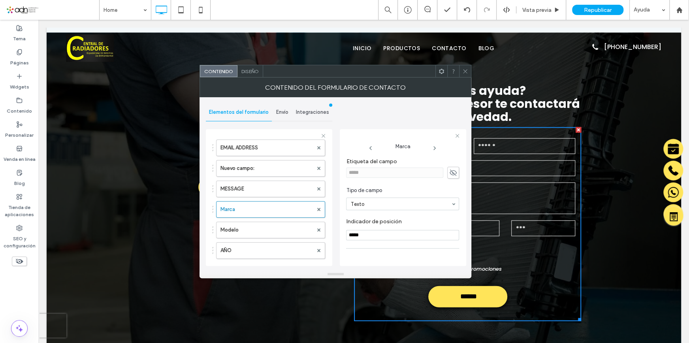
click at [451, 171] on use at bounding box center [453, 173] width 7 height 6
drag, startPoint x: 394, startPoint y: 174, endPoint x: 331, endPoint y: 174, distance: 63.6
click at [331, 174] on div "**********" at bounding box center [269, 196] width 126 height 147
type input "*****"
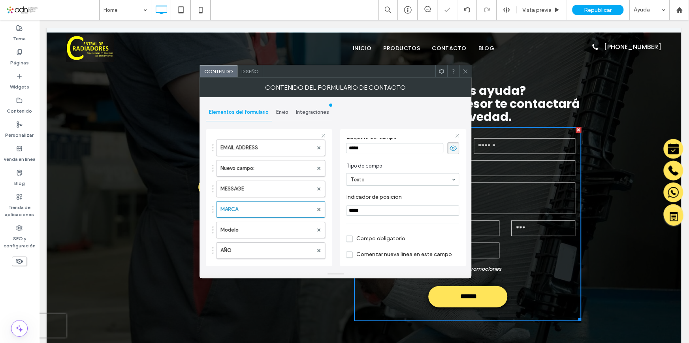
scroll to position [56, 0]
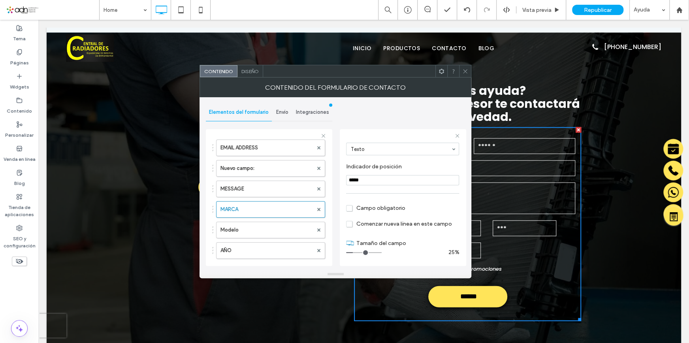
type input "*"
click at [354, 252] on input "range" at bounding box center [364, 252] width 36 height 1
click at [266, 232] on label "Modelo" at bounding box center [267, 230] width 92 height 16
type input "******"
type input "*"
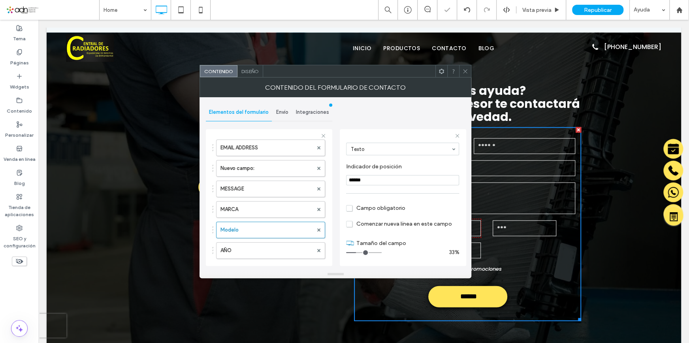
scroll to position [0, 0]
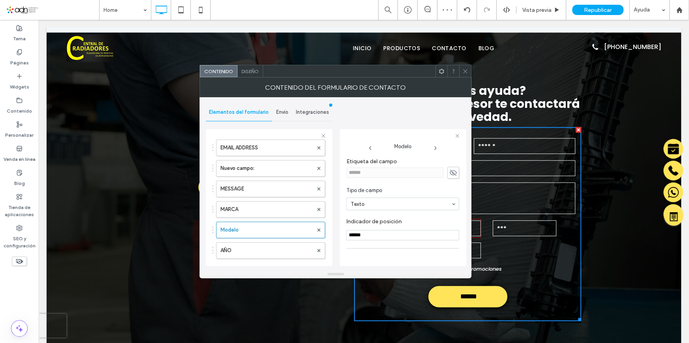
click at [449, 171] on icon at bounding box center [453, 172] width 8 height 9
drag, startPoint x: 390, startPoint y: 172, endPoint x: 330, endPoint y: 173, distance: 60.1
click at [330, 173] on div "**********" at bounding box center [269, 196] width 126 height 147
type input "******"
click at [407, 183] on section "Tipo de campo Texto" at bounding box center [402, 199] width 113 height 32
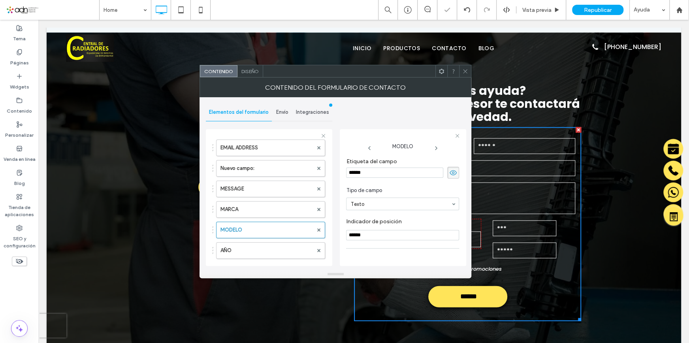
click at [450, 173] on use at bounding box center [453, 172] width 7 height 5
click at [274, 206] on label "MARCA" at bounding box center [267, 210] width 92 height 16
type input "*****"
type input "*"
click at [449, 172] on icon at bounding box center [453, 172] width 8 height 9
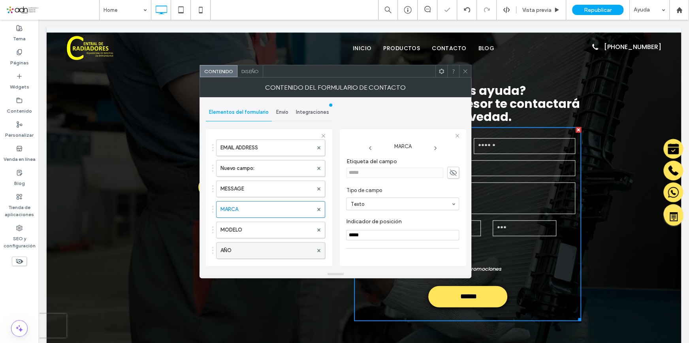
click at [261, 249] on label "AÑO" at bounding box center [267, 251] width 92 height 16
type input "***"
type input "*"
click at [261, 236] on label "MODELO" at bounding box center [267, 230] width 92 height 16
type input "******"
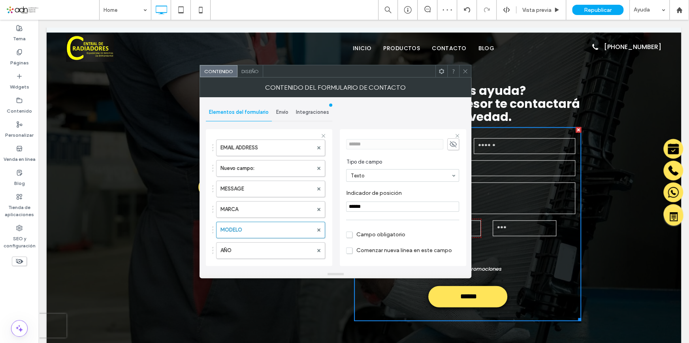
scroll to position [56, 0]
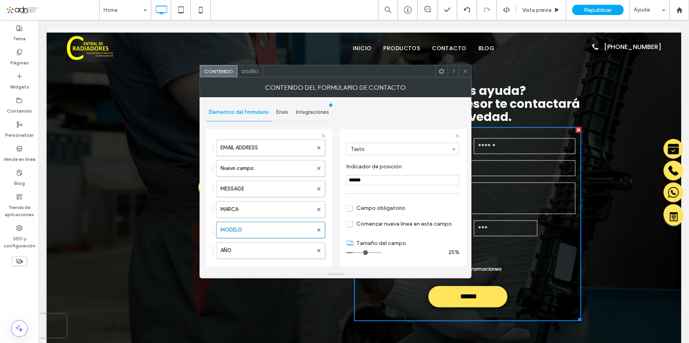
type input "*"
click at [354, 252] on input "range" at bounding box center [364, 252] width 36 height 1
click at [244, 249] on label "AÑO" at bounding box center [267, 251] width 92 height 16
type input "***"
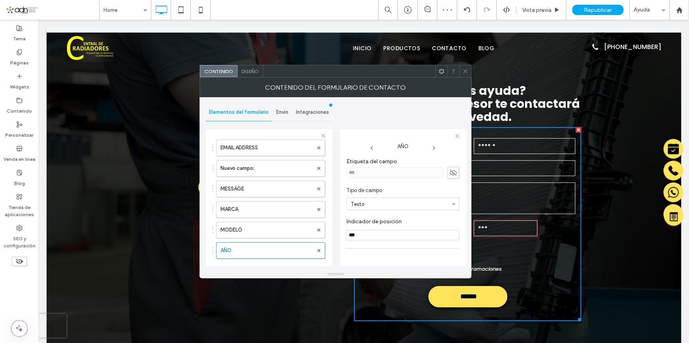
click at [452, 170] on icon at bounding box center [453, 172] width 8 height 9
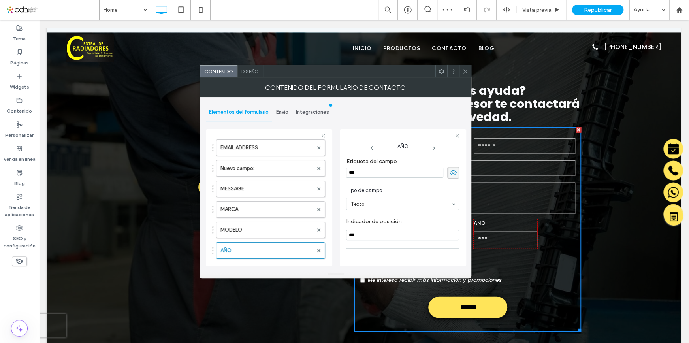
click at [450, 171] on icon at bounding box center [453, 172] width 8 height 9
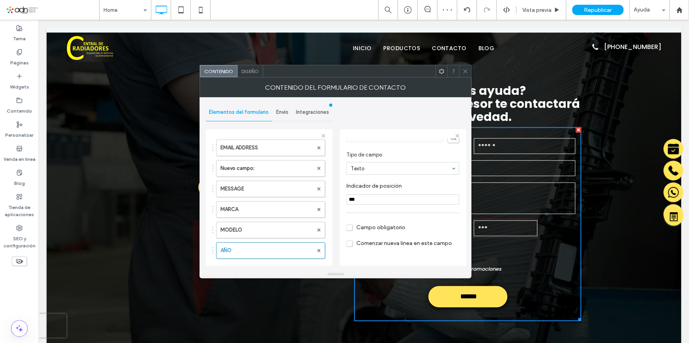
scroll to position [56, 0]
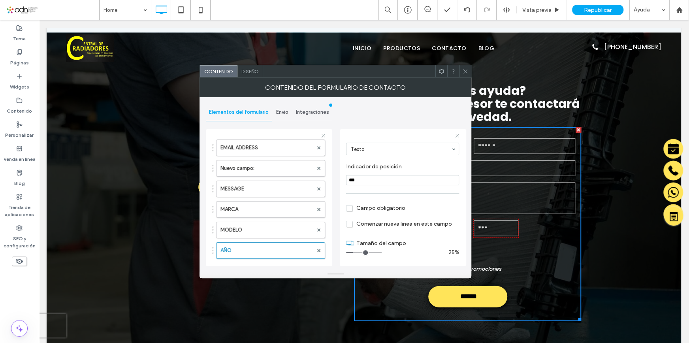
type input "*"
click at [354, 252] on input "range" at bounding box center [364, 252] width 36 height 1
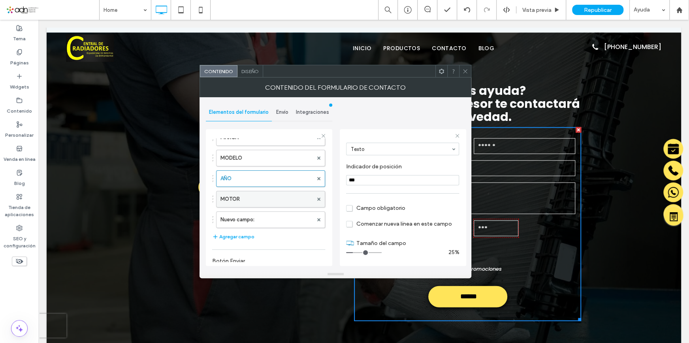
click at [246, 196] on label "MOTOR" at bounding box center [267, 199] width 92 height 16
type input "*****"
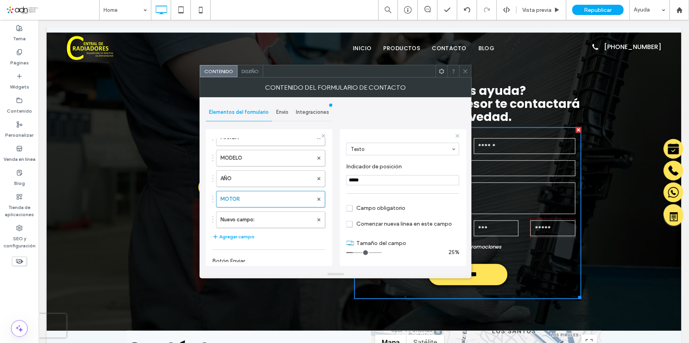
type input "*"
click at [354, 252] on input "range" at bounding box center [364, 252] width 36 height 1
click at [464, 72] on icon at bounding box center [465, 71] width 6 height 6
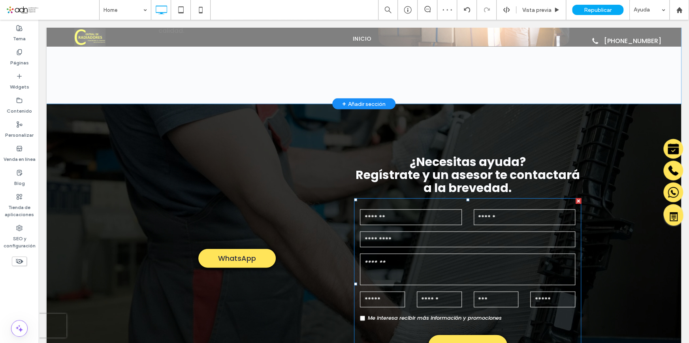
scroll to position [978, 0]
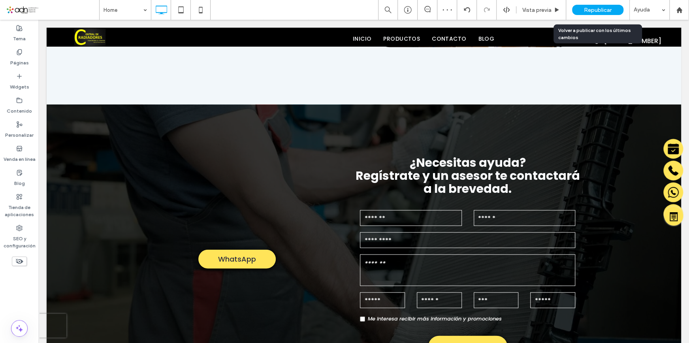
click at [603, 11] on span "Republicar" at bounding box center [598, 10] width 28 height 7
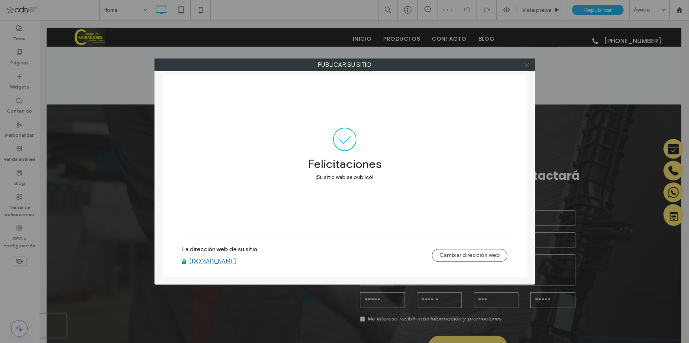
click at [526, 64] on icon at bounding box center [527, 65] width 6 height 6
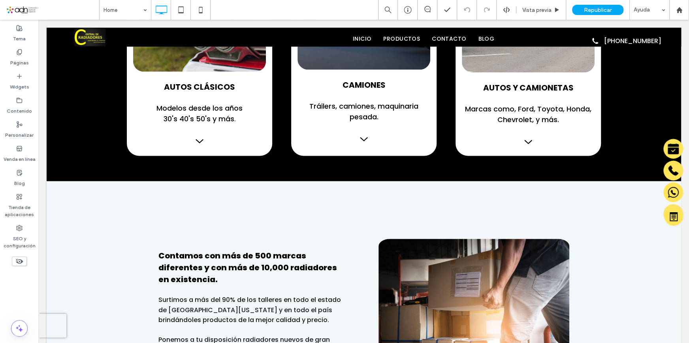
scroll to position [655, 0]
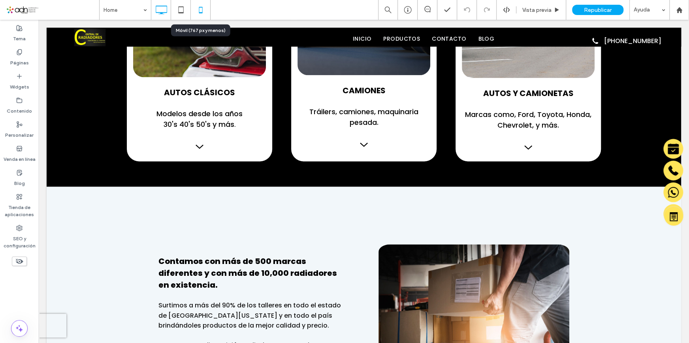
click at [202, 10] on use at bounding box center [201, 10] width 4 height 6
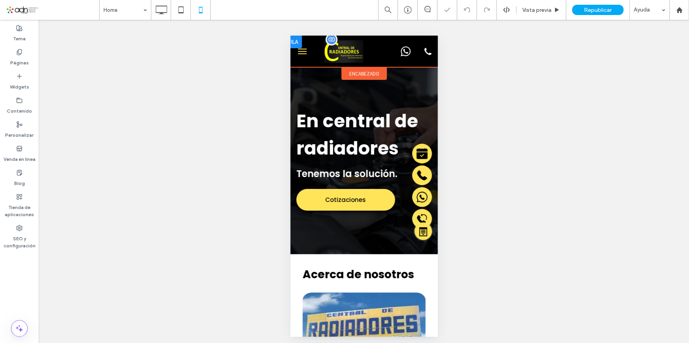
scroll to position [0, 0]
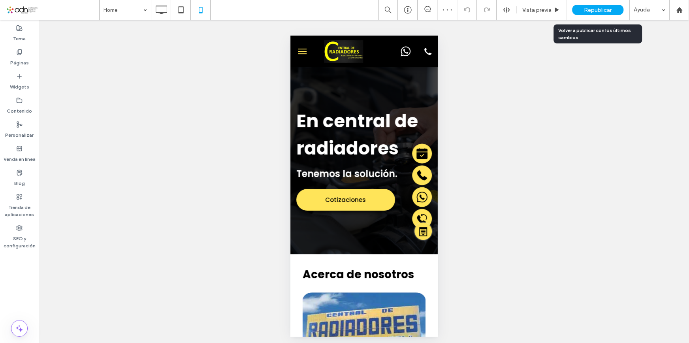
click at [593, 11] on span "Republicar" at bounding box center [598, 10] width 28 height 7
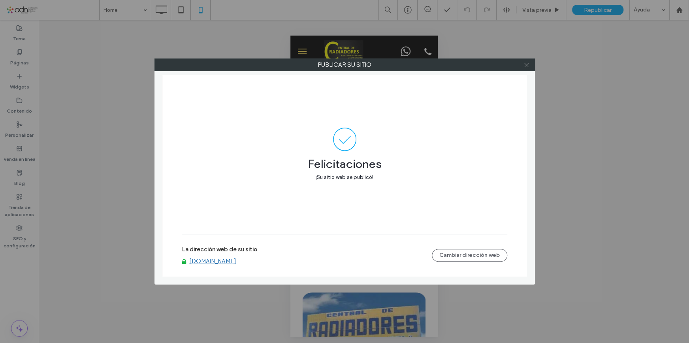
click at [526, 63] on icon at bounding box center [527, 65] width 6 height 6
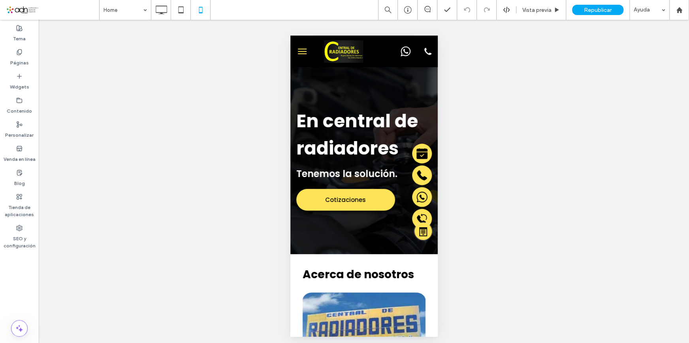
click at [302, 51] on span "menu" at bounding box center [302, 51] width 9 height 1
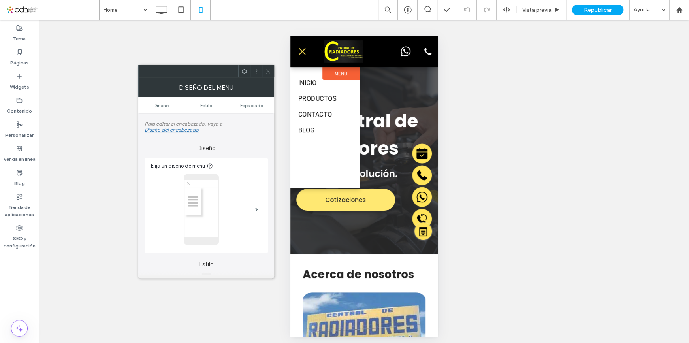
click at [335, 70] on label "Menu" at bounding box center [340, 73] width 37 height 13
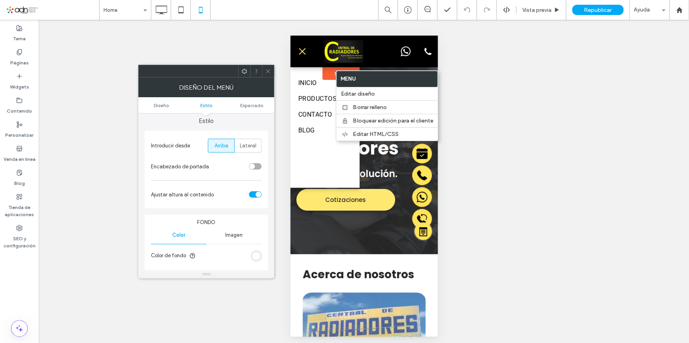
scroll to position [162, 0]
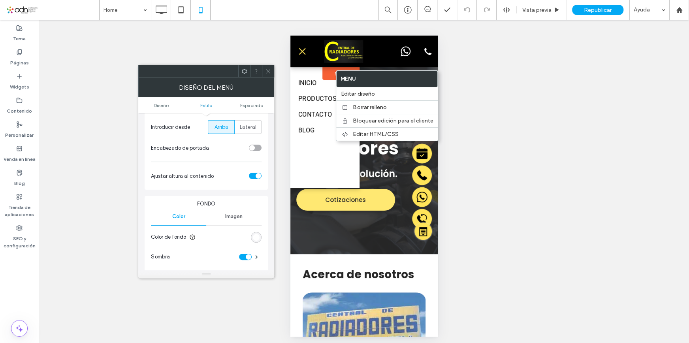
click at [254, 208] on div "Imagen" at bounding box center [233, 216] width 55 height 17
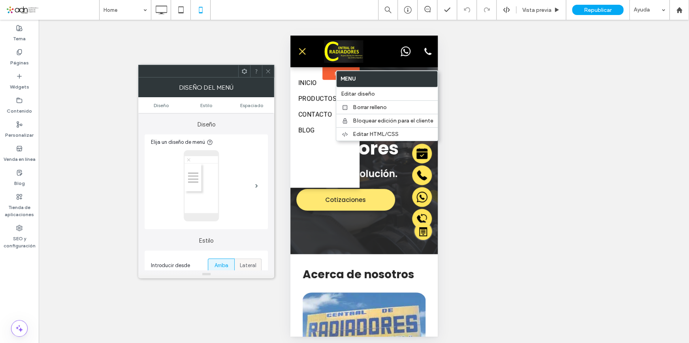
scroll to position [0, 0]
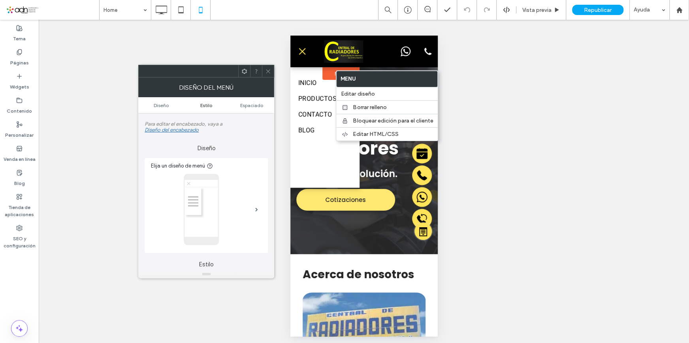
click at [199, 107] on link "Estilo" at bounding box center [206, 105] width 45 height 6
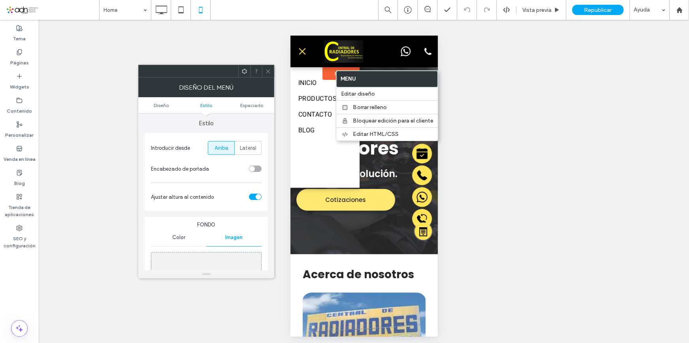
scroll to position [141, 0]
click at [250, 105] on span "Espaciado" at bounding box center [251, 105] width 23 height 6
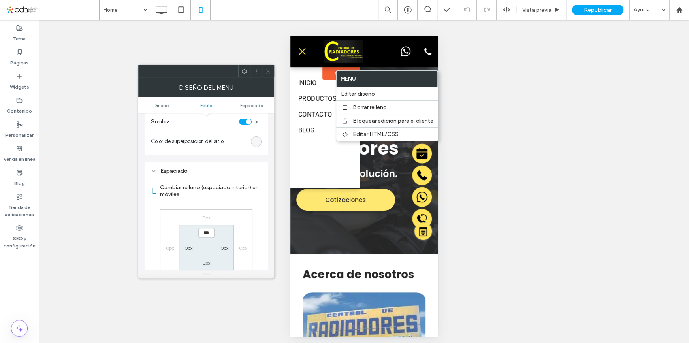
scroll to position [383, 0]
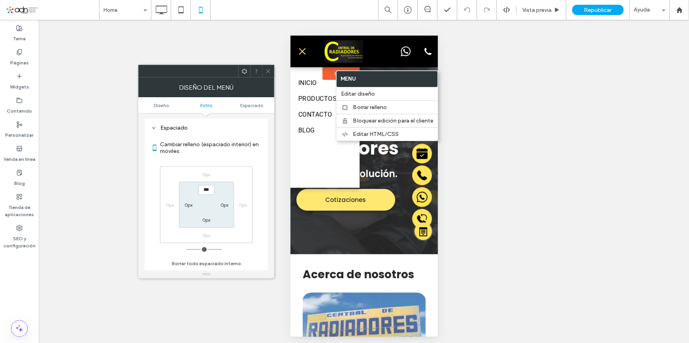
click at [269, 74] on icon at bounding box center [268, 71] width 6 height 6
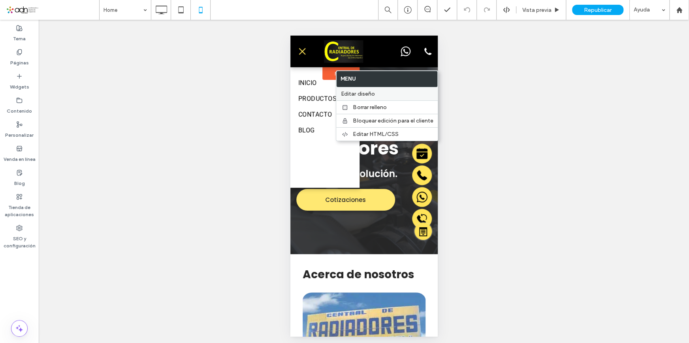
click at [376, 94] on label "Editar diseño" at bounding box center [387, 93] width 92 height 7
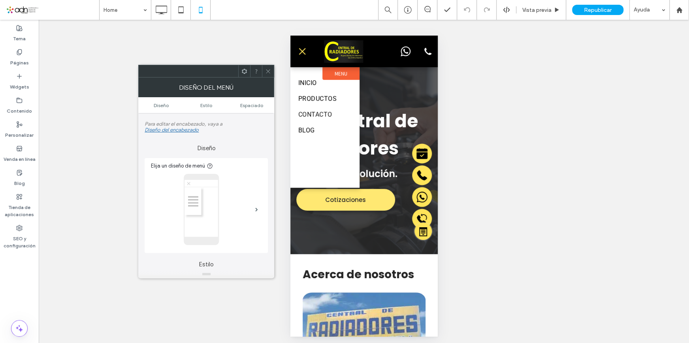
click at [334, 117] on link "CONTACTO" at bounding box center [324, 115] width 53 height 16
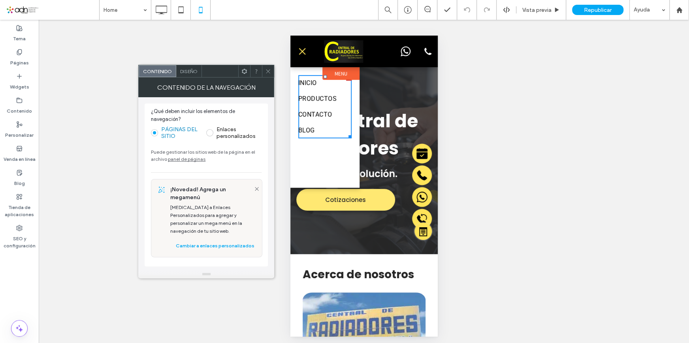
click at [195, 71] on span "Diseño" at bounding box center [188, 71] width 17 height 6
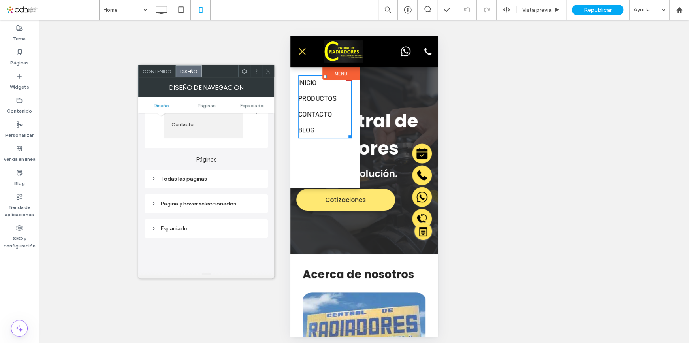
scroll to position [143, 0]
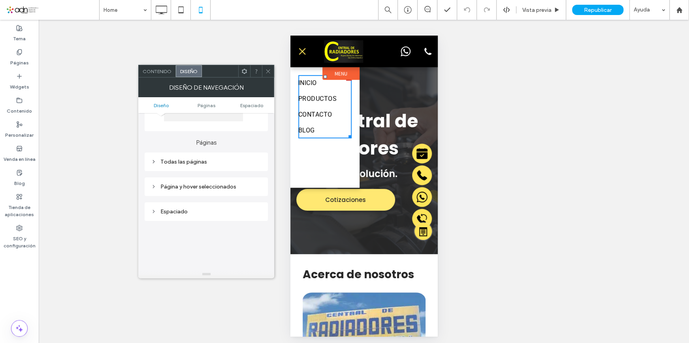
click at [205, 165] on div "Todas las páginas" at bounding box center [206, 161] width 111 height 7
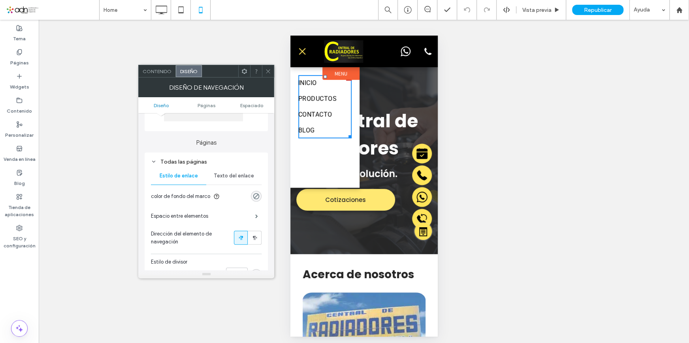
click at [222, 177] on span "Texto del enlace" at bounding box center [234, 176] width 40 height 6
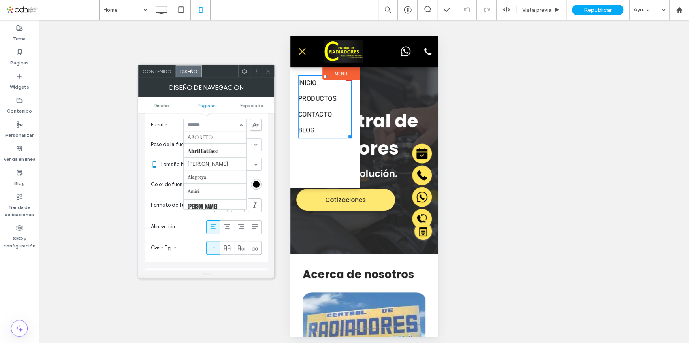
scroll to position [743, 0]
click at [213, 128] on input at bounding box center [213, 125] width 51 height 6
type input "***"
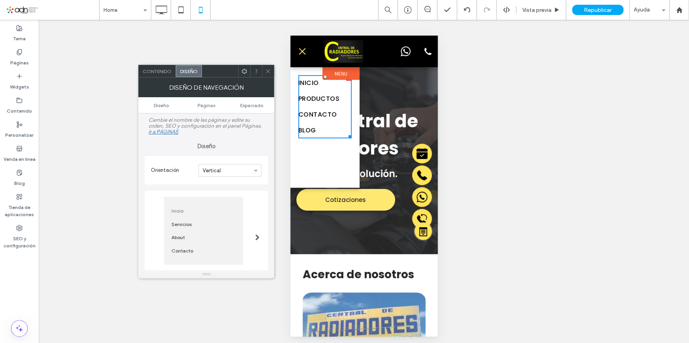
click at [256, 237] on span at bounding box center [257, 237] width 4 height 6
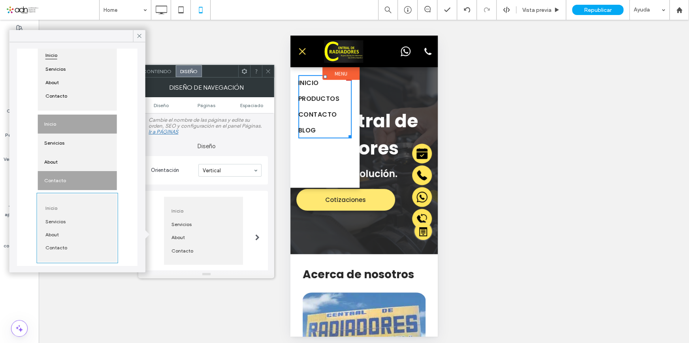
scroll to position [73, 0]
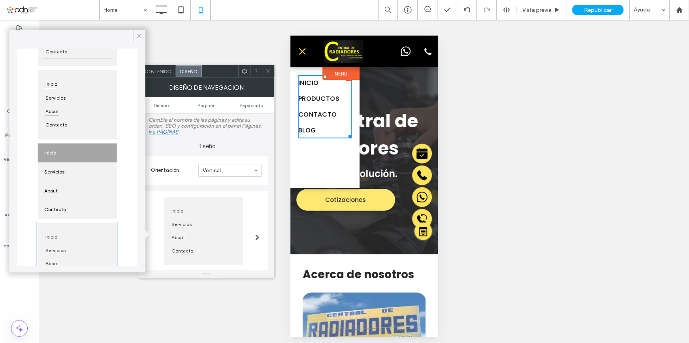
click at [77, 111] on div "About" at bounding box center [78, 111] width 70 height 13
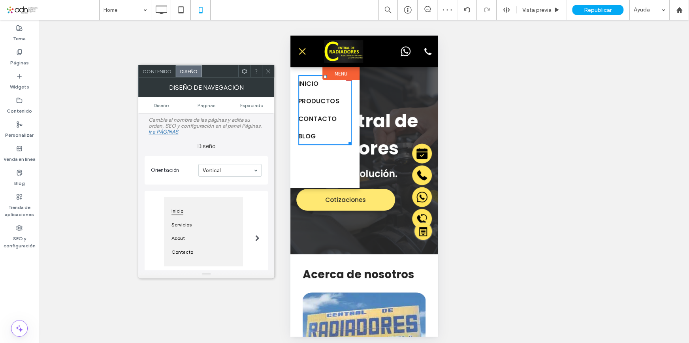
click at [266, 72] on icon at bounding box center [268, 71] width 6 height 6
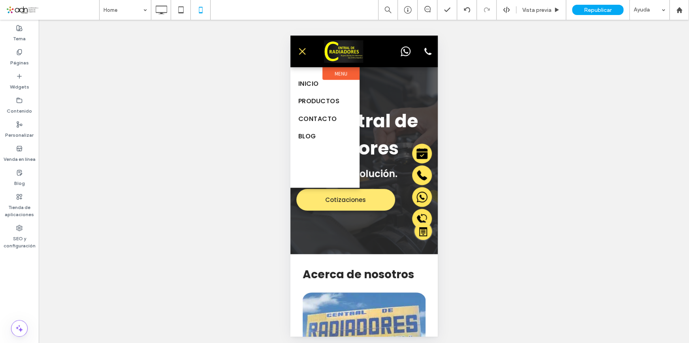
click at [377, 216] on div at bounding box center [363, 186] width 147 height 301
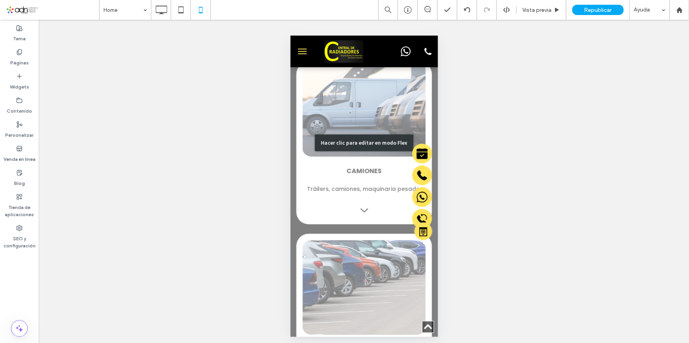
scroll to position [790, 0]
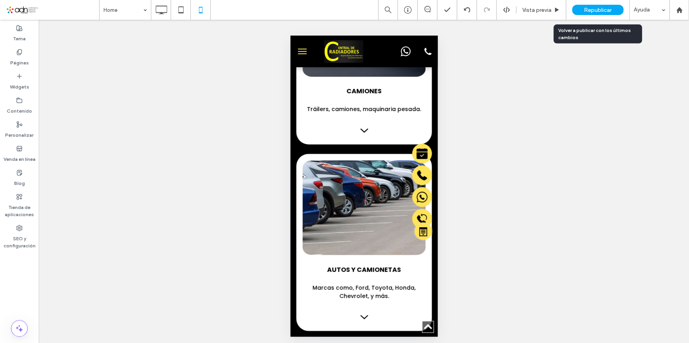
click at [598, 5] on div "Republicar" at bounding box center [597, 10] width 51 height 10
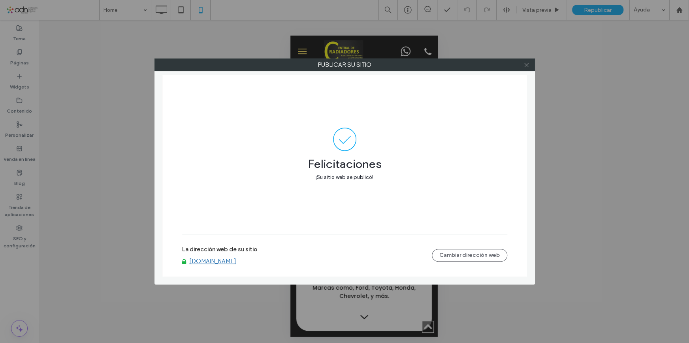
click at [524, 64] on icon at bounding box center [527, 65] width 6 height 6
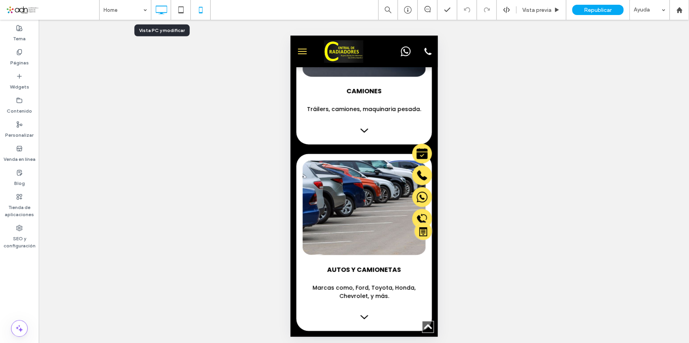
click at [158, 11] on icon at bounding box center [161, 10] width 16 height 16
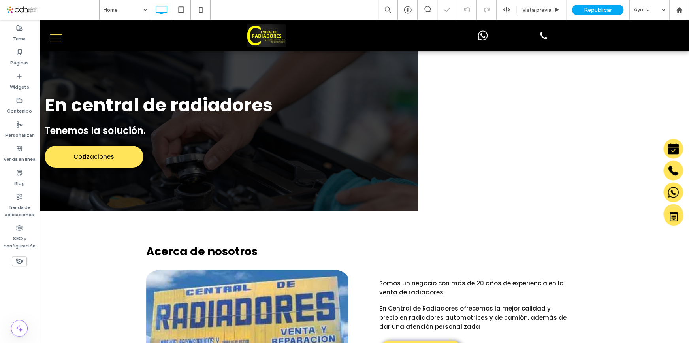
click at [25, 8] on span at bounding box center [52, 10] width 93 height 16
